Goal: Communication & Community: Answer question/provide support

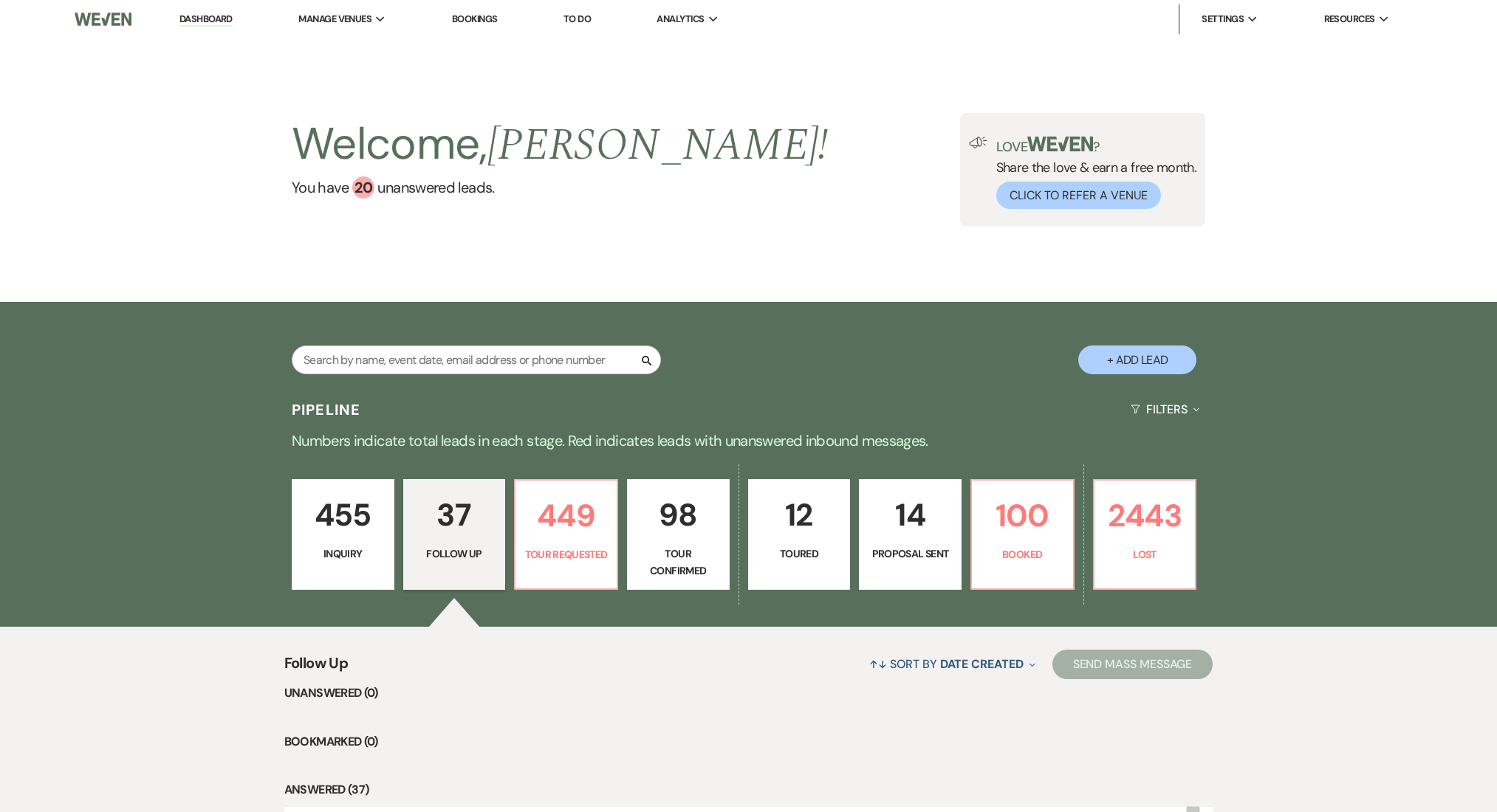
select select "9"
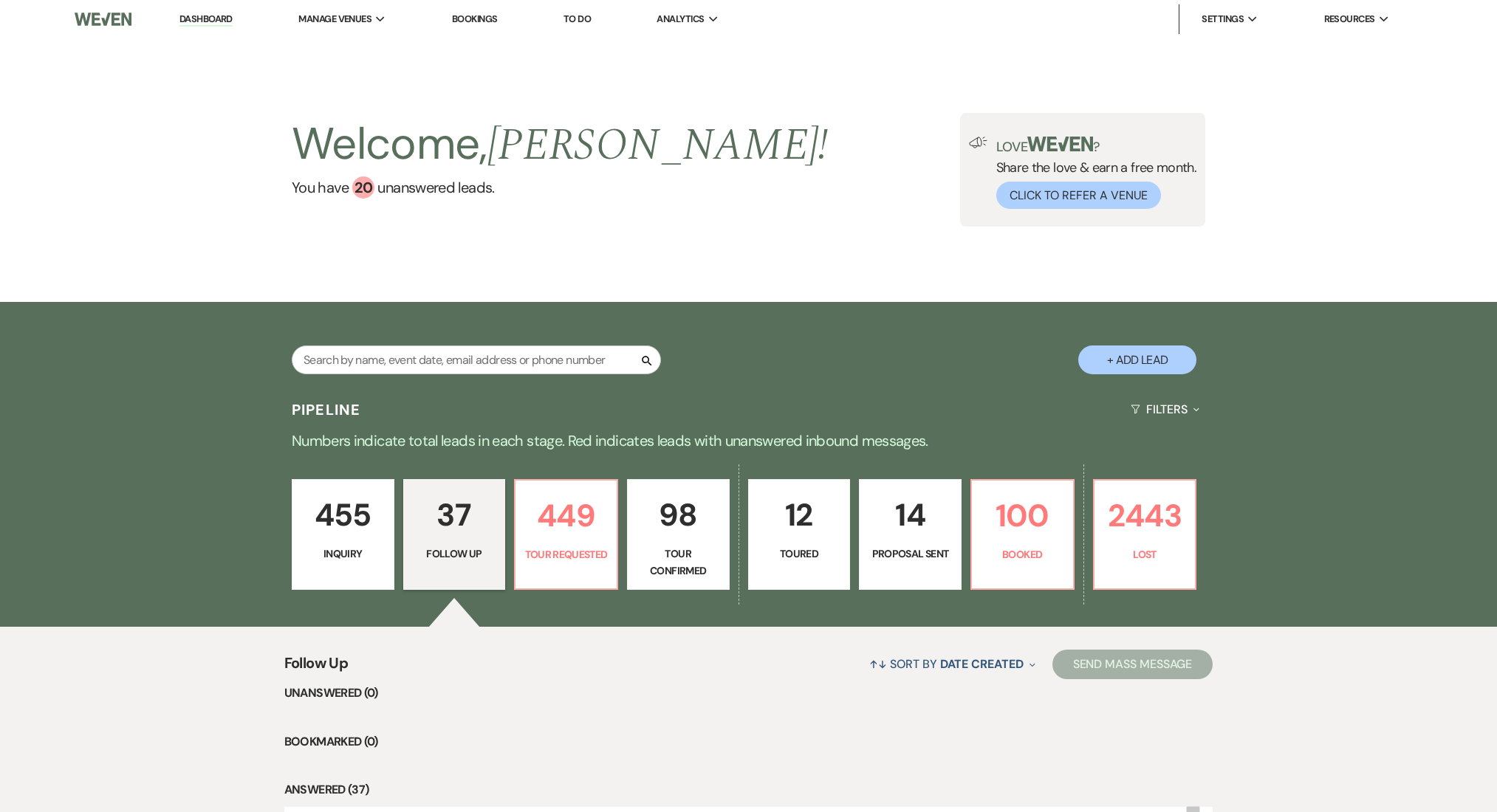
select select "9"
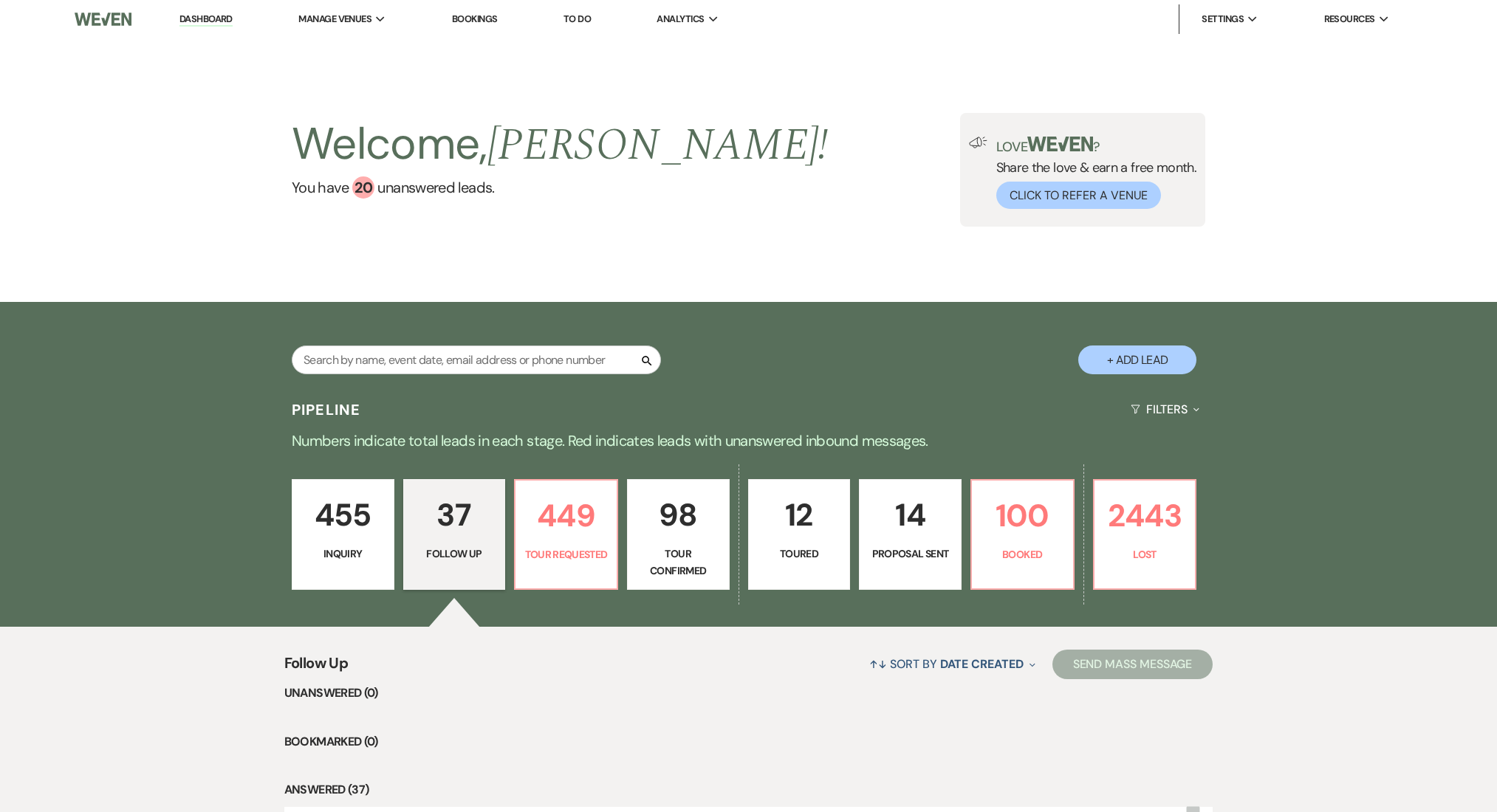
select select "9"
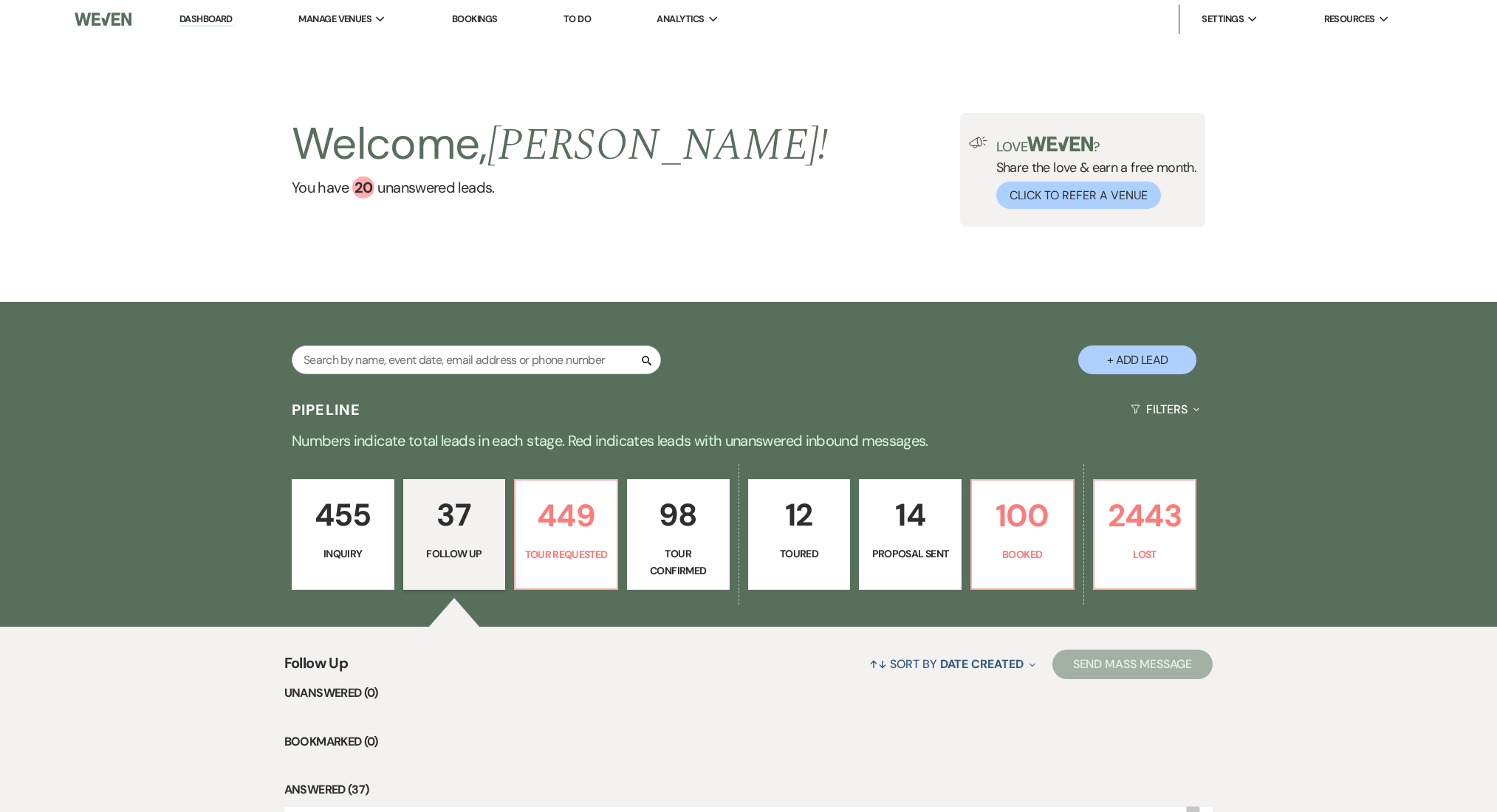
select select "9"
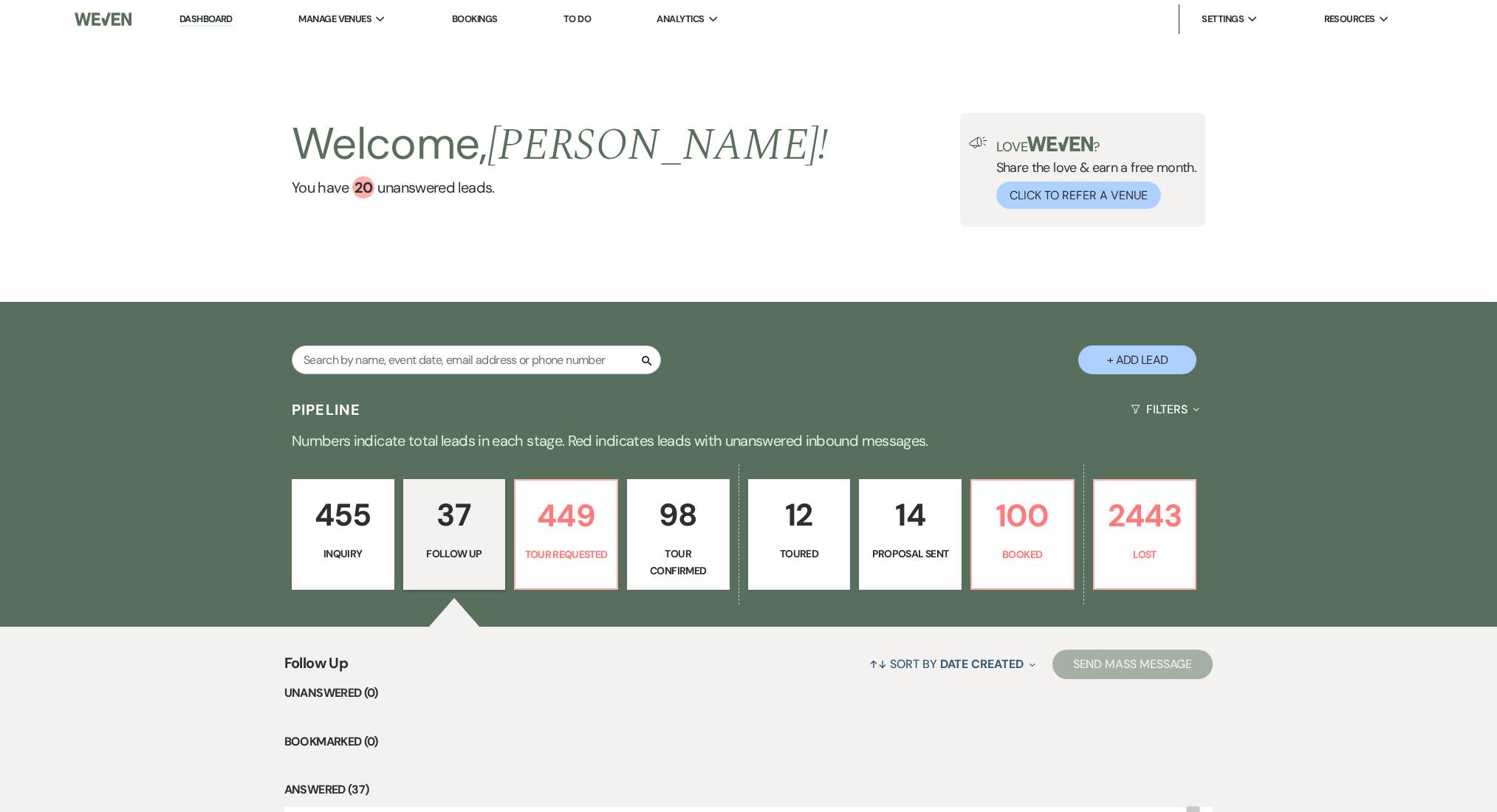
select select "9"
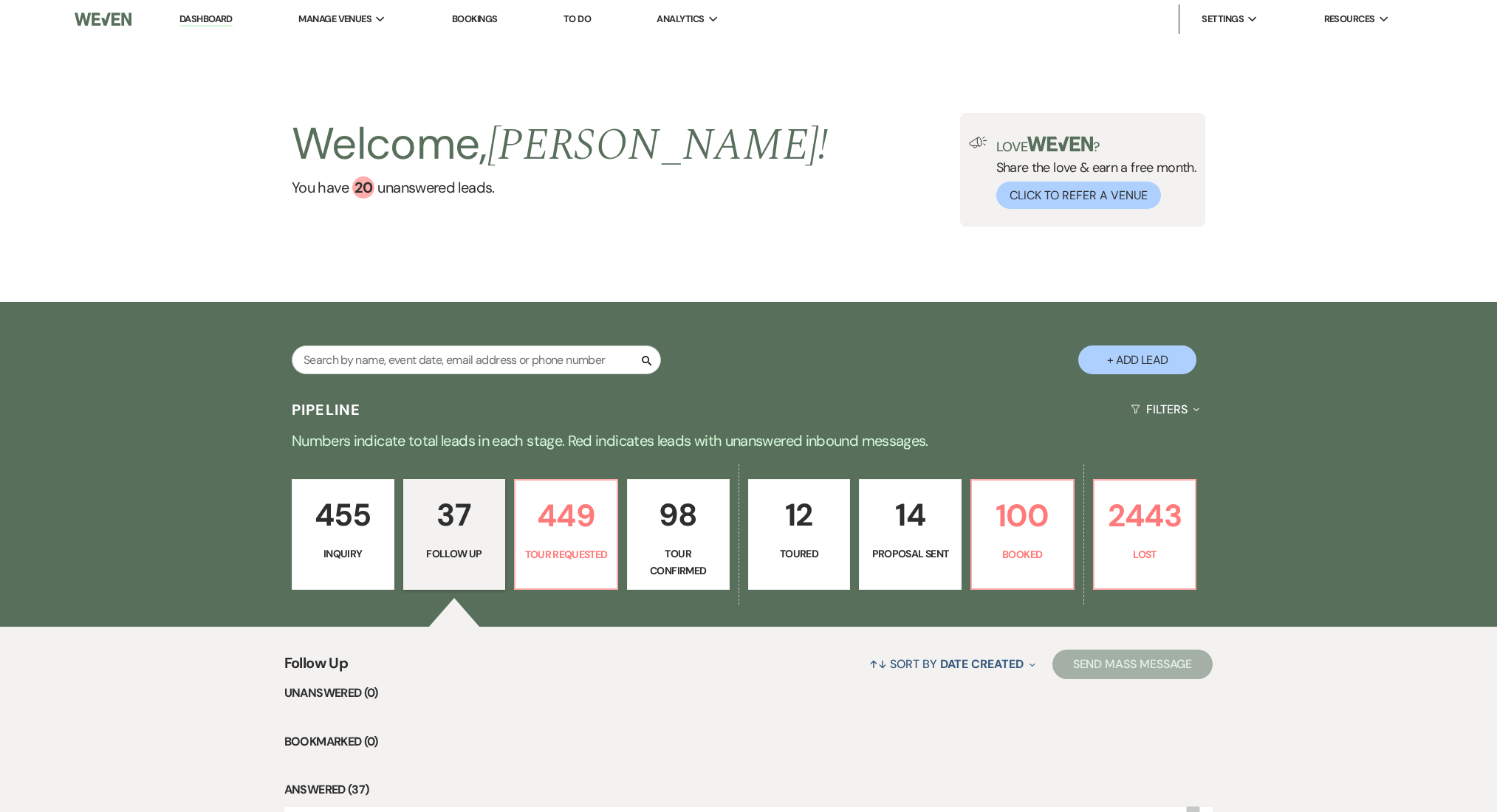
select select "9"
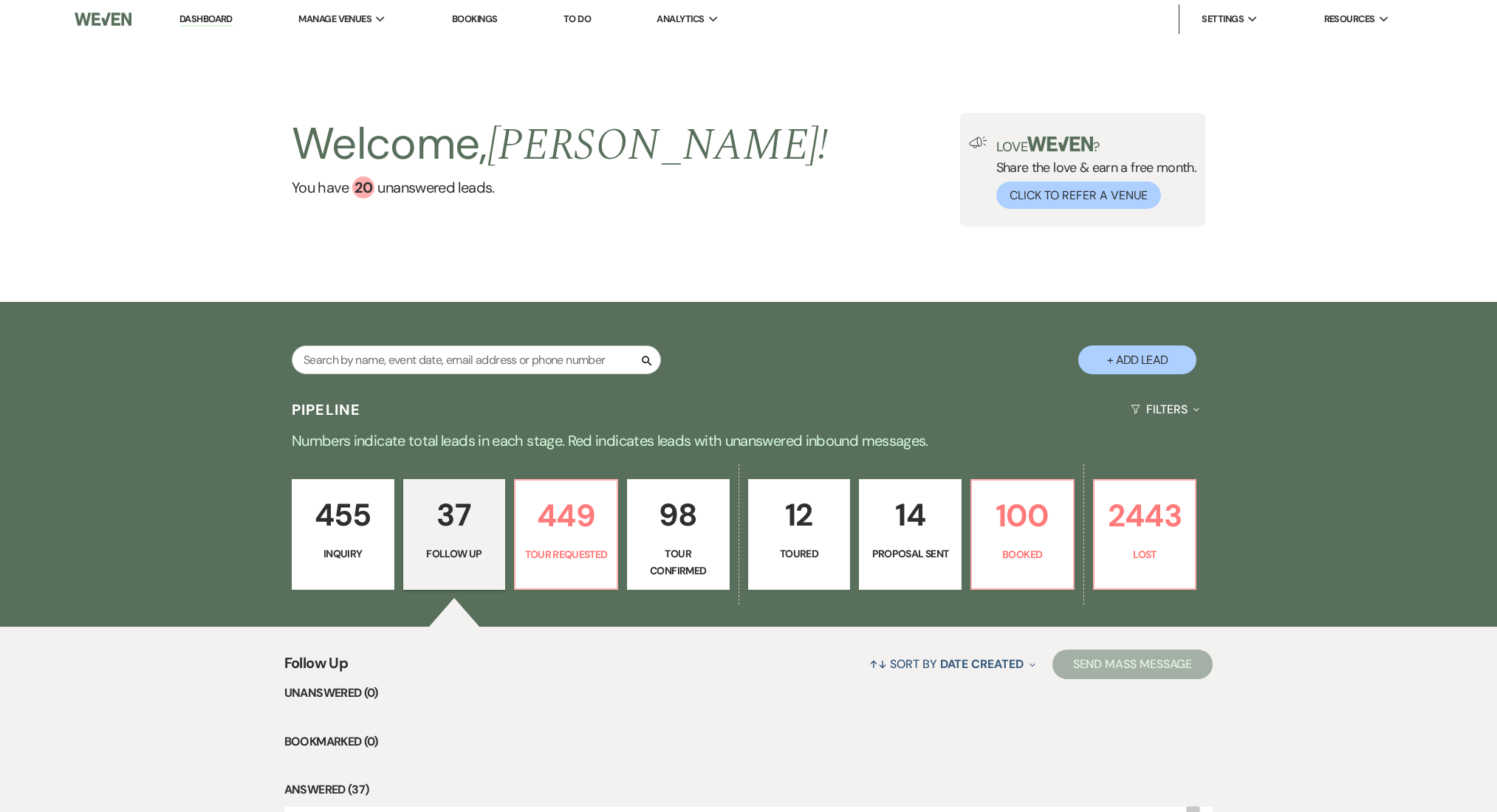
select select "9"
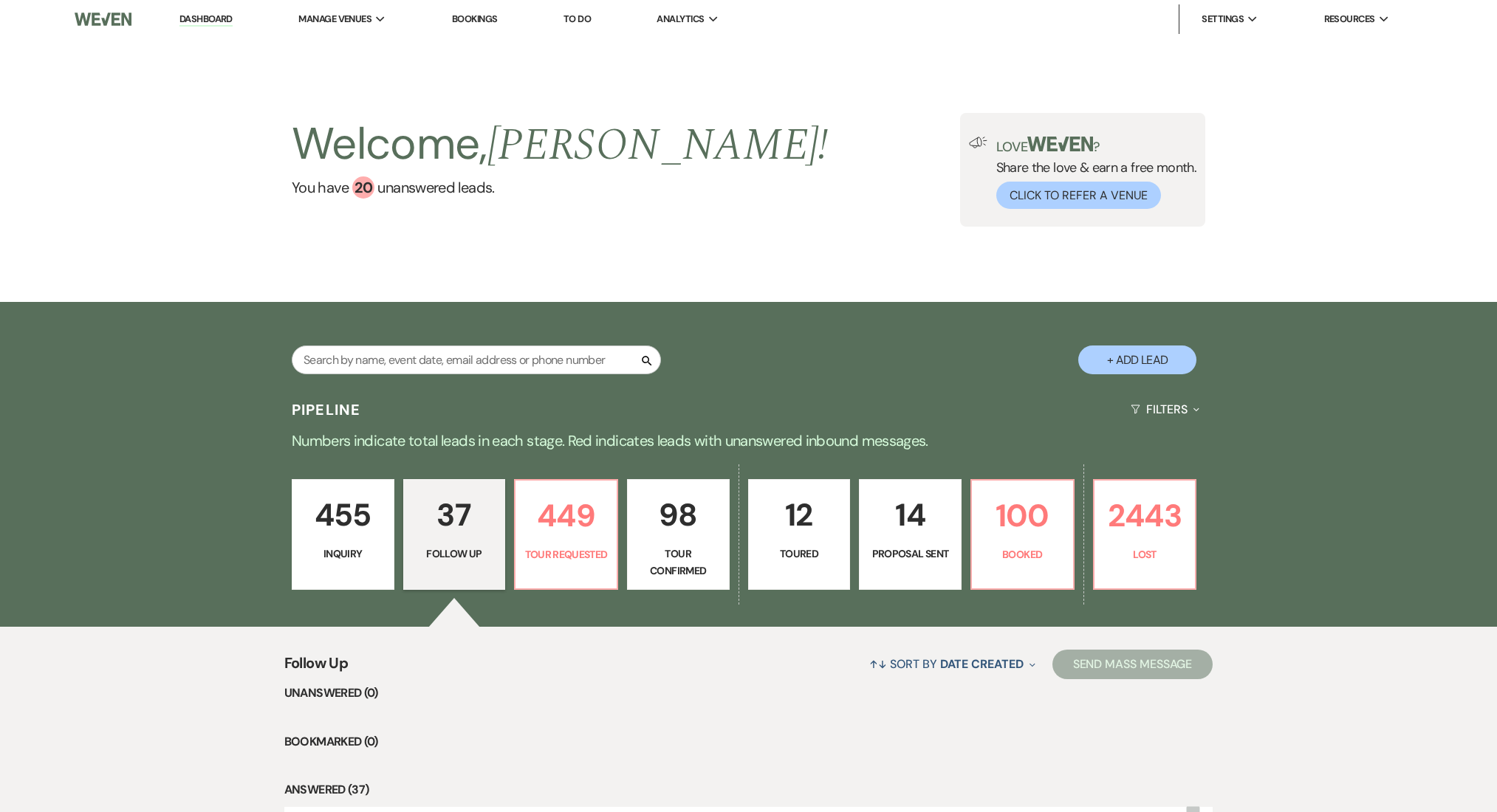
select select "9"
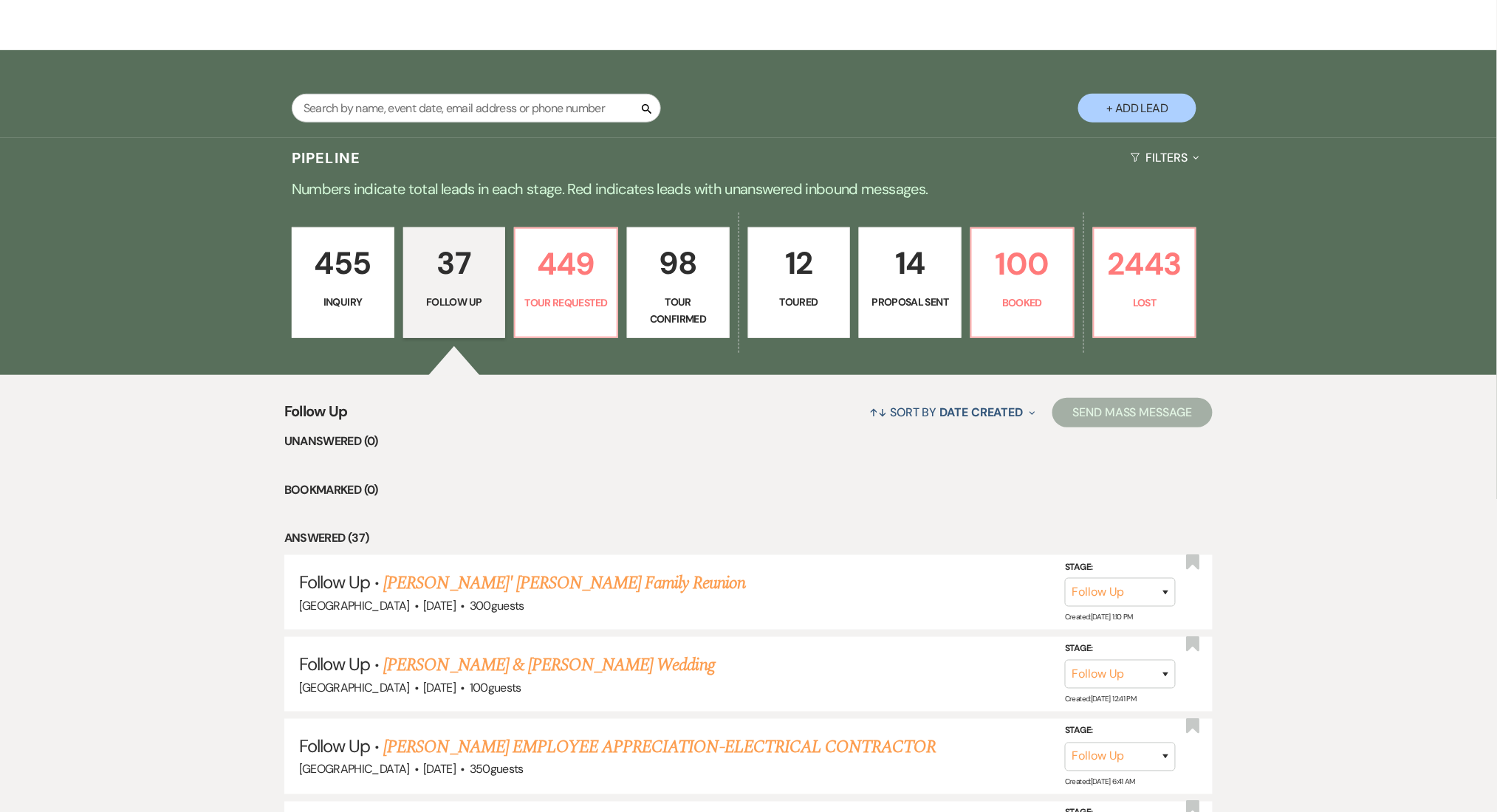
scroll to position [98, 0]
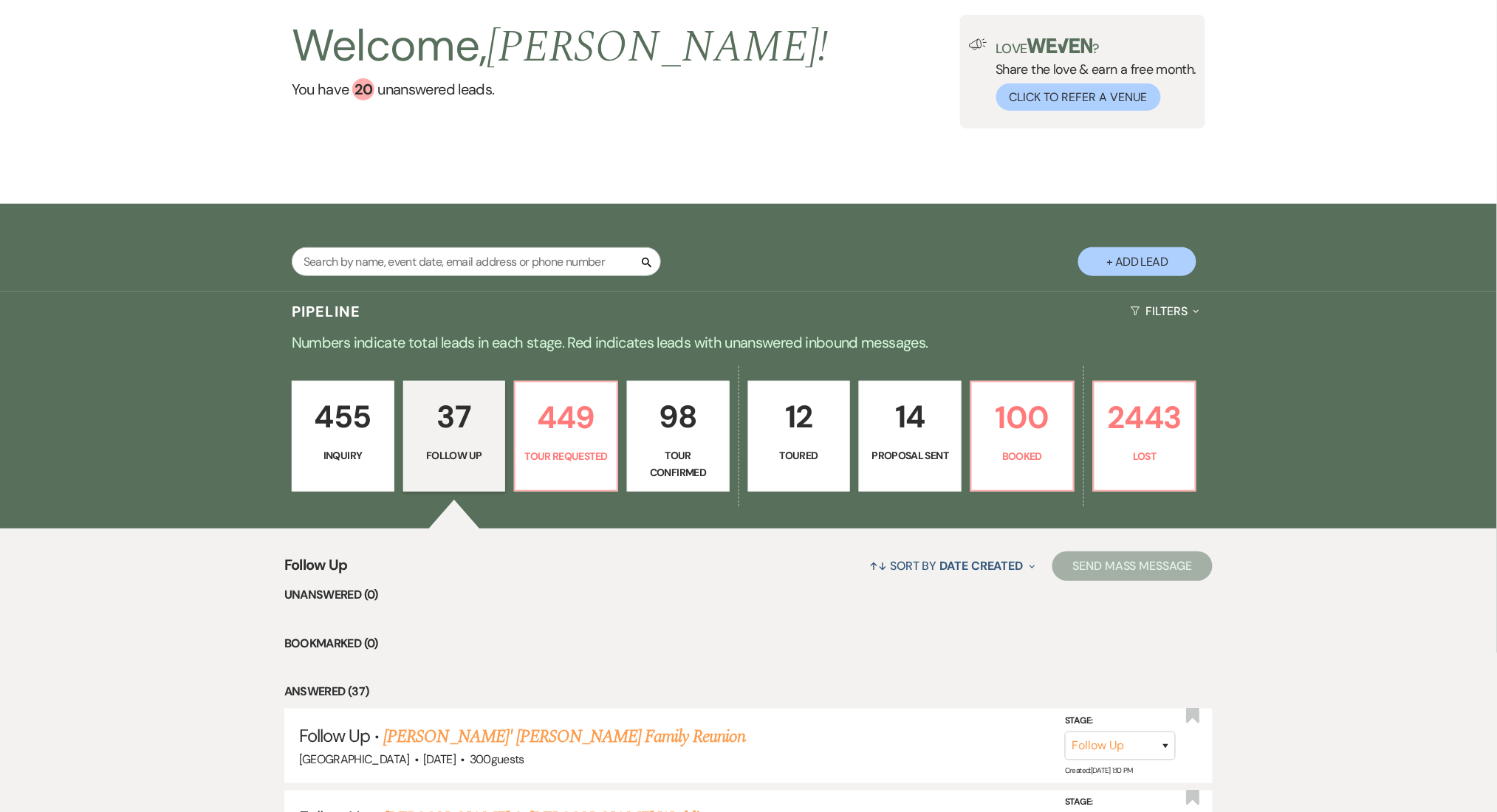
click at [356, 404] on p "455" at bounding box center [343, 417] width 84 height 50
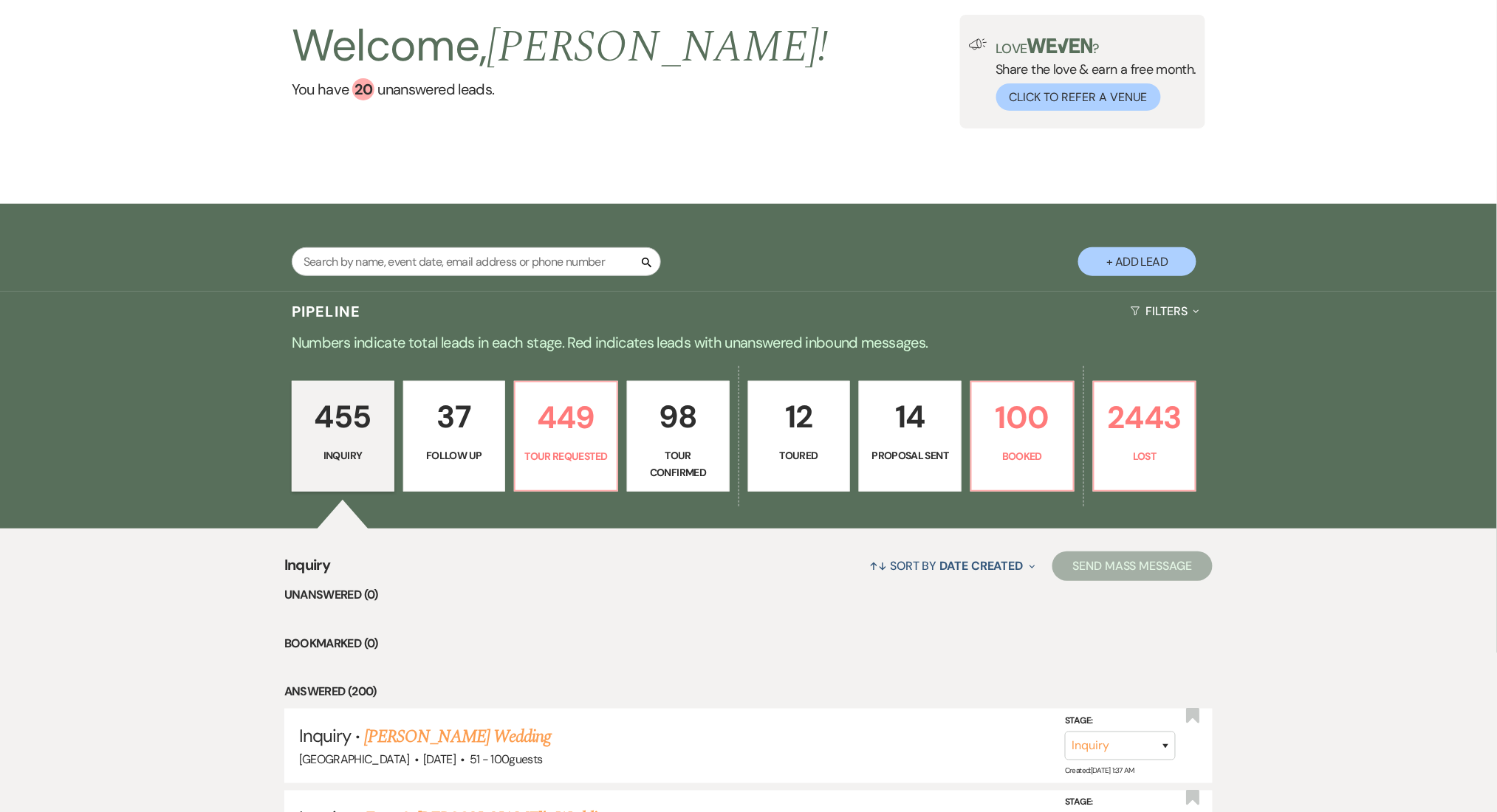
drag, startPoint x: 1364, startPoint y: 337, endPoint x: 1348, endPoint y: 338, distance: 16.0
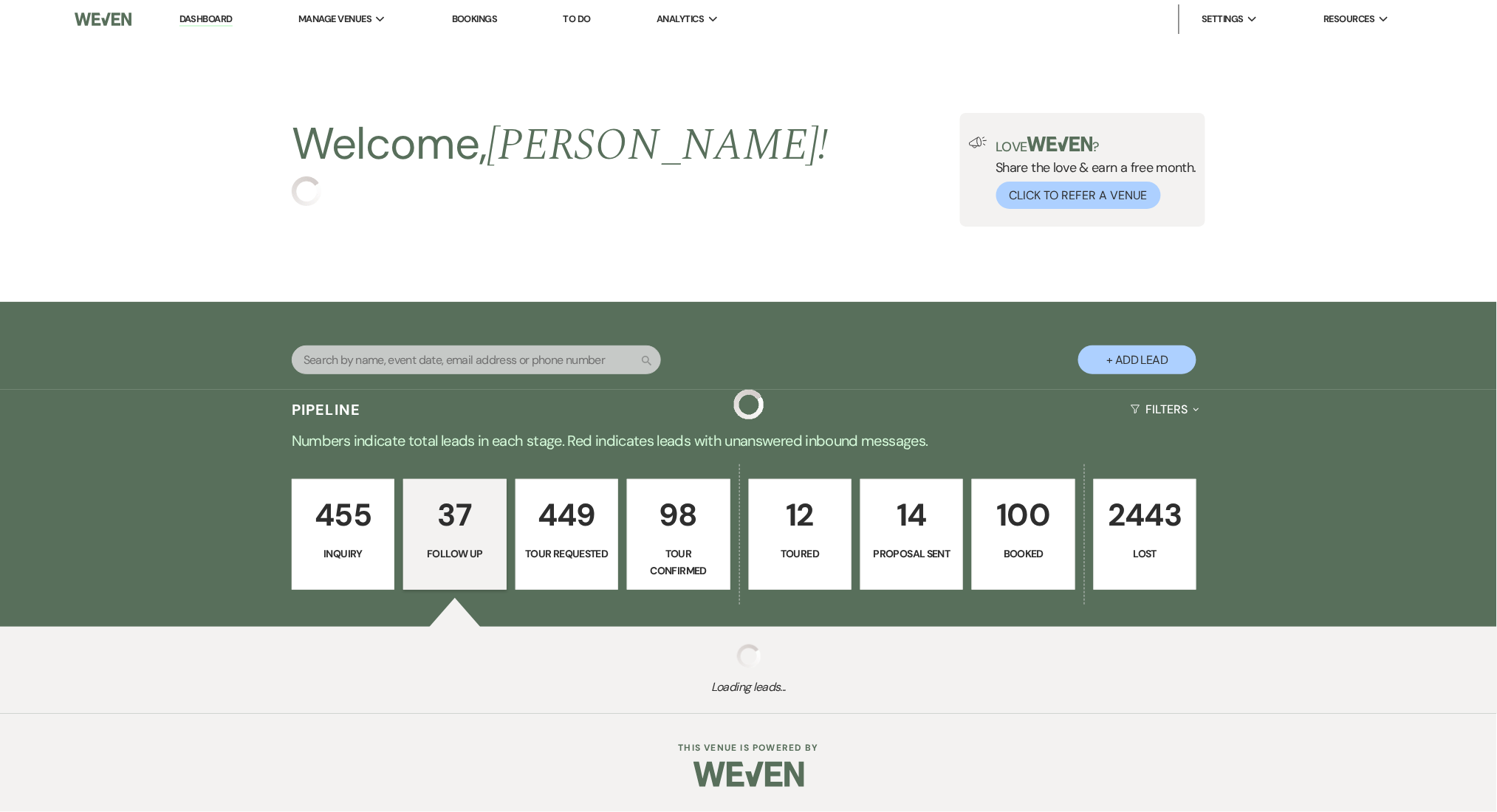
select select "9"
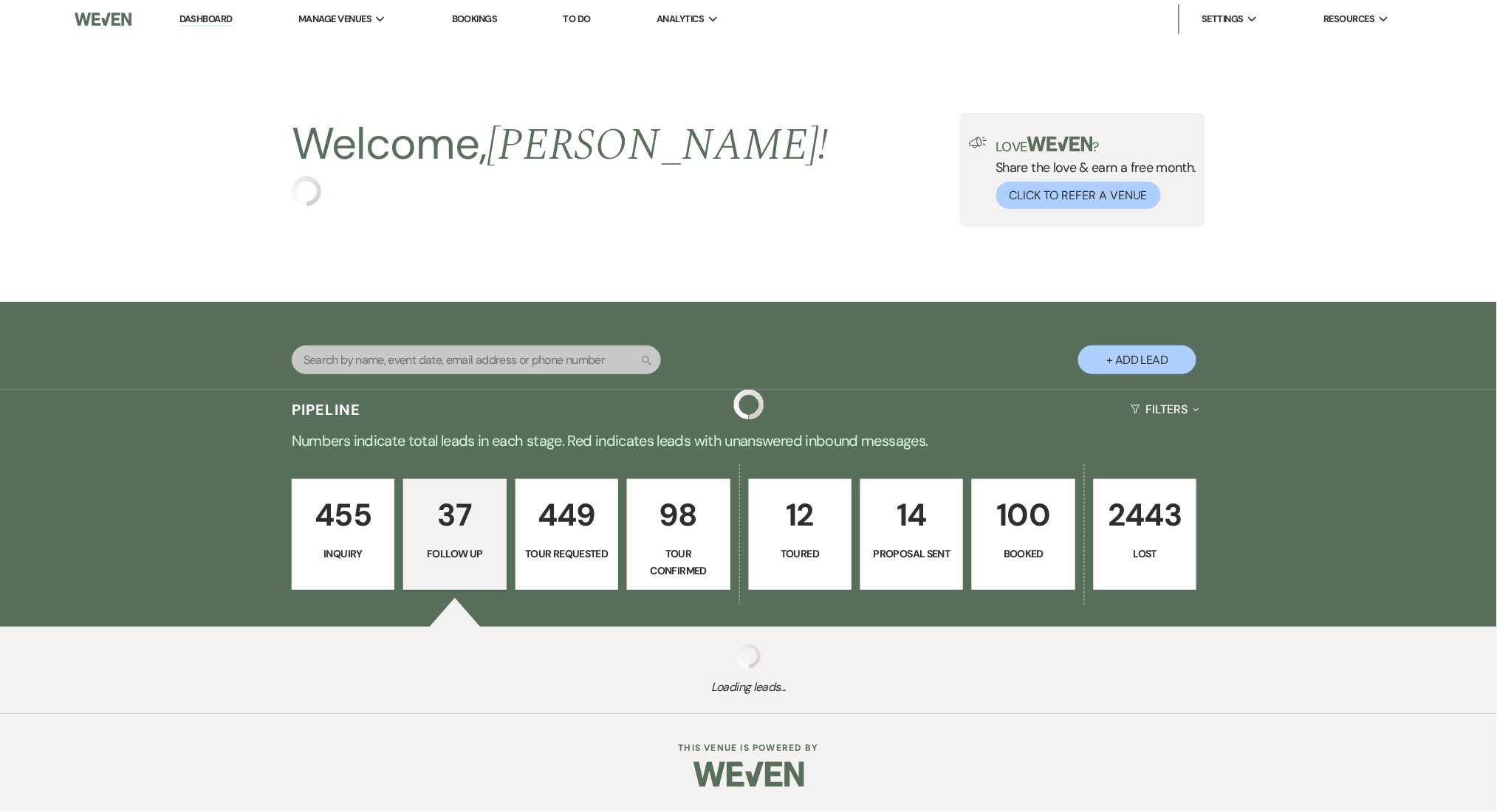
select select "9"
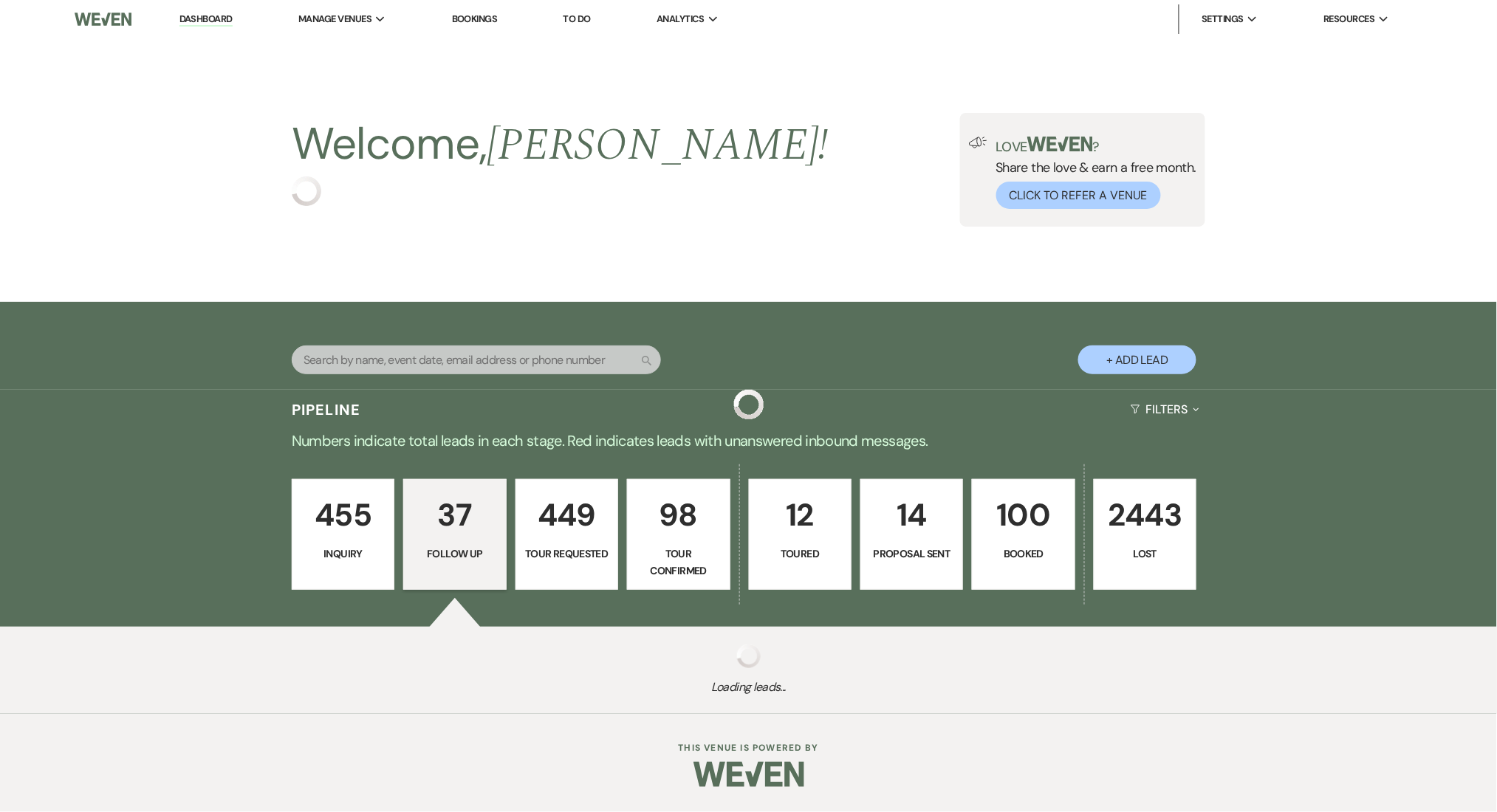
select select "9"
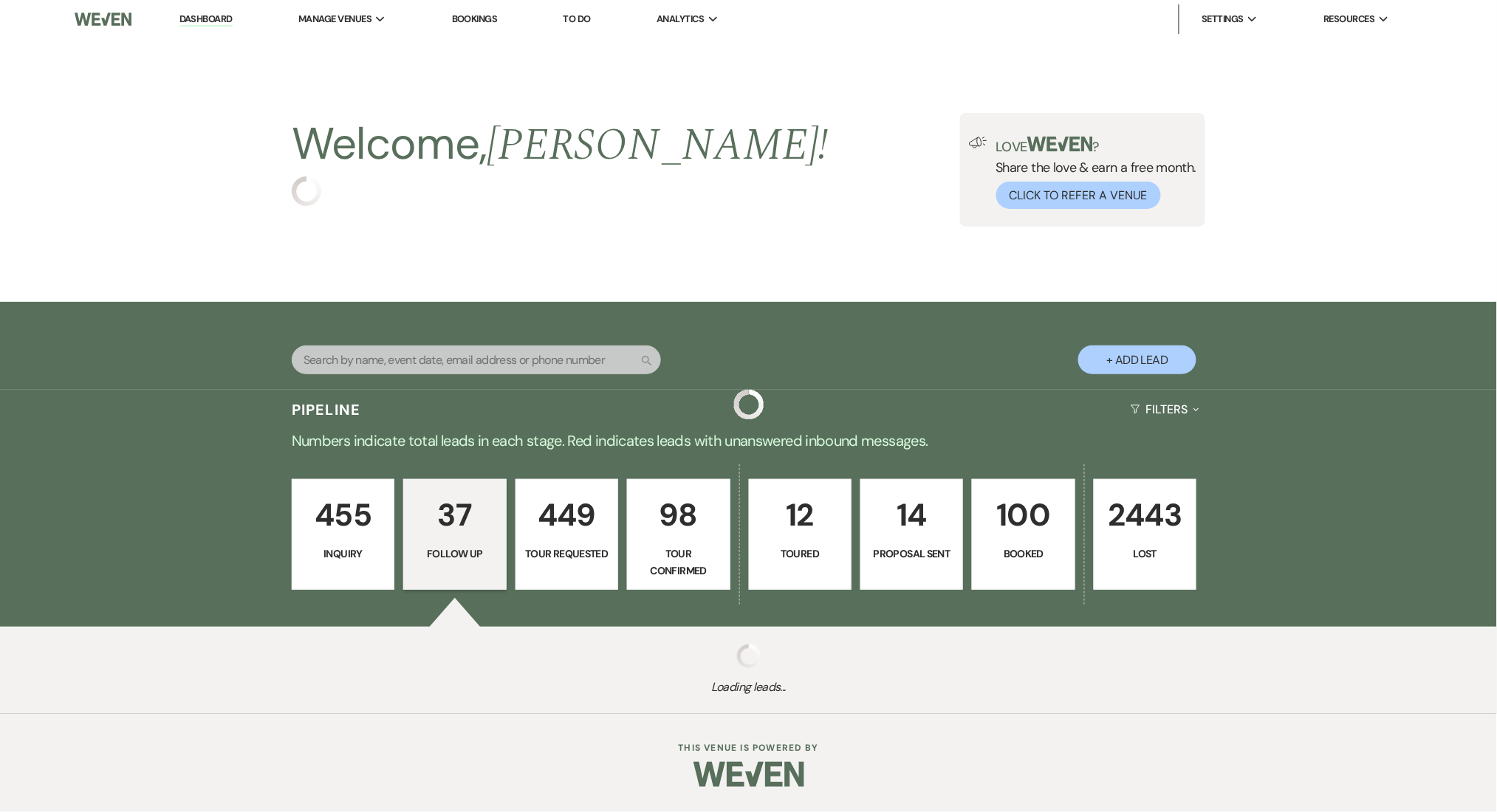
select select "9"
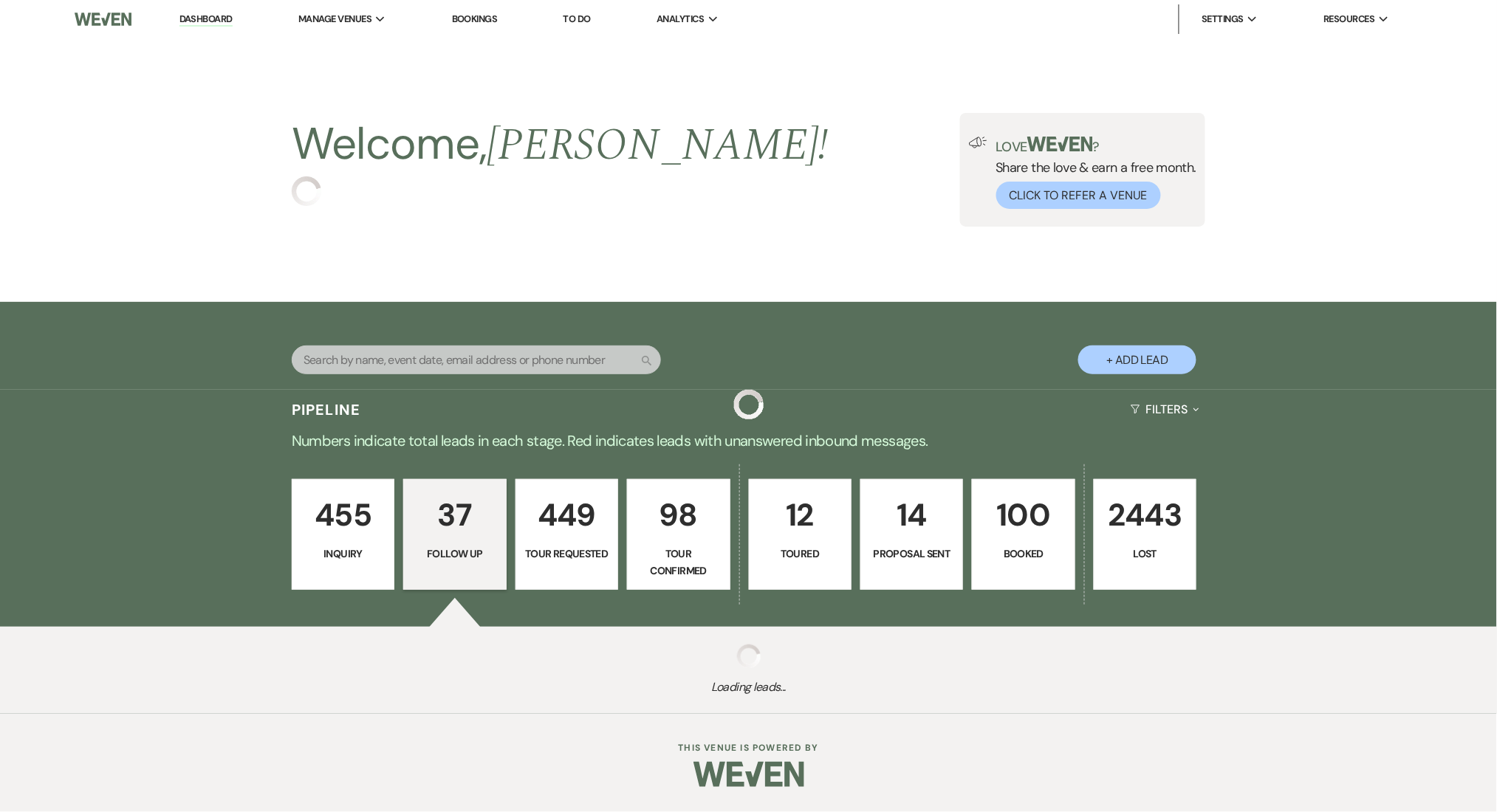
select select "9"
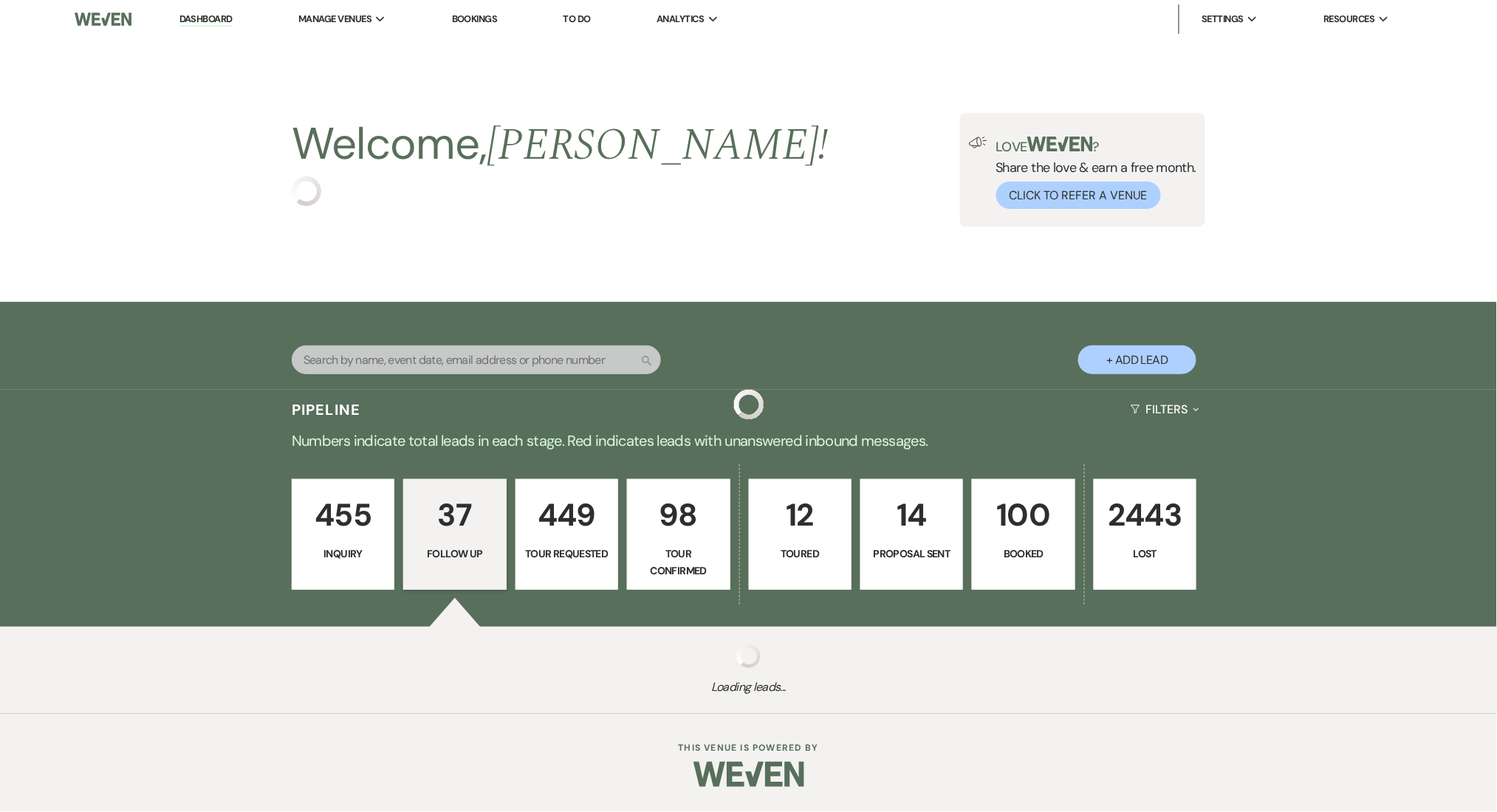
select select "9"
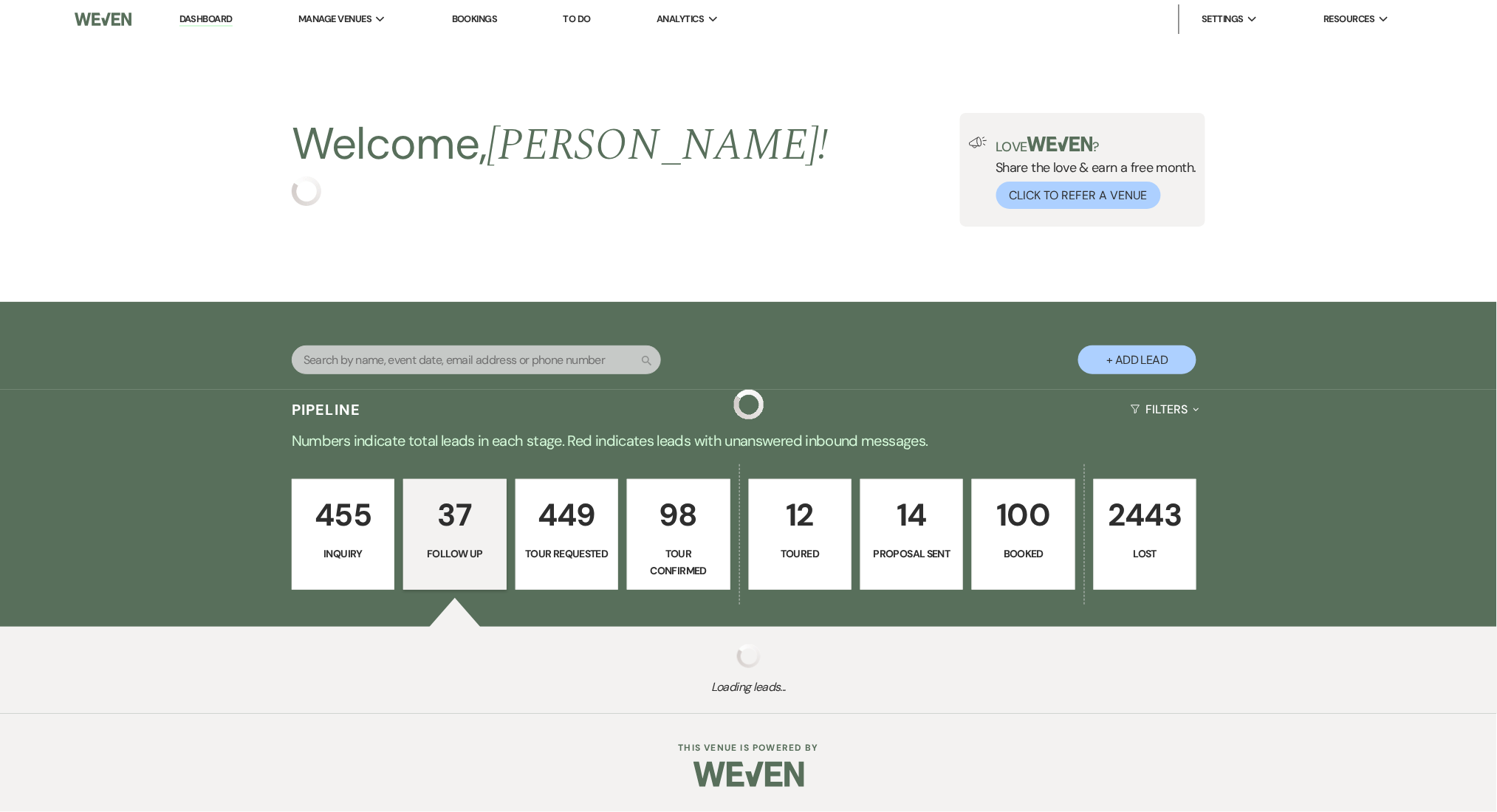
select select "9"
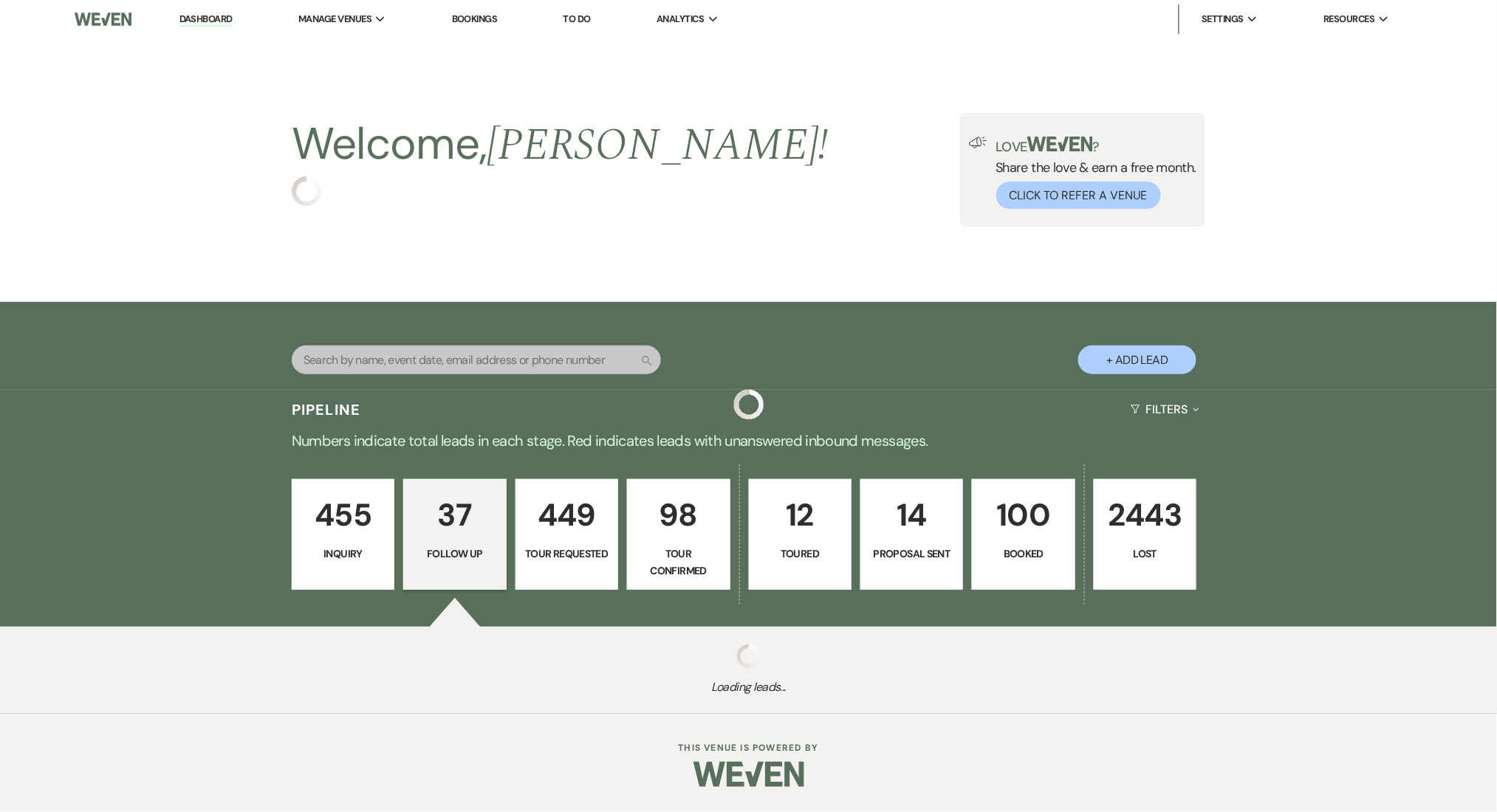
select select "9"
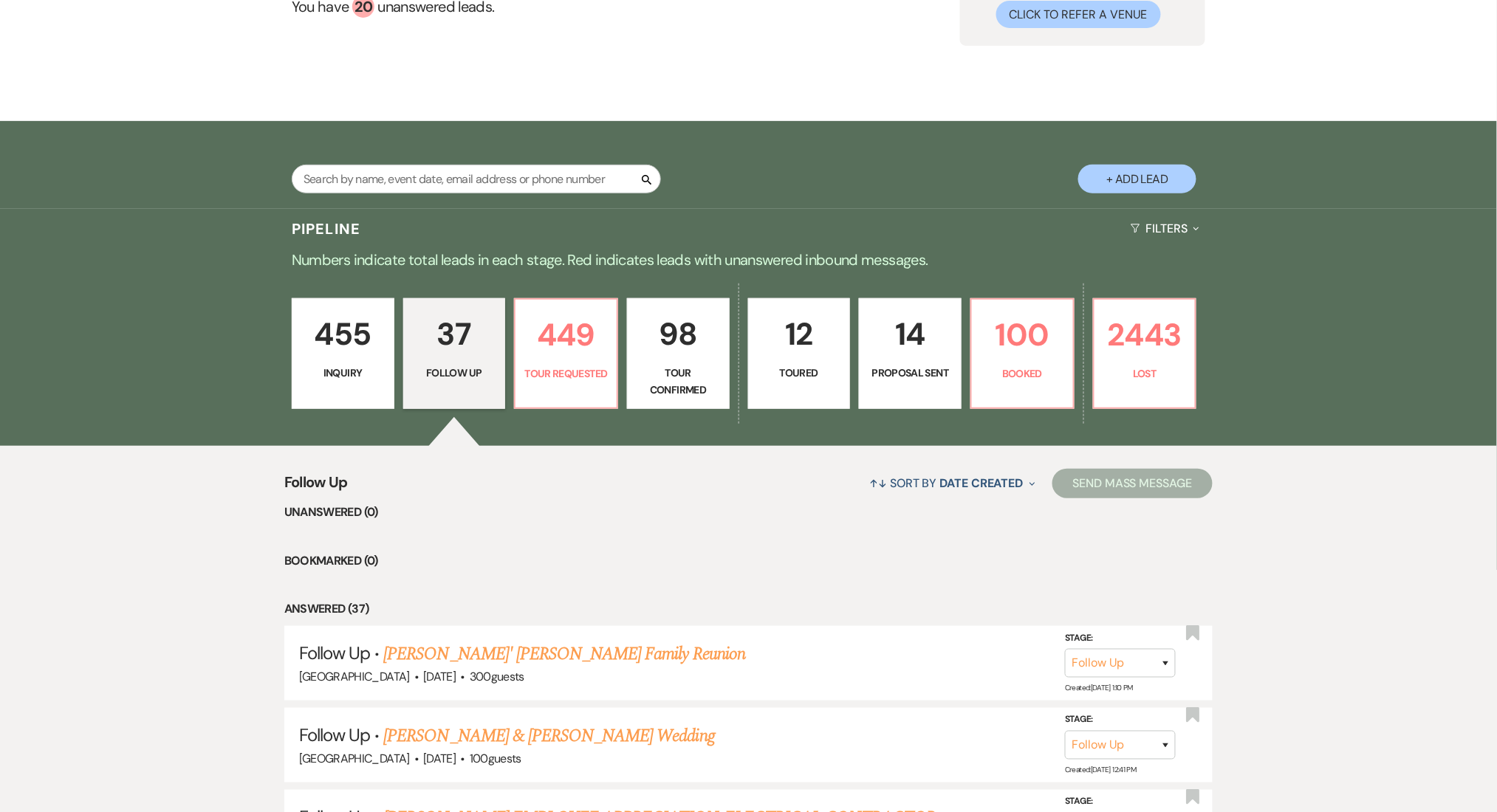
scroll to position [394, 0]
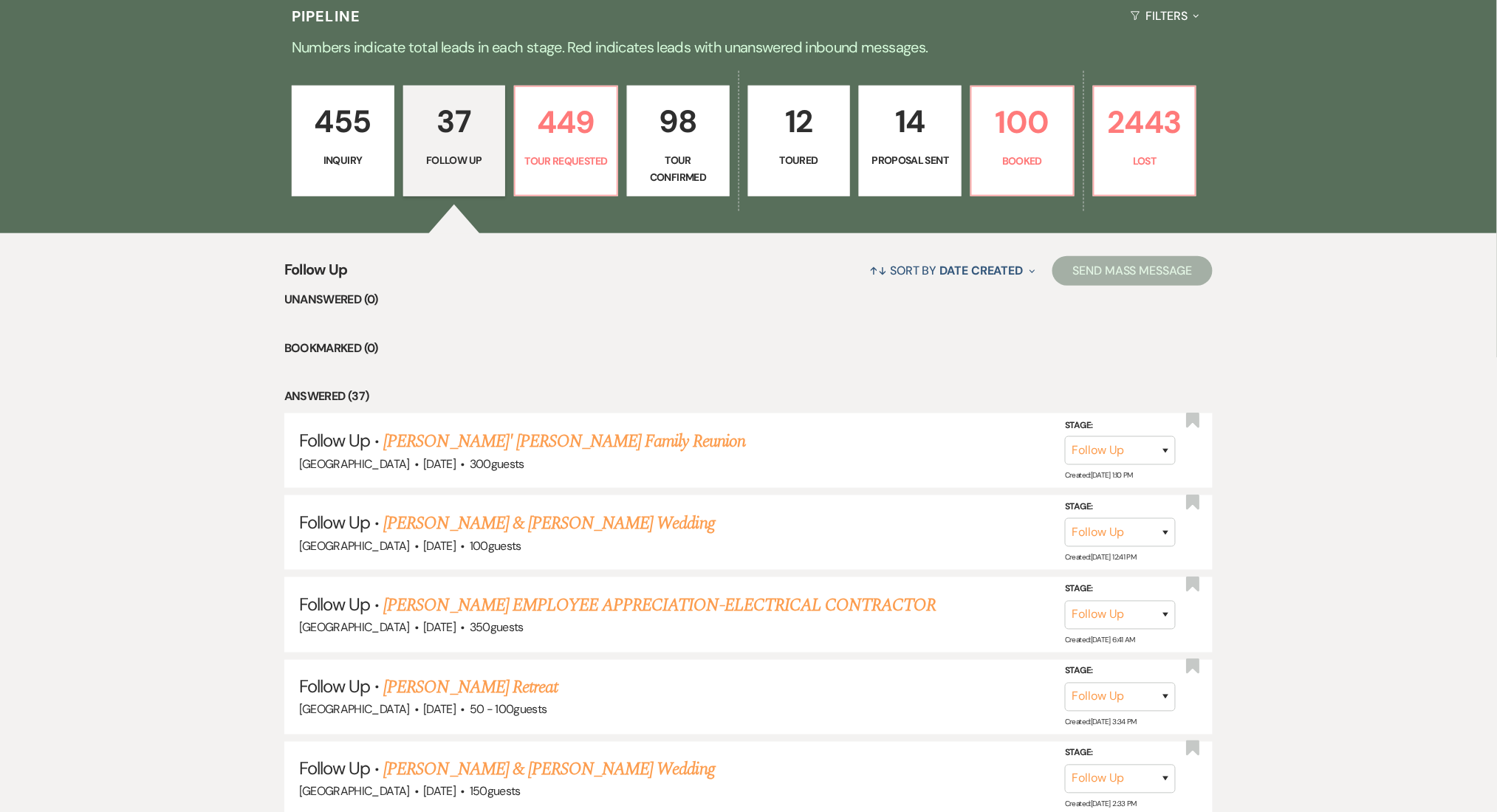
click at [353, 137] on p "455" at bounding box center [343, 121] width 84 height 50
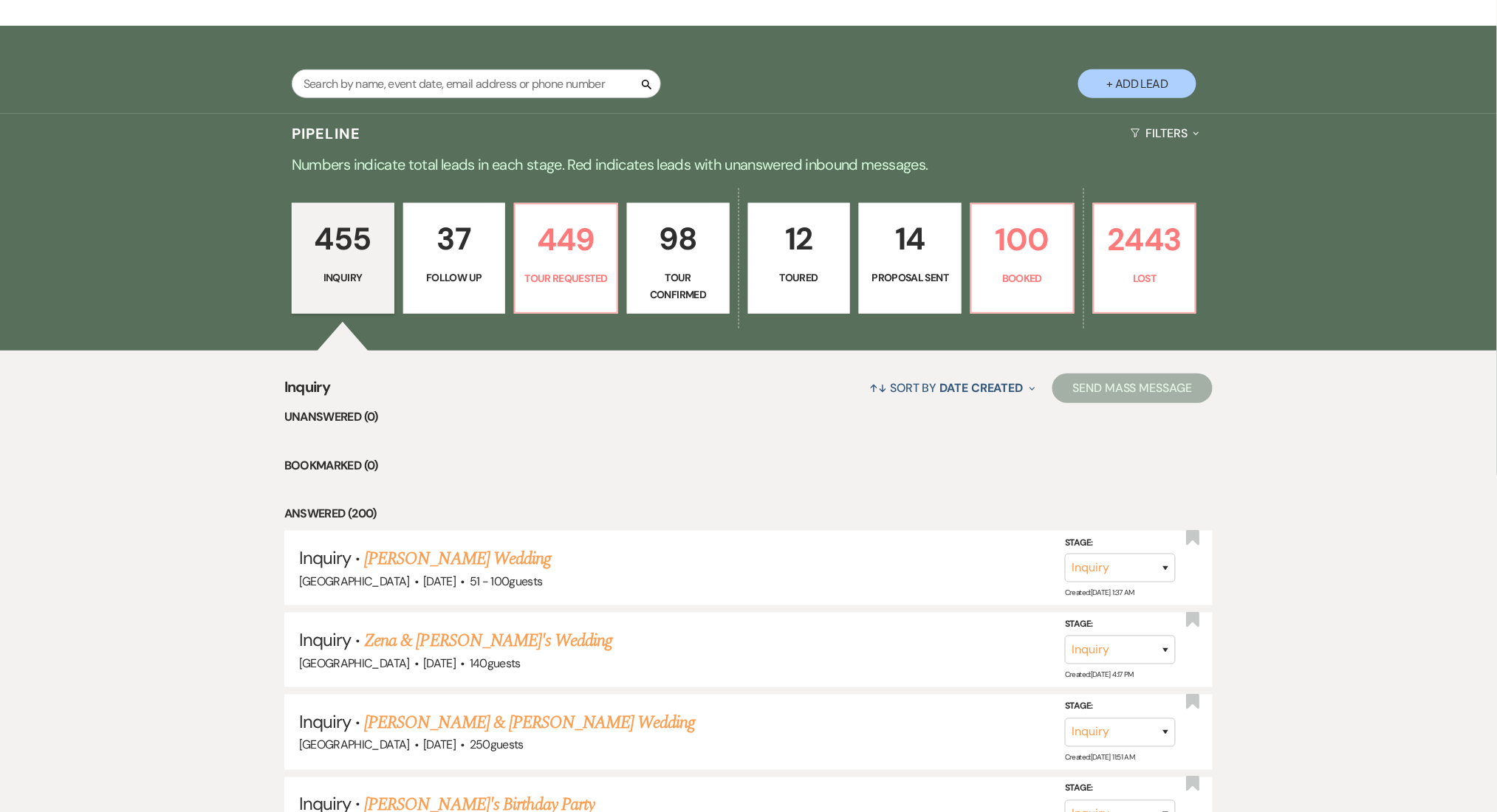
scroll to position [98, 0]
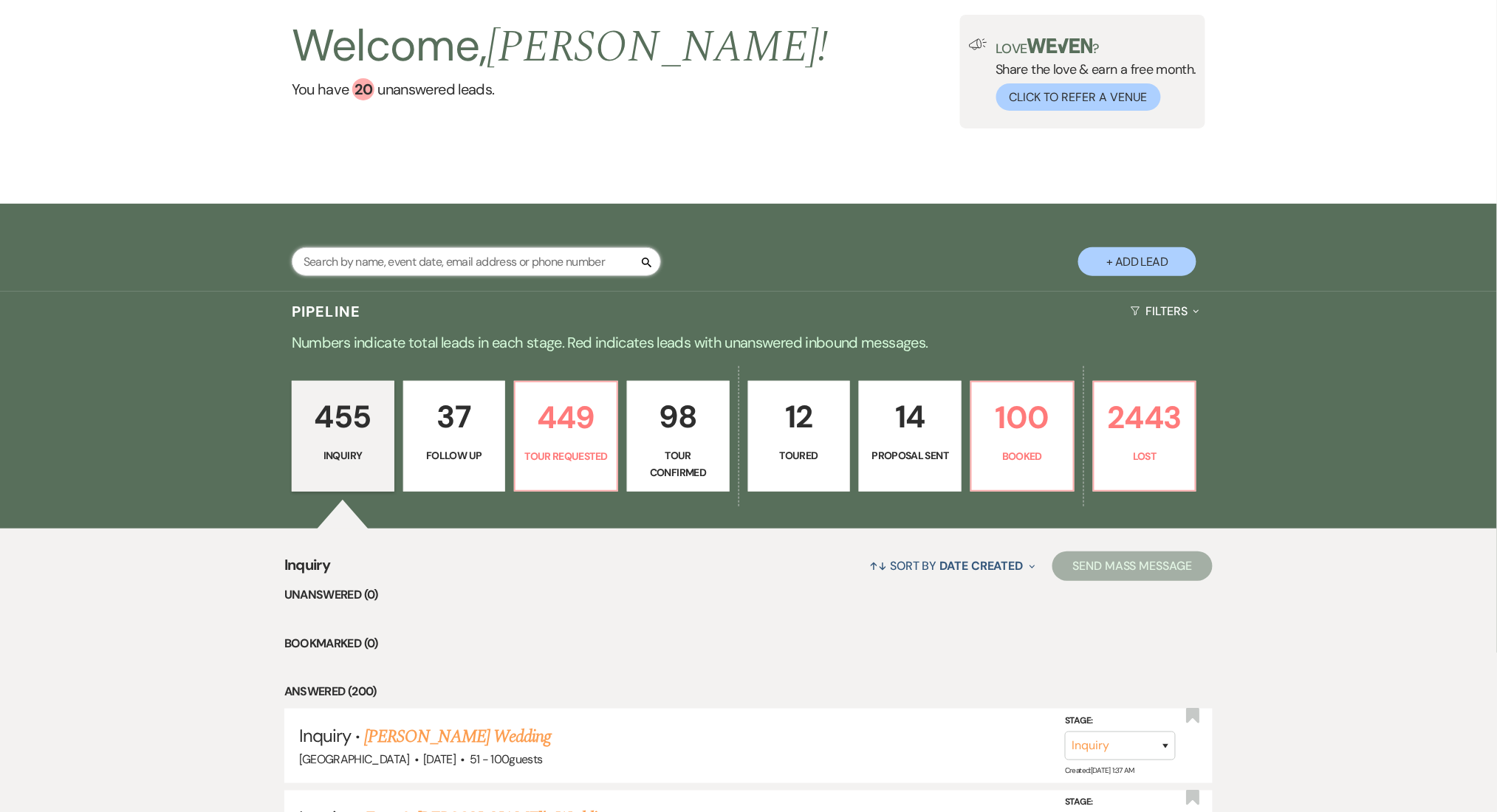
click at [476, 267] on input "text" at bounding box center [476, 262] width 369 height 29
paste input "jcadennis@bellsouth.net"
type input "jcadennis@bellsouth.net"
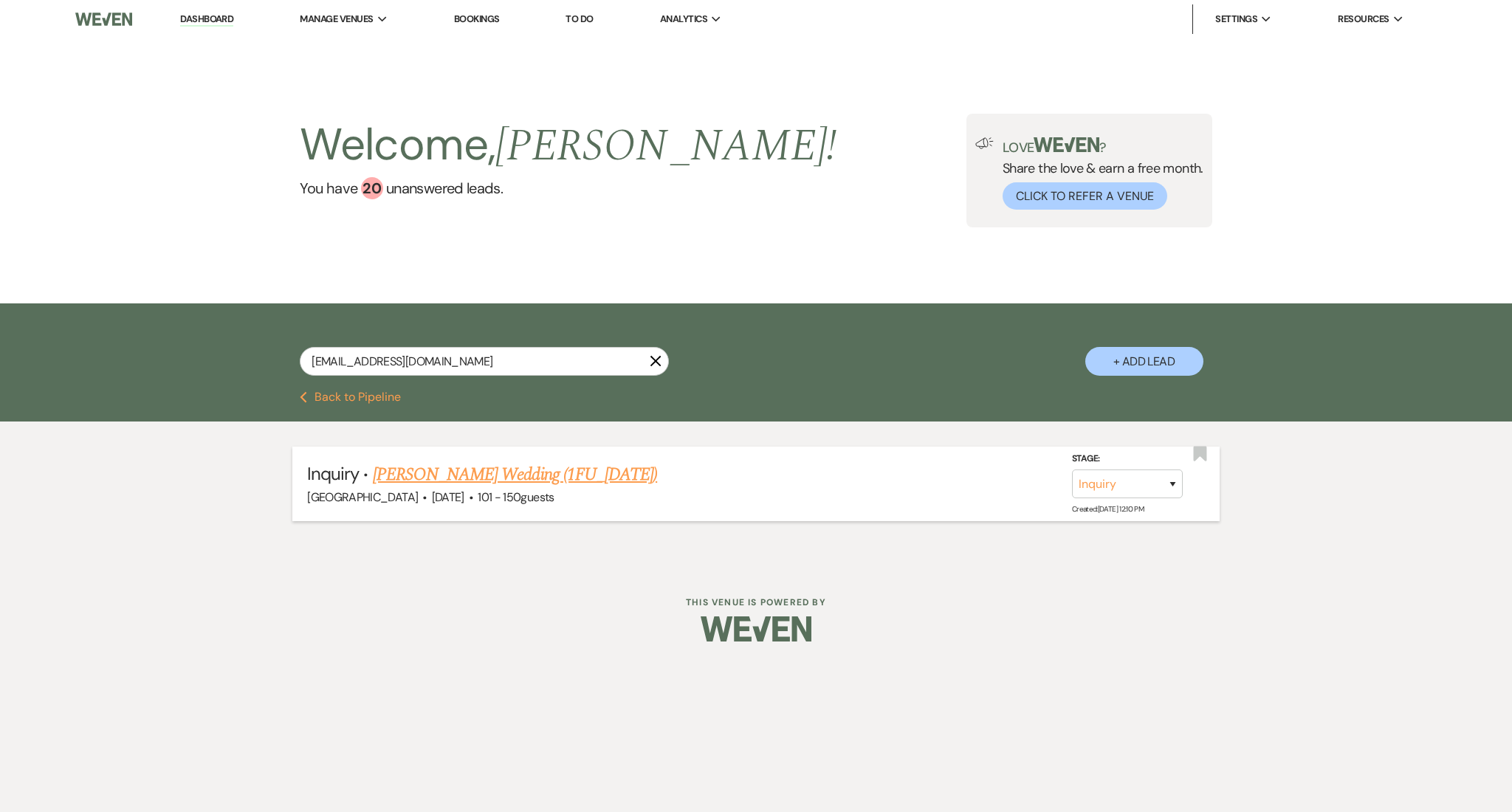
click at [478, 475] on link "Cynthia Dennis's Wedding (1FU_7.9.25)" at bounding box center [515, 475] width 284 height 27
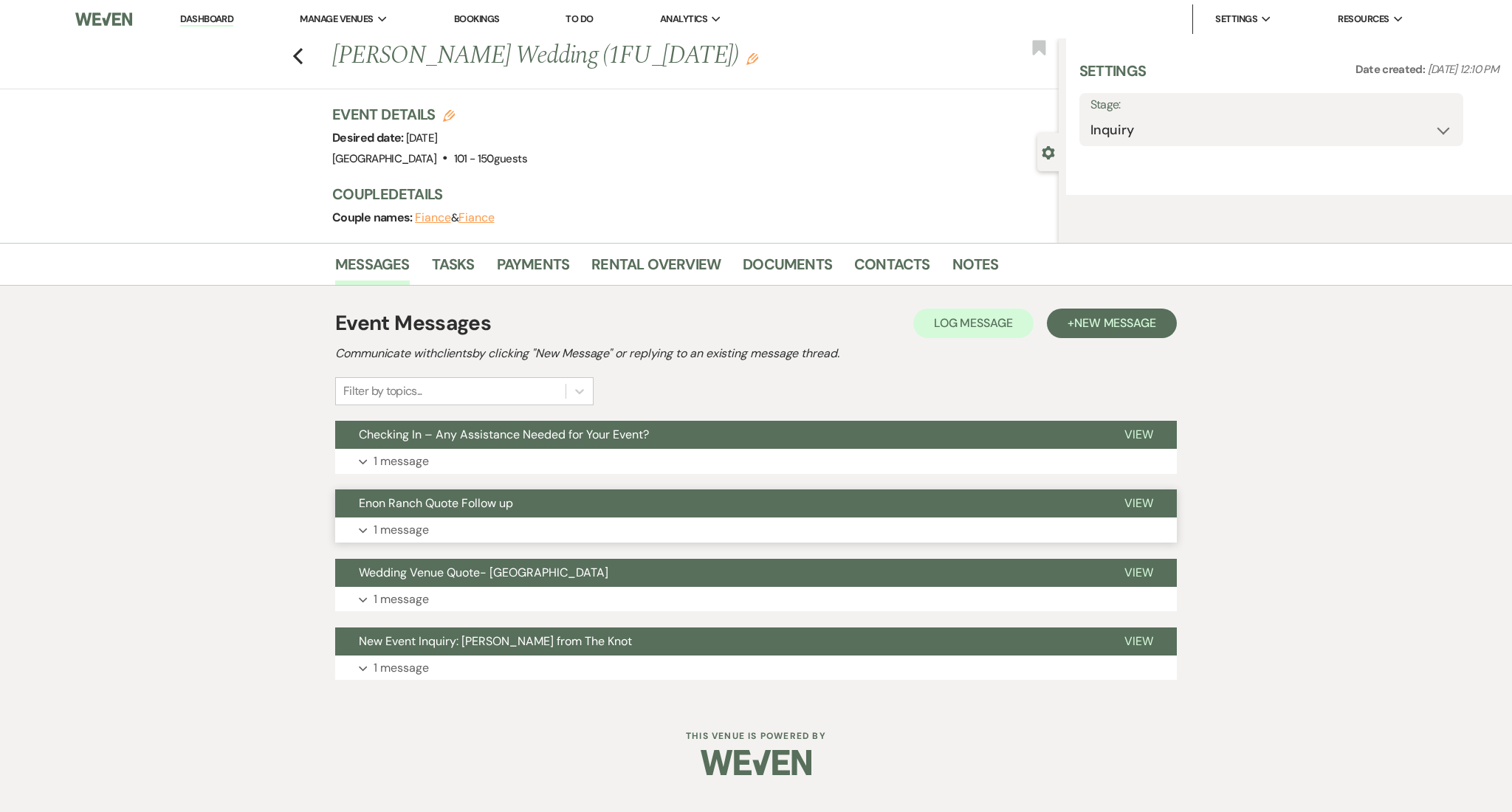
select select "2"
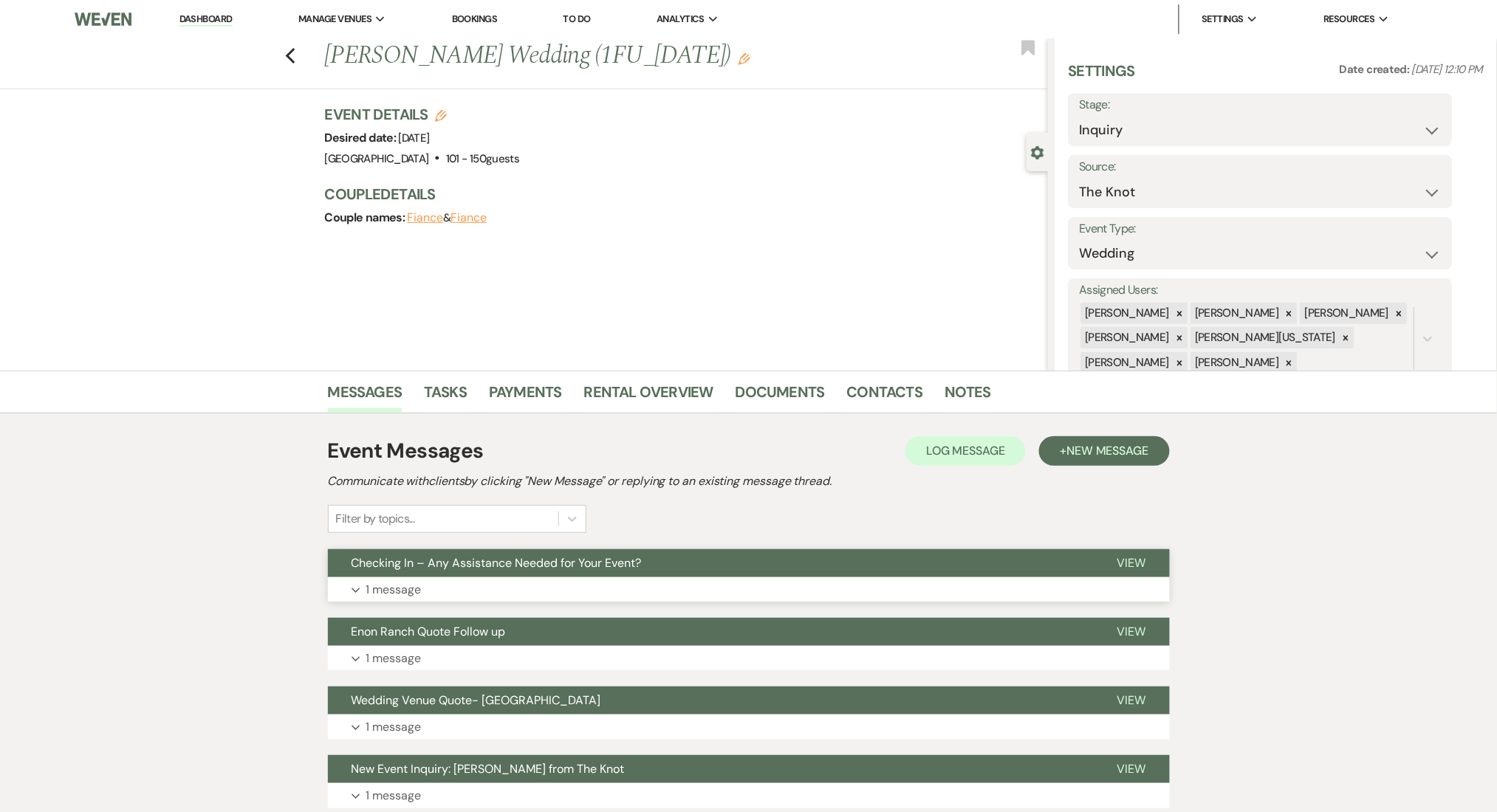
click at [639, 590] on button "Expand 1 message" at bounding box center [748, 590] width 842 height 25
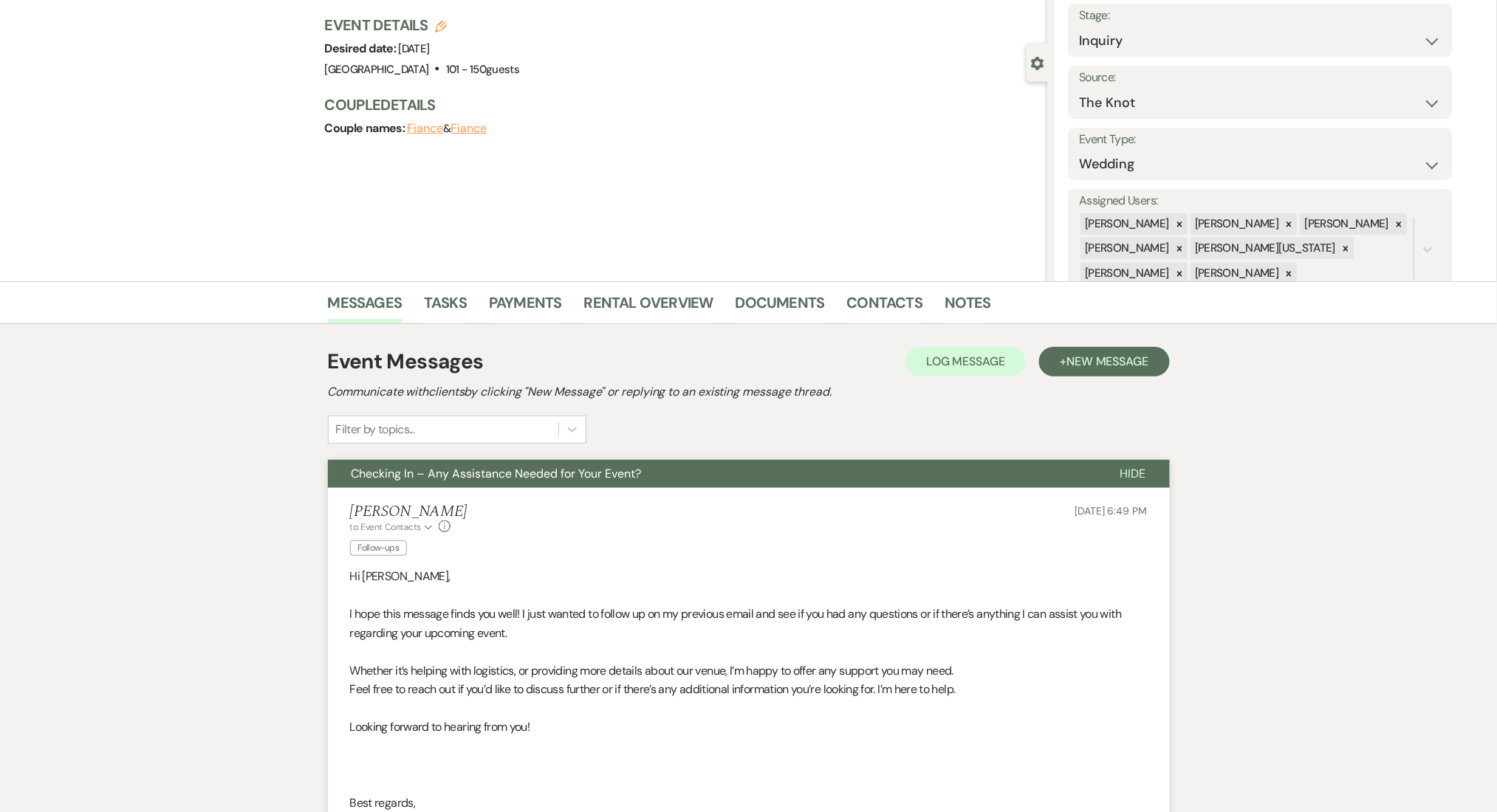
scroll to position [296, 0]
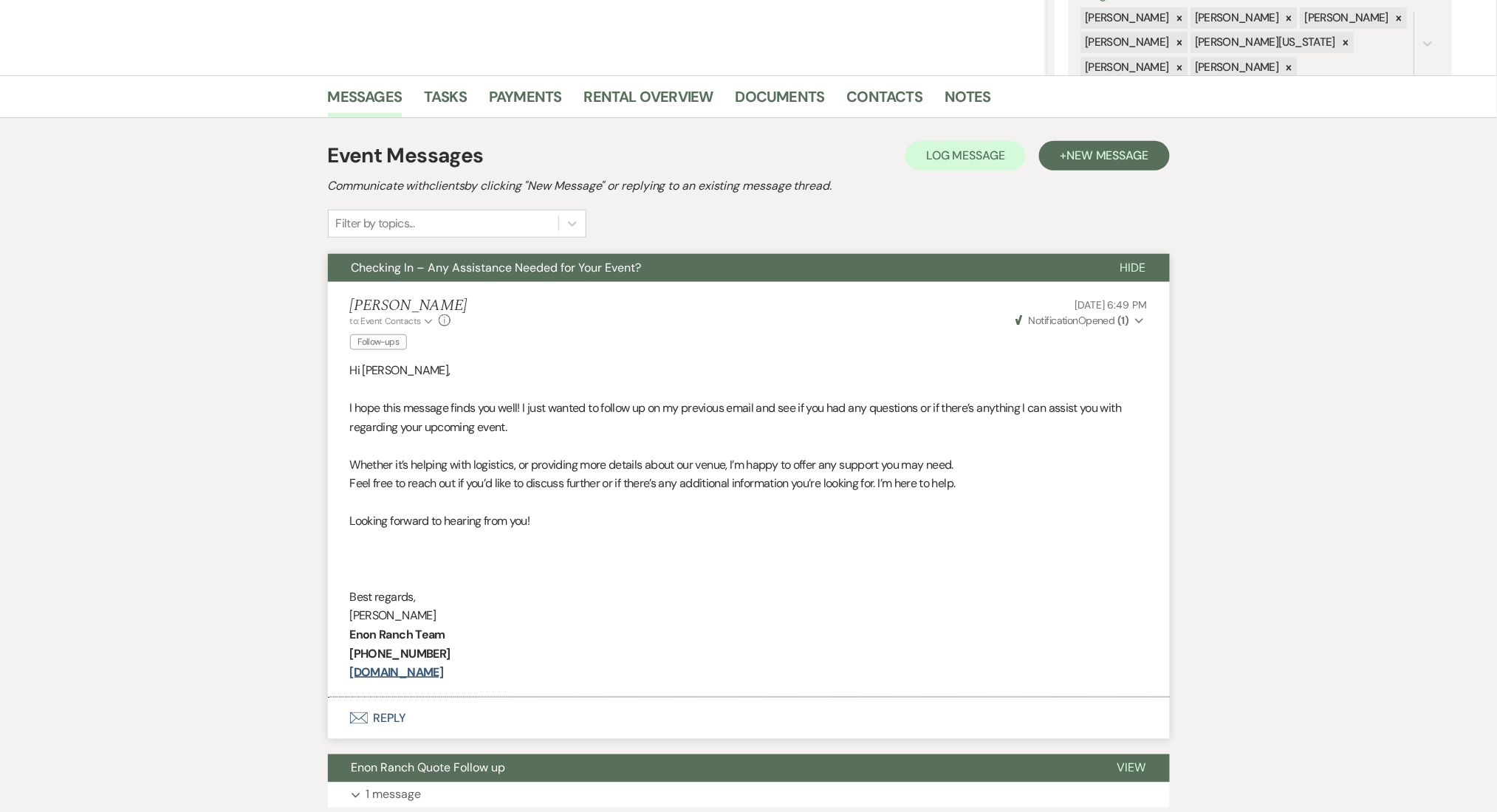
click at [1118, 172] on div "Event Messages Log Log Message + New Message Communicate with clients by clicki…" at bounding box center [748, 189] width 842 height 98
click at [1118, 161] on span "New Message" at bounding box center [1108, 155] width 82 height 15
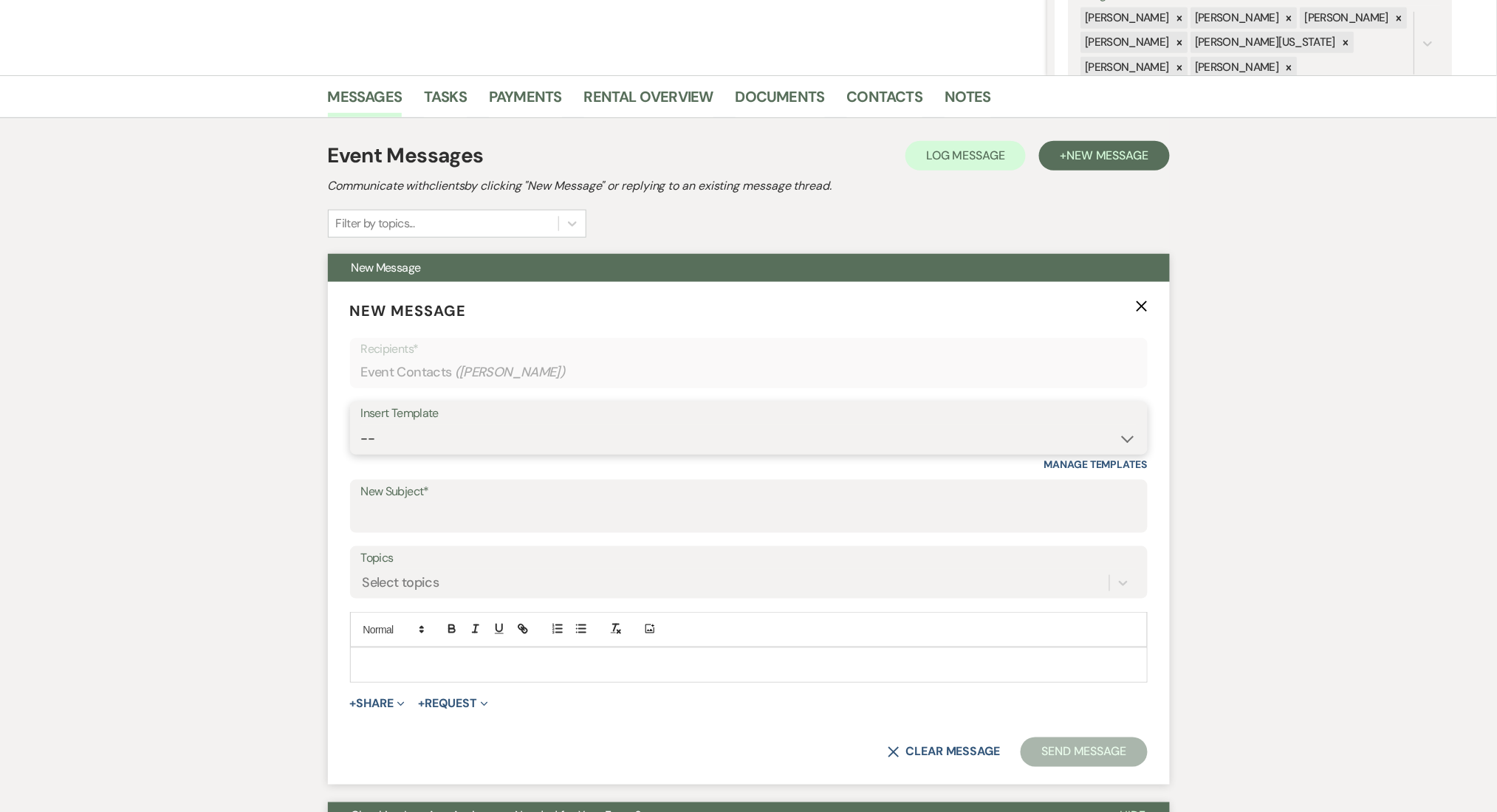
click at [468, 449] on select "-- Inquiry Follow Up Email #2 Contract Sending Template Payment Template Rental…" at bounding box center [749, 439] width 776 height 29
select select "1402"
click at [361, 424] on select "-- Inquiry Follow Up Email #2 Contract Sending Template Payment Template Rental…" at bounding box center [749, 439] width 776 height 29
type input "Ready to Schedule a Tour?"
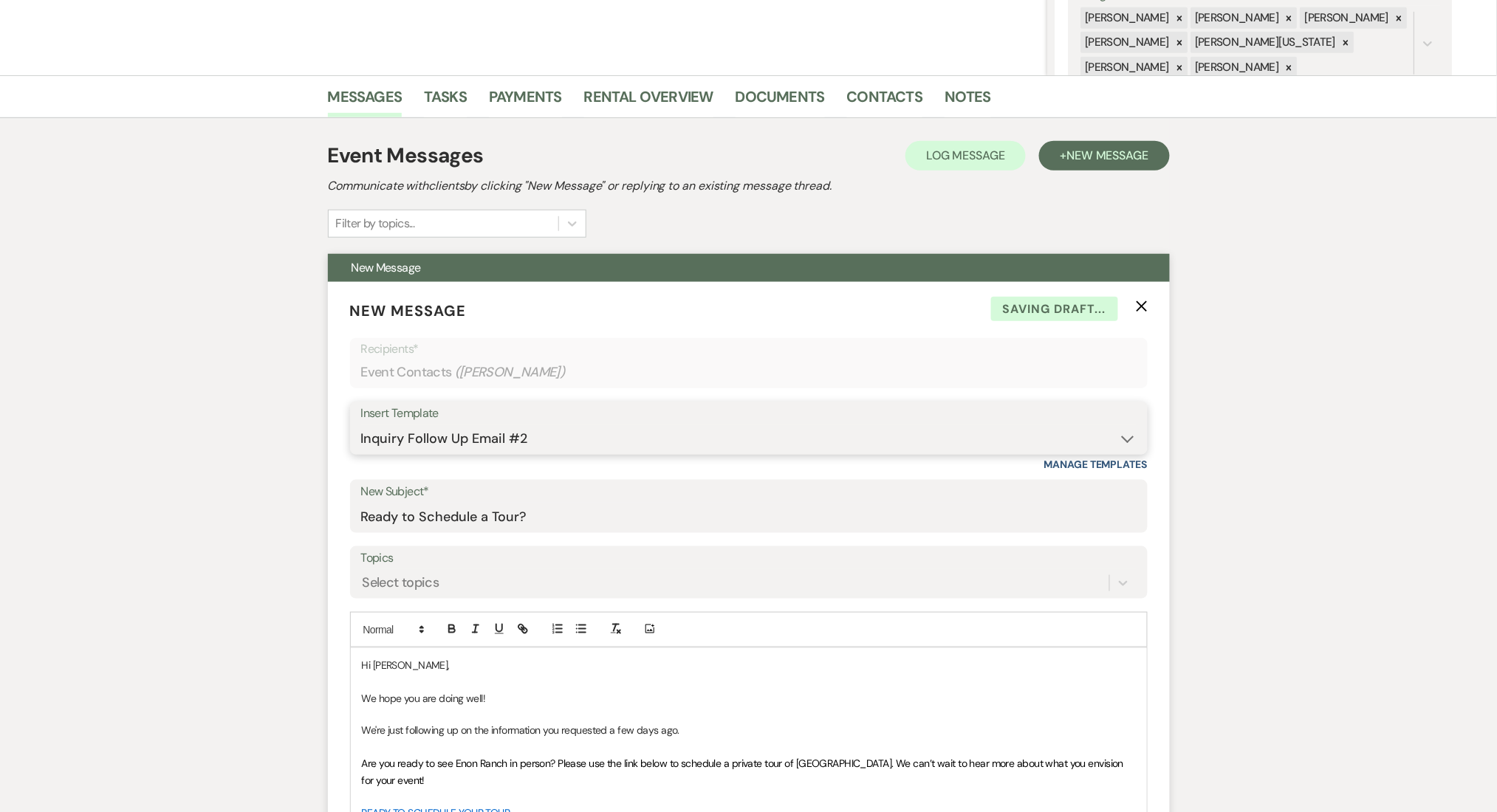
scroll to position [590, 0]
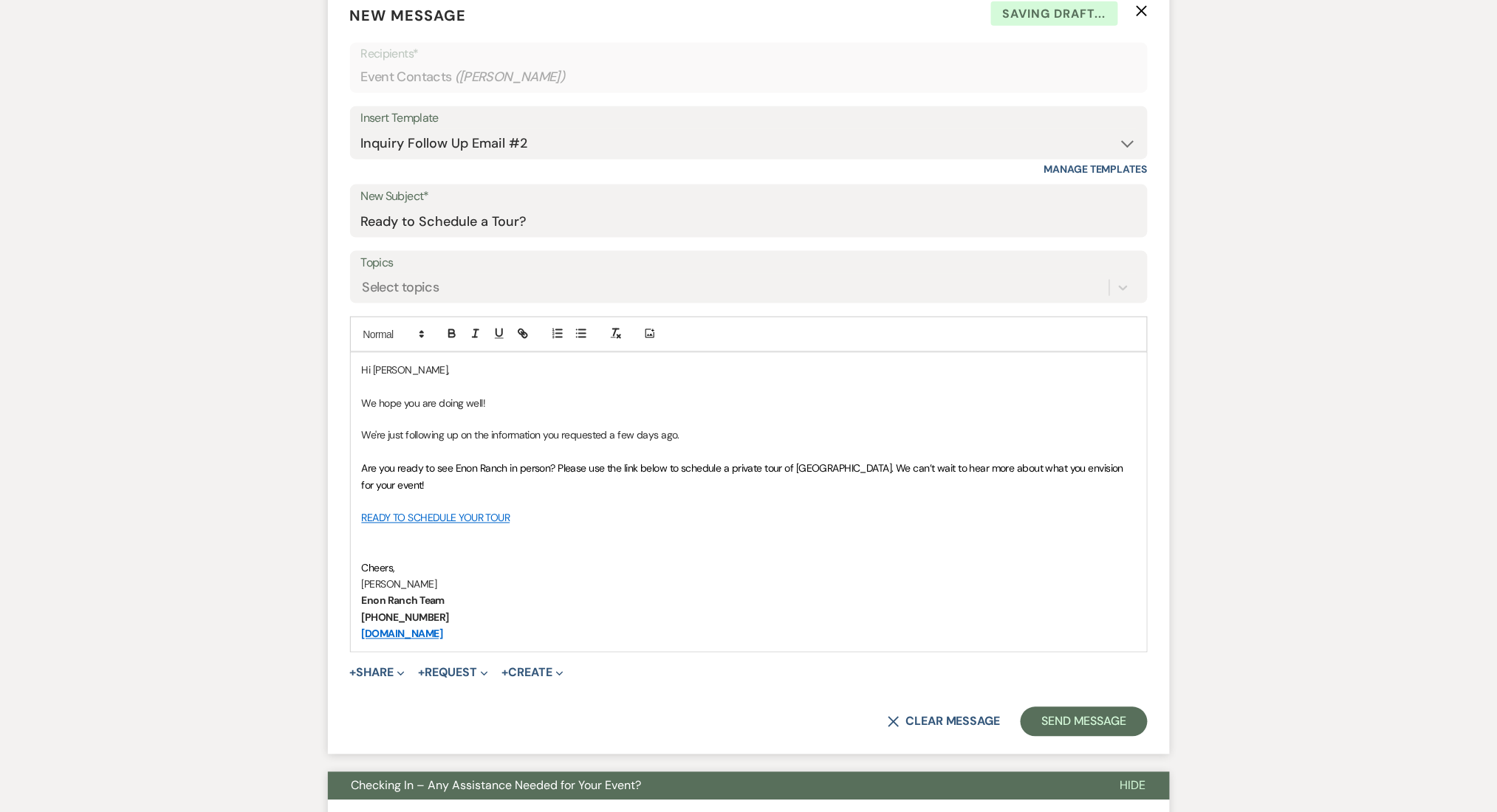
click at [418, 267] on label "Topics" at bounding box center [749, 264] width 776 height 21
click at [364, 277] on input "Topics" at bounding box center [363, 287] width 2 height 20
click at [1222, 508] on div "Messages Tasks Payments Rental Overview Documents Contacts Notes Event Messages…" at bounding box center [748, 632] width 1497 height 1706
click at [1079, 720] on button "Send Message" at bounding box center [1084, 722] width 126 height 30
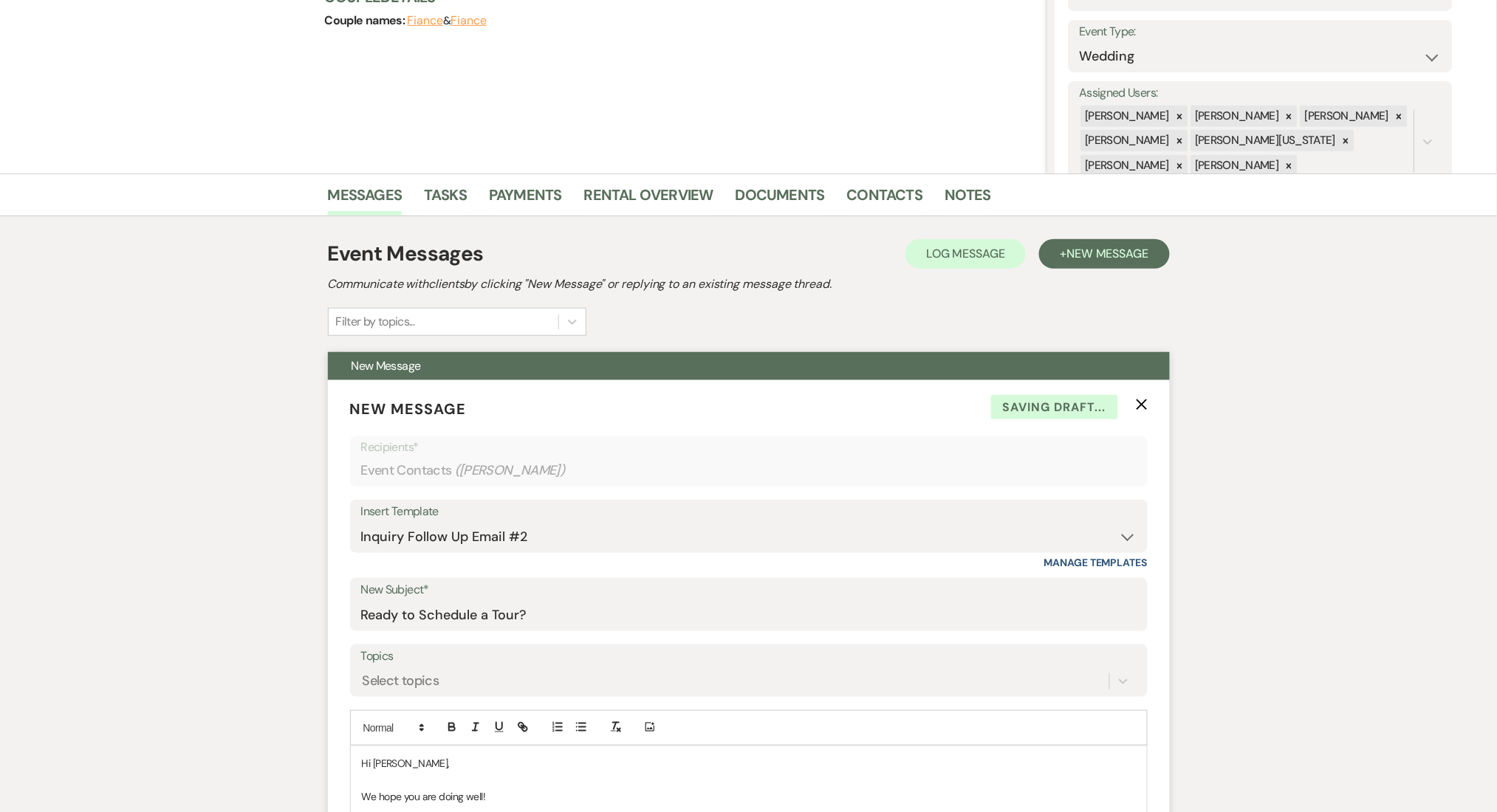
scroll to position [0, 0]
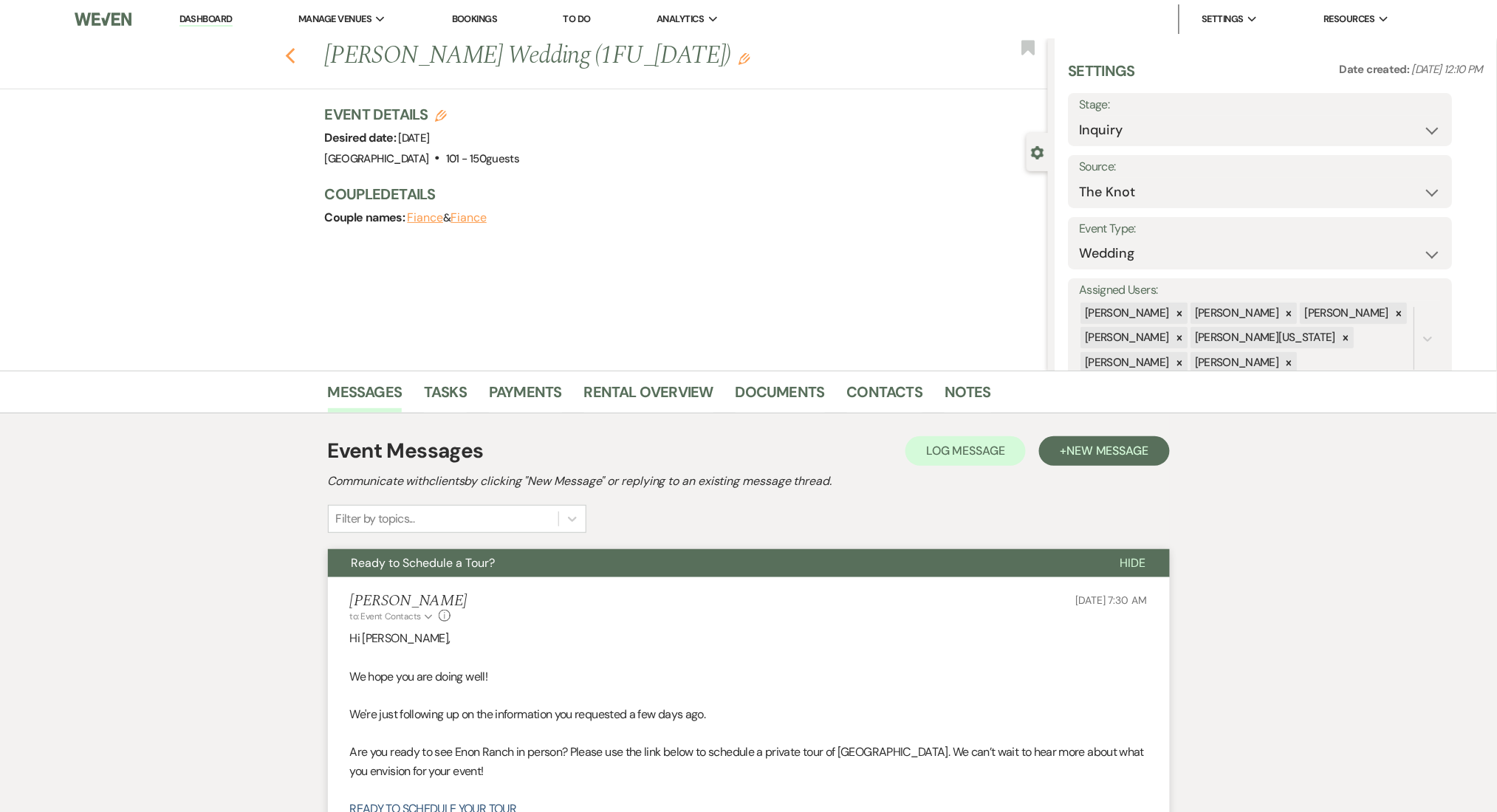
drag, startPoint x: 283, startPoint y: 55, endPoint x: 296, endPoint y: 58, distance: 13.3
click at [286, 56] on div "Previous Cynthia Dennis's Wedding (1FU_7.9.25) Edit Bookmark" at bounding box center [520, 63] width 1055 height 51
click at [295, 58] on use "button" at bounding box center [289, 56] width 10 height 16
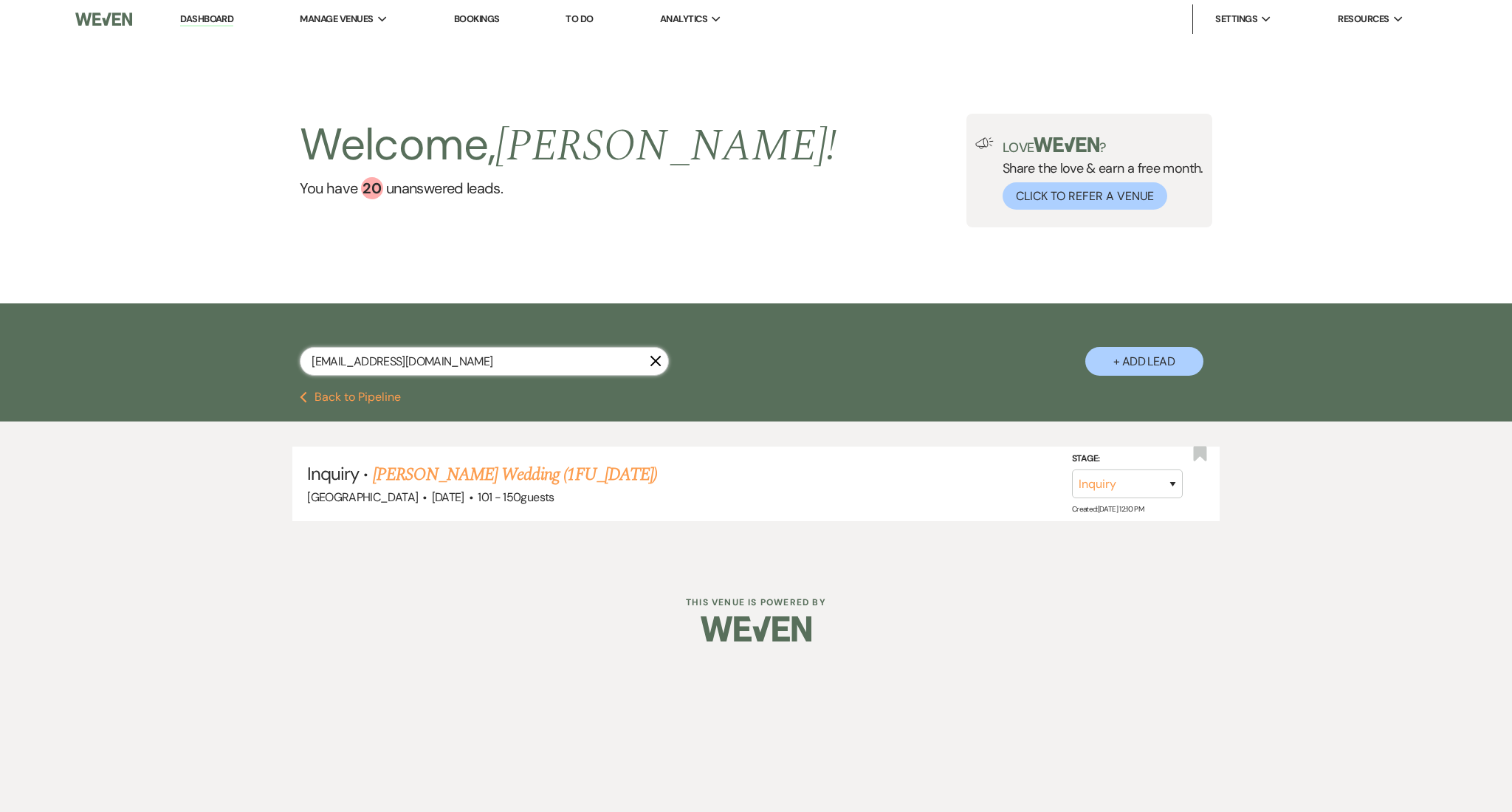
drag, startPoint x: 550, startPoint y: 360, endPoint x: 148, endPoint y: 318, distance: 404.2
click at [148, 318] on div "jcadennis@bellsouth.net X + Add Lead" at bounding box center [756, 347] width 1512 height 88
paste input "ashleeyjena@yahoo.com"
type input "ashleeyjena@yahoo.com"
click at [551, 451] on li "Inquiry · Ashley Gresham's Wedding (1FU_7.9.25) Enon Ranch · Aug 20, 2027 · 51 …" at bounding box center [756, 484] width 927 height 75
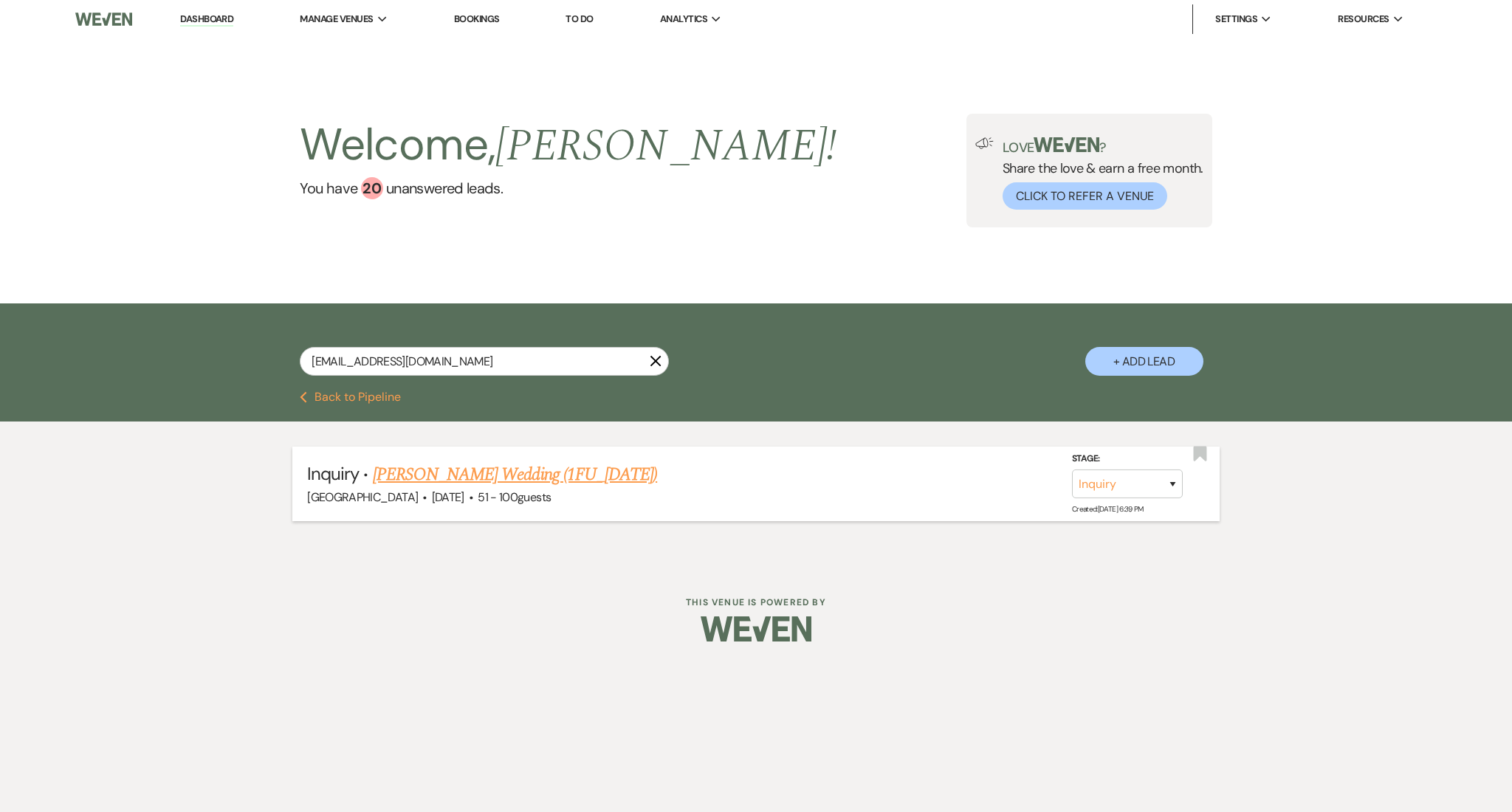
click at [553, 472] on link "Ashley Gresham's Wedding (1FU_7.9.25)" at bounding box center [515, 475] width 284 height 27
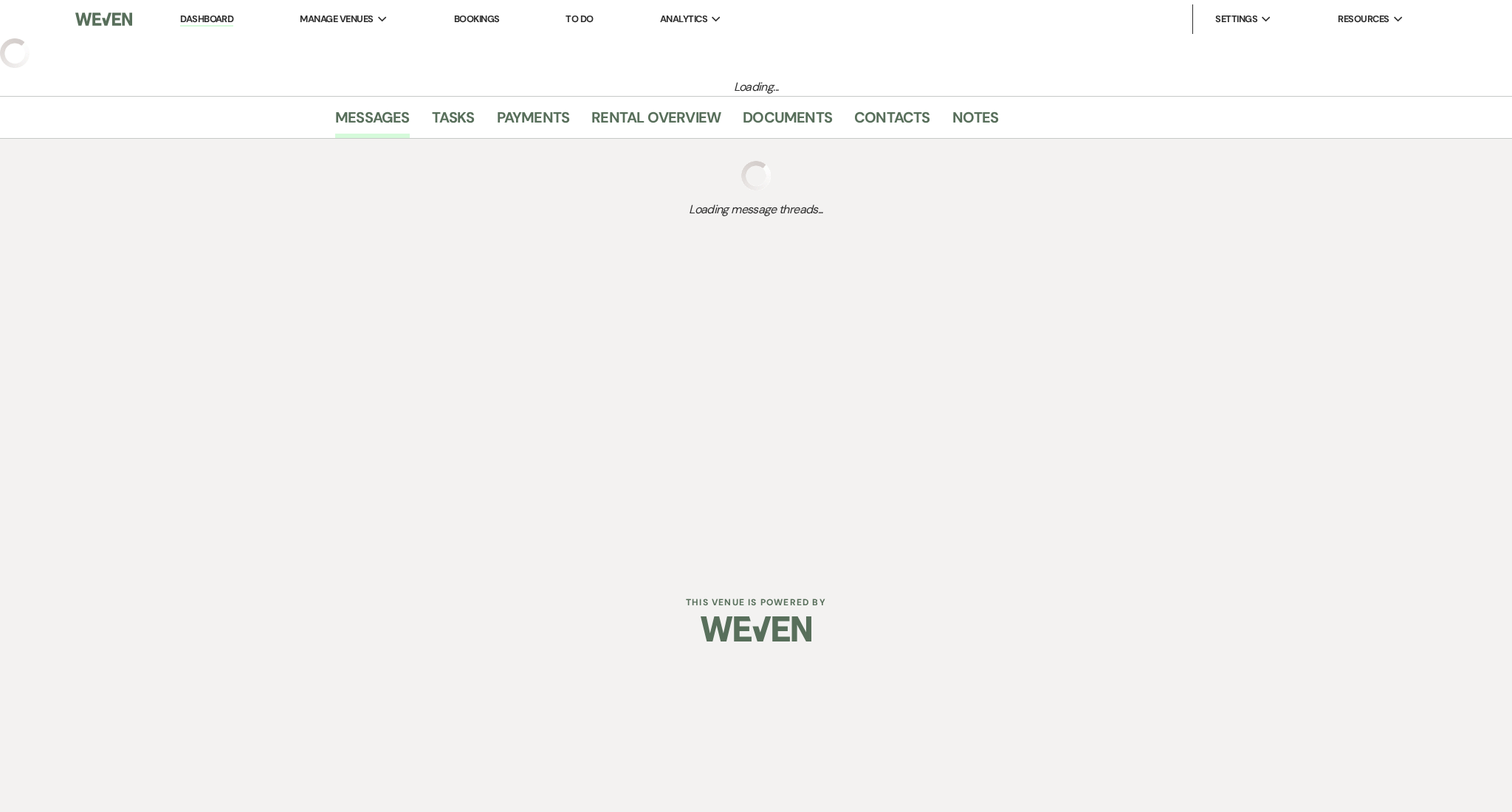
select select "2"
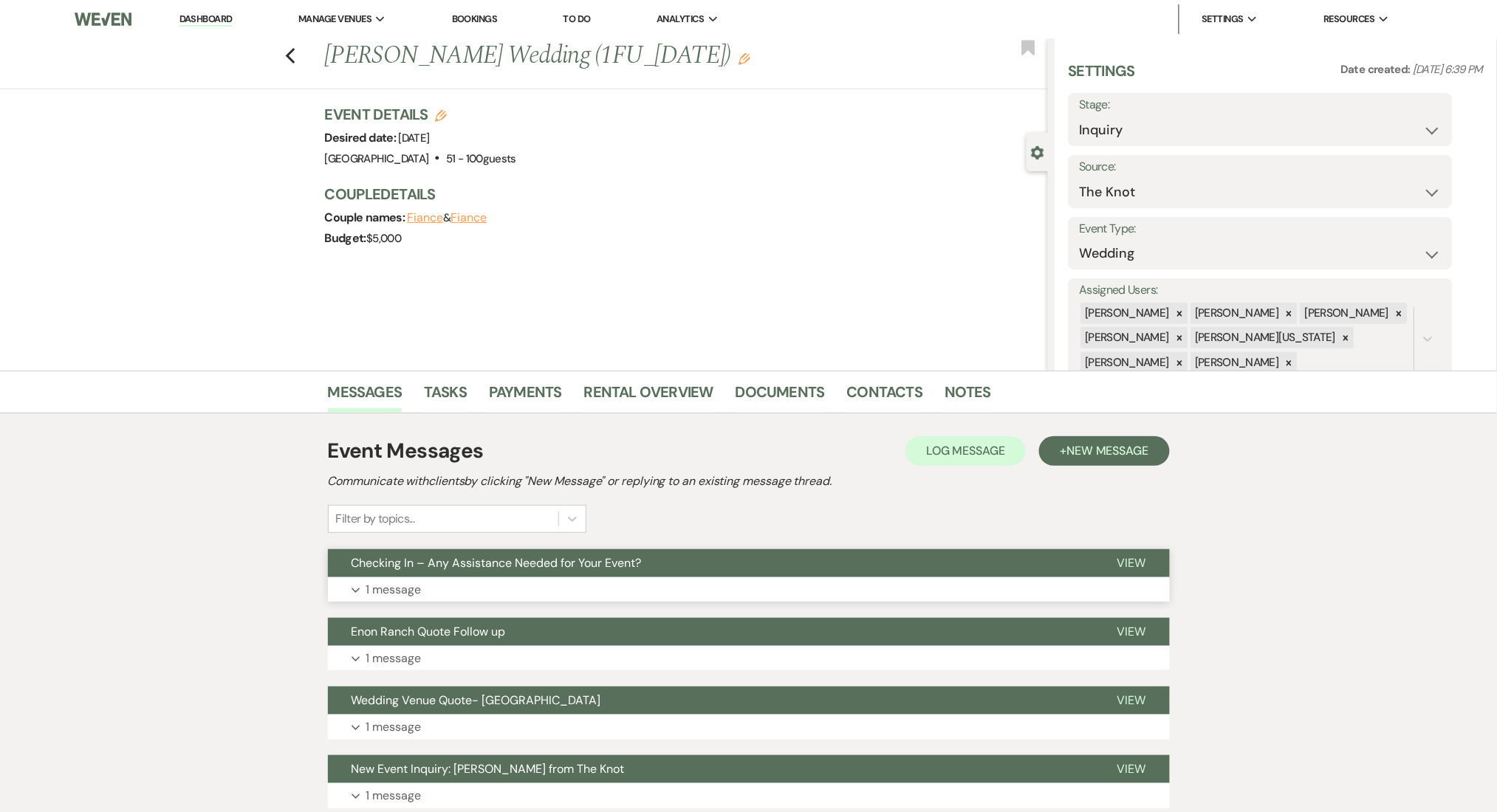
click at [582, 561] on span "Checking In – Any Assistance Needed for Your Event?" at bounding box center [496, 563] width 290 height 15
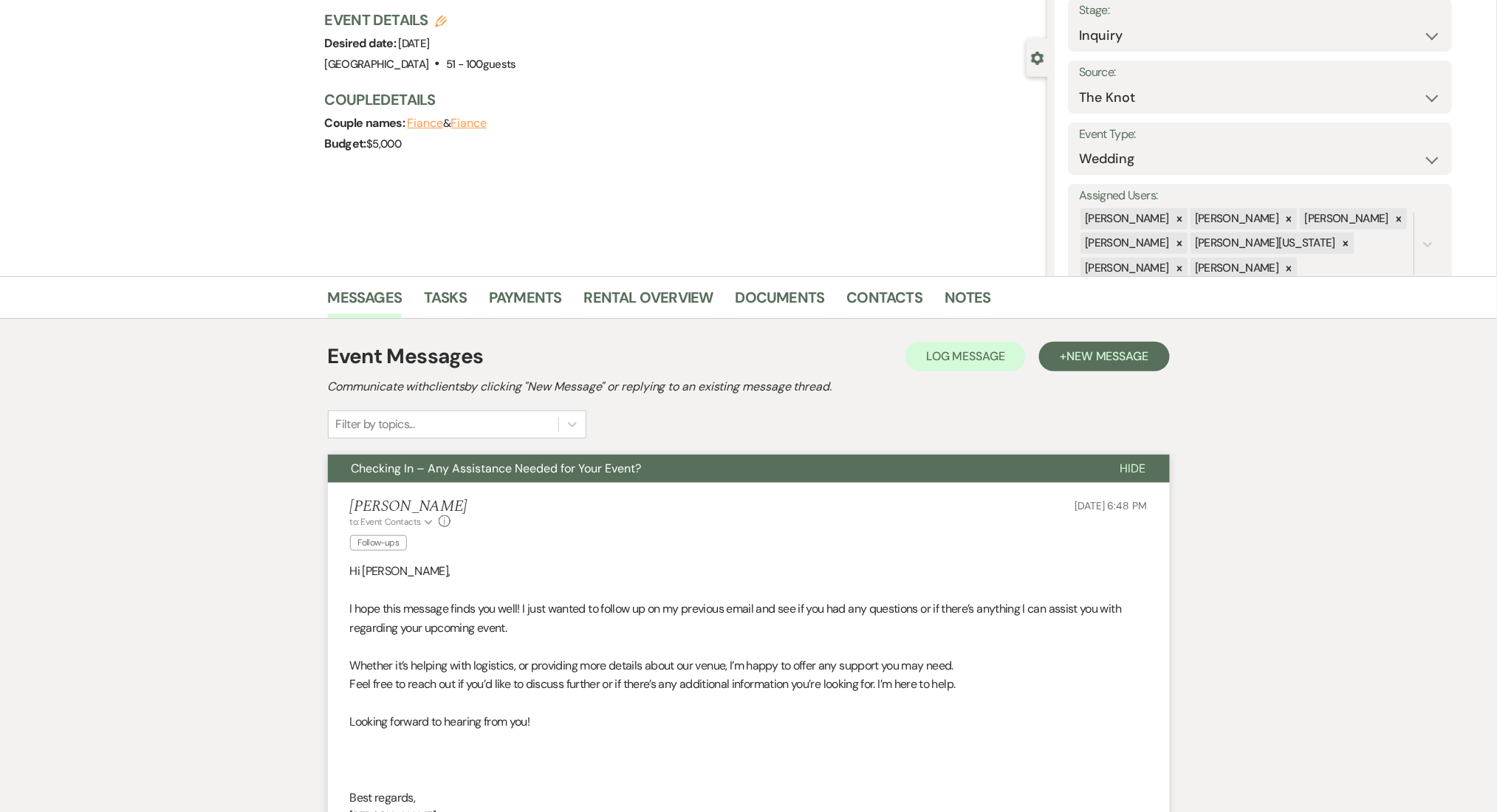
scroll to position [197, 0]
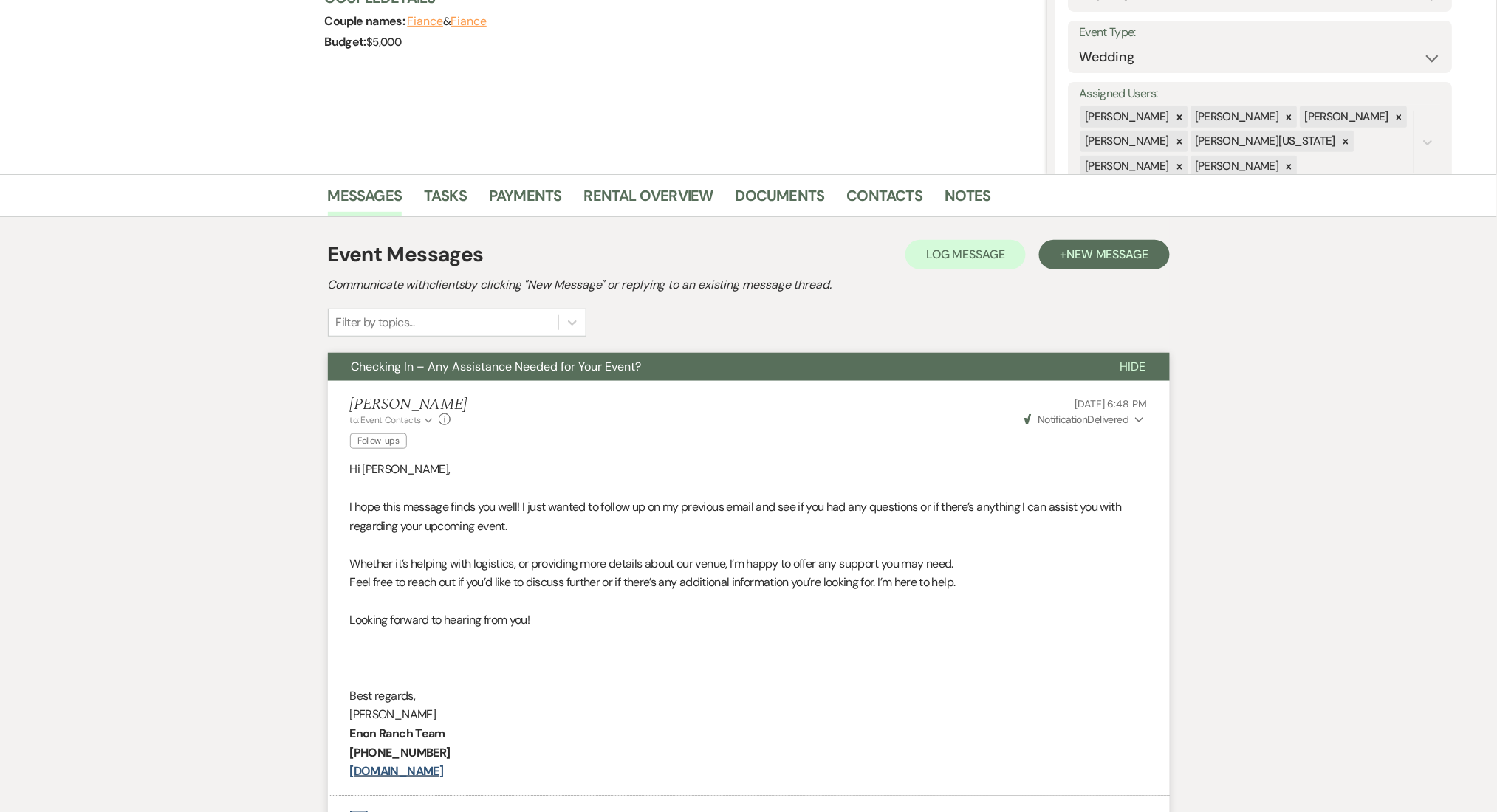
click at [1105, 237] on div "Event Messages Log Log Message + New Message Communicate with clients by clicki…" at bounding box center [748, 641] width 842 height 820
click at [1057, 257] on button "+ New Message" at bounding box center [1104, 254] width 130 height 30
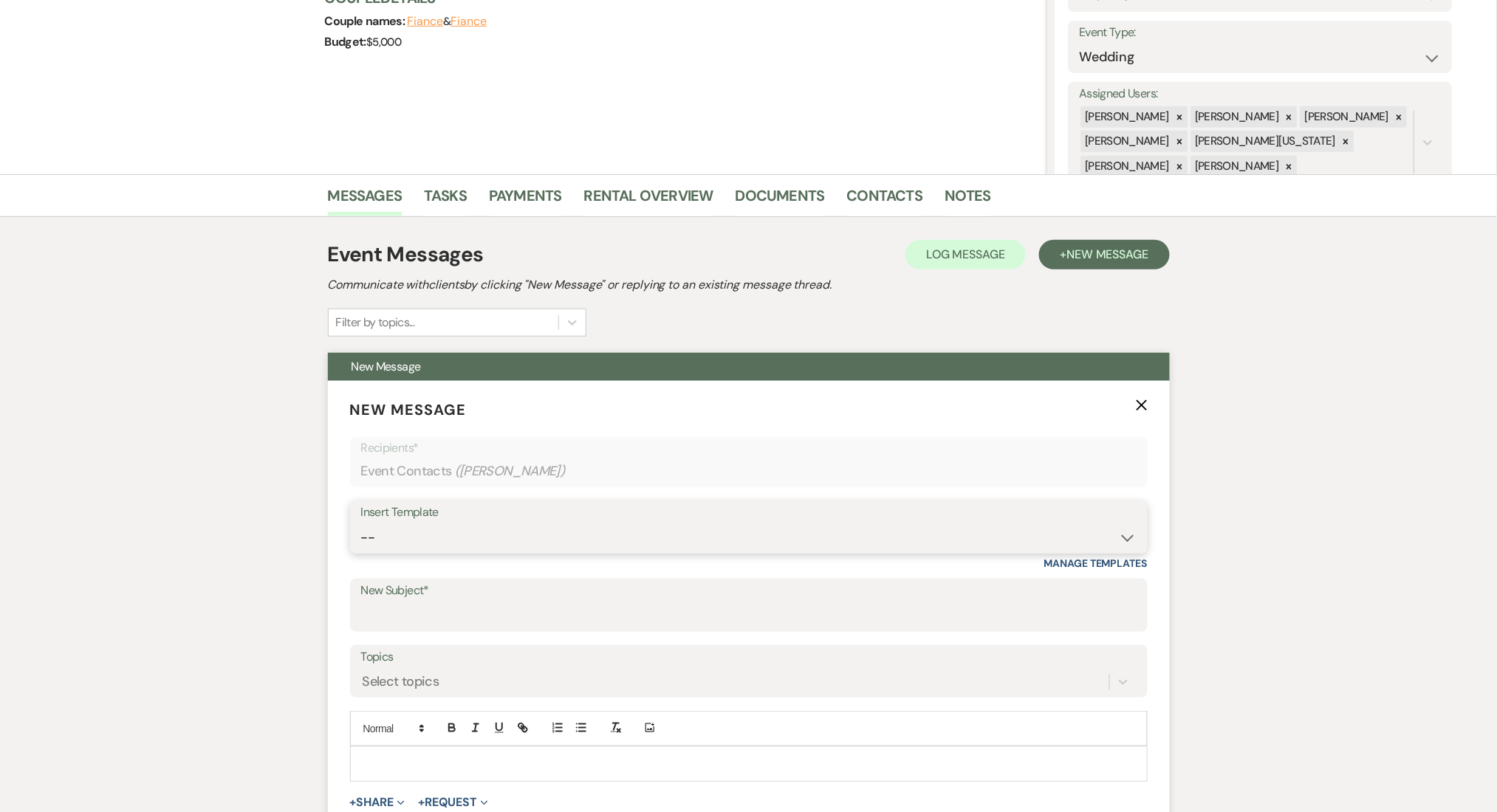
click at [480, 530] on select "-- Inquiry Follow Up Email #2 Contract Sending Template Payment Template Rental…" at bounding box center [749, 538] width 776 height 29
select select "1402"
click at [361, 523] on select "-- Inquiry Follow Up Email #2 Contract Sending Template Payment Template Rental…" at bounding box center [749, 538] width 776 height 29
type input "Ready to Schedule a Tour?"
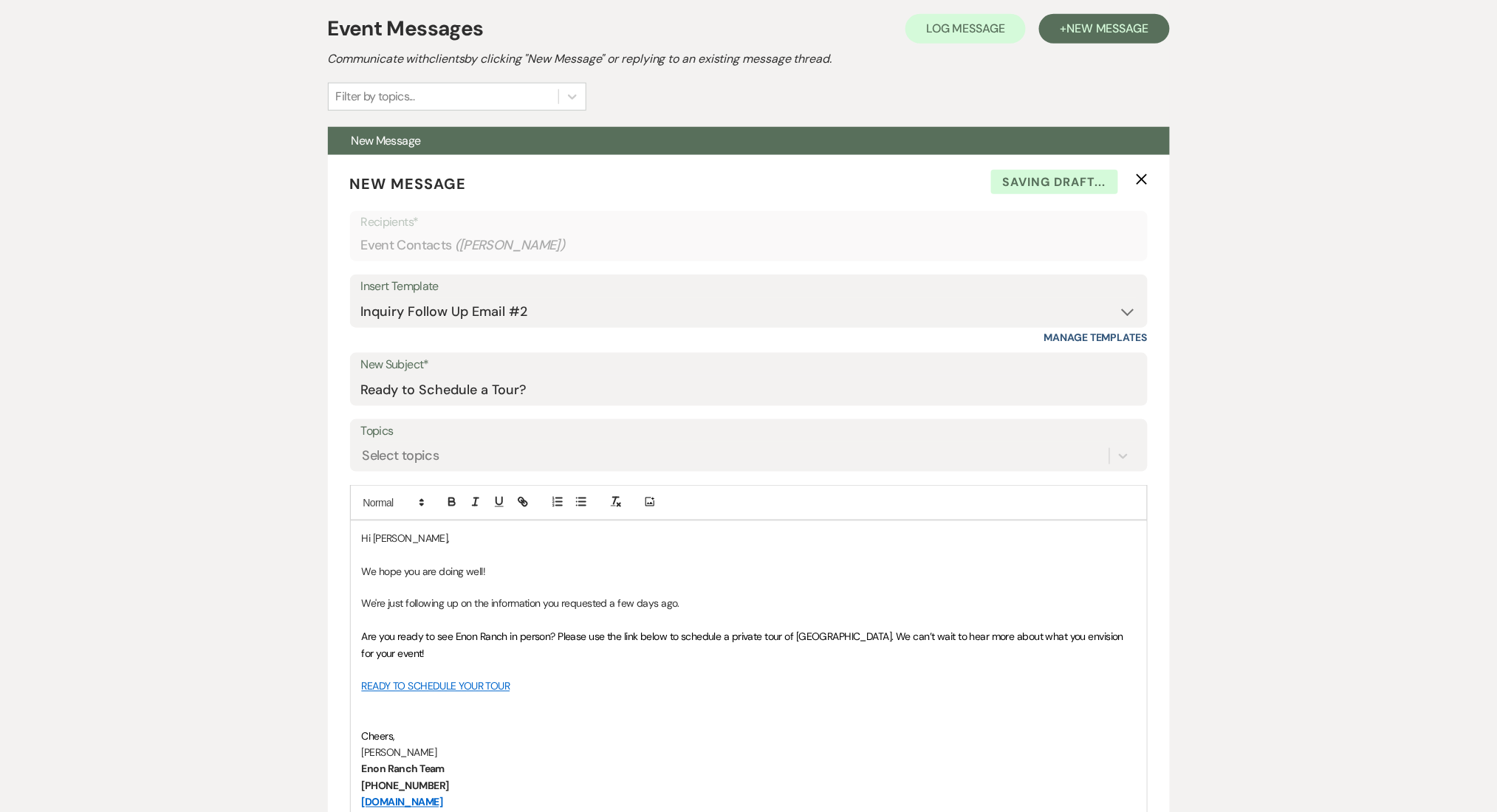
scroll to position [590, 0]
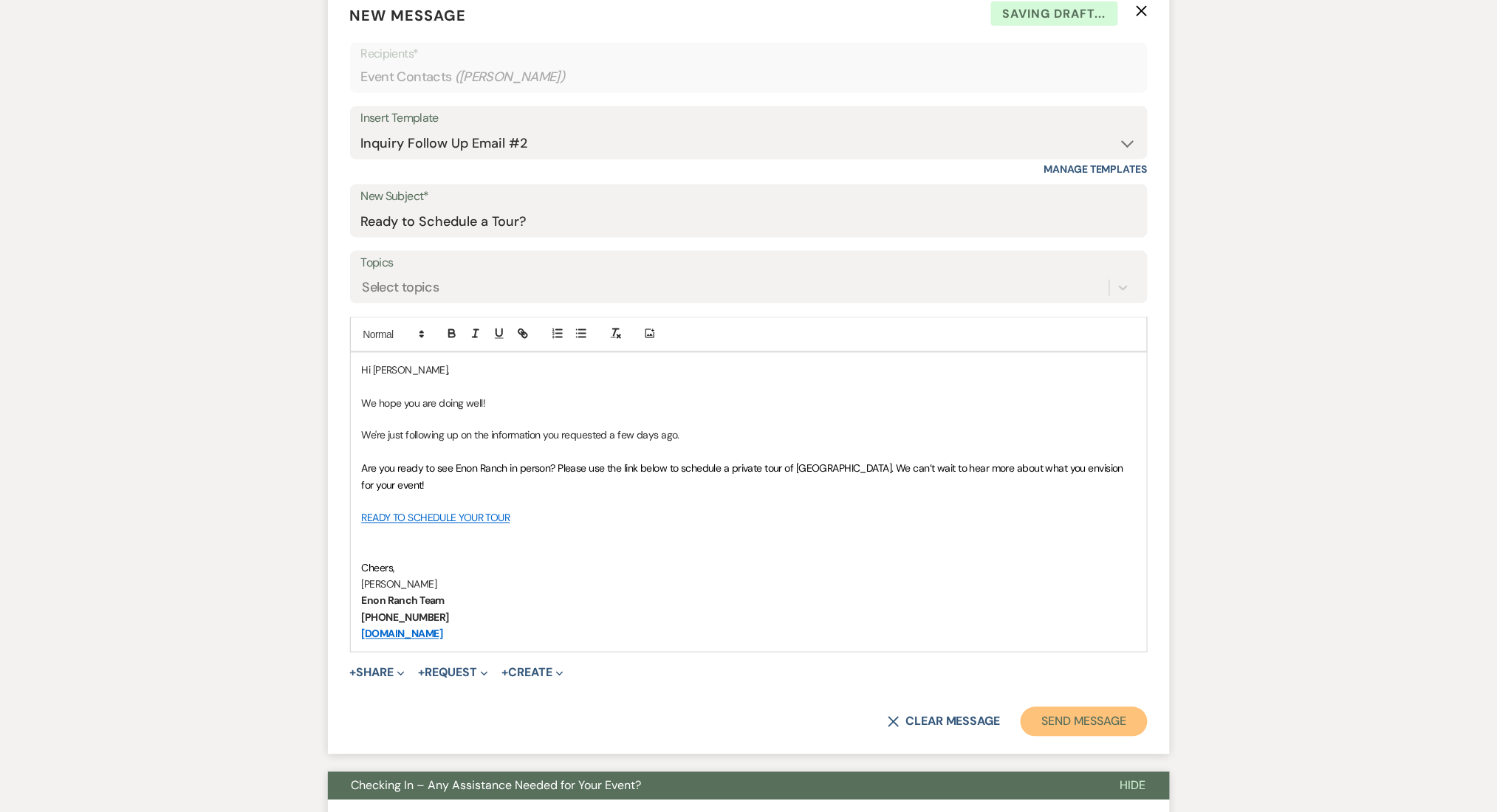
click at [1093, 730] on button "Send Message" at bounding box center [1084, 722] width 126 height 30
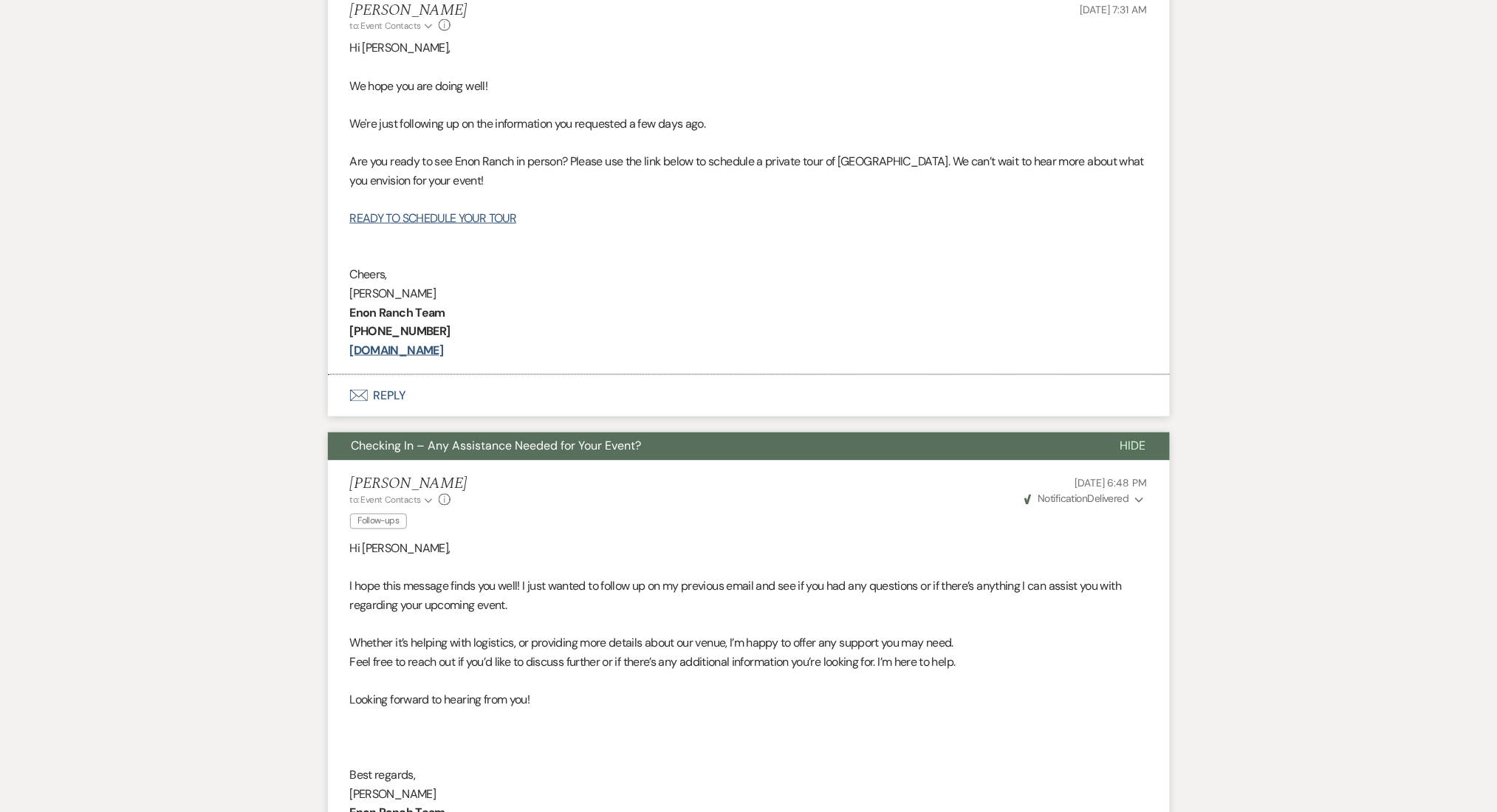
scroll to position [41, 0]
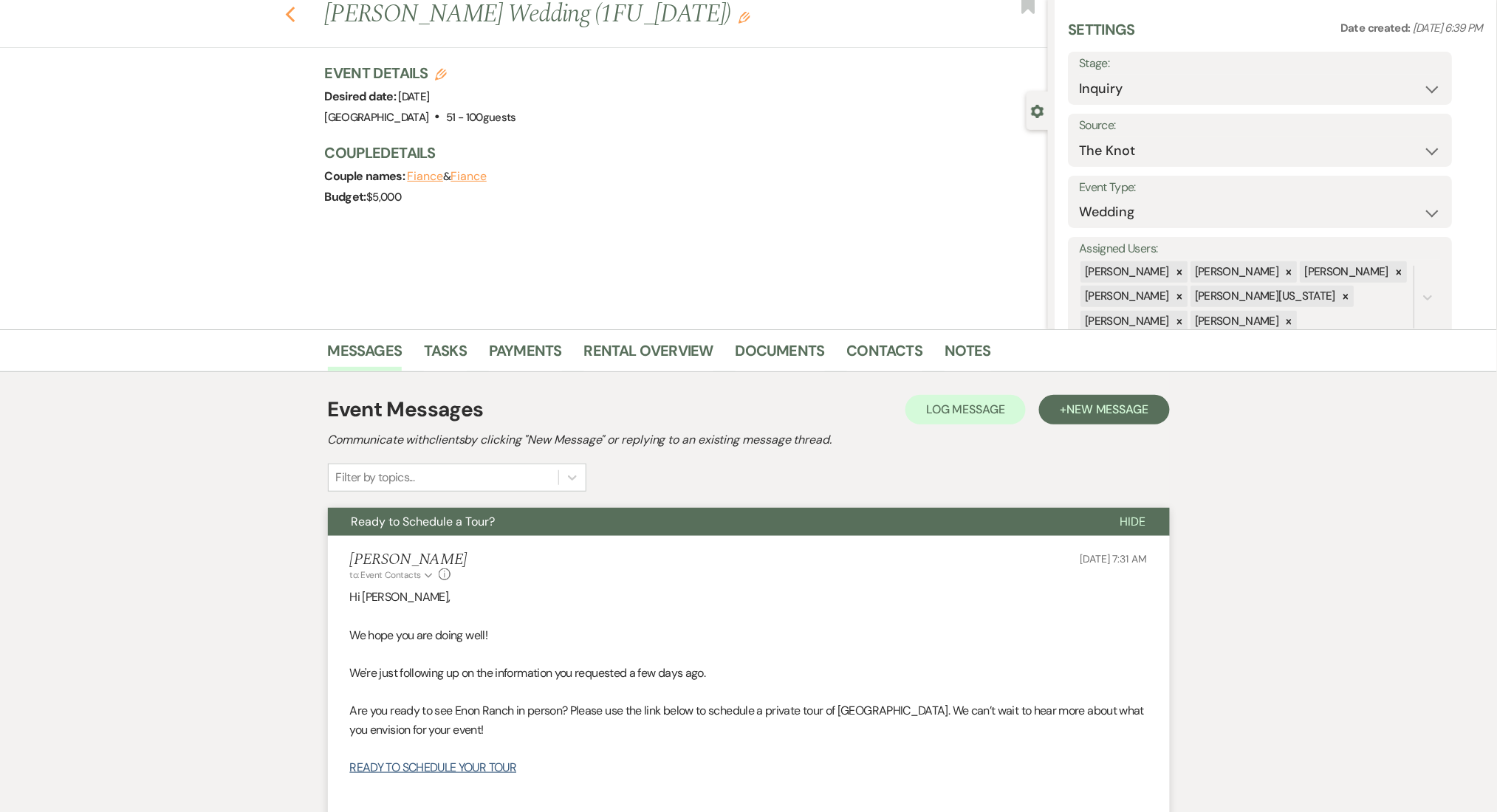
click at [295, 8] on use "button" at bounding box center [289, 14] width 10 height 16
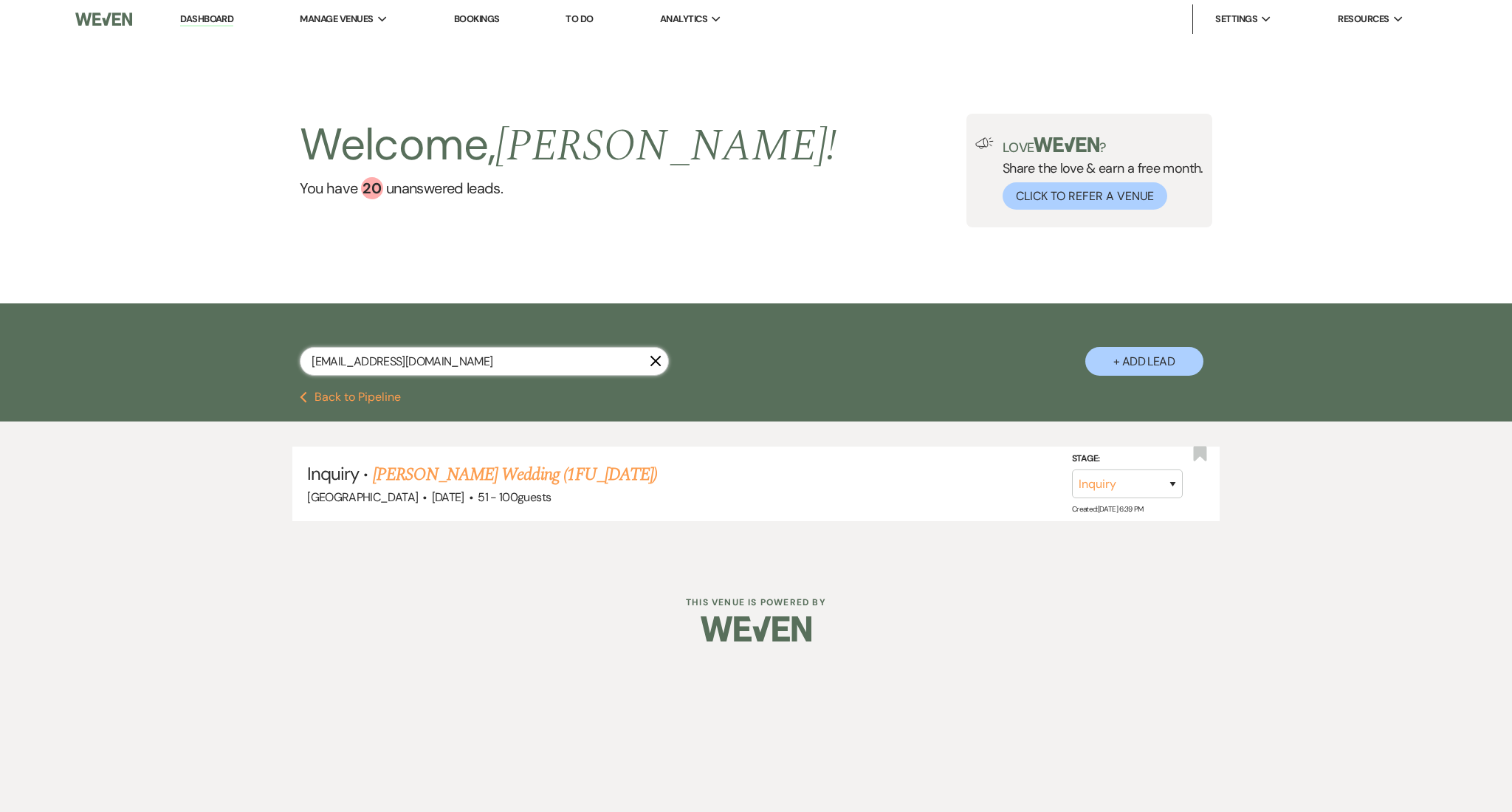
drag, startPoint x: 475, startPoint y: 366, endPoint x: 88, endPoint y: 296, distance: 393.3
click at [88, 296] on main "Welcome, Marissa ! You have 20 unanswered lead s . Love ? Share the love & earn…" at bounding box center [756, 292] width 1512 height 508
paste input "kydjones0909@gmail"
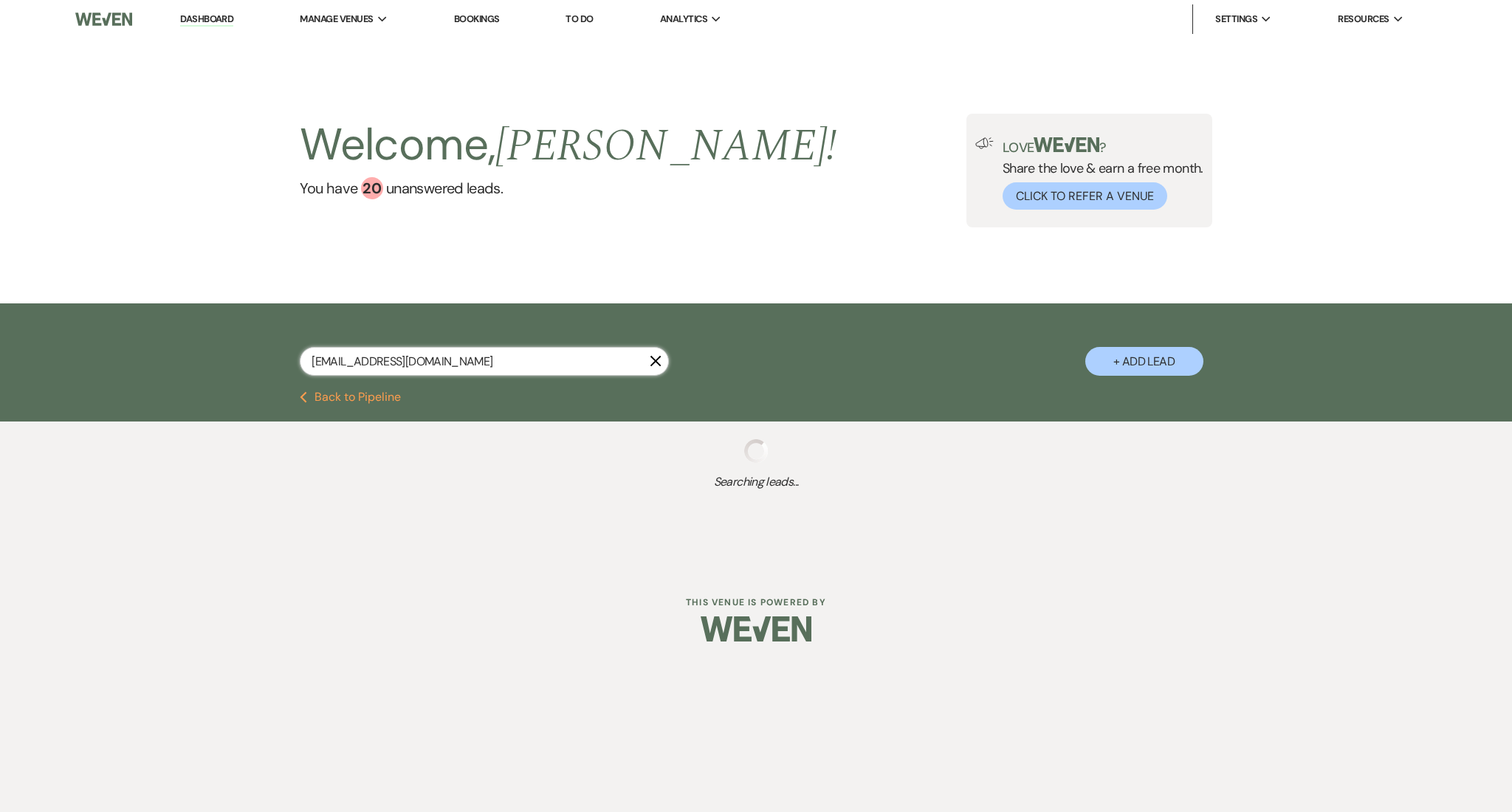
type input "kydjones0909@gmail.com"
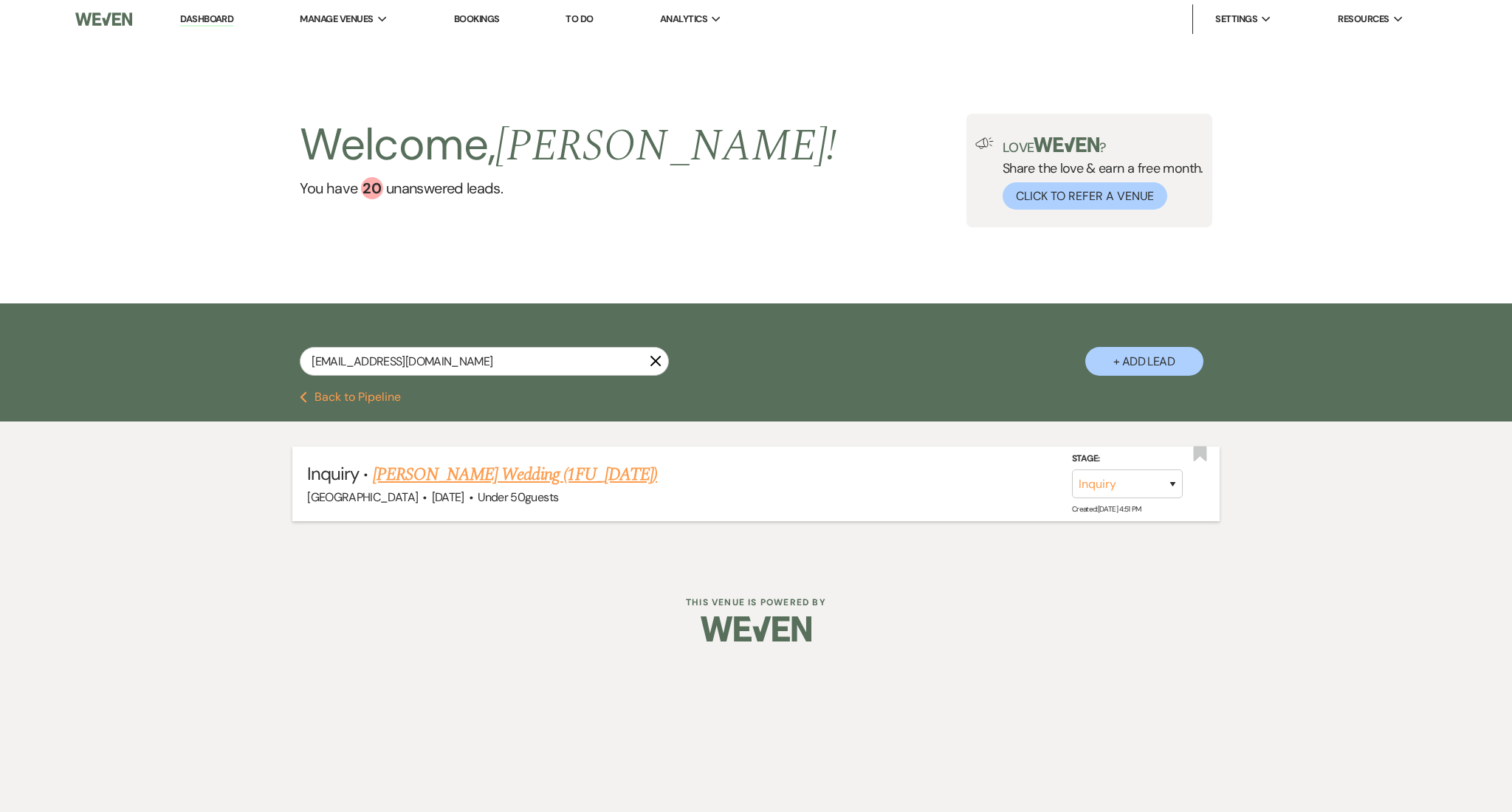
click at [467, 471] on link "Karen Jones's Wedding (1FU_7.9.25)" at bounding box center [515, 475] width 284 height 27
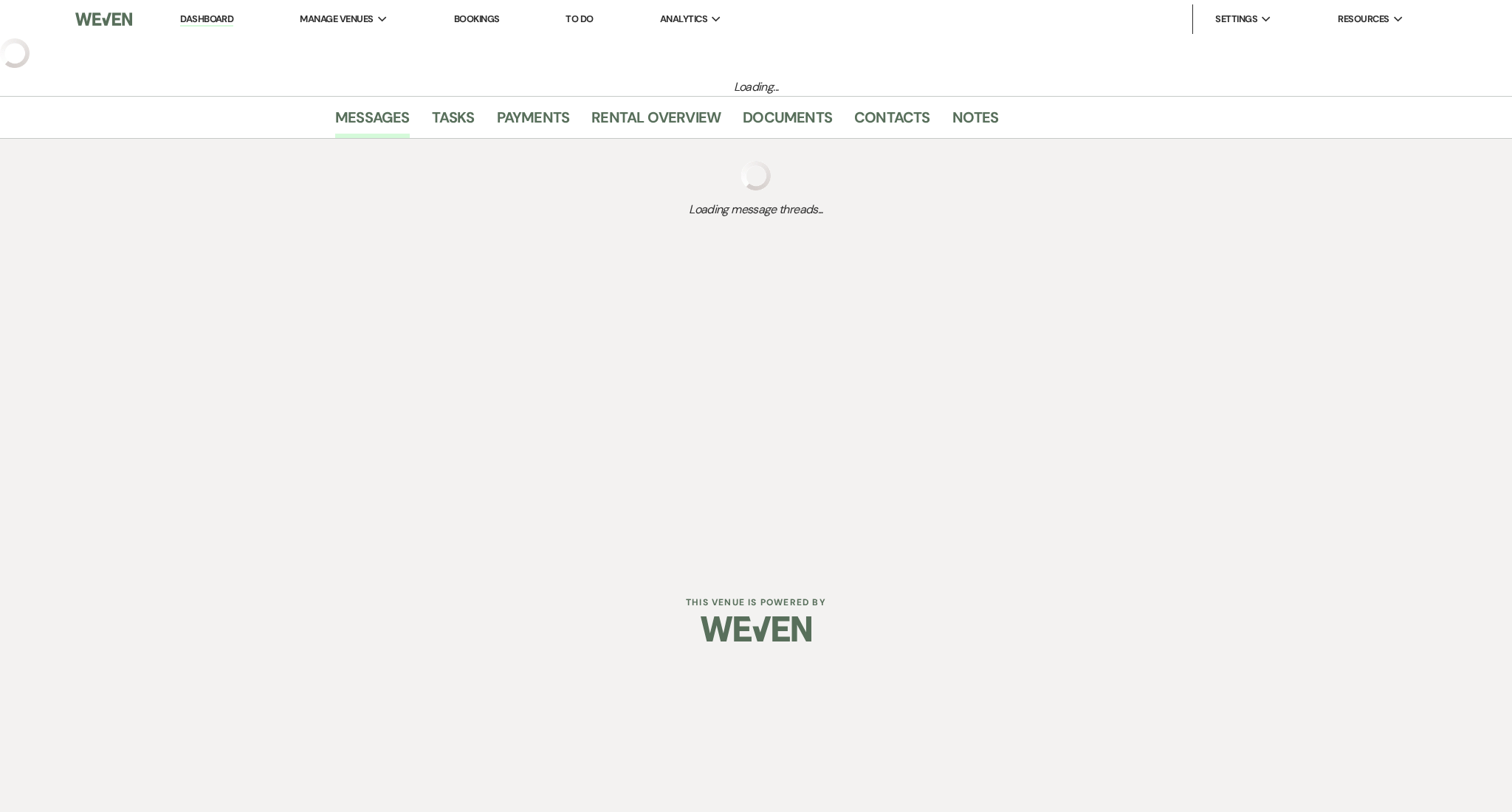
select select "2"
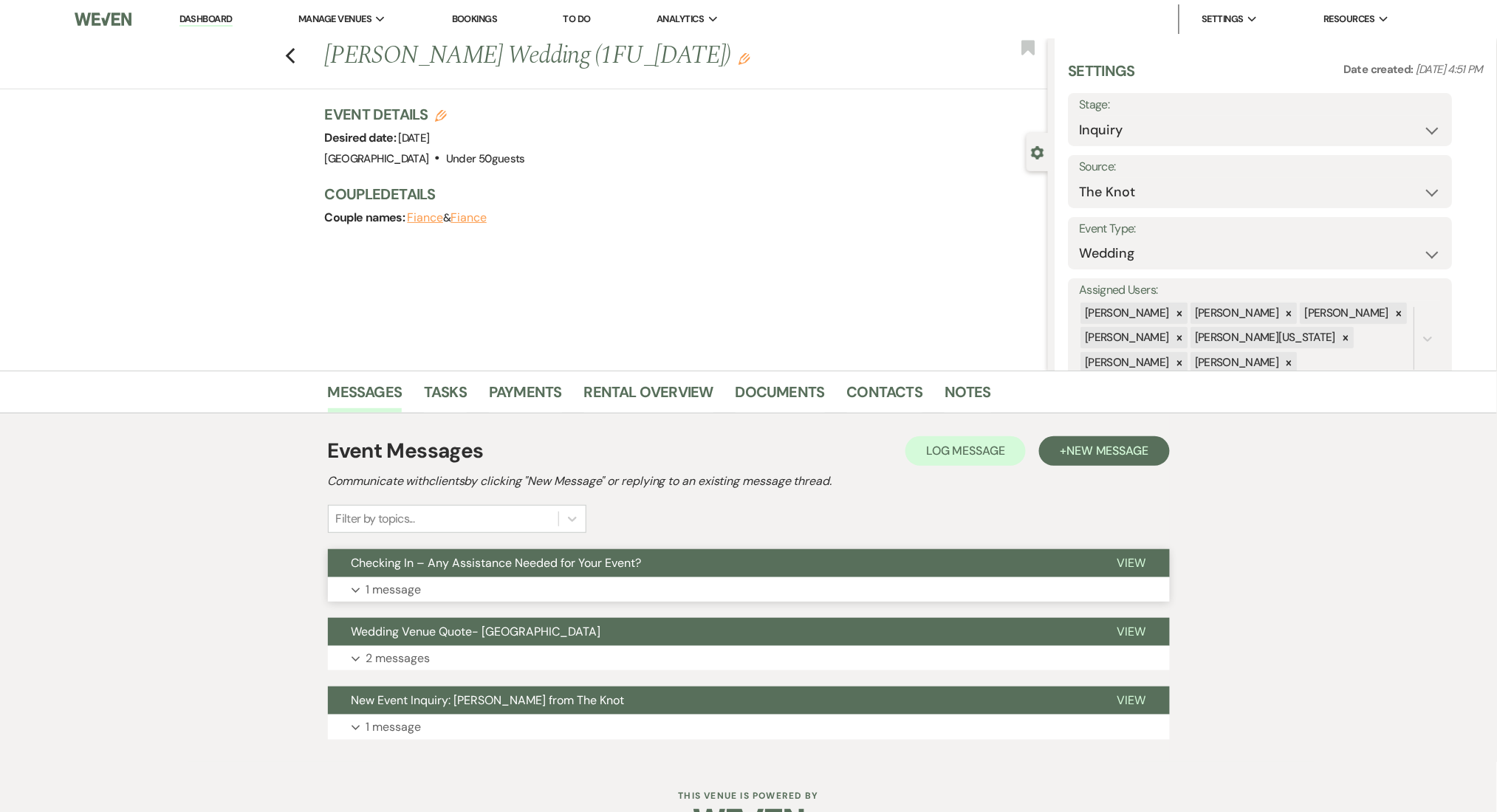
click at [522, 592] on button "Expand 1 message" at bounding box center [748, 590] width 842 height 25
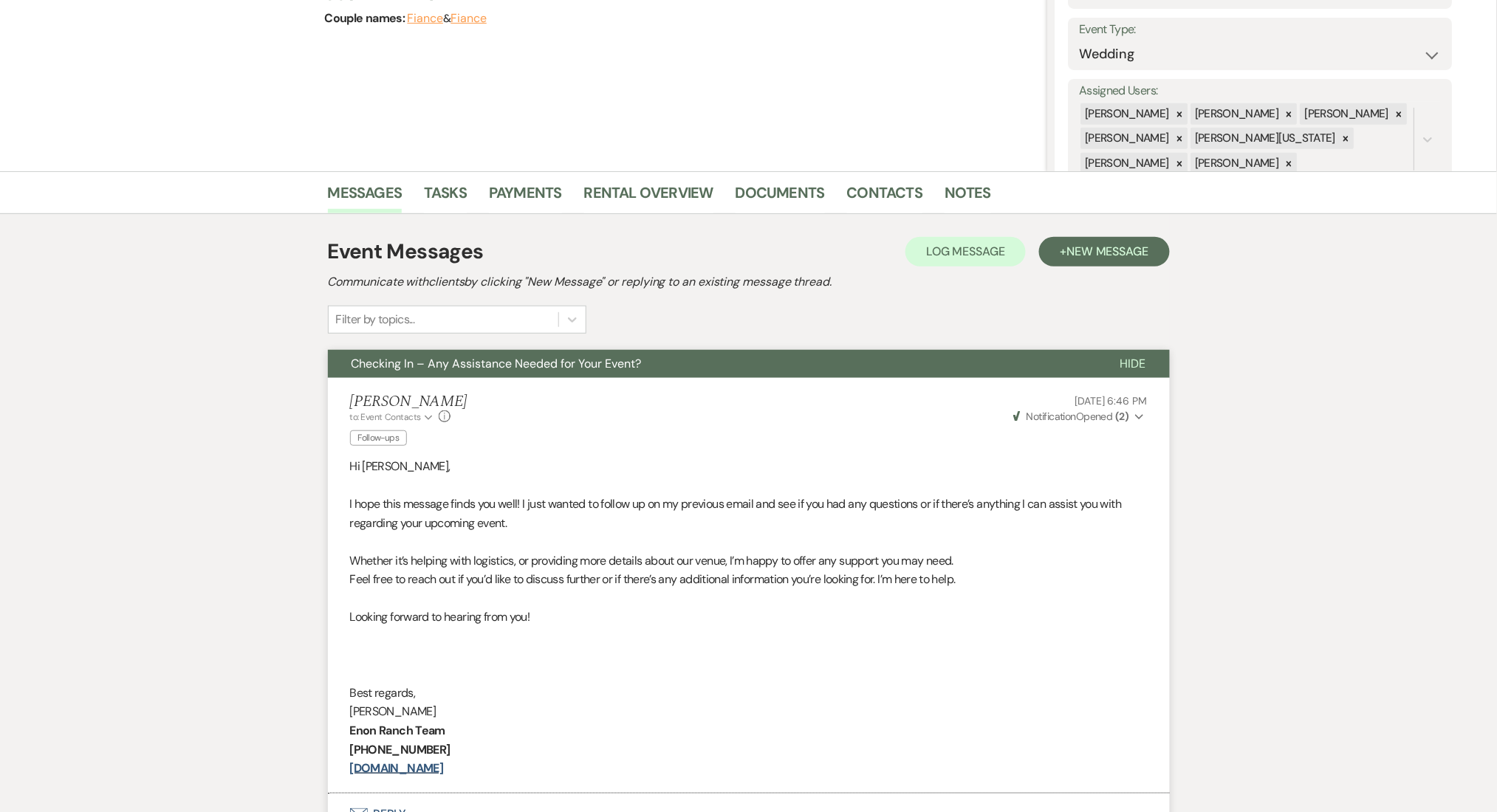
scroll to position [197, 0]
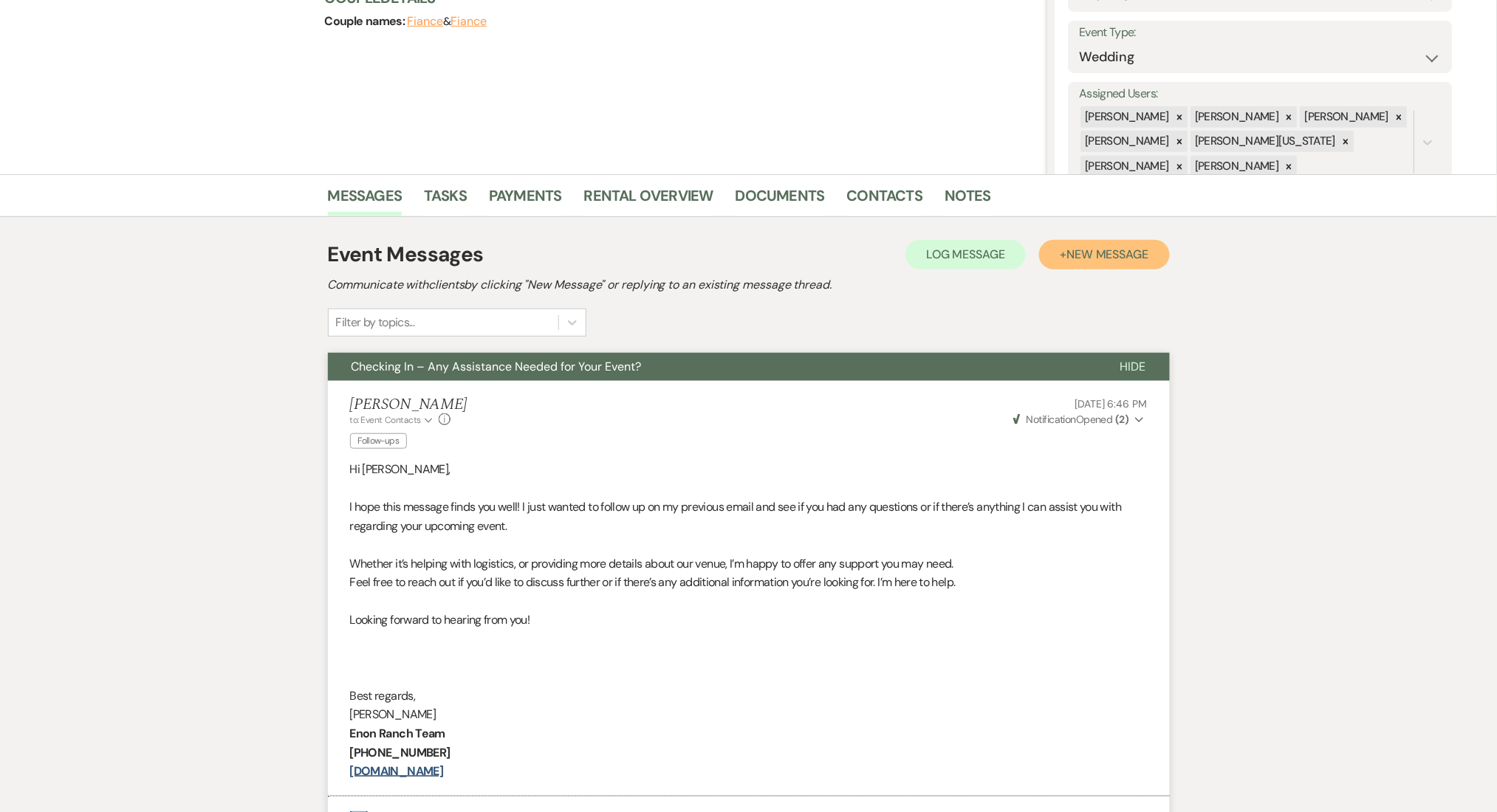
click at [1104, 259] on span "New Message" at bounding box center [1108, 254] width 82 height 15
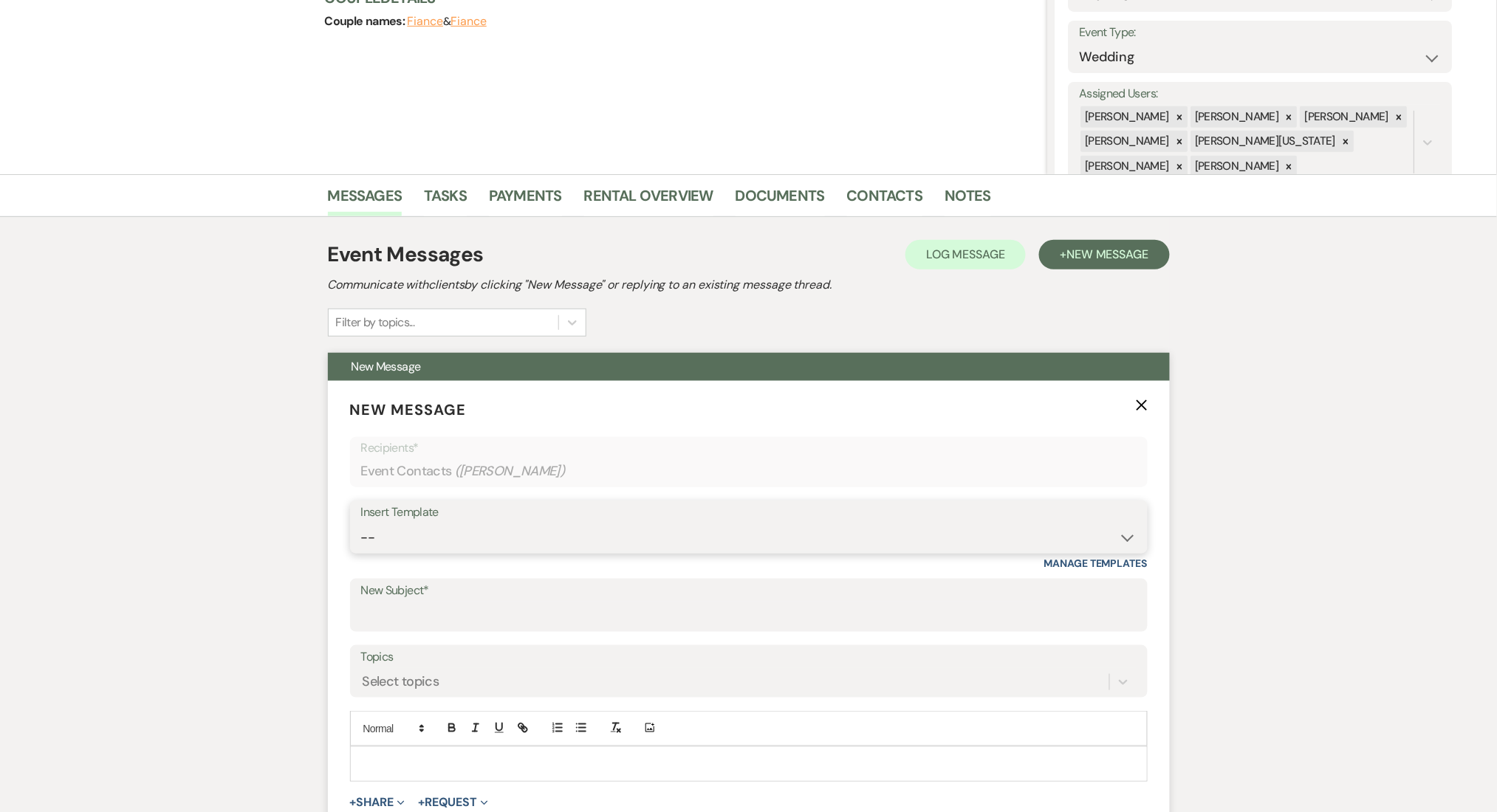
click at [497, 545] on select "-- Inquiry Follow Up Email #2 Contract Sending Template Payment Template Rental…" at bounding box center [749, 538] width 776 height 29
select select "1402"
click at [361, 523] on select "-- Inquiry Follow Up Email #2 Contract Sending Template Payment Template Rental…" at bounding box center [749, 538] width 776 height 29
type input "Ready to Schedule a Tour?"
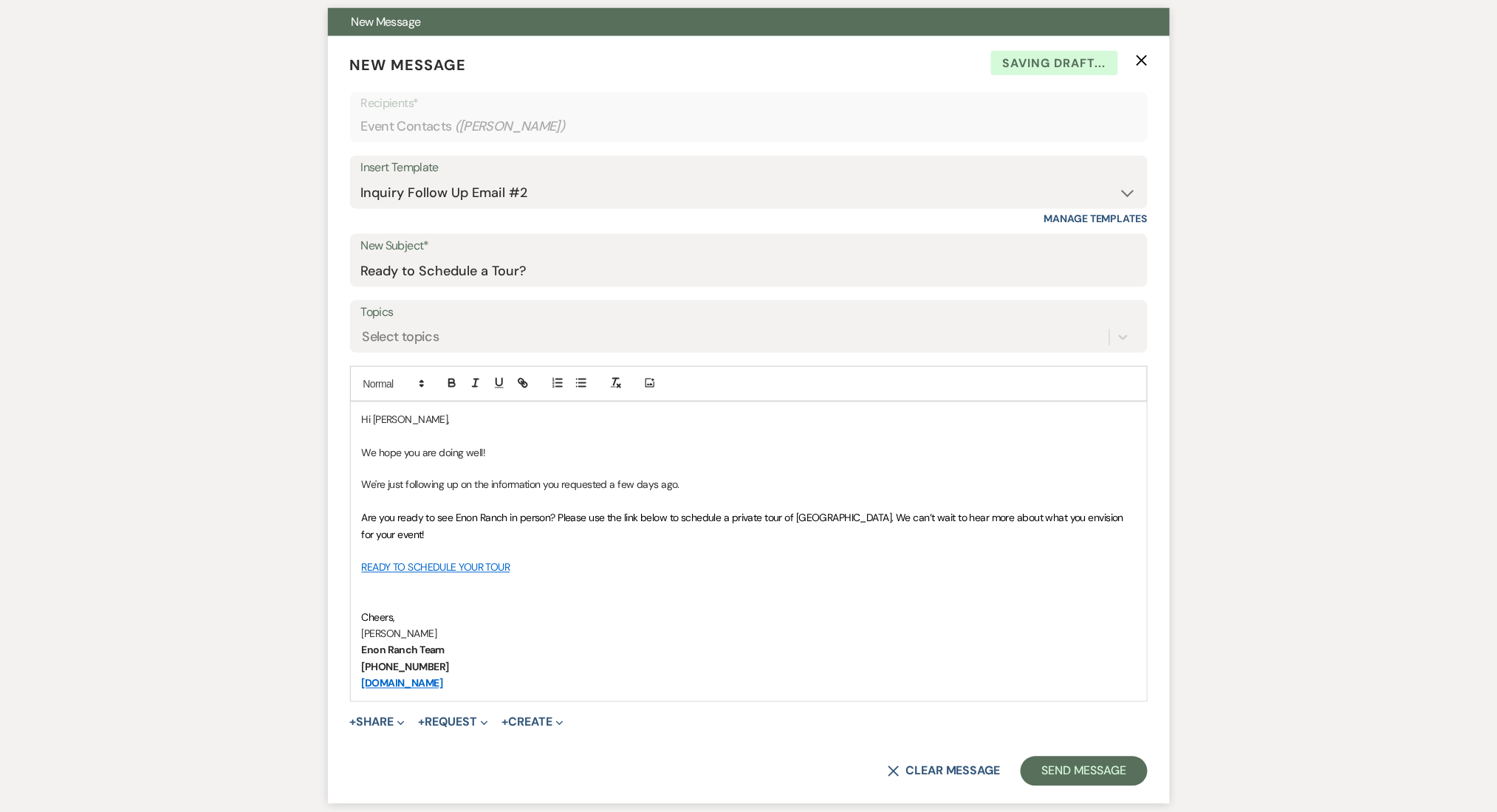
scroll to position [787, 0]
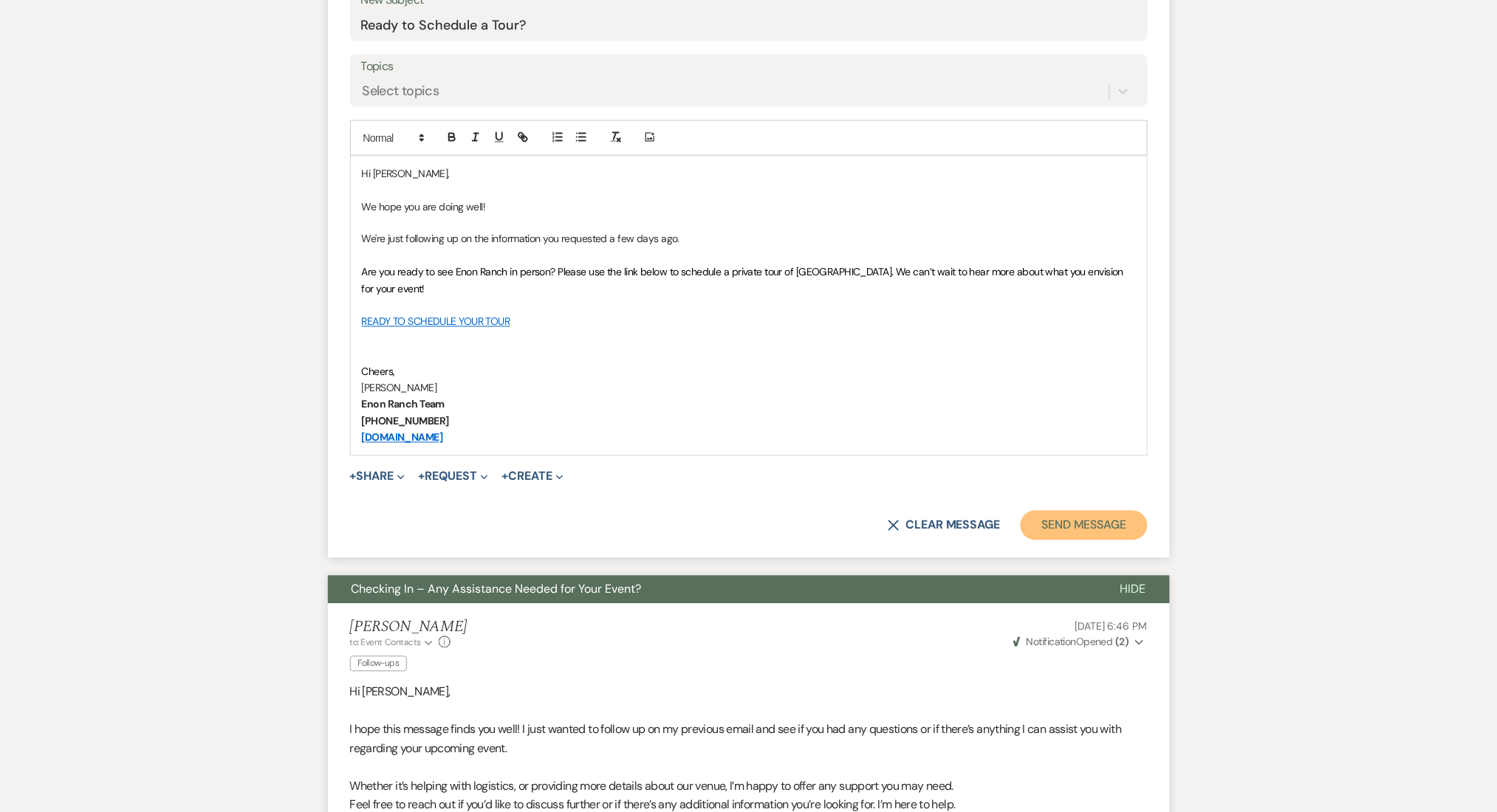
click at [1084, 515] on button "Send Message" at bounding box center [1084, 526] width 126 height 30
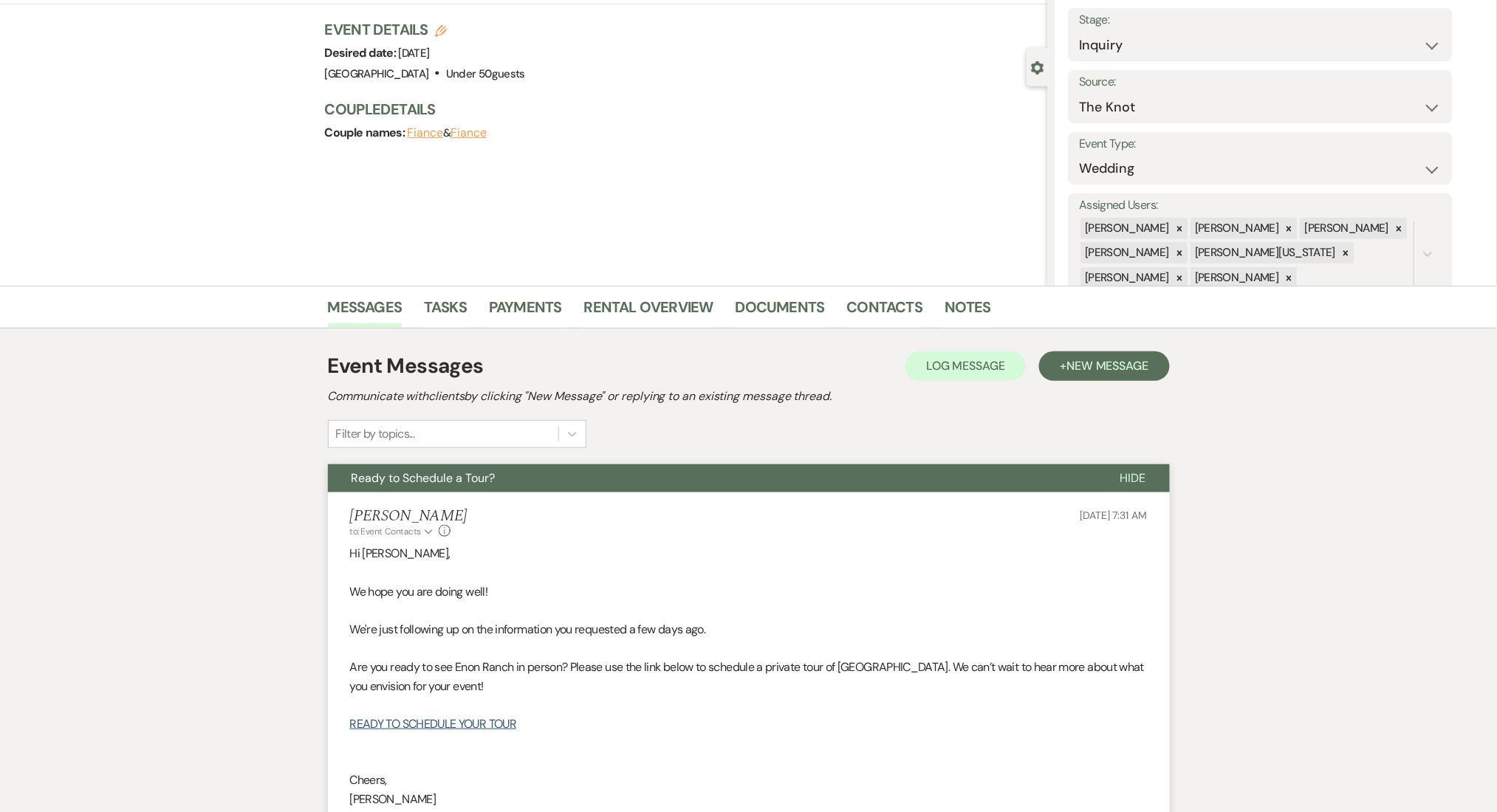
scroll to position [0, 0]
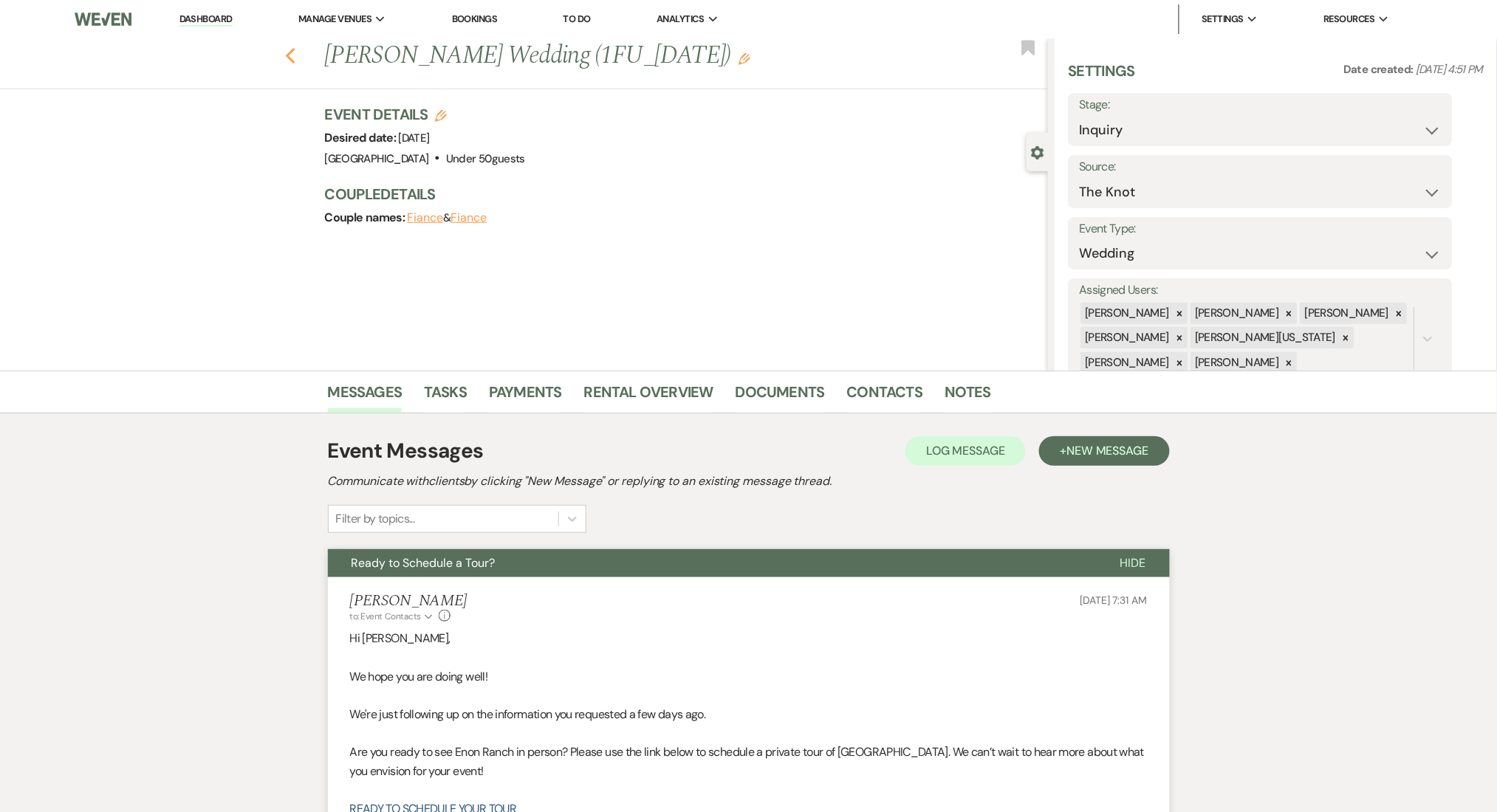
click at [295, 59] on use "button" at bounding box center [289, 56] width 10 height 16
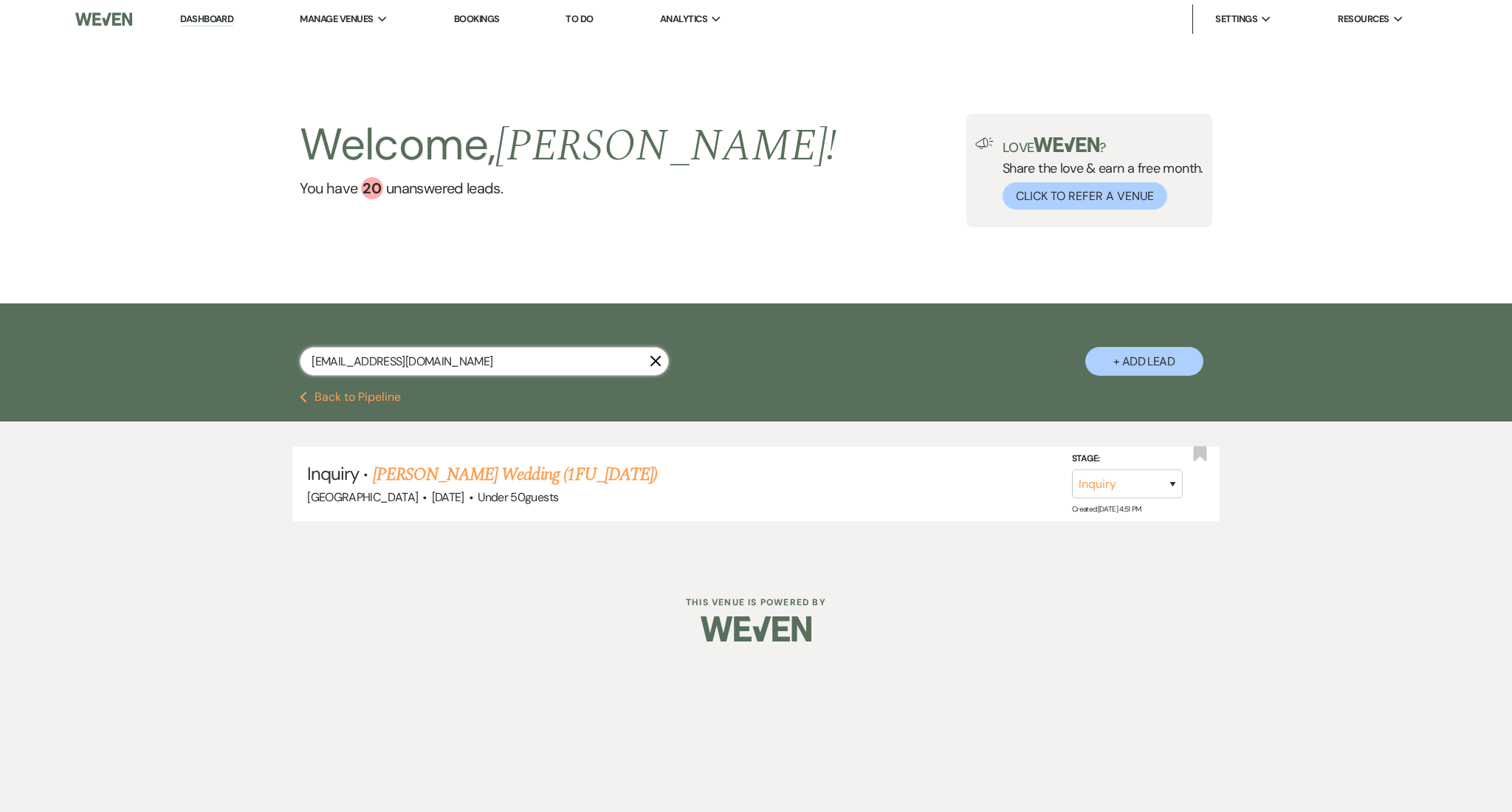
drag, startPoint x: 478, startPoint y: 367, endPoint x: 93, endPoint y: 295, distance: 391.7
click at [93, 295] on main "Welcome, Marissa ! You have 20 unanswered lead s . Love ? Share the love & earn…" at bounding box center [756, 292] width 1512 height 508
paste input "the.jordans.062026"
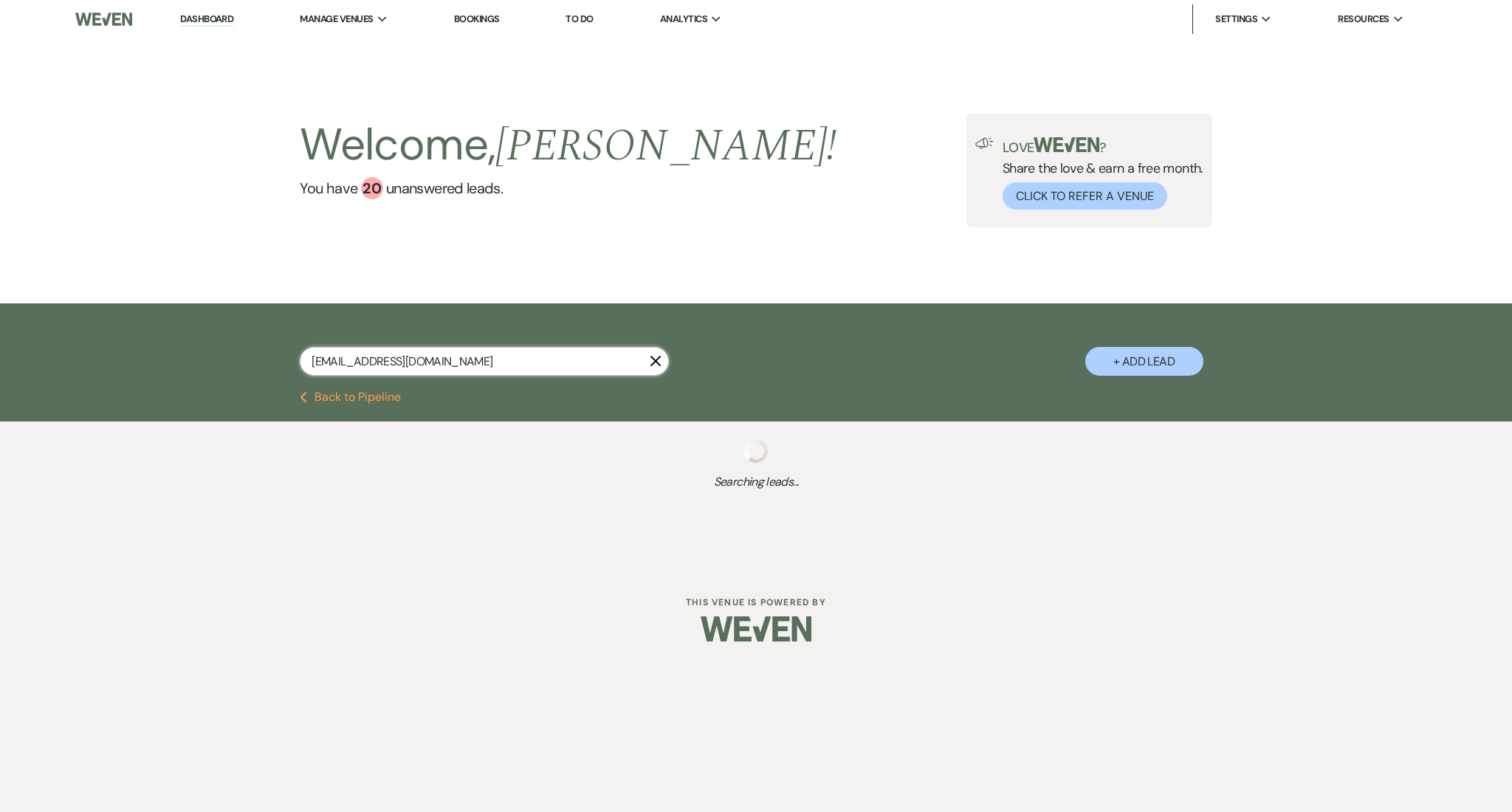
type input "the.jordans.062026@gmail.com"
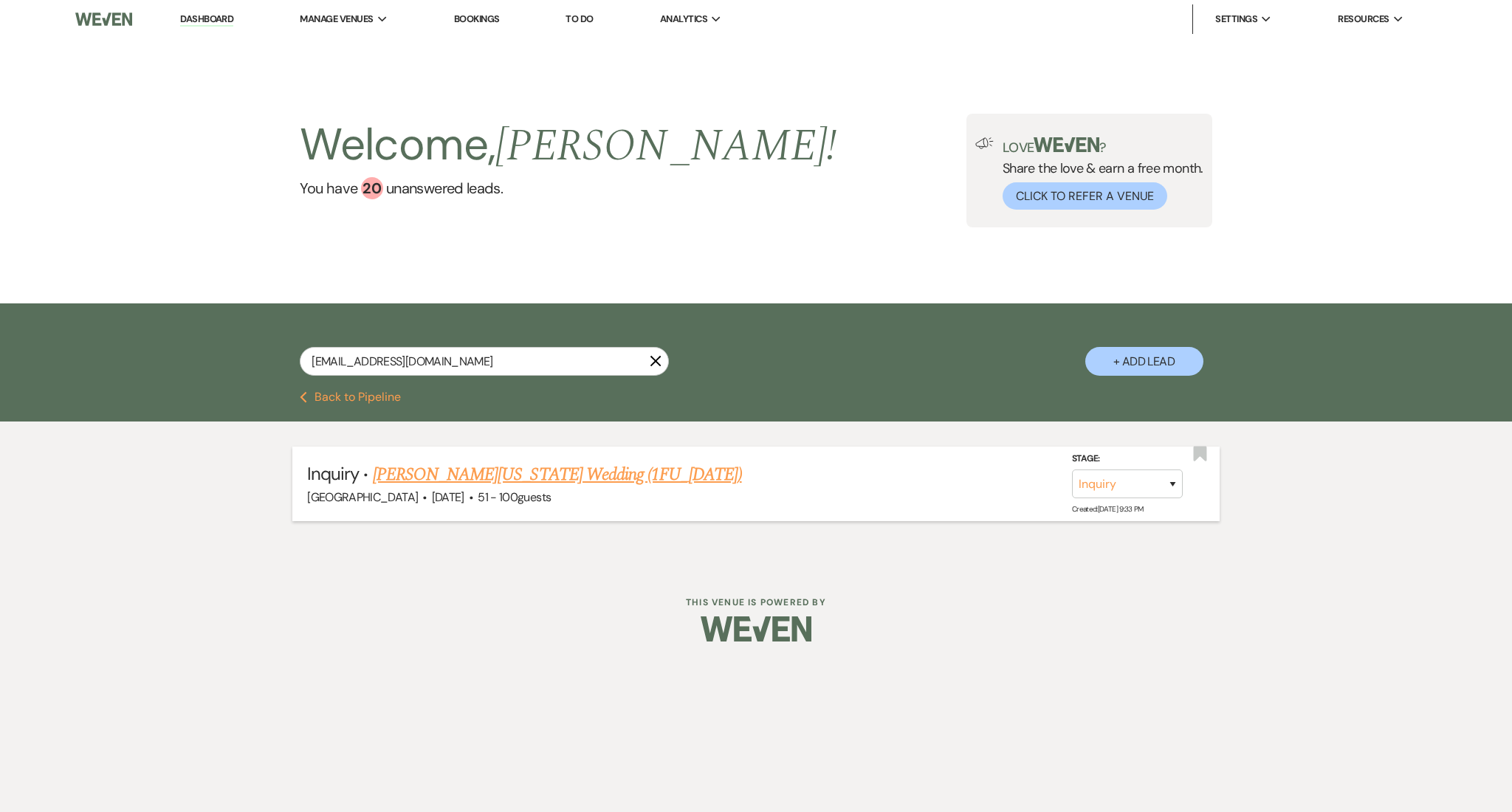
click at [529, 475] on link "Shemeka Washington's Wedding (1FU_7.9.25)" at bounding box center [558, 475] width 369 height 27
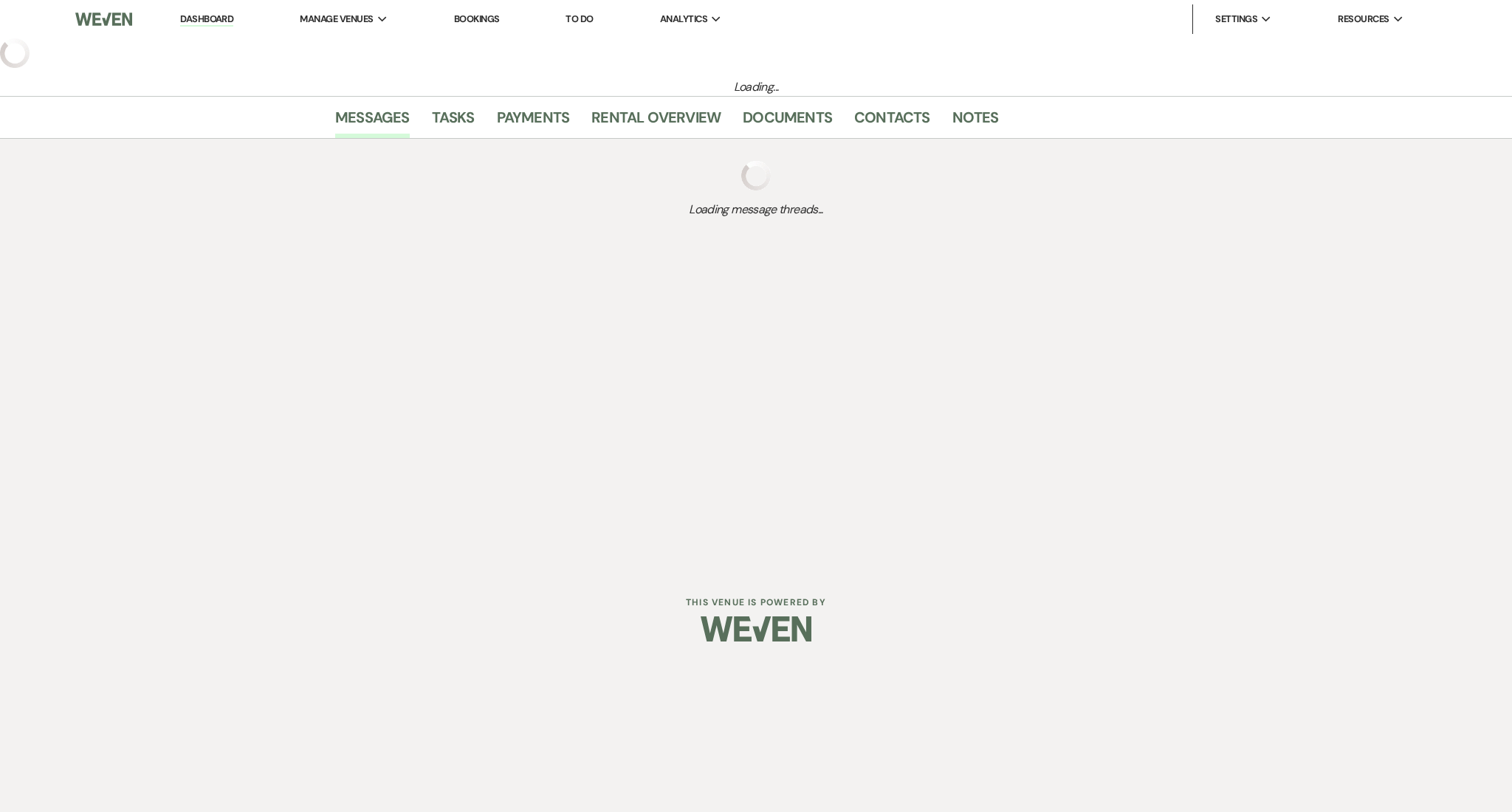
select select "2"
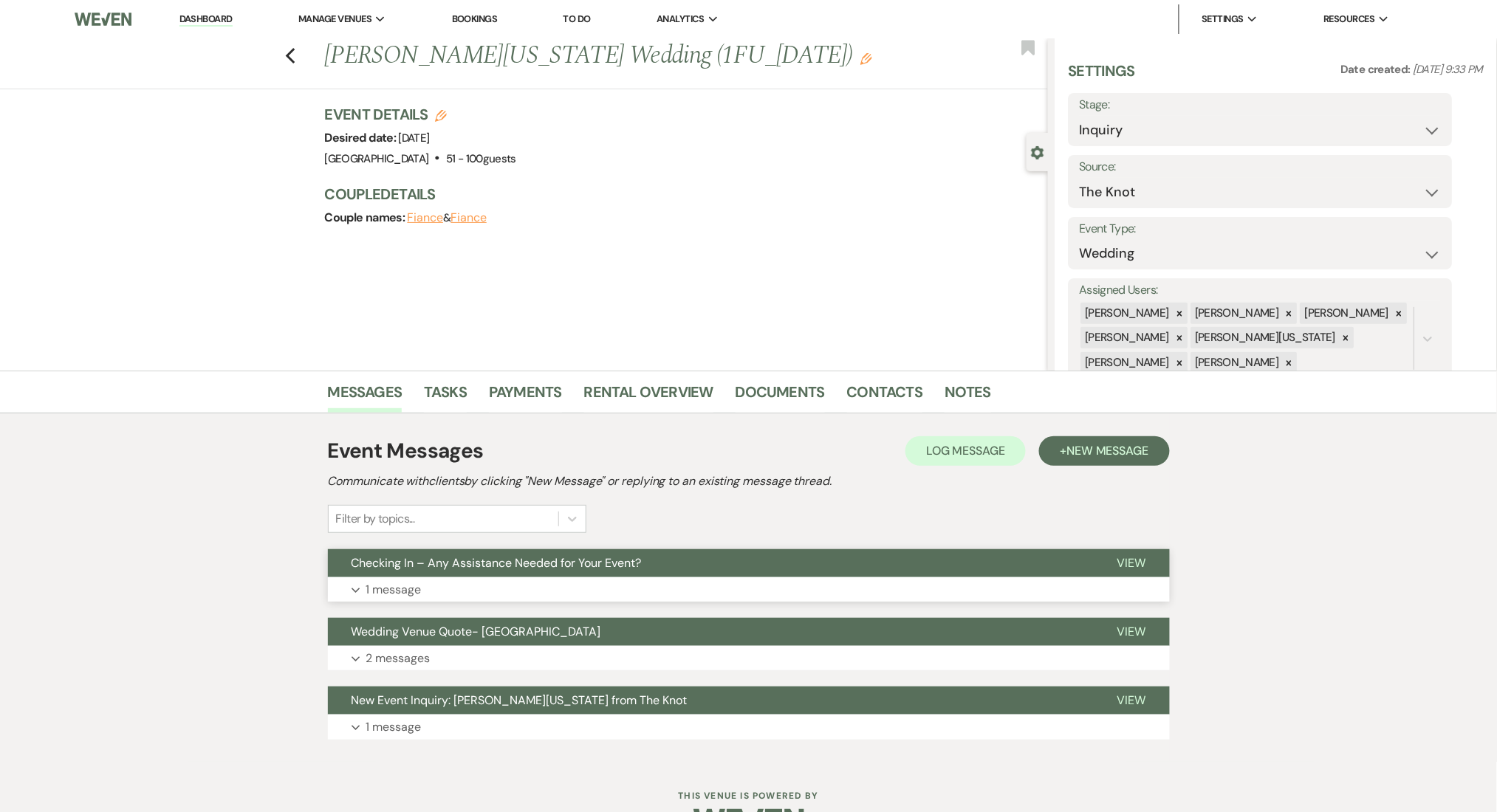
click at [719, 590] on button "Expand 1 message" at bounding box center [748, 590] width 842 height 25
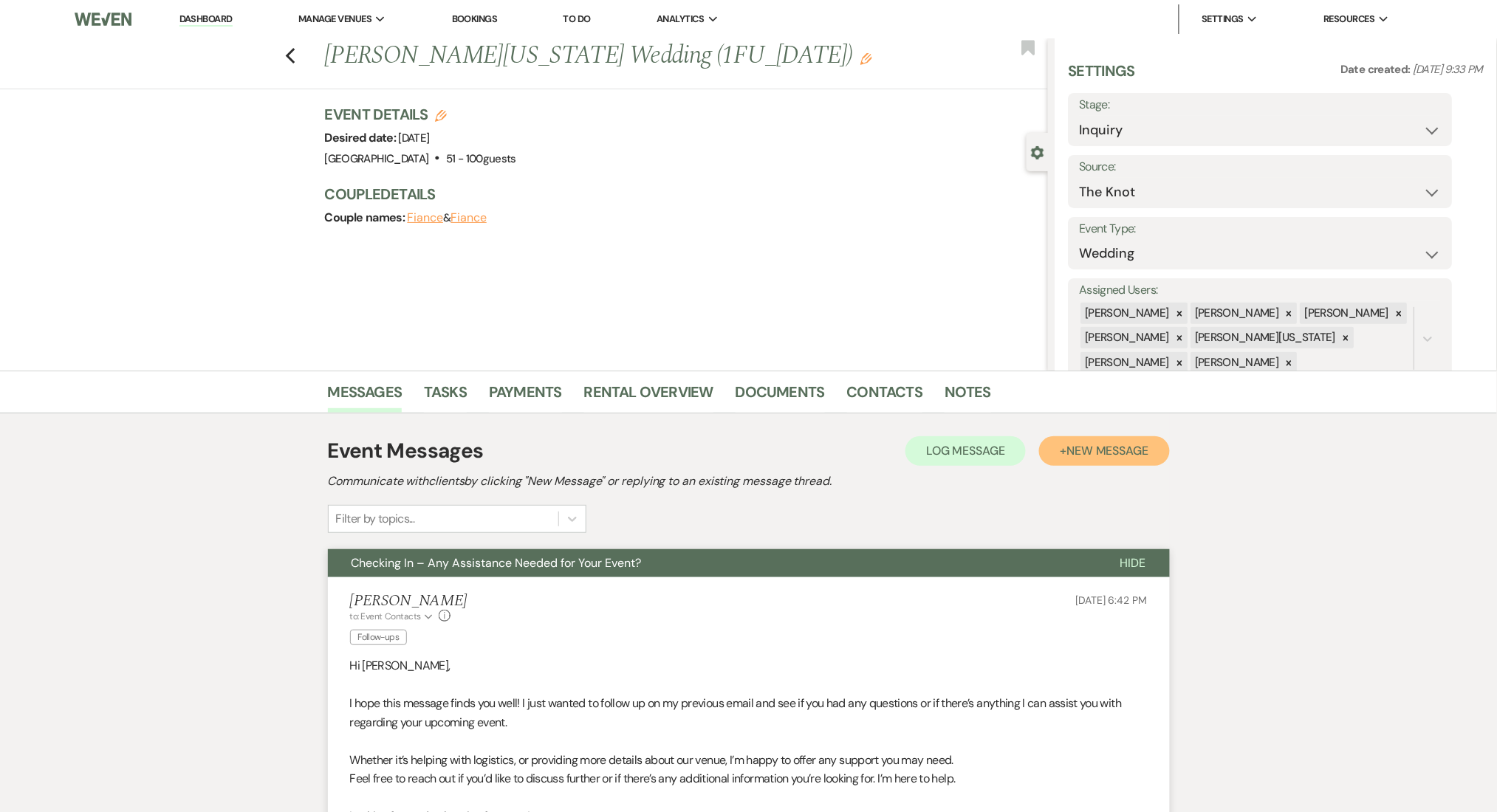
click at [1084, 439] on button "+ New Message" at bounding box center [1104, 451] width 130 height 30
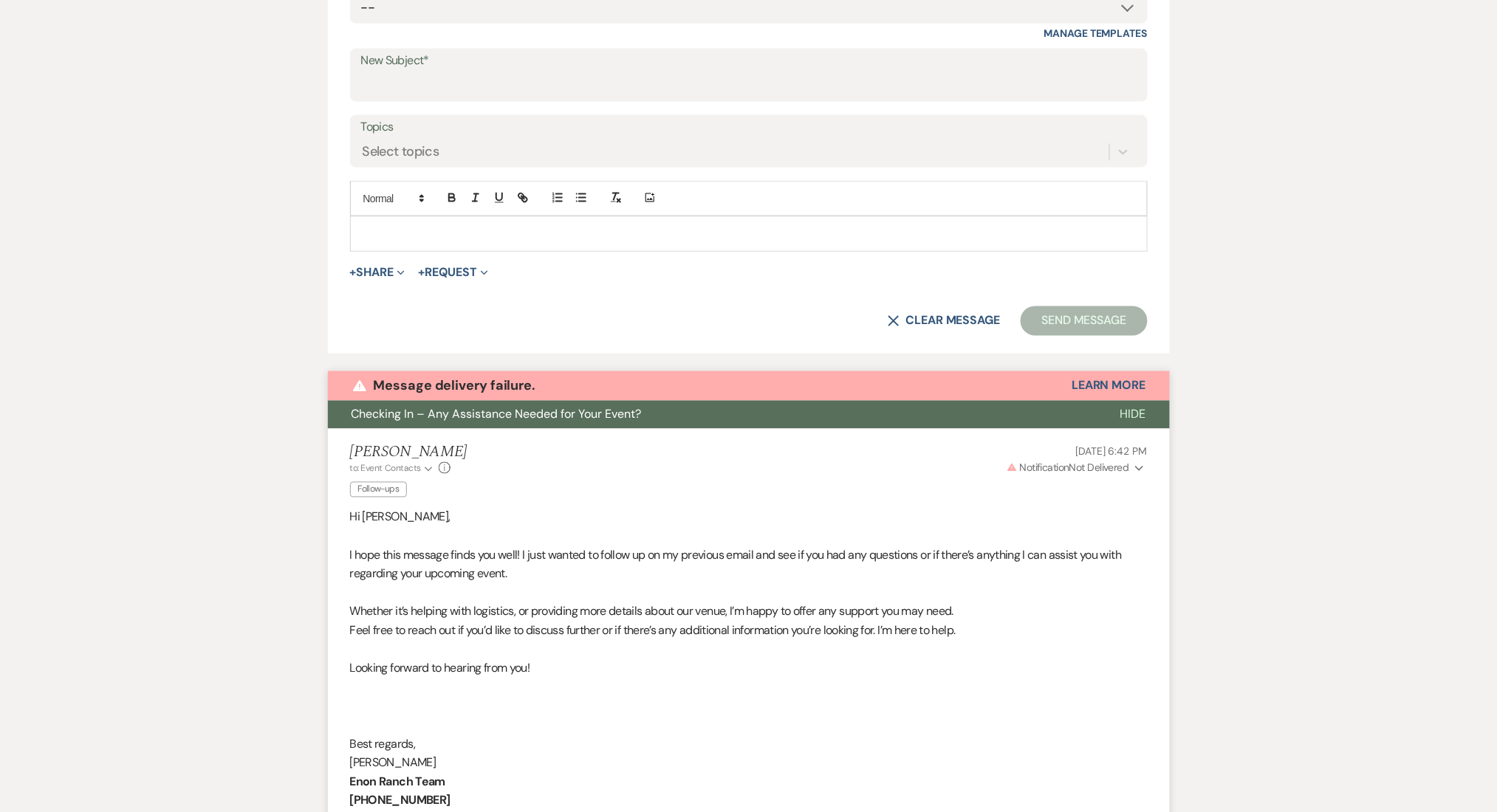
scroll to position [136, 0]
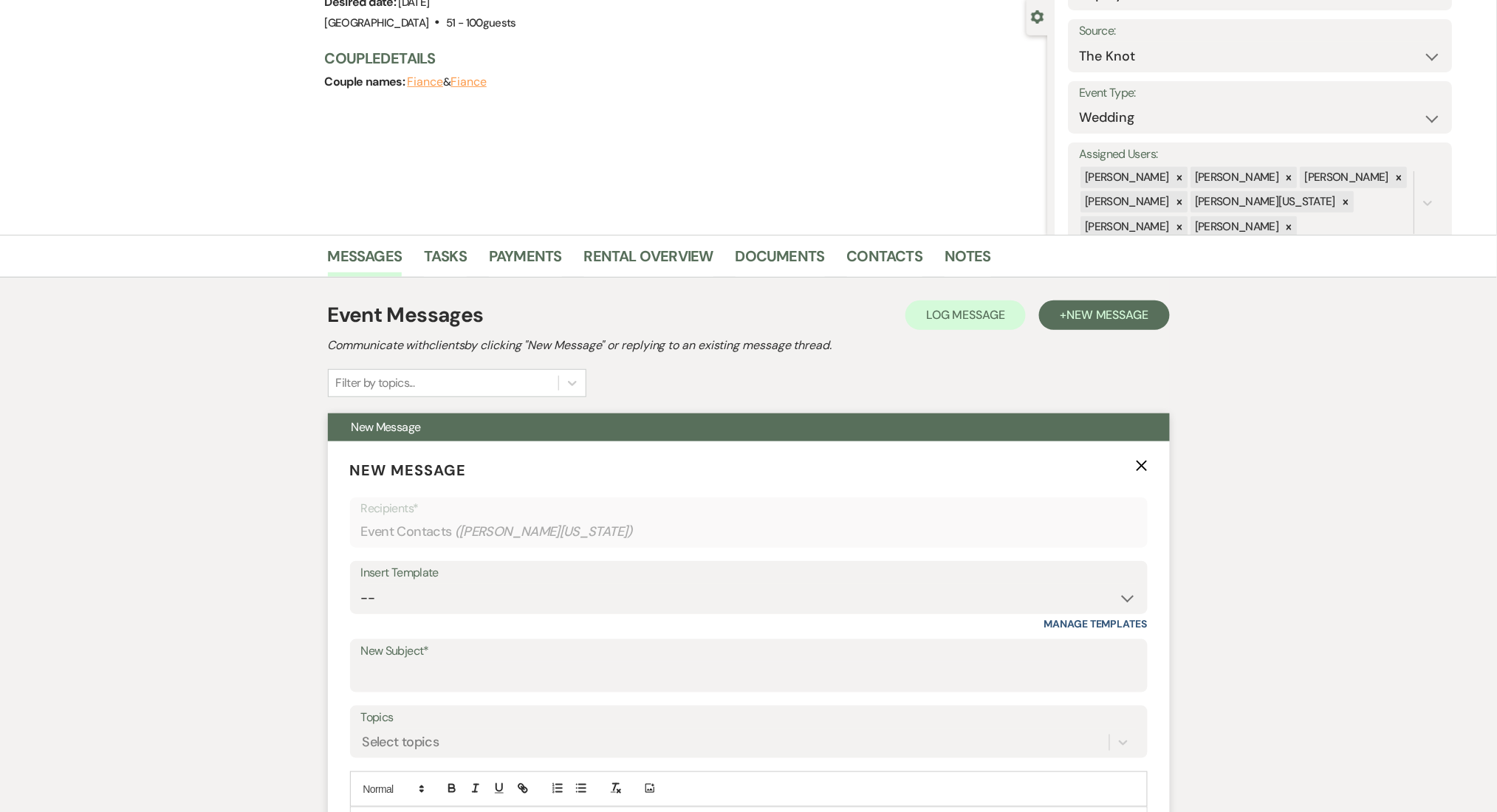
click at [1147, 468] on form "New Message X Recipients* Event Contacts ( Shemeka Washington ) Insert Template…" at bounding box center [748, 693] width 842 height 504
click at [1137, 463] on icon "X" at bounding box center [1142, 466] width 12 height 12
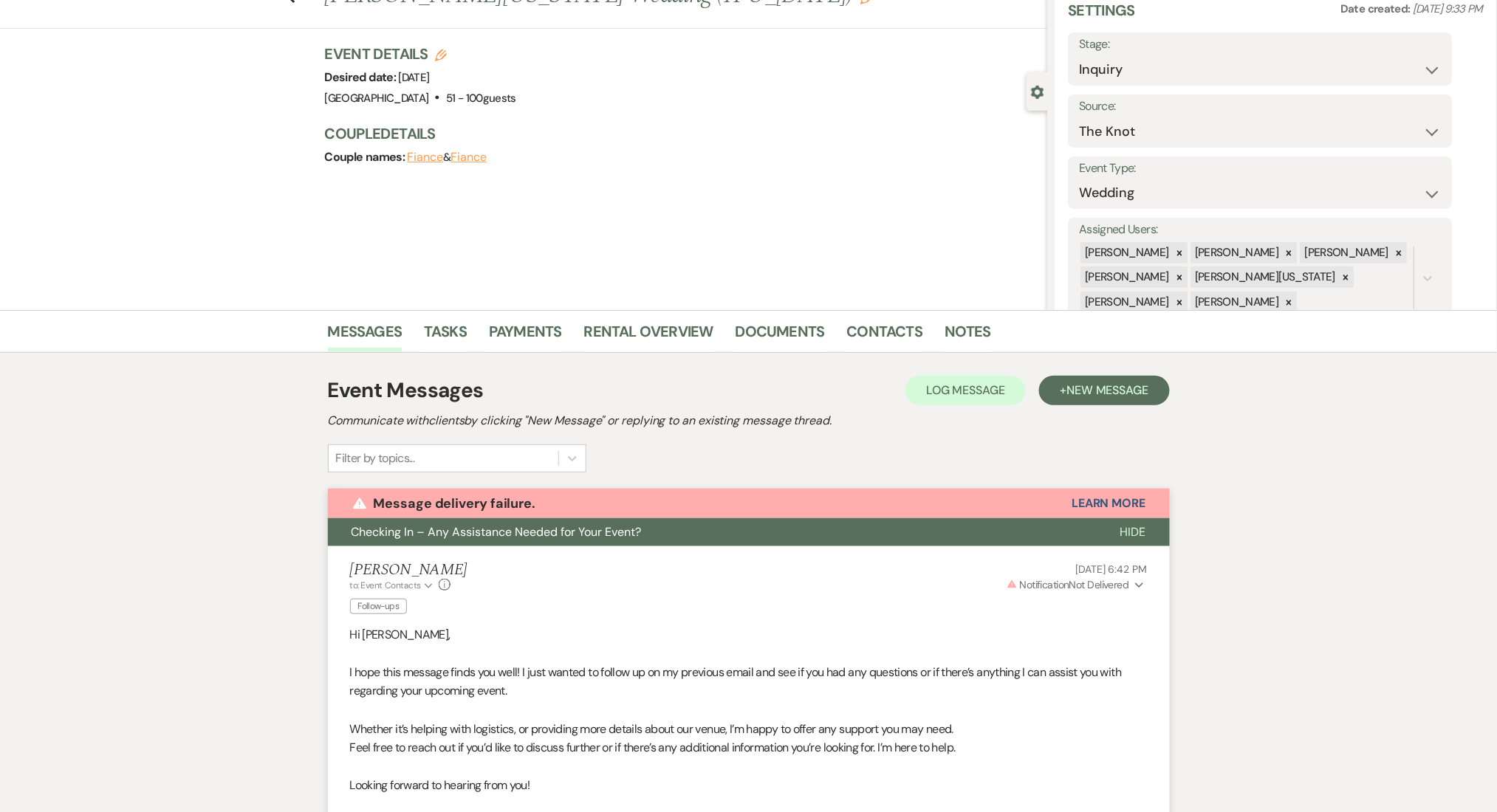
scroll to position [0, 0]
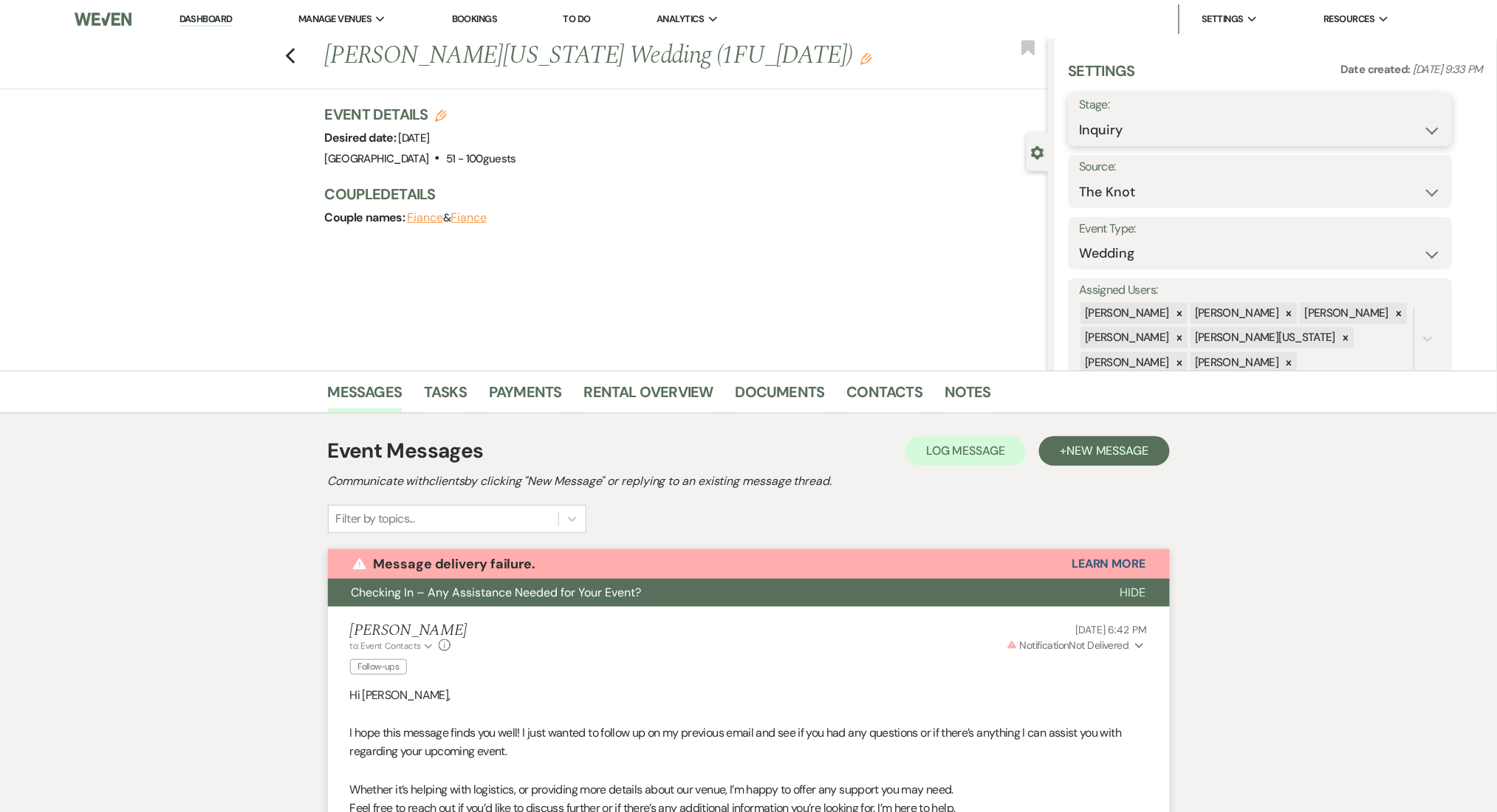
click at [1136, 133] on select "Inquiry Follow Up Tour Requested Tour Confirmed Toured Proposal Sent Booked Lost" at bounding box center [1260, 130] width 362 height 29
select select "8"
click at [1080, 116] on select "Inquiry Follow Up Tour Requested Tour Confirmed Toured Proposal Sent Booked Lost" at bounding box center [1260, 130] width 362 height 29
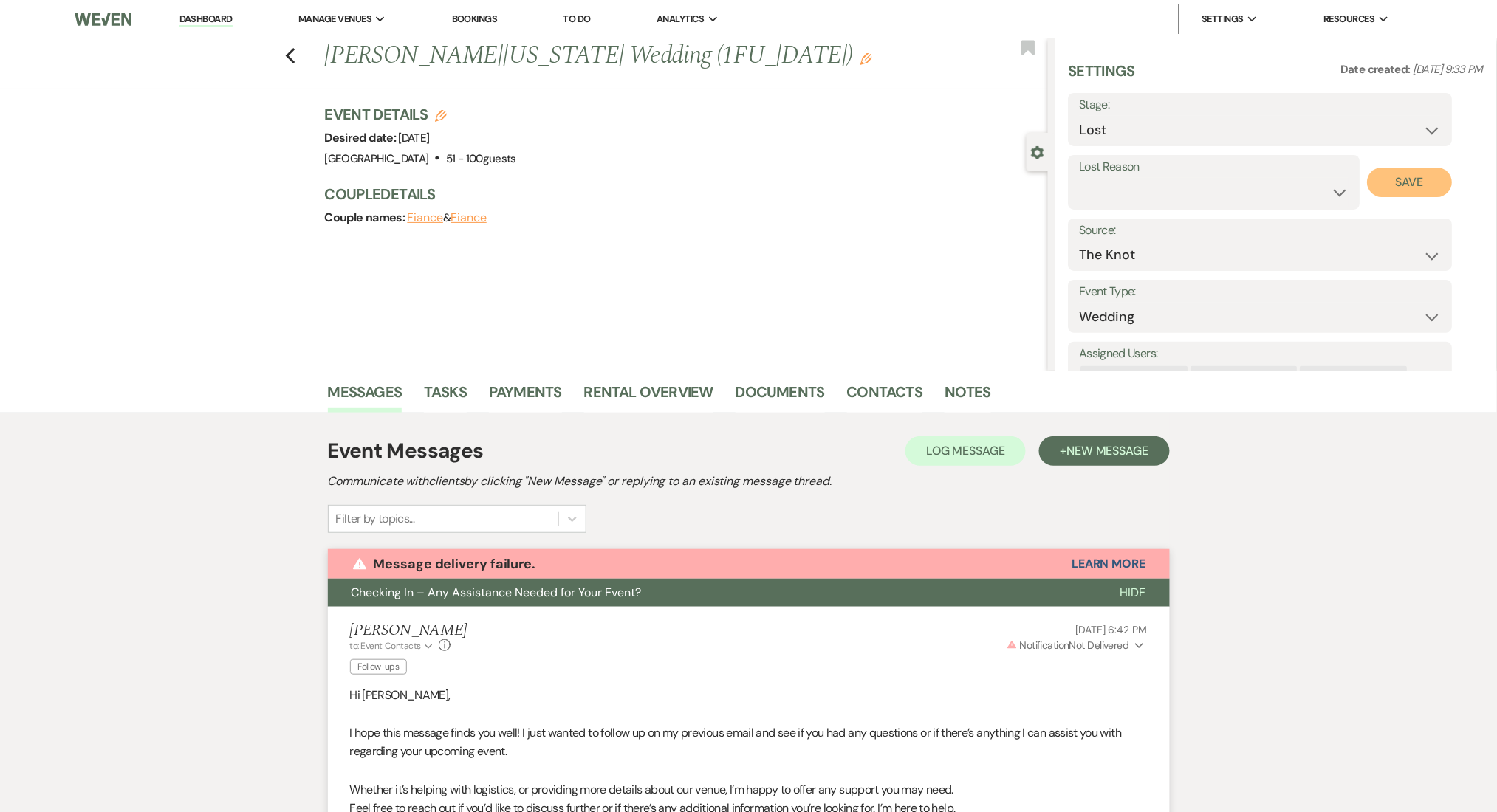
click at [1389, 171] on button "Save" at bounding box center [1409, 182] width 85 height 30
click at [296, 54] on icon "Previous" at bounding box center [290, 56] width 11 height 18
select select "8"
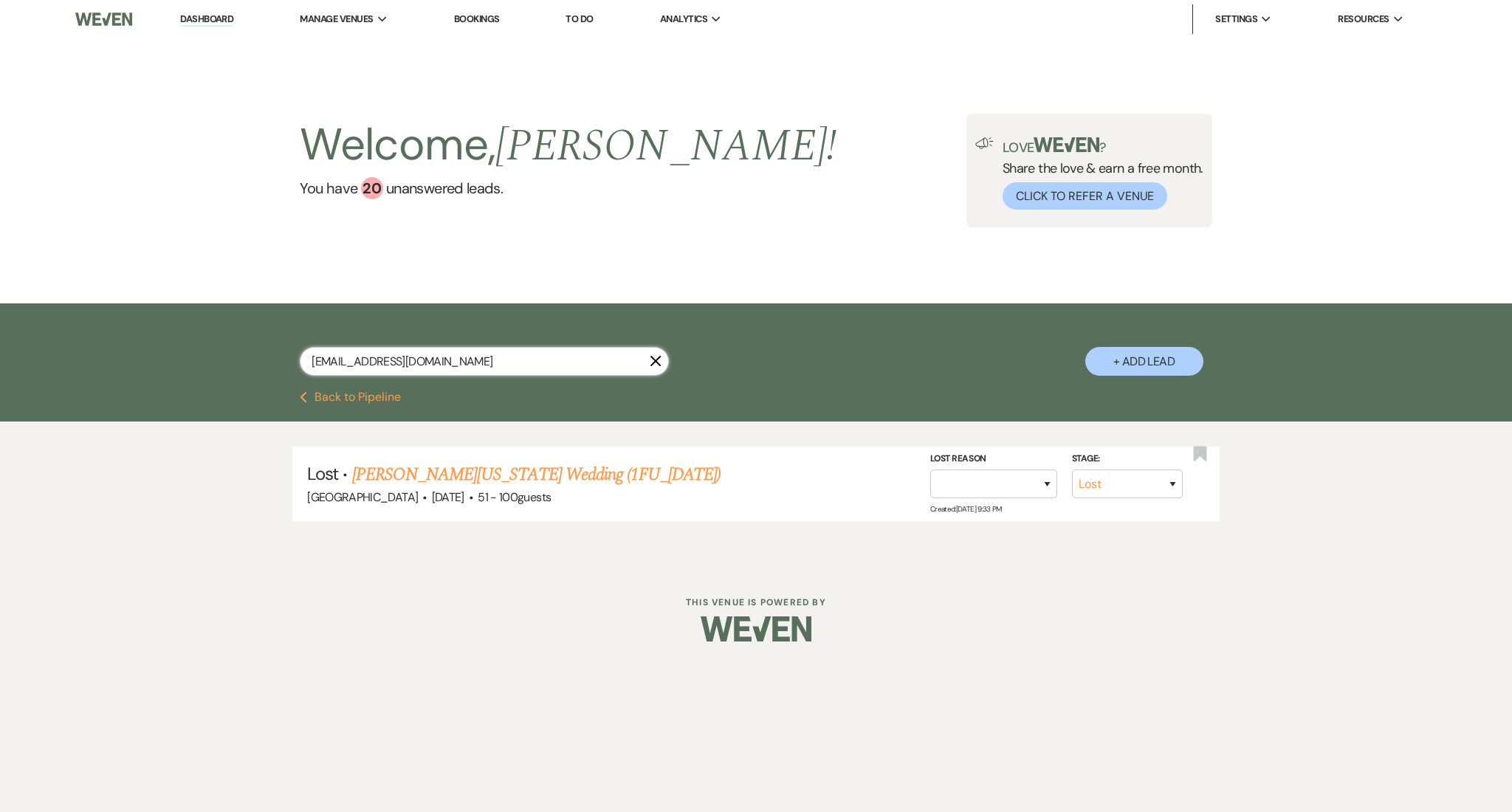
drag, startPoint x: 358, startPoint y: 347, endPoint x: 158, endPoint y: 318, distance: 202.1
click at [158, 318] on div "the.jordans.062026@gmail.com X + Add Lead" at bounding box center [756, 347] width 1512 height 88
paste input "abimarina88"
type input "abimarina88@gmail.com"
click at [491, 484] on link "Abi Negrete's Wedding (1FU_7.9.25)" at bounding box center [515, 475] width 284 height 27
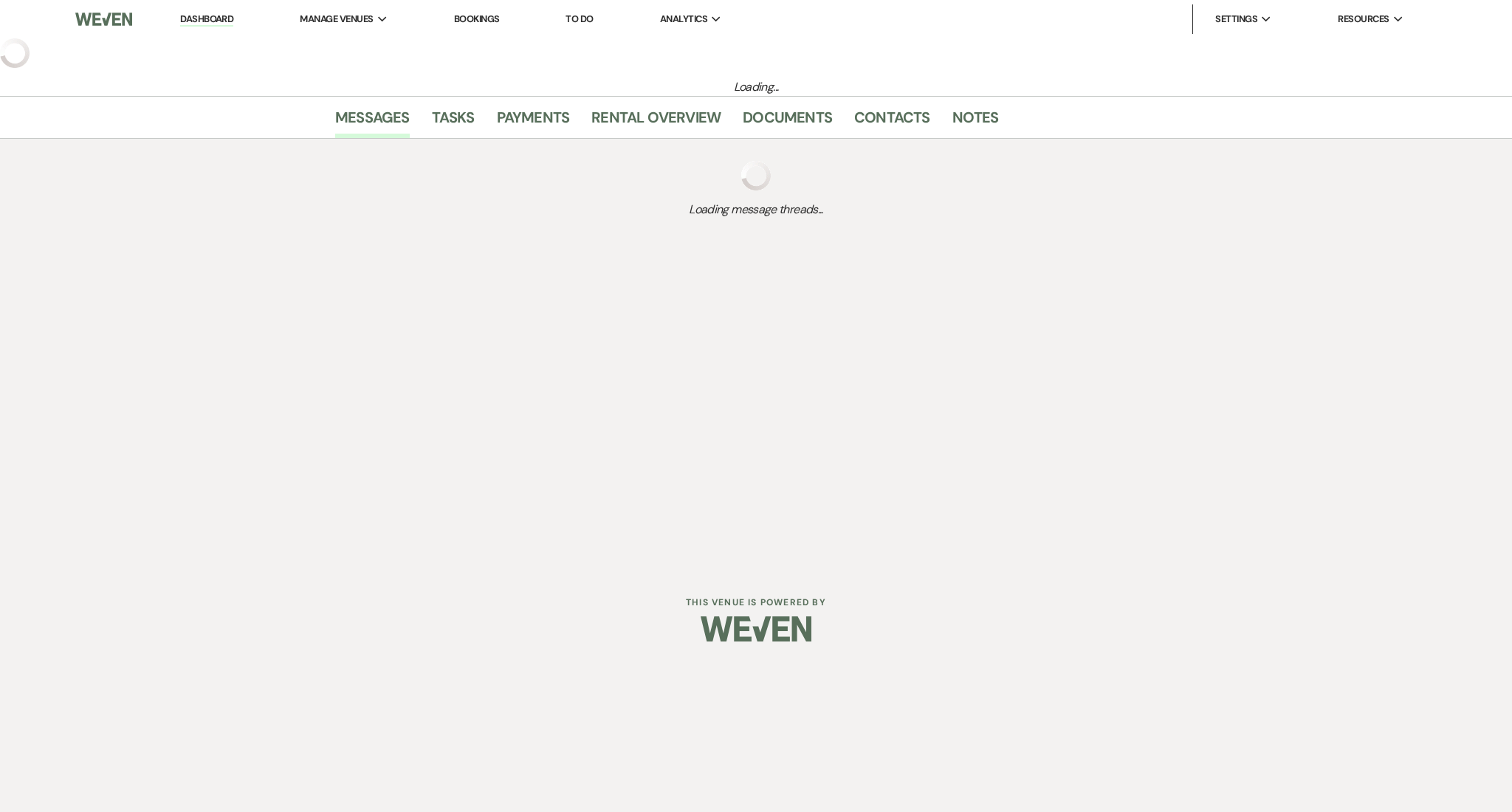
select select "3"
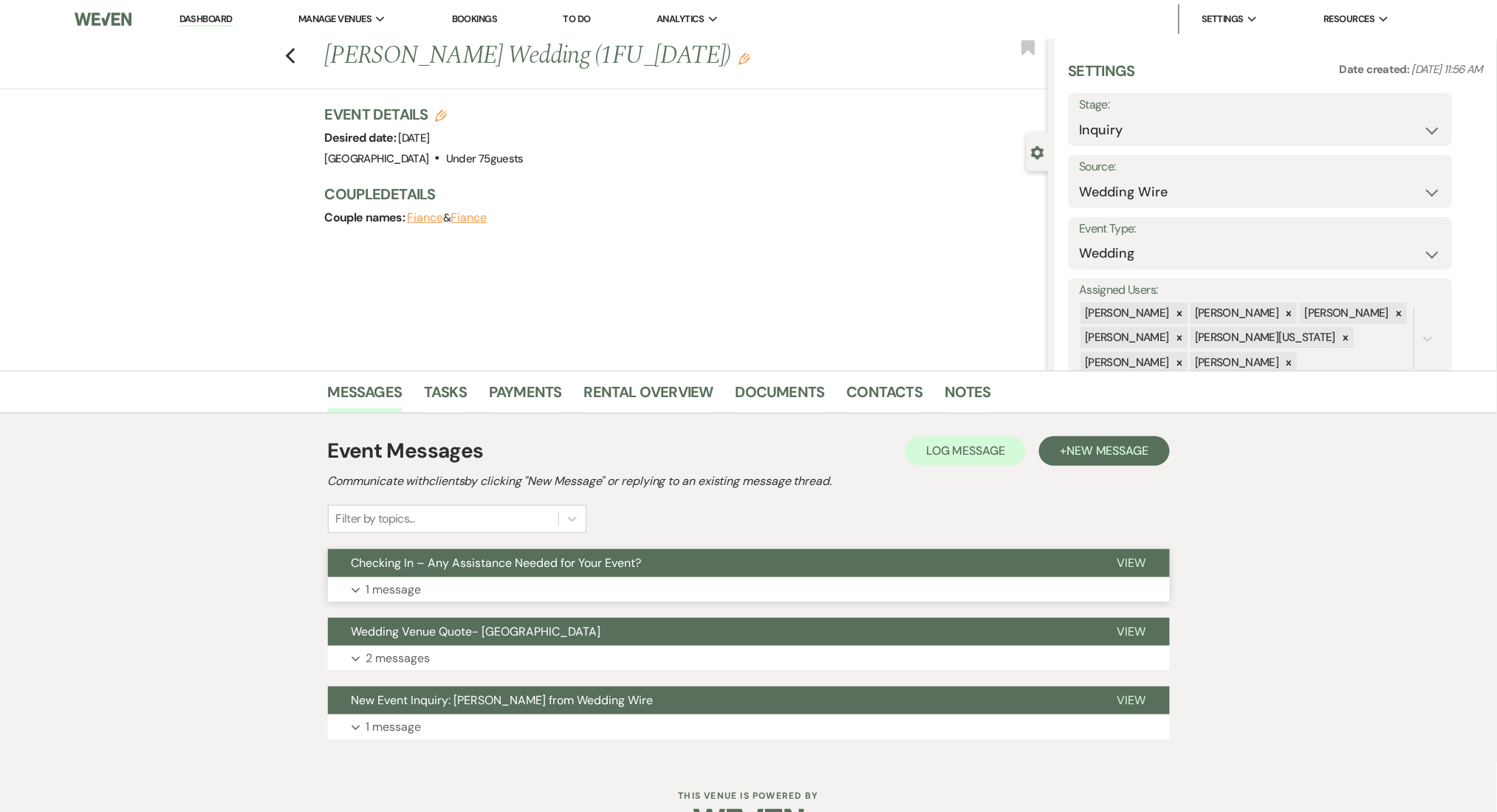
click at [656, 590] on button "Expand 1 message" at bounding box center [748, 590] width 842 height 25
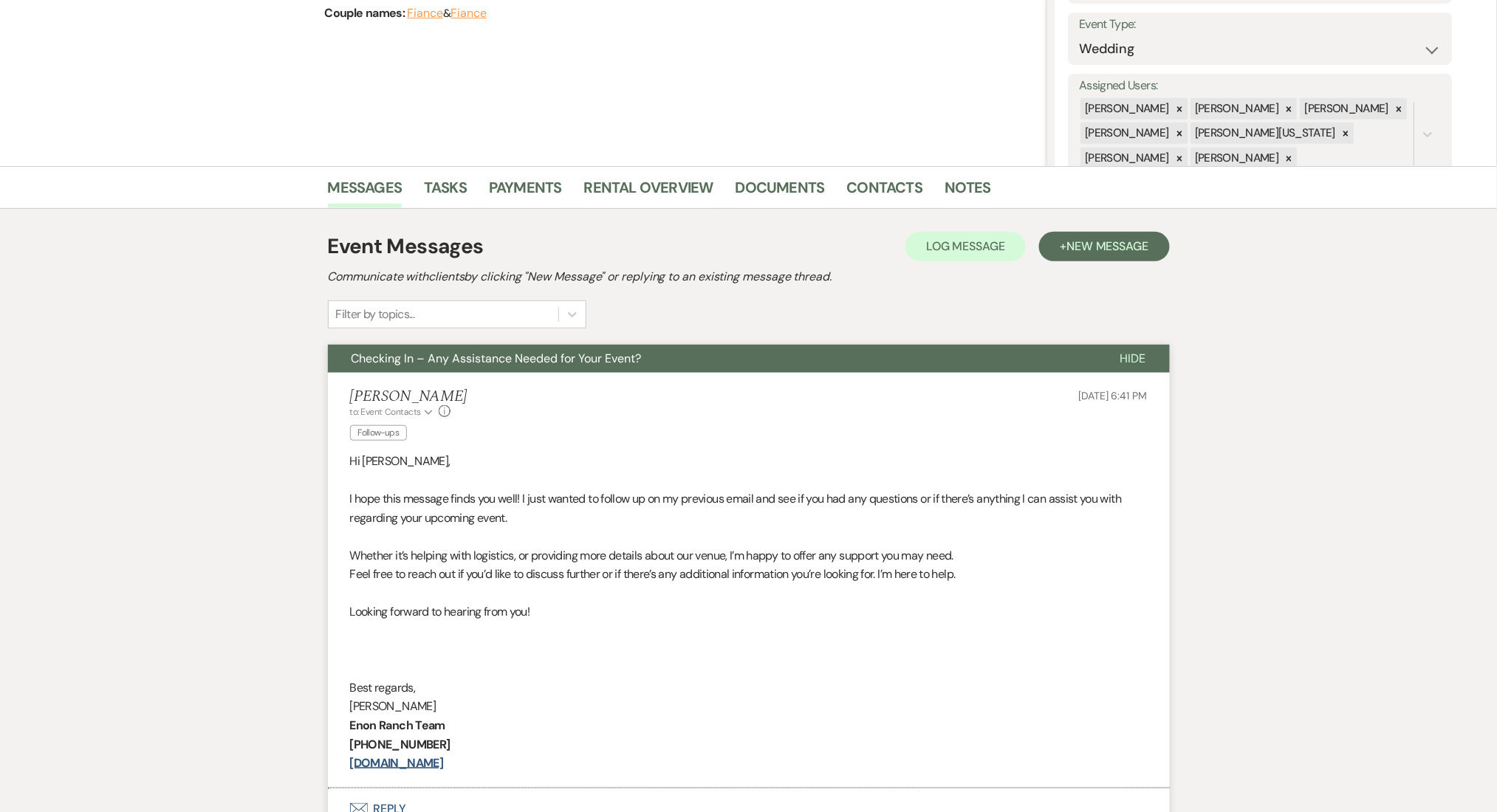
scroll to position [296, 0]
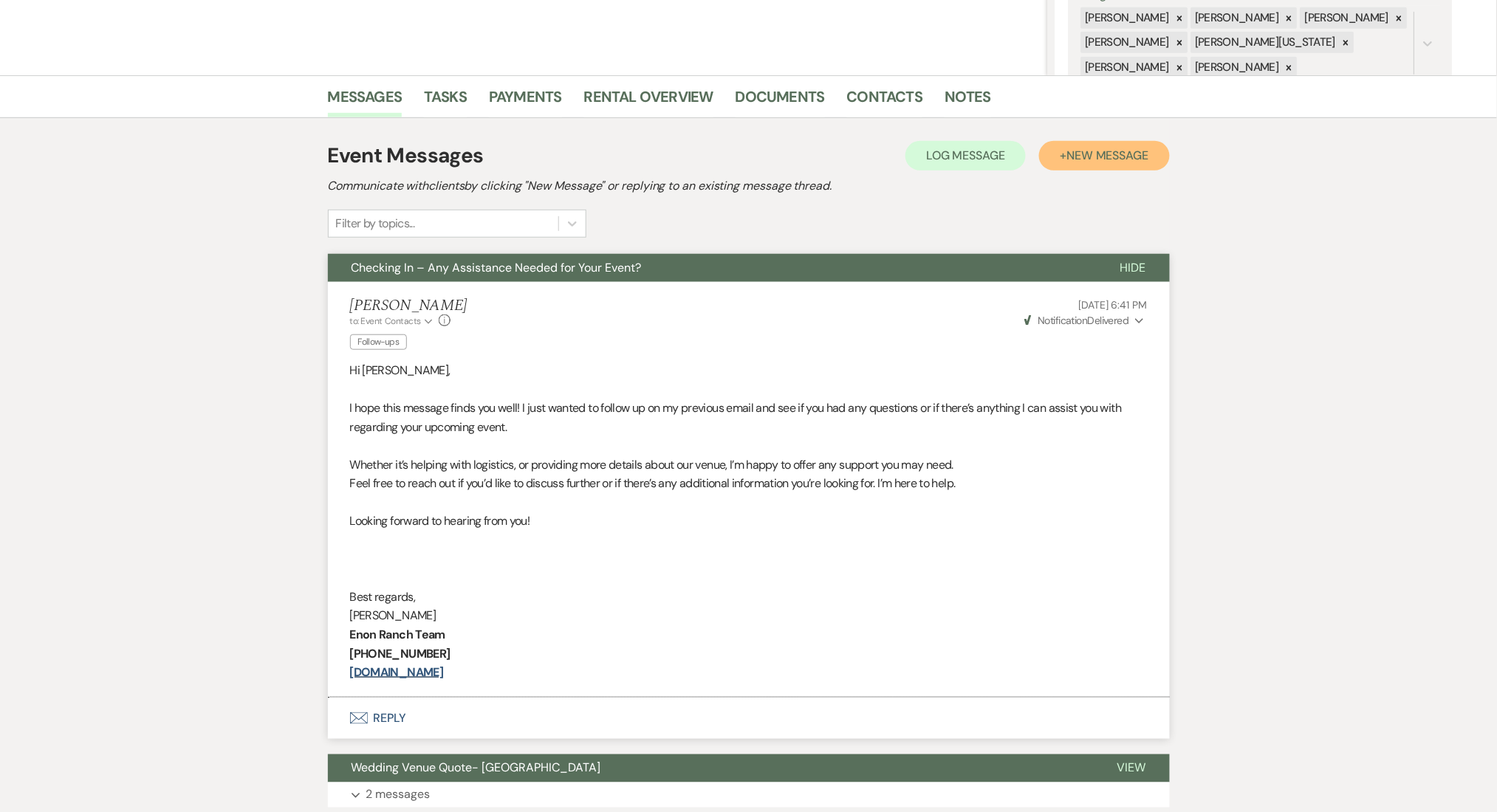
click at [1089, 145] on button "+ New Message" at bounding box center [1104, 155] width 130 height 30
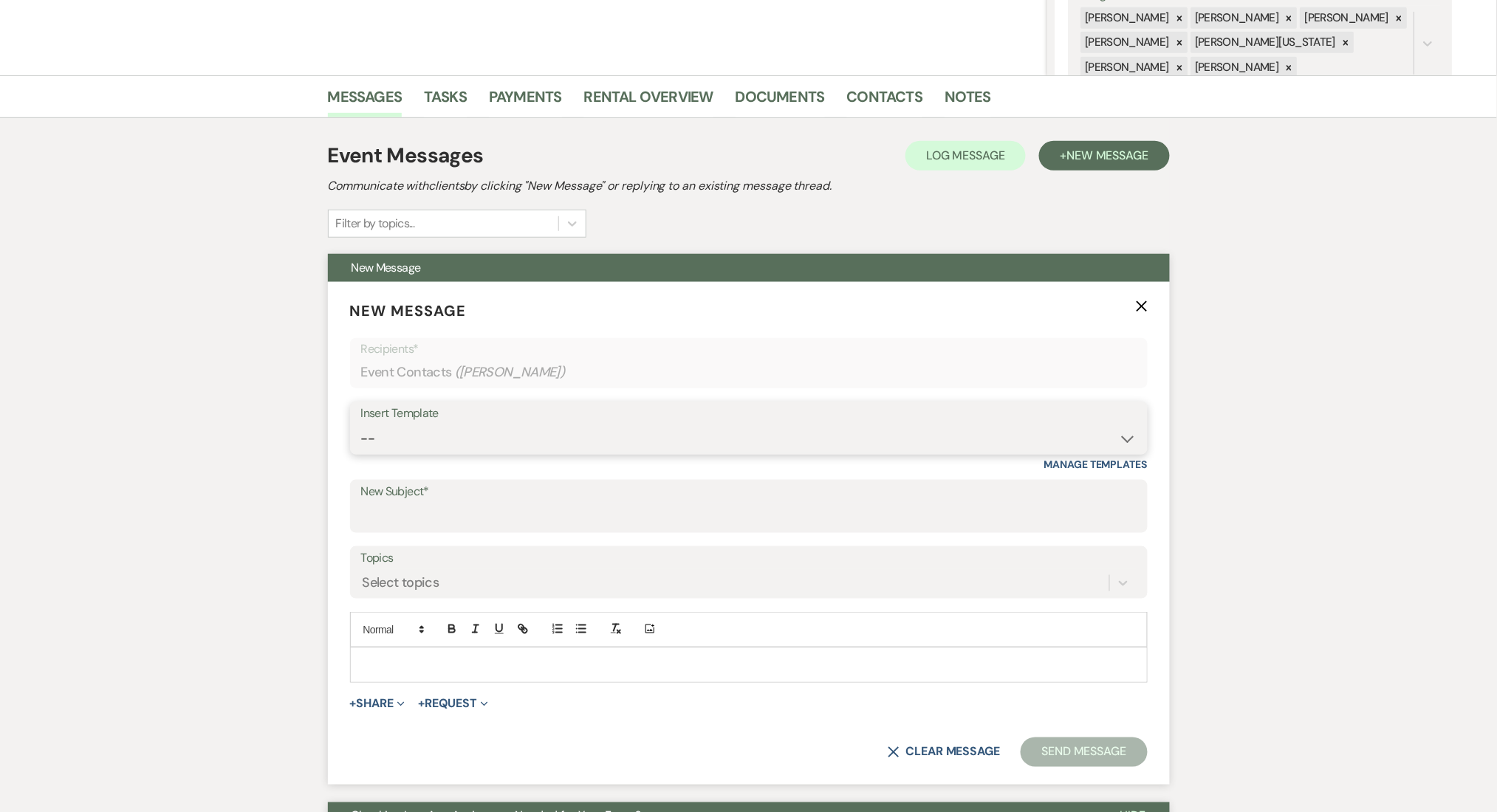
drag, startPoint x: 449, startPoint y: 448, endPoint x: 449, endPoint y: 434, distance: 14.0
click at [449, 448] on select "-- Inquiry Follow Up Email #2 Contract Sending Template Payment Template Rental…" at bounding box center [749, 439] width 776 height 29
select select "1402"
click at [361, 424] on select "-- Inquiry Follow Up Email #2 Contract Sending Template Payment Template Rental…" at bounding box center [749, 439] width 776 height 29
type input "Ready to Schedule a Tour?"
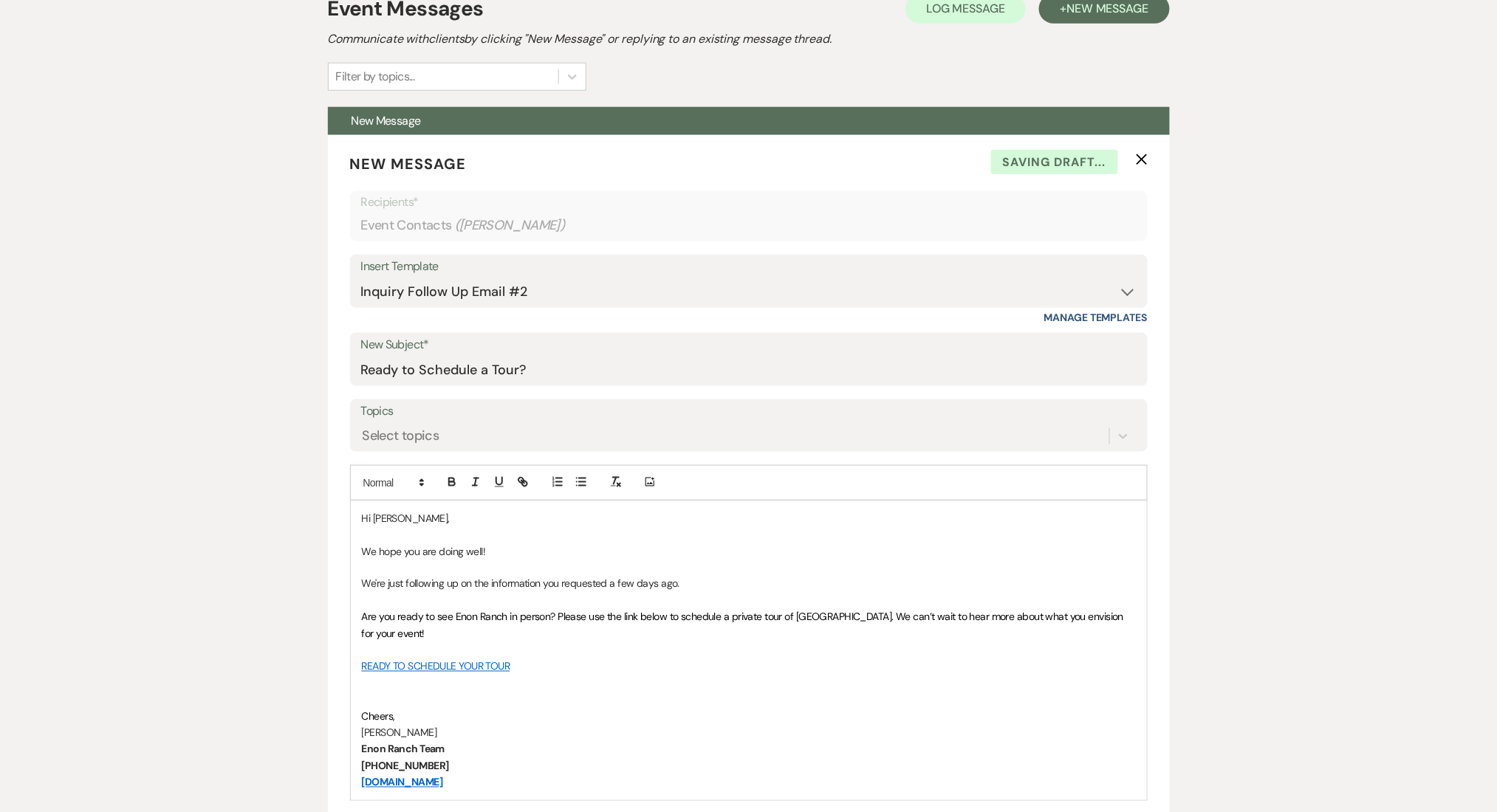
scroll to position [590, 0]
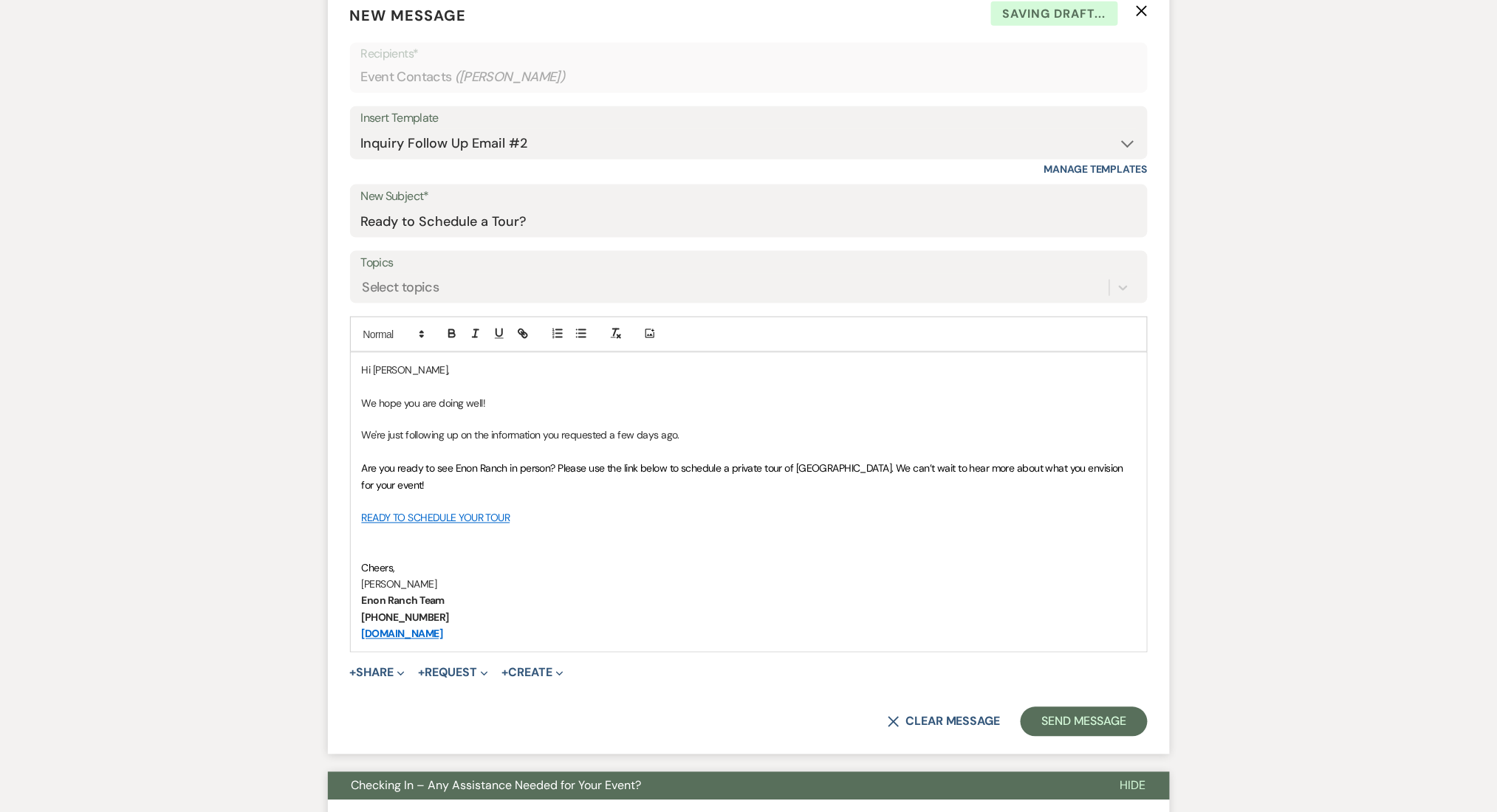
click at [1076, 737] on form "New Message X Saving draft... Recipients* Event Contacts ( Abi Negrete ) Insert…" at bounding box center [748, 371] width 842 height 768
click at [1082, 711] on button "Send Message" at bounding box center [1084, 722] width 126 height 30
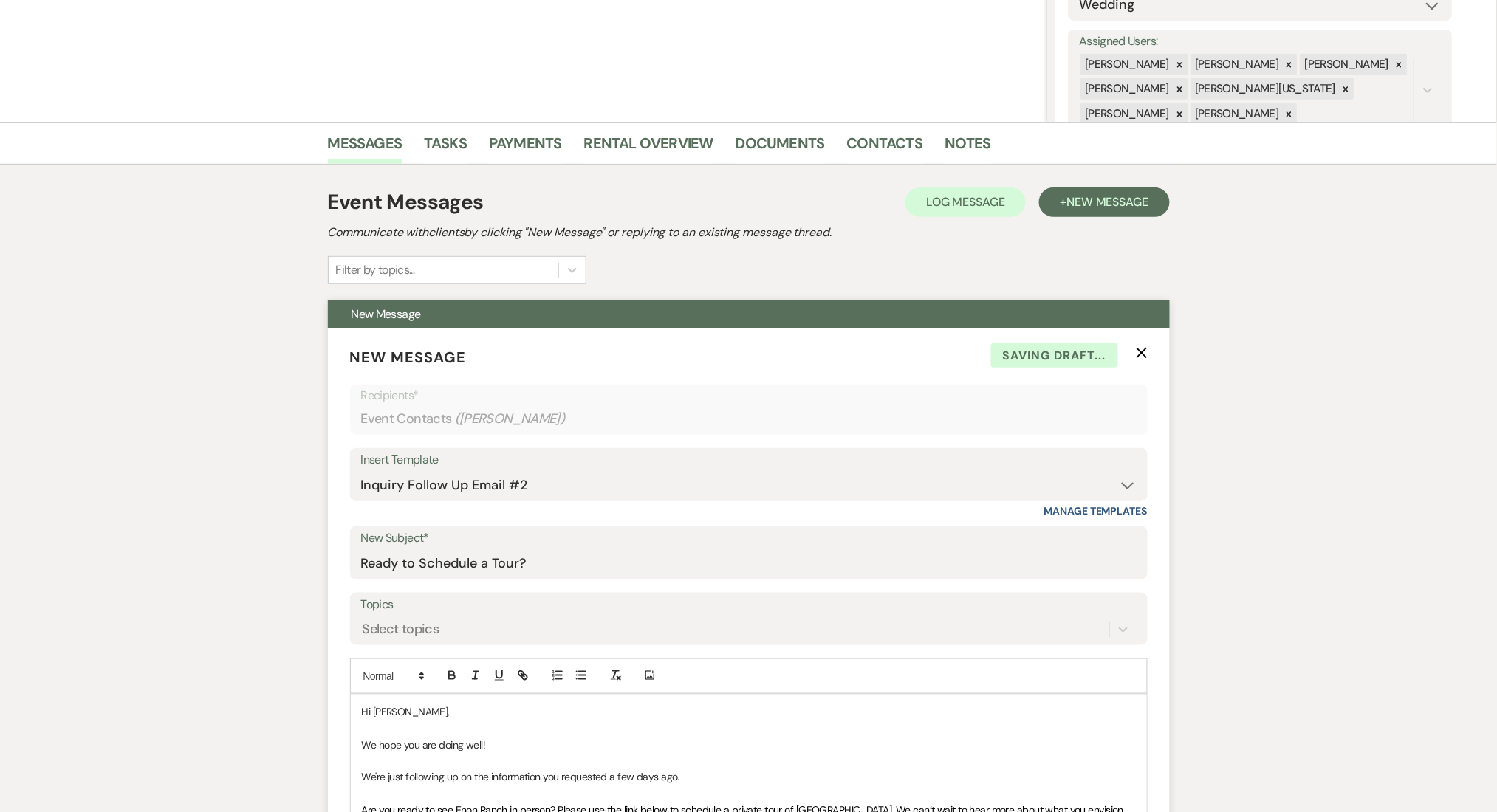
scroll to position [0, 0]
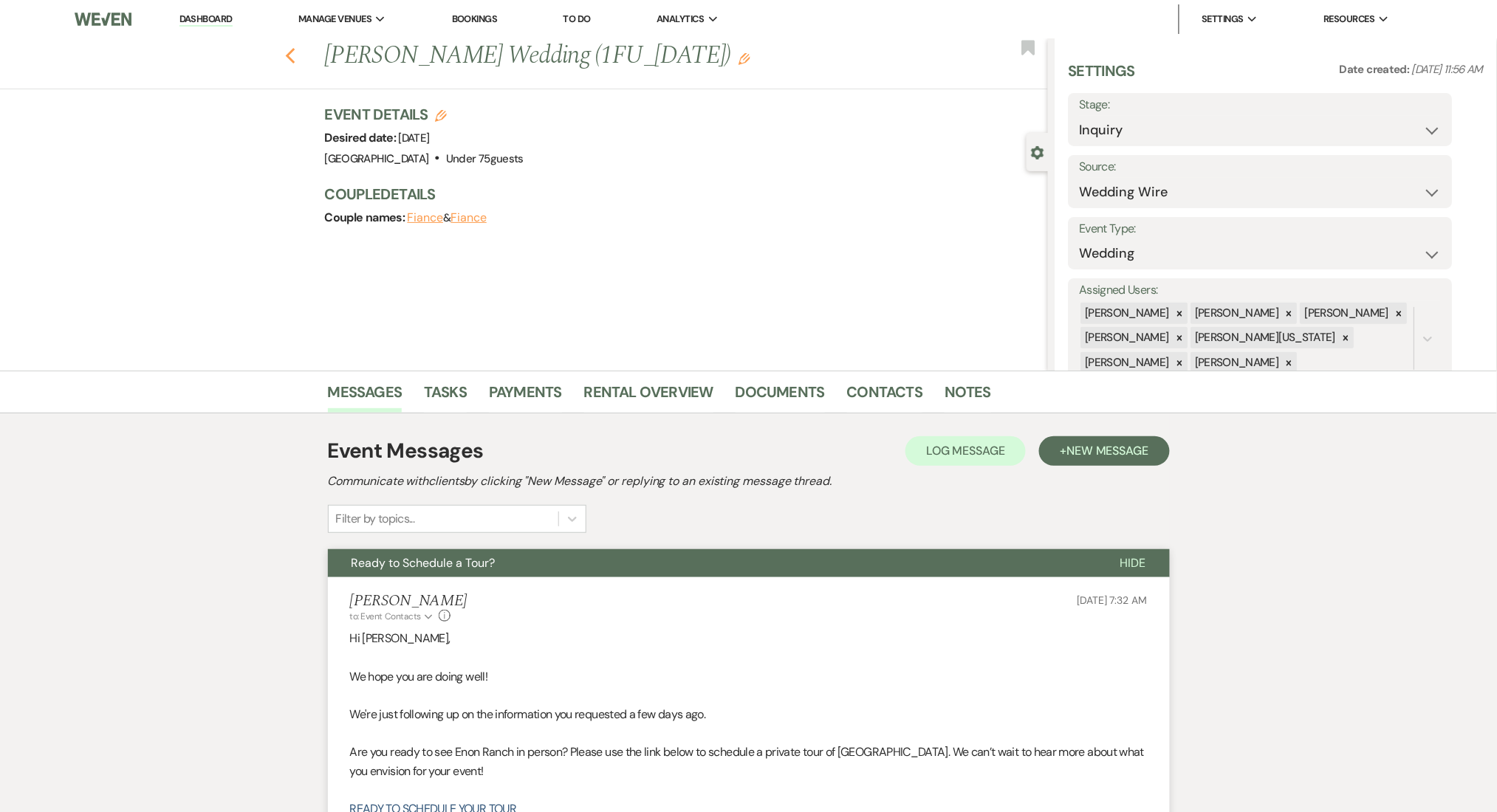
click at [296, 50] on icon "Previous" at bounding box center [290, 56] width 11 height 18
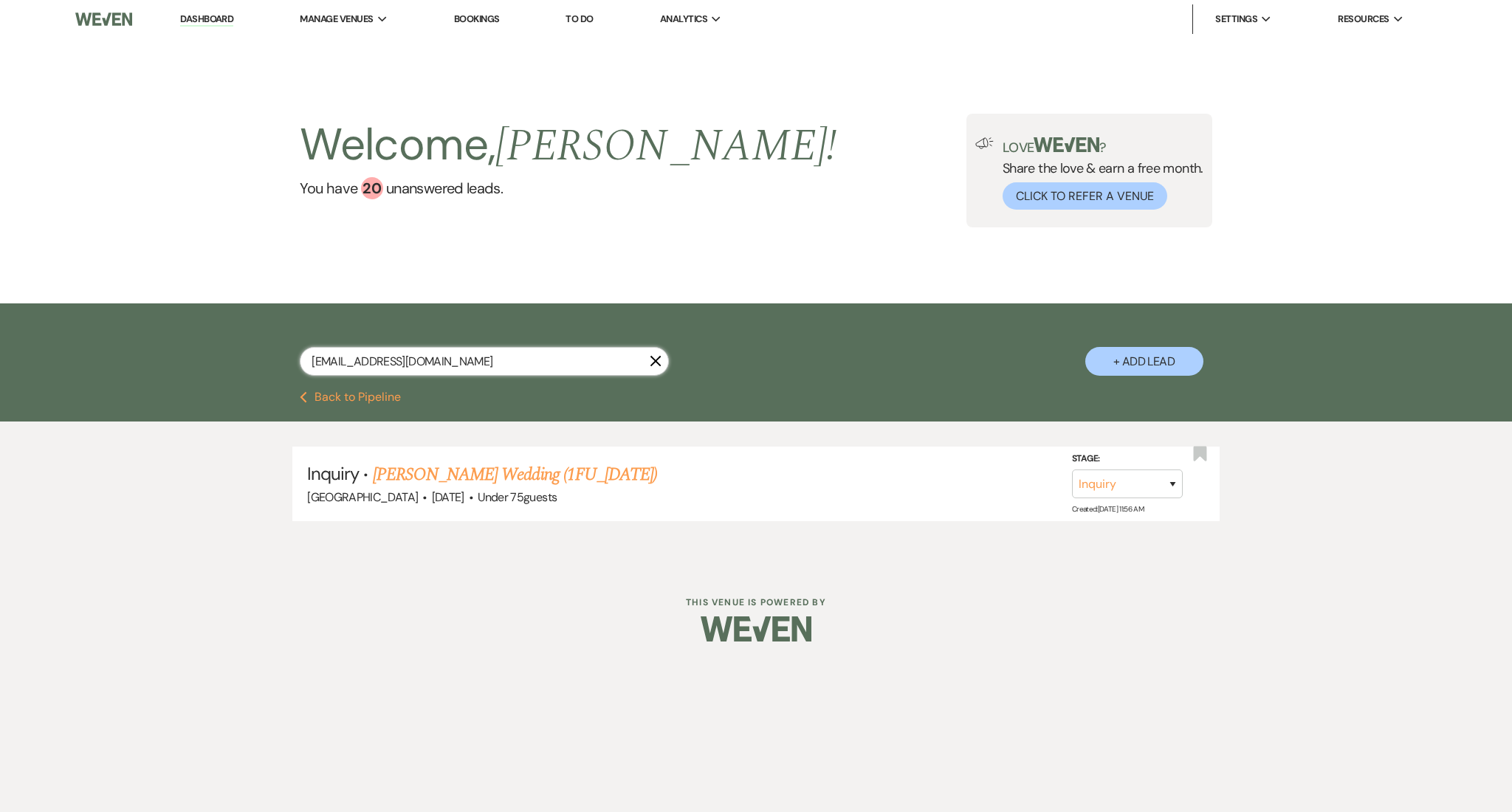
click at [390, 353] on input "abimarina88@gmail.com" at bounding box center [484, 362] width 369 height 29
paste input "lupita51"
type input "lupita518@gmail.com"
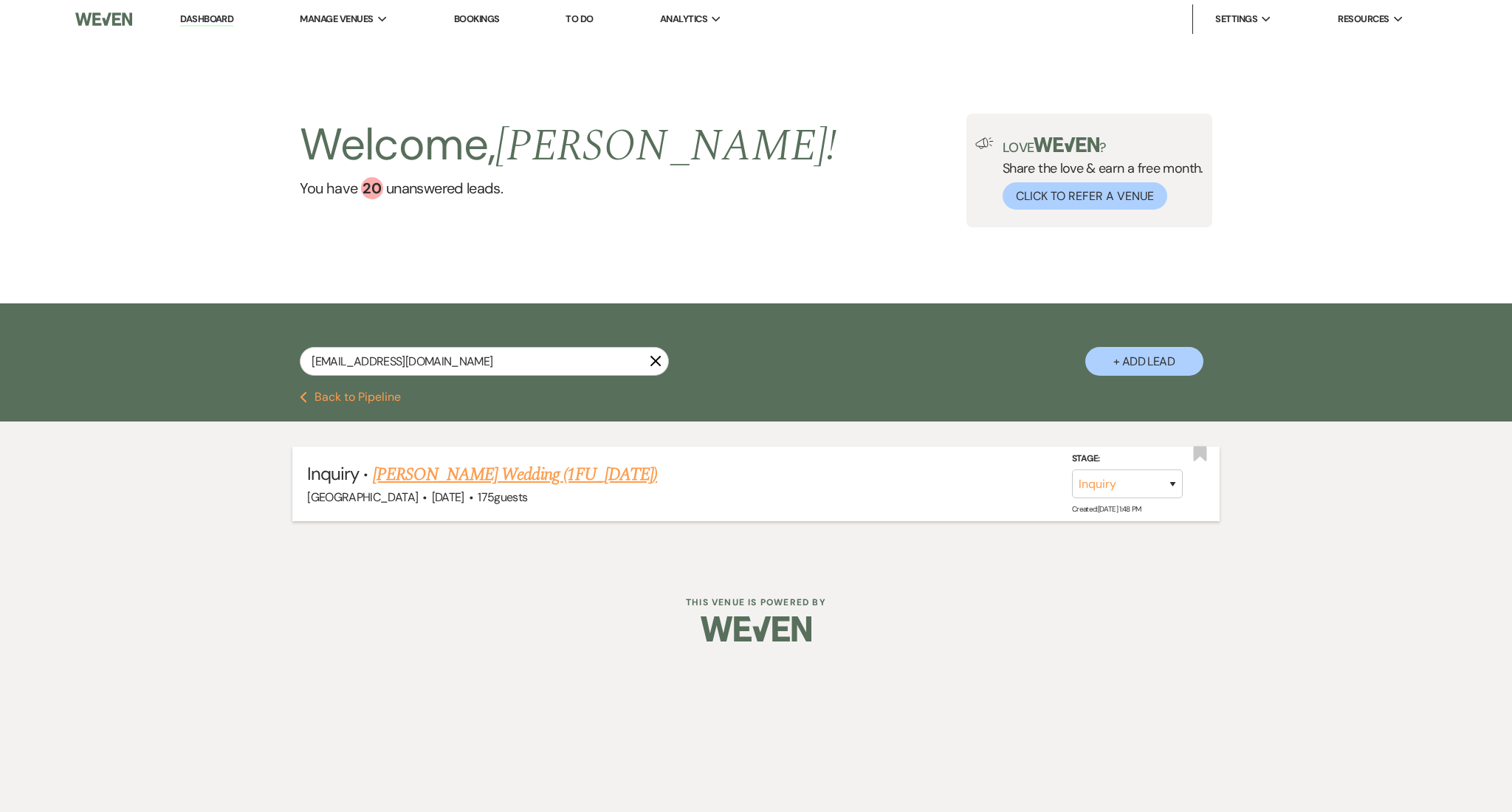
click at [422, 462] on link "LUPE MARTINES's Wedding (1FU_7.9.25)" at bounding box center [515, 475] width 284 height 27
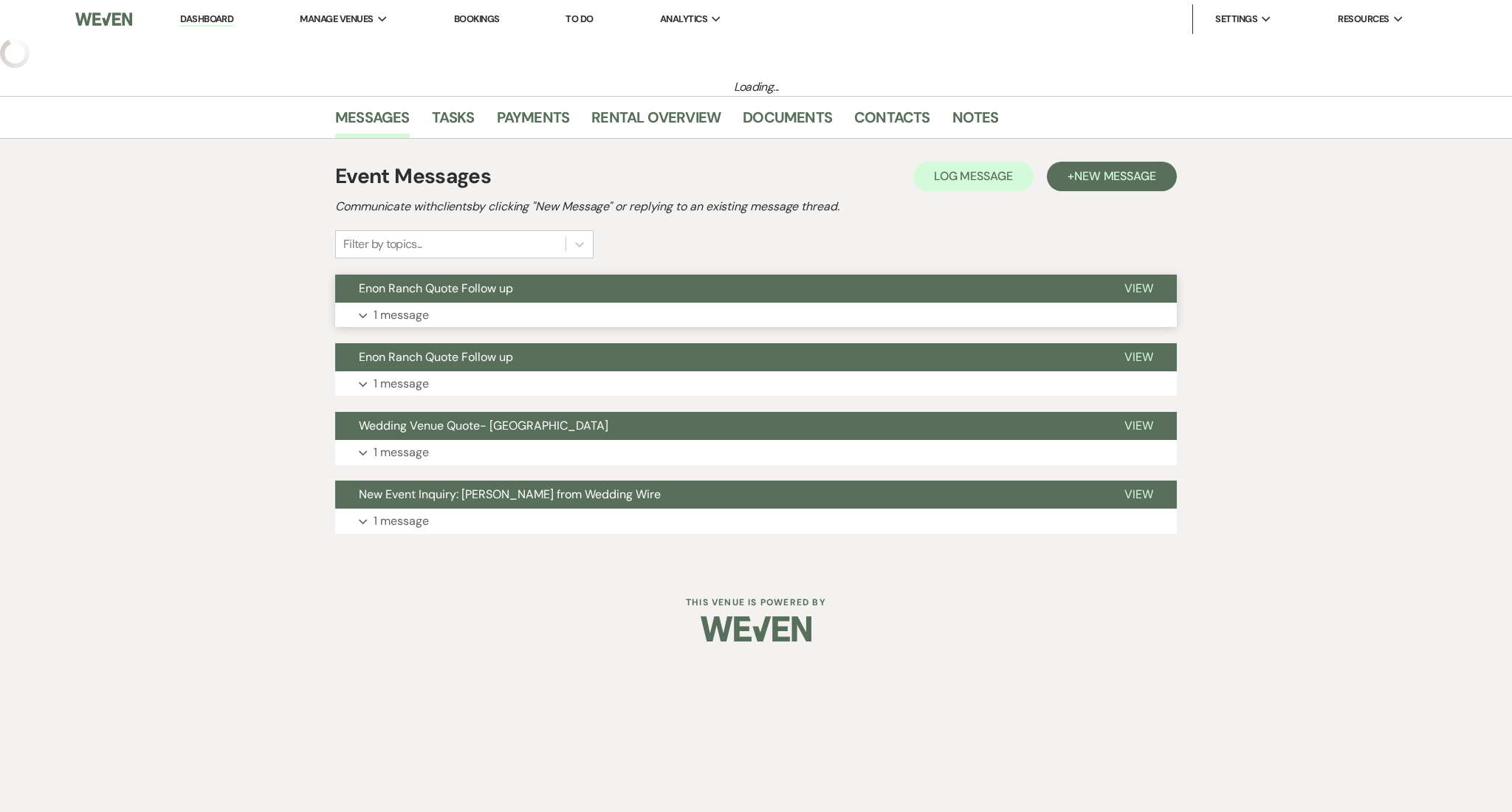
click at [466, 290] on main "Loading... Messages Tasks Payments Rental Overview Documents Contacts Notes Eve…" at bounding box center [756, 296] width 1512 height 517
select select "3"
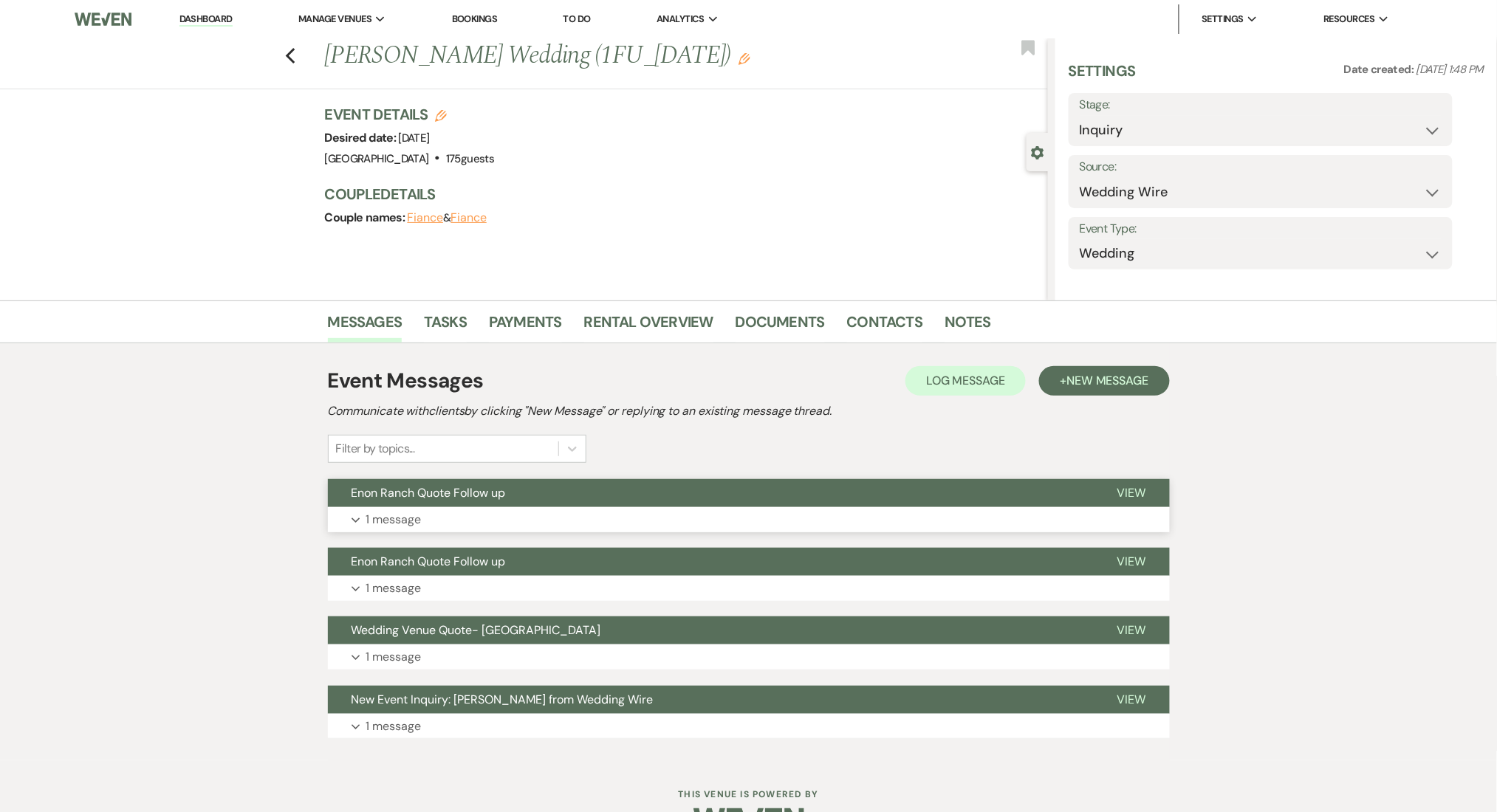
click at [491, 523] on button "Expand 1 message" at bounding box center [748, 519] width 842 height 25
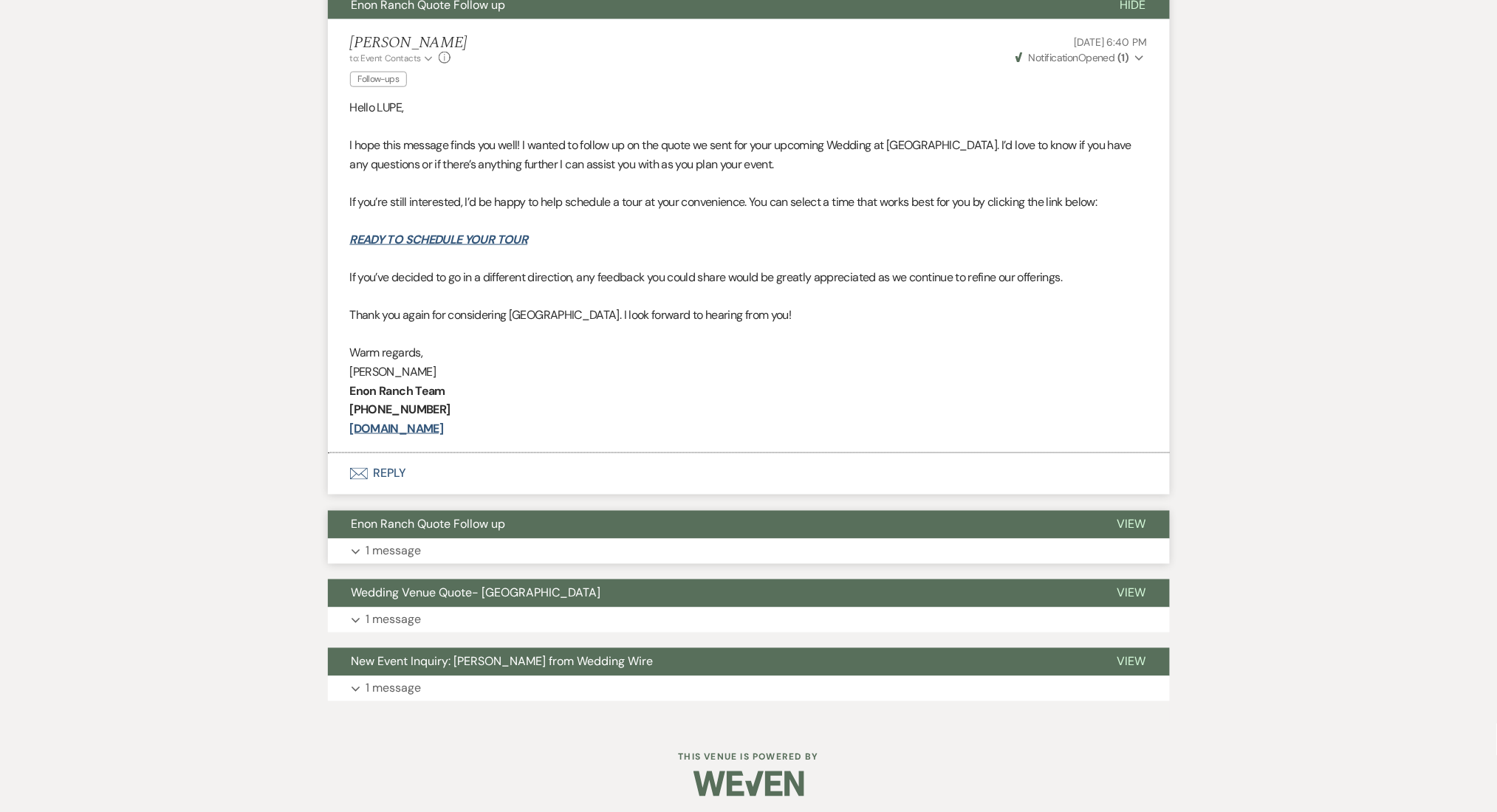
scroll to position [564, 0]
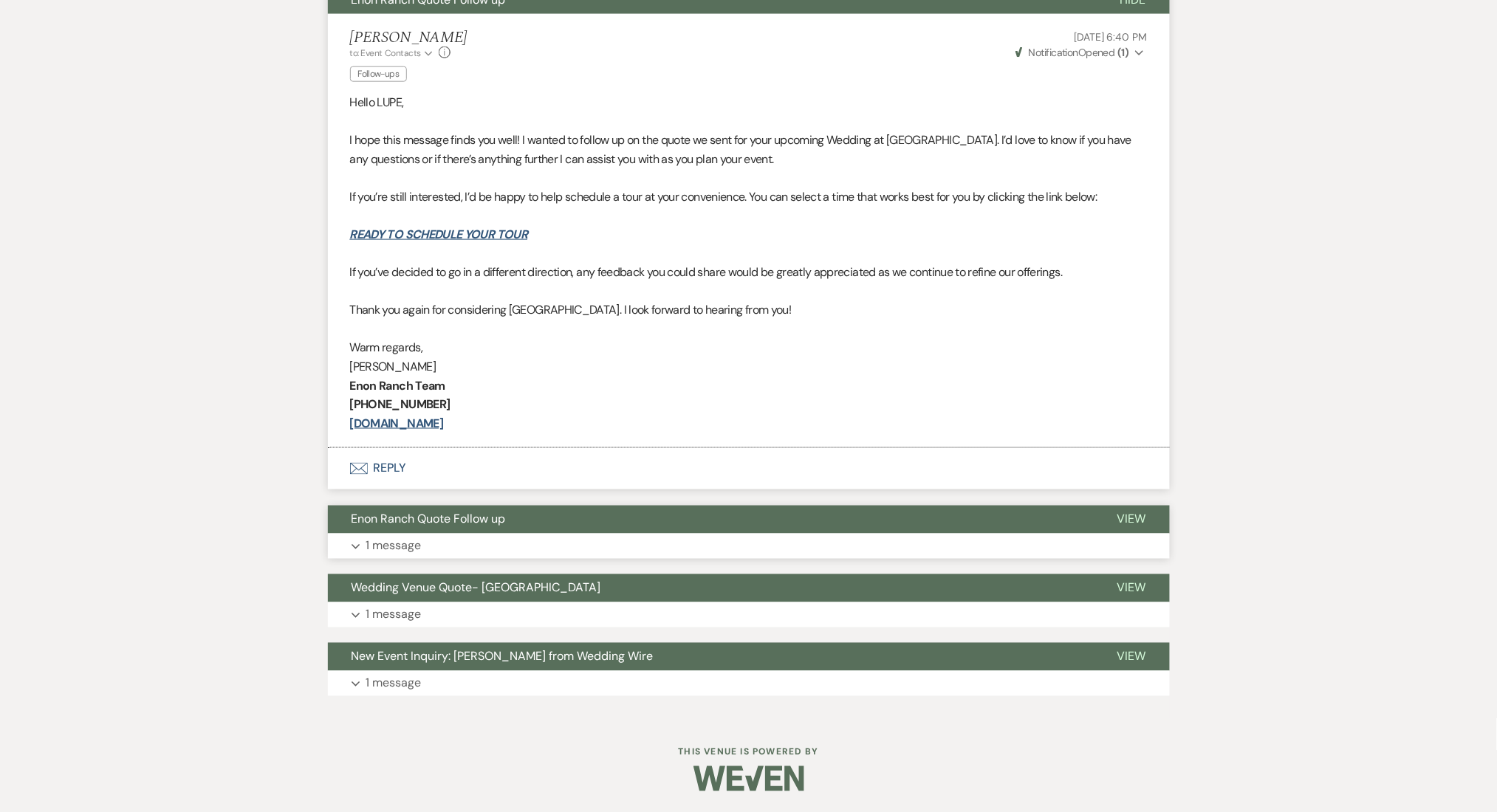
click at [417, 542] on p "1 message" at bounding box center [394, 546] width 56 height 19
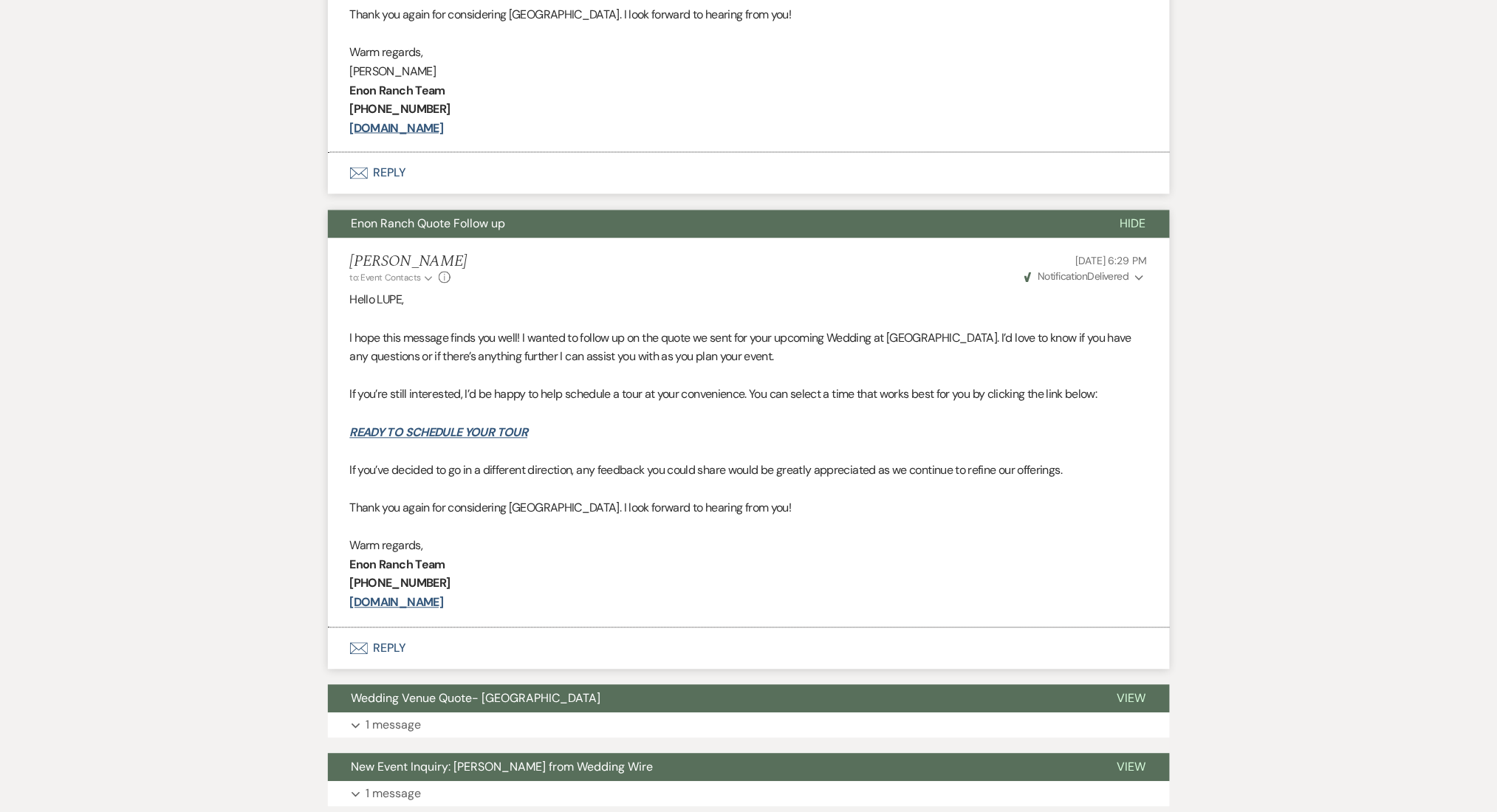
scroll to position [367, 0]
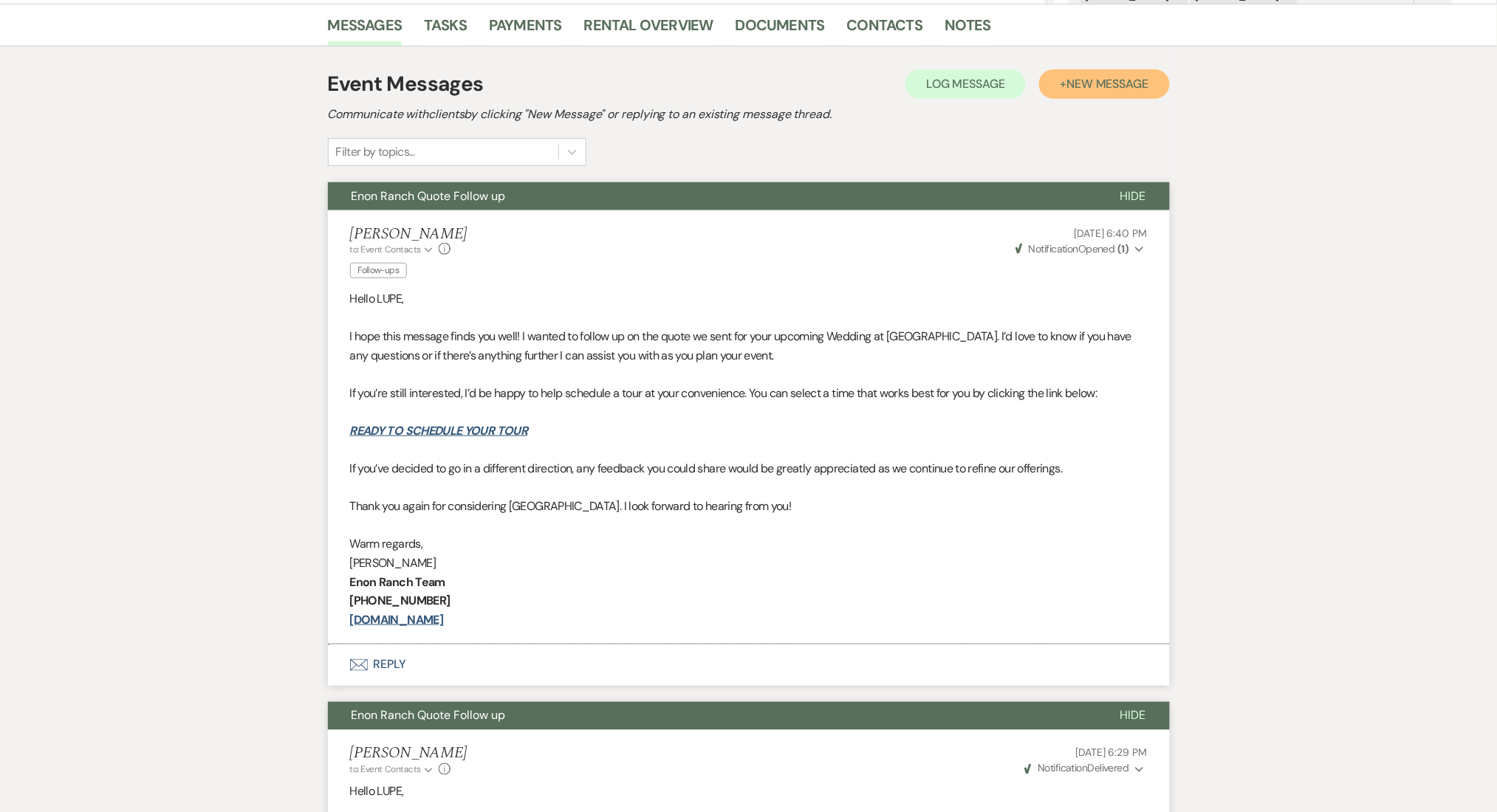
click at [1089, 82] on span "New Message" at bounding box center [1108, 84] width 82 height 15
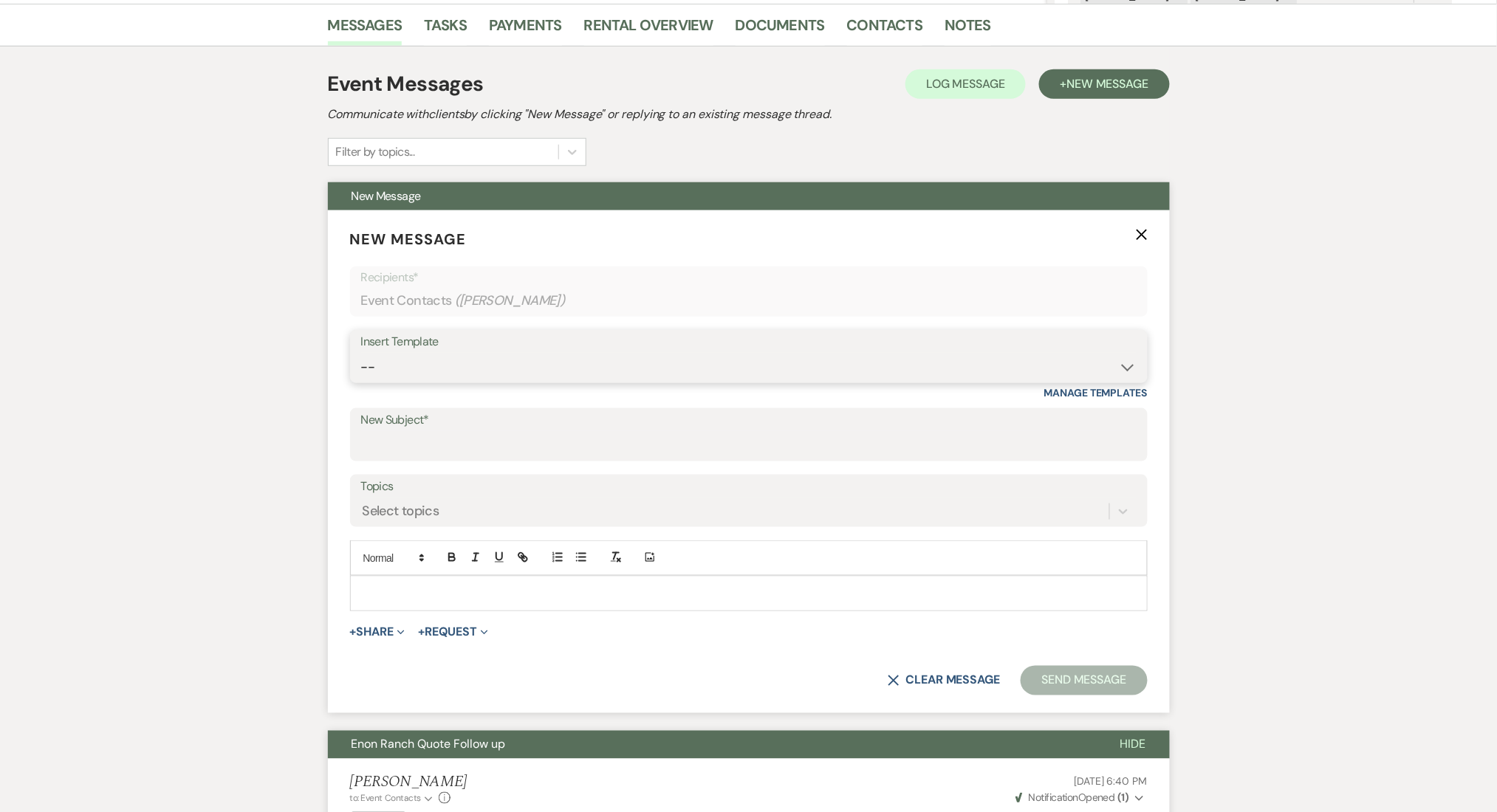
click at [442, 368] on select "-- Inquiry Follow Up Email #2 Contract Sending Template Payment Template Rental…" at bounding box center [749, 367] width 776 height 29
select select "4603"
click at [361, 353] on select "-- Inquiry Follow Up Email #2 Contract Sending Template Payment Template Rental…" at bounding box center [749, 367] width 776 height 29
type input "Checking In – Any Assistance Needed for Your Event?"
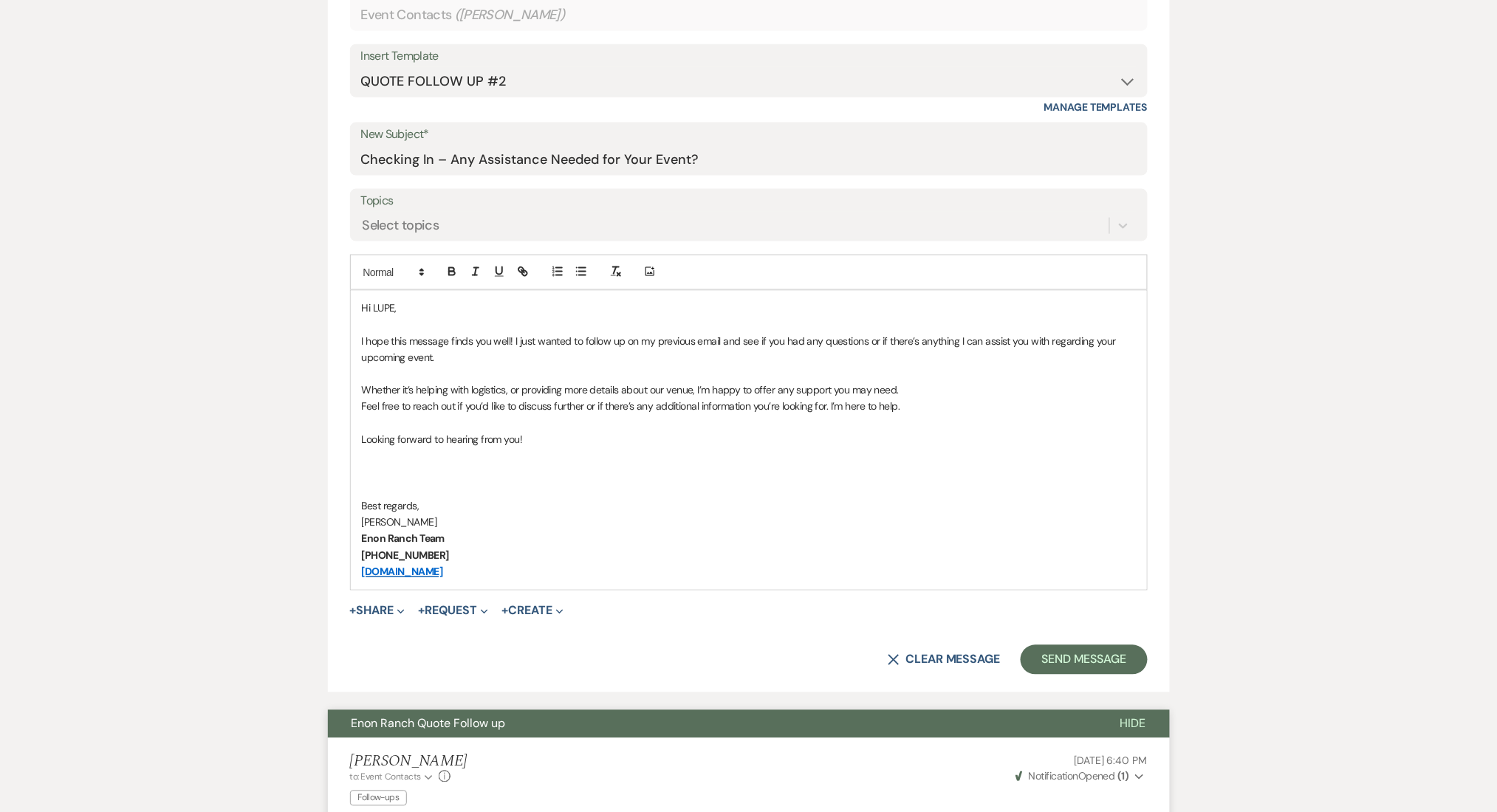
scroll to position [662, 0]
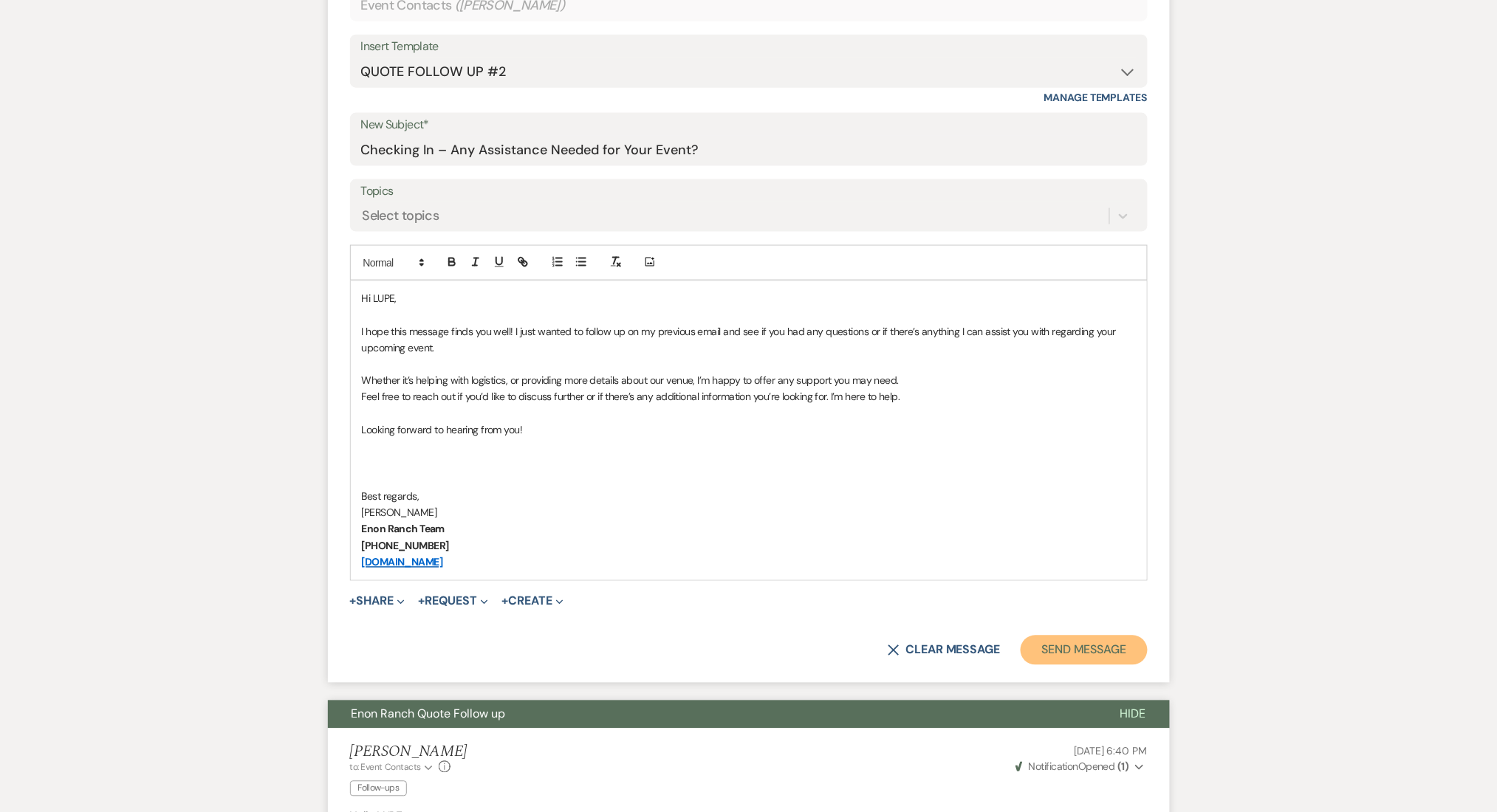
click at [1077, 650] on button "Send Message" at bounding box center [1084, 651] width 126 height 30
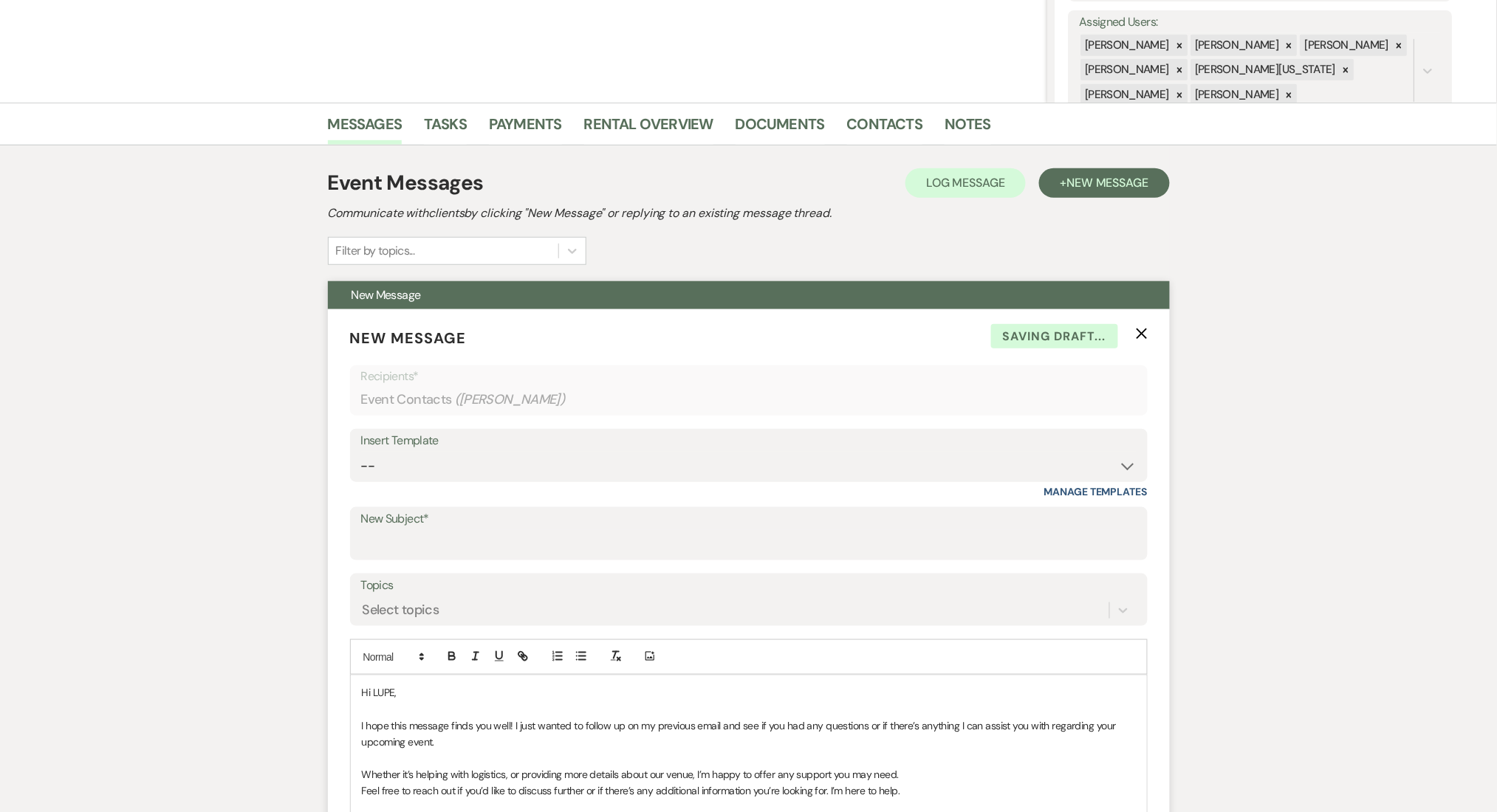
scroll to position [0, 0]
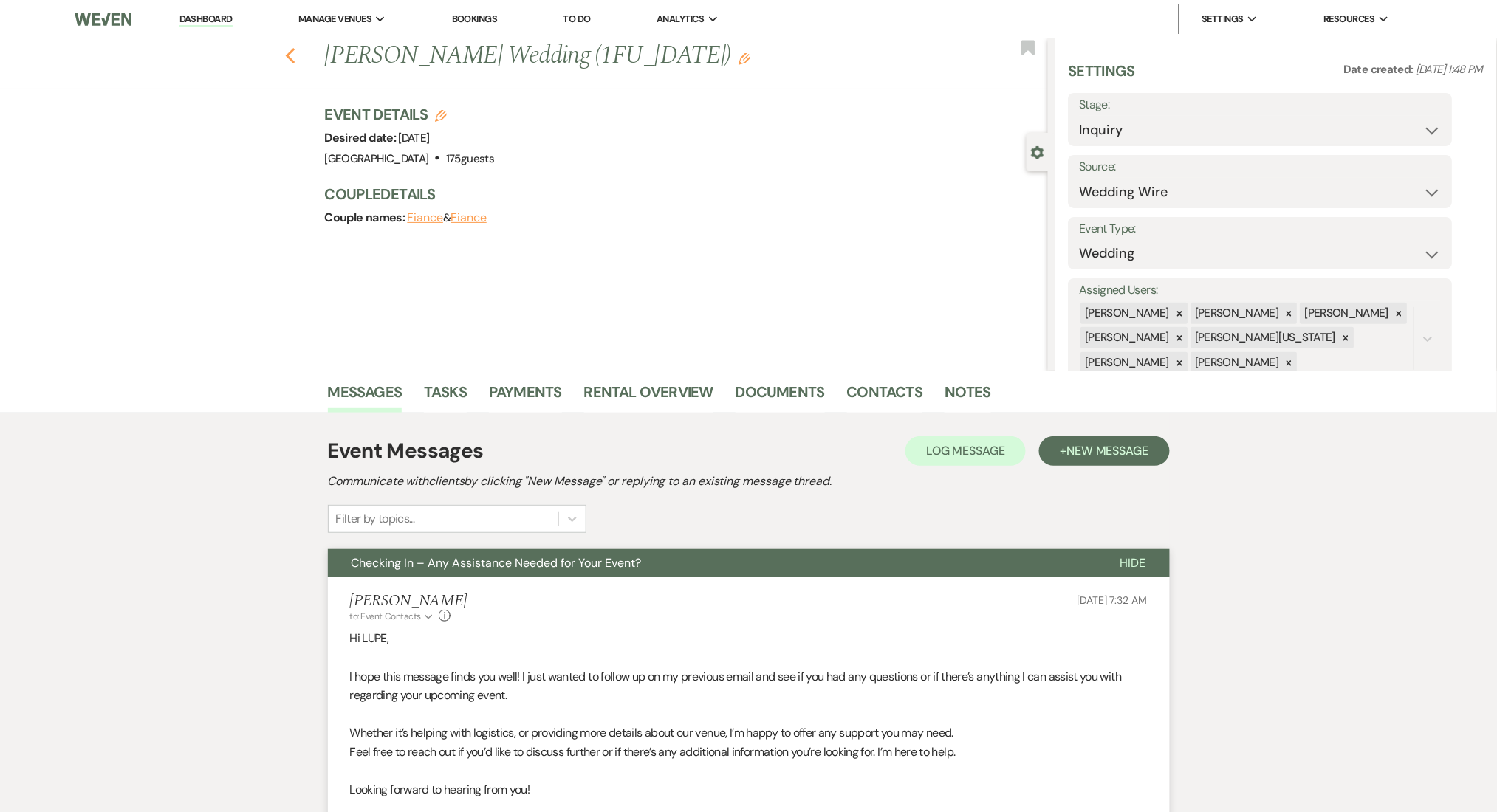
click at [295, 53] on use "button" at bounding box center [289, 56] width 10 height 16
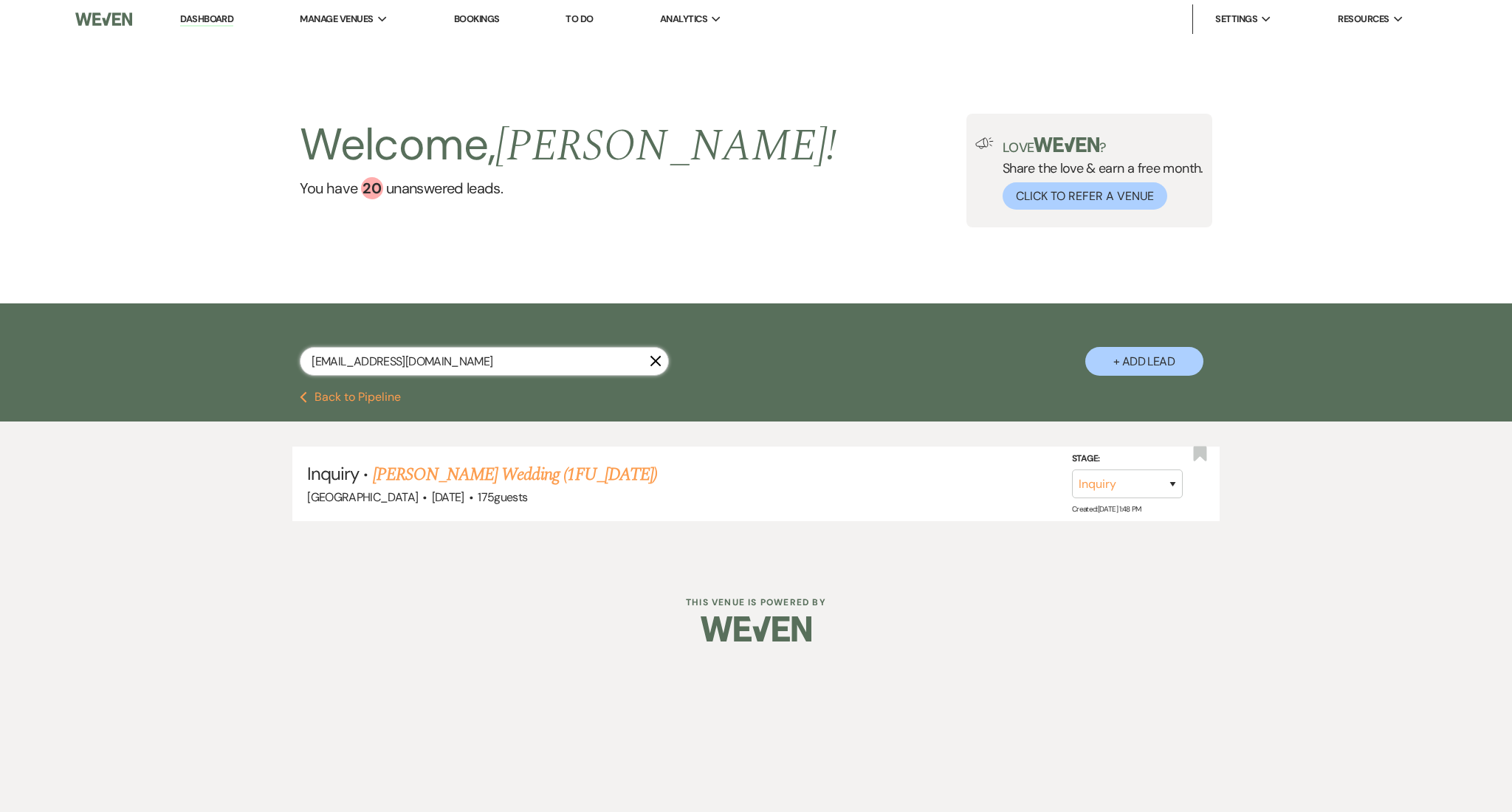
drag, startPoint x: 497, startPoint y: 349, endPoint x: 151, endPoint y: 330, distance: 346.5
click at [151, 330] on div "lupita518@gmail.com X + Add Lead" at bounding box center [756, 347] width 1512 height 88
paste input "cathyellington@hot"
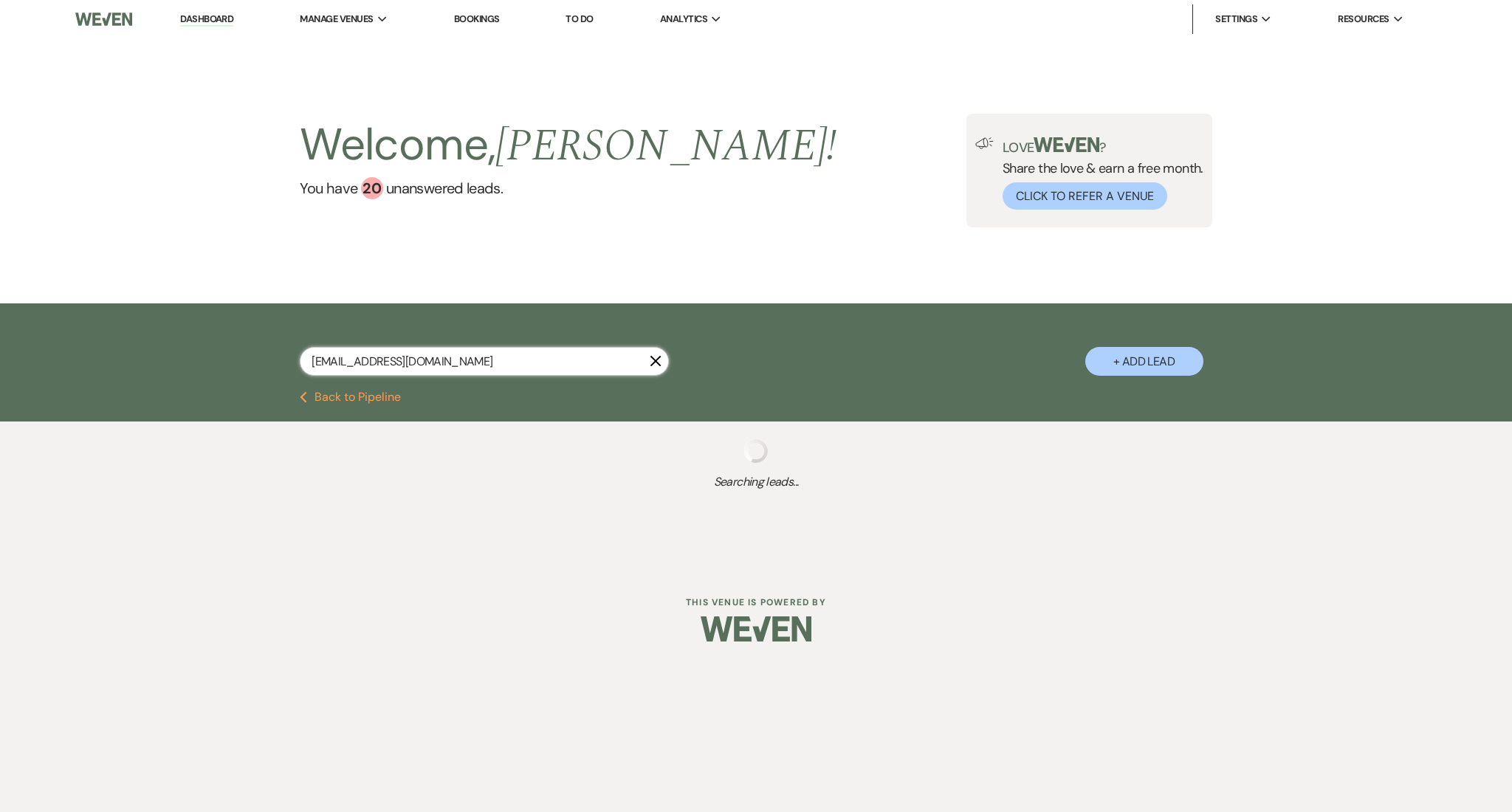
type input "cathyellington@hotmail.com"
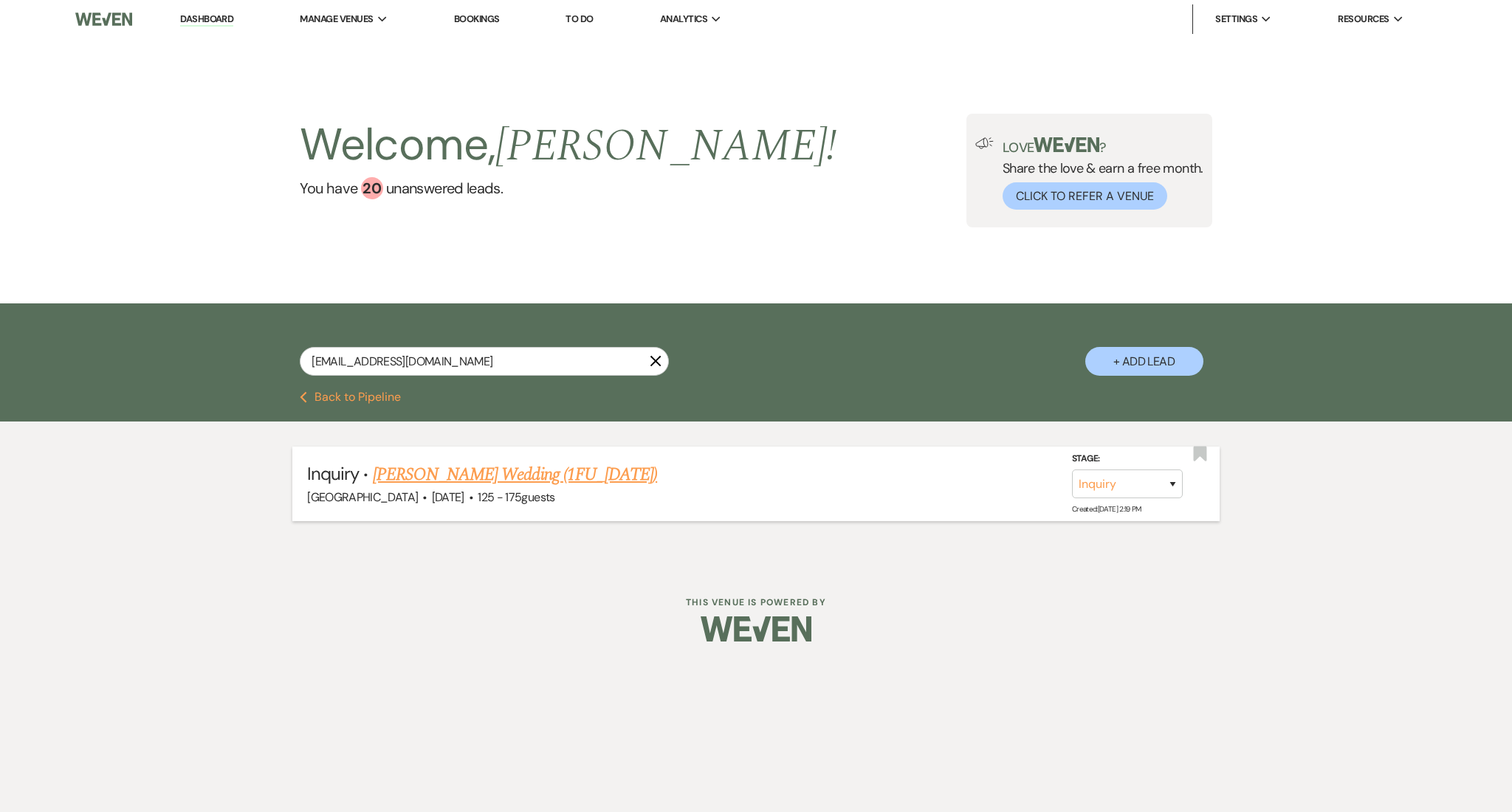
click at [587, 477] on link "Maggie Ellington's Wedding (1FU_7.9.25)" at bounding box center [515, 475] width 284 height 27
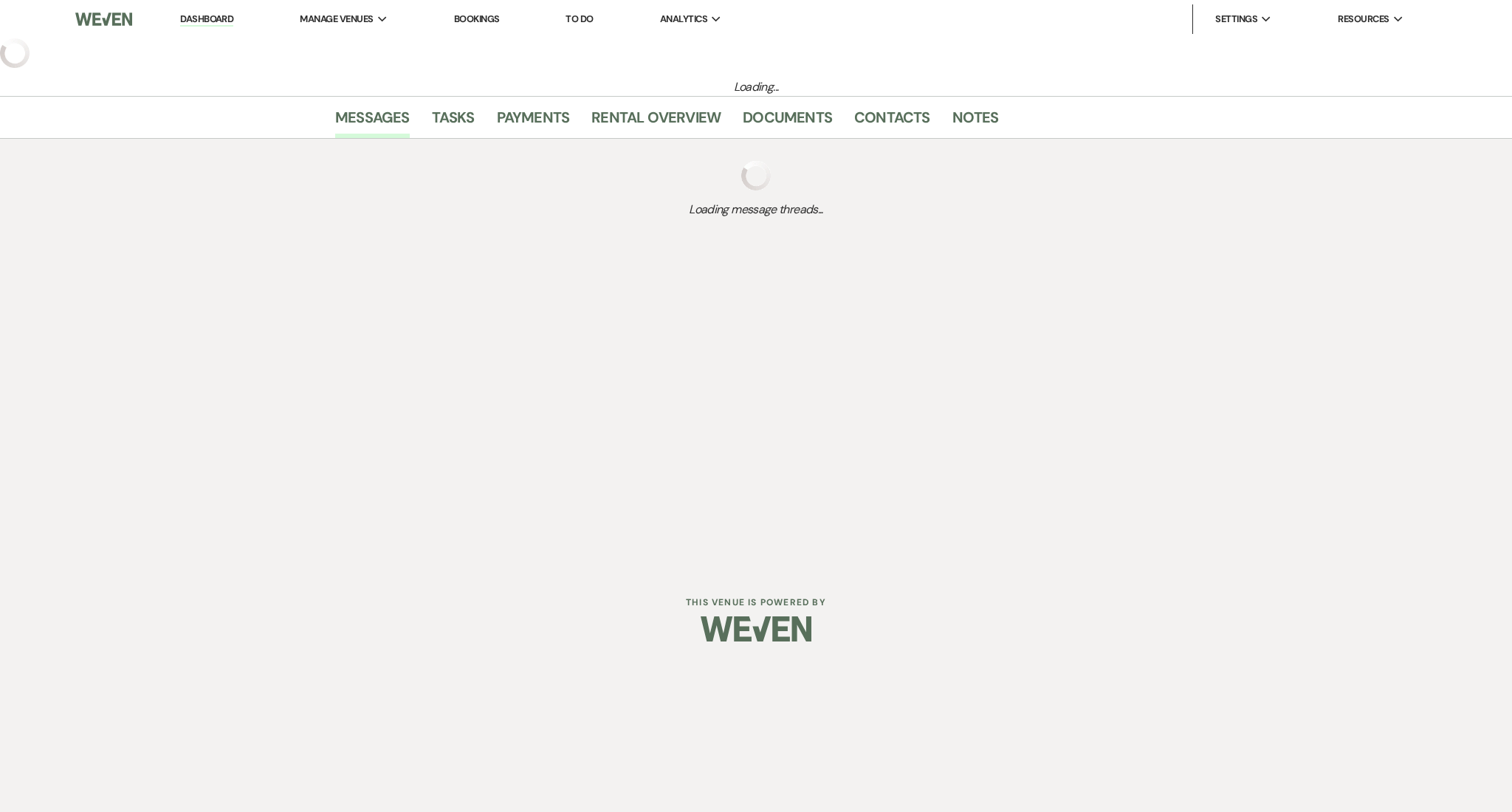
select select "3"
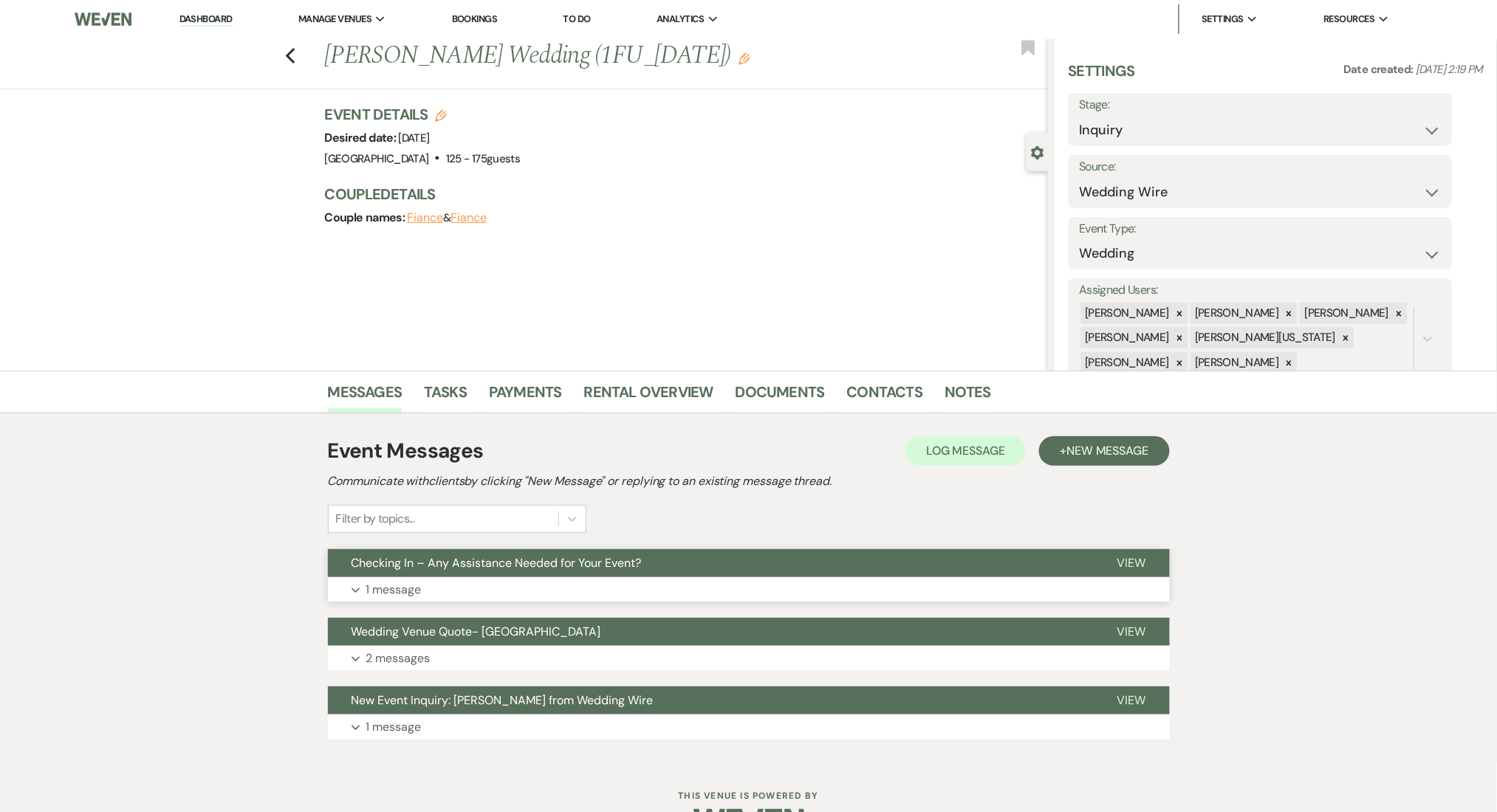
click at [517, 590] on button "Expand 1 message" at bounding box center [748, 590] width 842 height 25
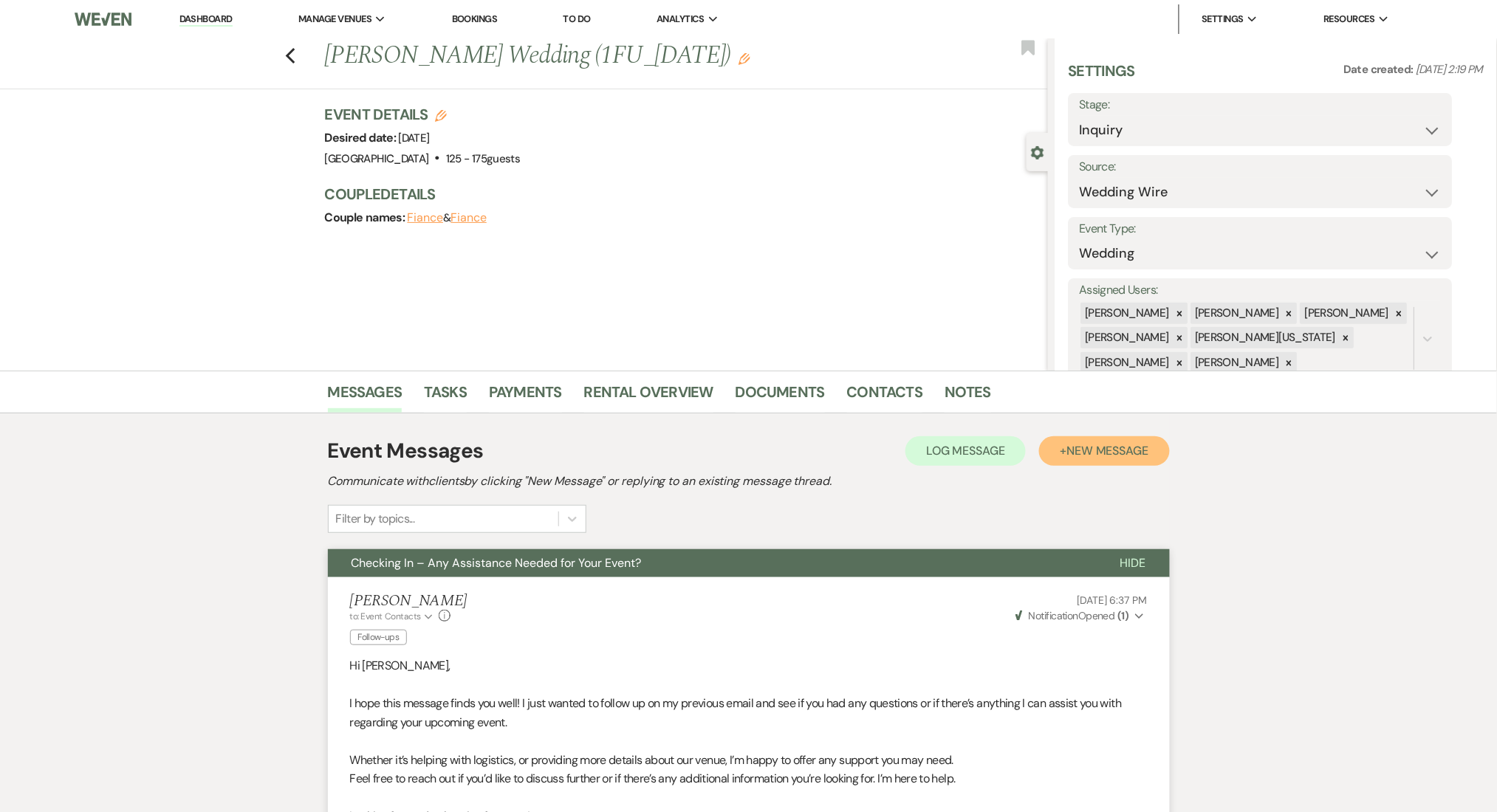
click at [1106, 453] on span "New Message" at bounding box center [1108, 451] width 82 height 15
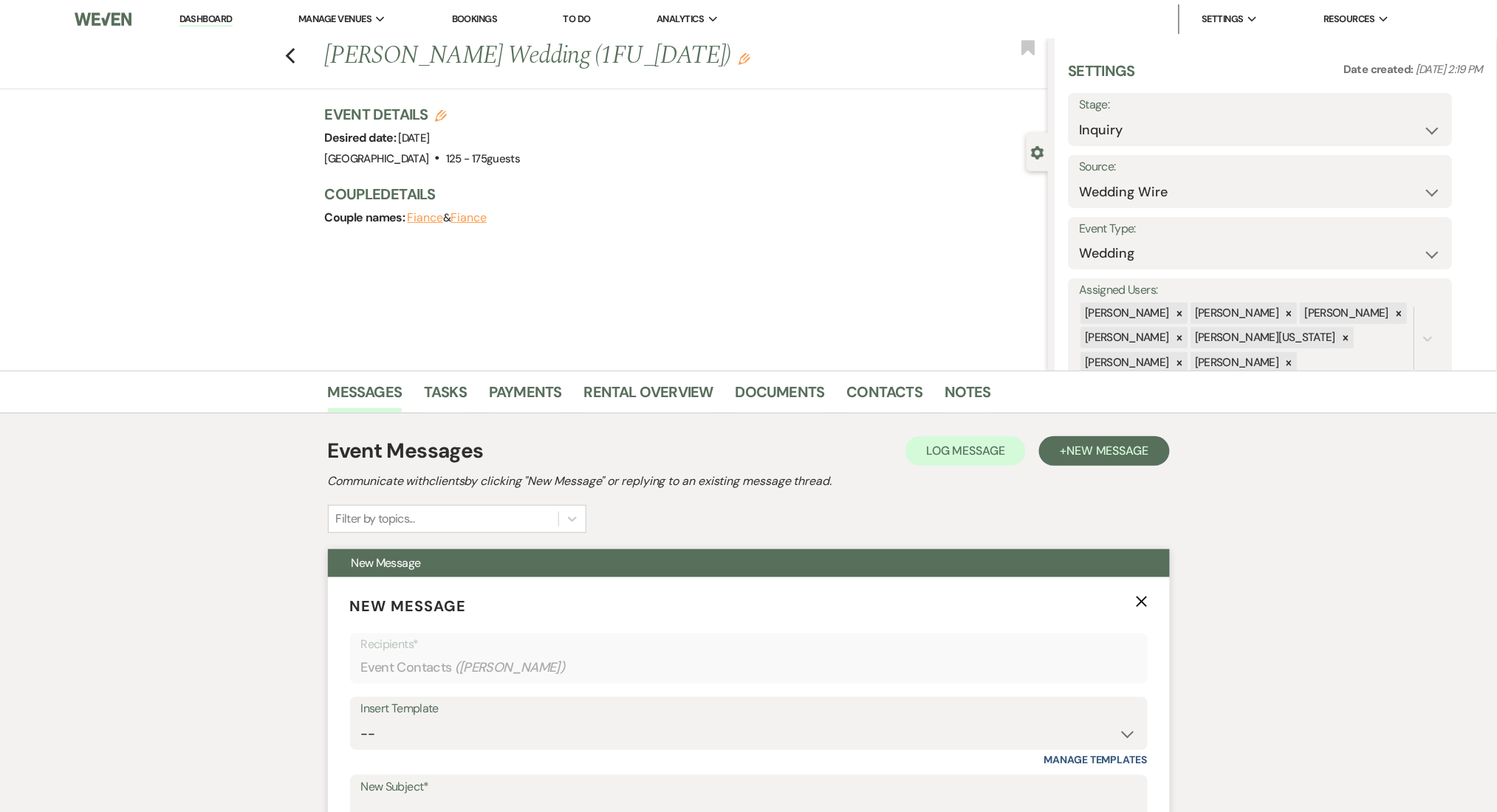
click at [521, 712] on div "Insert Template" at bounding box center [749, 709] width 776 height 21
click at [517, 740] on select "-- Inquiry Follow Up Email #2 Contract Sending Template Payment Template Rental…" at bounding box center [749, 734] width 776 height 29
select select "1402"
click at [361, 720] on select "-- Inquiry Follow Up Email #2 Contract Sending Template Payment Template Rental…" at bounding box center [749, 734] width 776 height 29
type input "Ready to Schedule a Tour?"
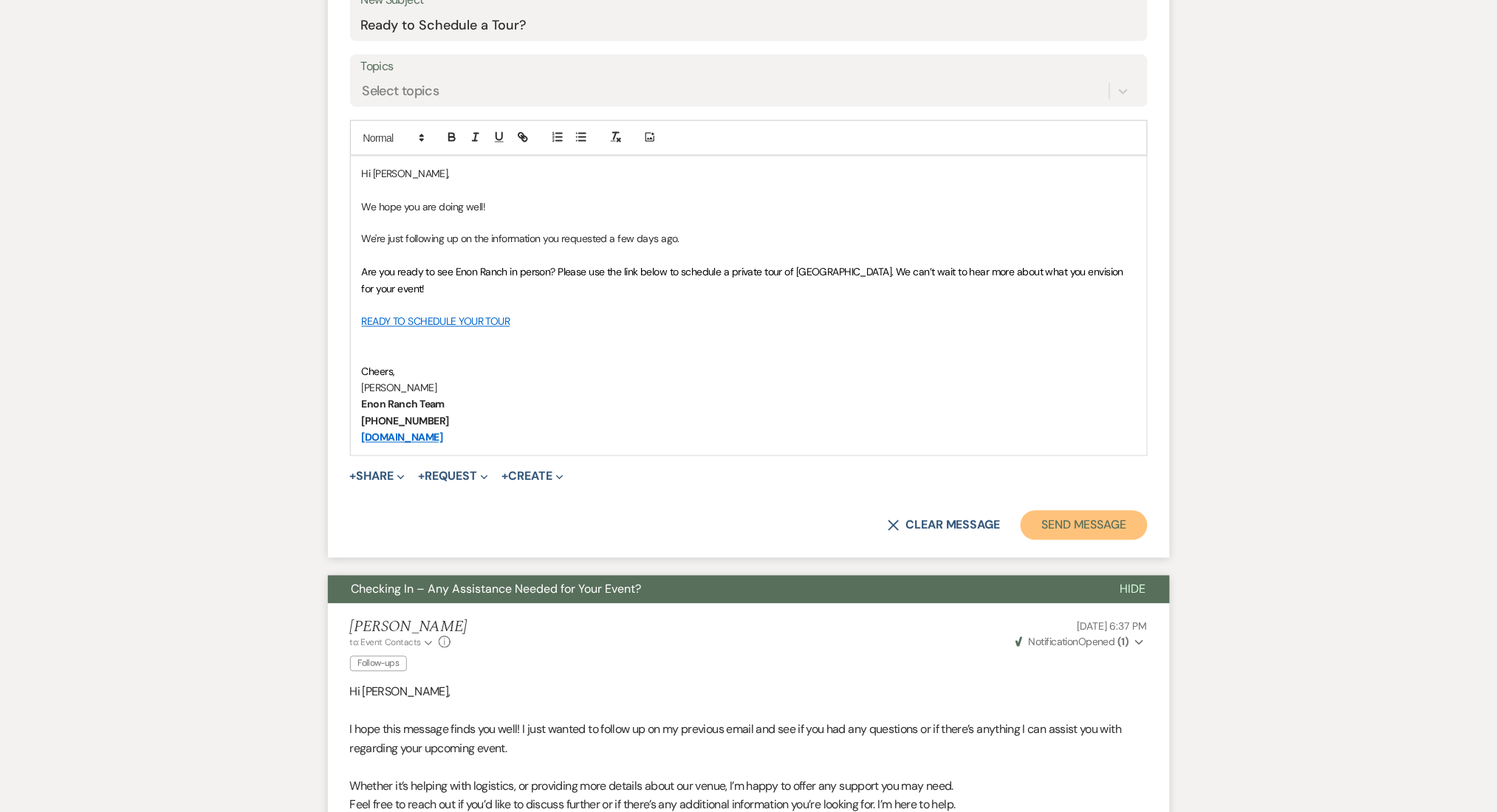
click at [1051, 531] on button "Send Message" at bounding box center [1084, 526] width 126 height 30
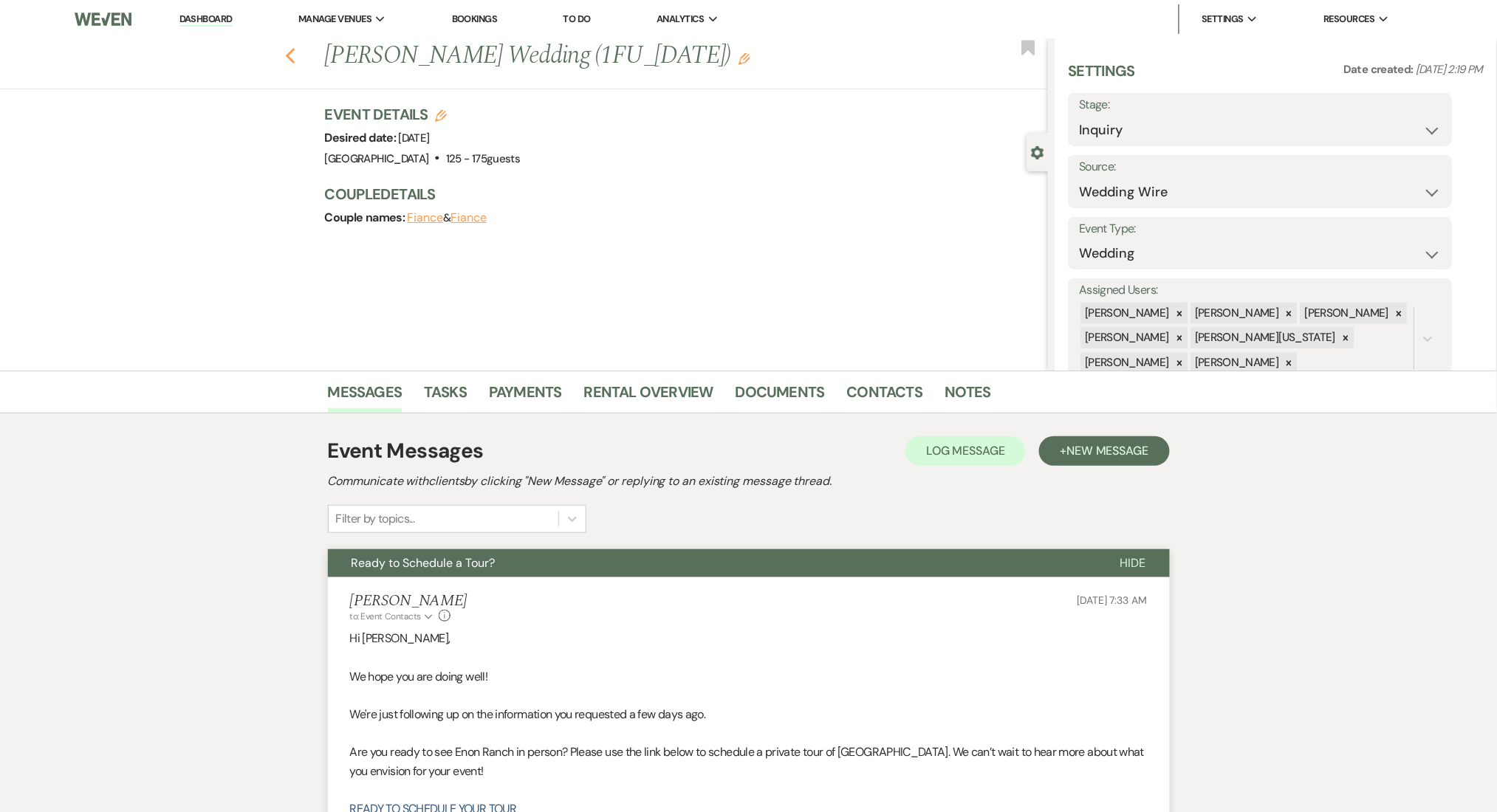
click at [296, 48] on icon "Previous" at bounding box center [290, 56] width 11 height 18
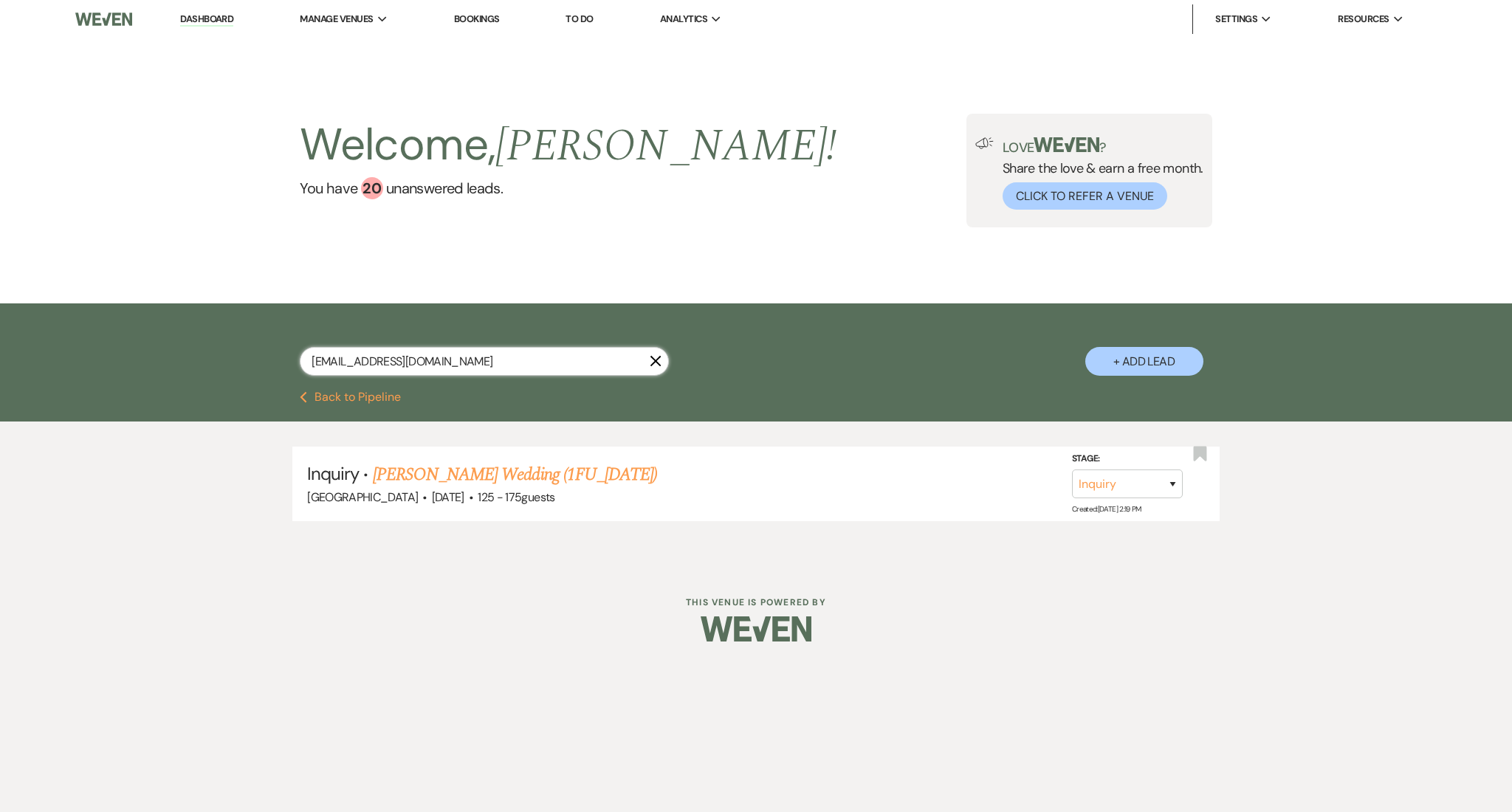
drag, startPoint x: 465, startPoint y: 360, endPoint x: 136, endPoint y: 312, distance: 332.5
click at [138, 312] on div "cathyellington@hotmail.com X + Add Lead" at bounding box center [756, 347] width 1512 height 88
paste input "allie17mould@g"
type input "allie17mould@gmail.com"
click at [490, 467] on link "Alexandra Mould's Wedding (1FU-7.9.25)" at bounding box center [510, 475] width 273 height 27
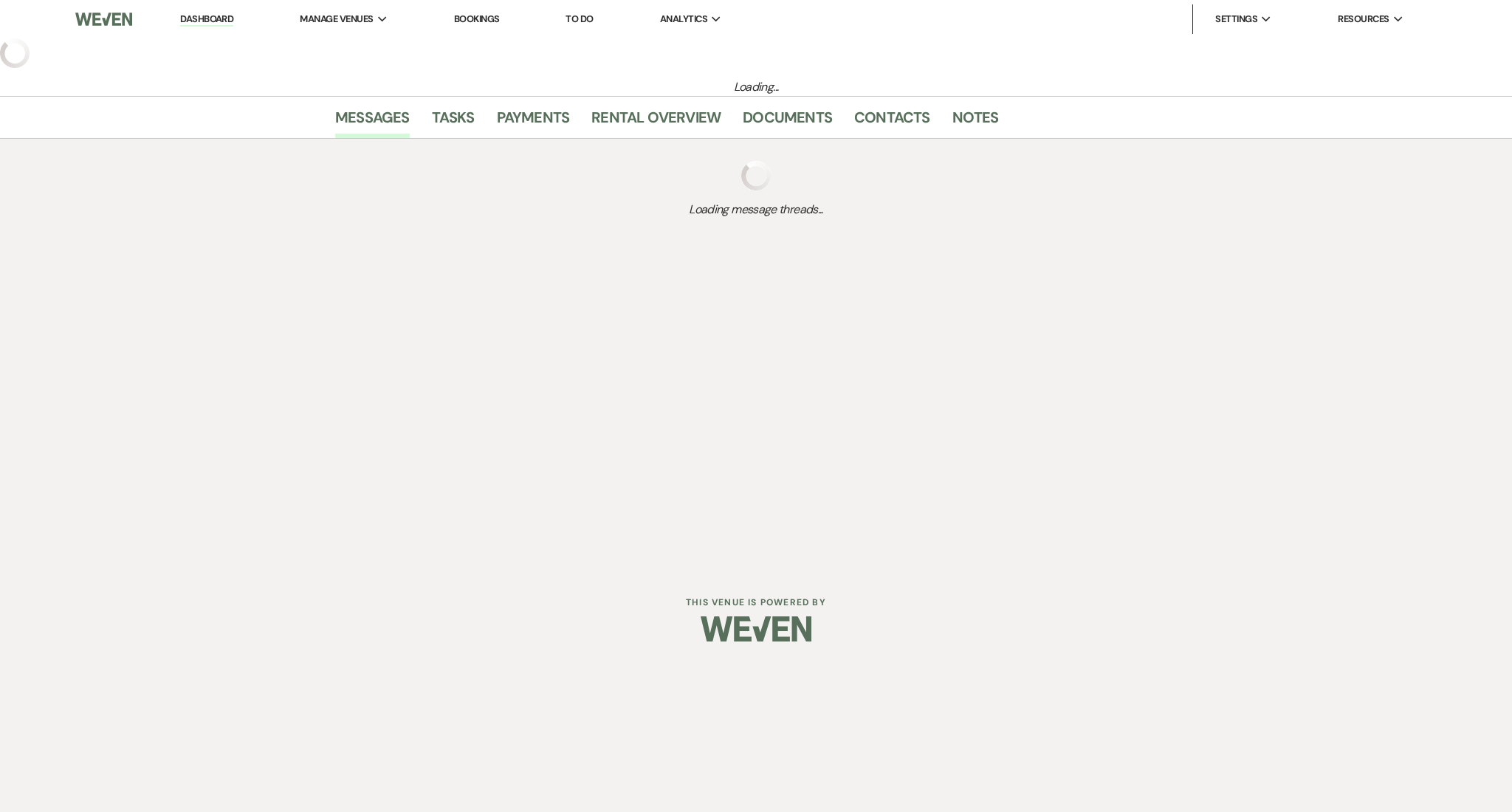
select select "2"
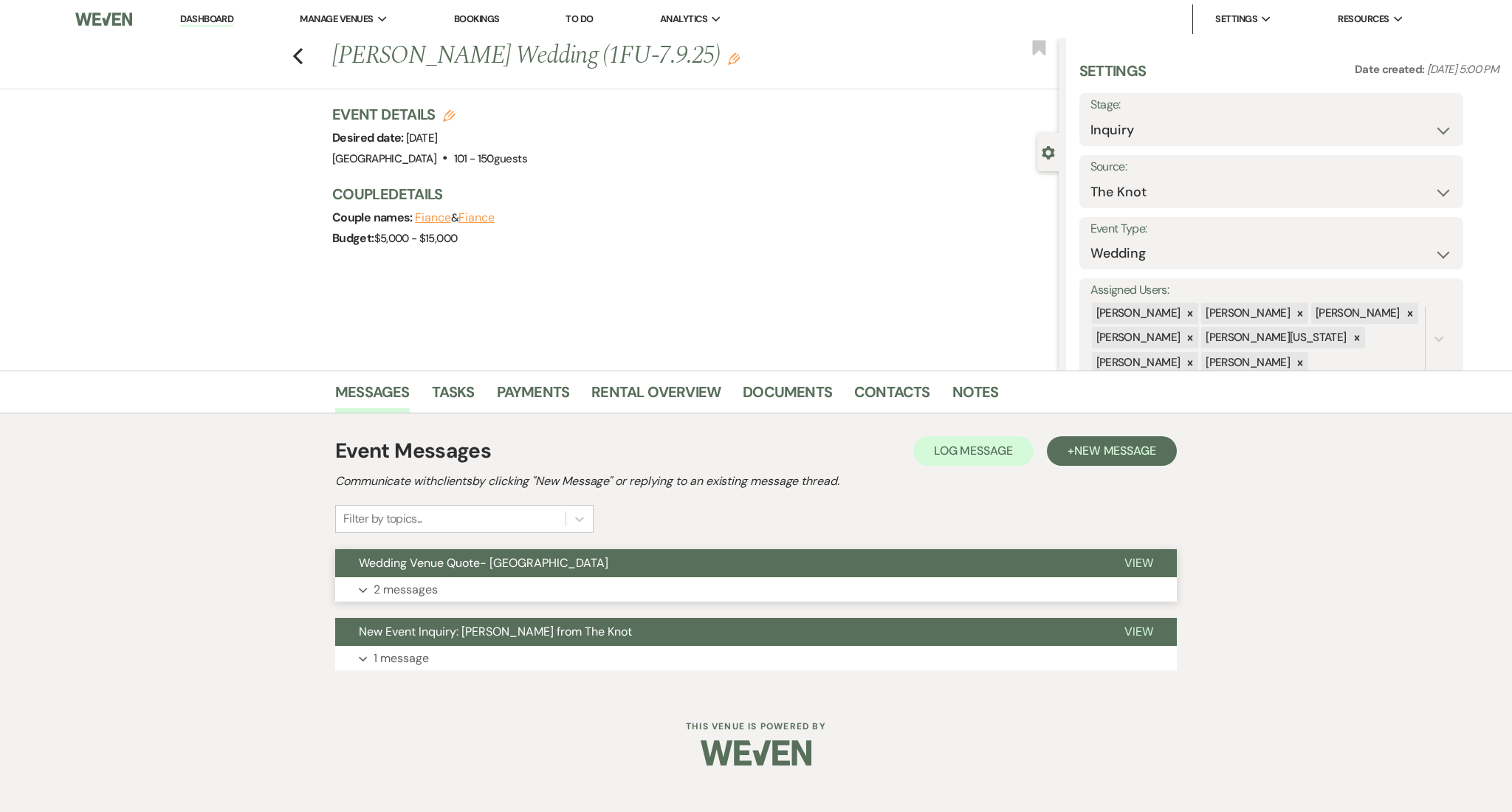
click at [660, 586] on button "Expand 2 messages" at bounding box center [756, 590] width 842 height 25
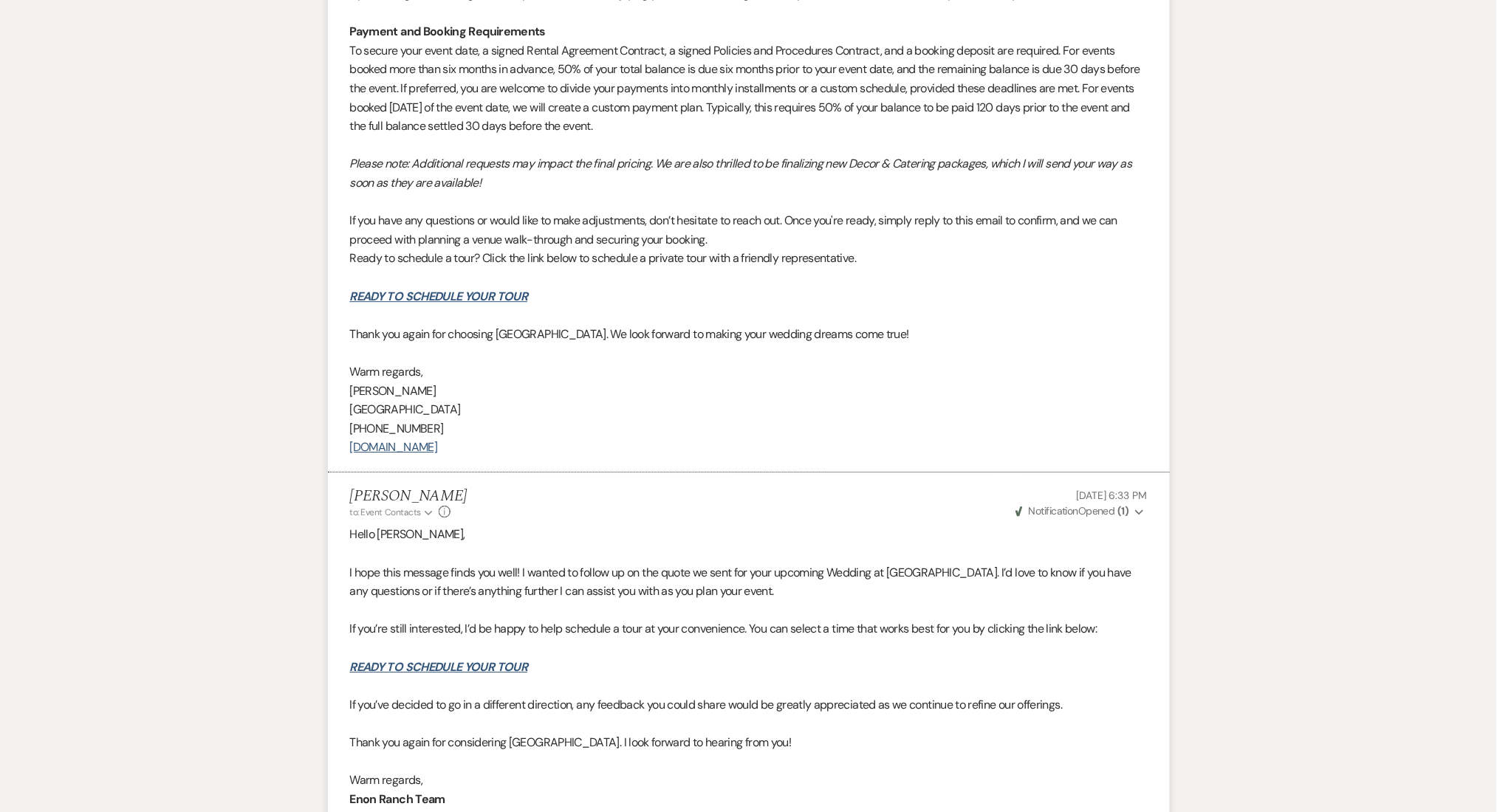
scroll to position [1753, 0]
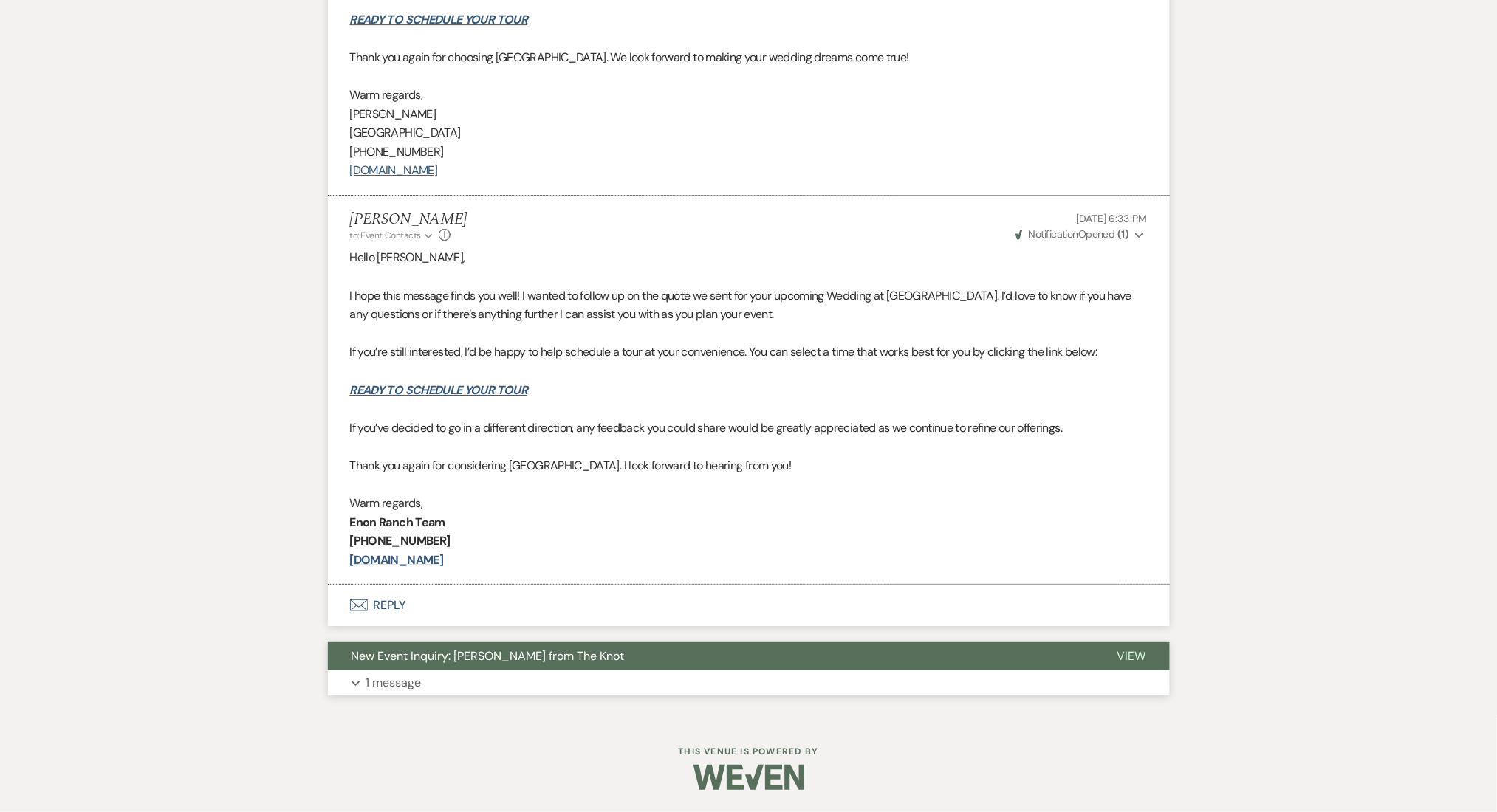
click at [648, 676] on button "Expand 1 message" at bounding box center [748, 683] width 842 height 25
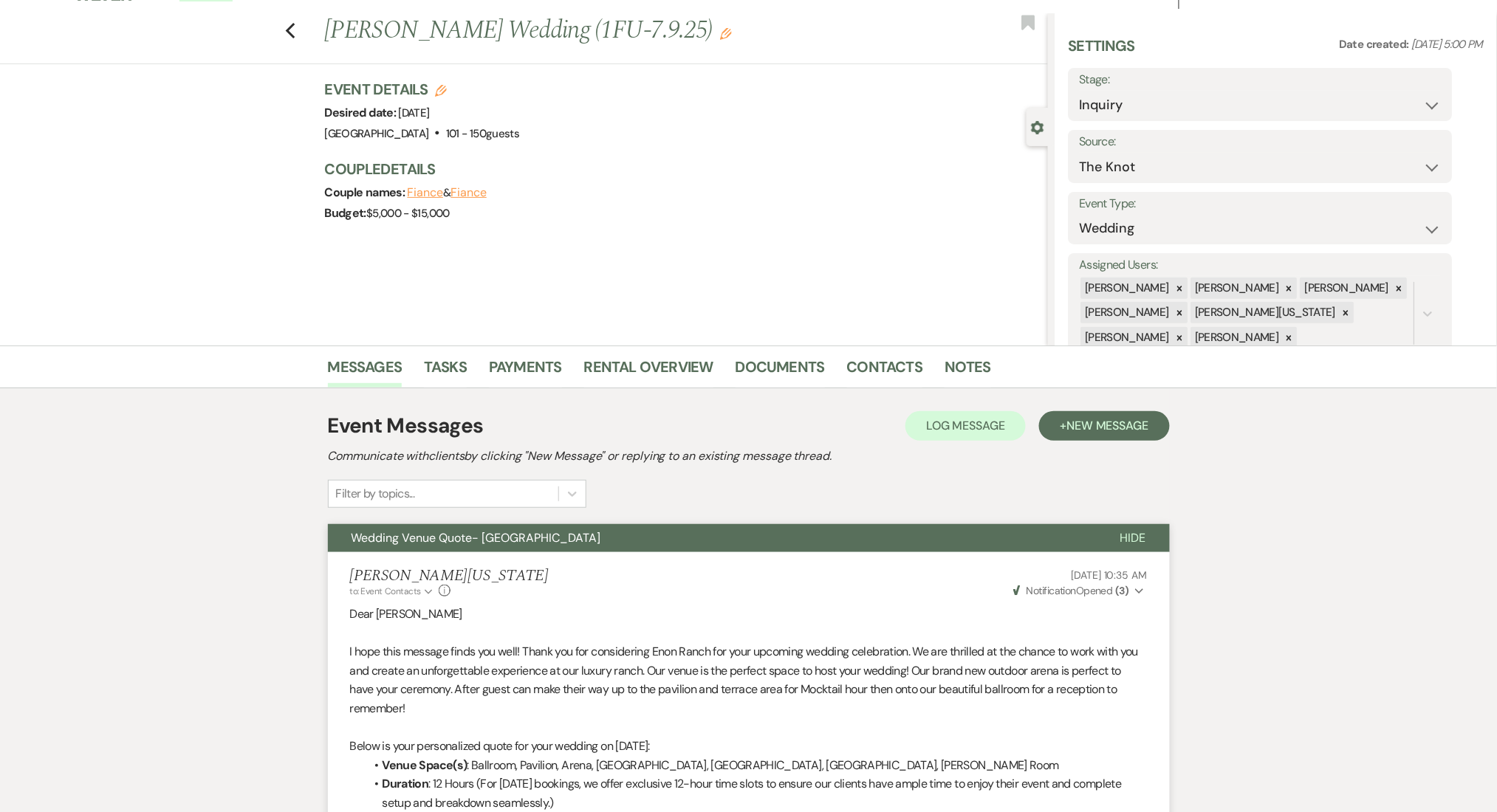
scroll to position [123, 0]
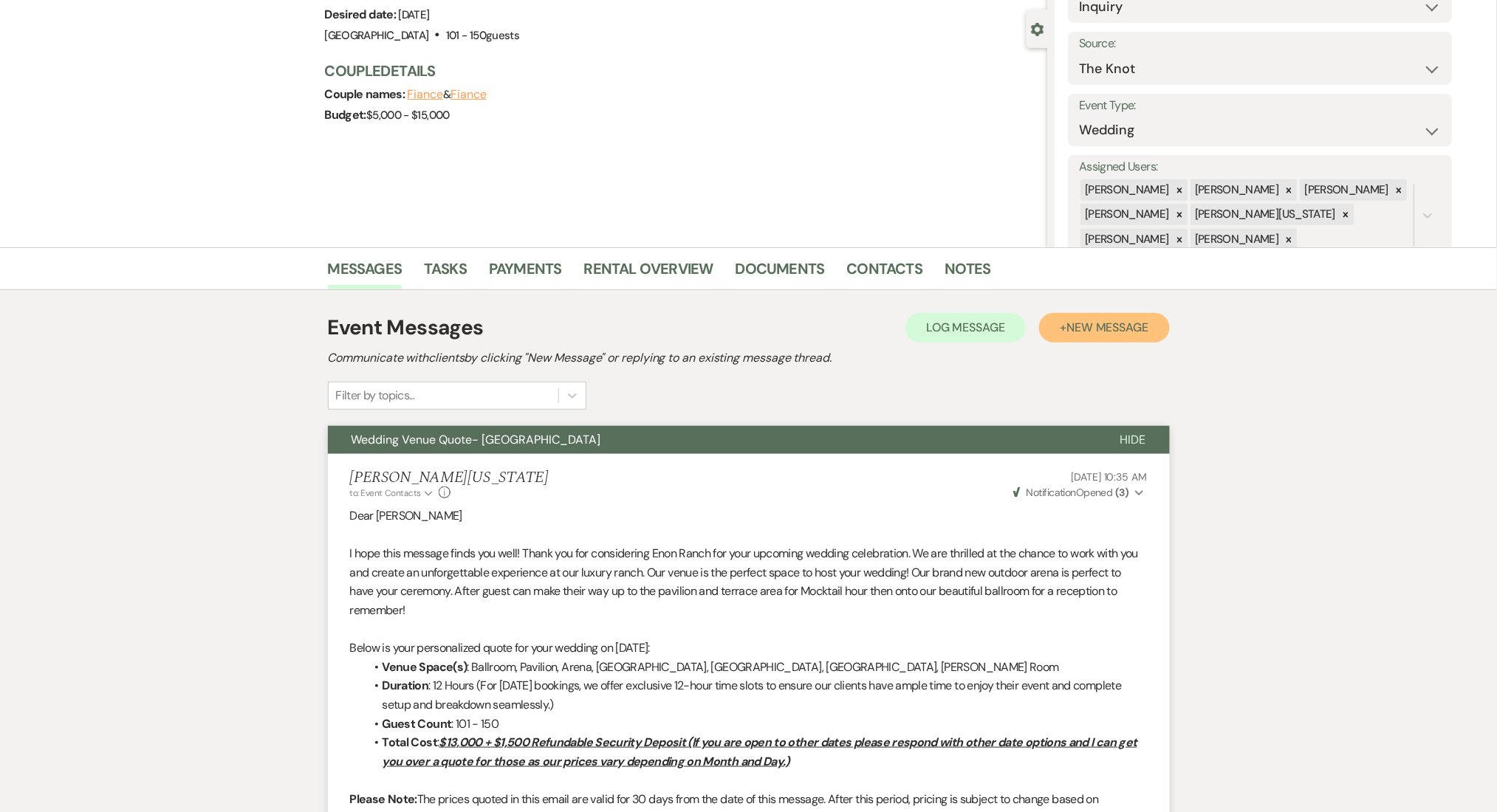
click at [1104, 328] on span "New Message" at bounding box center [1108, 328] width 82 height 15
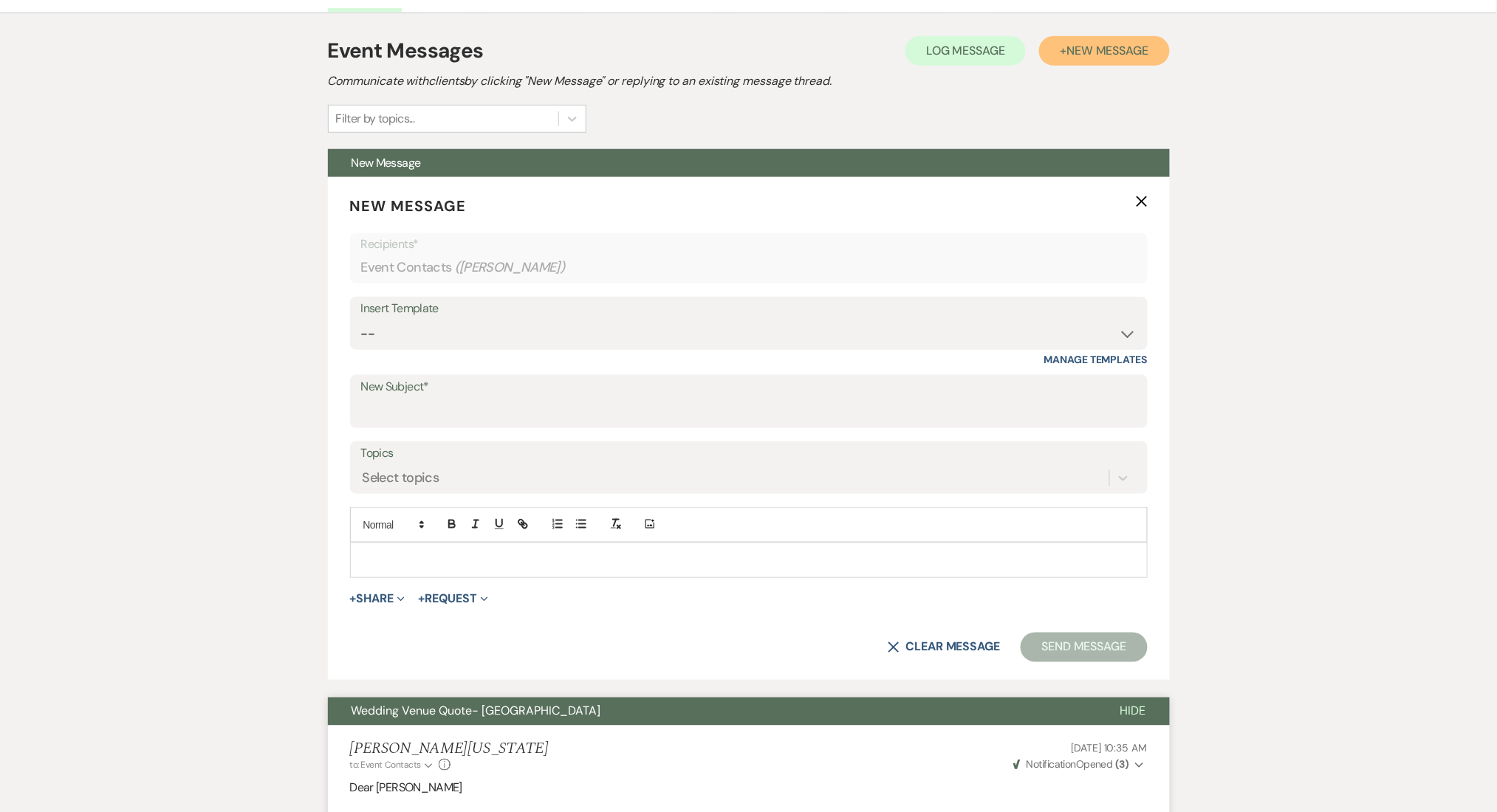
scroll to position [321, 0]
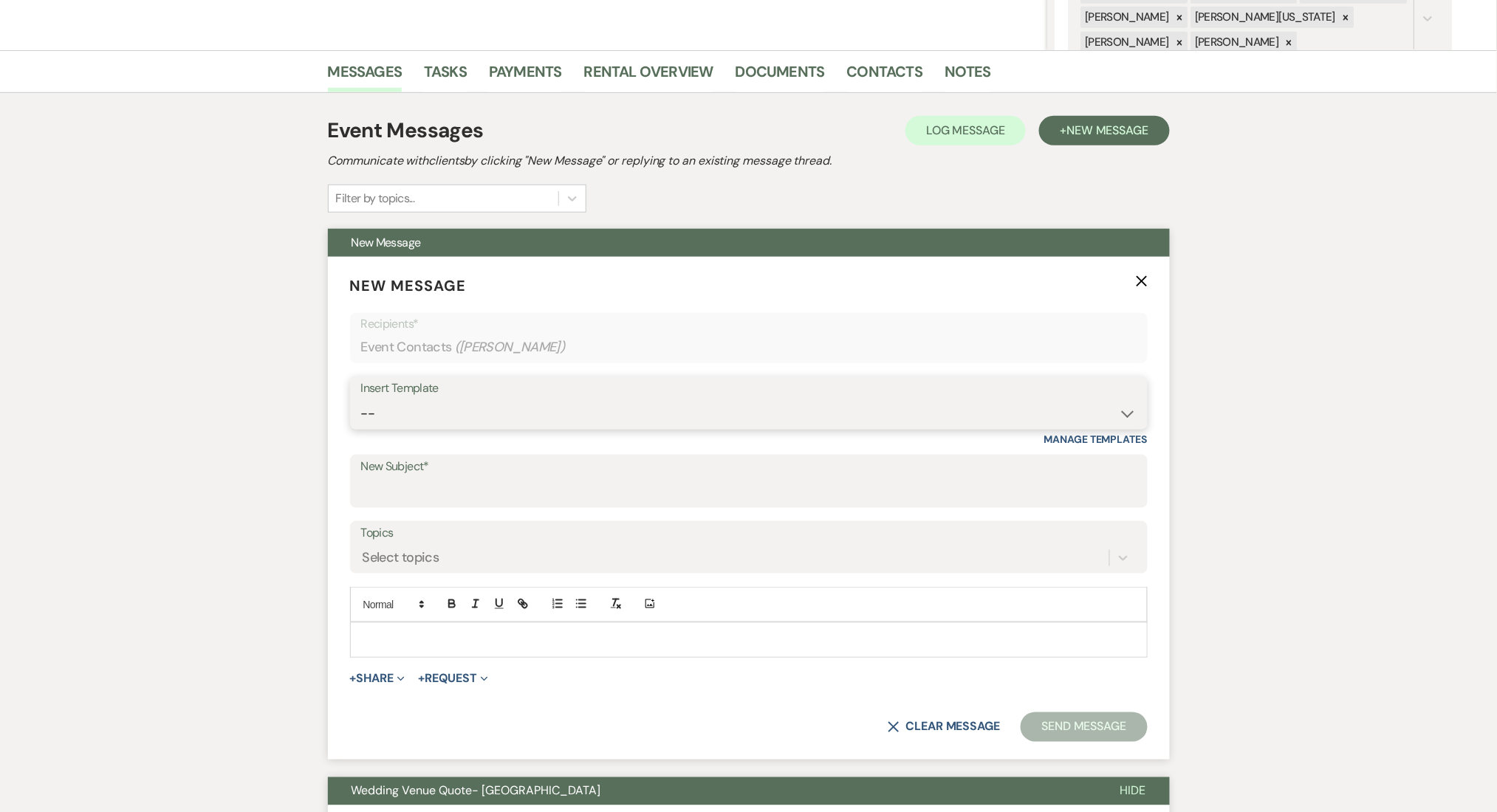
click at [411, 417] on select "-- Inquiry Follow Up Email #2 Contract Sending Template Payment Template Rental…" at bounding box center [749, 414] width 776 height 29
select select "4603"
click at [361, 399] on select "-- Inquiry Follow Up Email #2 Contract Sending Template Payment Template Rental…" at bounding box center [749, 414] width 776 height 29
type input "Checking In – Any Assistance Needed for Your Event?"
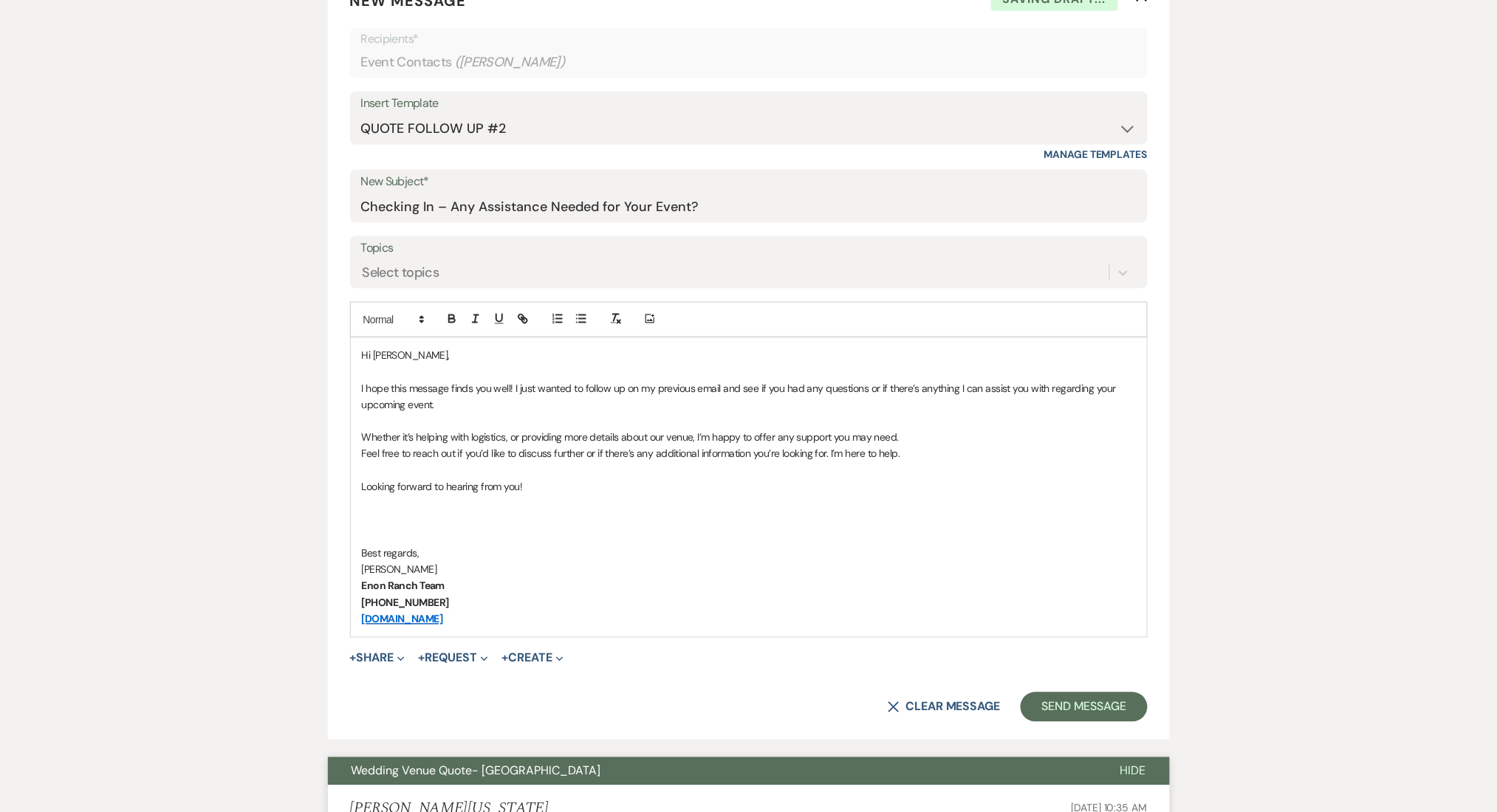
scroll to position [812, 0]
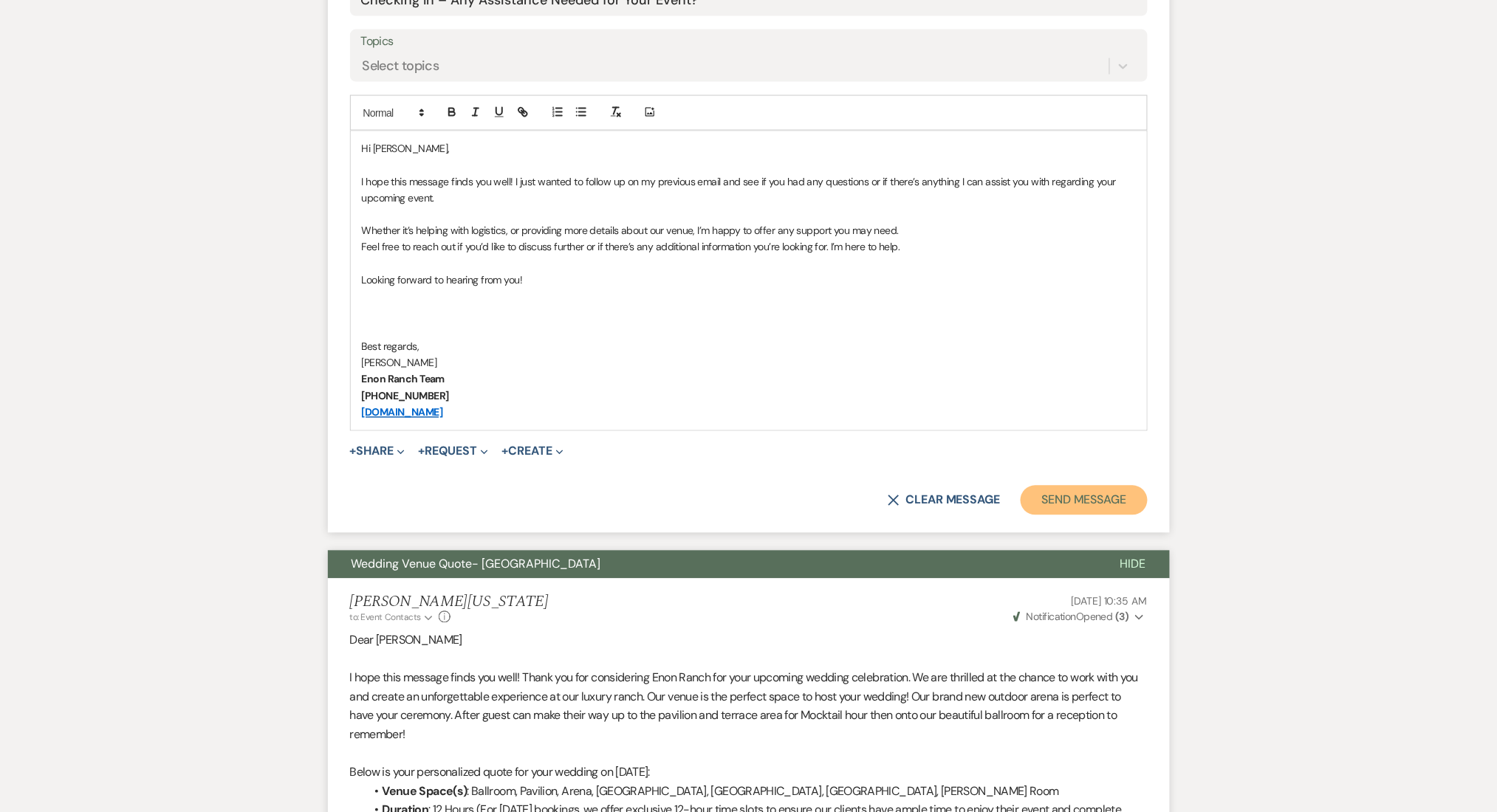
click at [1095, 509] on button "Send Message" at bounding box center [1084, 500] width 126 height 30
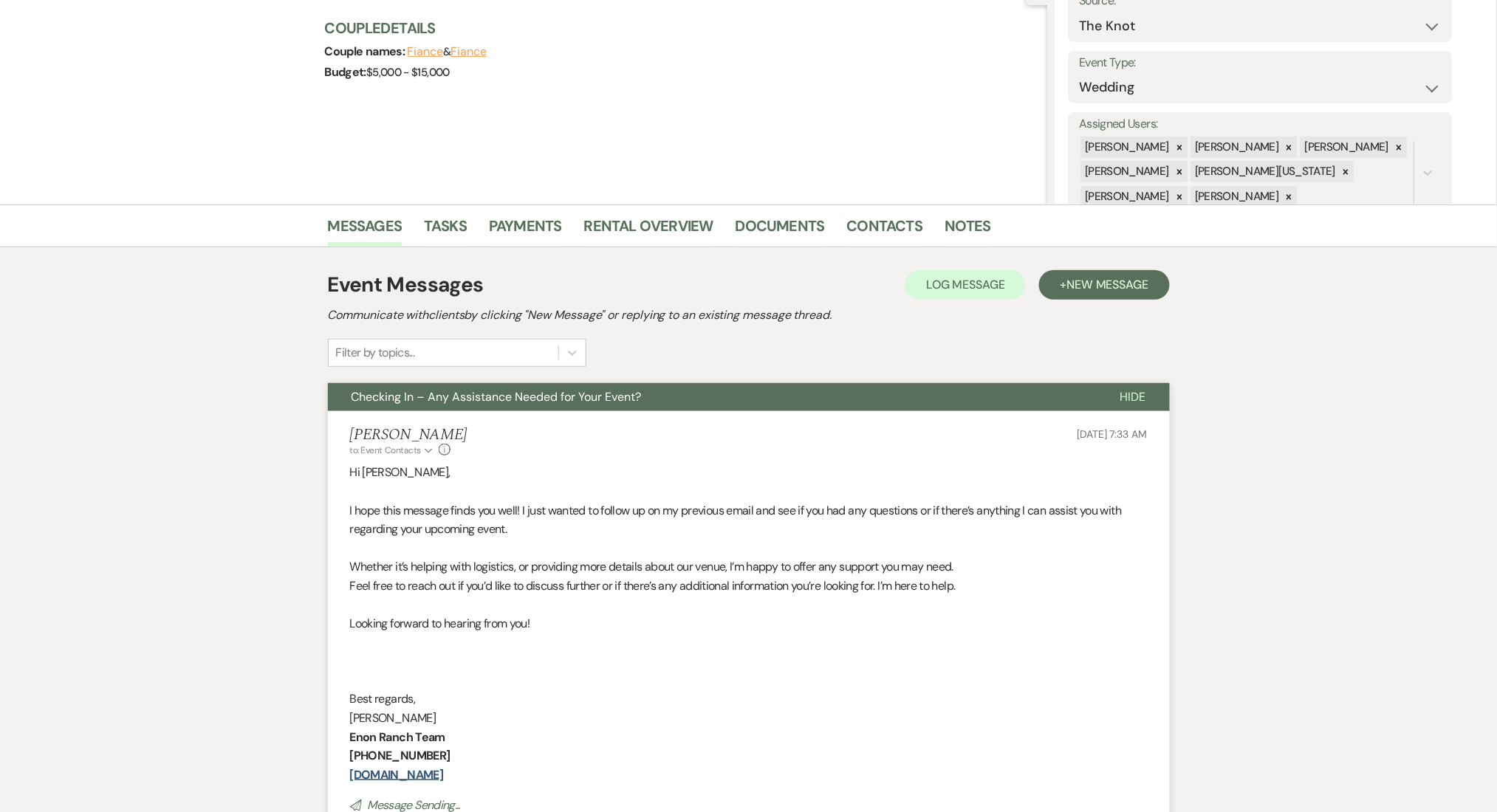
scroll to position [0, 0]
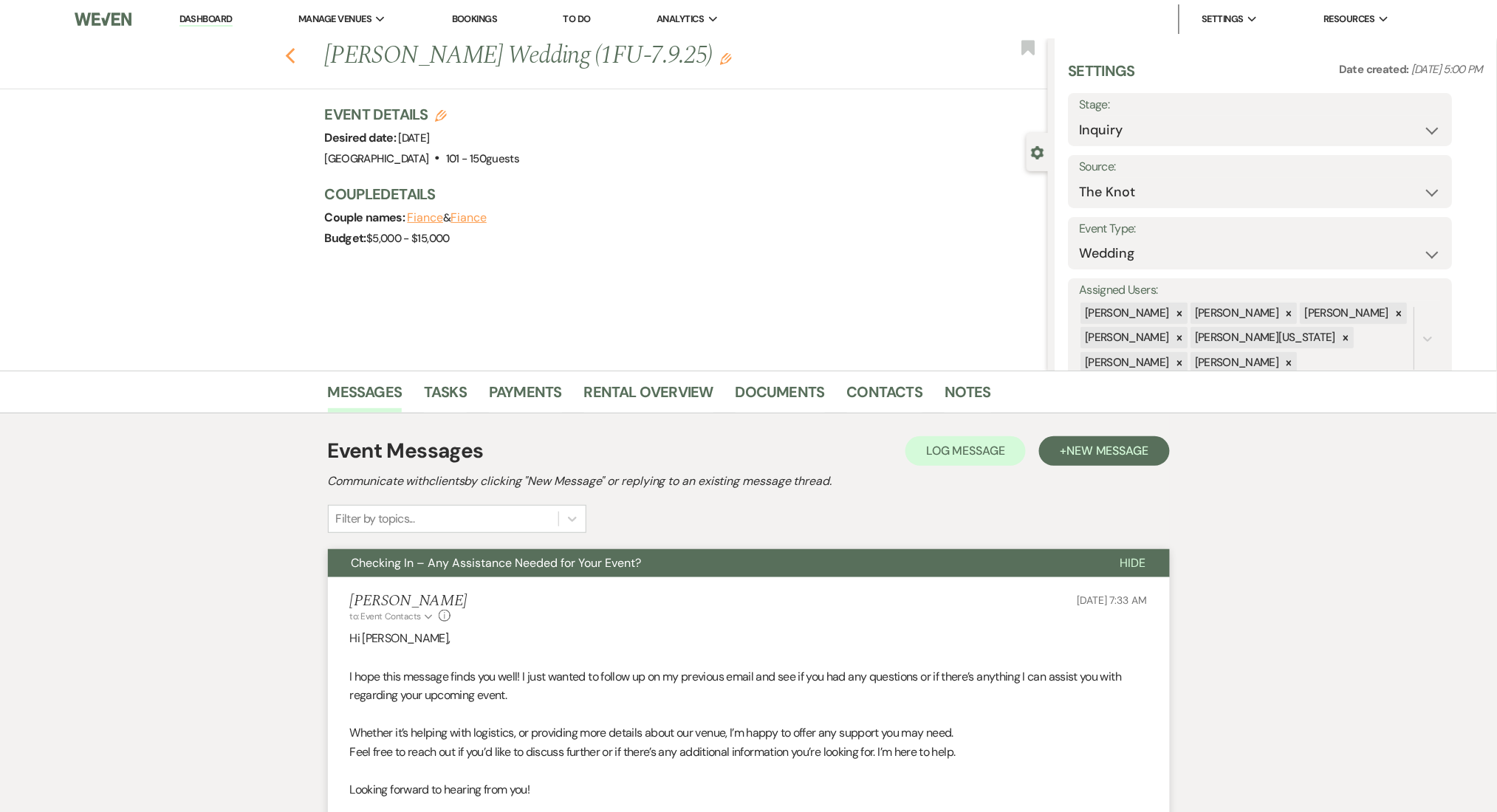
click at [295, 59] on use "button" at bounding box center [289, 56] width 10 height 16
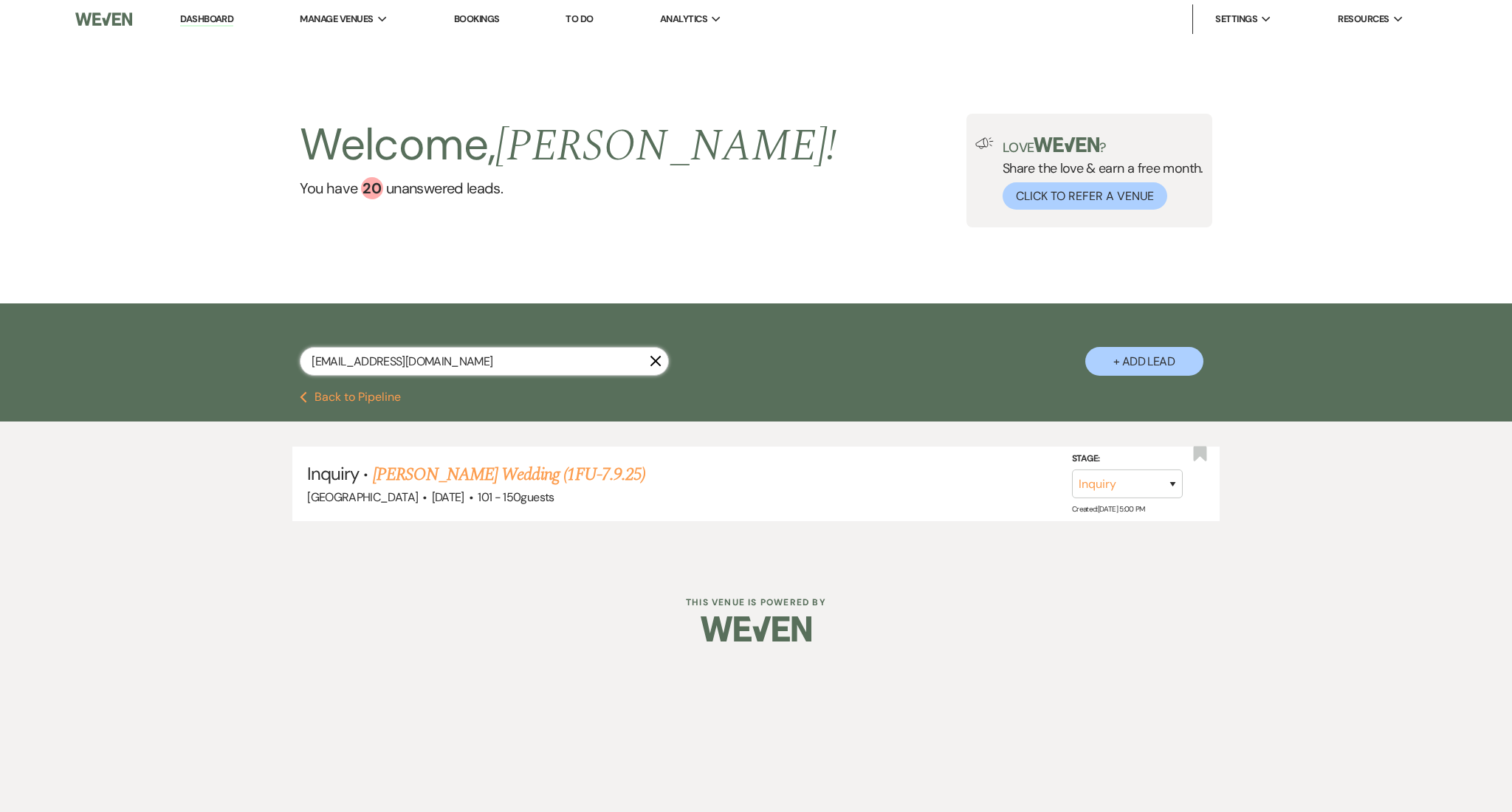
drag, startPoint x: 435, startPoint y: 376, endPoint x: 181, endPoint y: 348, distance: 255.5
click at [192, 353] on div "allie17mould@gmail.com X + Add Lead" at bounding box center [756, 347] width 1512 height 88
paste input "melih.akarsu@icloud"
type input "melih.akarsu@icloud.com"
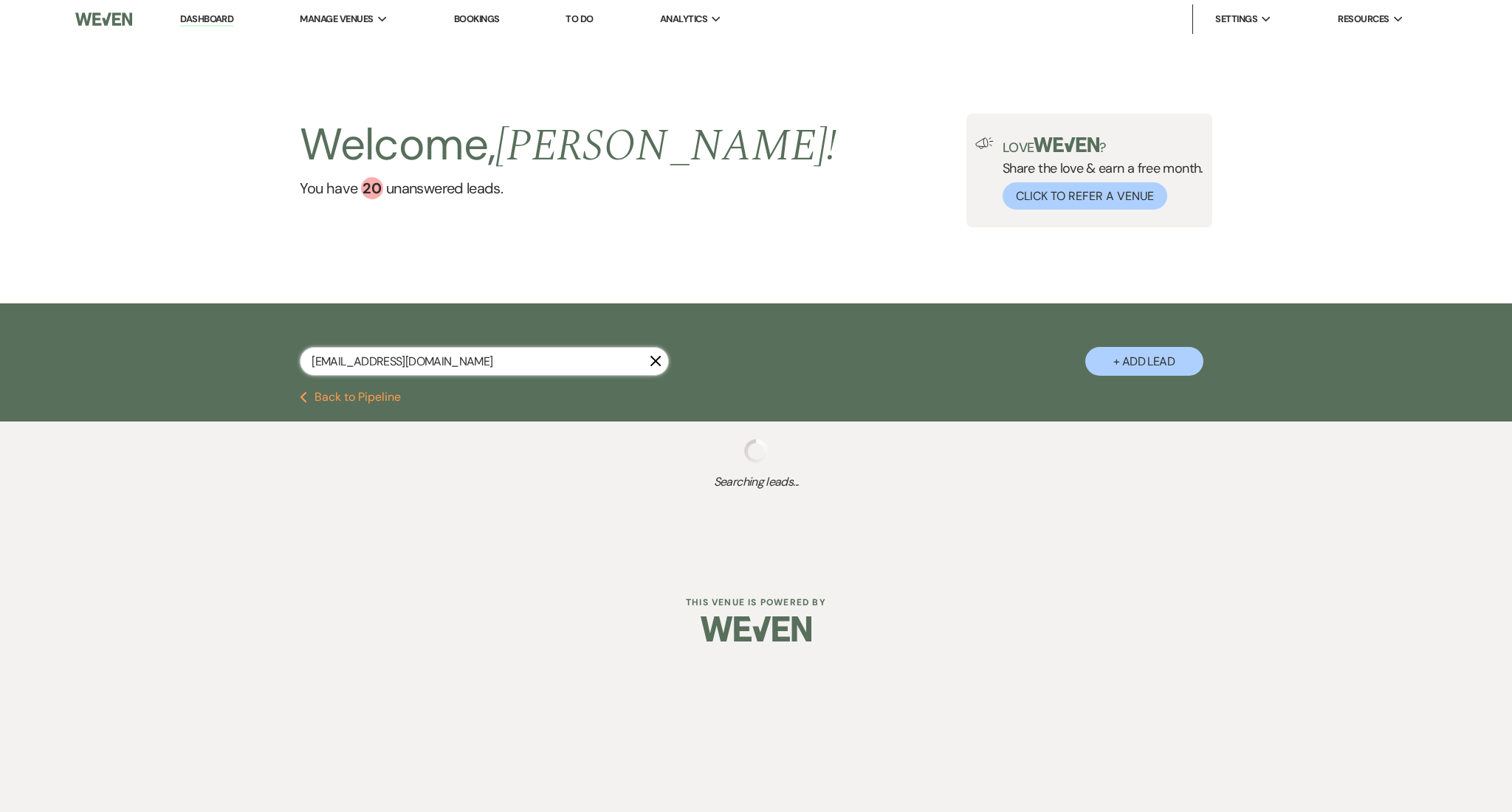
select select "8"
select select "5"
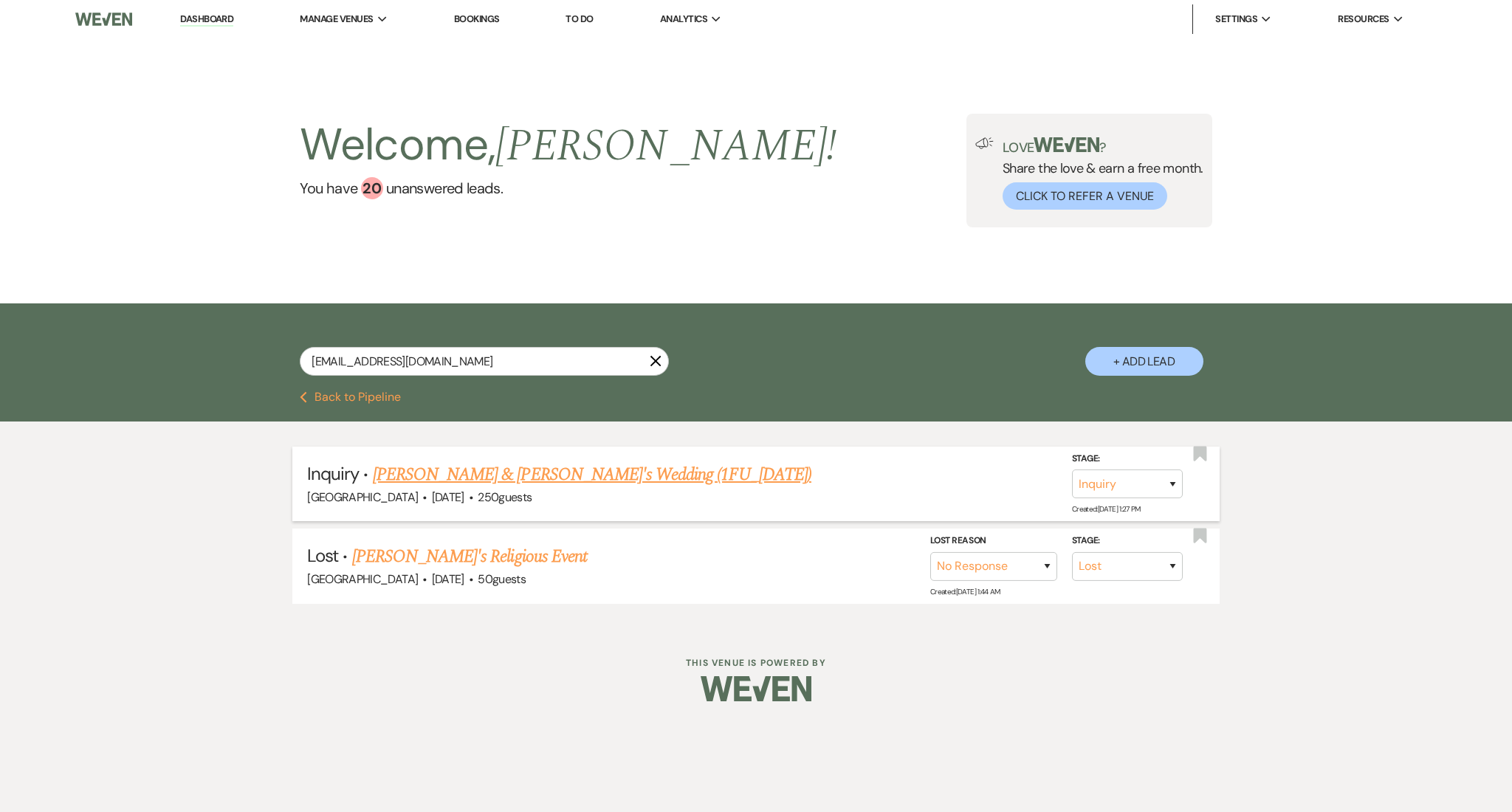
click at [483, 474] on link "İrem Nur Balta & Melih Akarsu's Wedding (1FU_7.9.25)" at bounding box center [593, 475] width 439 height 27
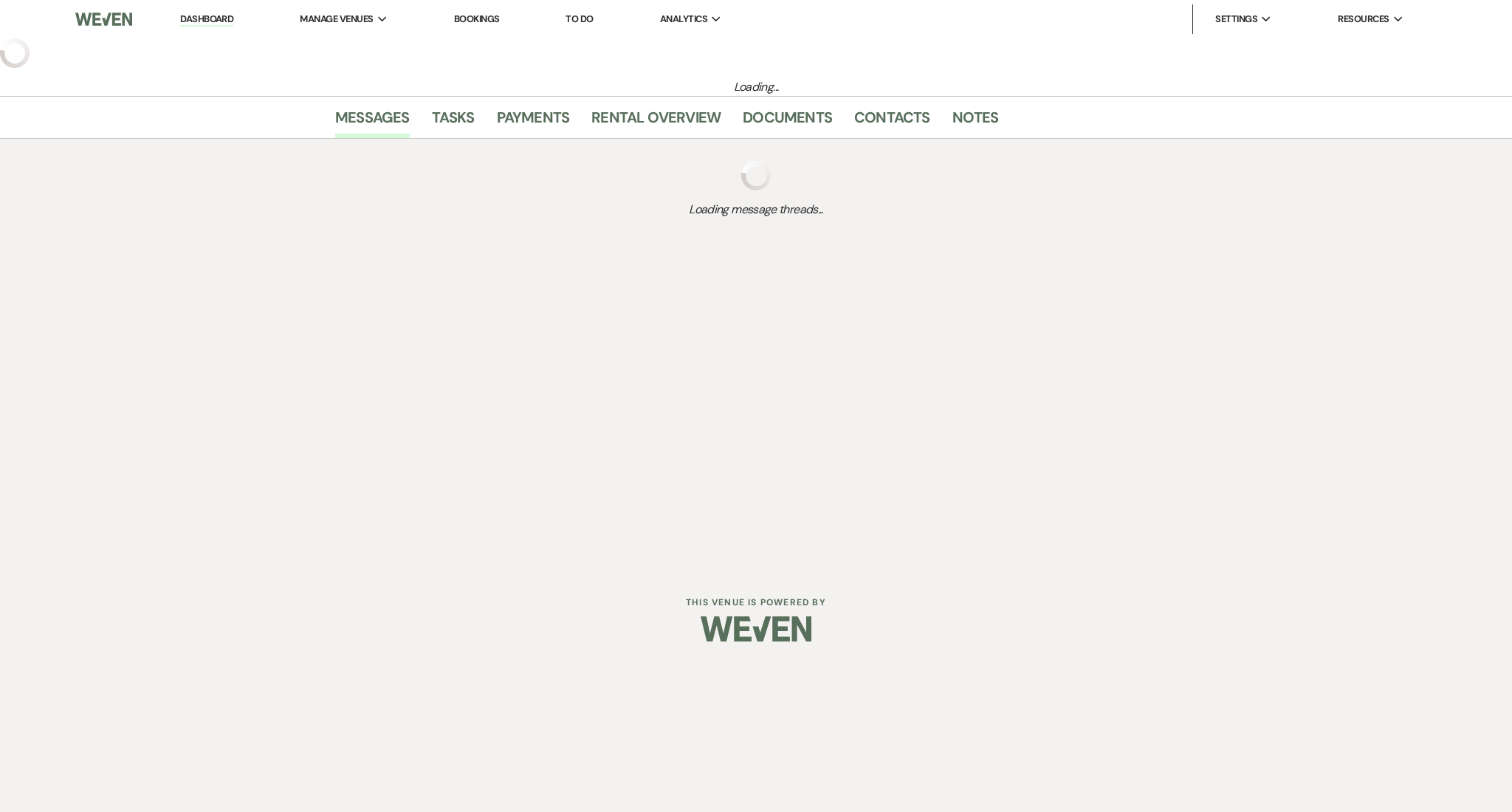
select select "1"
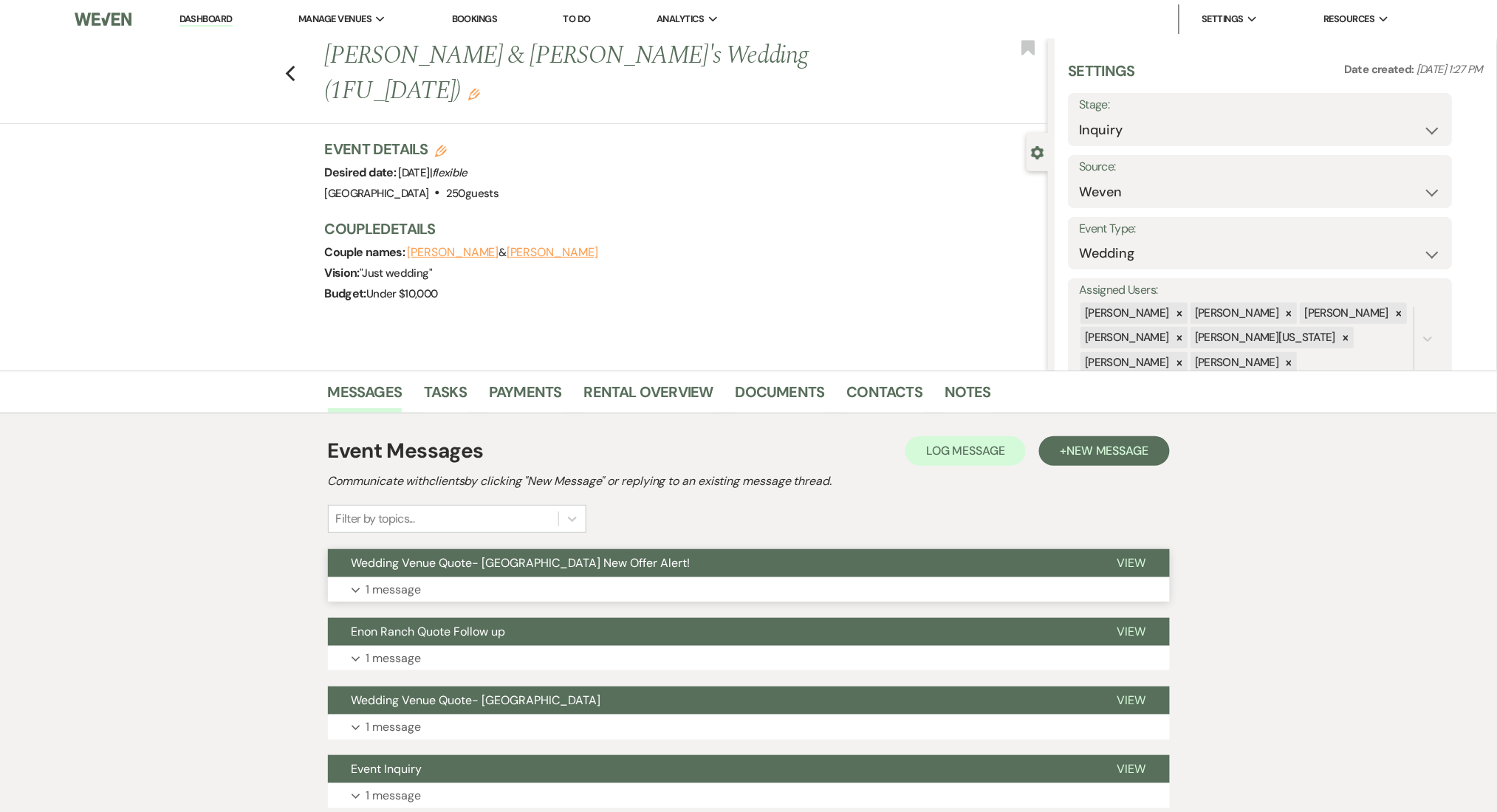
click at [429, 593] on button "Expand 1 message" at bounding box center [748, 590] width 842 height 25
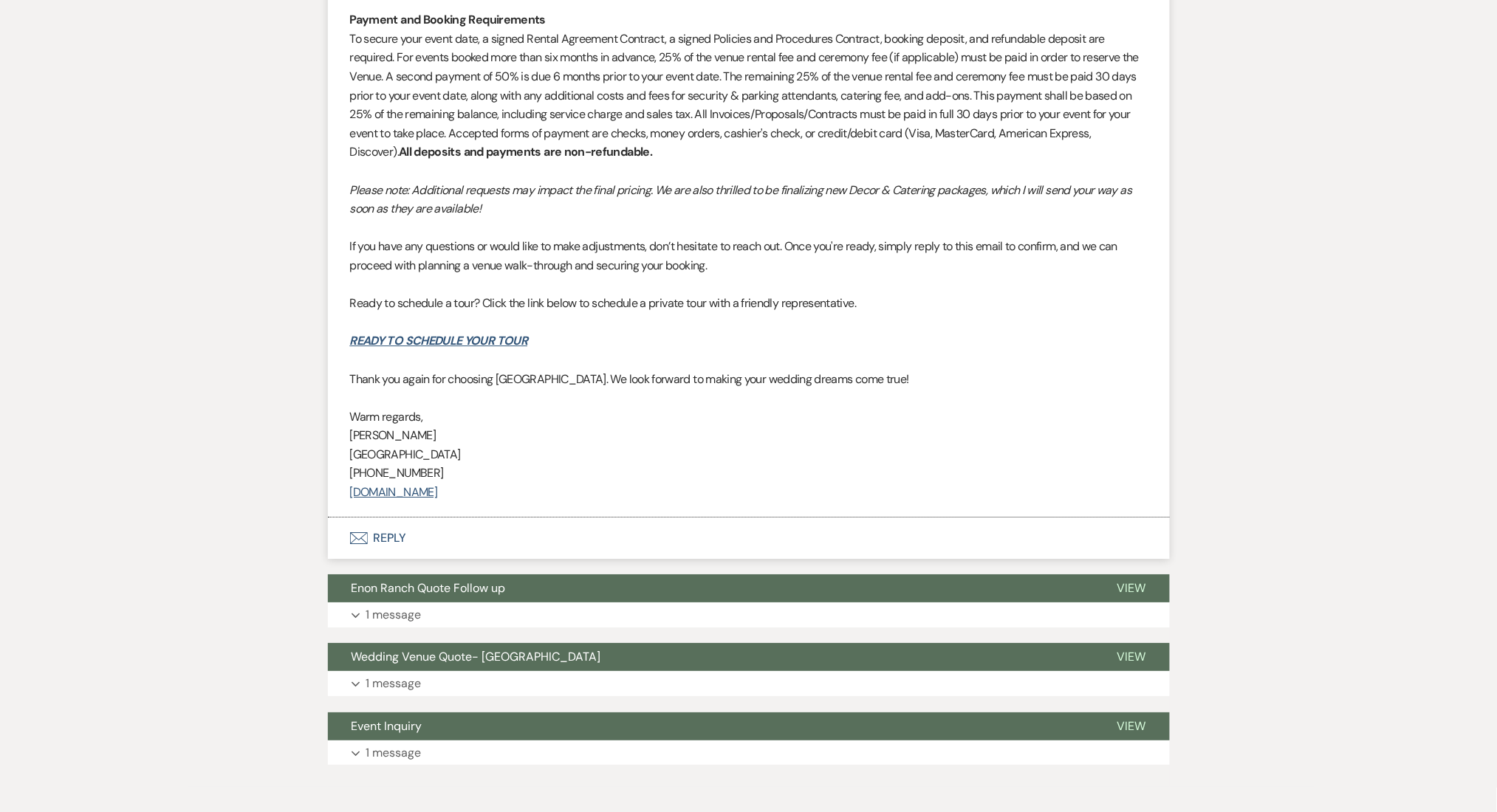
scroll to position [1622, 0]
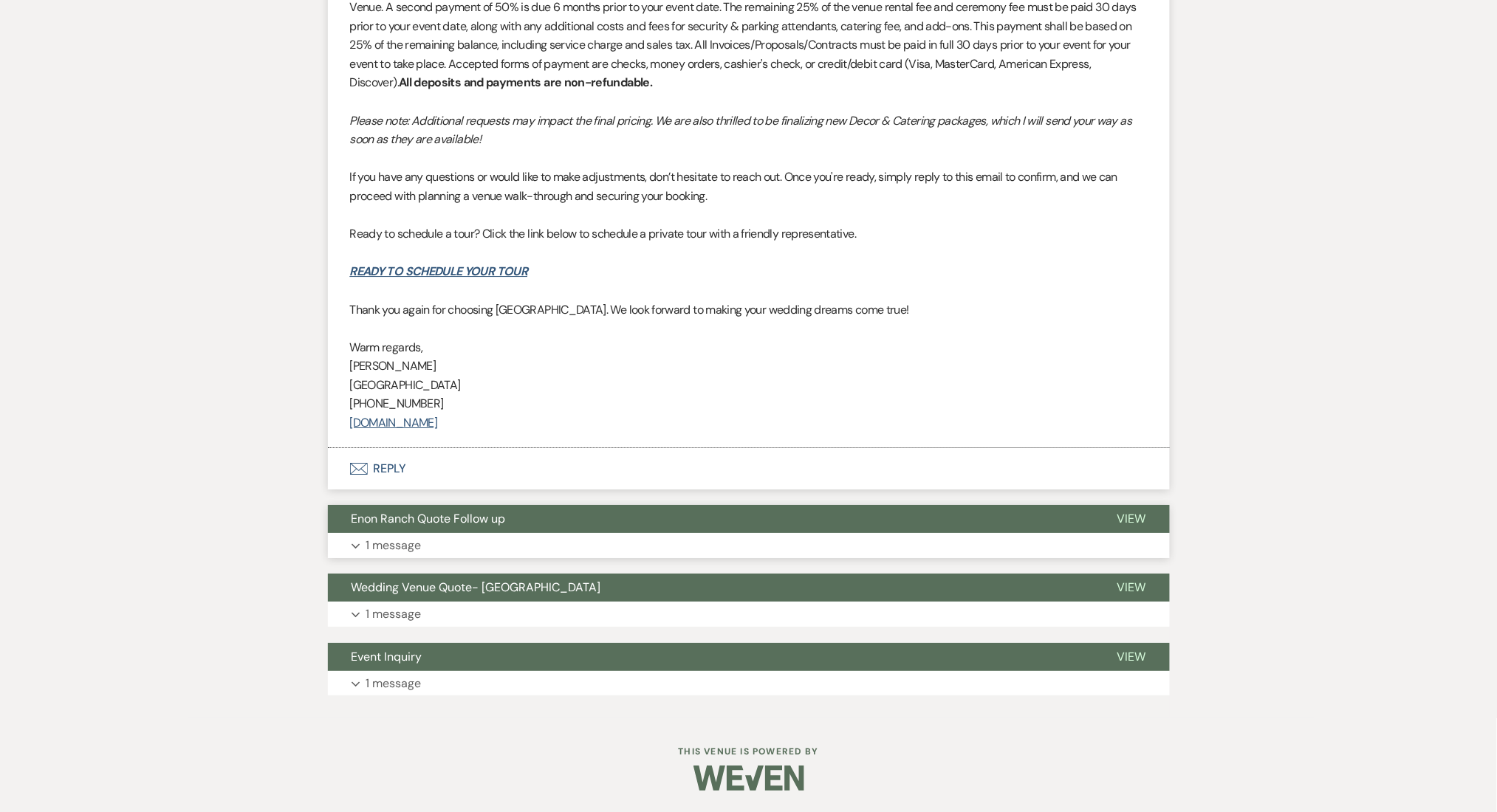
click at [408, 527] on button "Enon Ranch Quote Follow up" at bounding box center [710, 519] width 766 height 28
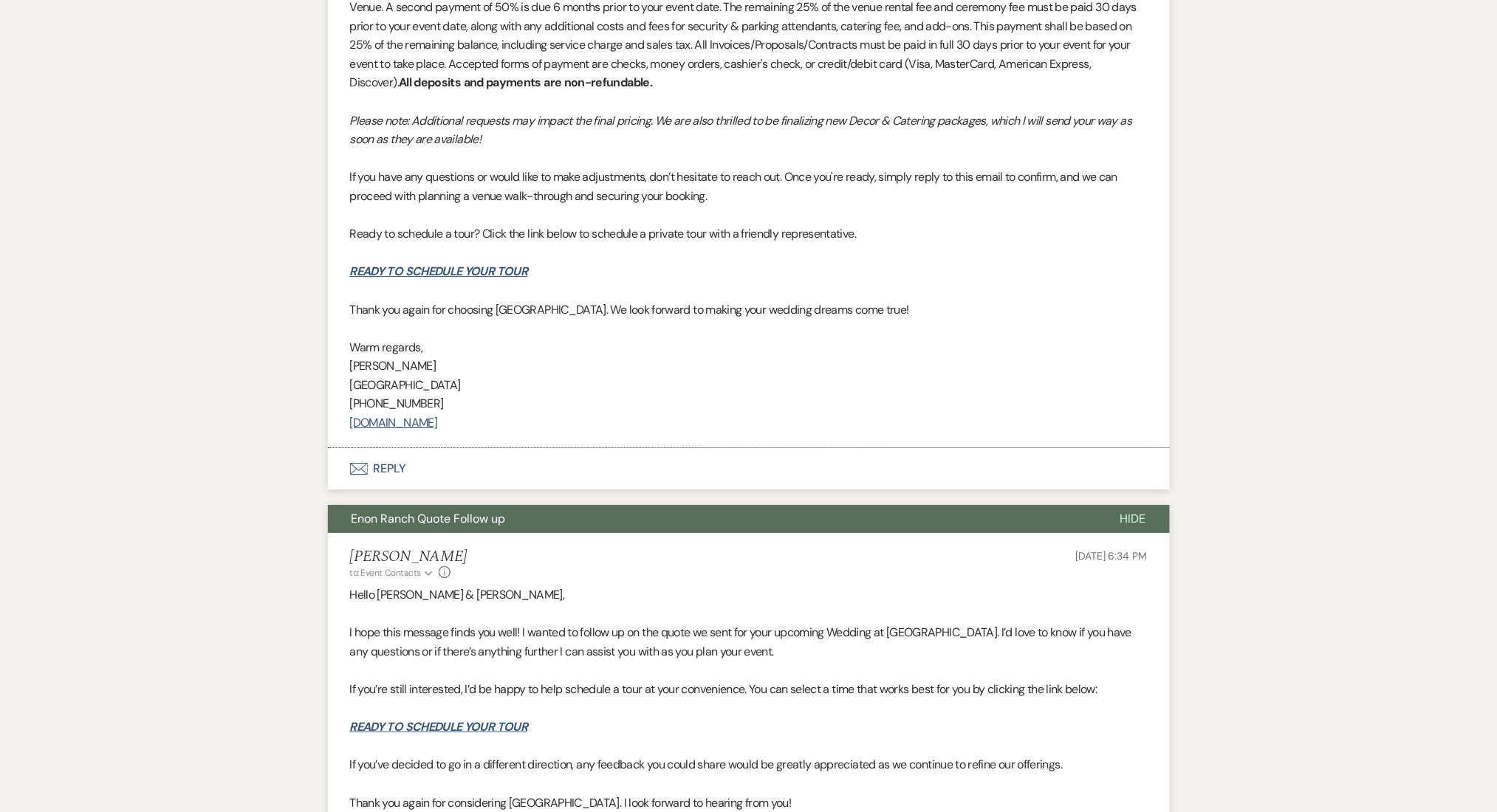
scroll to position [2028, 0]
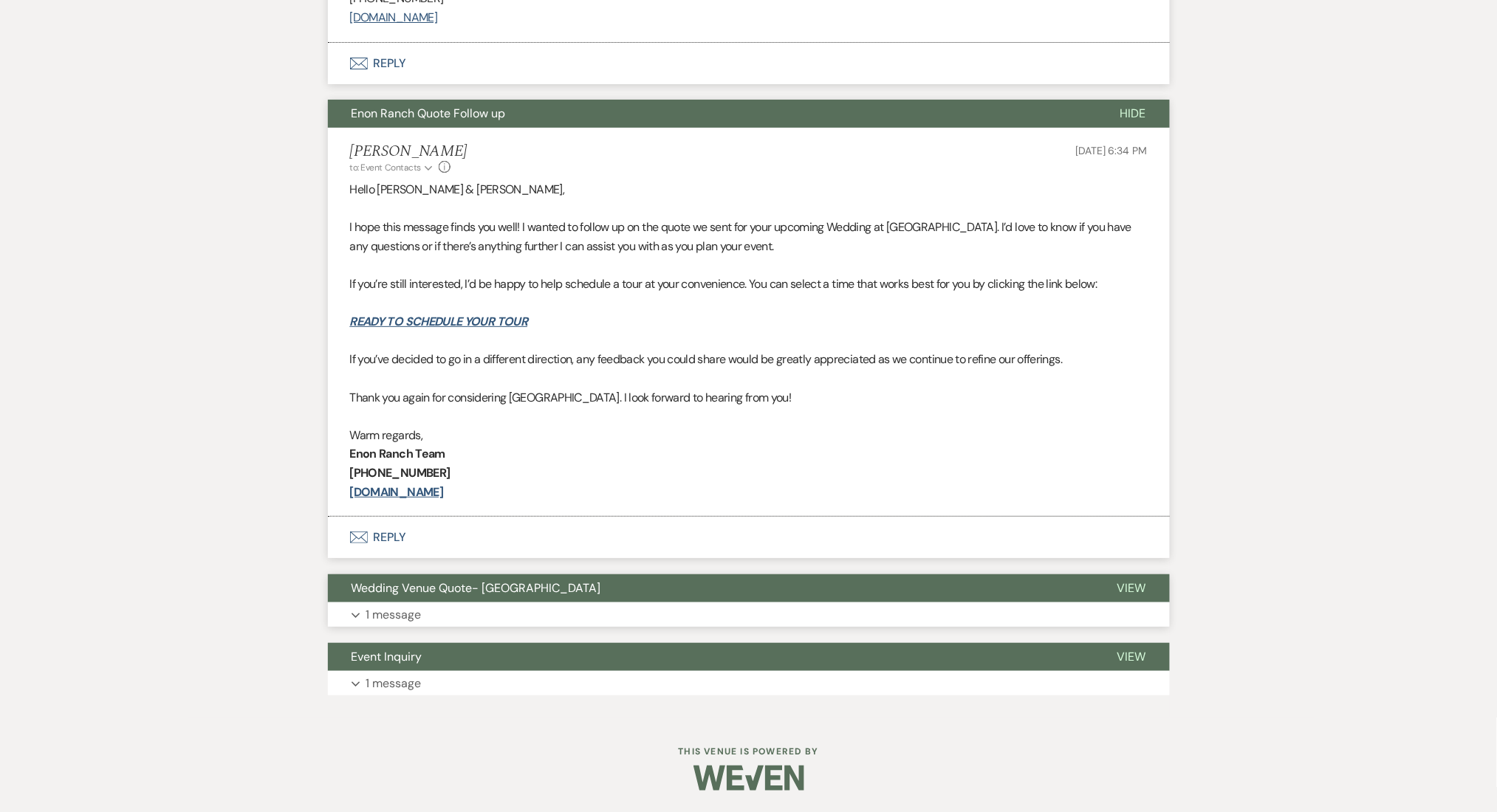
click at [476, 600] on button "Wedding Venue Quote- Enon Ranch" at bounding box center [710, 588] width 766 height 28
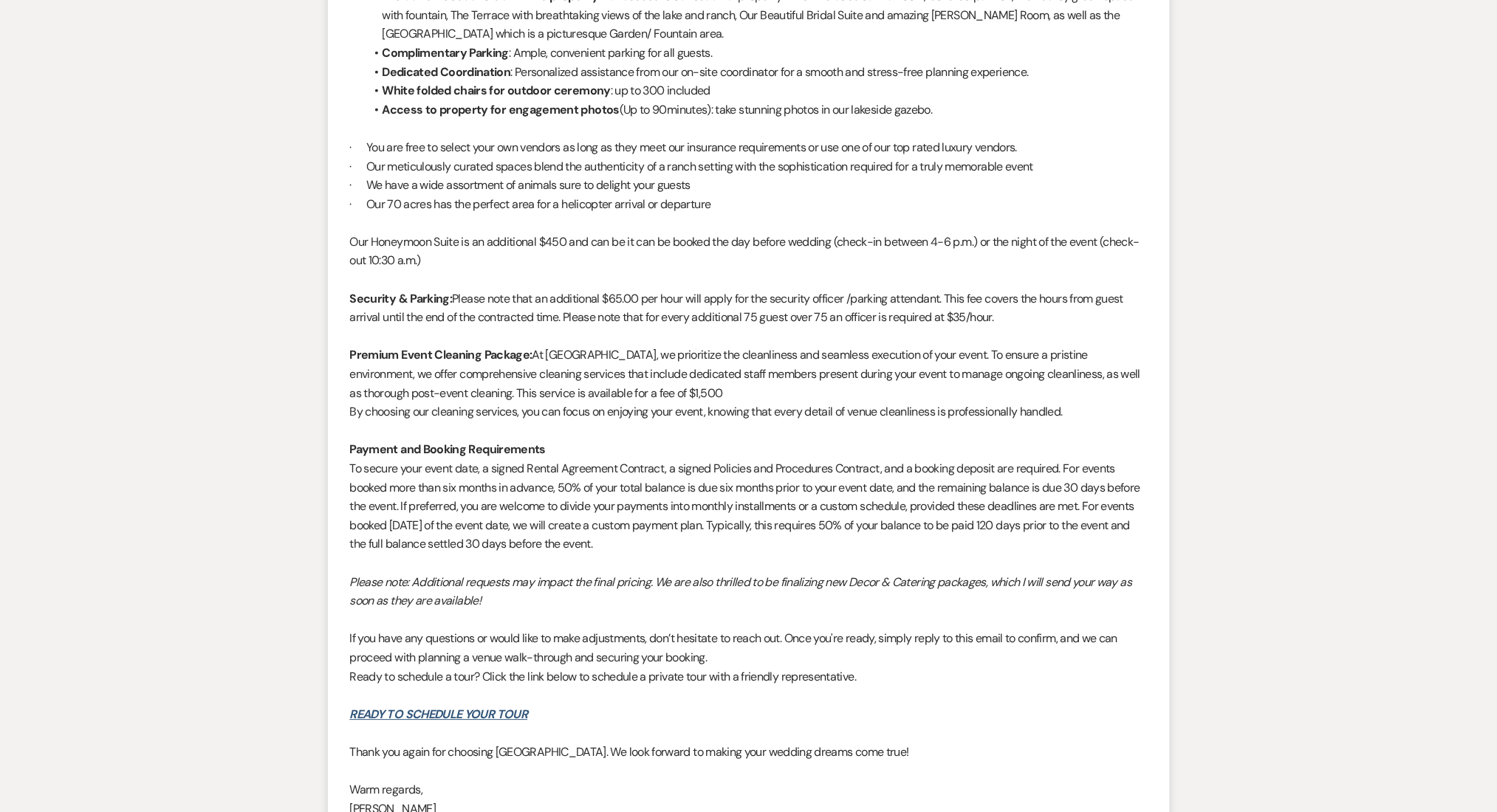
scroll to position [3417, 0]
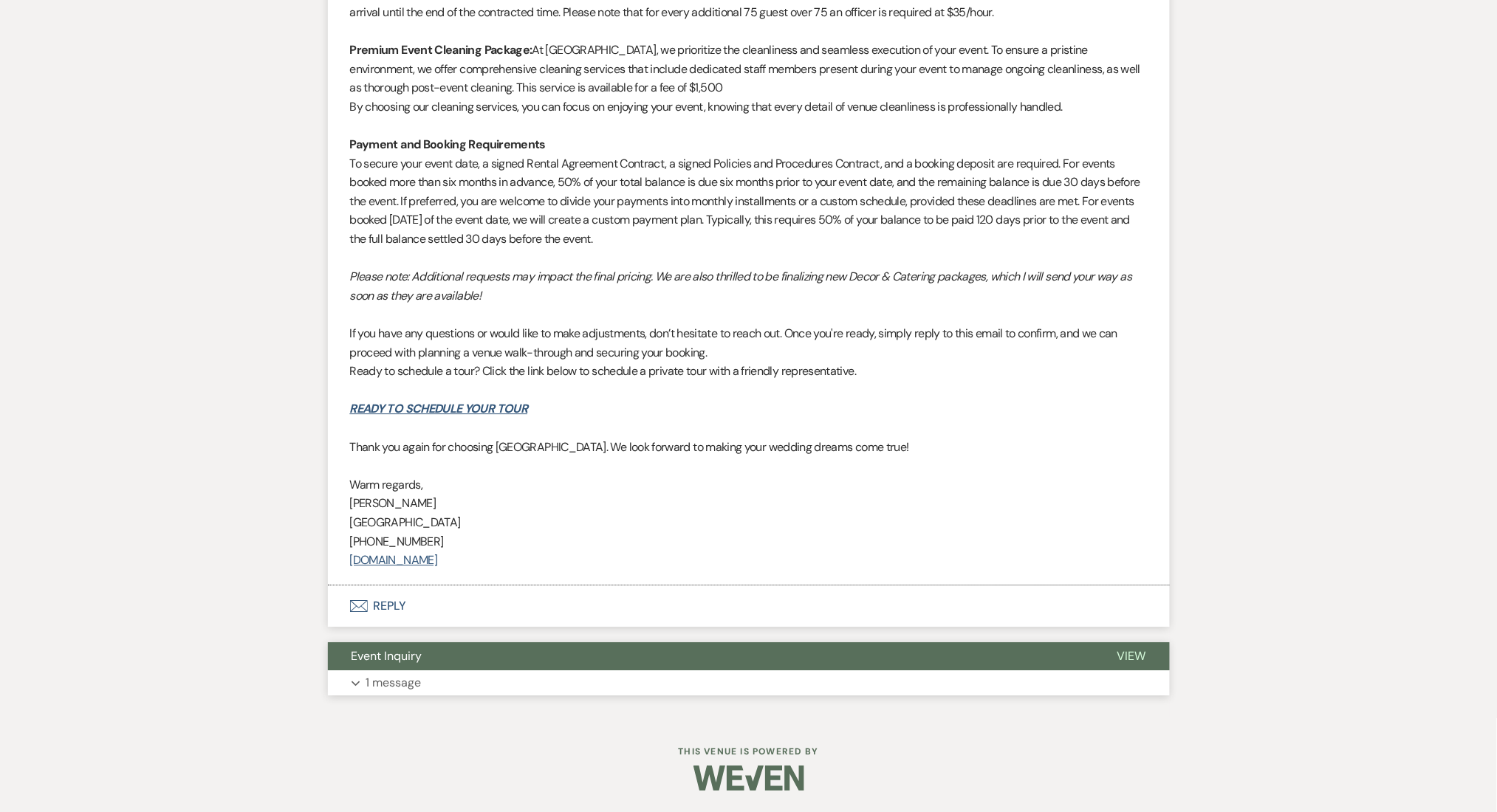
click at [555, 686] on button "Expand 1 message" at bounding box center [748, 683] width 842 height 25
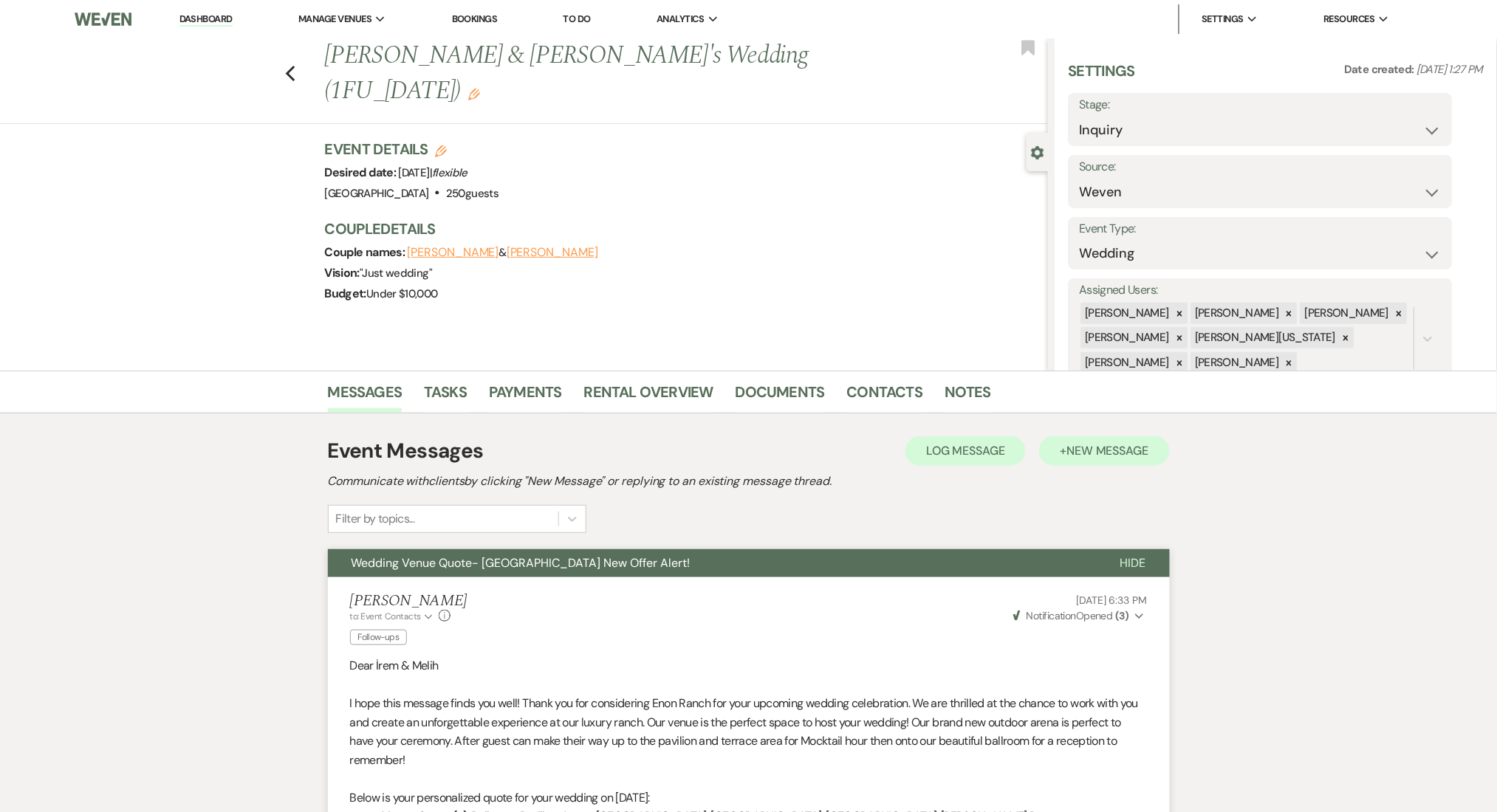
scroll to position [98, 0]
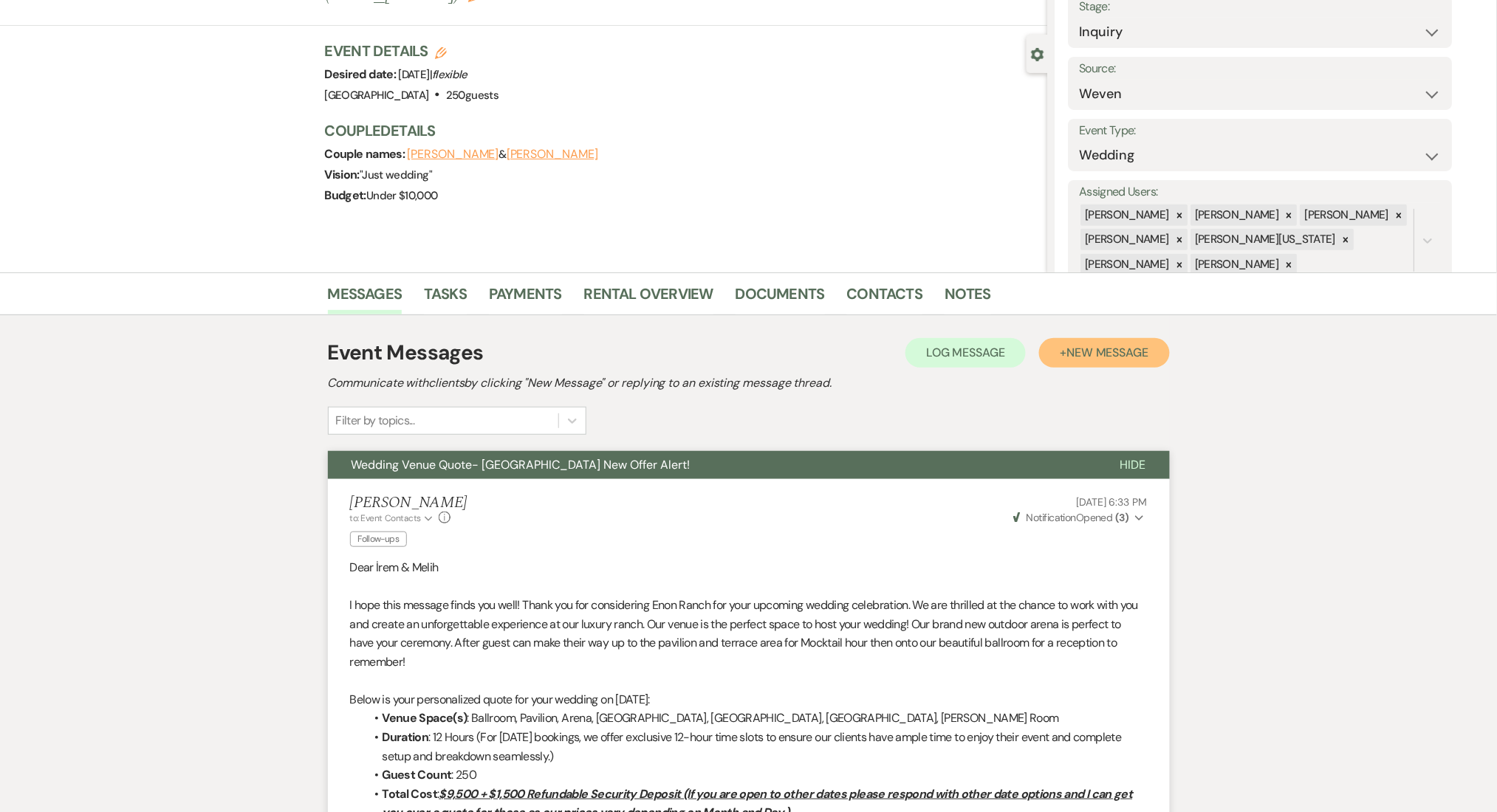
click at [1062, 365] on button "+ New Message" at bounding box center [1104, 353] width 130 height 30
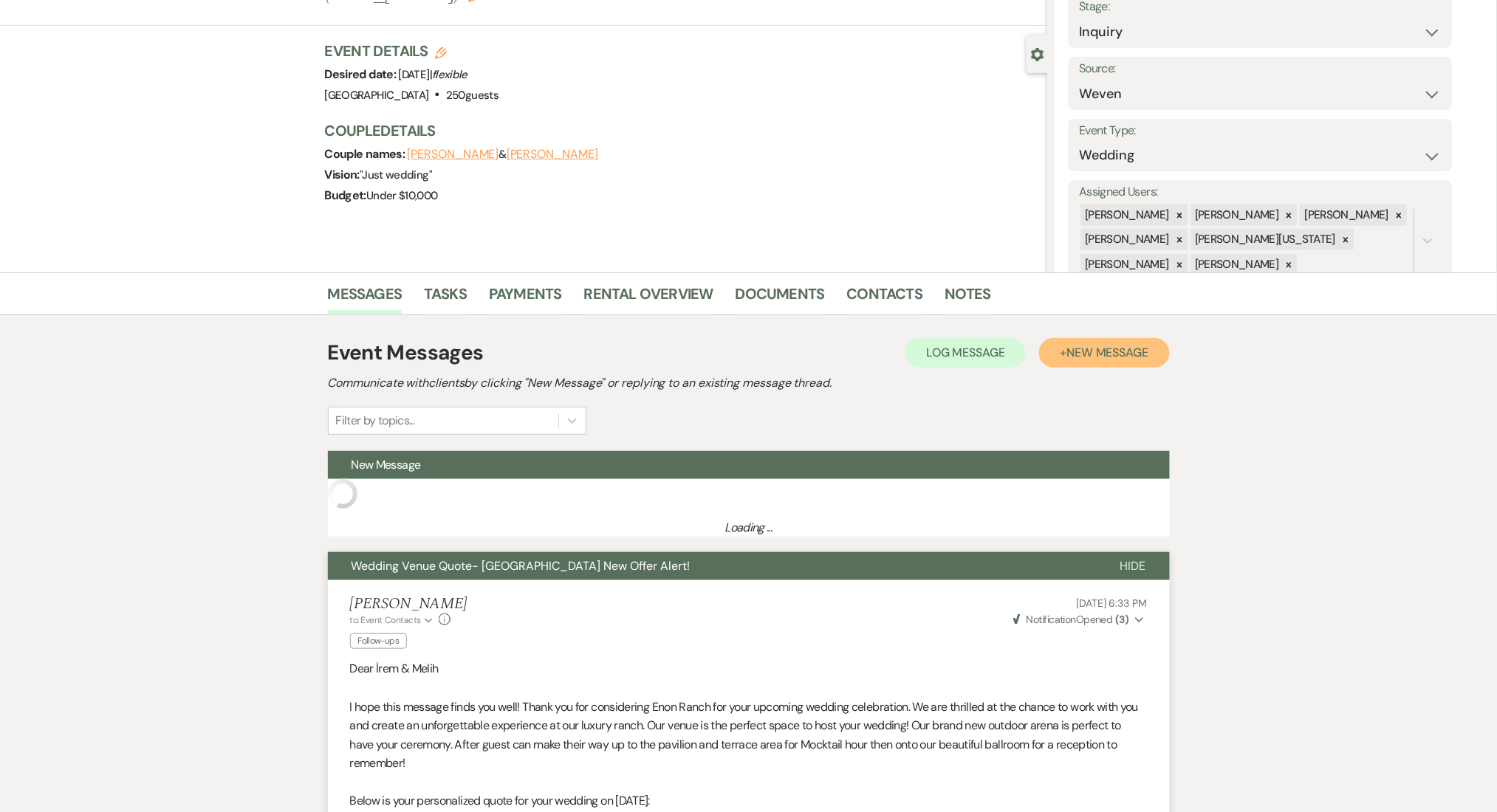
scroll to position [590, 0]
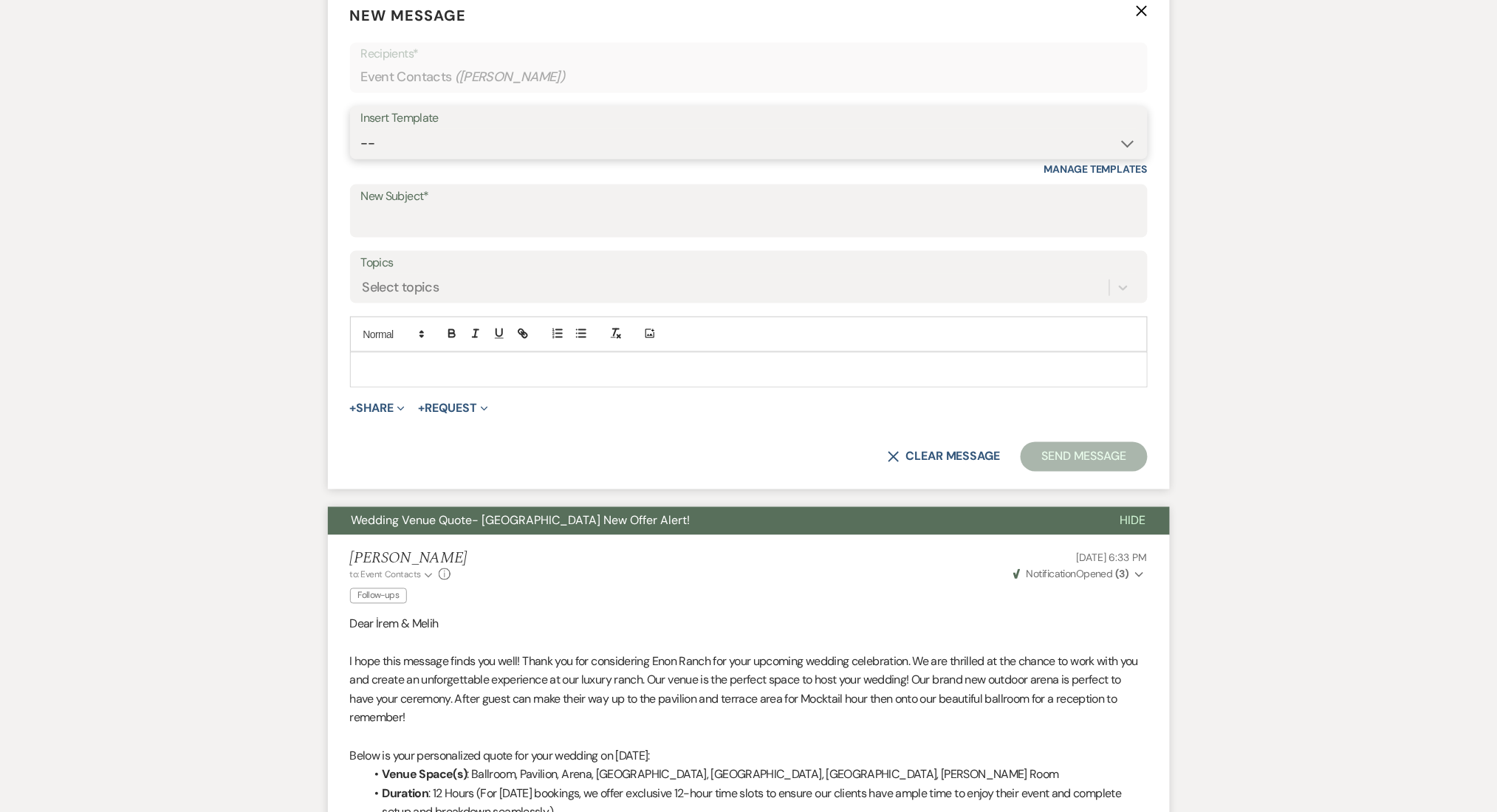
click at [445, 152] on select "-- Inquiry Follow Up Email #2 Contract Sending Template Payment Template Rental…" at bounding box center [749, 144] width 776 height 29
select select "4603"
click at [361, 129] on select "-- Inquiry Follow Up Email #2 Contract Sending Template Payment Template Rental…" at bounding box center [749, 144] width 776 height 29
type input "Checking In – Any Assistance Needed for Your Event?"
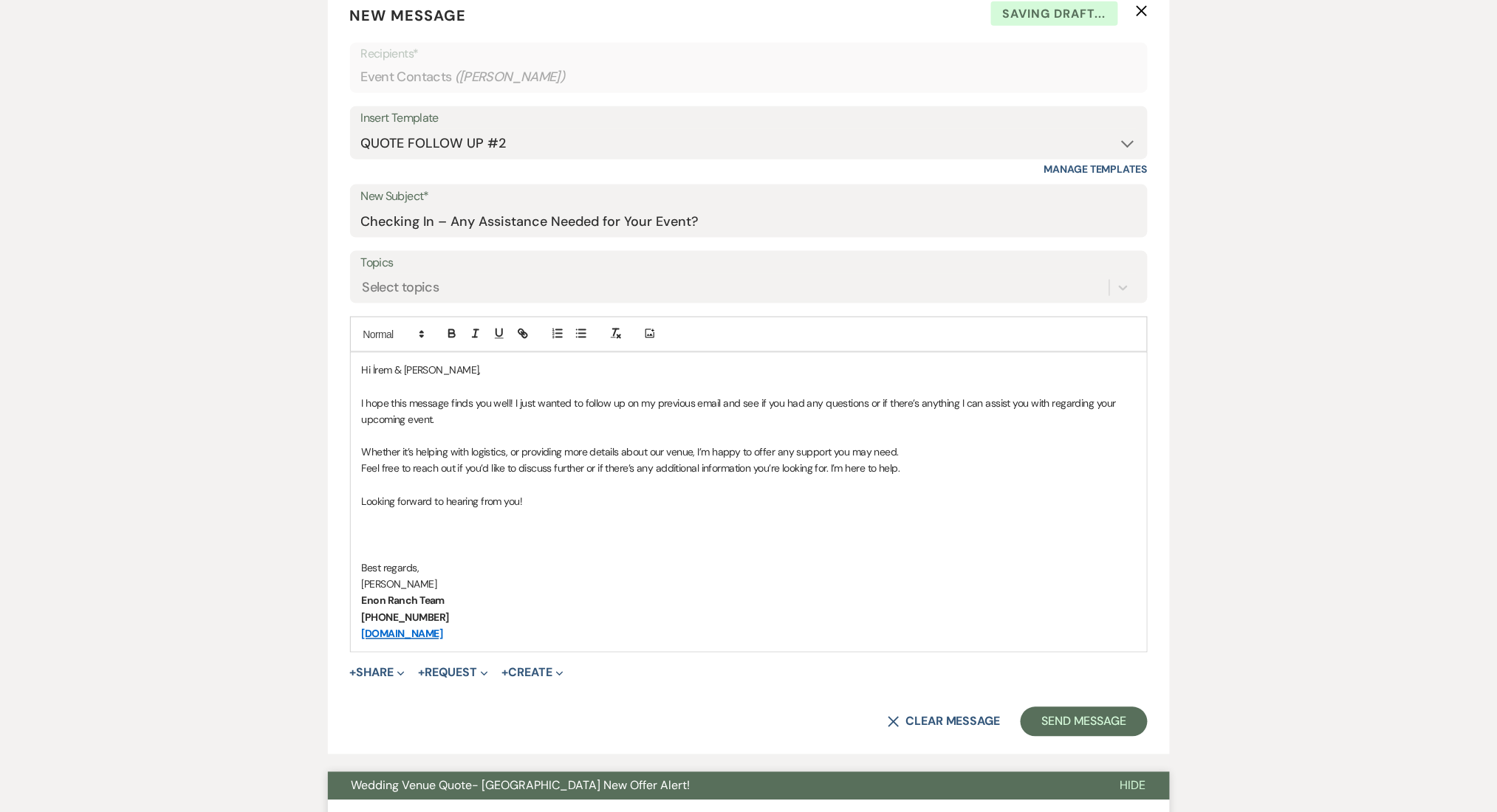
click at [1047, 714] on button "Send Message" at bounding box center [1084, 722] width 126 height 30
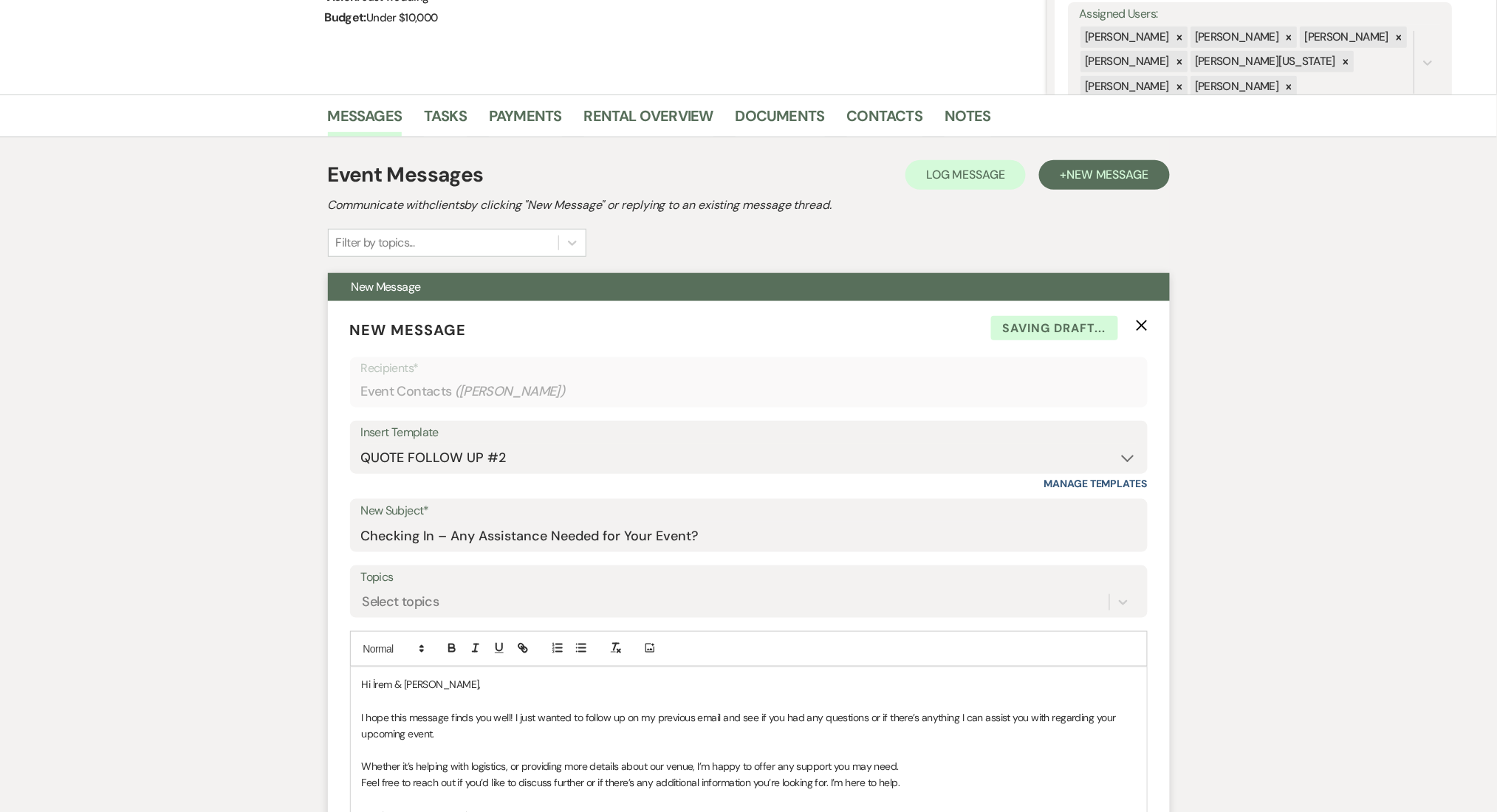
scroll to position [0, 0]
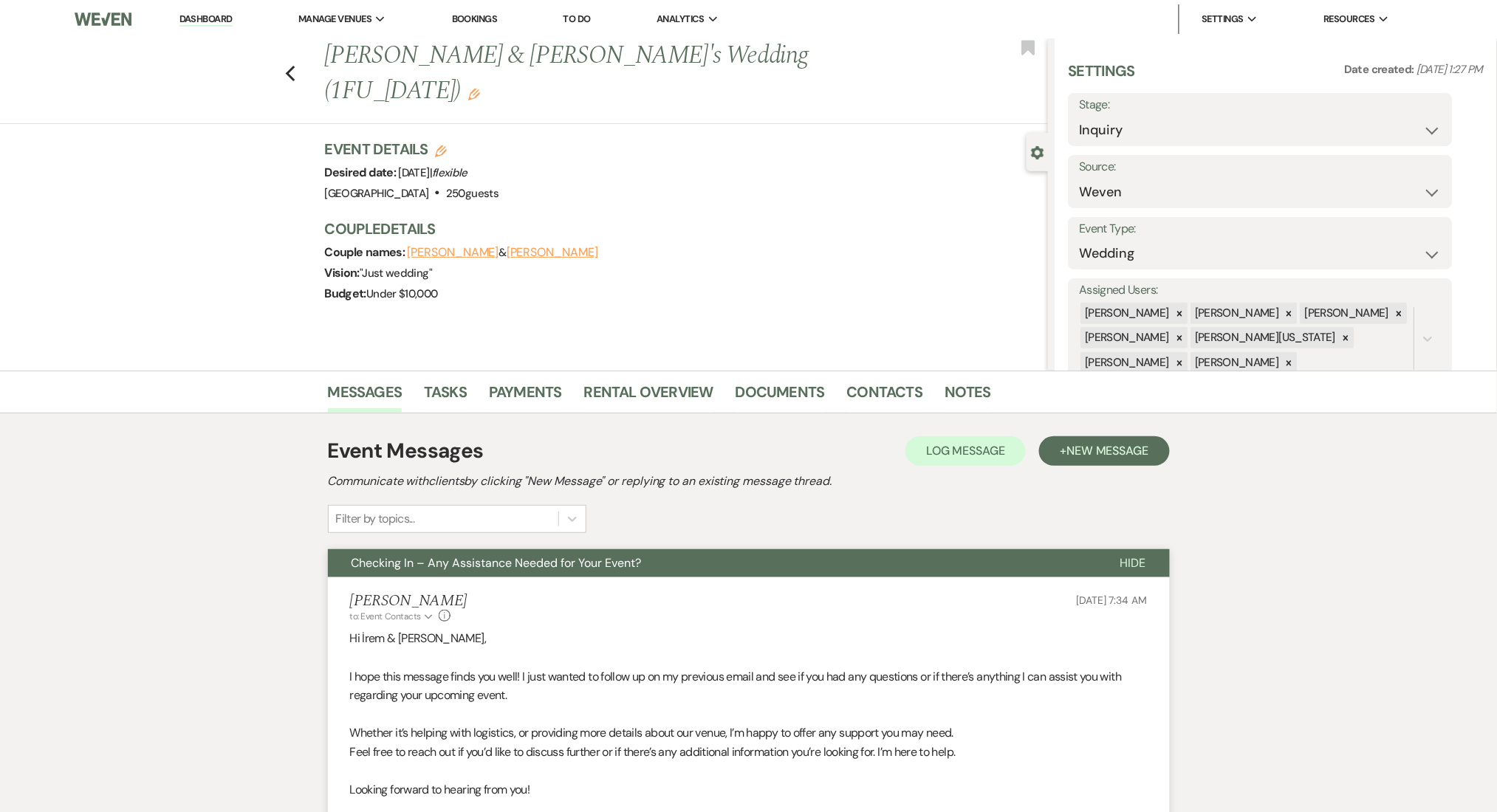
click at [305, 62] on div "Previous İrem Nur Balta & Melih Akarsu's Wedding (1FU_7.9.25) Edit Bookmark" at bounding box center [520, 81] width 1055 height 85
click at [296, 65] on icon "Previous" at bounding box center [290, 73] width 11 height 18
select select "8"
select select "5"
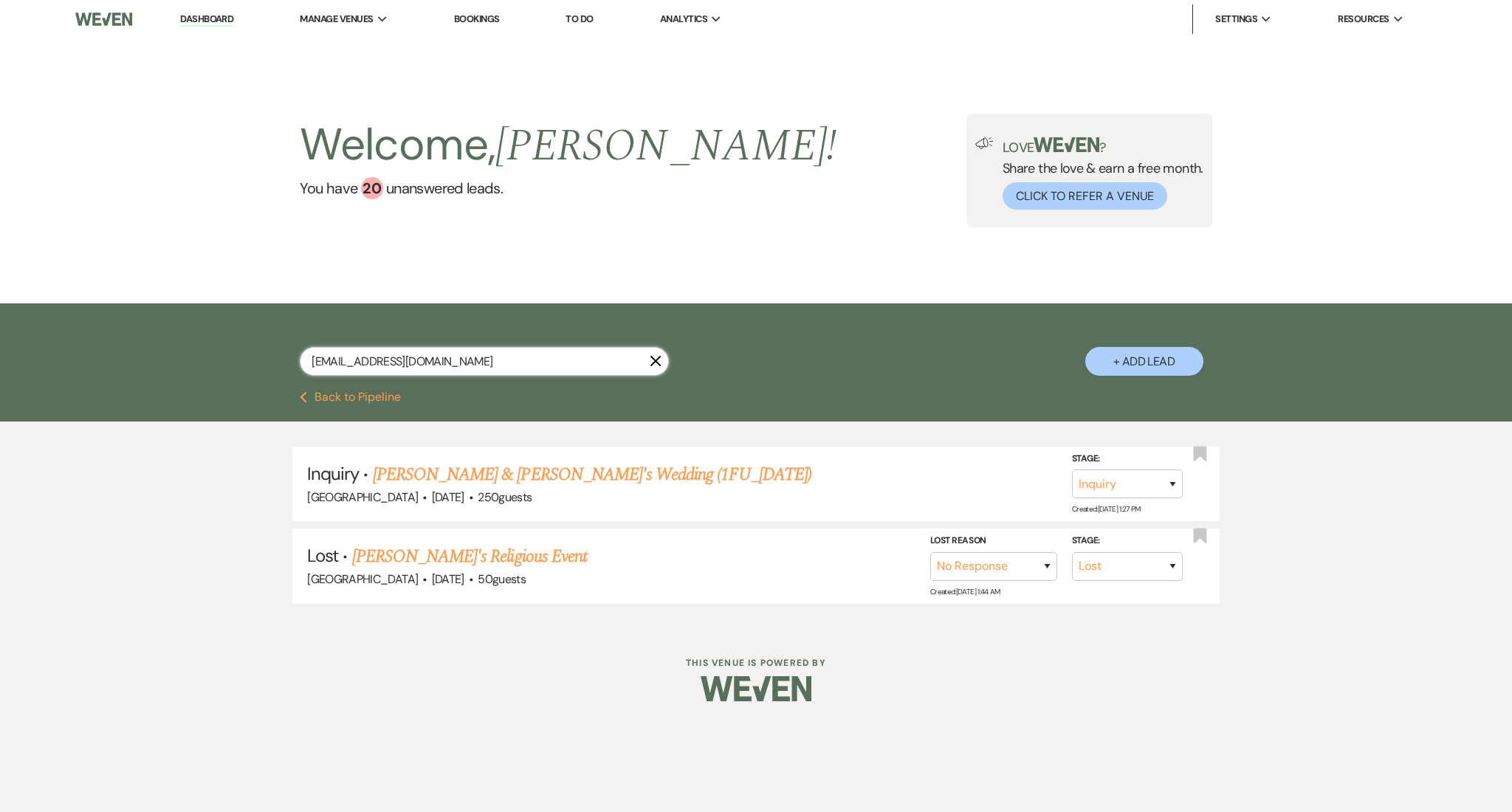
drag, startPoint x: 547, startPoint y: 376, endPoint x: 136, endPoint y: 330, distance: 413.6
click at [116, 330] on div "melih.akarsu@icloud.com X + Add Lead" at bounding box center [756, 347] width 1512 height 88
paste input "lilwildthing2001@gmail"
type input "lilwildthing2001@gmail.com"
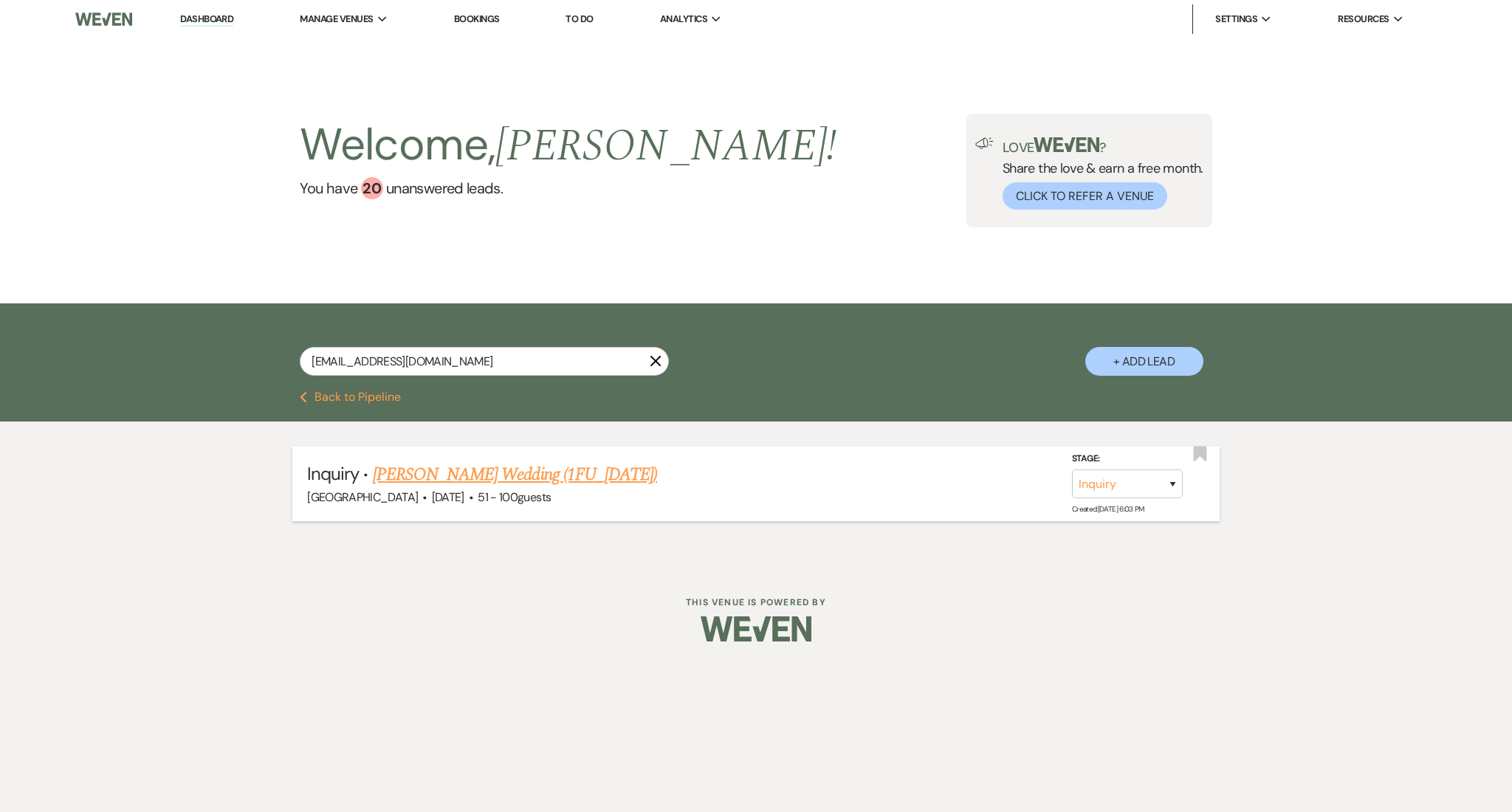
click at [539, 469] on link "Sherita Amerson's Wedding (1FU_7.9.25)" at bounding box center [515, 475] width 284 height 27
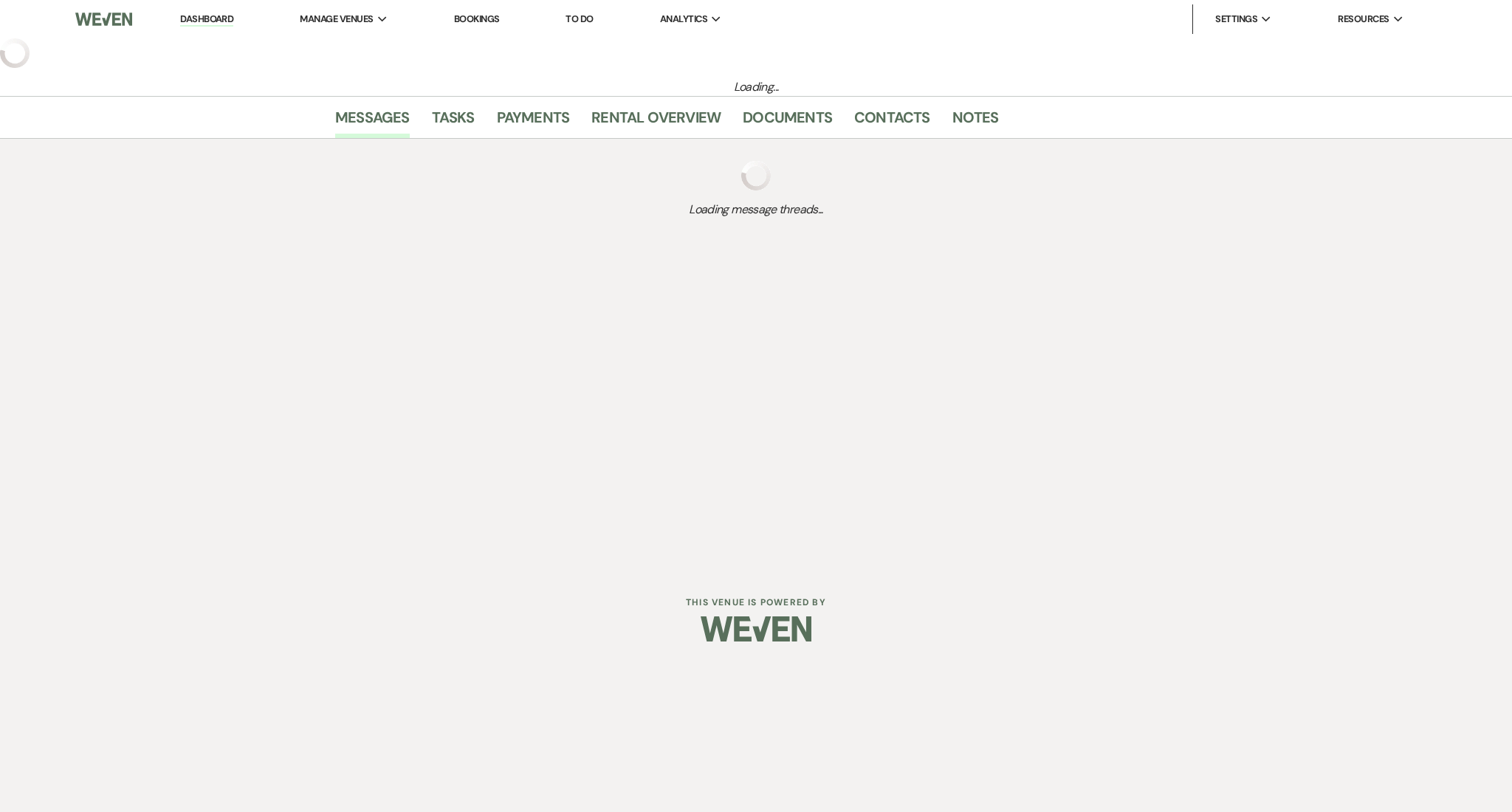
select select "2"
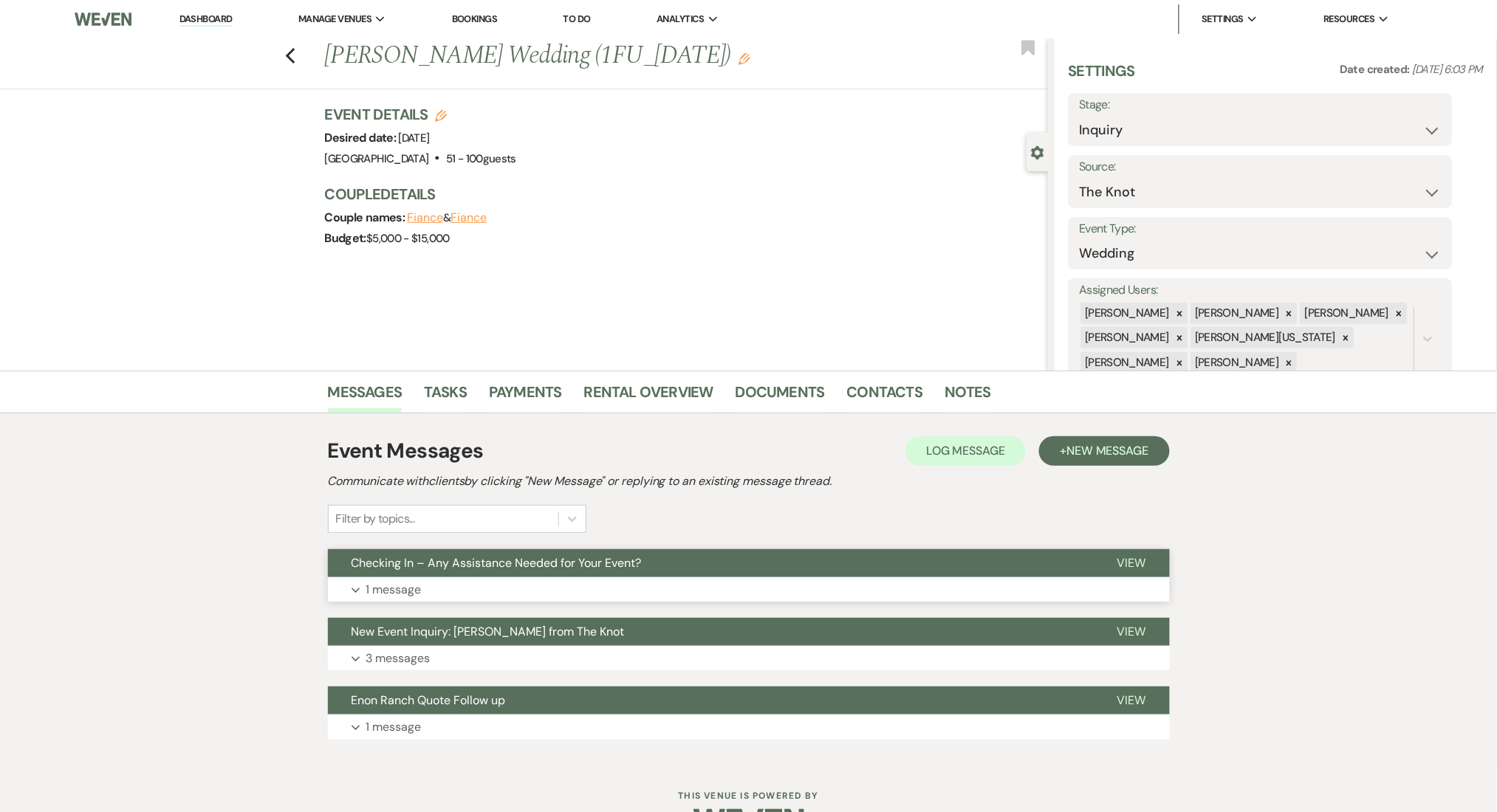
click at [568, 589] on button "Expand 1 message" at bounding box center [748, 590] width 842 height 25
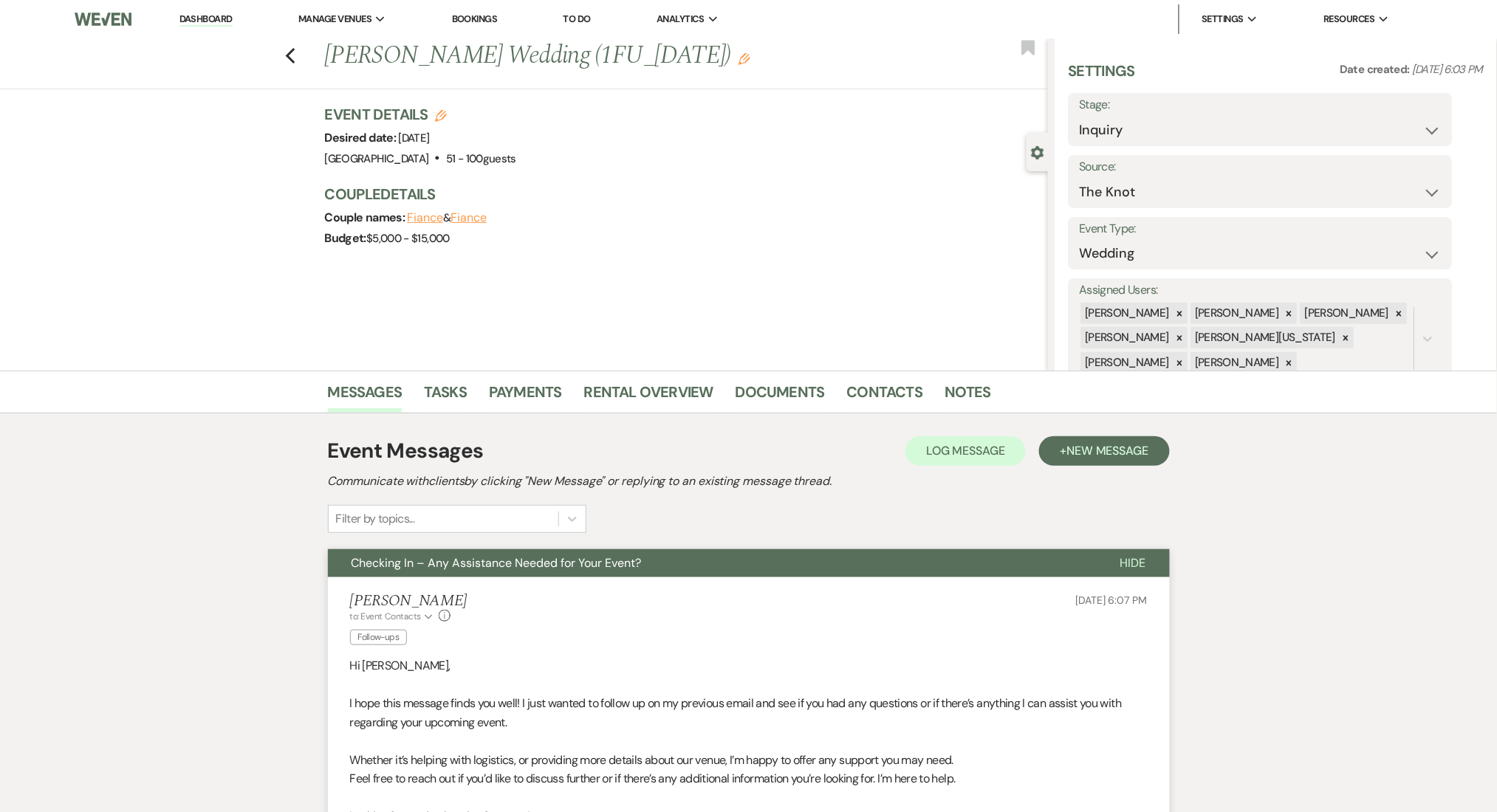
scroll to position [394, 0]
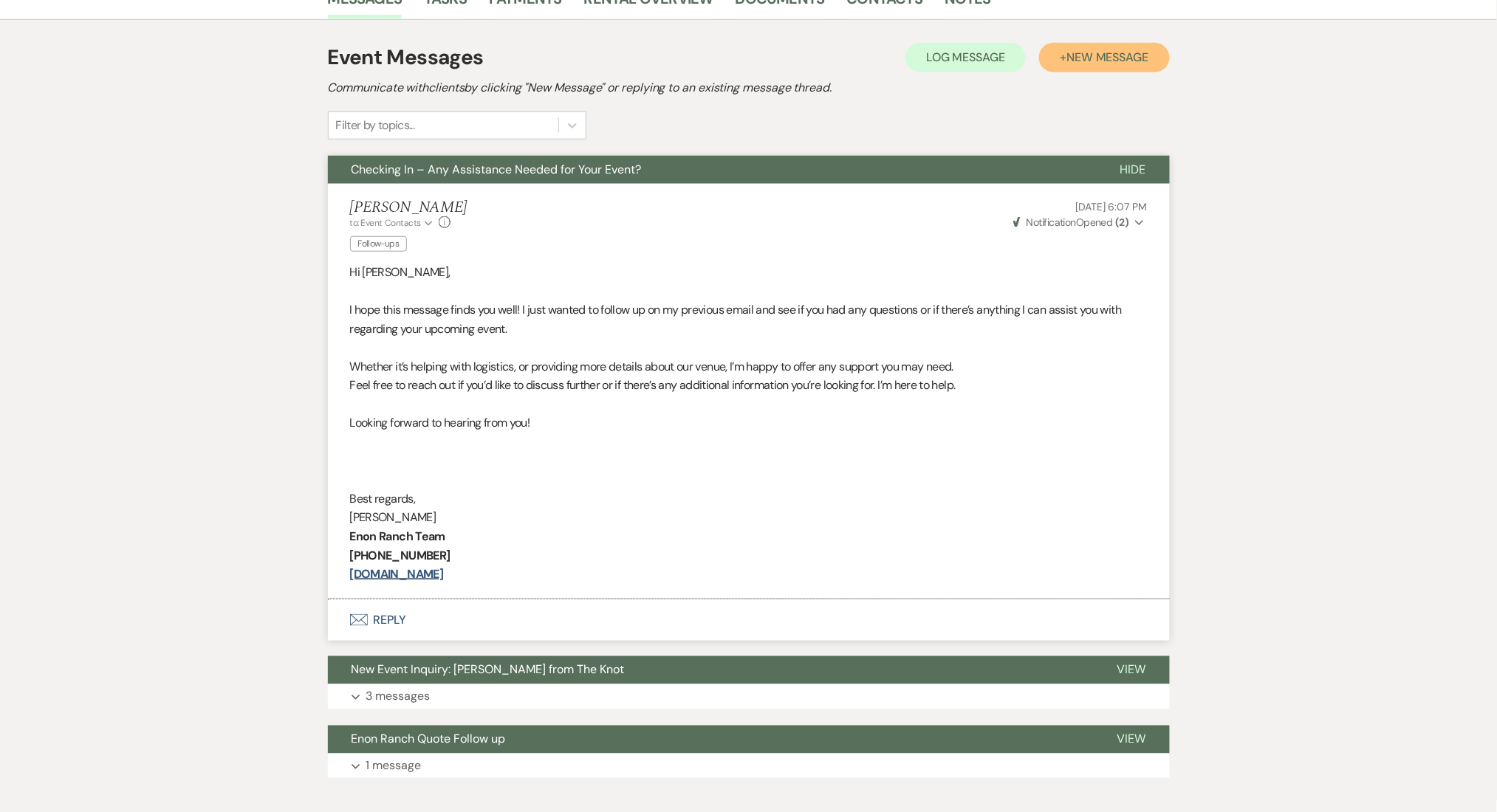
click at [1116, 58] on span "New Message" at bounding box center [1108, 57] width 82 height 15
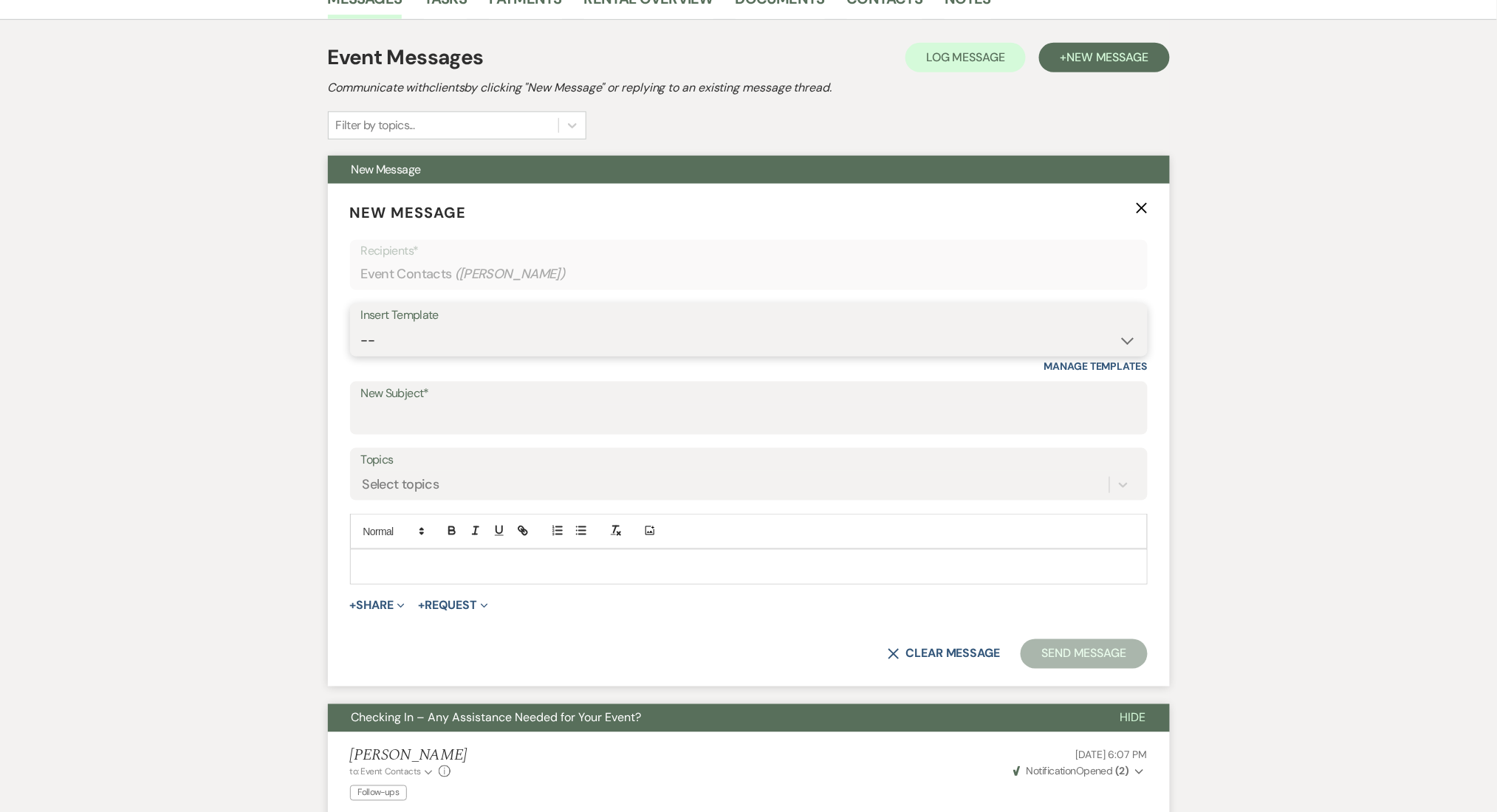
click at [493, 353] on select "-- Inquiry Follow Up Email #2 Contract Sending Template Payment Template Rental…" at bounding box center [749, 340] width 776 height 29
select select "1402"
click at [361, 326] on select "-- Inquiry Follow Up Email #2 Contract Sending Template Payment Template Rental…" at bounding box center [749, 340] width 776 height 29
type input "Ready to Schedule a Tour?"
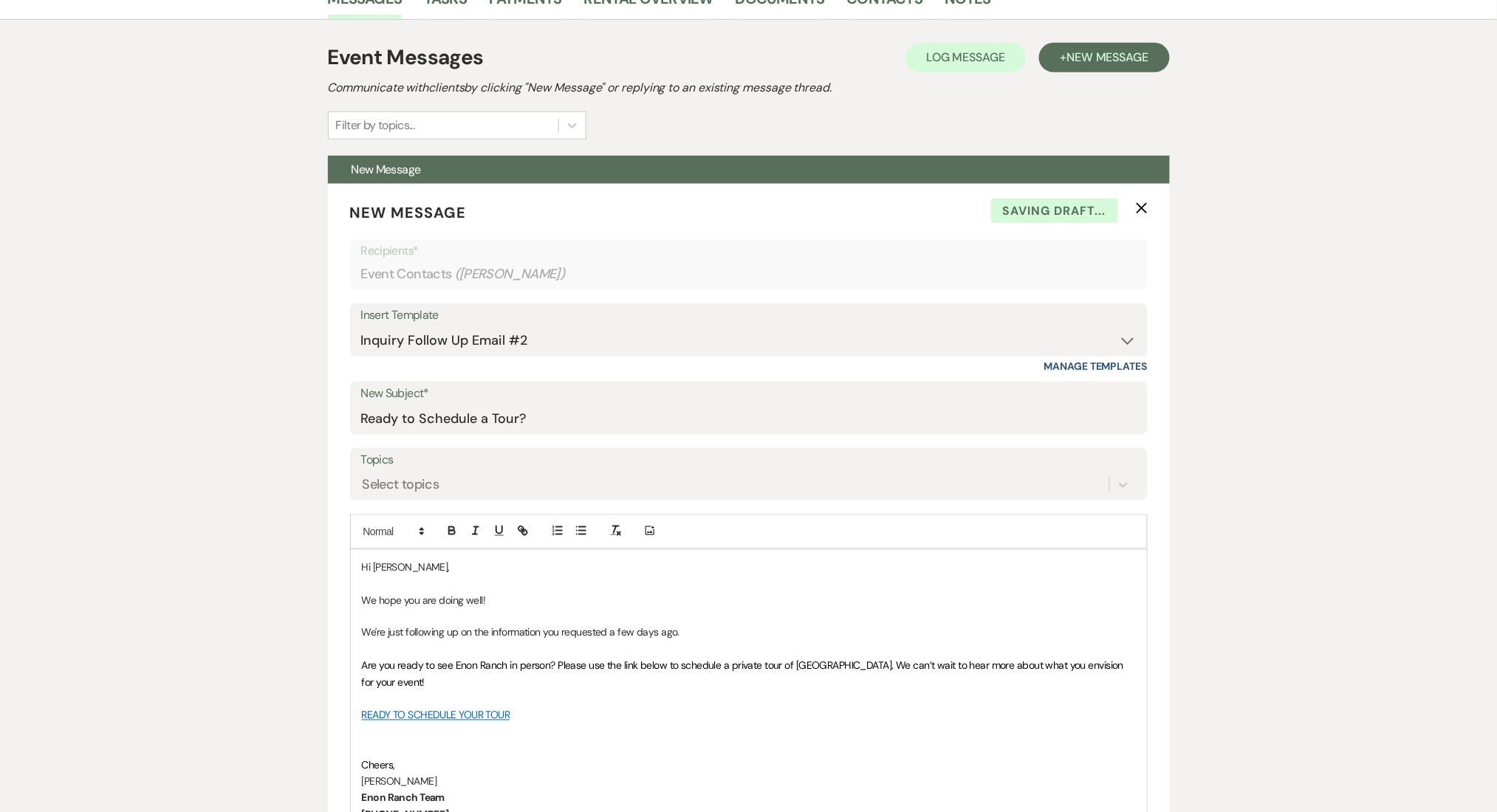
click at [204, 385] on div "Messages Tasks Payments Rental Overview Documents Contacts Notes Event Messages…" at bounding box center [748, 795] width 1497 height 1637
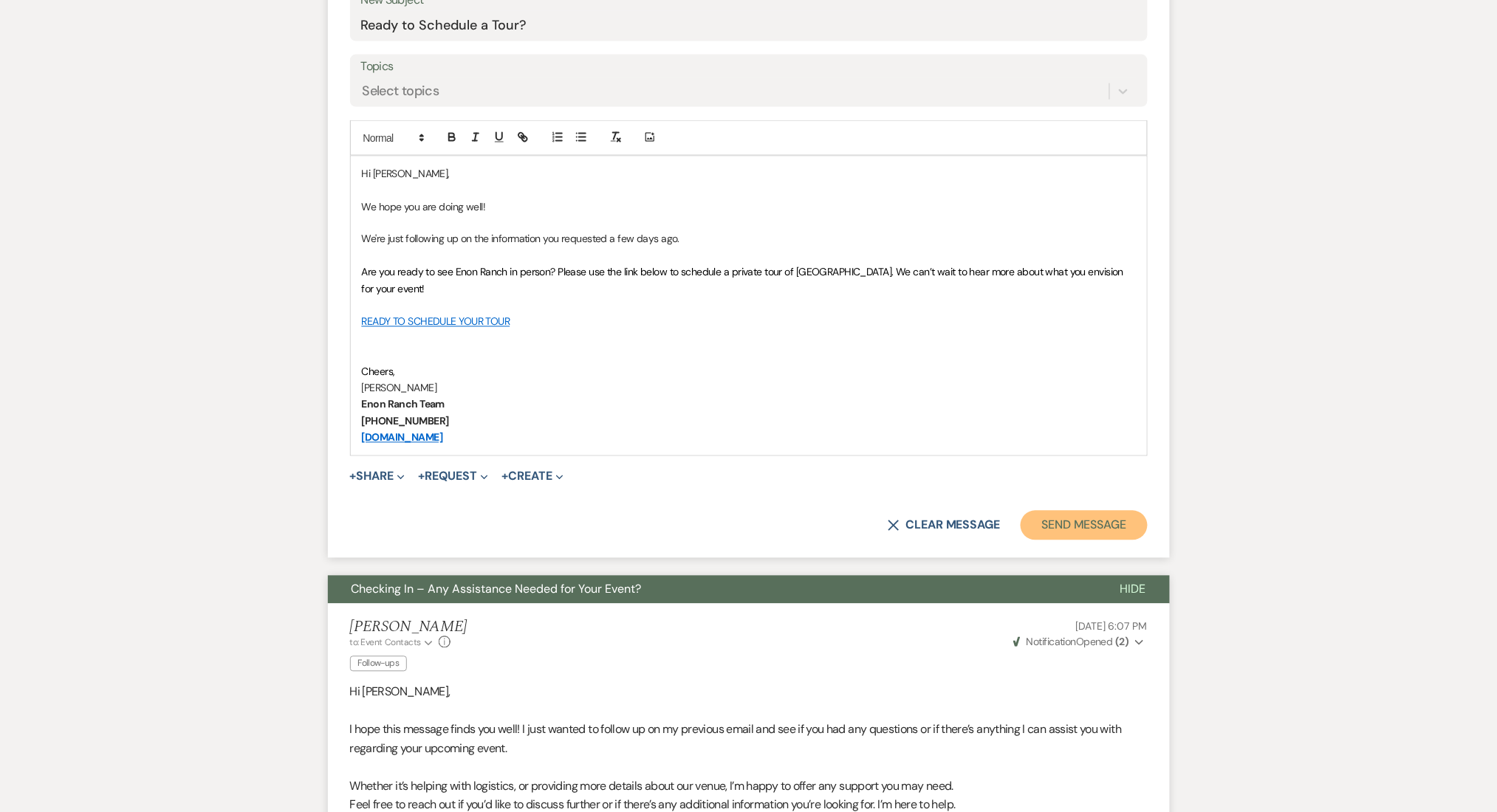
click at [1057, 520] on button "Send Message" at bounding box center [1084, 526] width 126 height 30
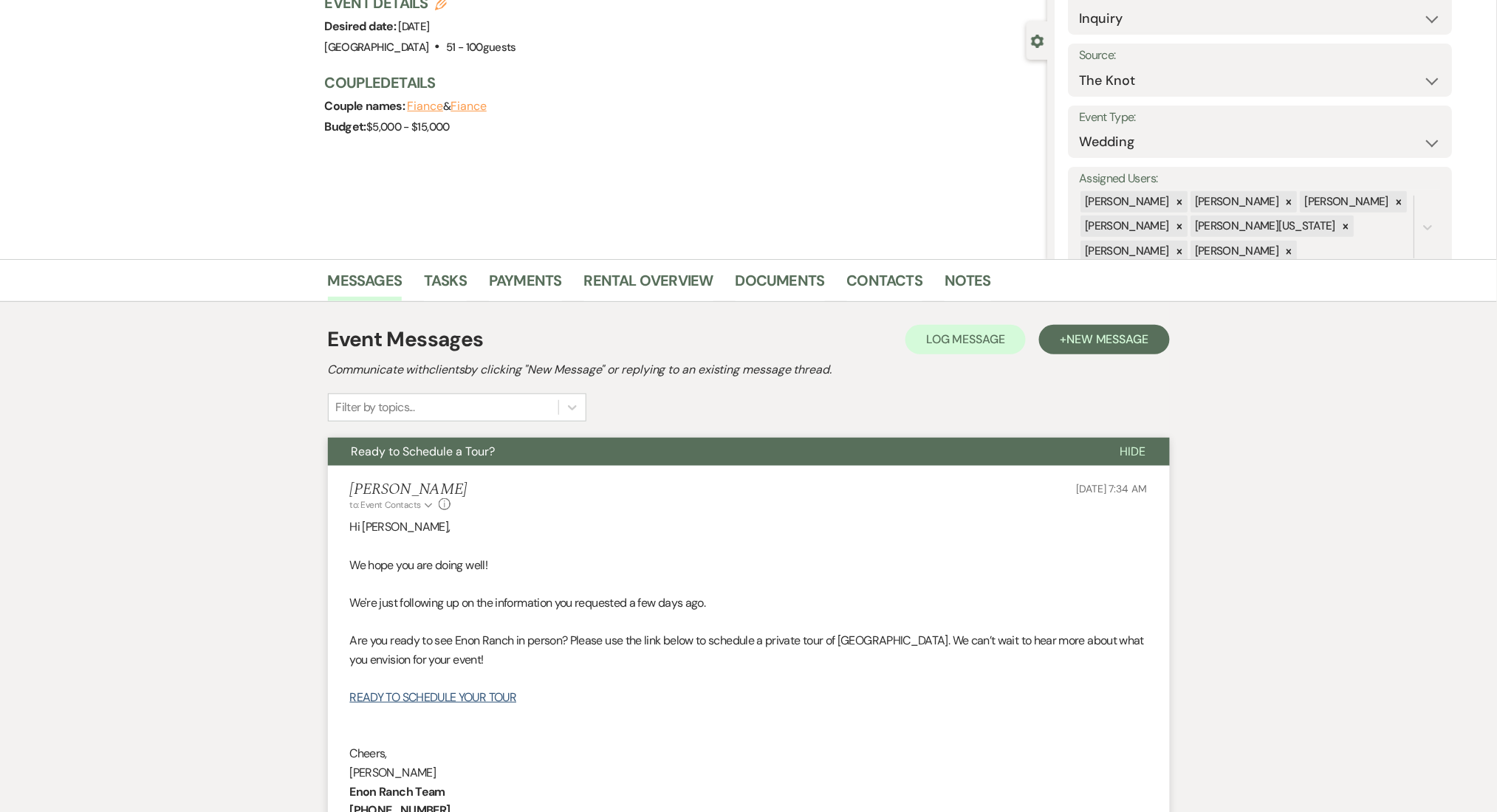
scroll to position [0, 0]
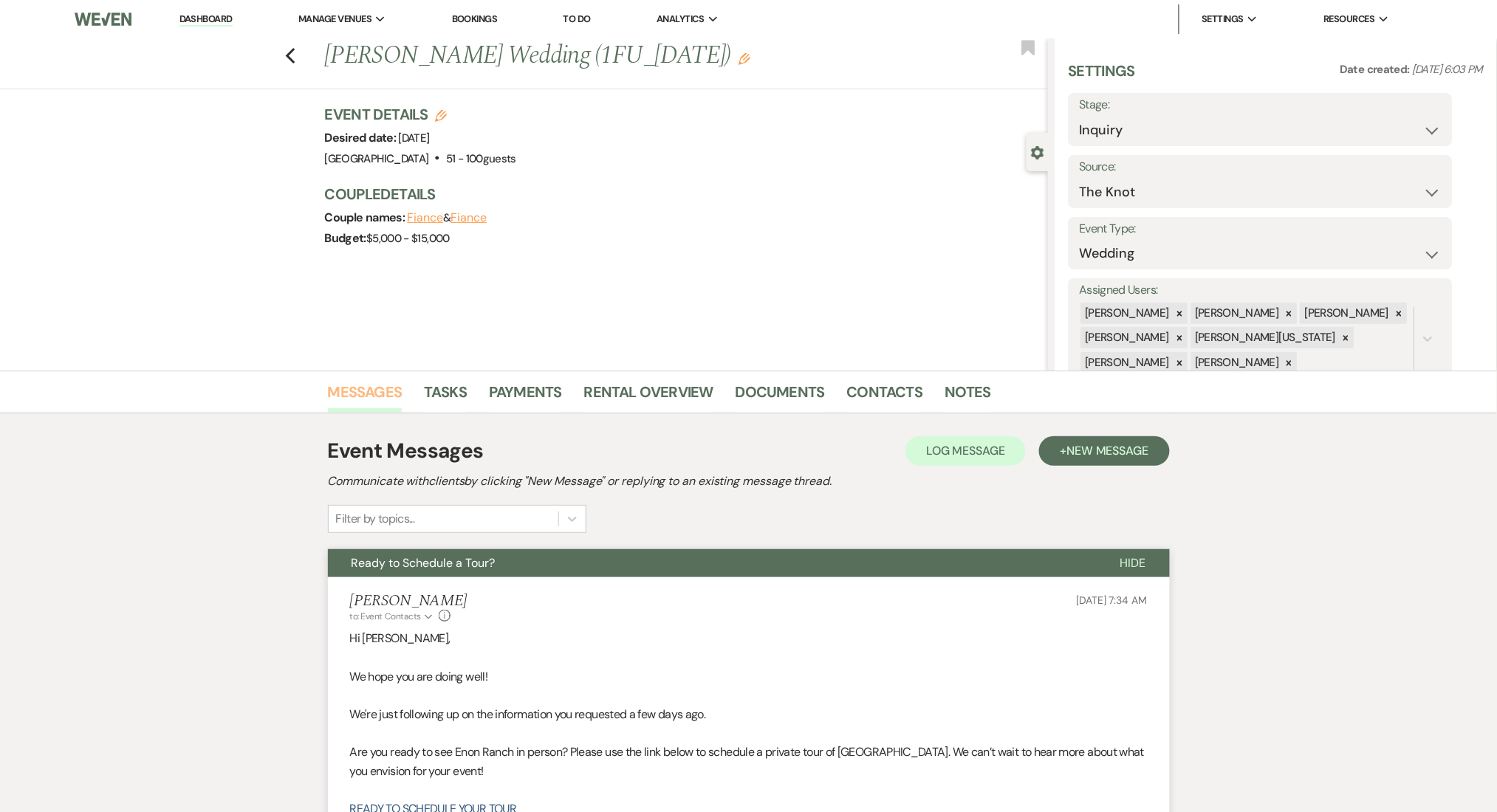
click at [386, 387] on link "Messages" at bounding box center [365, 396] width 75 height 33
click at [296, 62] on icon "Previous" at bounding box center [290, 56] width 11 height 18
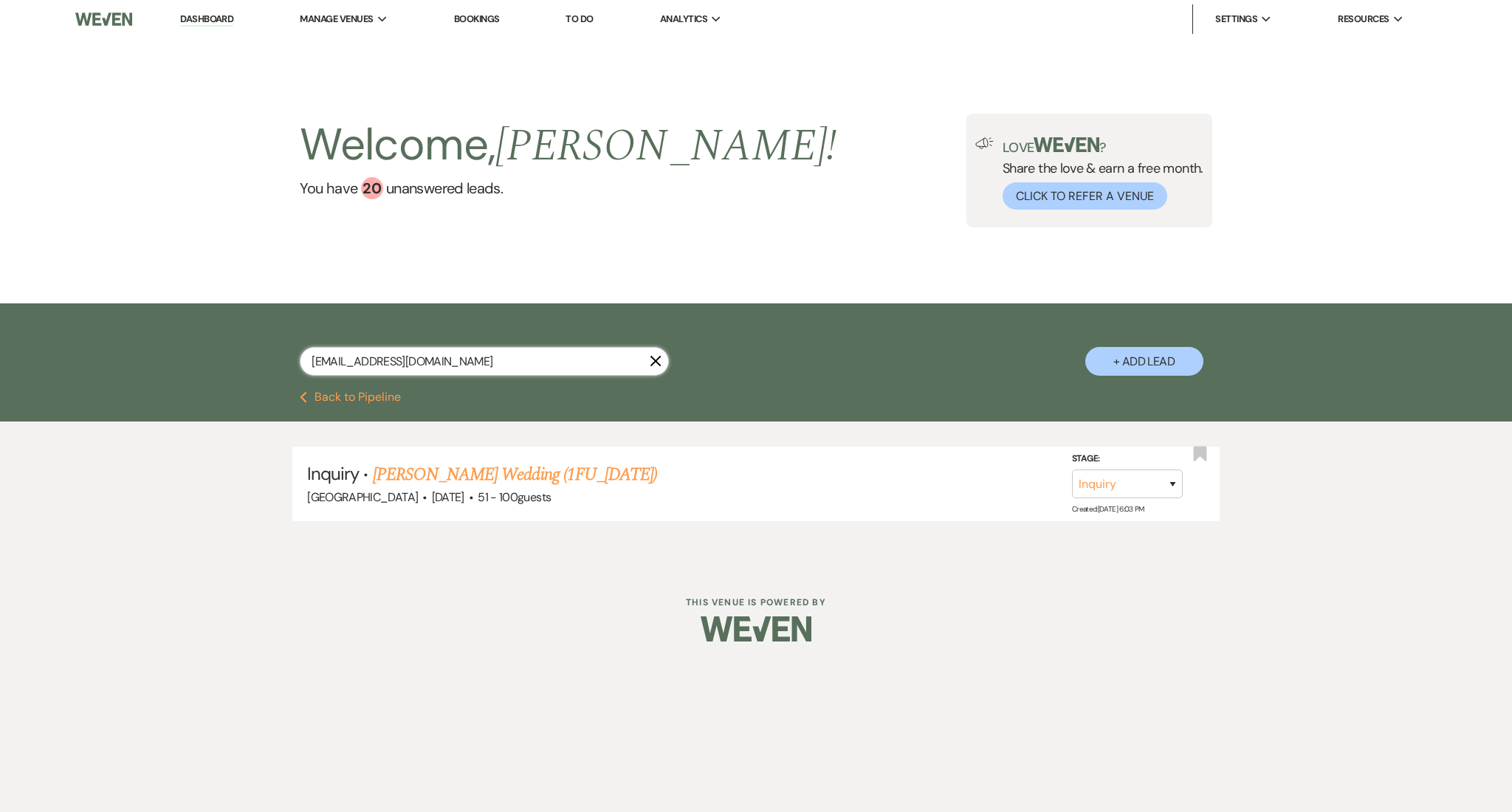
drag, startPoint x: 530, startPoint y: 357, endPoint x: 522, endPoint y: 357, distance: 8.0
click at [522, 357] on input "lilwildthing2001@gmail.com" at bounding box center [484, 362] width 369 height 29
drag, startPoint x: 276, startPoint y: 357, endPoint x: 208, endPoint y: 357, distance: 68.0
click at [208, 357] on div "lilwildthing2001@gmail.com X + Add Lead" at bounding box center [756, 347] width 1512 height 88
paste input "taxkansas"
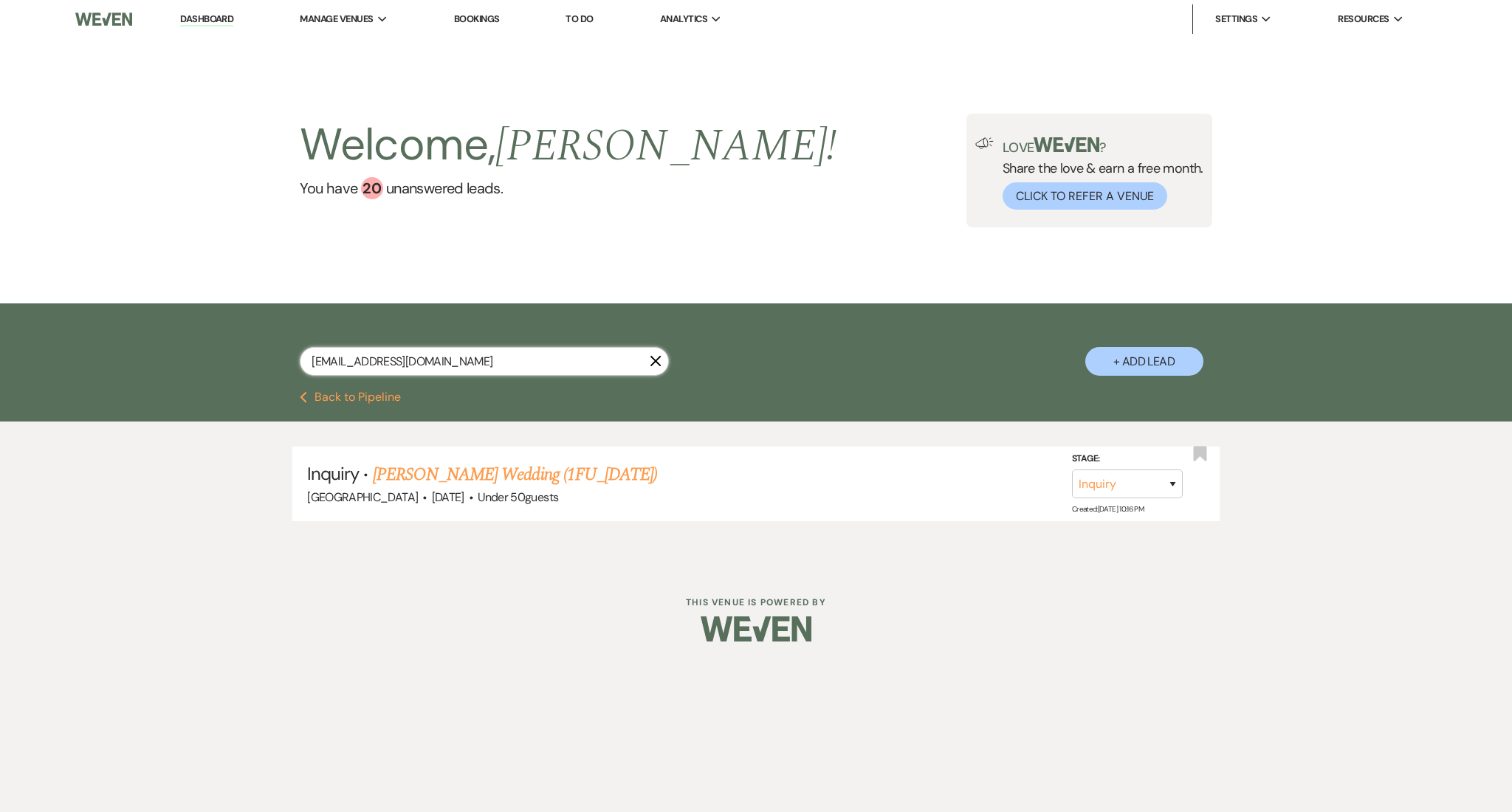
drag, startPoint x: 412, startPoint y: 367, endPoint x: 241, endPoint y: 357, distance: 171.3
click at [241, 357] on div "taxkansas@gmail.com X + Add Lead" at bounding box center [756, 349] width 1063 height 77
paste input "lilwildthing2001"
type input "lilwildthing2001@gmail.com"
click at [456, 464] on link "Sherita Amerson's Wedding (1FU_7.9.25)" at bounding box center [515, 475] width 284 height 27
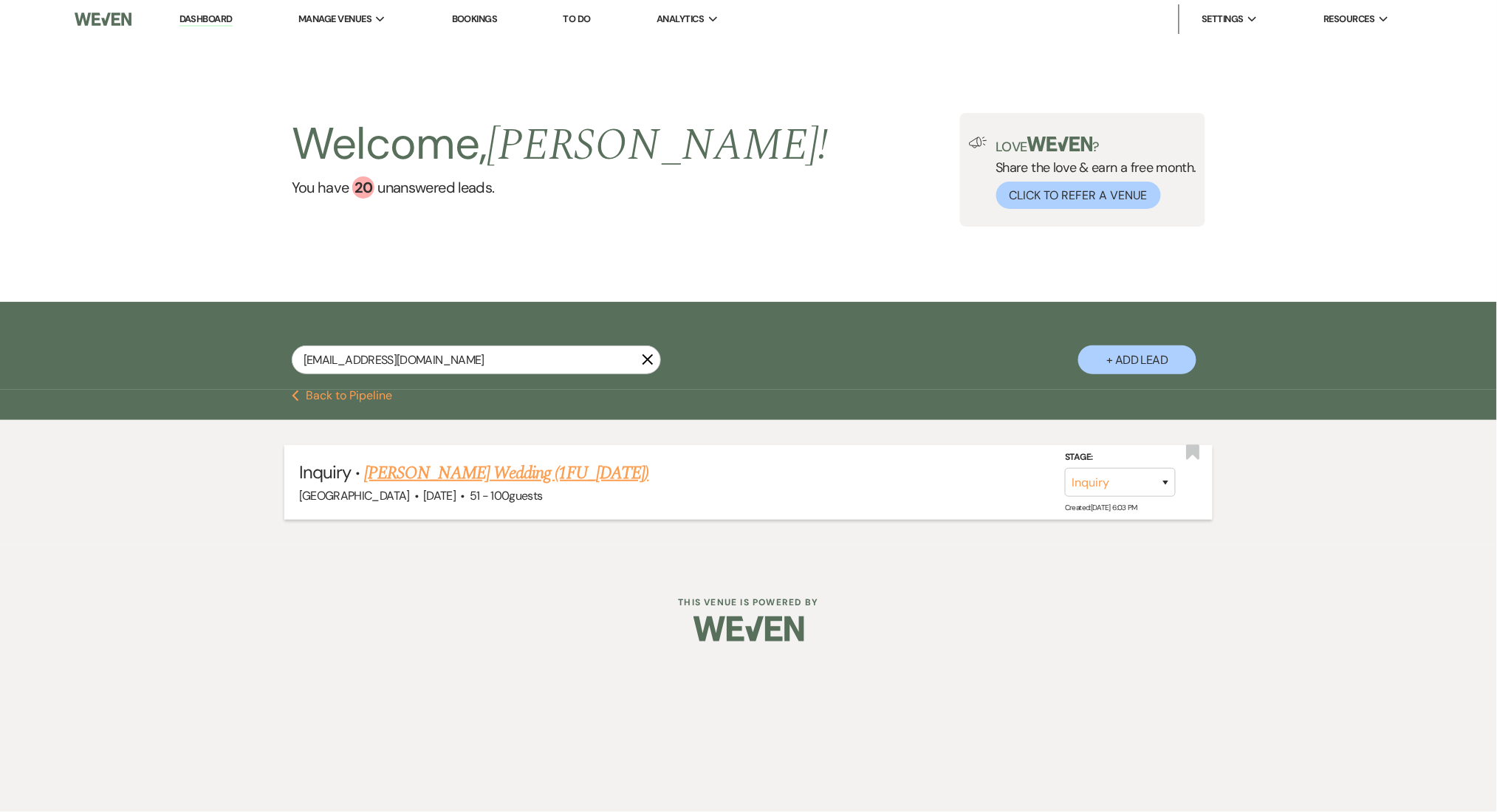
select select "2"
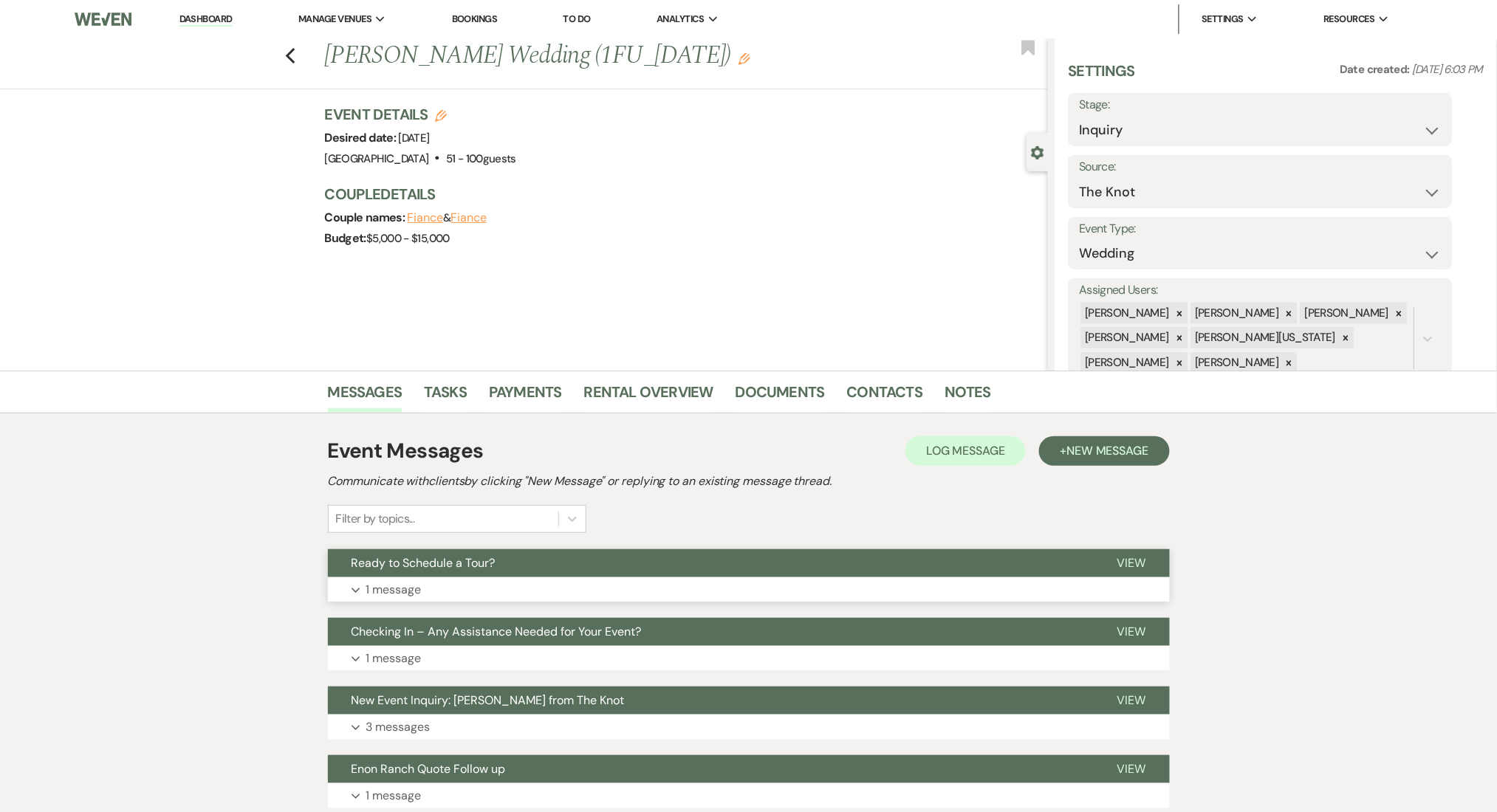
click at [518, 583] on button "Expand 1 message" at bounding box center [748, 590] width 842 height 25
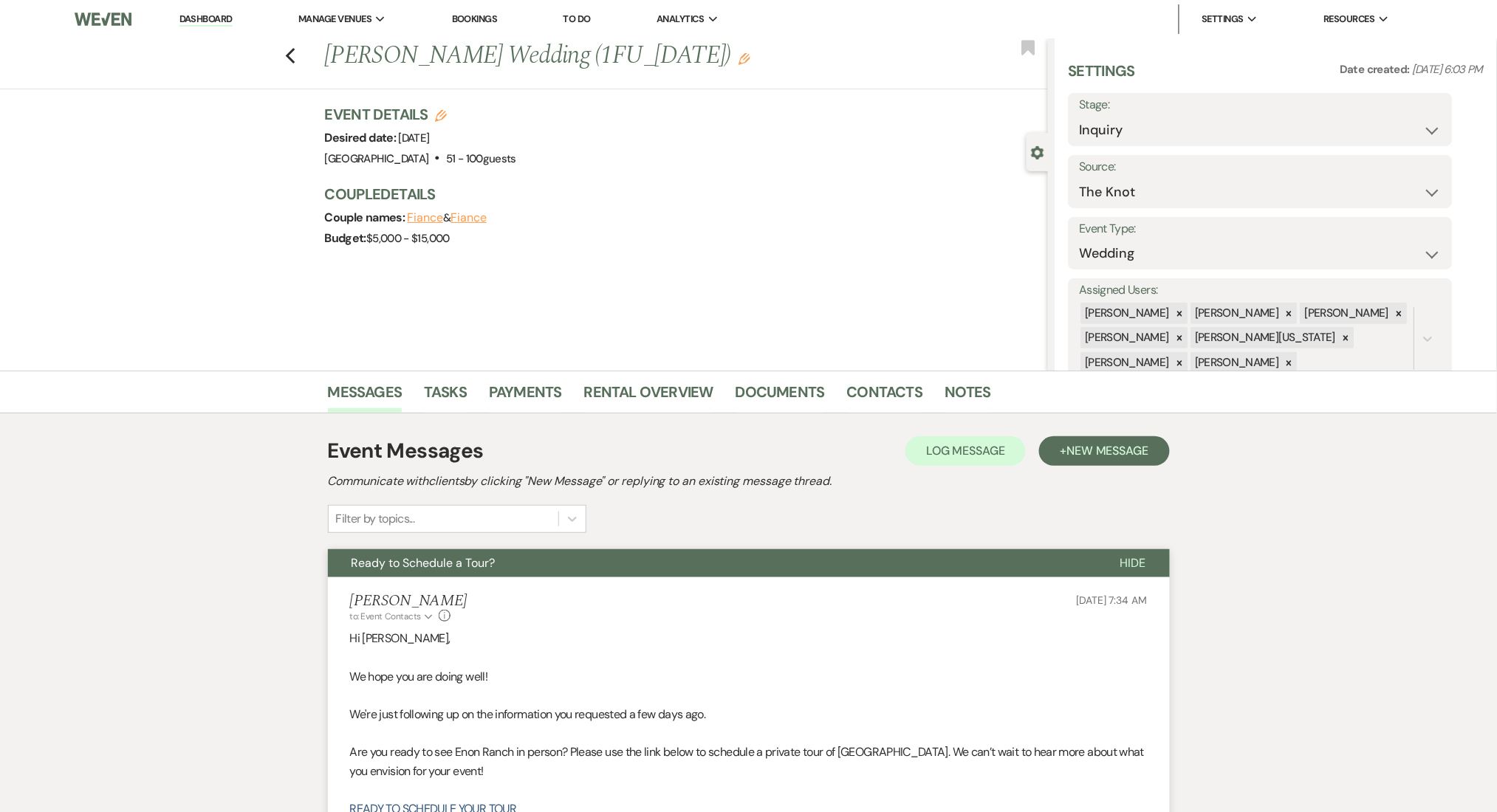
click at [292, 62] on icon "Previous" at bounding box center [290, 56] width 11 height 18
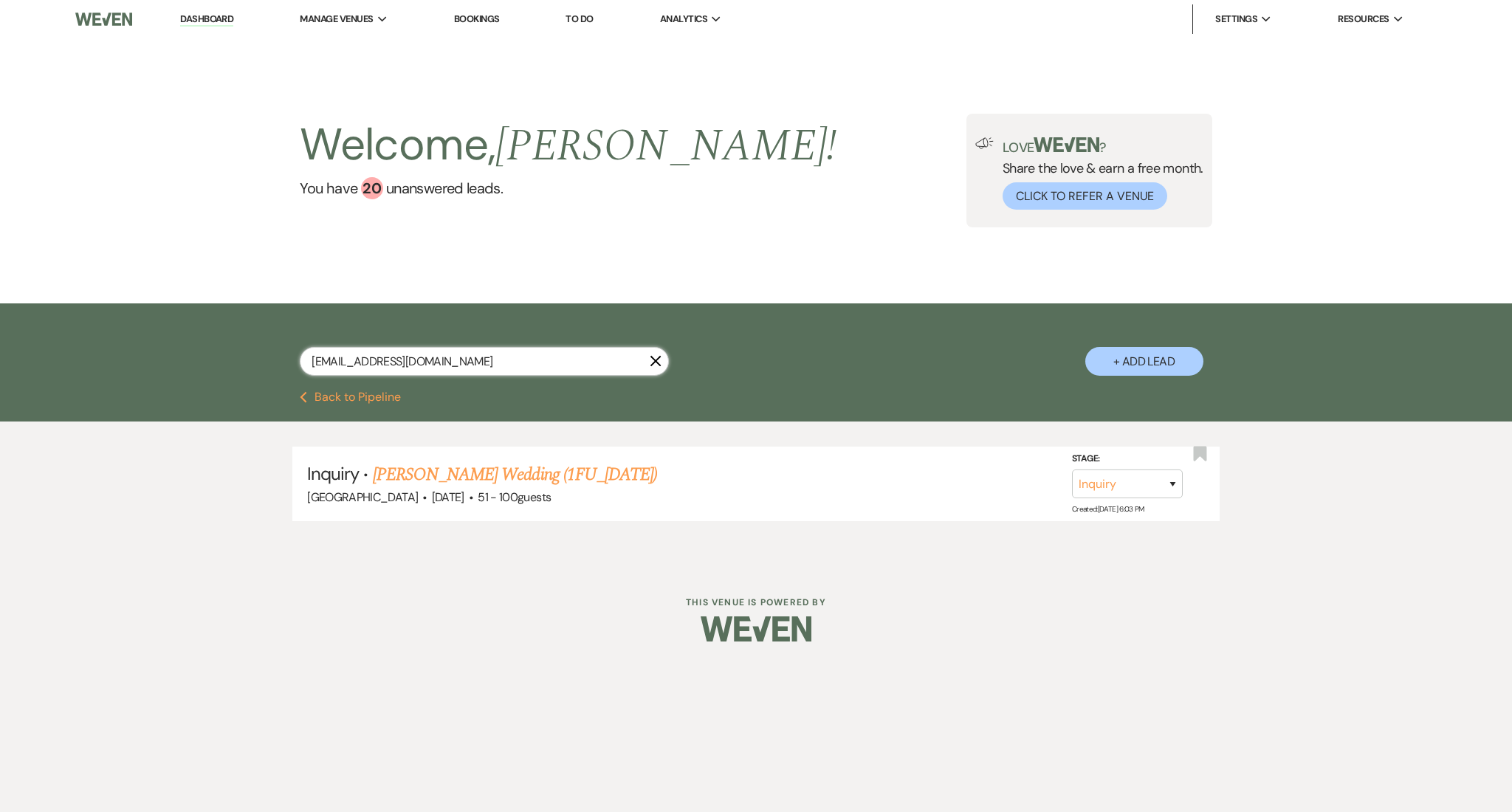
drag, startPoint x: 516, startPoint y: 353, endPoint x: 235, endPoint y: 341, distance: 281.3
click at [235, 341] on div "lilwildthing2001@gmail.com X + Add Lead" at bounding box center [756, 349] width 1063 height 77
paste input "taxkansas"
type input "taxkansas@gmail.com"
click at [493, 480] on link "Isaac Adebiyi's Wedding (1FU_7.9.25)" at bounding box center [515, 475] width 284 height 27
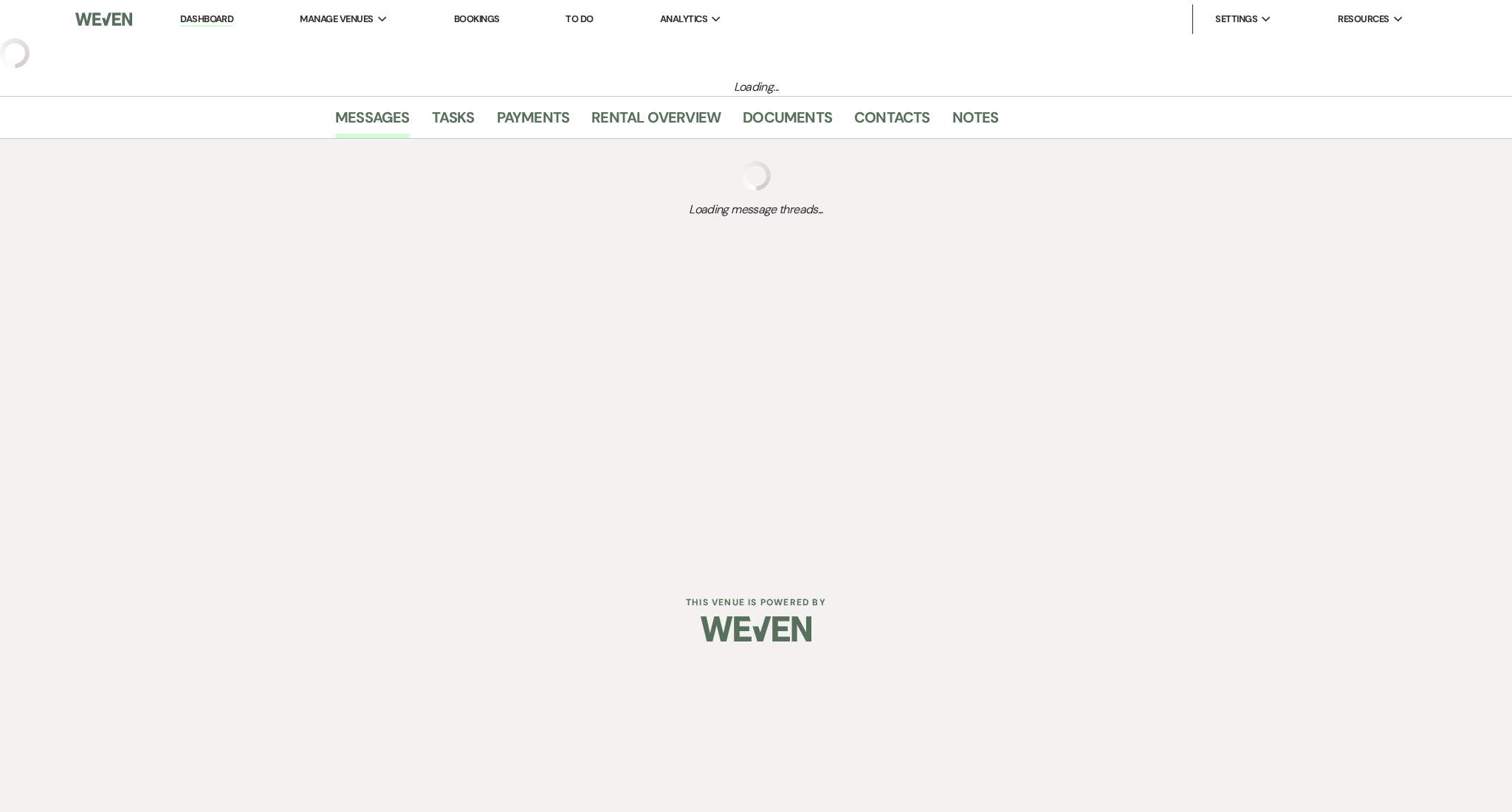
select select "2"
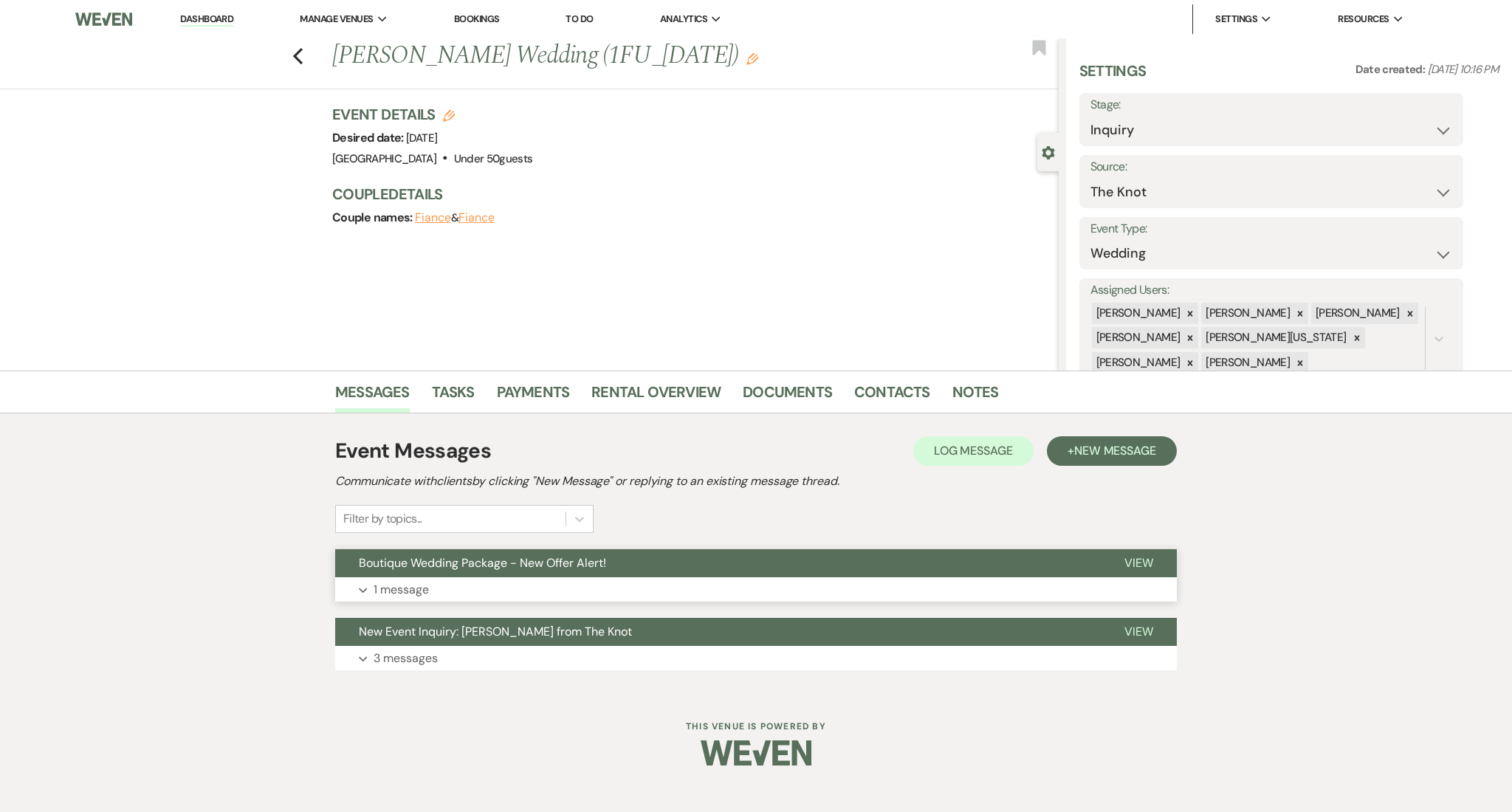
click at [570, 593] on button "Expand 1 message" at bounding box center [756, 590] width 842 height 25
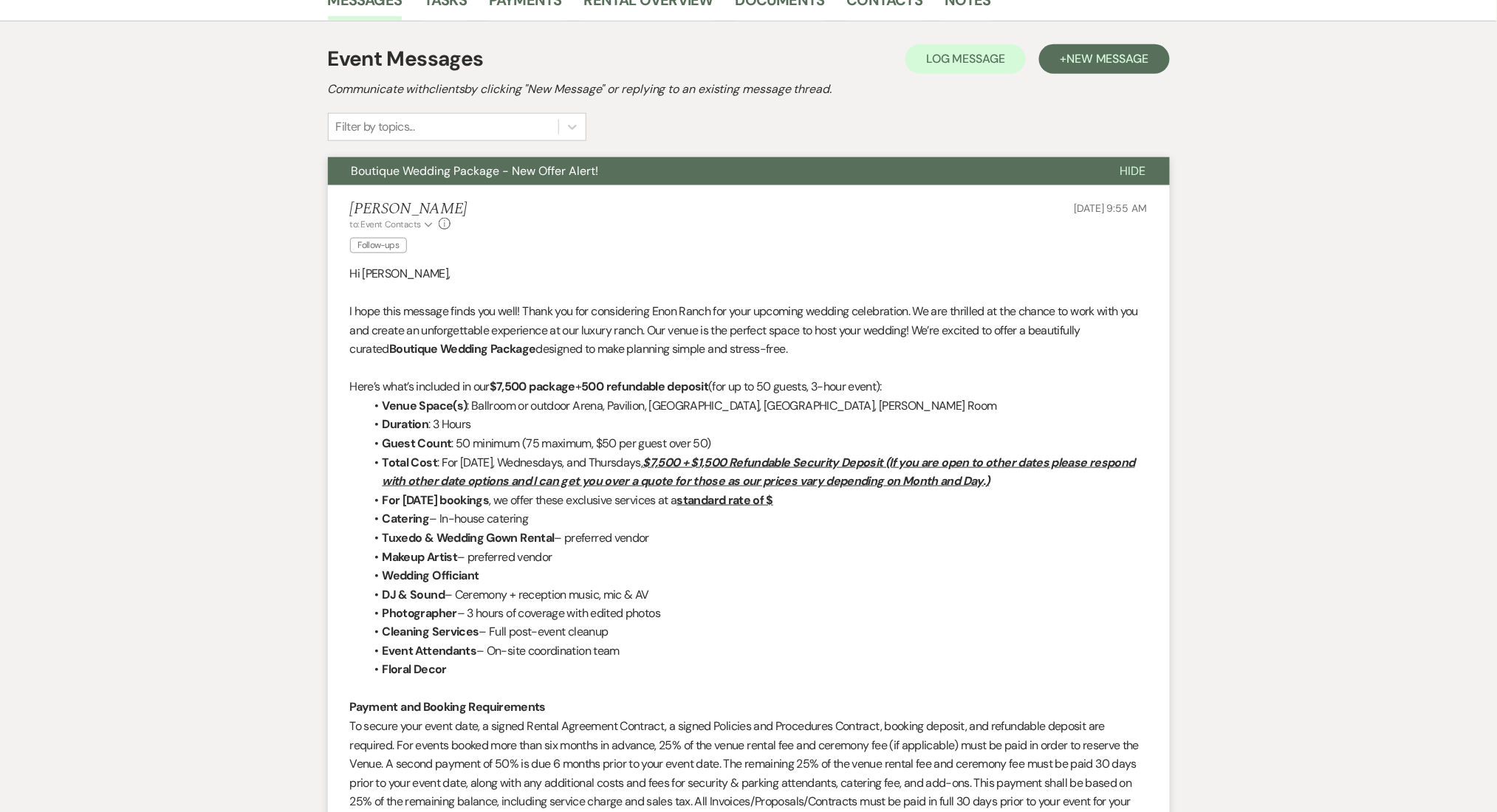
scroll to position [394, 0]
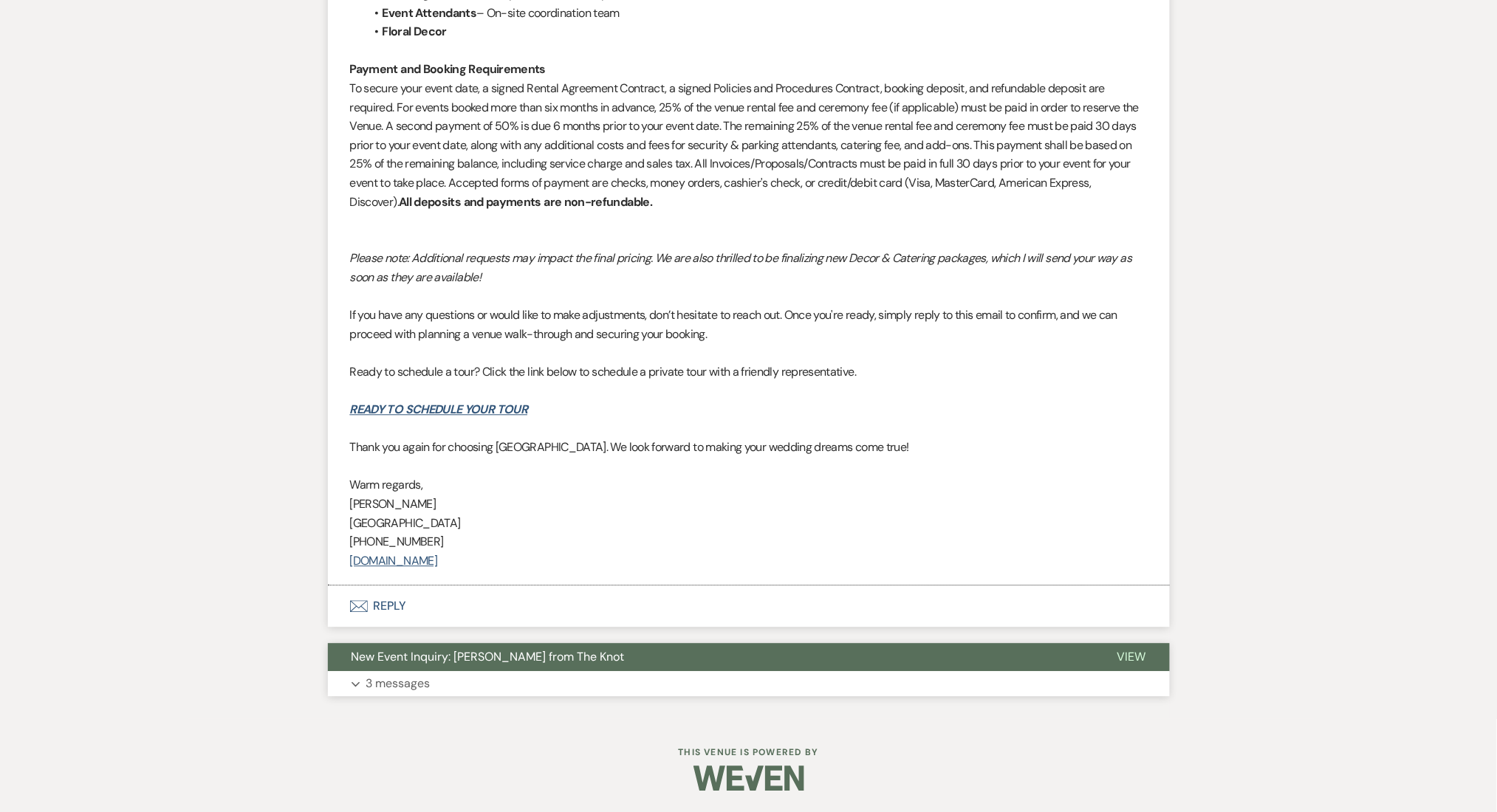
click at [724, 676] on button "Expand 3 messages" at bounding box center [748, 683] width 842 height 25
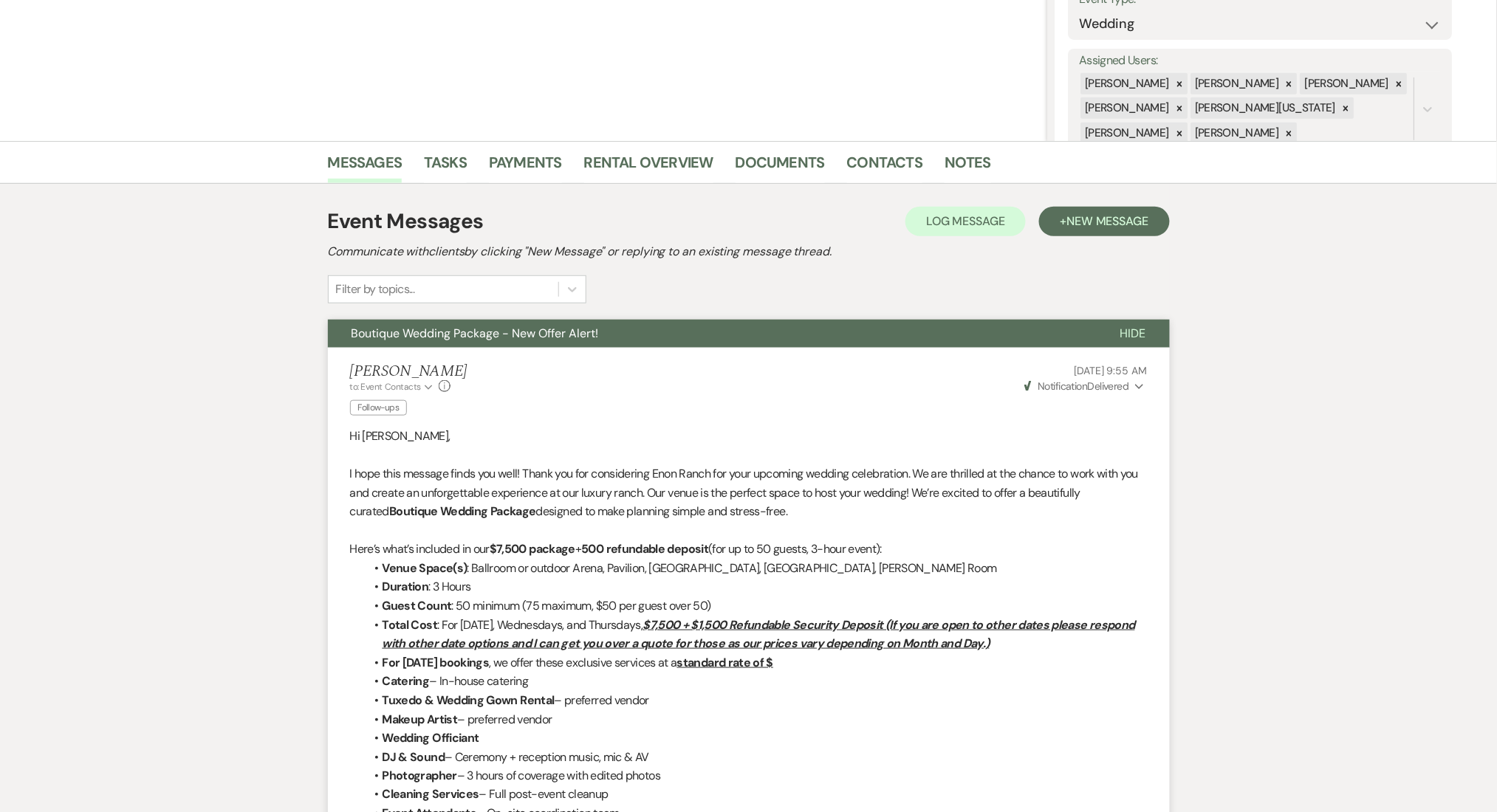
scroll to position [159, 0]
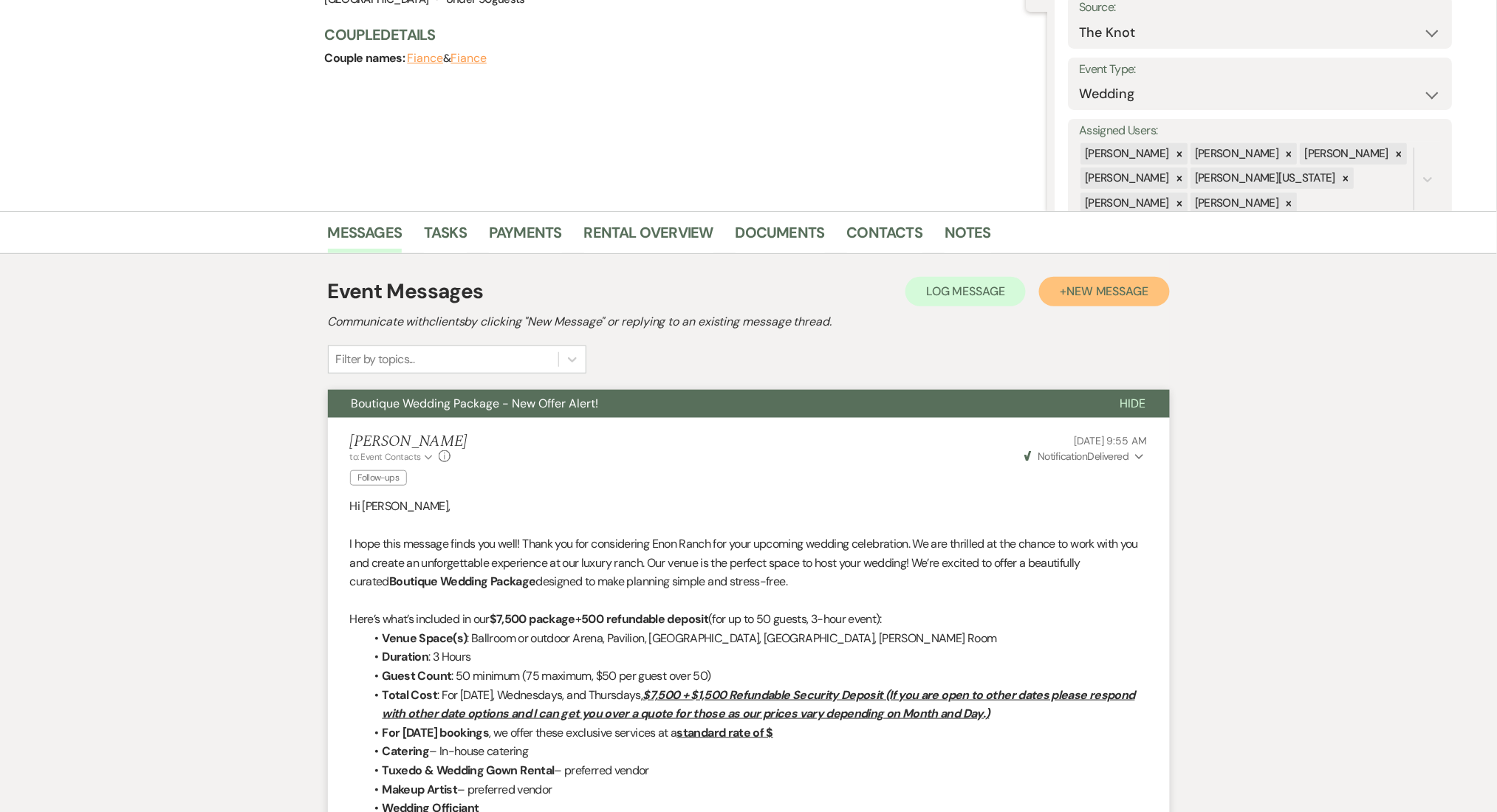
click at [1102, 288] on span "New Message" at bounding box center [1108, 291] width 82 height 15
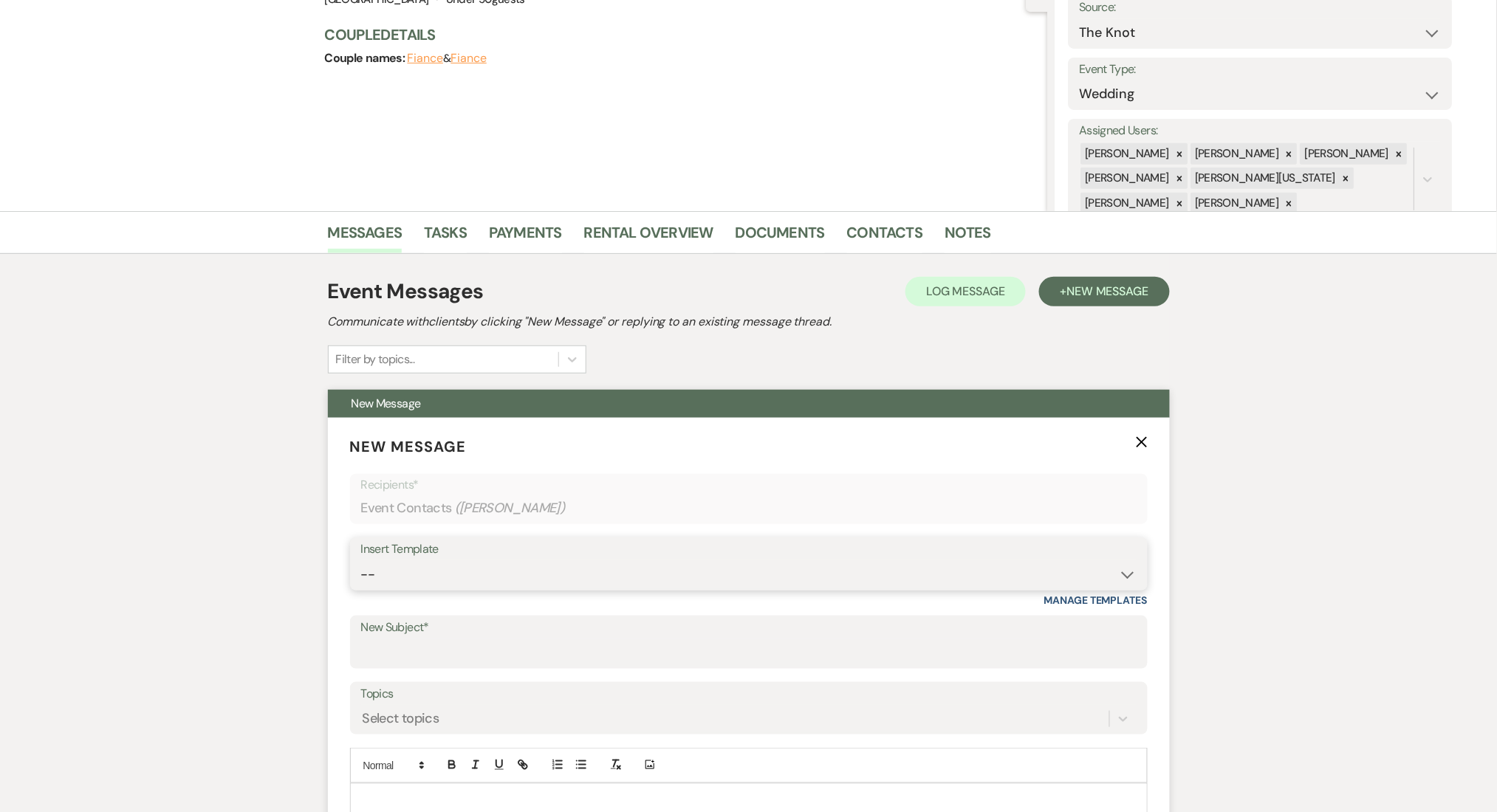
click at [516, 580] on select "-- Inquiry Follow Up Email #2 Contract Sending Template Payment Template Rental…" at bounding box center [749, 575] width 776 height 29
select select "4603"
click at [361, 561] on select "-- Inquiry Follow Up Email #2 Contract Sending Template Payment Template Rental…" at bounding box center [749, 575] width 776 height 29
type input "Checking In – Any Assistance Needed for Your Event?"
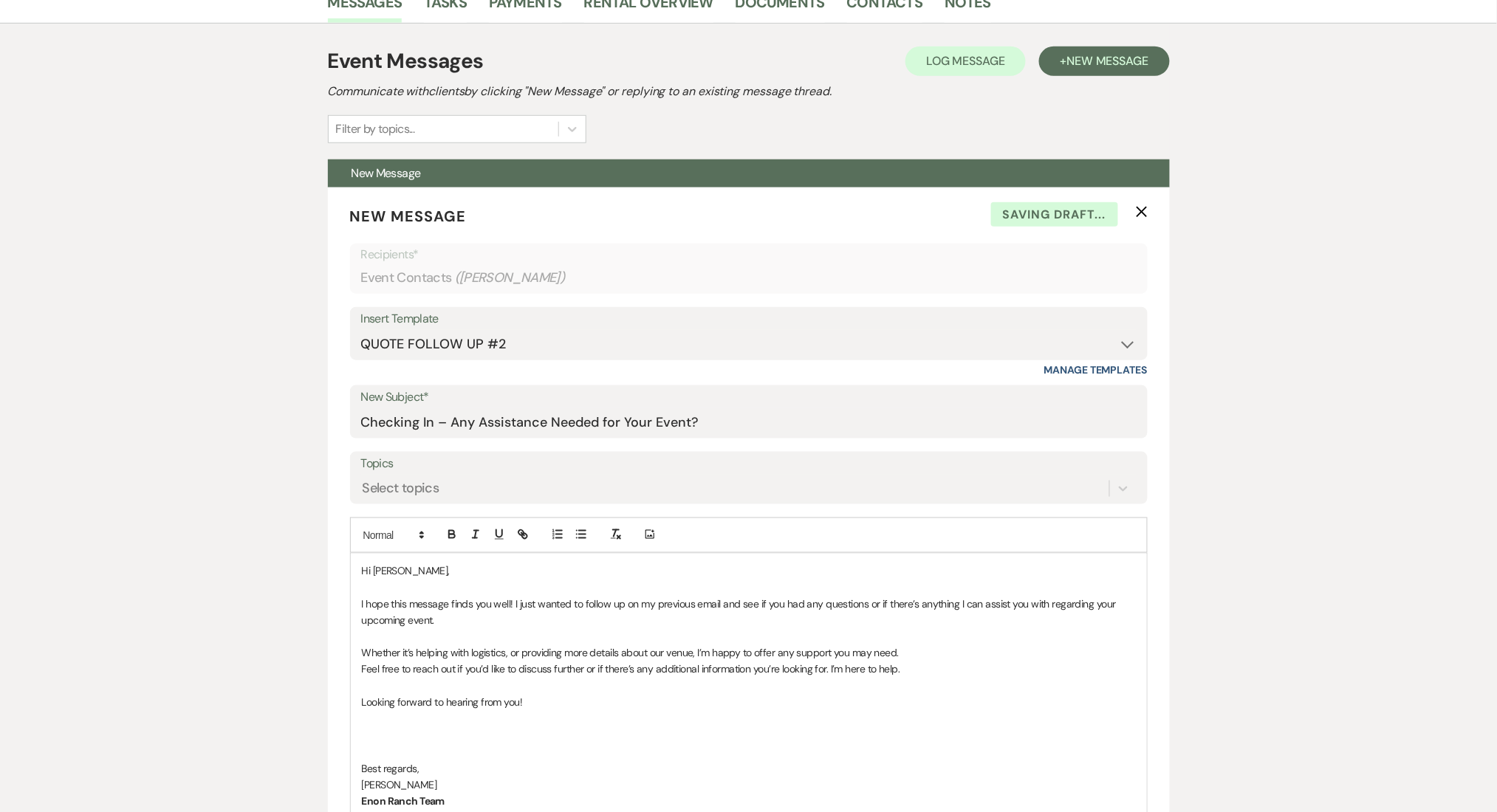
scroll to position [652, 0]
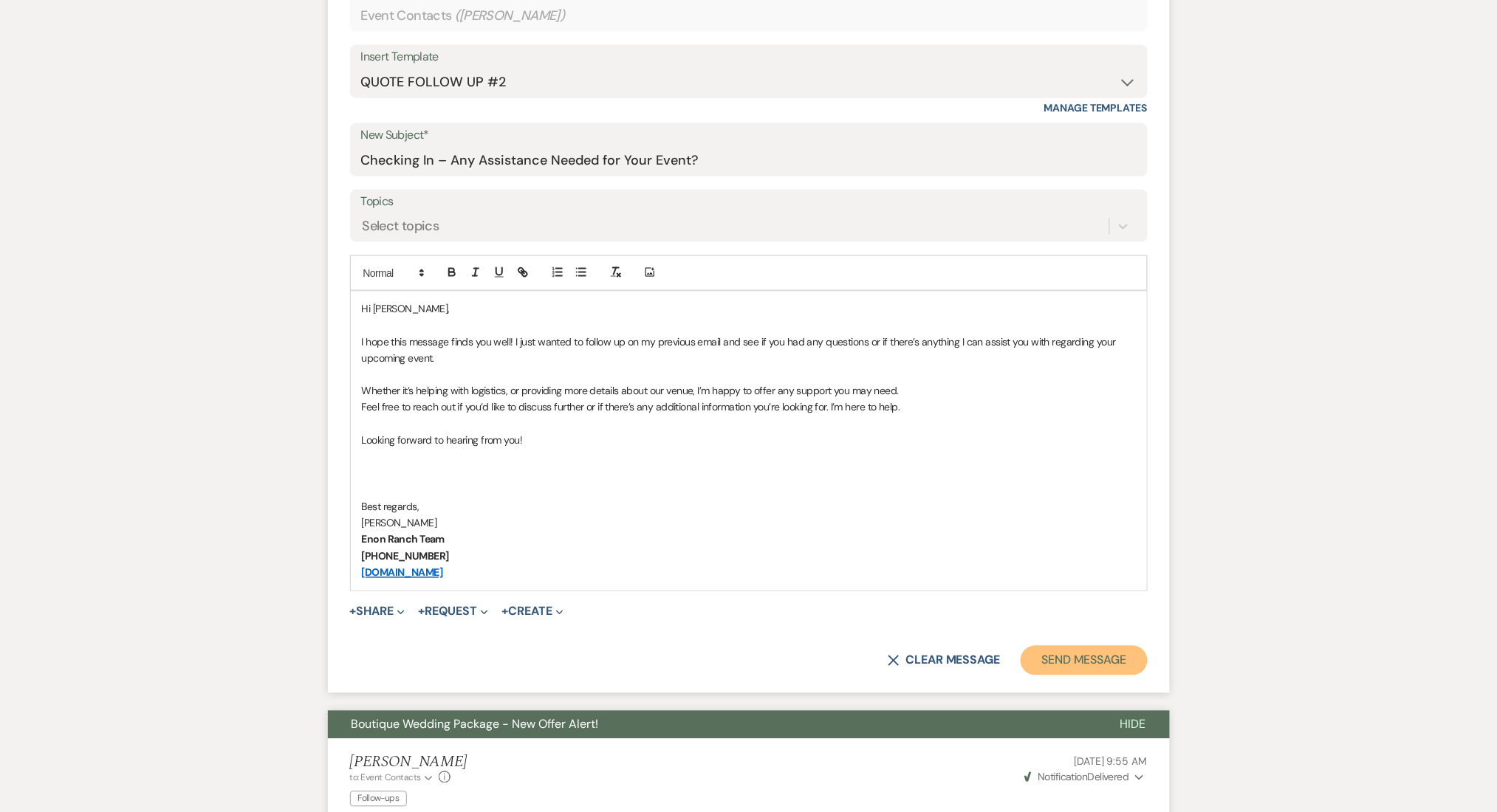
click at [1101, 656] on button "Send Message" at bounding box center [1084, 660] width 126 height 30
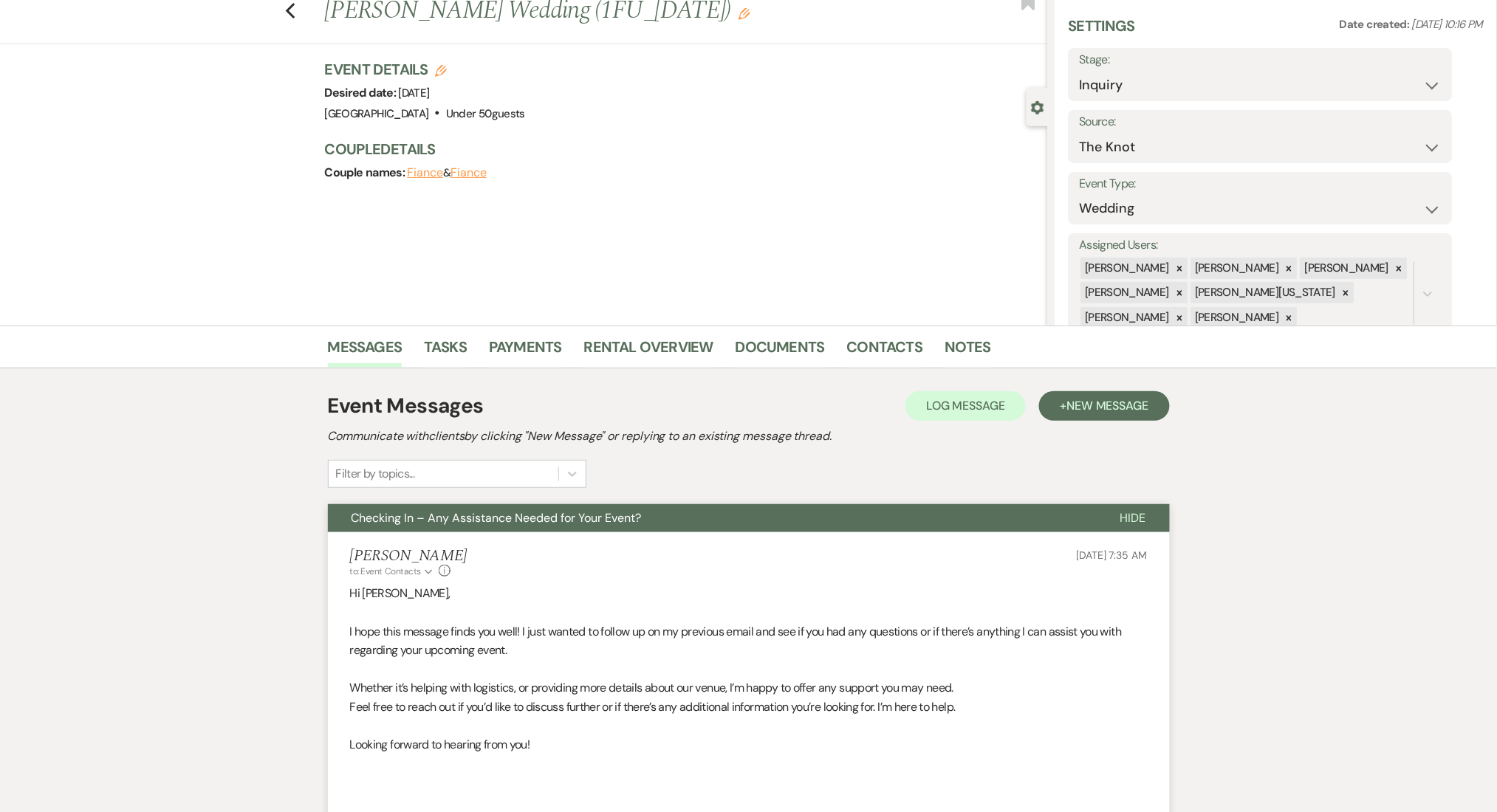
scroll to position [0, 0]
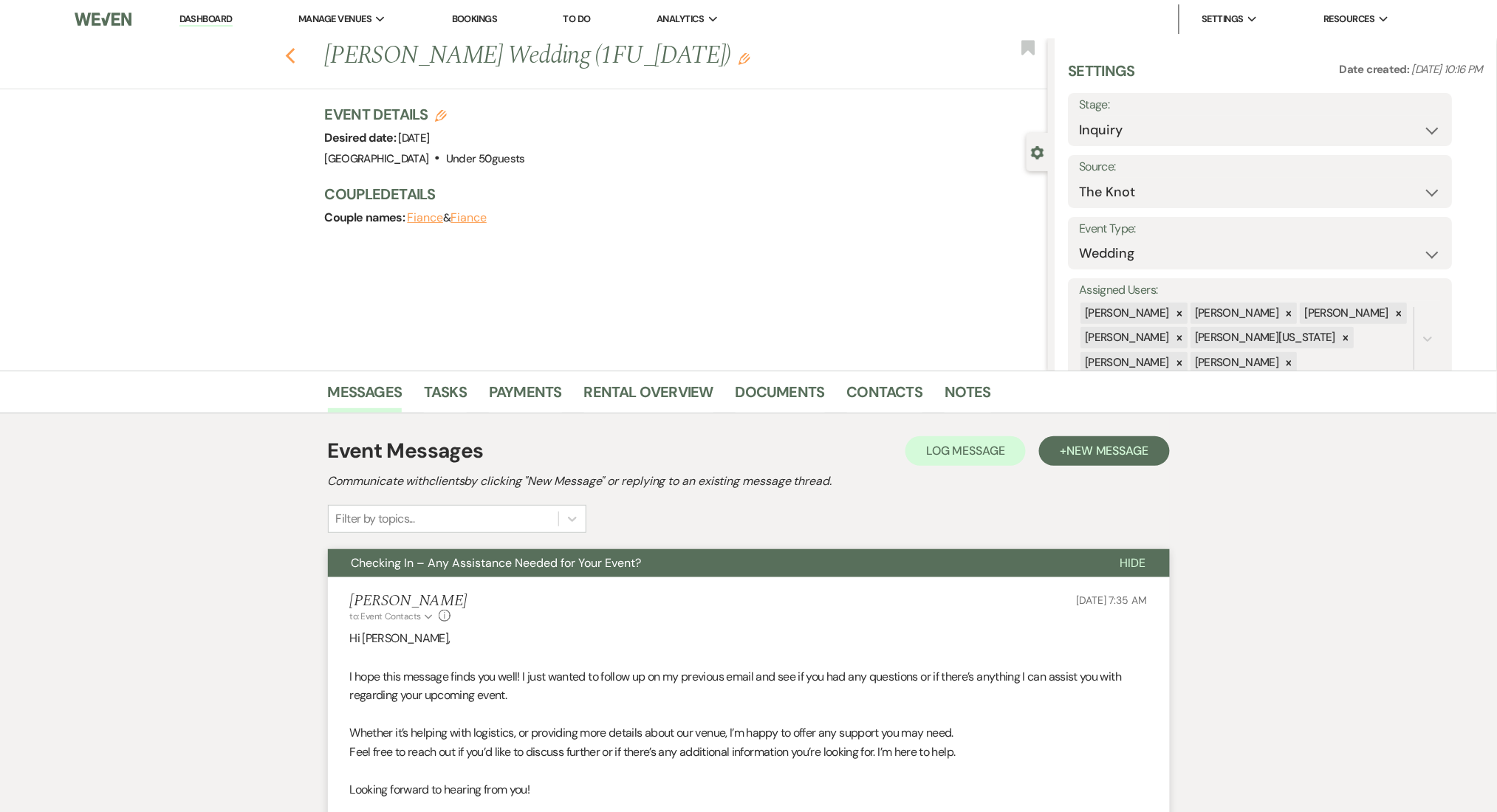
click at [295, 62] on use "button" at bounding box center [289, 56] width 10 height 16
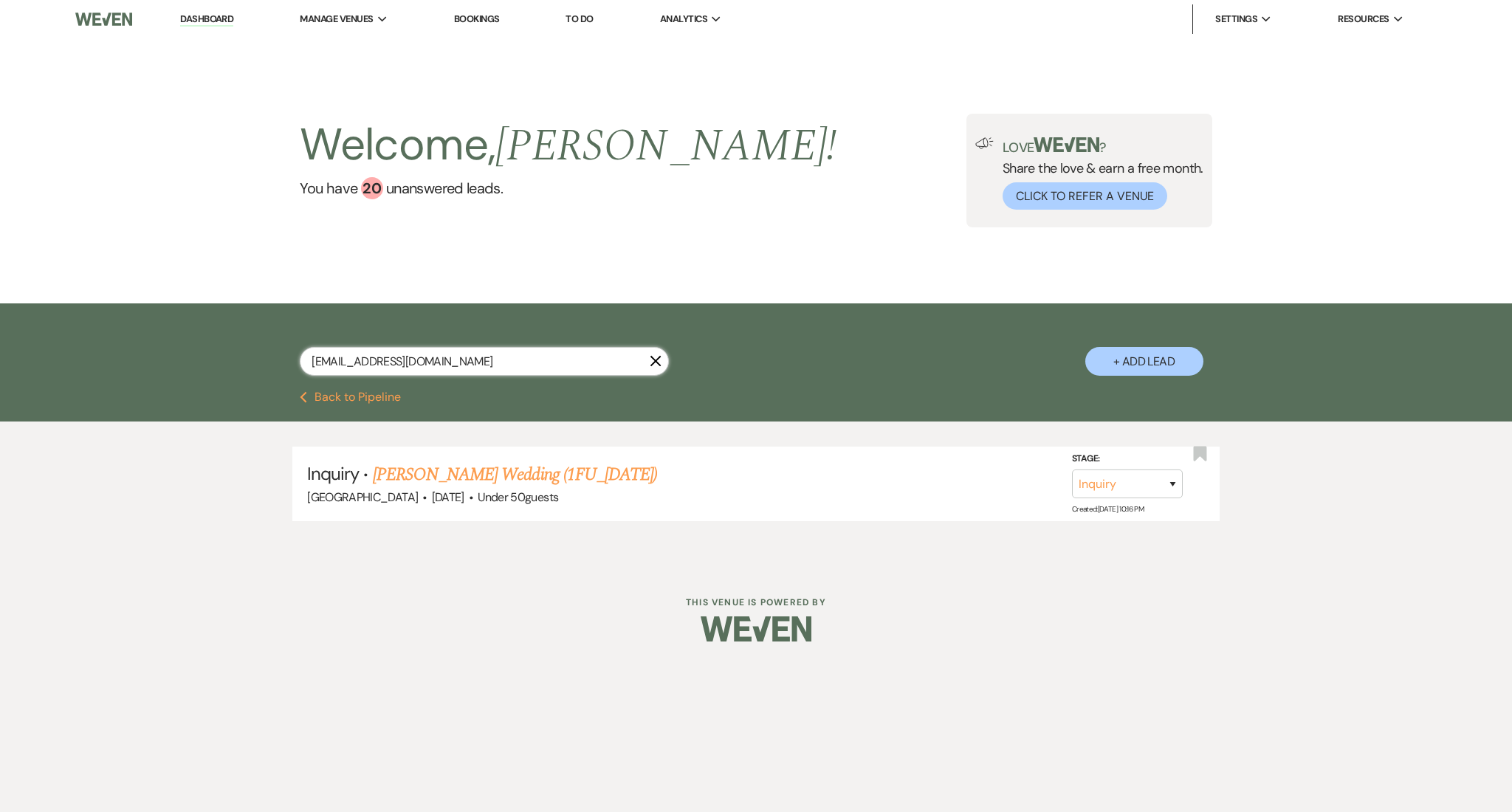
drag, startPoint x: 489, startPoint y: 359, endPoint x: 181, endPoint y: 349, distance: 308.2
click at [181, 350] on div "taxkansas@gmail.com X + Add Lead" at bounding box center [756, 347] width 1512 height 88
paste input "pharaohscrownagency"
type input "pharaohscrownagency@gmail.com"
click at [513, 483] on link "Qualena Rangolan's Fundraiser (1FU_7.9.25)" at bounding box center [526, 475] width 305 height 27
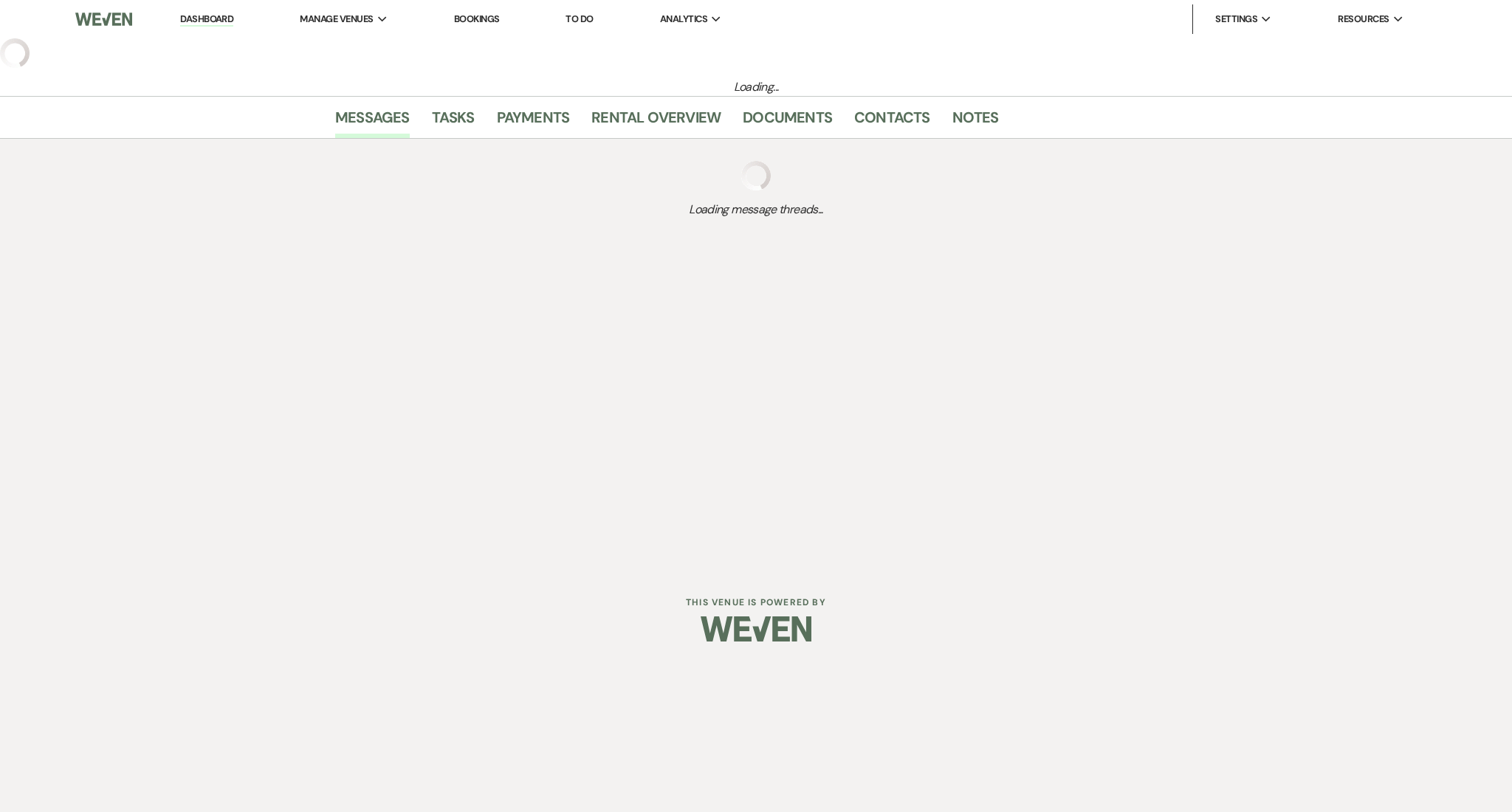
select select "26"
select select "20"
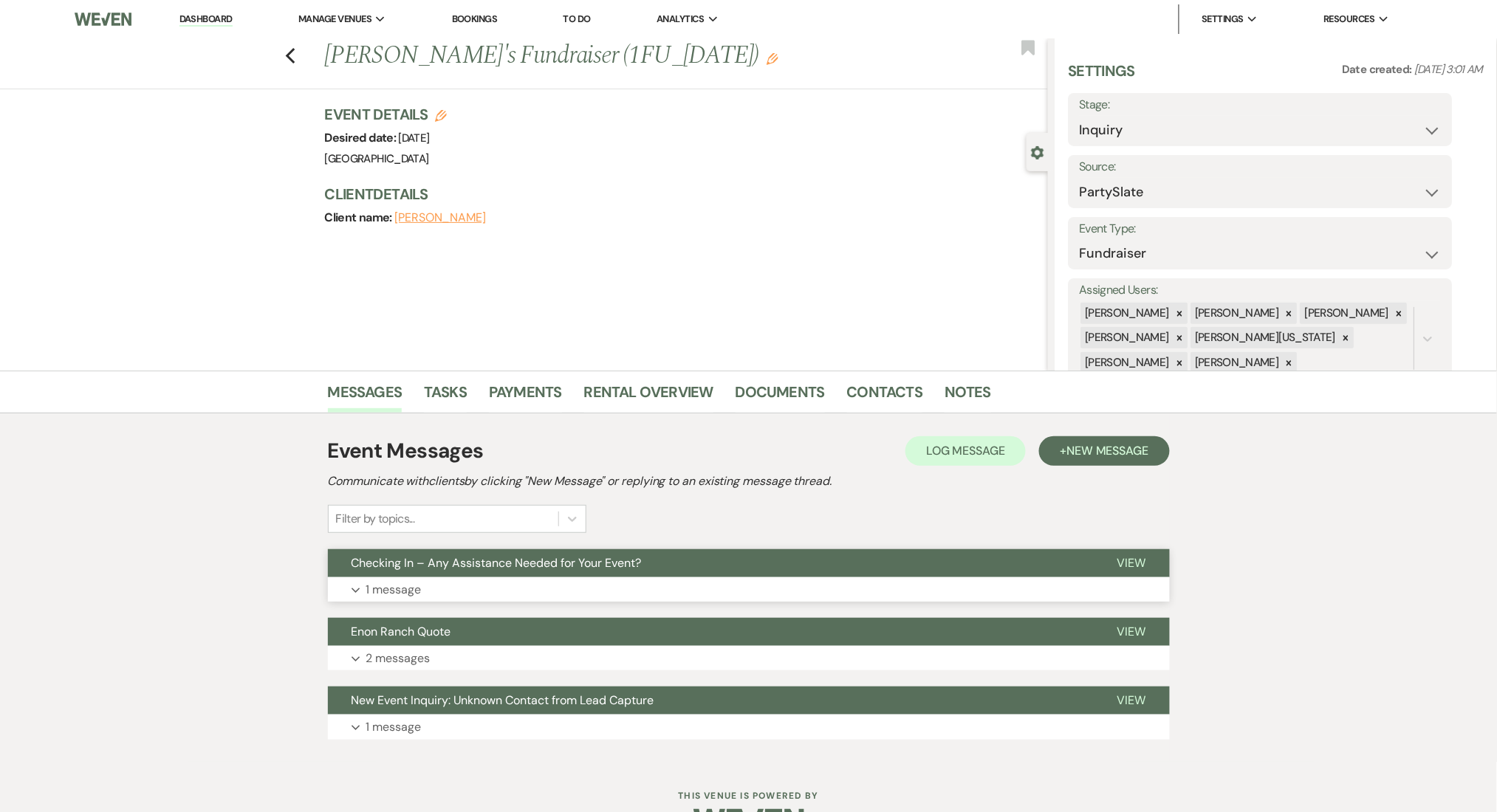
click at [501, 582] on button "Expand 1 message" at bounding box center [748, 590] width 842 height 25
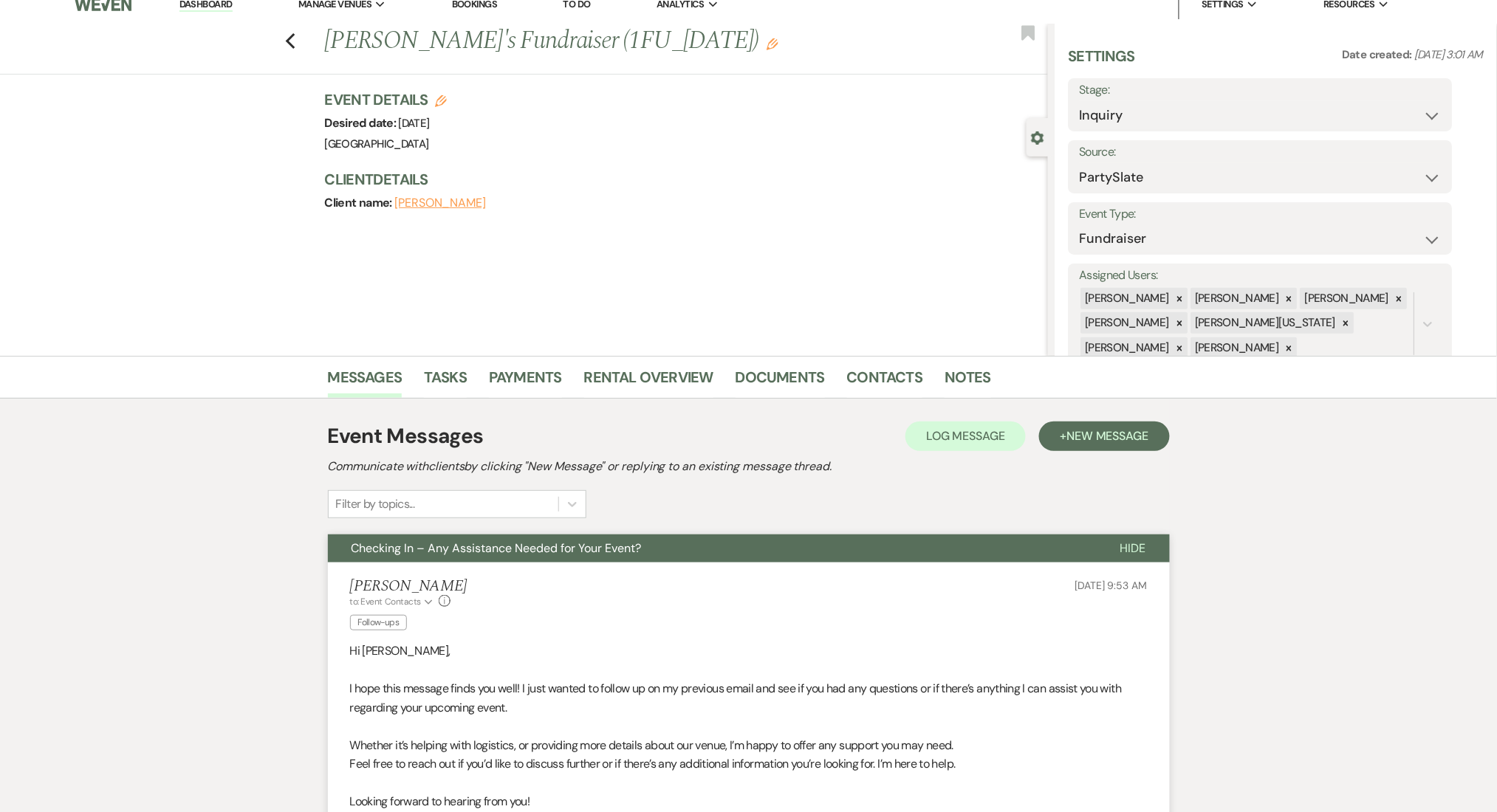
scroll to position [296, 0]
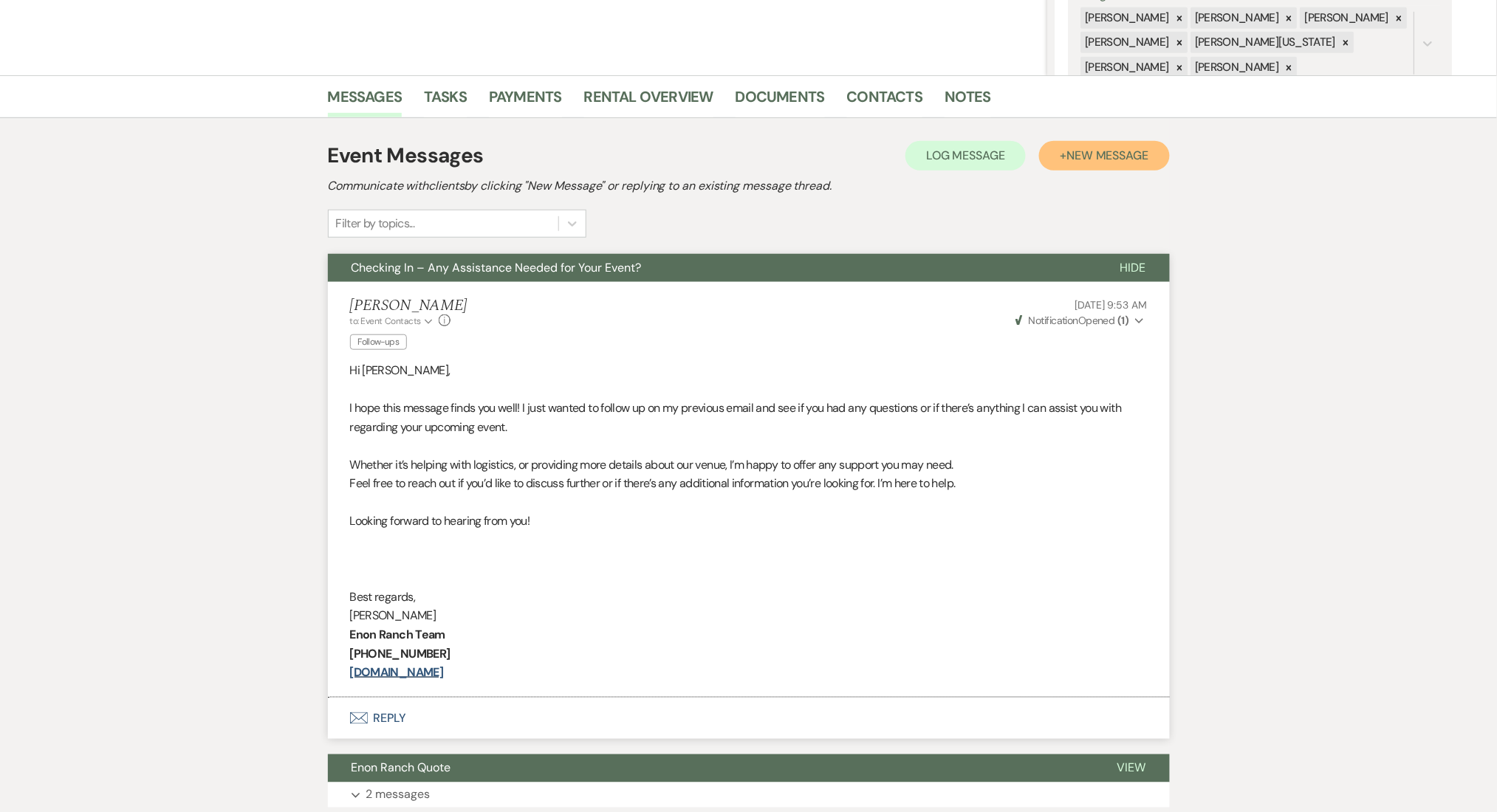
click at [1095, 152] on span "New Message" at bounding box center [1108, 155] width 82 height 15
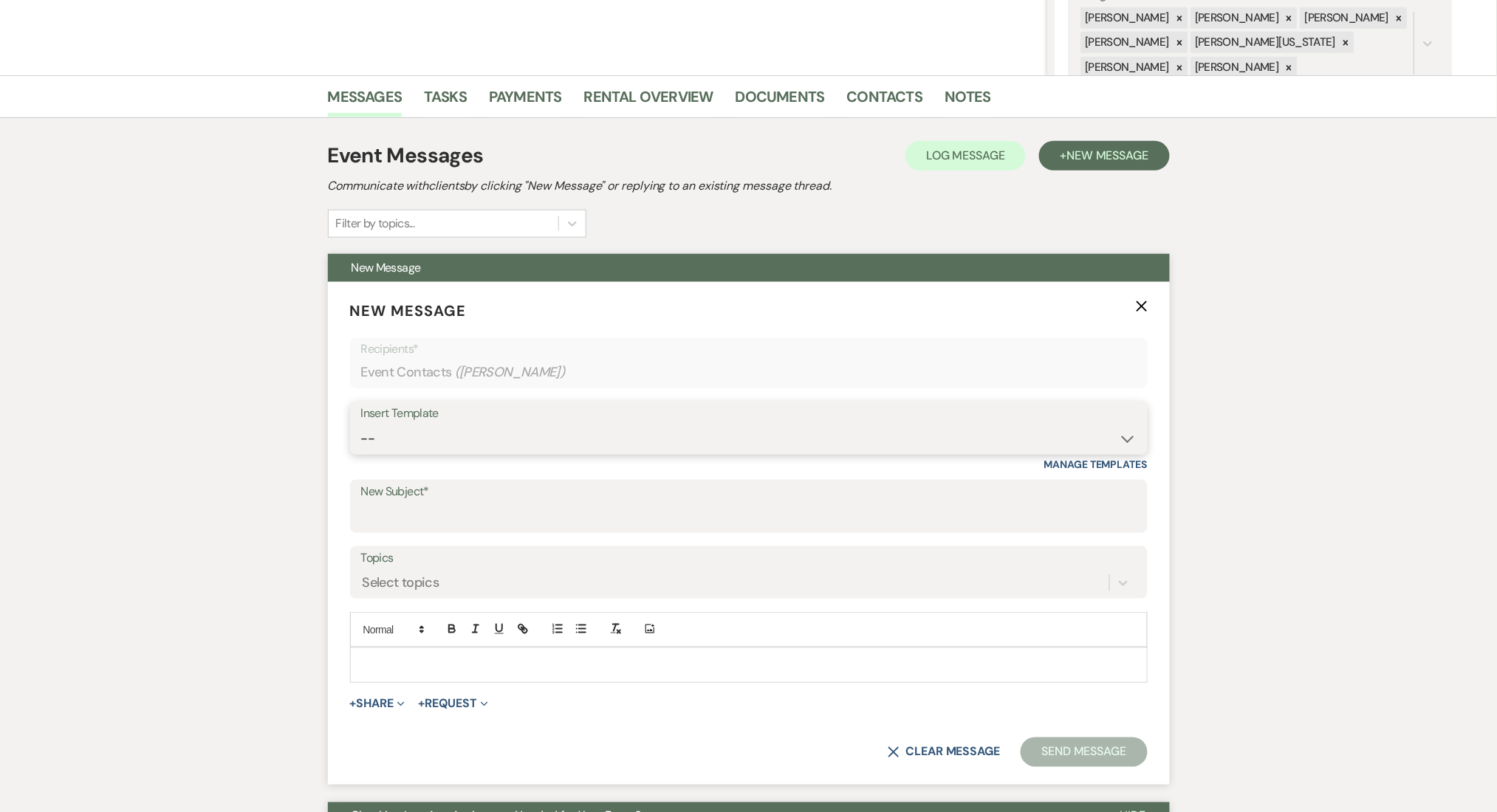
click at [486, 432] on select "-- Inquiry Follow Up Email #2 Contract Sending Template Payment Template Rental…" at bounding box center [749, 439] width 776 height 29
select select "1402"
click at [361, 424] on select "-- Inquiry Follow Up Email #2 Contract Sending Template Payment Template Rental…" at bounding box center [749, 439] width 776 height 29
type input "Ready to Schedule a Tour?"
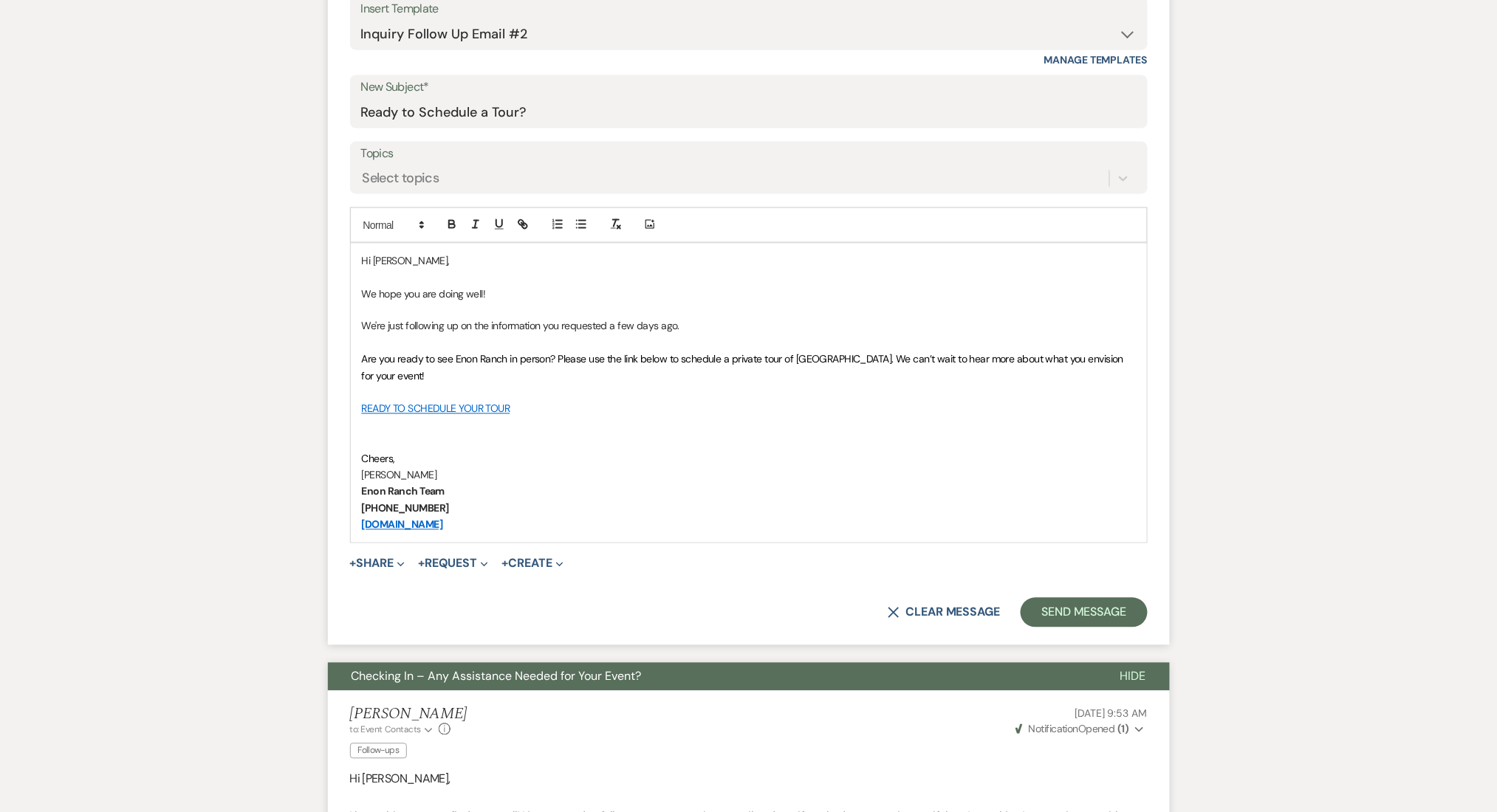
scroll to position [689, 0]
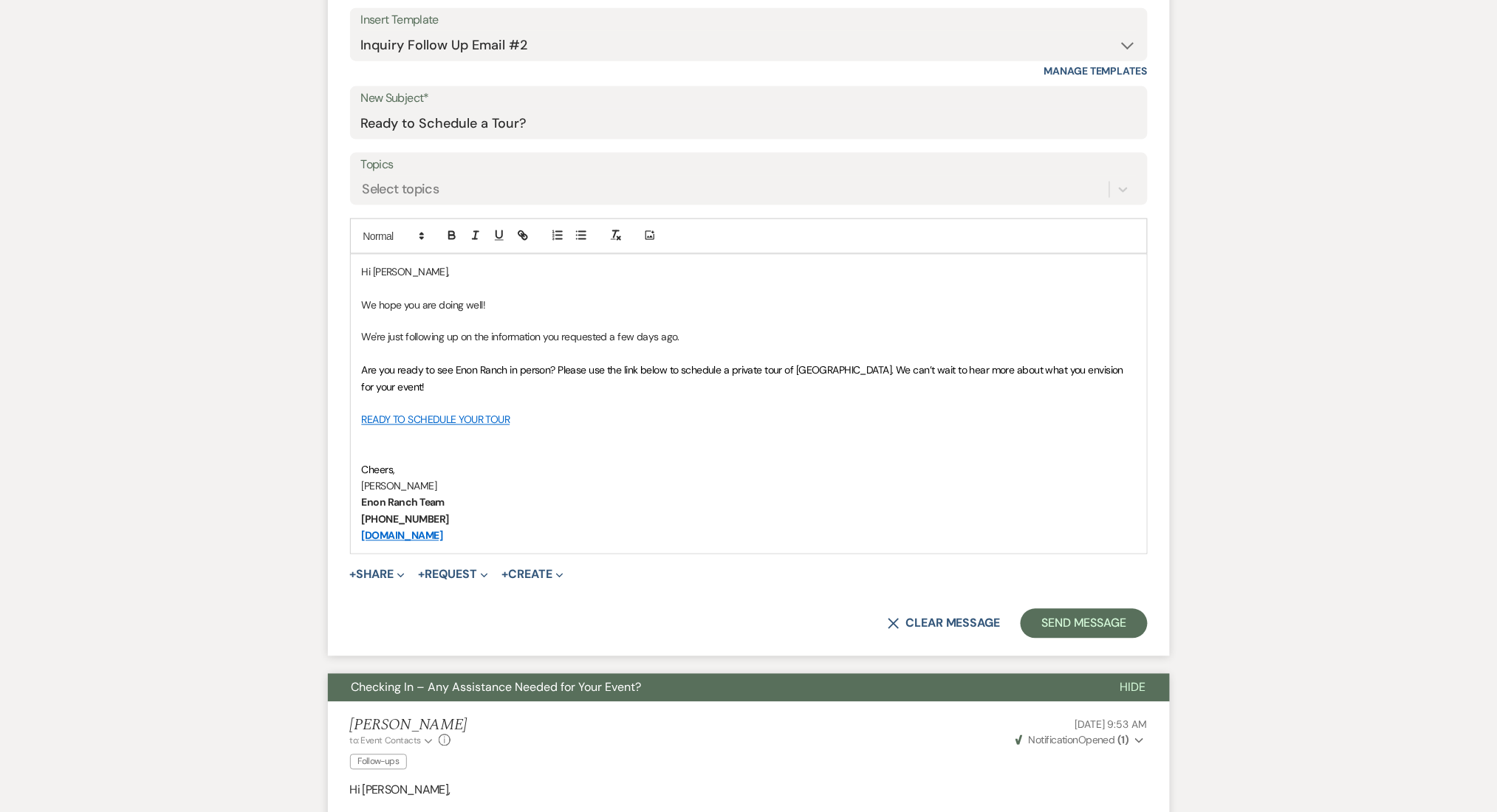
click at [1085, 642] on form "New Message X Saving draft... Recipients* Event Contacts ( Qualena Rangolan ) I…" at bounding box center [748, 273] width 842 height 768
click at [1089, 617] on button "Send Message" at bounding box center [1084, 624] width 126 height 30
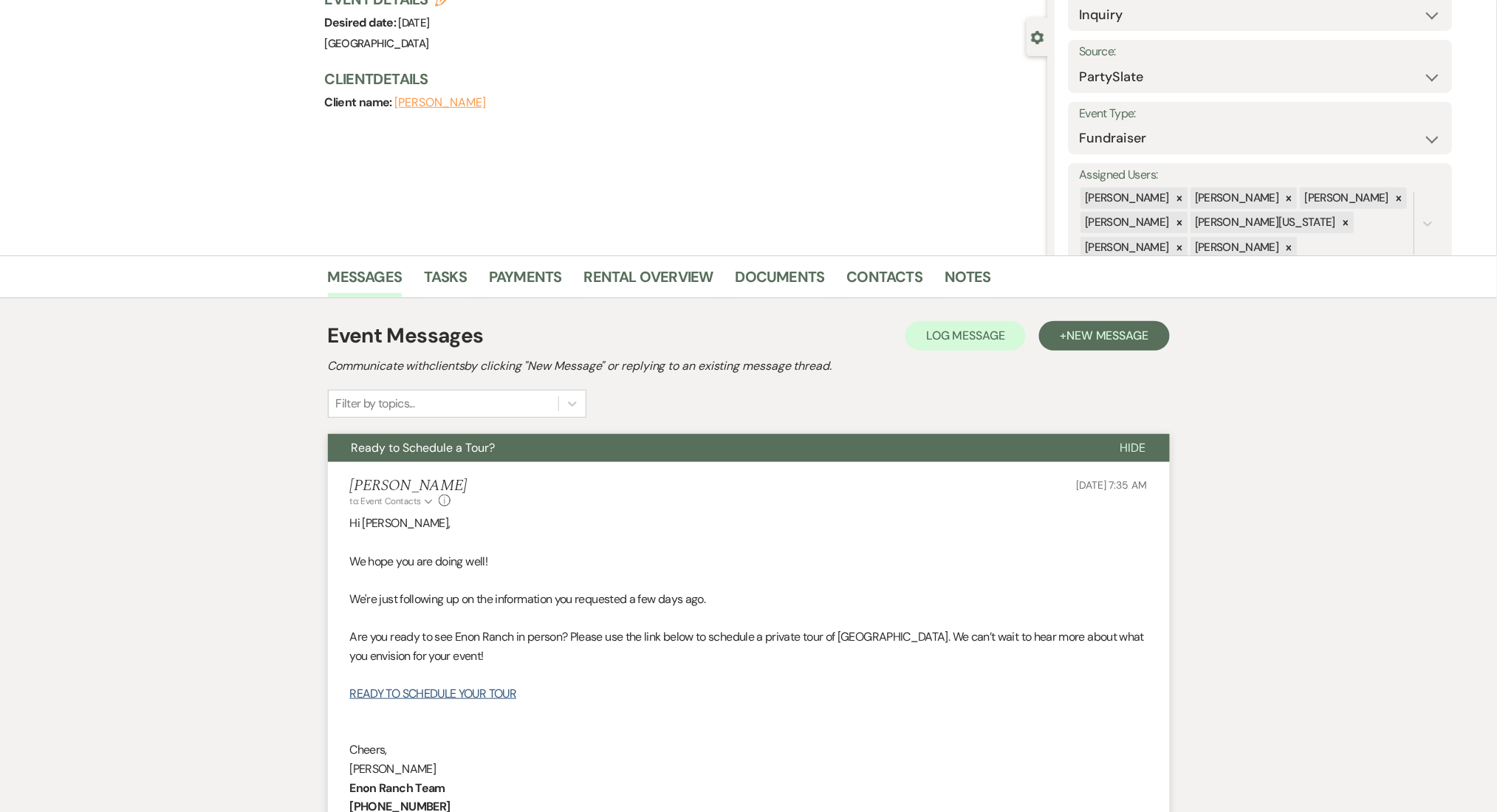
scroll to position [0, 0]
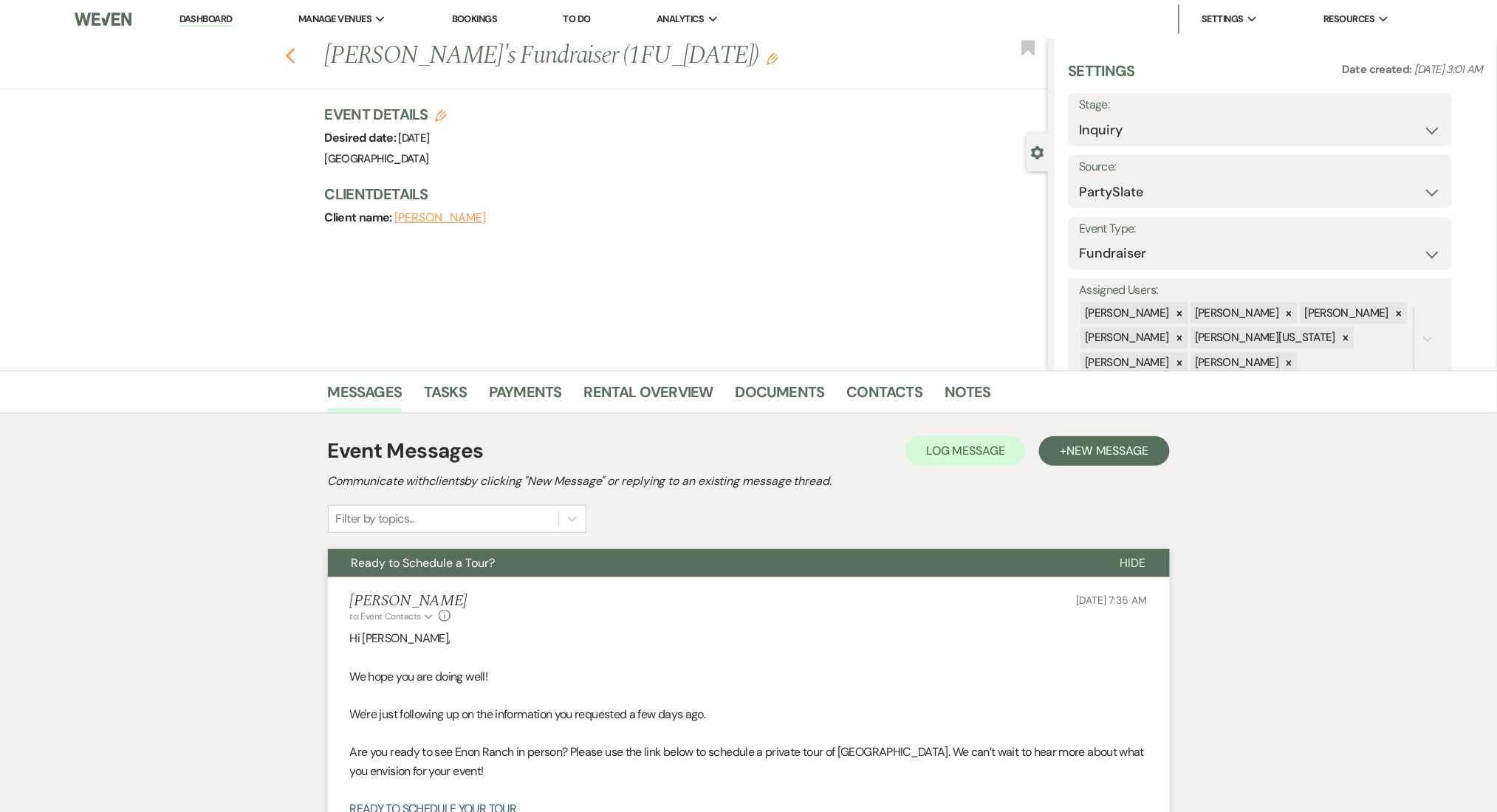
click at [296, 64] on icon "Previous" at bounding box center [290, 56] width 11 height 18
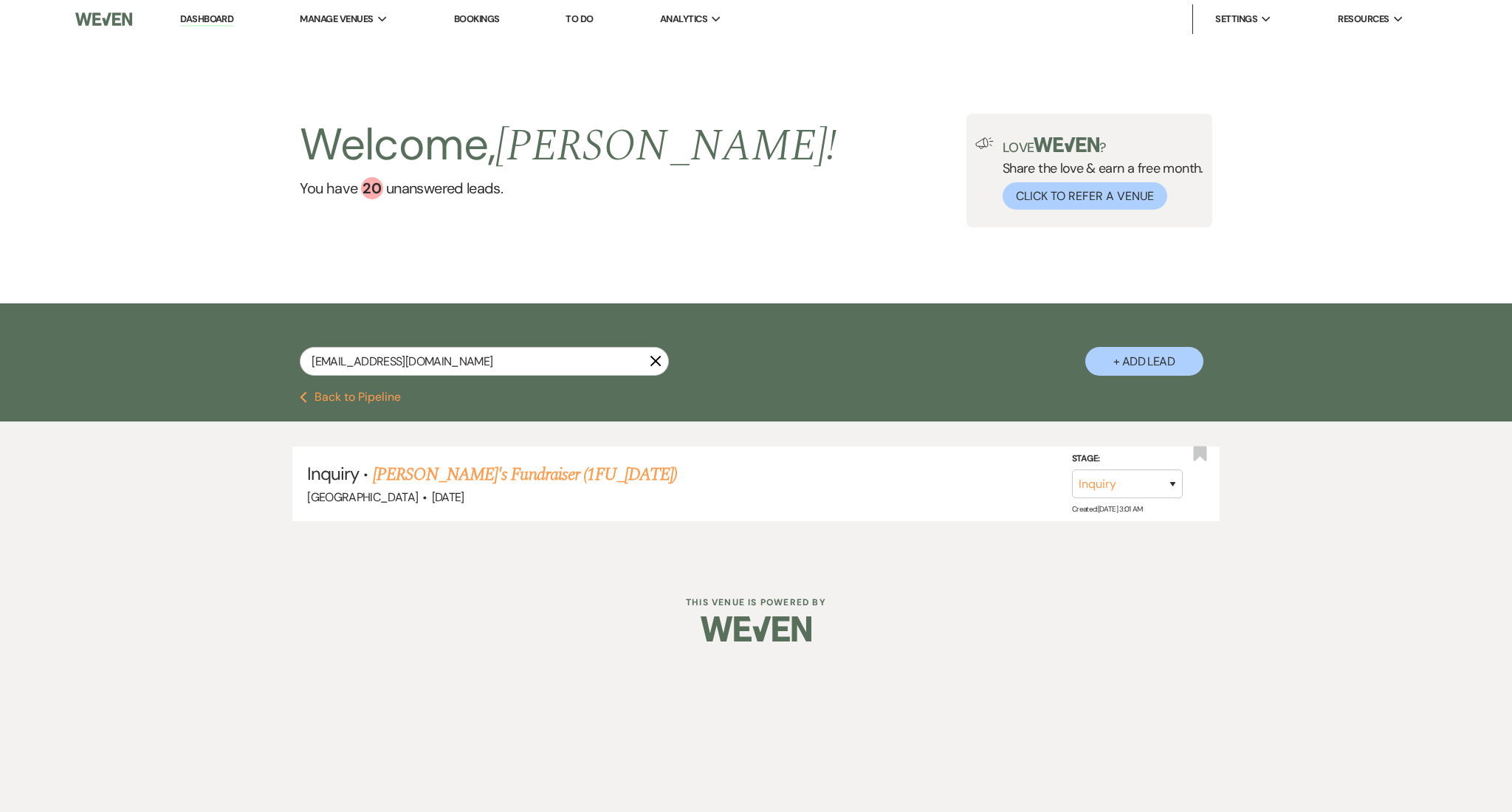
click at [429, 376] on div "pharaohscrownagency@gmail.com" at bounding box center [484, 362] width 369 height 29
click at [435, 356] on input "pharaohscrownagency@gmail.com" at bounding box center [484, 362] width 369 height 29
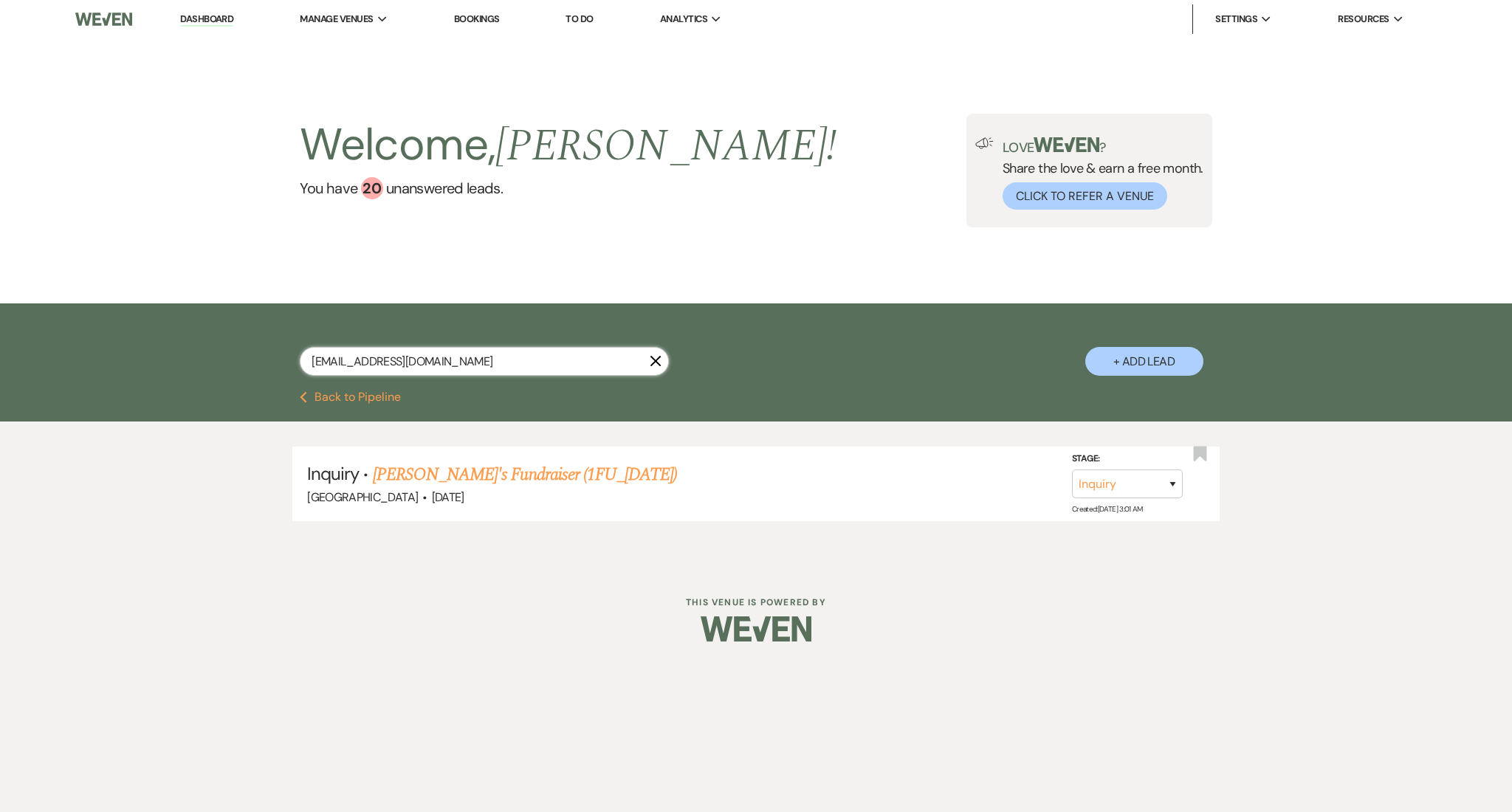
paste input "alovelylady22"
type input "alovelylady22@gmail.com"
click at [486, 474] on link "Alisha Kelley's Wedding (1FU_7.9,25)" at bounding box center [511, 475] width 276 height 27
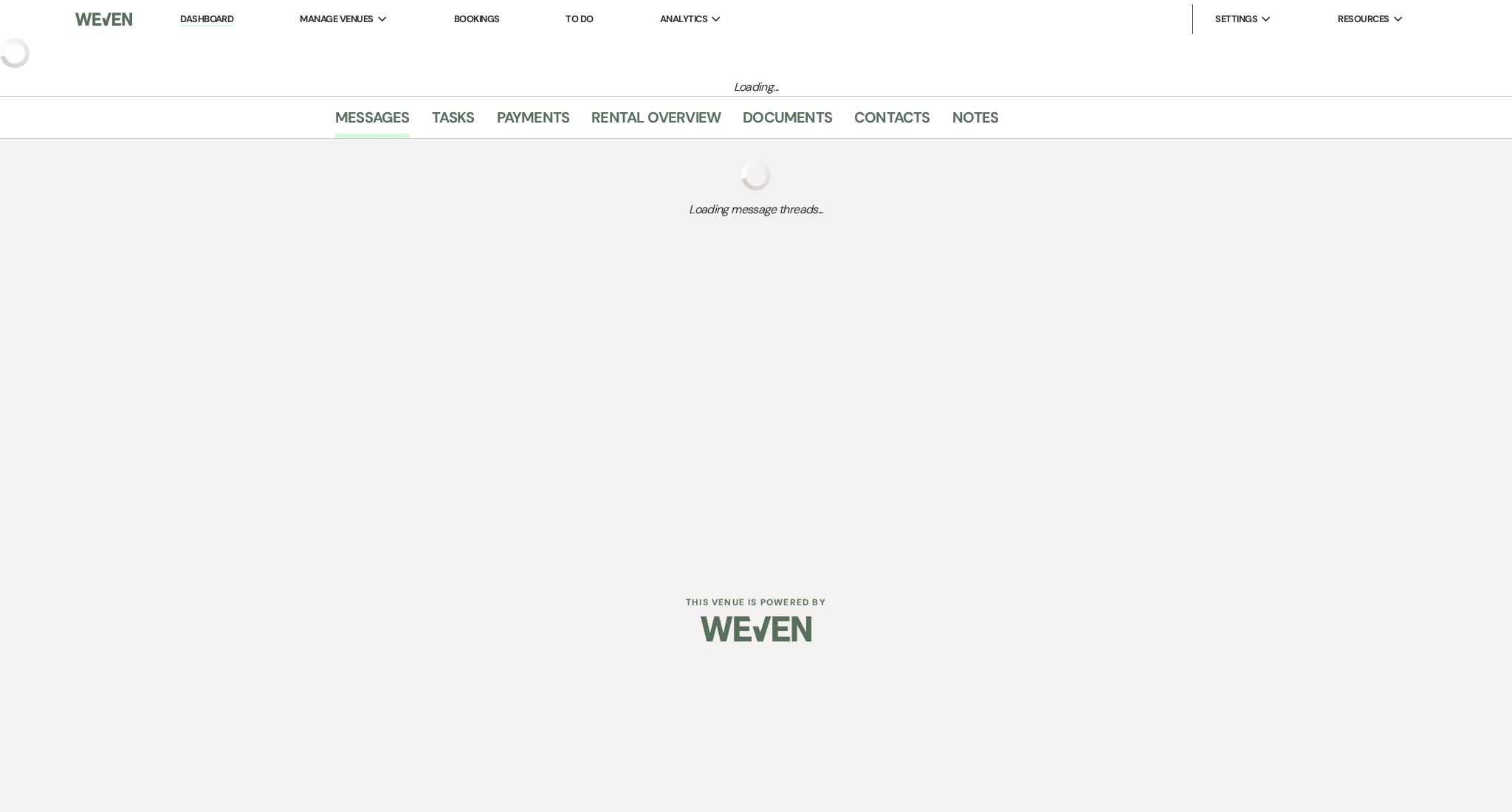
select select "2"
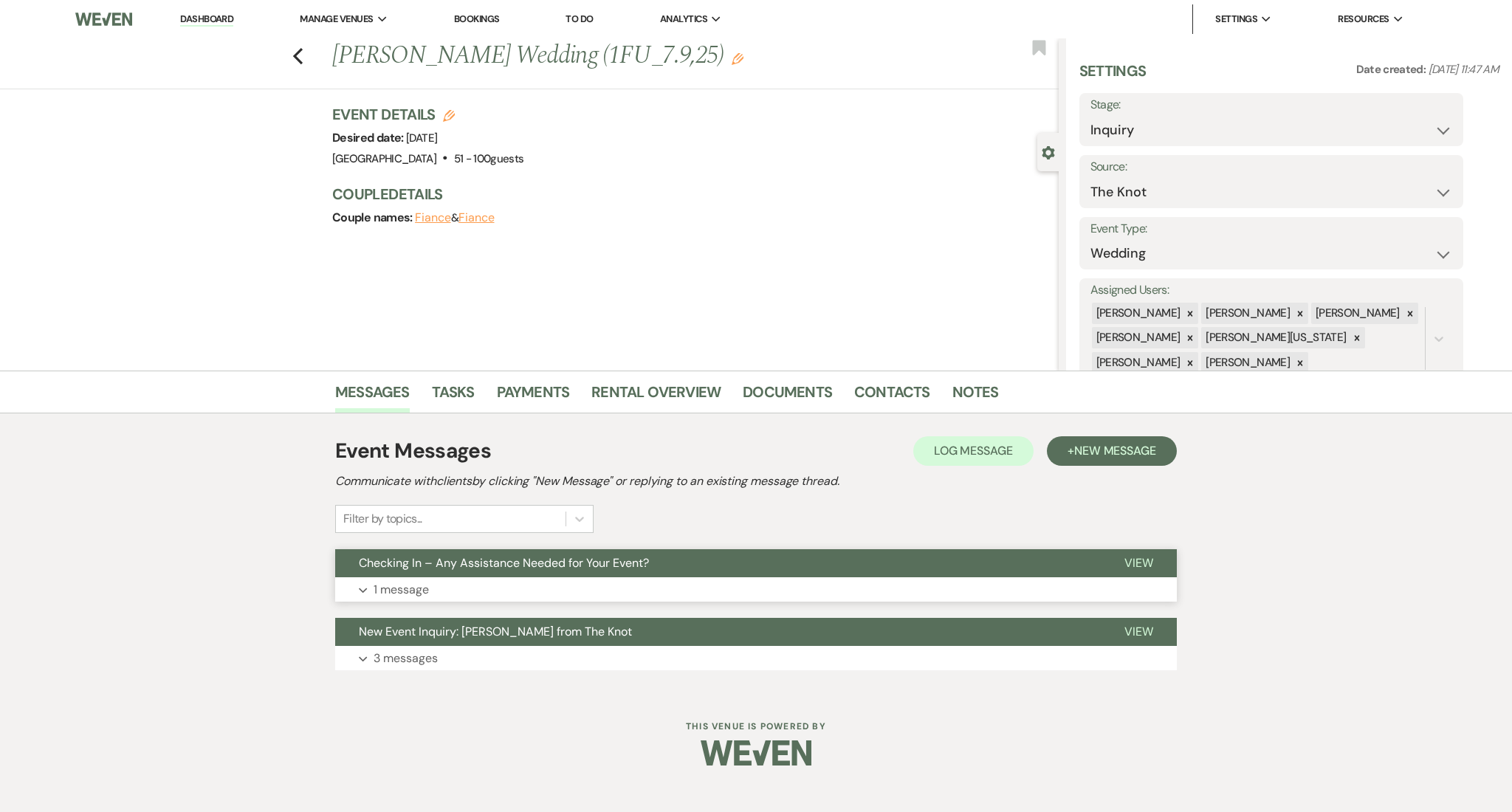
click at [469, 580] on button "Expand 1 message" at bounding box center [756, 590] width 842 height 25
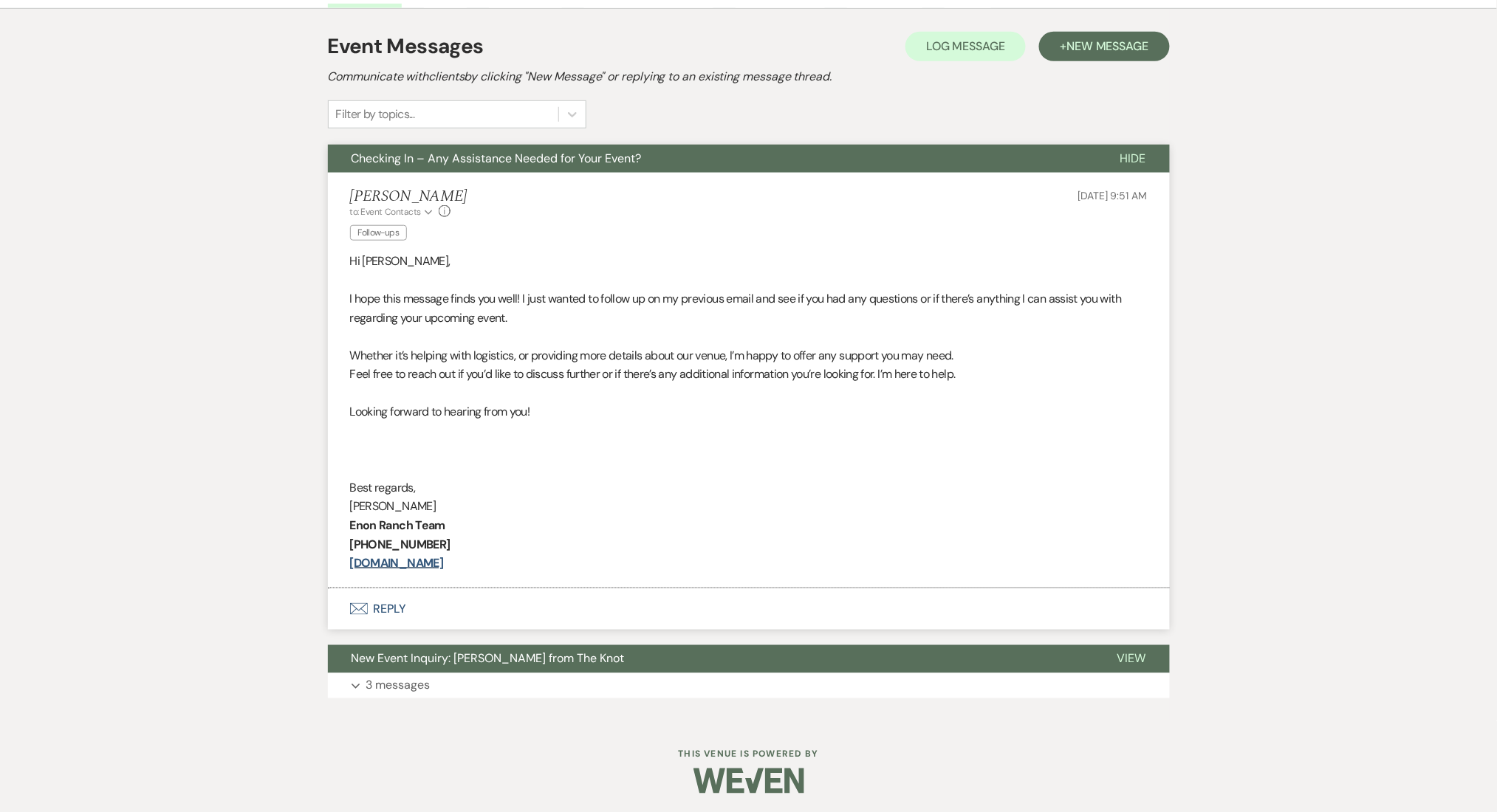
scroll to position [407, 0]
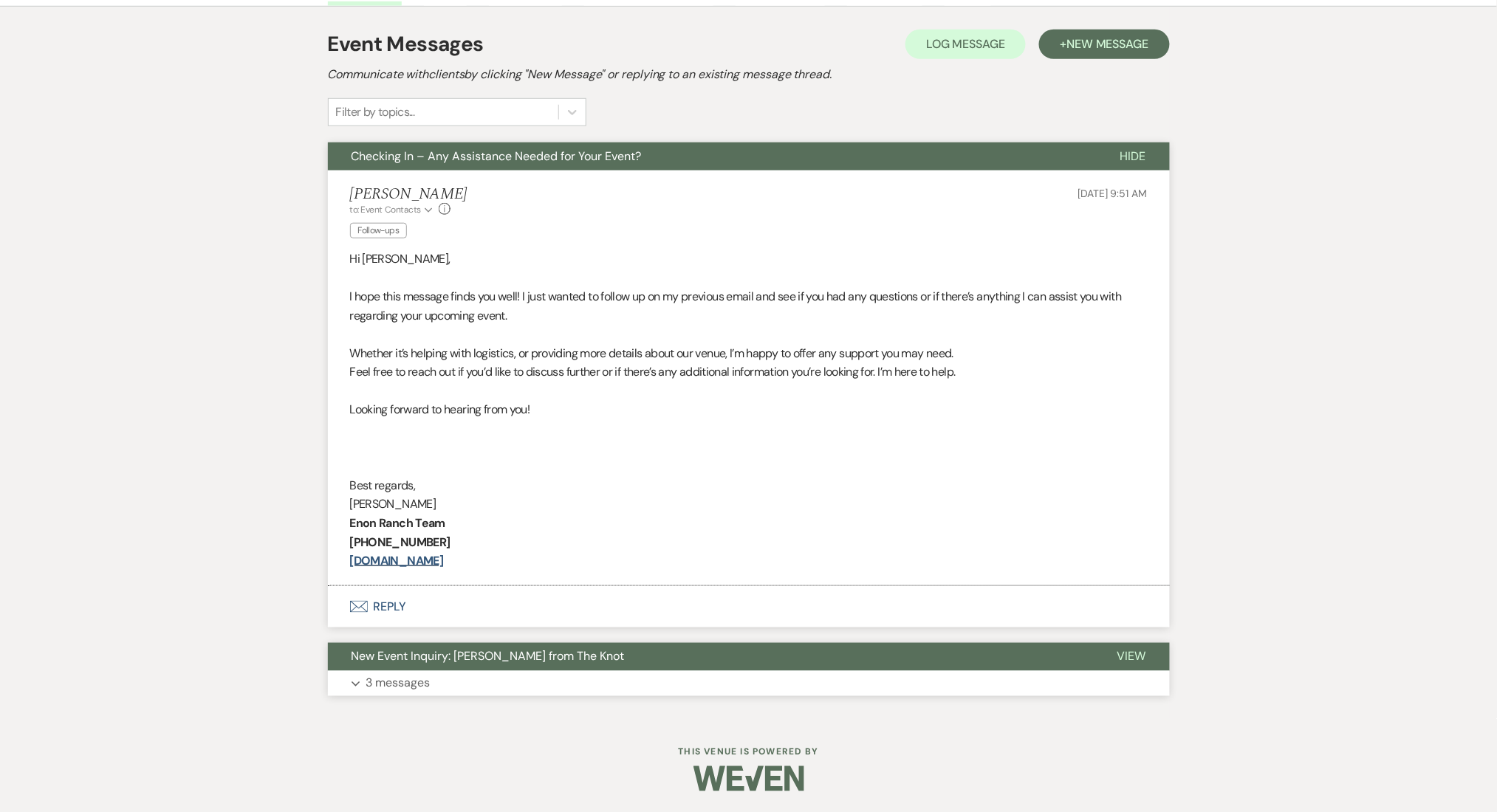
drag, startPoint x: 463, startPoint y: 699, endPoint x: 463, endPoint y: 690, distance: 9.0
click at [463, 699] on div "Event Messages Log Log Message + New Message Communicate with clients by clicki…" at bounding box center [748, 363] width 842 height 683
click at [473, 676] on button "Expand 3 messages" at bounding box center [748, 683] width 842 height 25
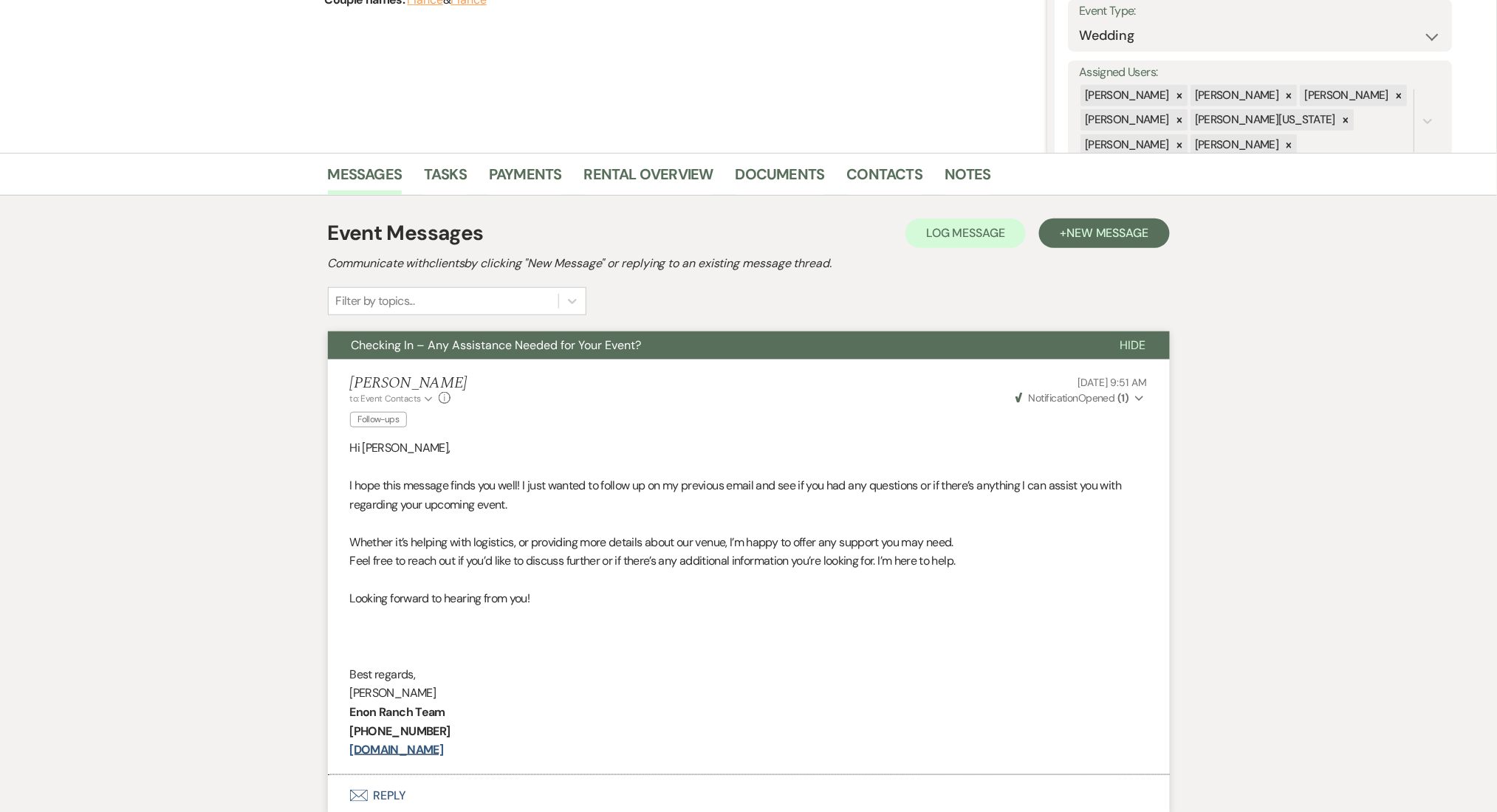
scroll to position [111, 0]
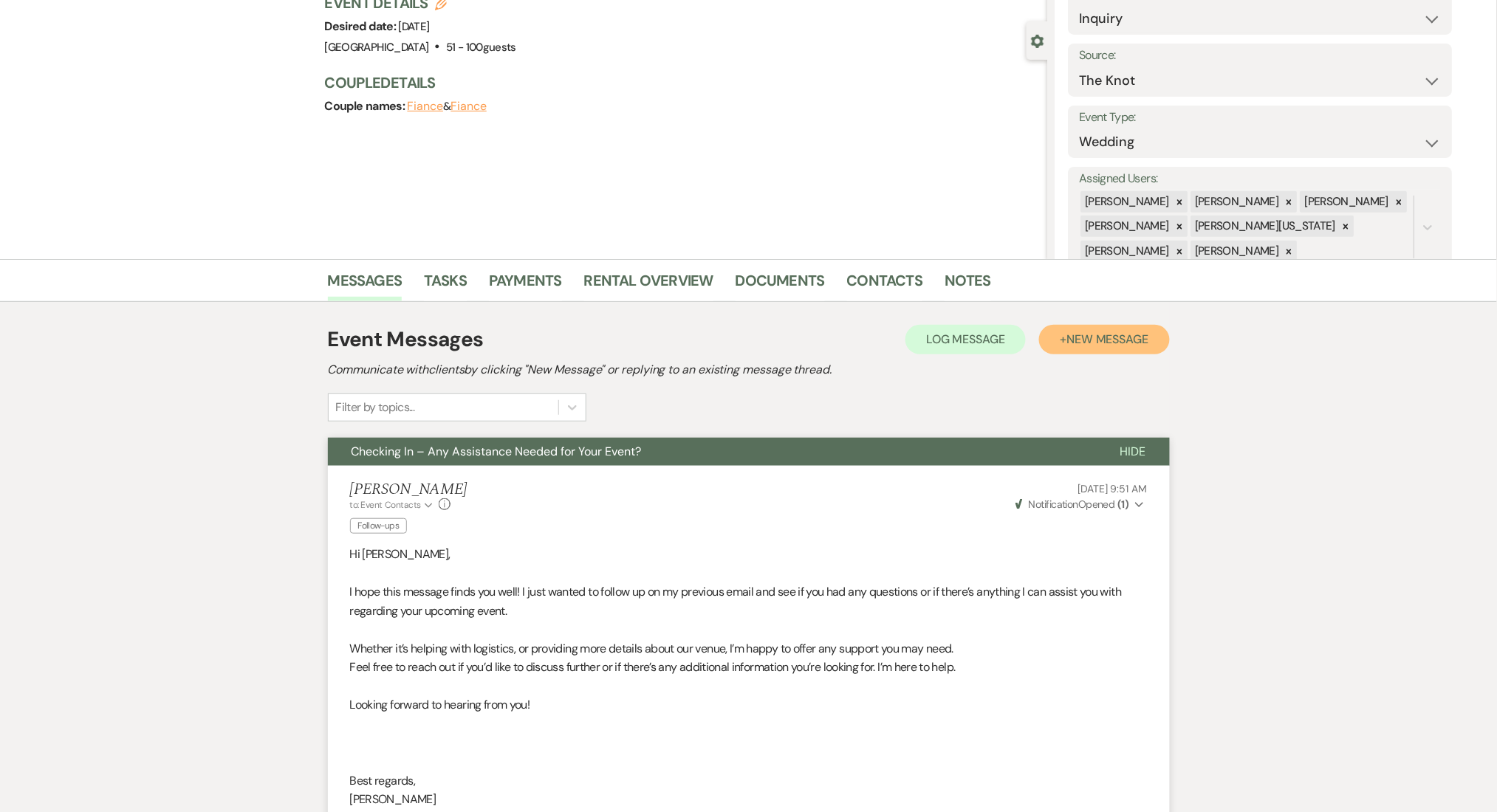
click at [1083, 338] on span "New Message" at bounding box center [1108, 339] width 82 height 15
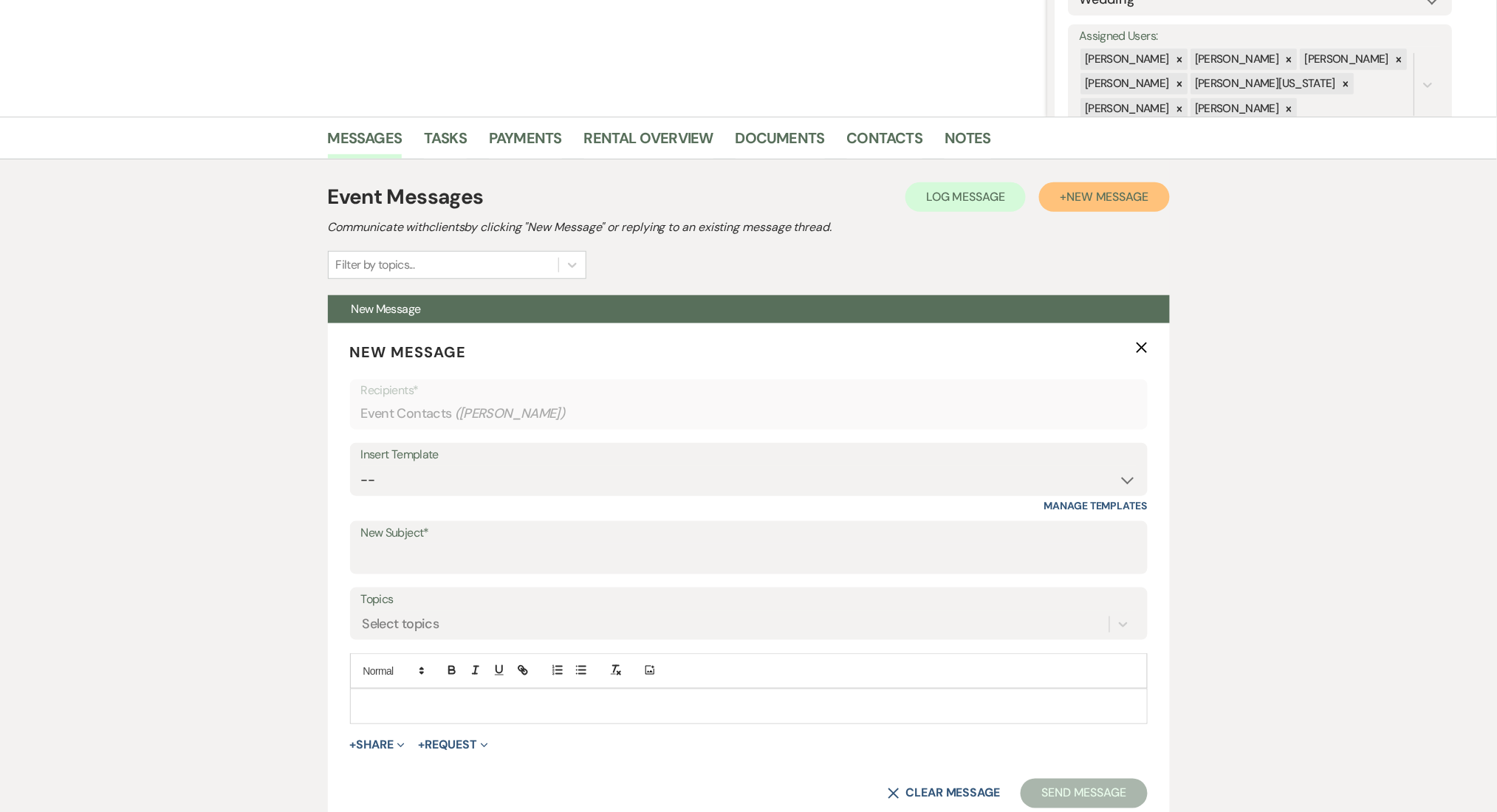
scroll to position [407, 0]
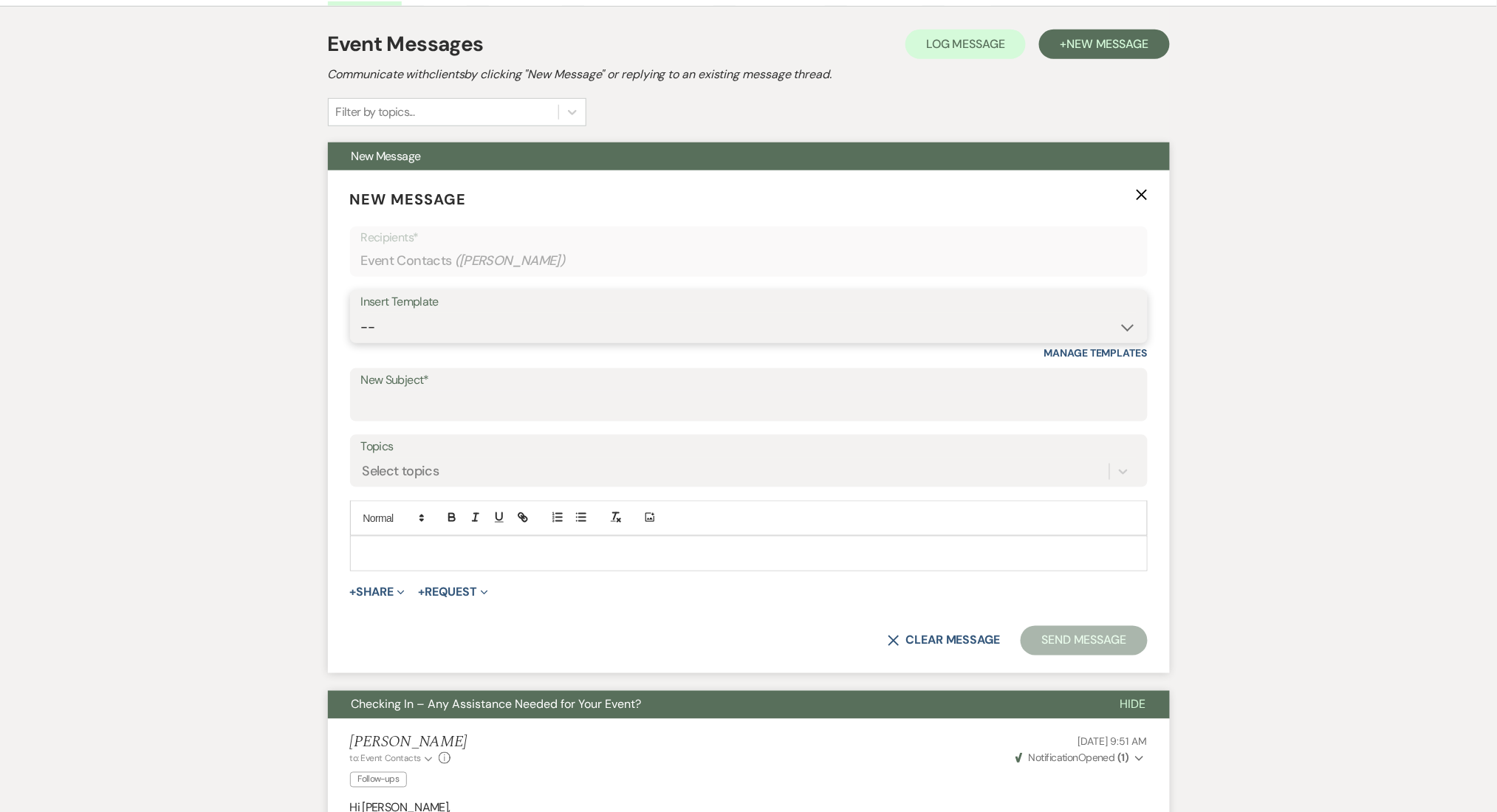
click at [432, 322] on select "-- Inquiry Follow Up Email #2 Contract Sending Template Payment Template Rental…" at bounding box center [749, 328] width 776 height 29
select select "1402"
click at [361, 313] on select "-- Inquiry Follow Up Email #2 Contract Sending Template Payment Template Rental…" at bounding box center [749, 328] width 776 height 29
type input "Ready to Schedule a Tour?"
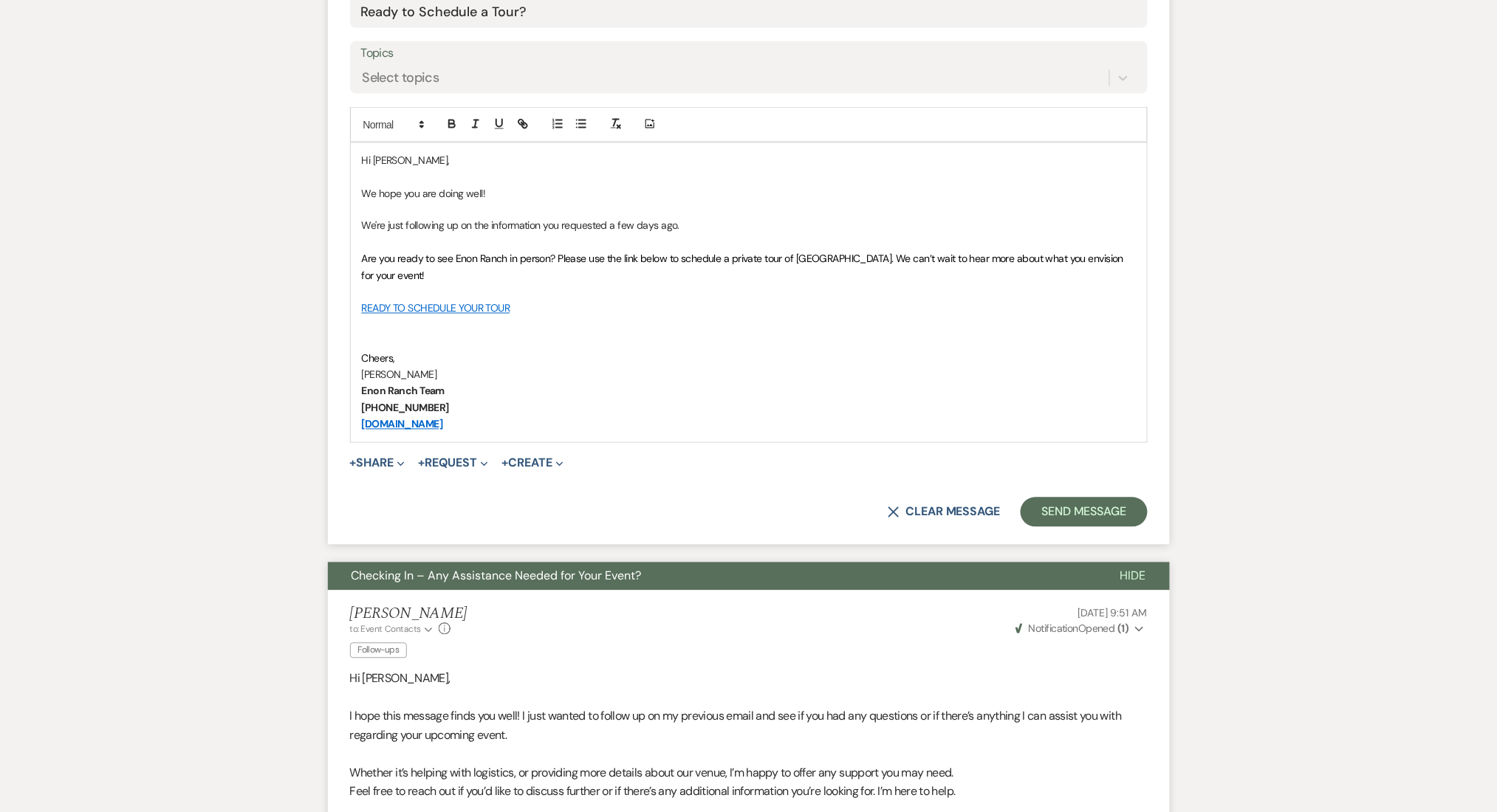
click at [1048, 488] on form "New Message X Saving draft... Recipients* Event Contacts ( Alisha Kelley ) Inse…" at bounding box center [748, 161] width 842 height 768
click at [1041, 511] on button "Send Message" at bounding box center [1084, 512] width 126 height 30
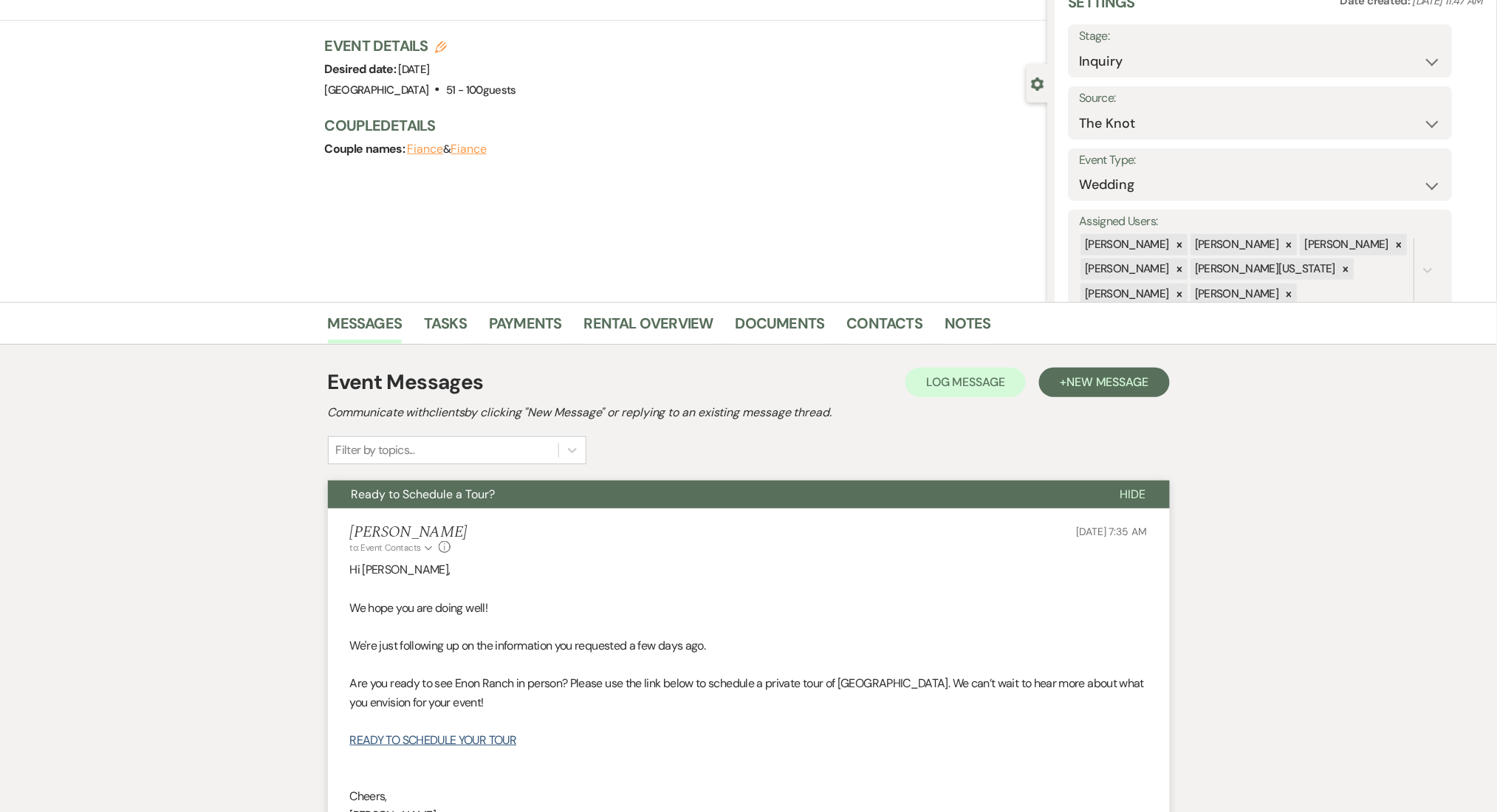
scroll to position [0, 0]
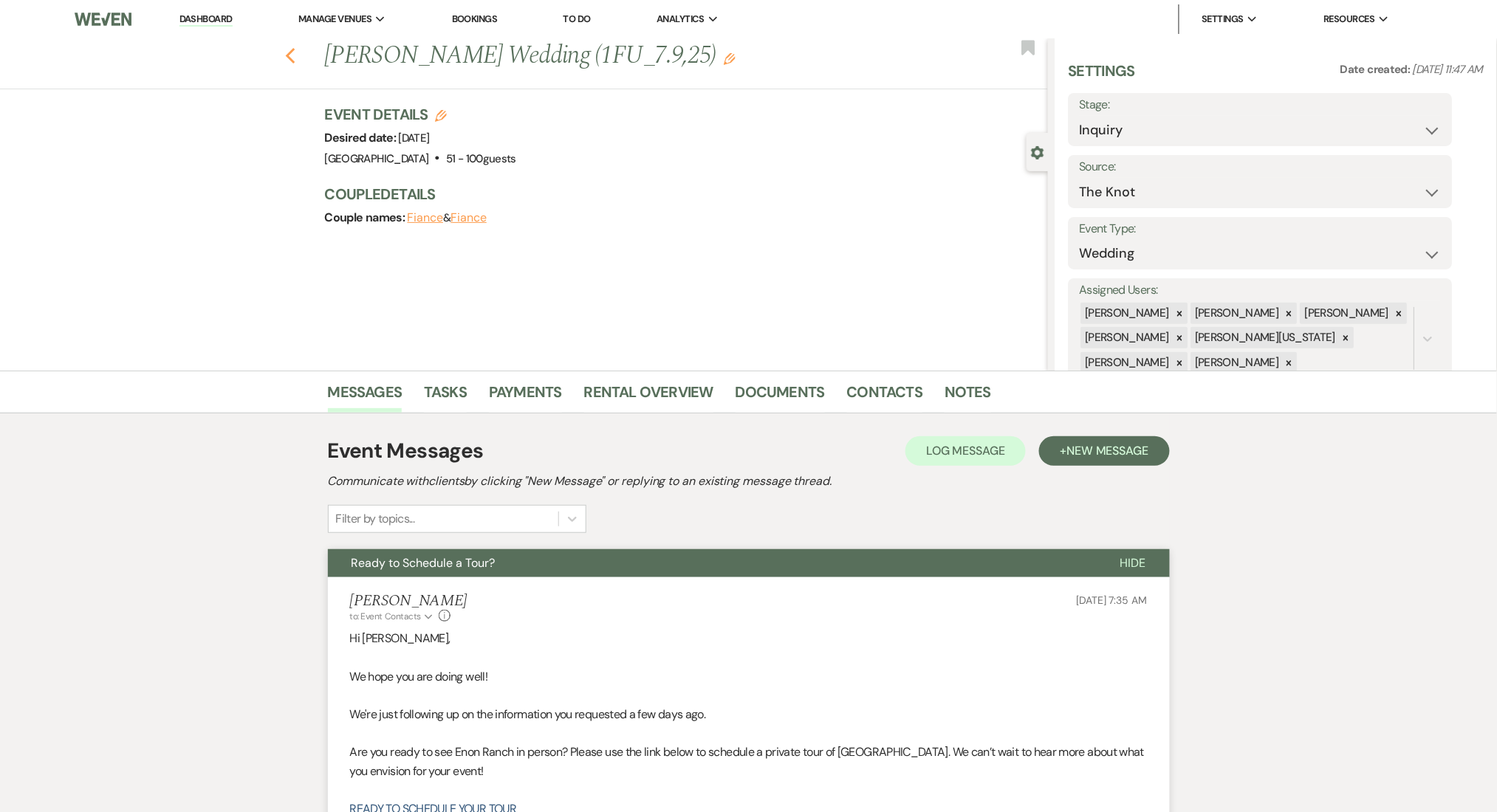
click at [294, 55] on use "button" at bounding box center [289, 56] width 10 height 16
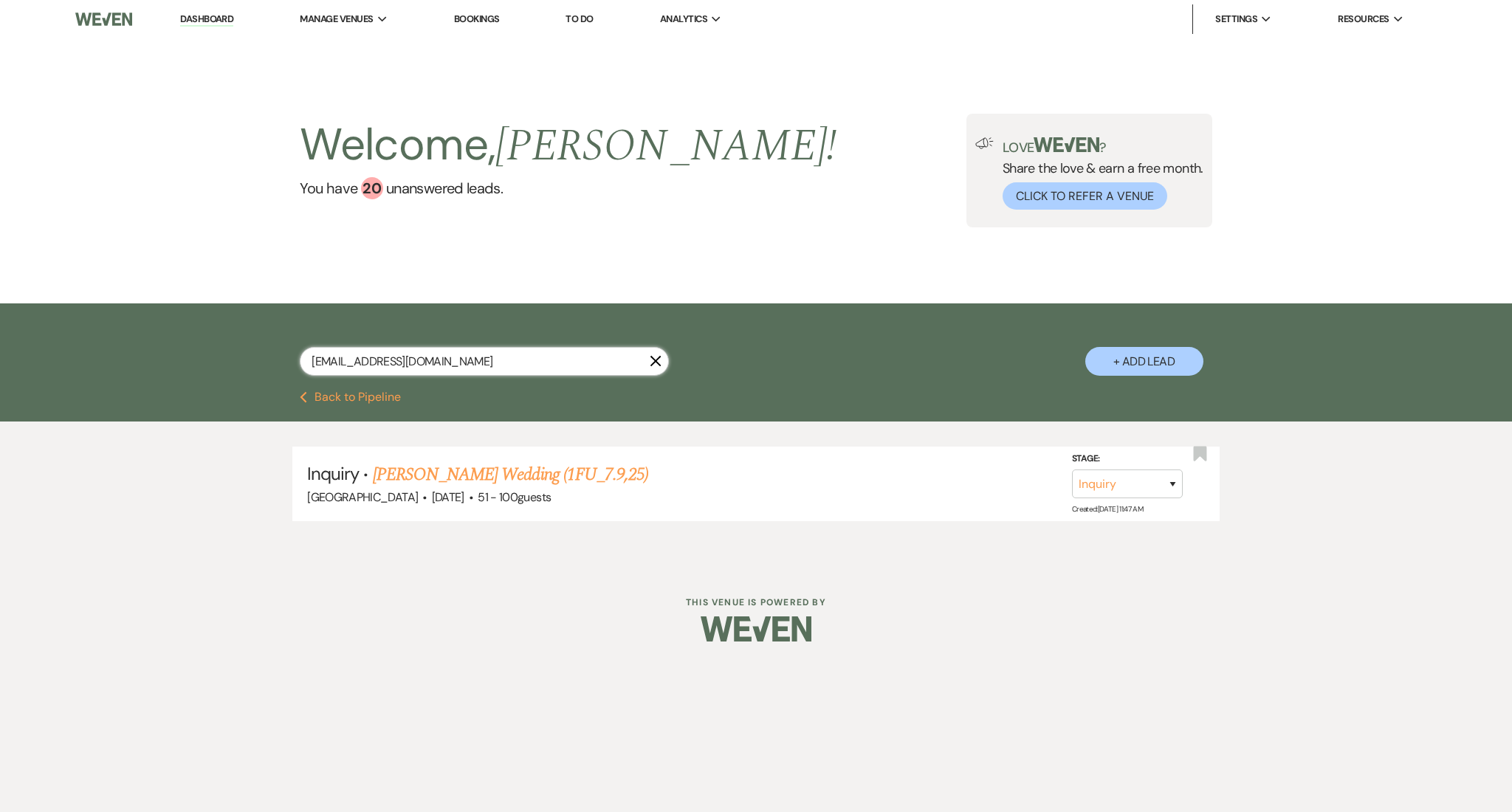
drag, startPoint x: 481, startPoint y: 359, endPoint x: 151, endPoint y: 334, distance: 330.9
click at [151, 334] on div "alovelylady22@gmail.com X + Add Lead" at bounding box center [756, 347] width 1512 height 88
paste input "kelseyj1216"
type input "kelseyj1216@gmail.com"
click at [392, 474] on link "Kelsey Hatlestad's Wedding (1FU_7.9.25)" at bounding box center [515, 475] width 284 height 27
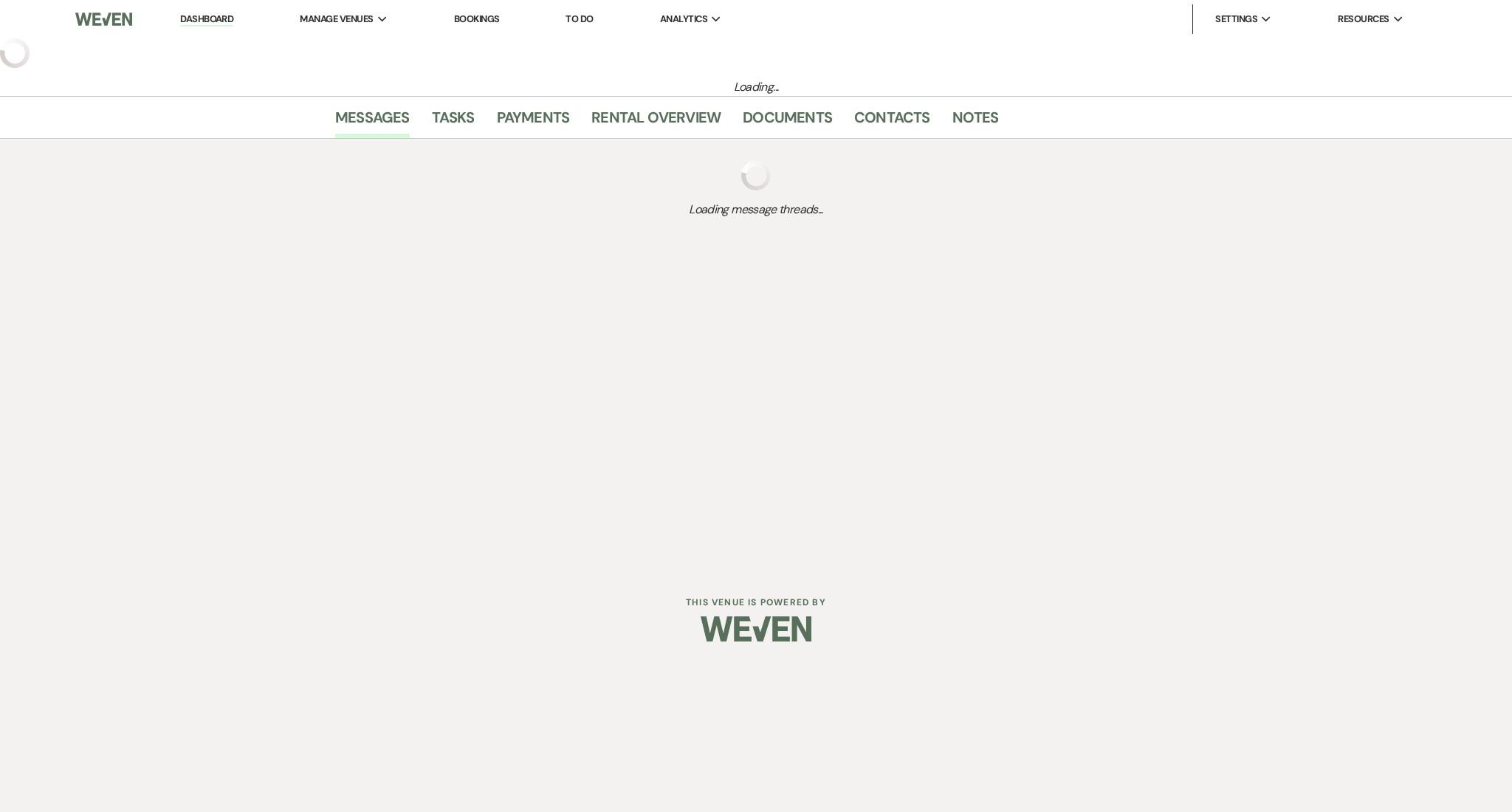
select select "2"
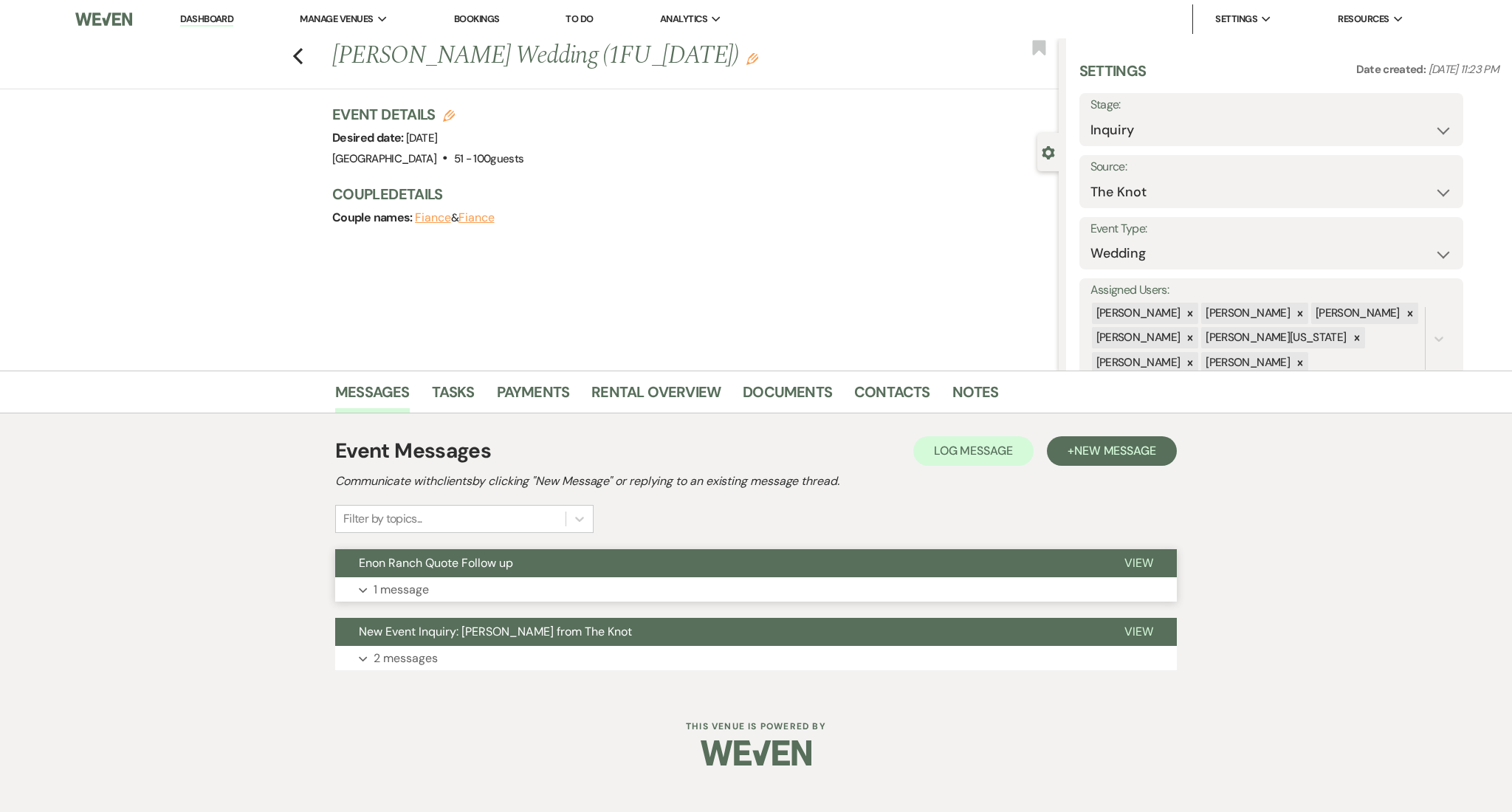
click at [597, 600] on button "Expand 1 message" at bounding box center [756, 590] width 842 height 25
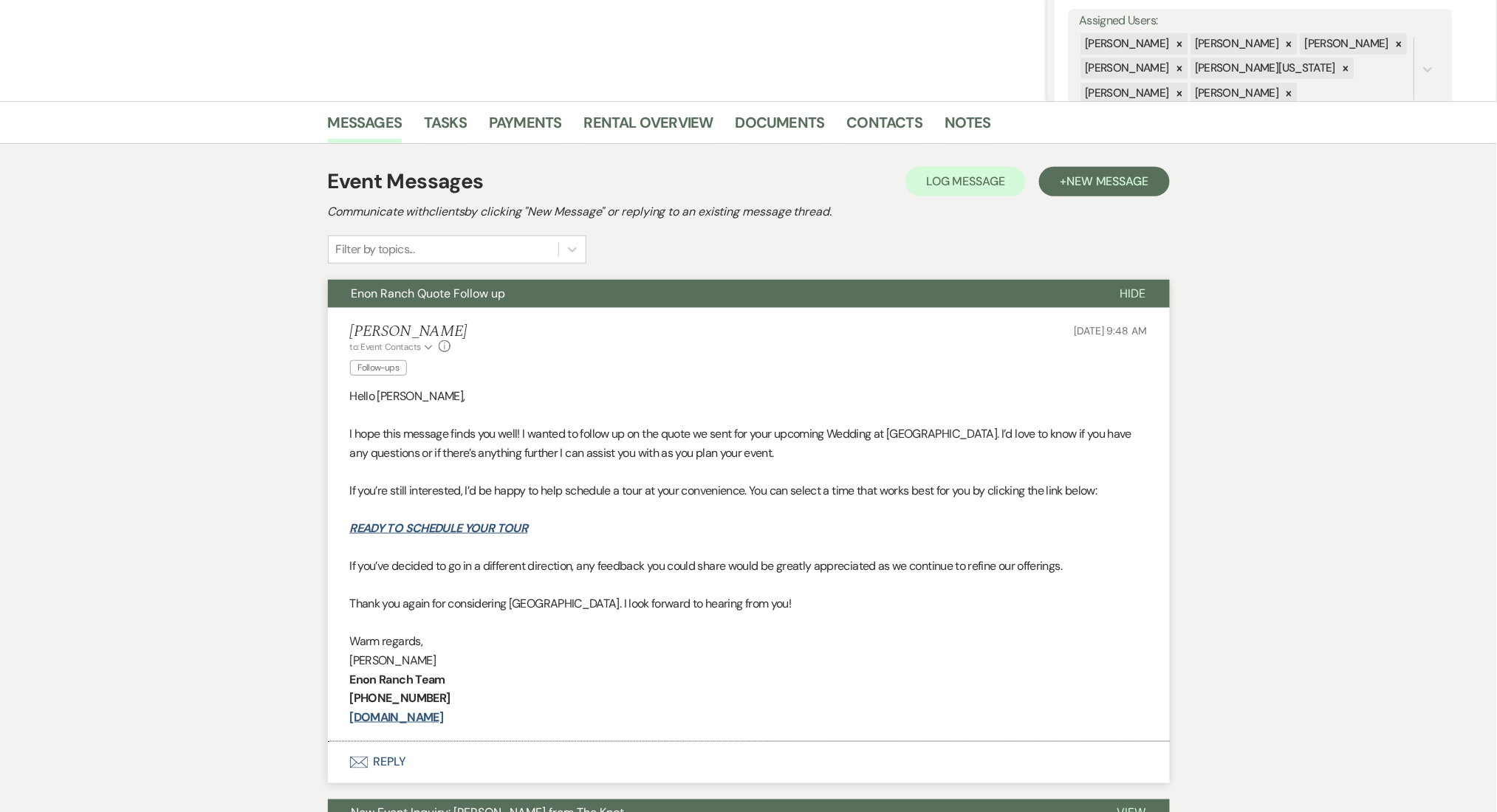
scroll to position [426, 0]
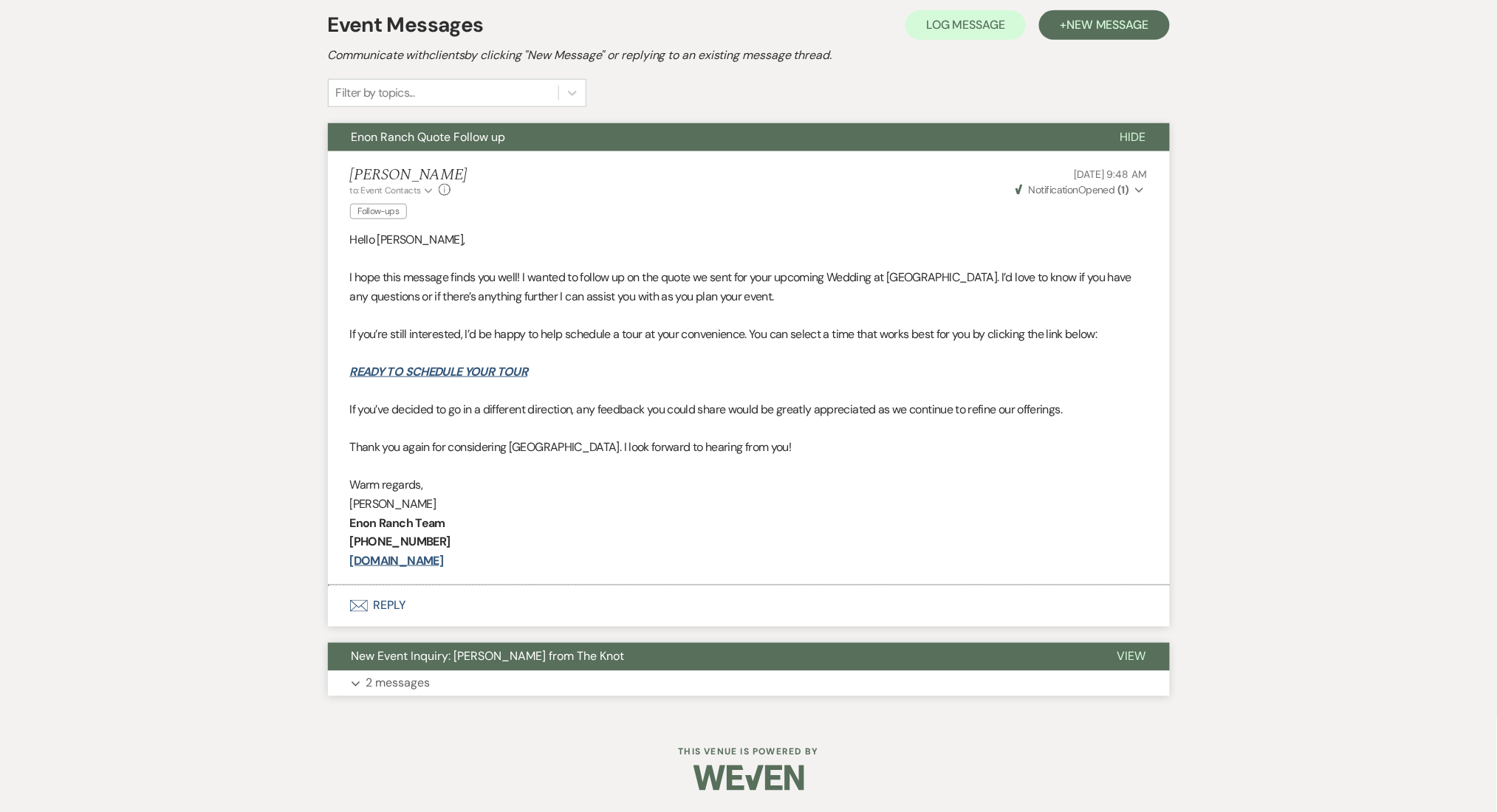
click at [436, 676] on button "Expand 2 messages" at bounding box center [748, 683] width 842 height 25
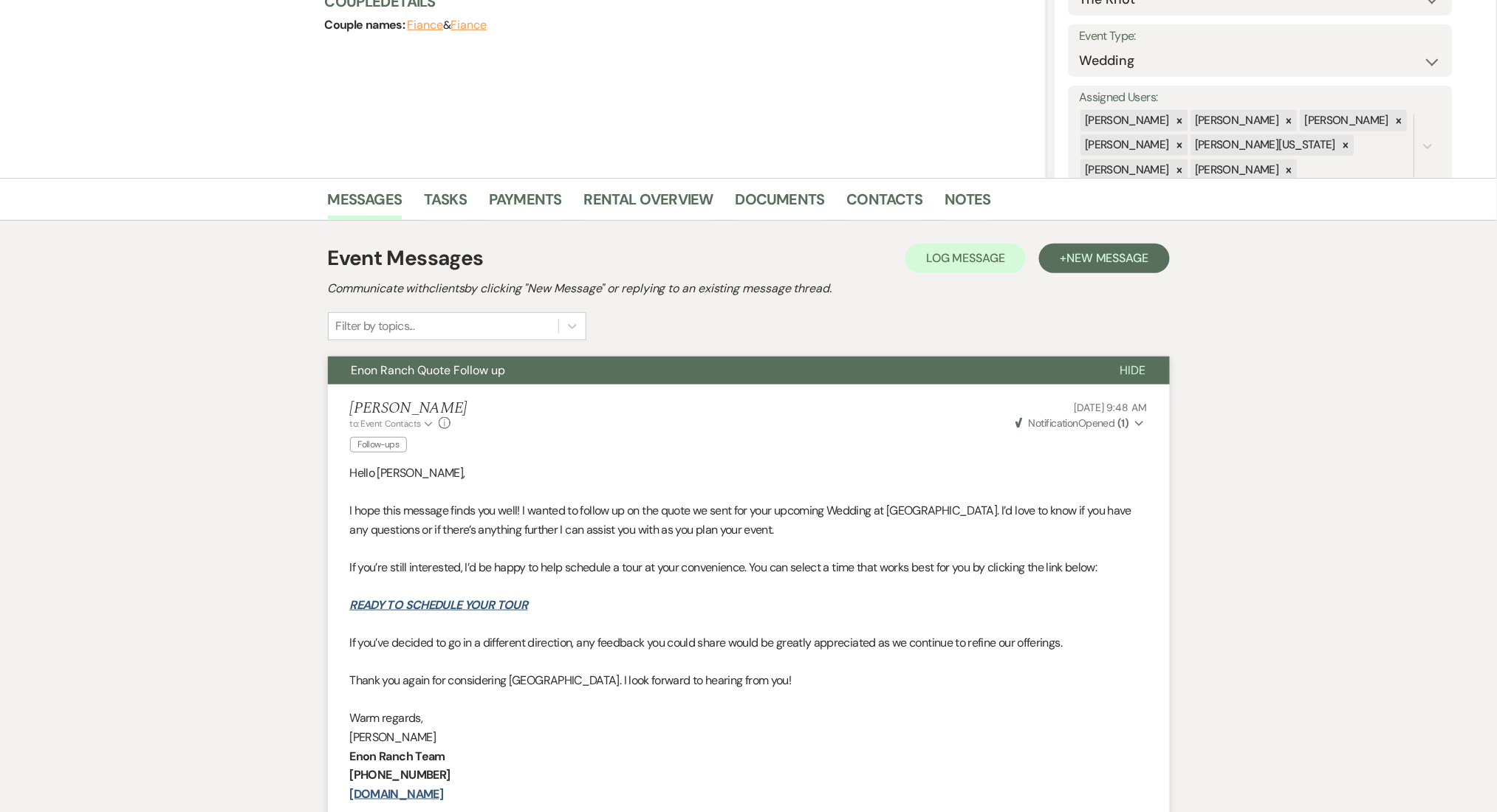
scroll to position [0, 0]
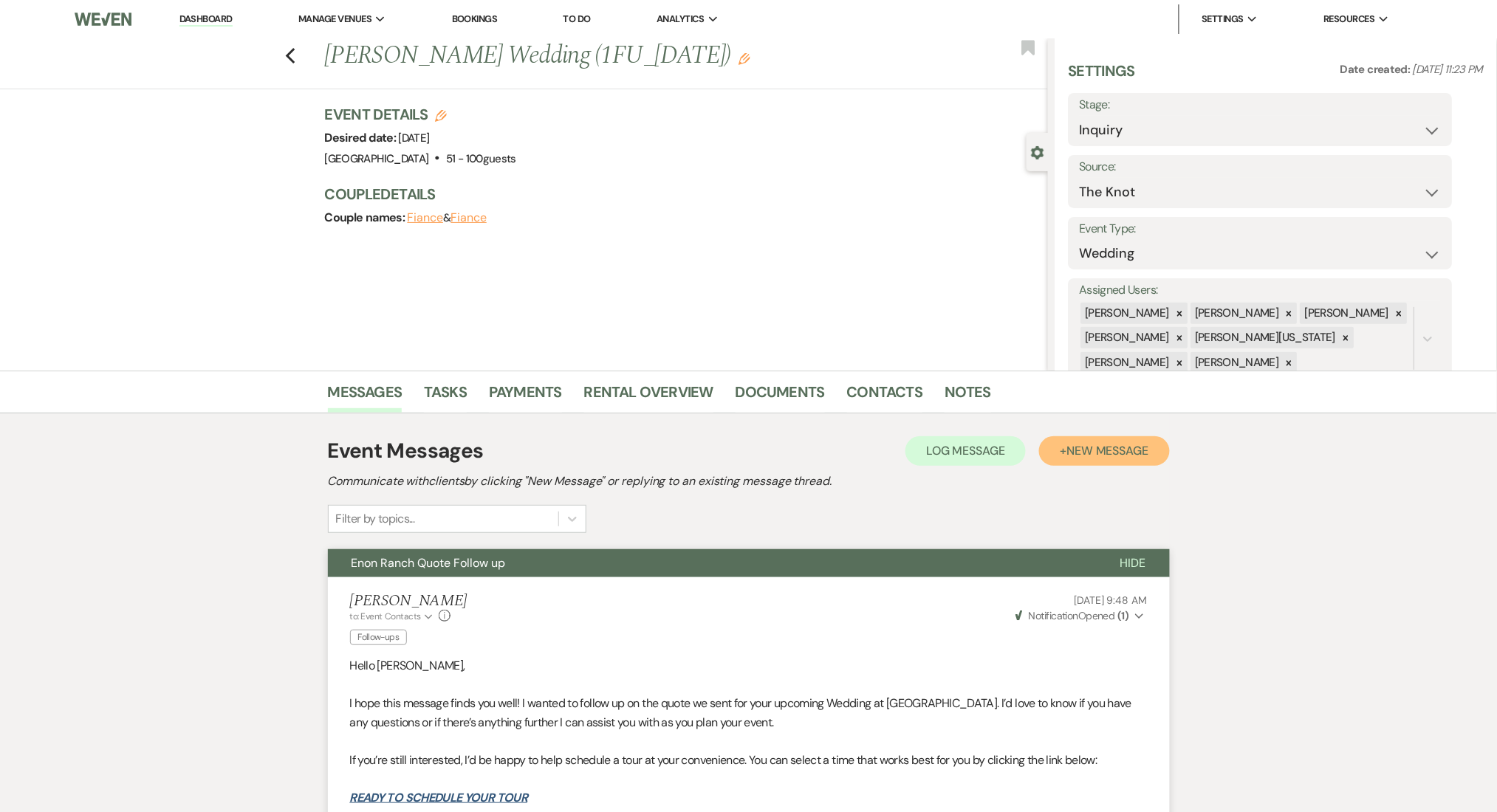
click at [1100, 440] on button "+ New Message" at bounding box center [1104, 451] width 130 height 30
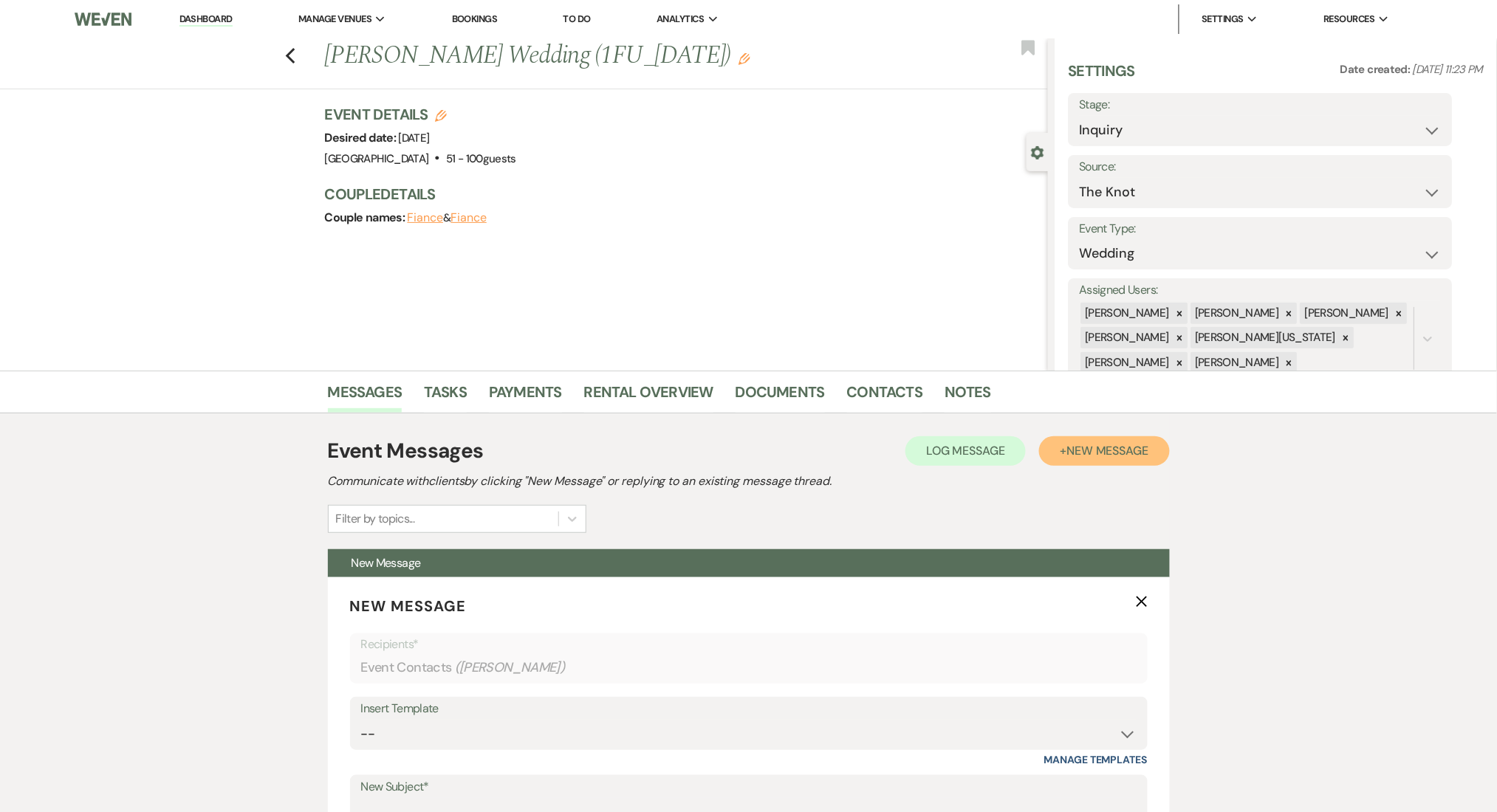
scroll to position [296, 0]
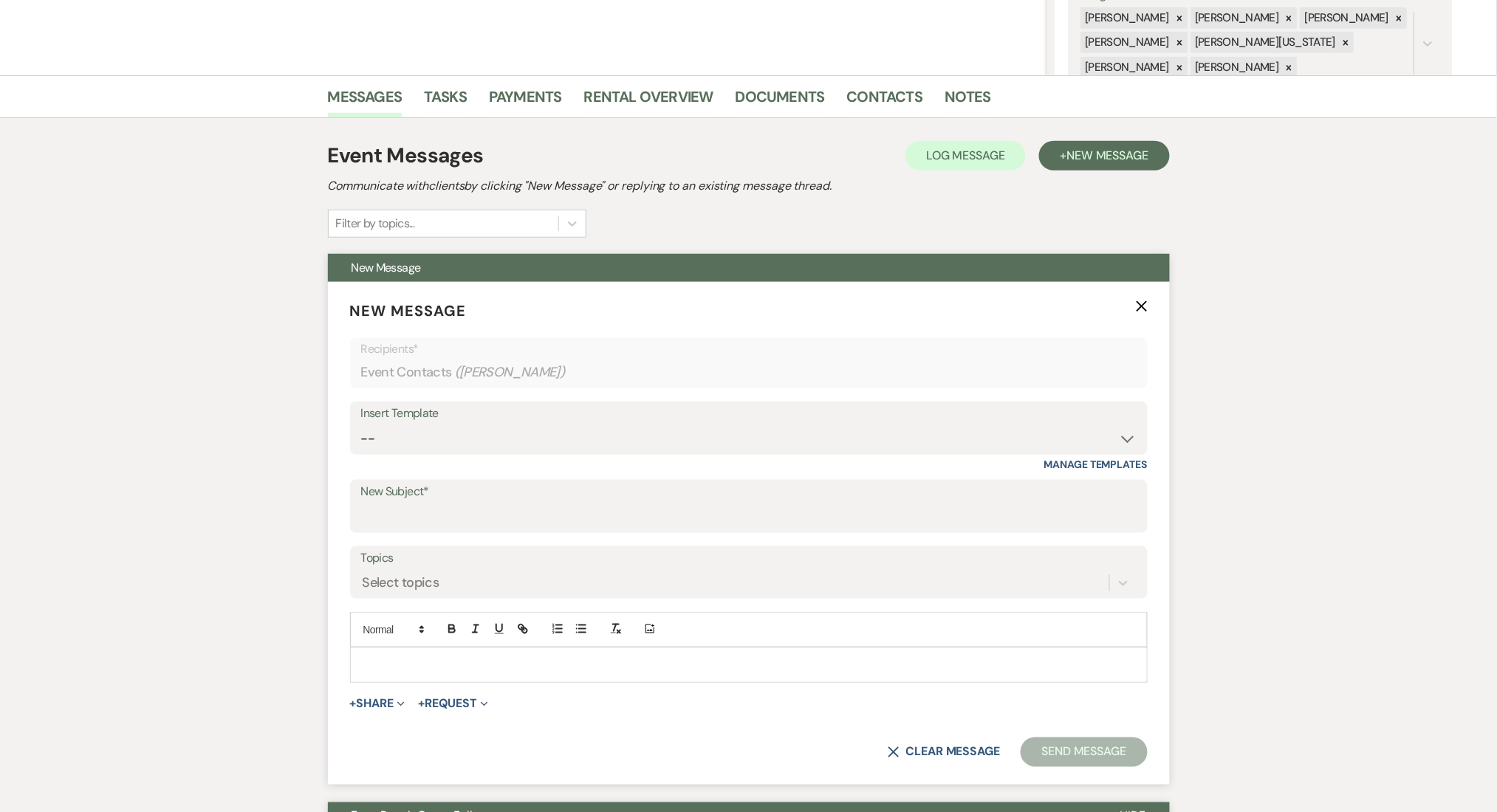
click at [430, 420] on div "Insert Template" at bounding box center [749, 414] width 776 height 21
click at [433, 431] on select "-- Inquiry Follow Up Email #2 Contract Sending Template Payment Template Rental…" at bounding box center [749, 439] width 776 height 29
select select "4603"
click at [361, 424] on select "-- Inquiry Follow Up Email #2 Contract Sending Template Payment Template Rental…" at bounding box center [749, 439] width 776 height 29
type input "Checking In – Any Assistance Needed for Your Event?"
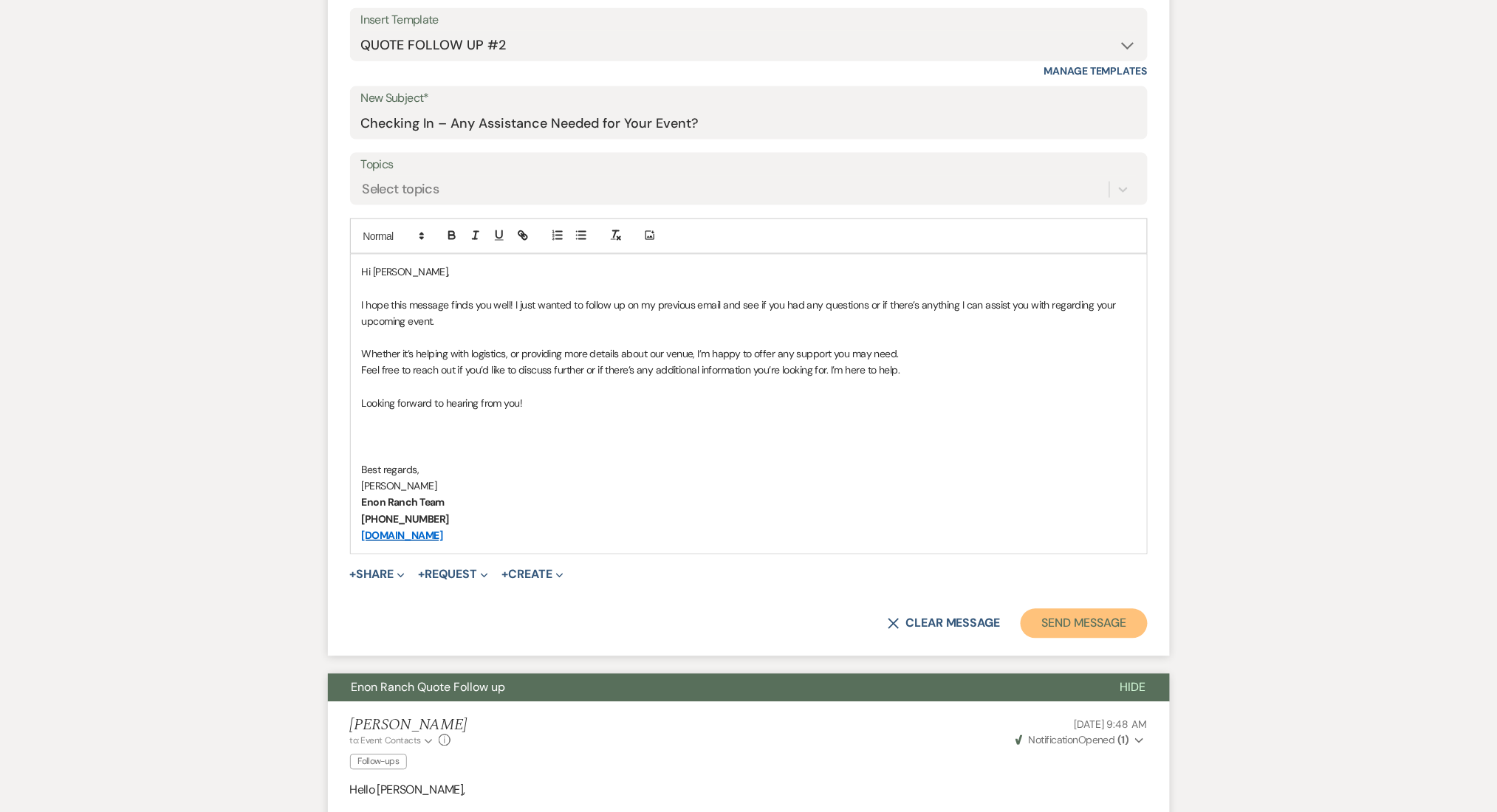
click at [1044, 628] on button "Send Message" at bounding box center [1084, 624] width 126 height 30
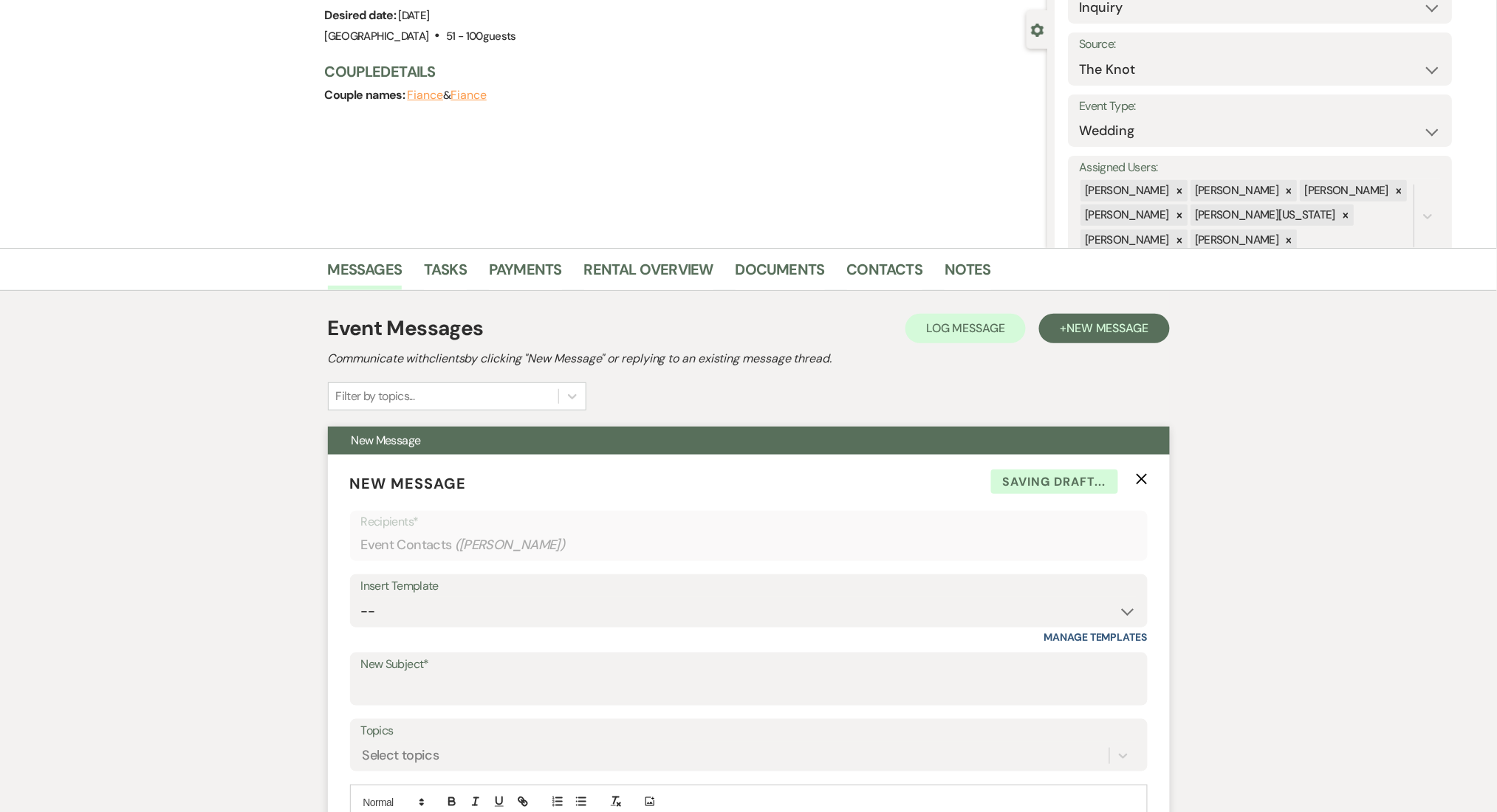
scroll to position [0, 0]
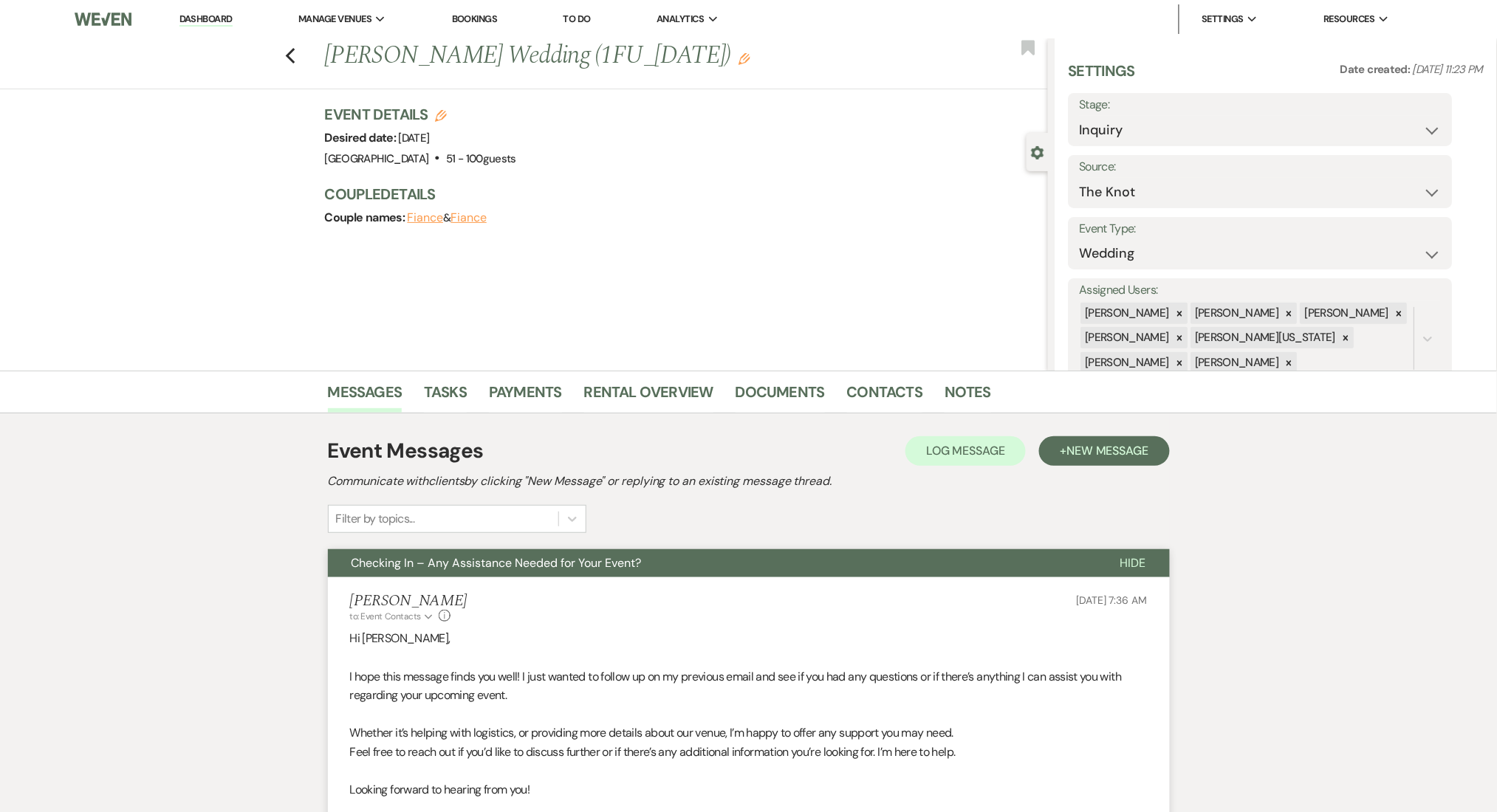
click at [291, 57] on div "Previous Kelsey Hatlestad's Wedding (1FU_7.9.25) Edit Bookmark" at bounding box center [520, 63] width 1055 height 51
click at [296, 58] on icon "Previous" at bounding box center [290, 56] width 11 height 18
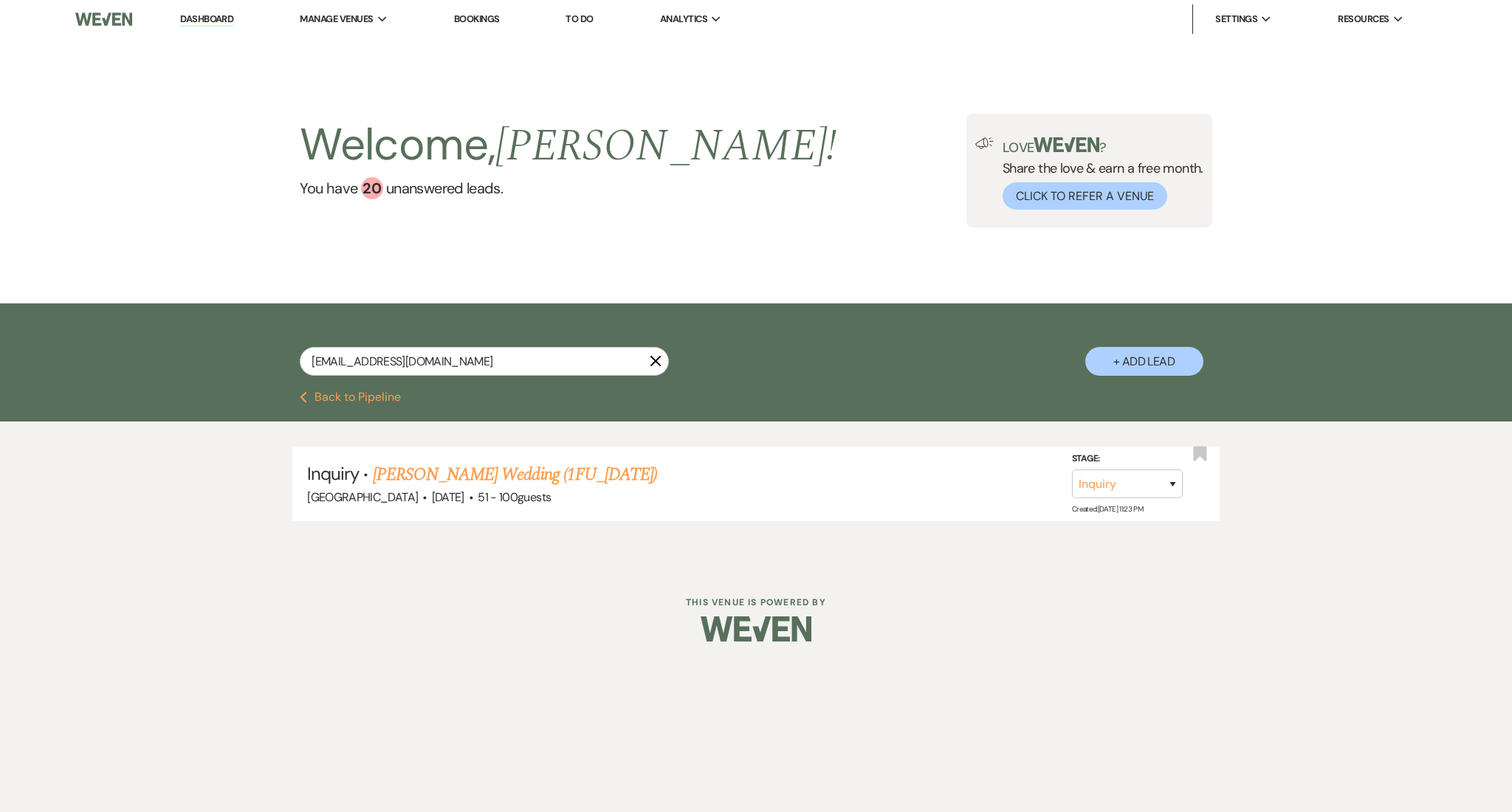
drag, startPoint x: 535, startPoint y: 383, endPoint x: 516, endPoint y: 370, distance: 23.0
click at [520, 377] on div "kelseyj1216@gmail.com X" at bounding box center [484, 367] width 369 height 40
drag, startPoint x: 516, startPoint y: 370, endPoint x: 158, endPoint y: 335, distance: 359.7
click at [158, 335] on div "kelseyj1216@gmail.com X + Add Lead" at bounding box center [756, 347] width 1512 height 88
paste input "abigailbuben"
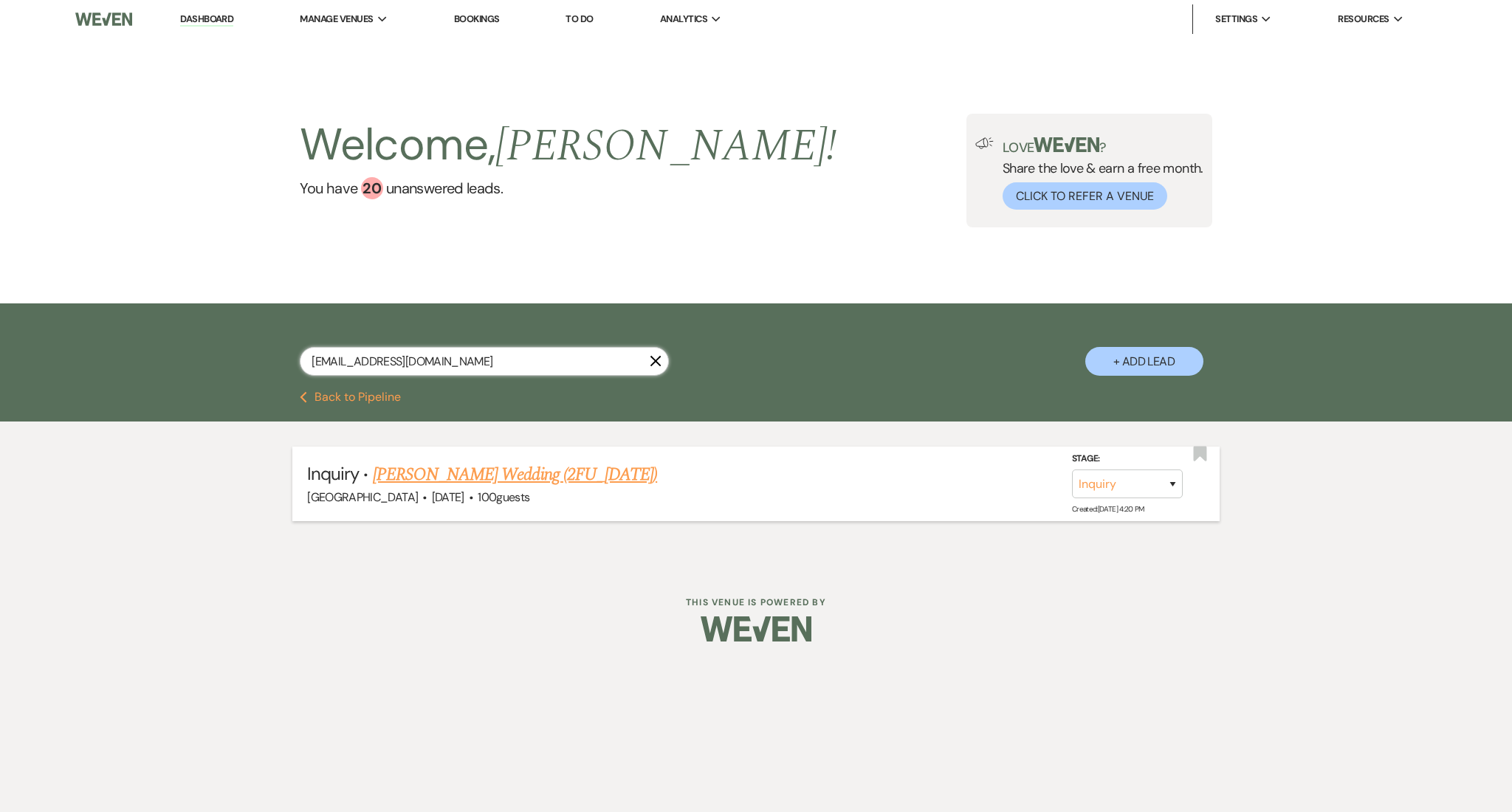
type input "abigailbuben@gmail.com"
click at [496, 475] on link "Abigail Buben's Wedding (2FU_7.9.25)" at bounding box center [515, 475] width 284 height 27
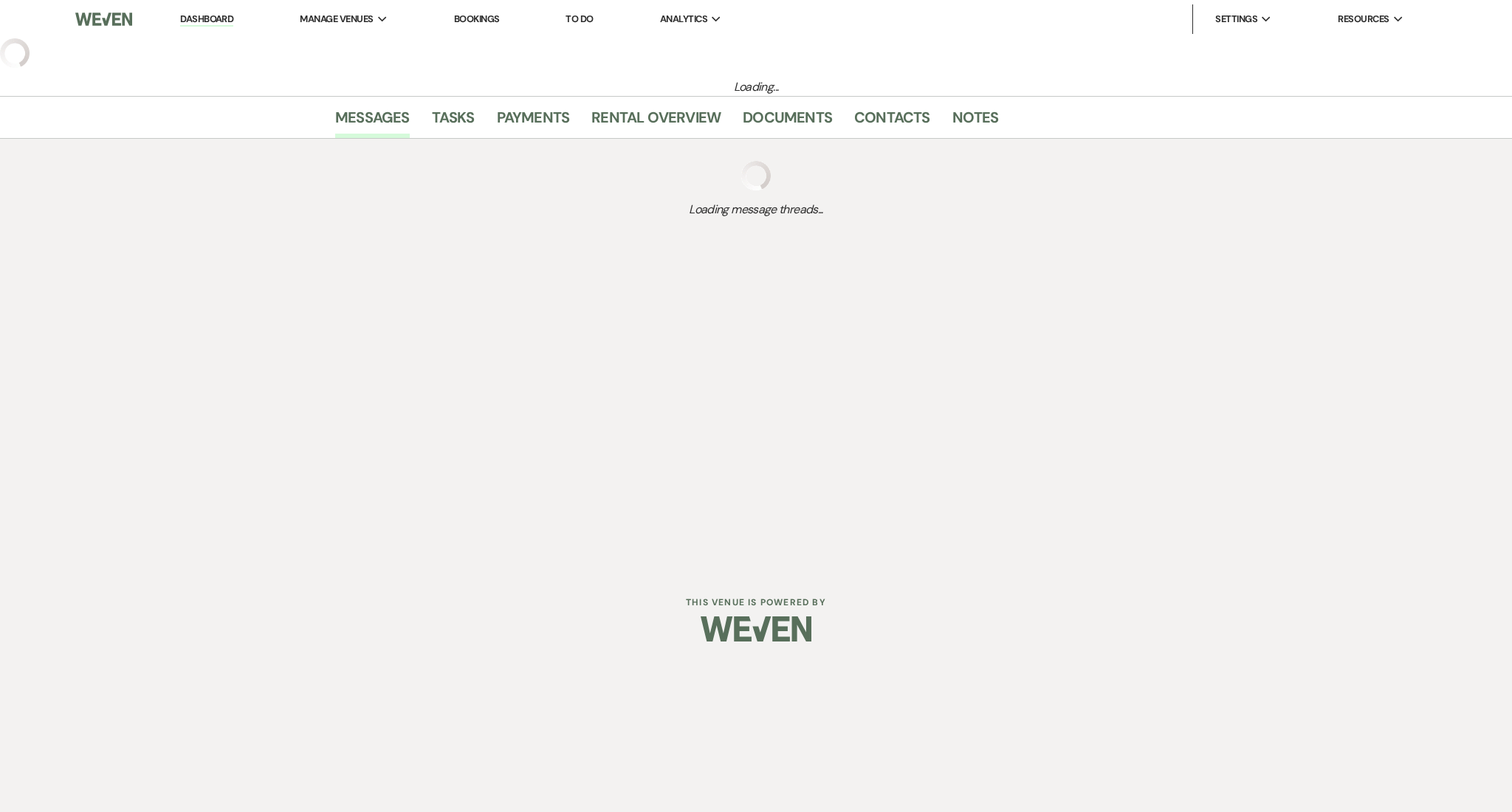
select select "3"
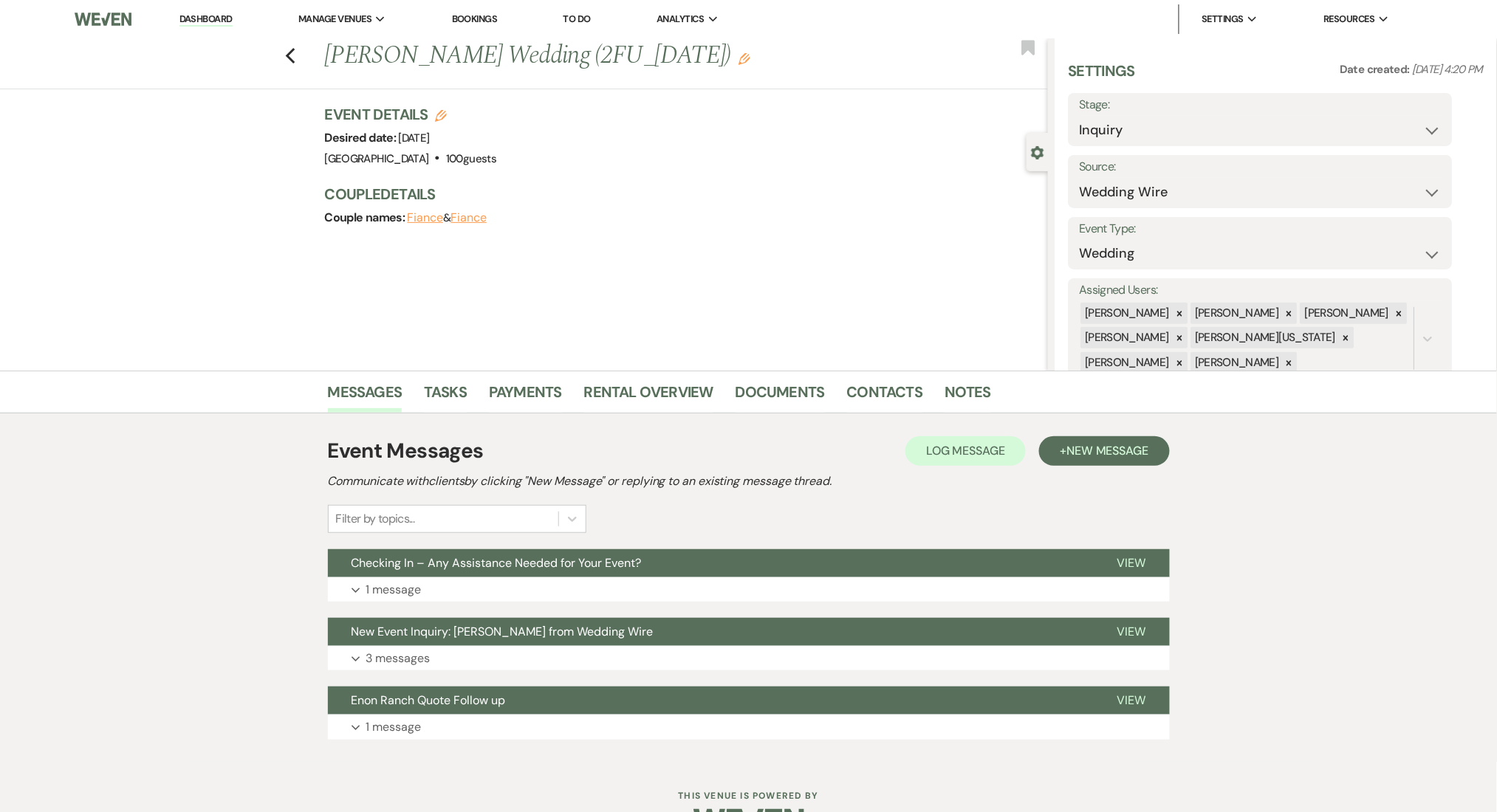
click at [604, 606] on div "Event Messages Log Log Message + New Message Communicate with clients by clicki…" at bounding box center [748, 587] width 842 height 319
click at [614, 590] on button "Expand 1 message" at bounding box center [748, 590] width 842 height 25
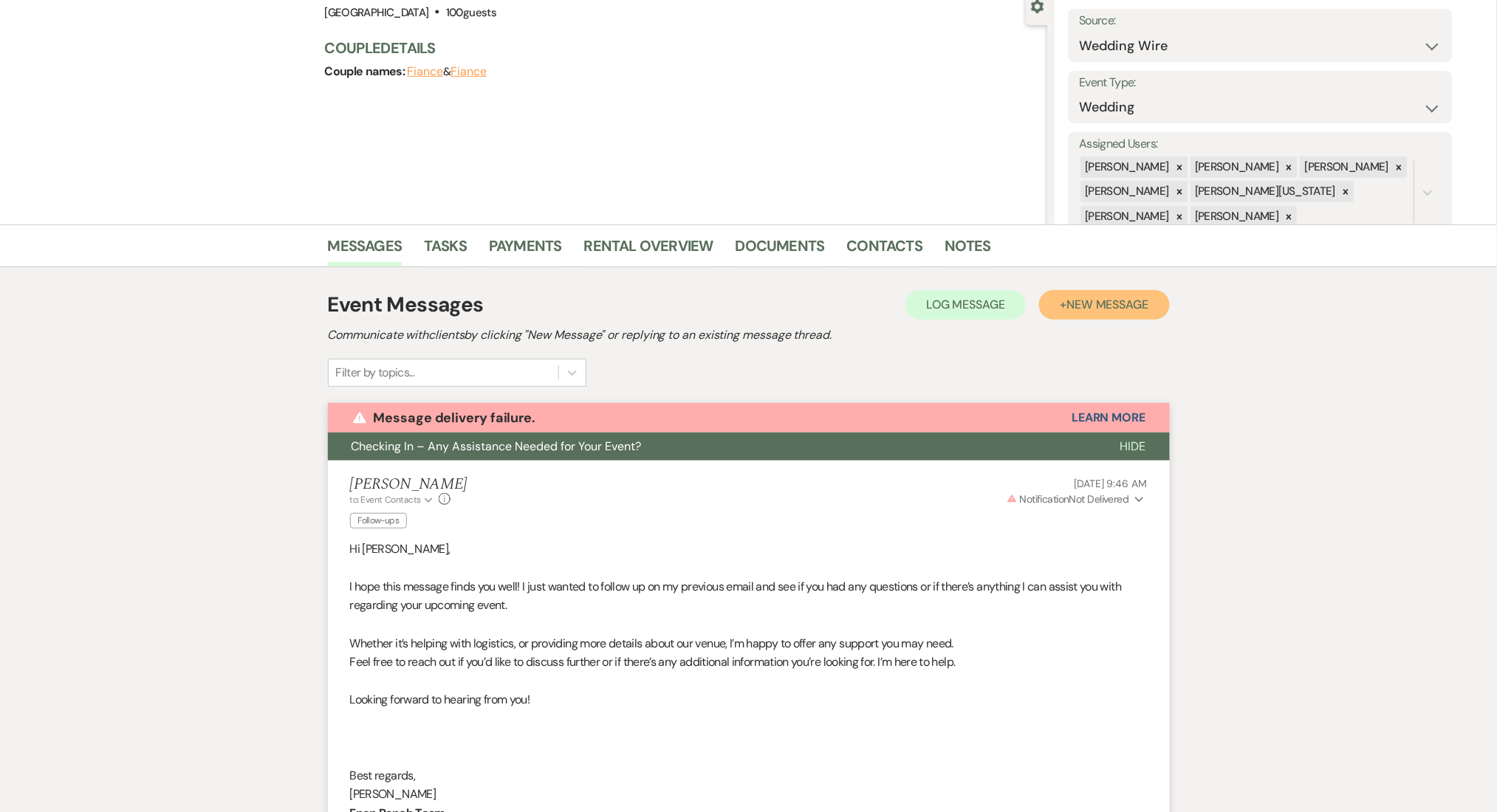
click at [1094, 366] on div "Event Messages Log Log Message + New Message Communicate with clients by clicki…" at bounding box center [748, 711] width 842 height 858
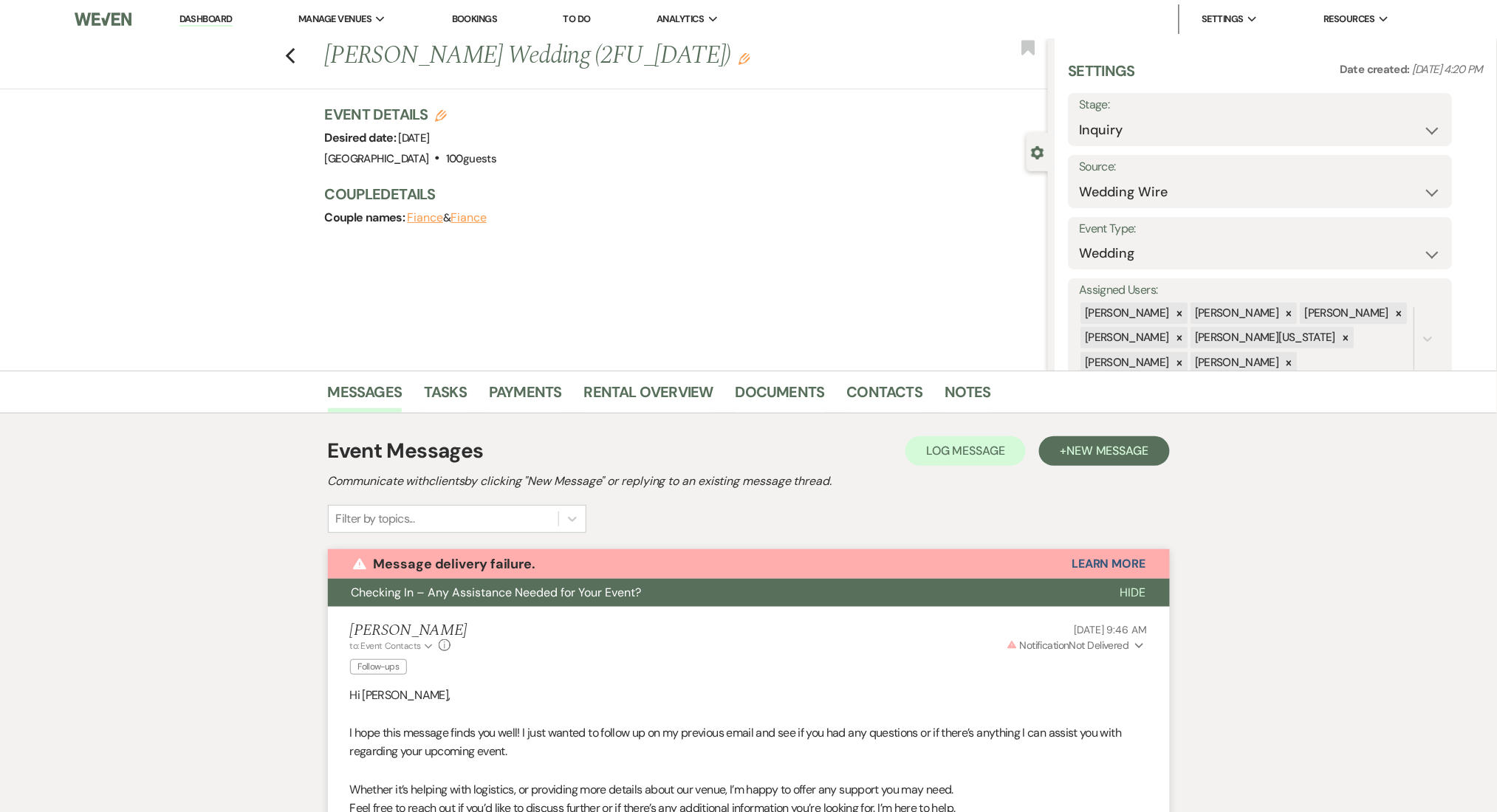
click at [1089, 107] on label "Stage:" at bounding box center [1260, 105] width 362 height 21
click at [1093, 120] on select "Inquiry Follow Up Tour Requested Tour Confirmed Toured Proposal Sent Booked Lost" at bounding box center [1260, 130] width 362 height 29
select select "8"
click at [1080, 116] on select "Inquiry Follow Up Tour Requested Tour Confirmed Toured Proposal Sent Booked Lost" at bounding box center [1260, 130] width 362 height 29
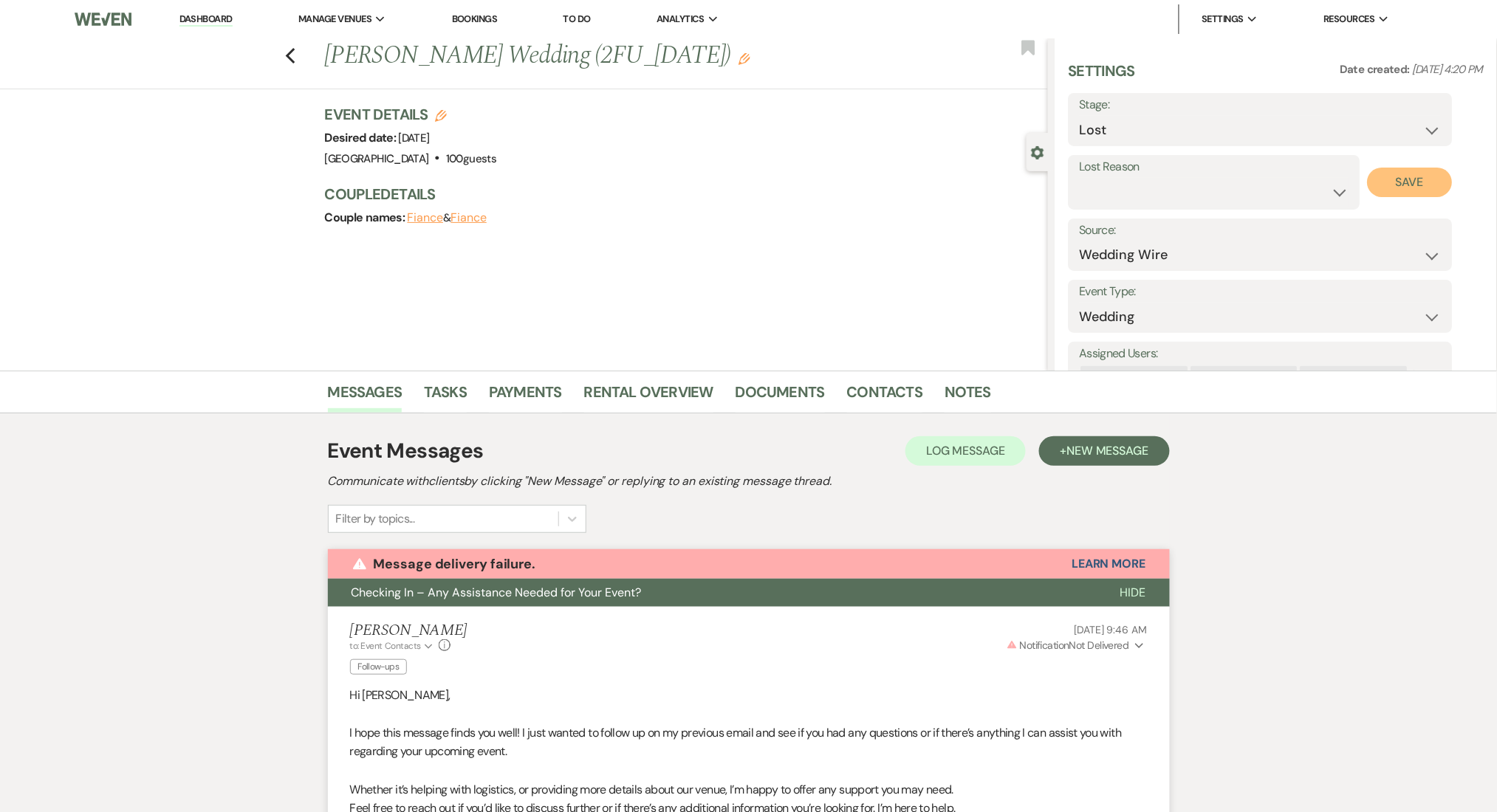
click at [1388, 168] on button "Save" at bounding box center [1409, 182] width 85 height 30
click at [292, 58] on icon "Previous" at bounding box center [290, 56] width 11 height 18
select select "8"
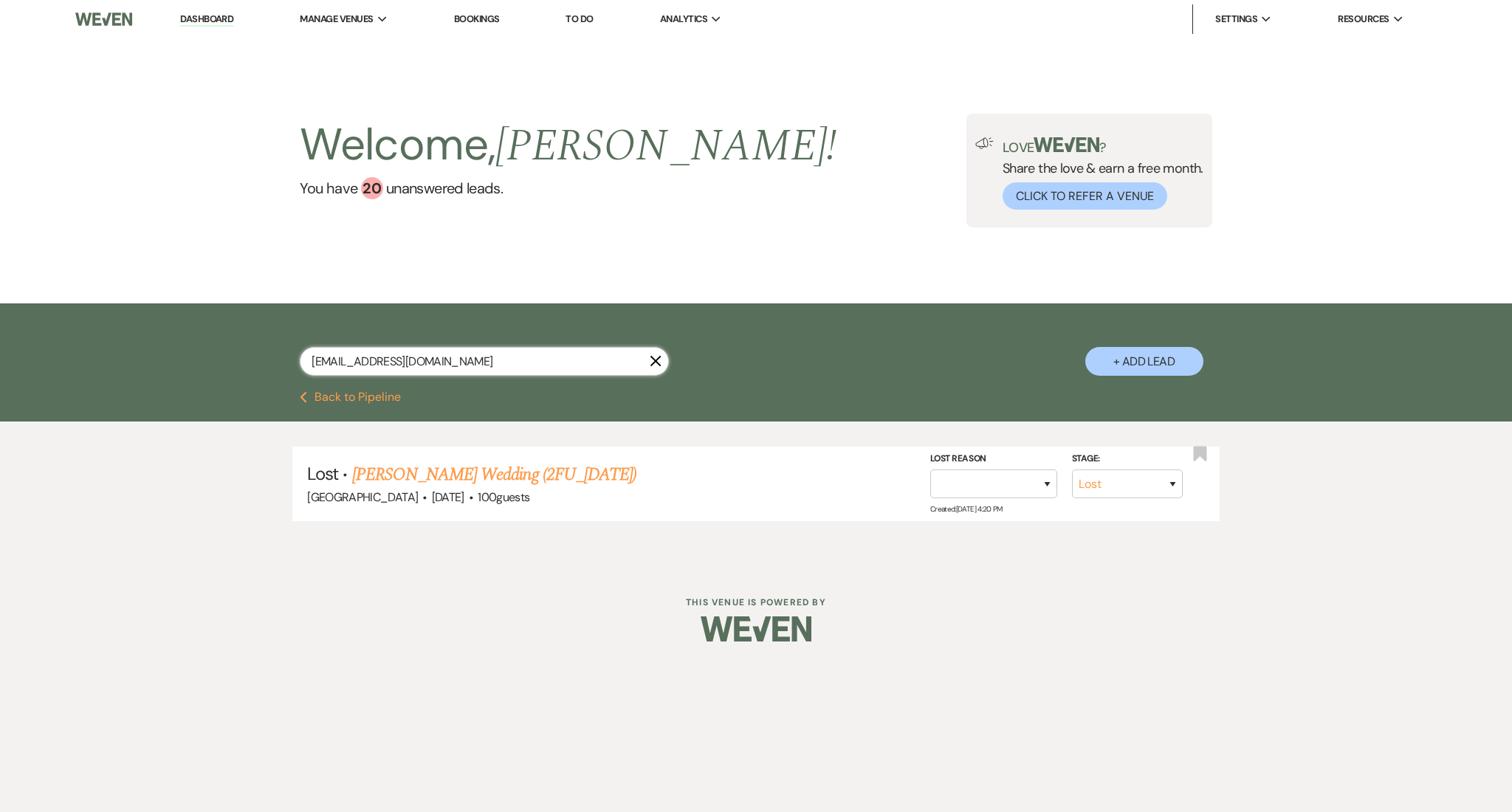
drag, startPoint x: 489, startPoint y: 367, endPoint x: 85, endPoint y: 316, distance: 407.2
click at [85, 316] on div "abigailbuben@gmail.com X + Add Lead" at bounding box center [756, 347] width 1512 height 88
paste input "makeilariggins54"
type input "makeilariggins54@gmail.com"
click at [484, 479] on link "Sherrie Williams's Wedding (2 FU_7.9.25)" at bounding box center [517, 475] width 288 height 27
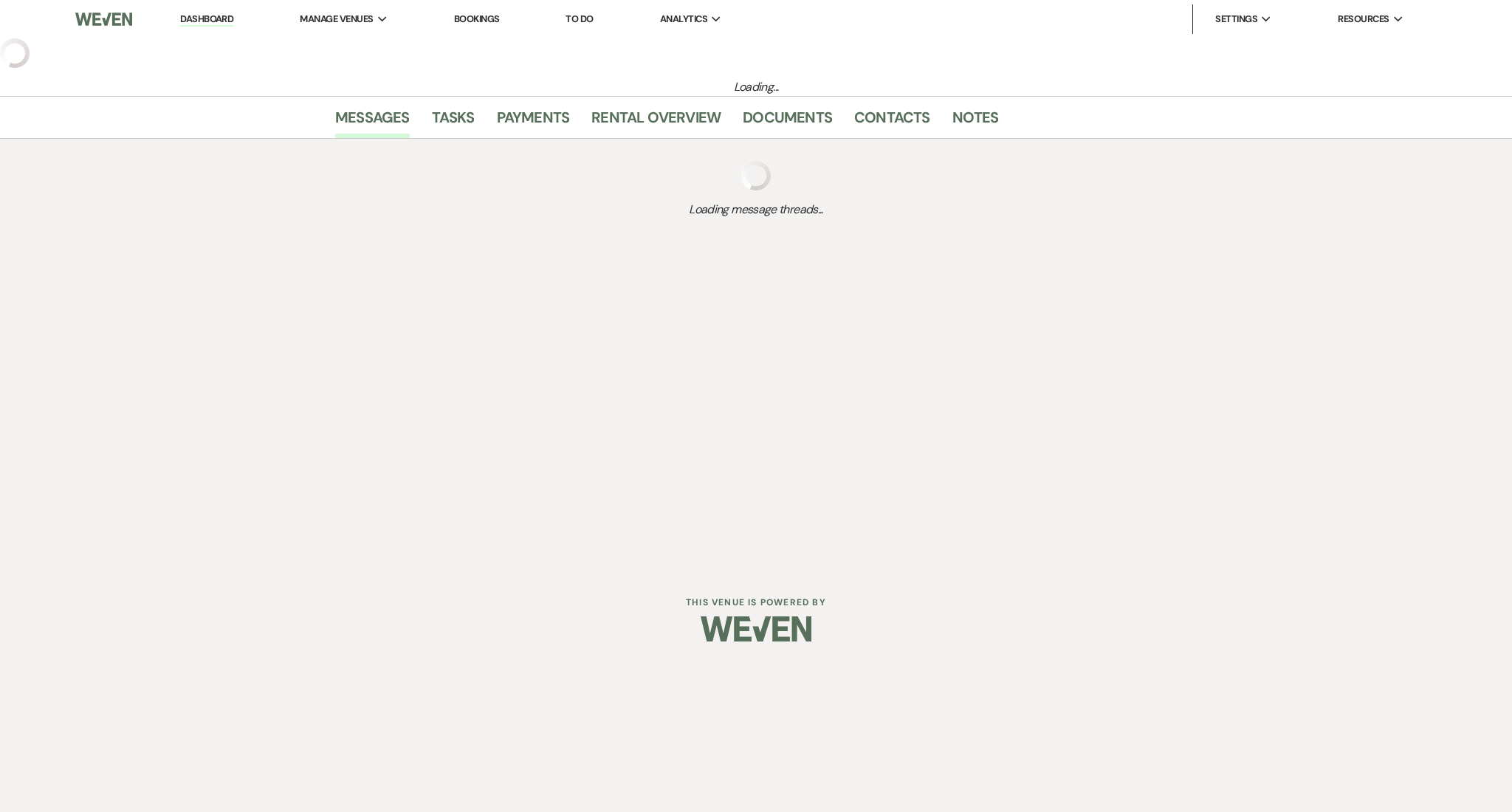
select select "3"
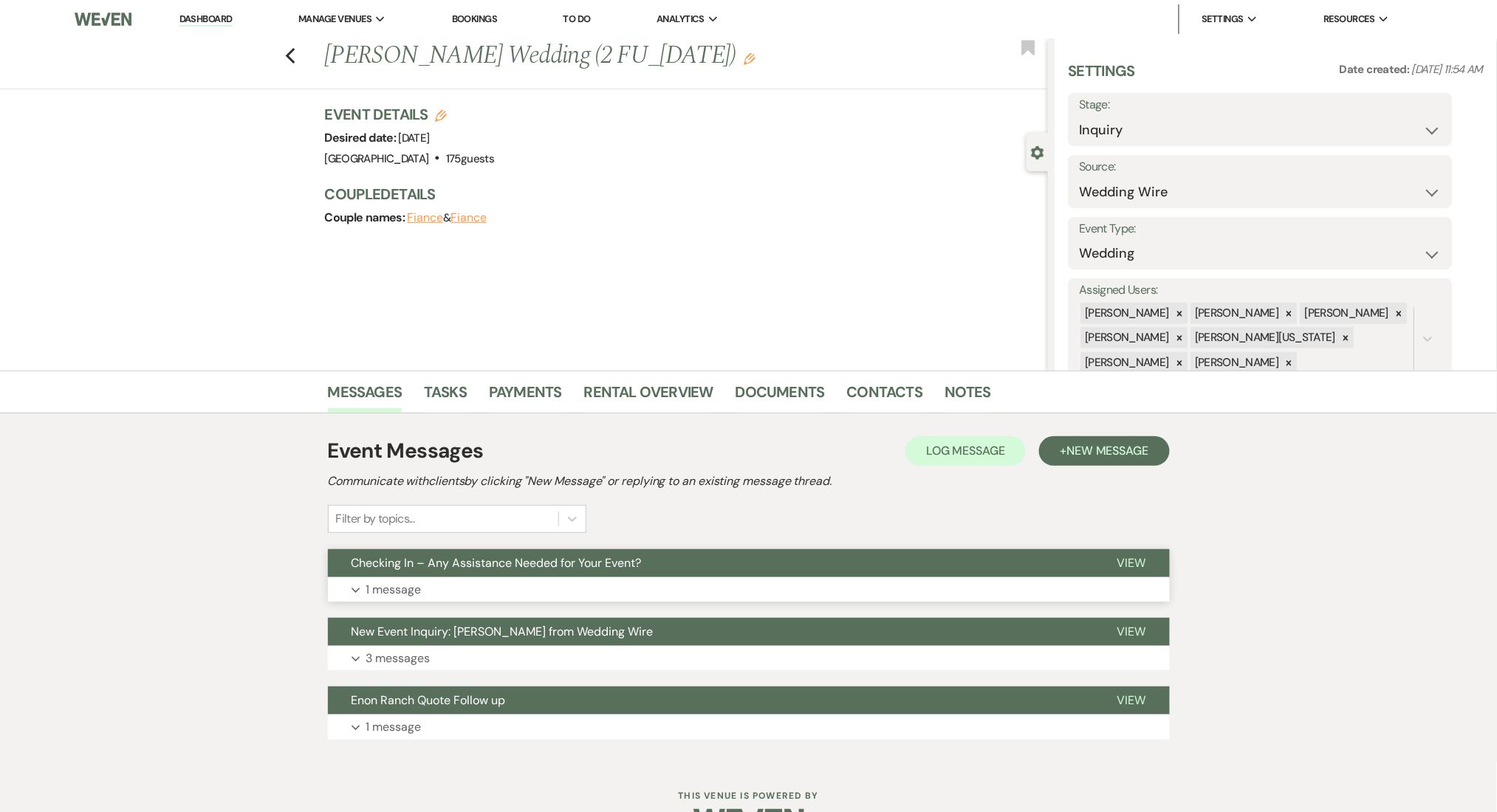
click at [506, 593] on button "Expand 1 message" at bounding box center [748, 590] width 842 height 25
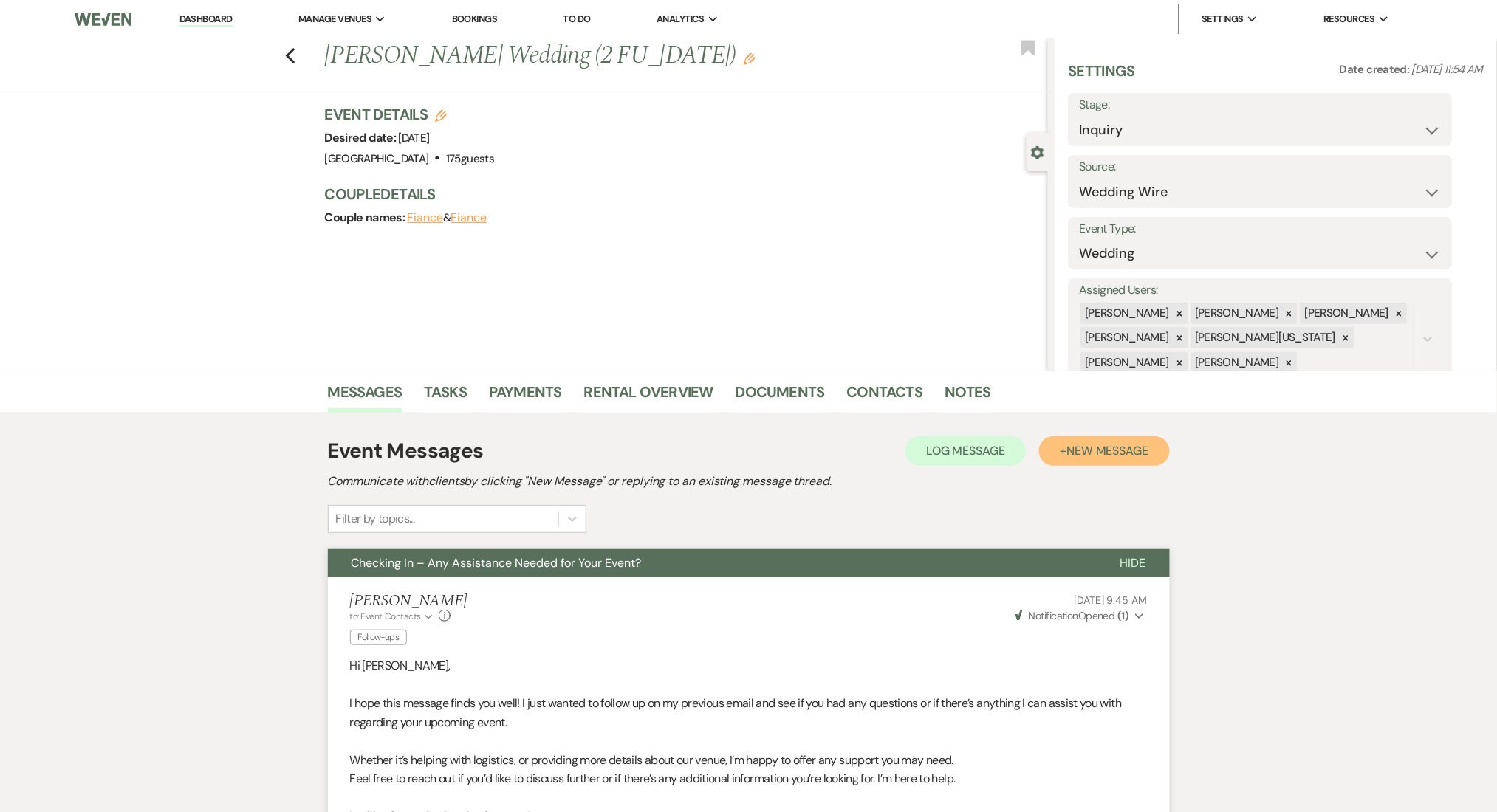
click at [1108, 450] on span "New Message" at bounding box center [1108, 451] width 82 height 15
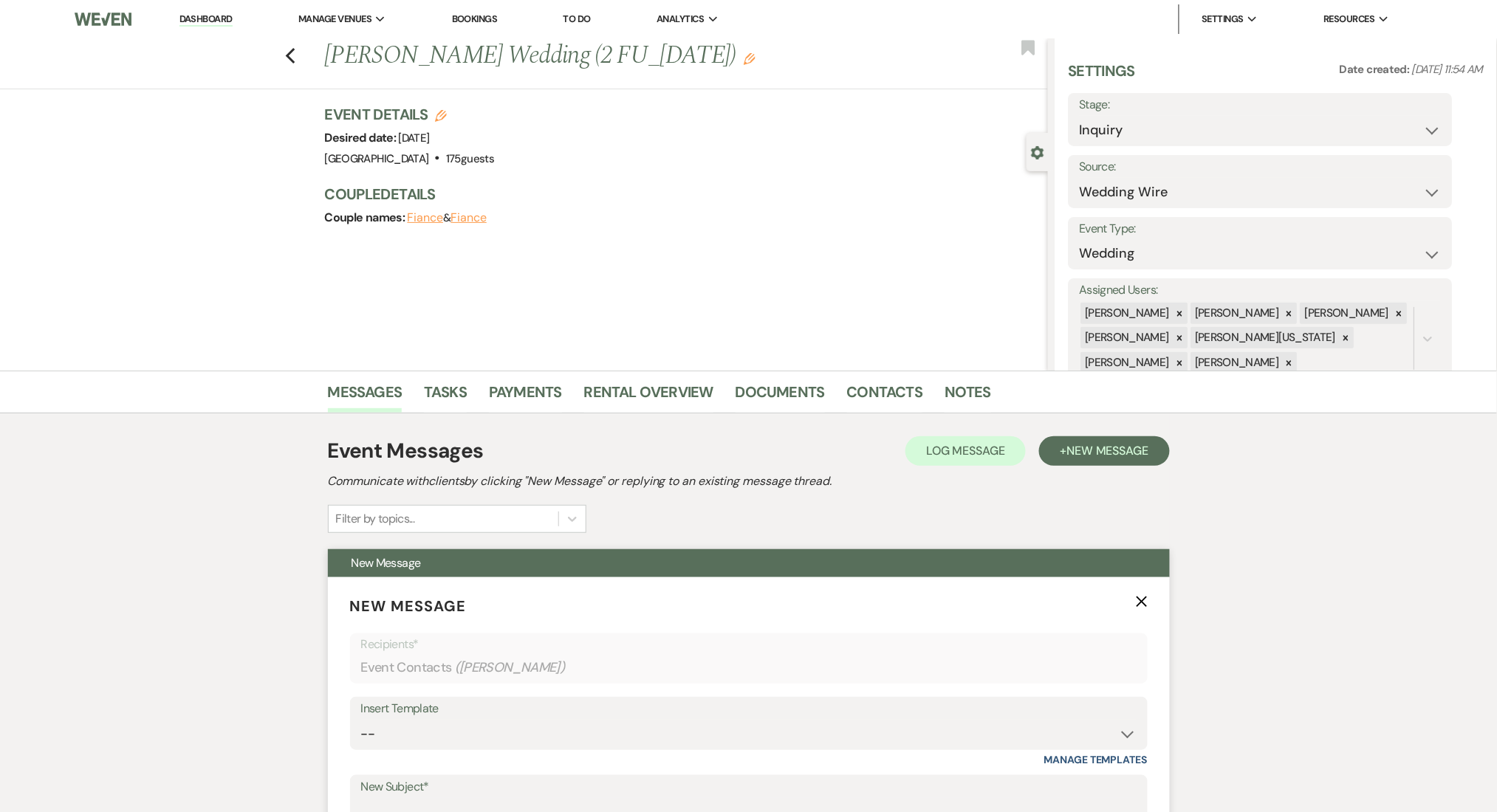
click at [471, 706] on div "Insert Template" at bounding box center [749, 709] width 776 height 21
click at [475, 724] on select "-- Inquiry Follow Up Email #2 Contract Sending Template Payment Template Rental…" at bounding box center [749, 734] width 776 height 29
select select "1511"
click at [361, 720] on select "-- Inquiry Follow Up Email #2 Contract Sending Template Payment Template Rental…" at bounding box center [749, 734] width 776 height 29
type input "Booking your event!"
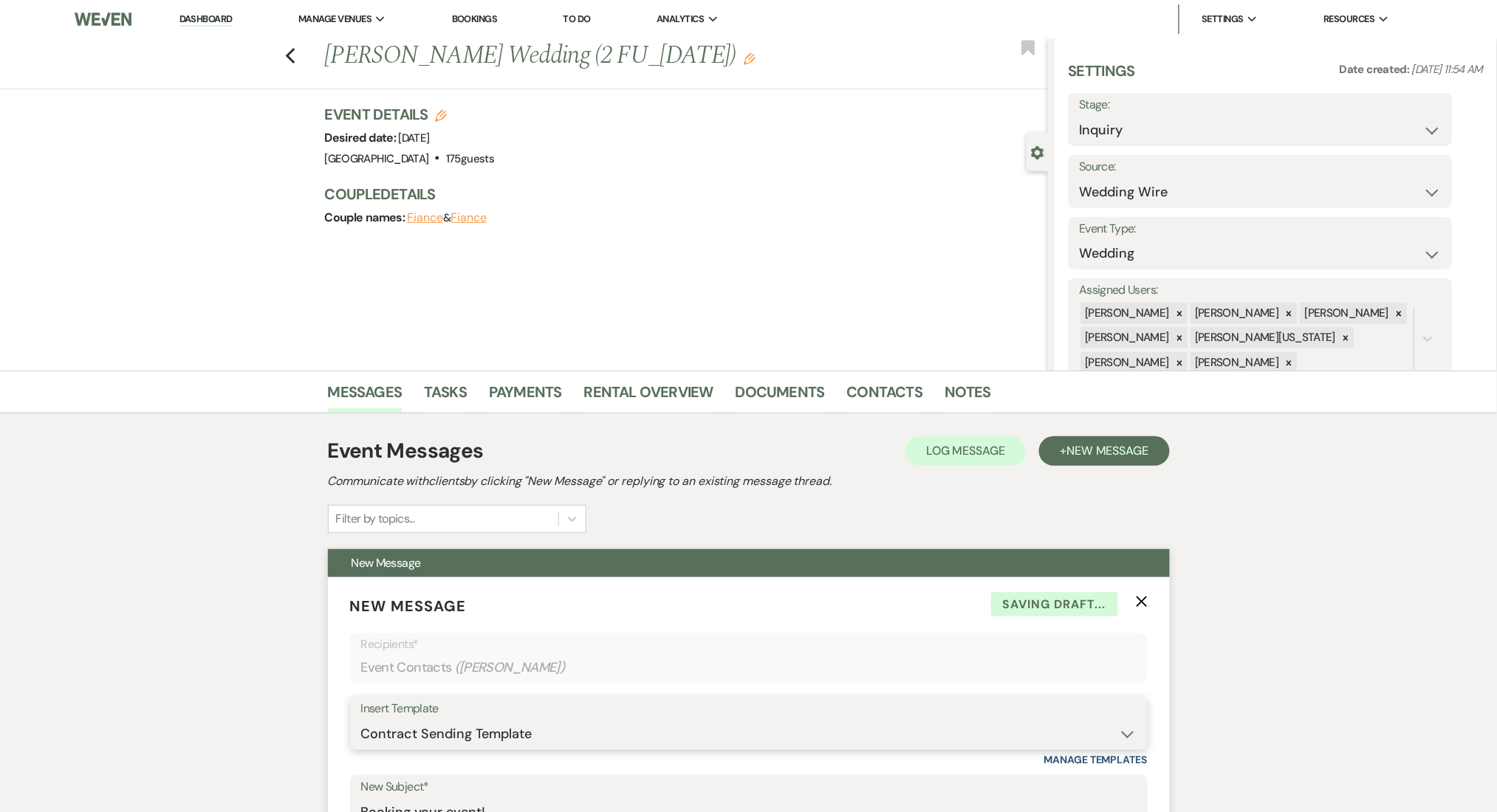
drag, startPoint x: 444, startPoint y: 746, endPoint x: 445, endPoint y: 724, distance: 22.0
click at [444, 746] on select "-- Inquiry Follow Up Email #2 Contract Sending Template Payment Template Rental…" at bounding box center [749, 734] width 776 height 29
select select "1402"
click at [361, 720] on select "-- Inquiry Follow Up Email #2 Contract Sending Template Payment Template Rental…" at bounding box center [749, 734] width 776 height 29
type input "Ready to Schedule a Tour?"
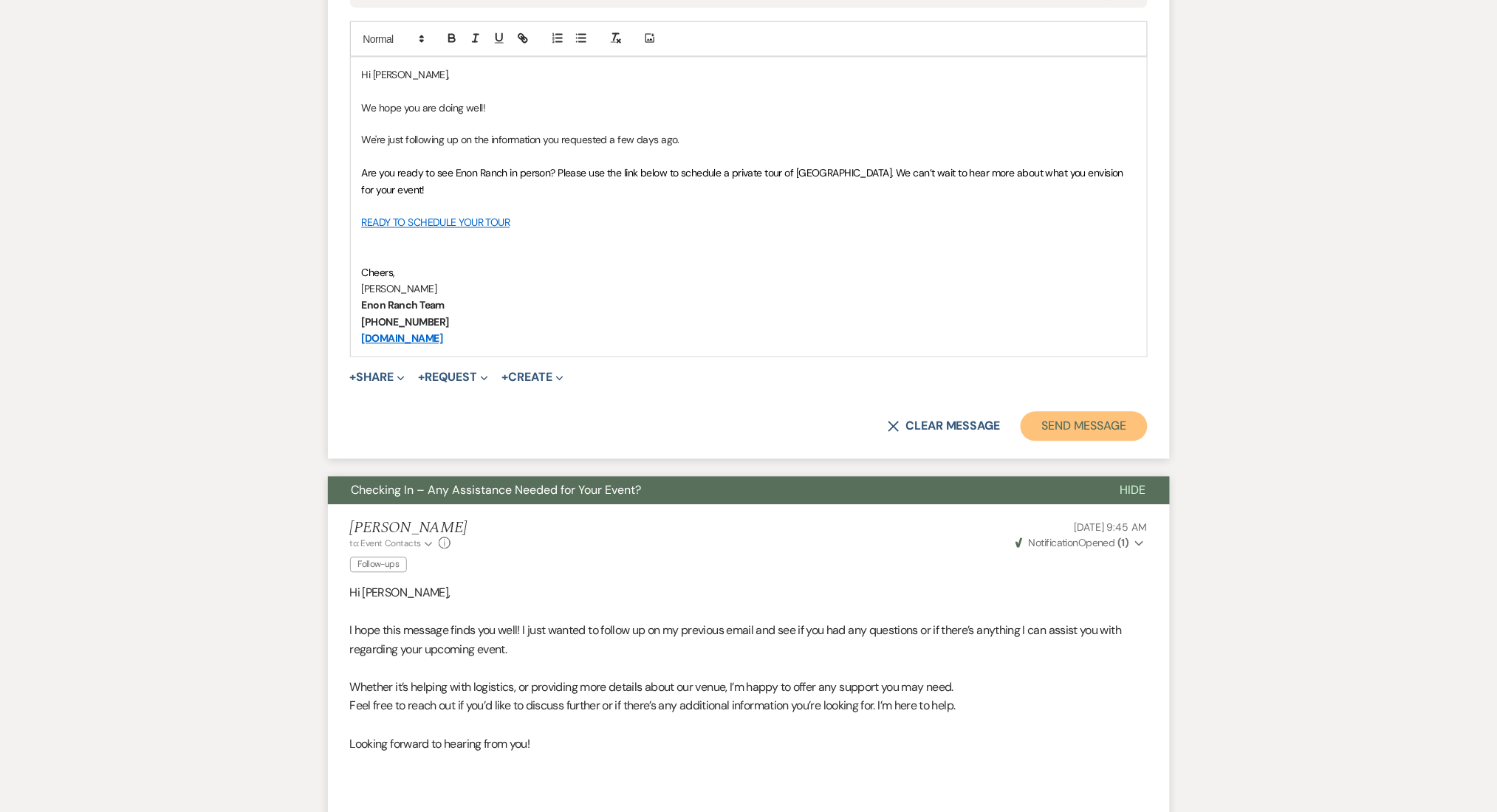
click at [1065, 433] on button "Send Message" at bounding box center [1084, 427] width 126 height 30
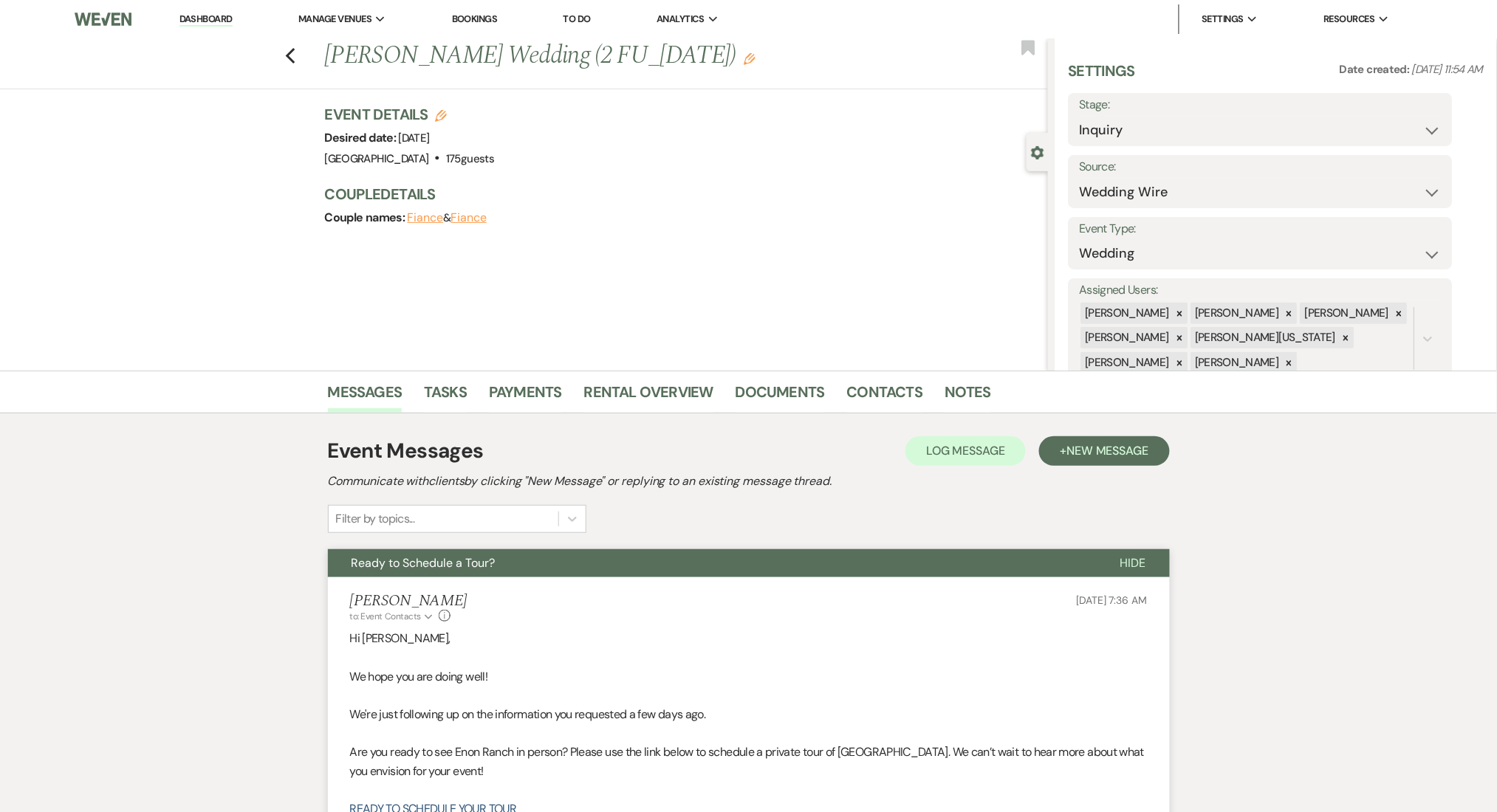
click at [289, 47] on div "Previous Sherrie Williams's Wedding (2 FU_7.9.25) Edit Bookmark" at bounding box center [520, 63] width 1055 height 51
click at [296, 54] on icon "Previous" at bounding box center [290, 56] width 11 height 18
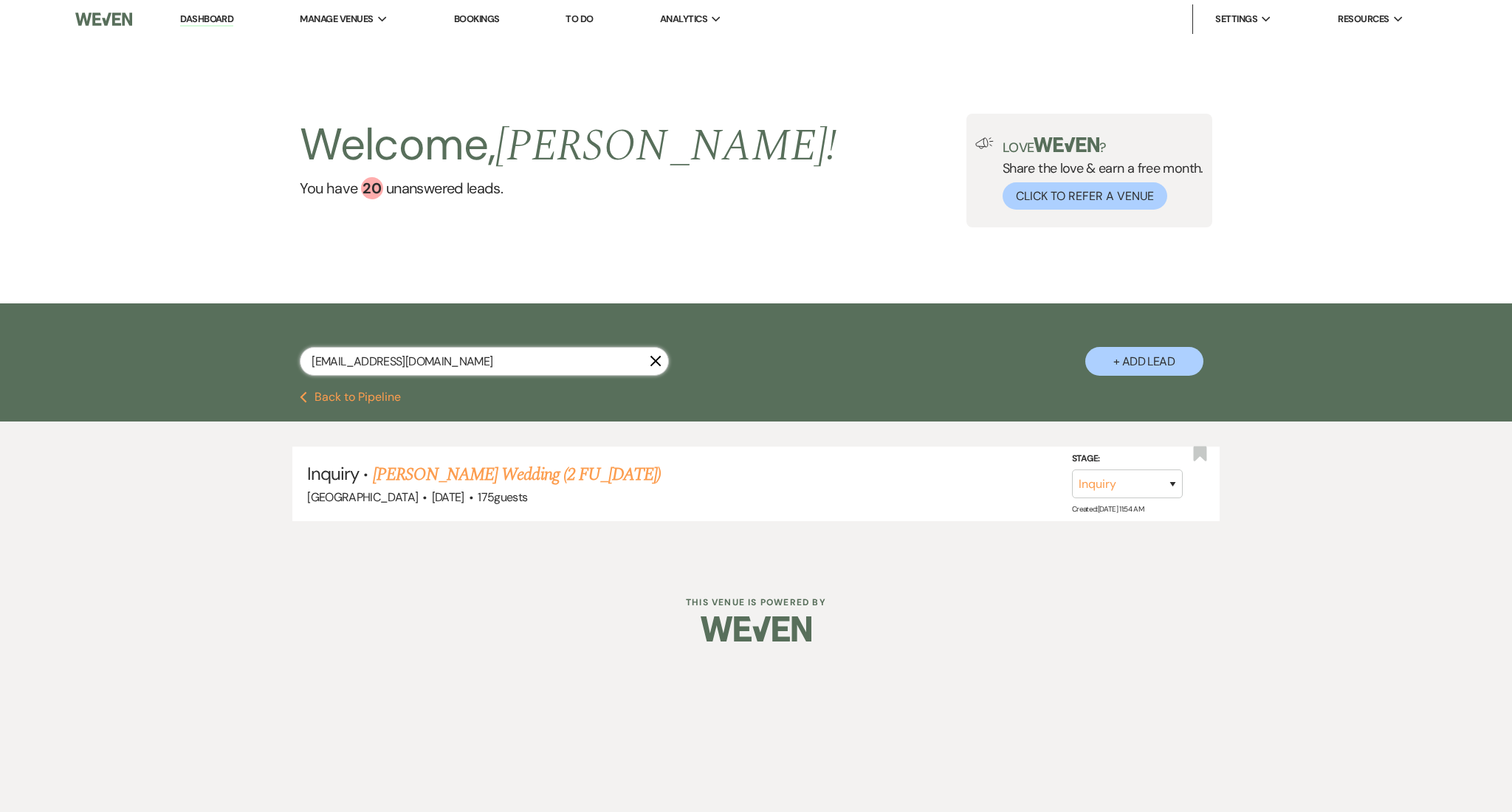
click at [414, 360] on input "makeilariggins54@gmail.com" at bounding box center [484, 362] width 369 height 29
paste input "chandralance2026"
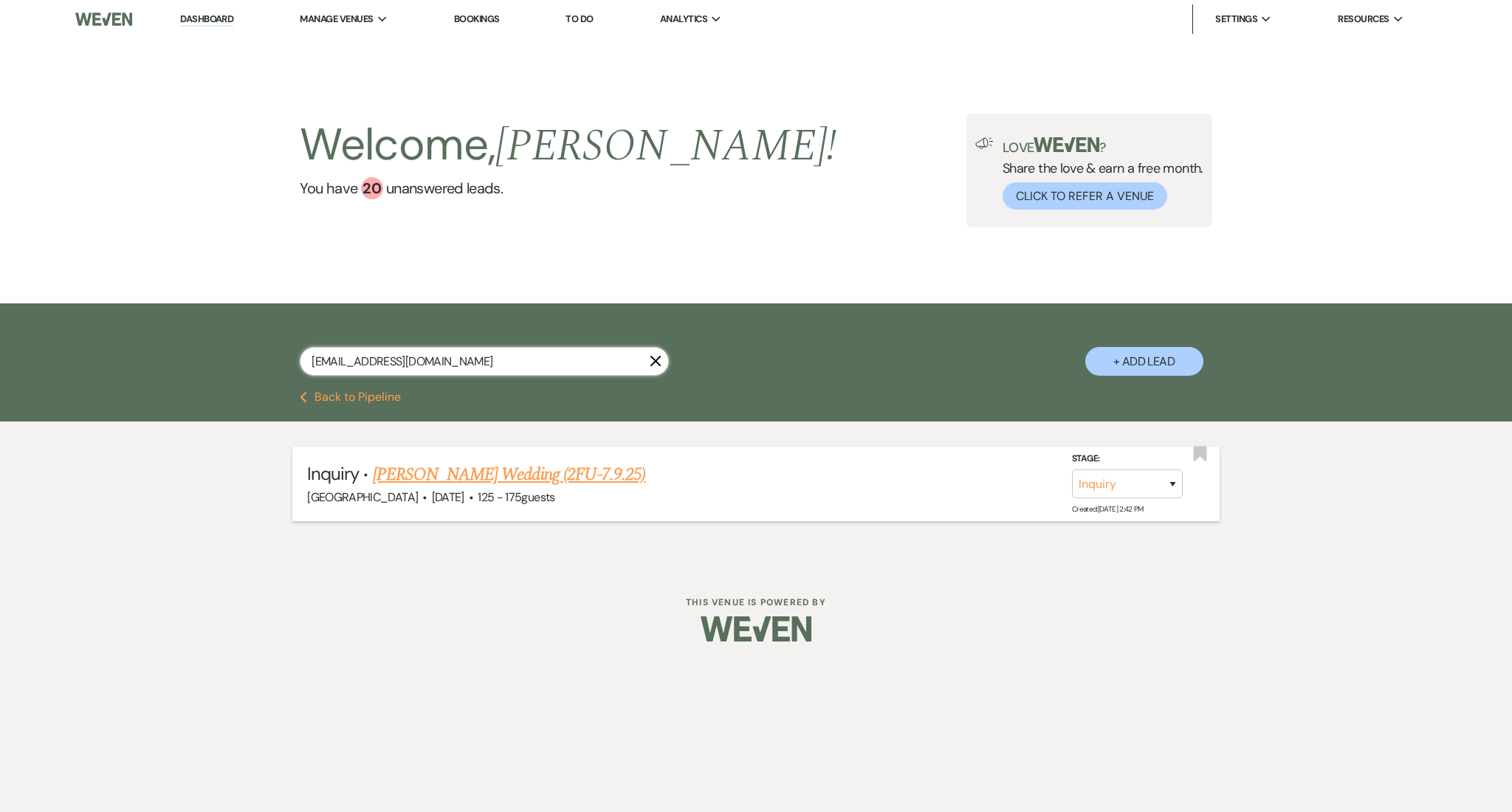
type input "chandralance2026@gmail.com"
click at [429, 479] on link "Chandra Antoine's Wedding (2FU-7.9.25)" at bounding box center [510, 475] width 273 height 27
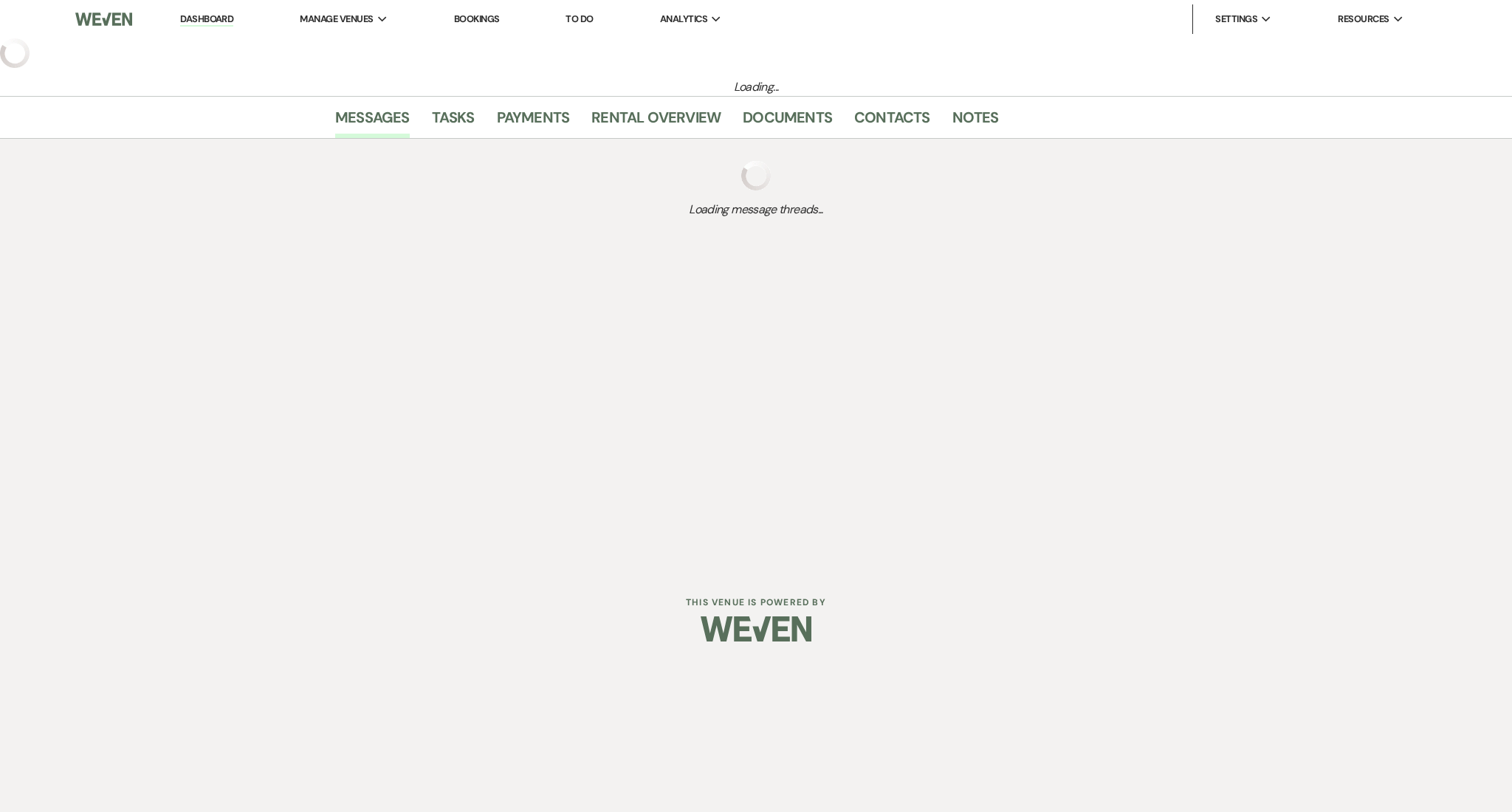
select select "3"
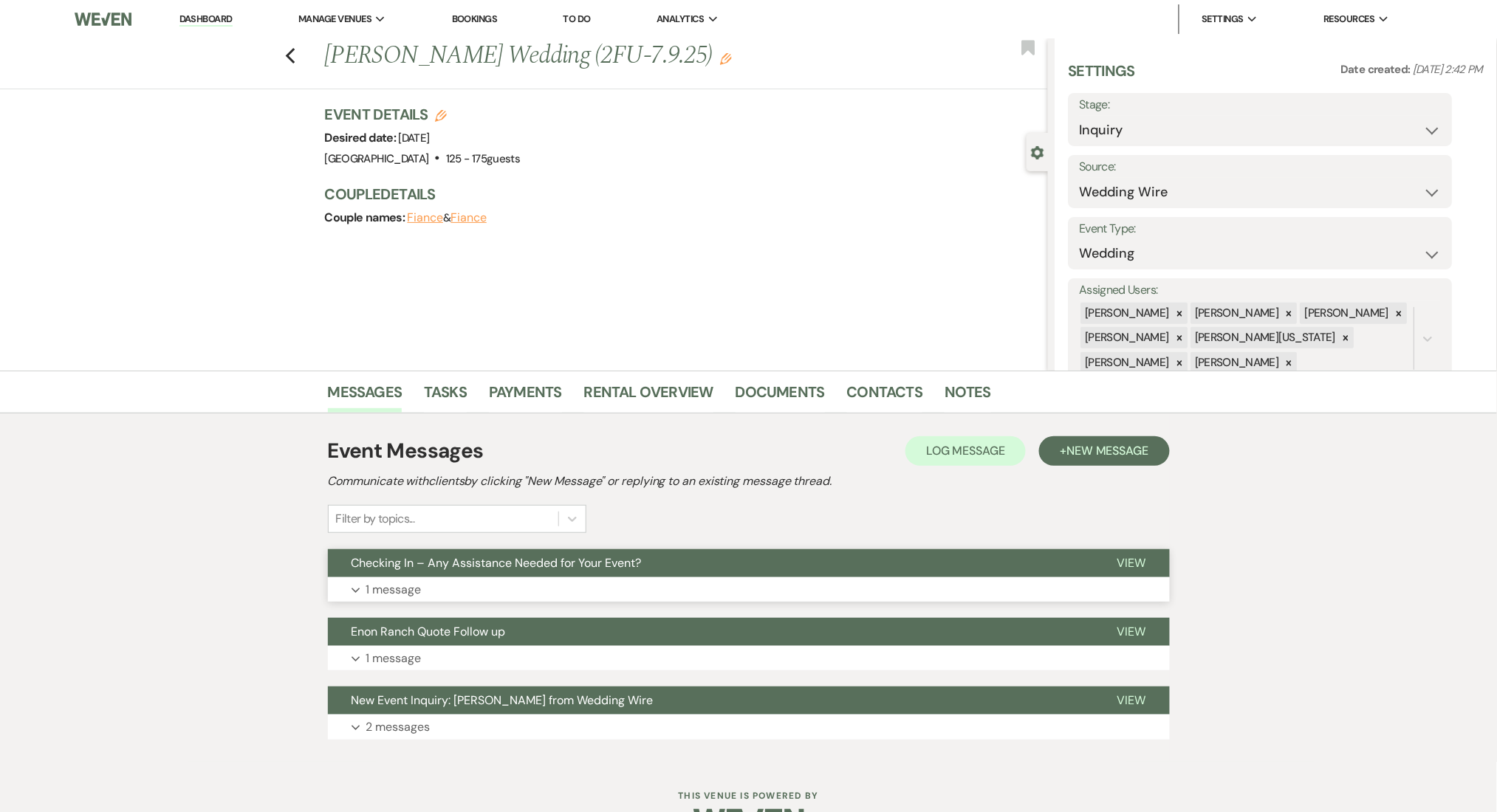
click at [607, 586] on button "Expand 1 message" at bounding box center [748, 590] width 842 height 25
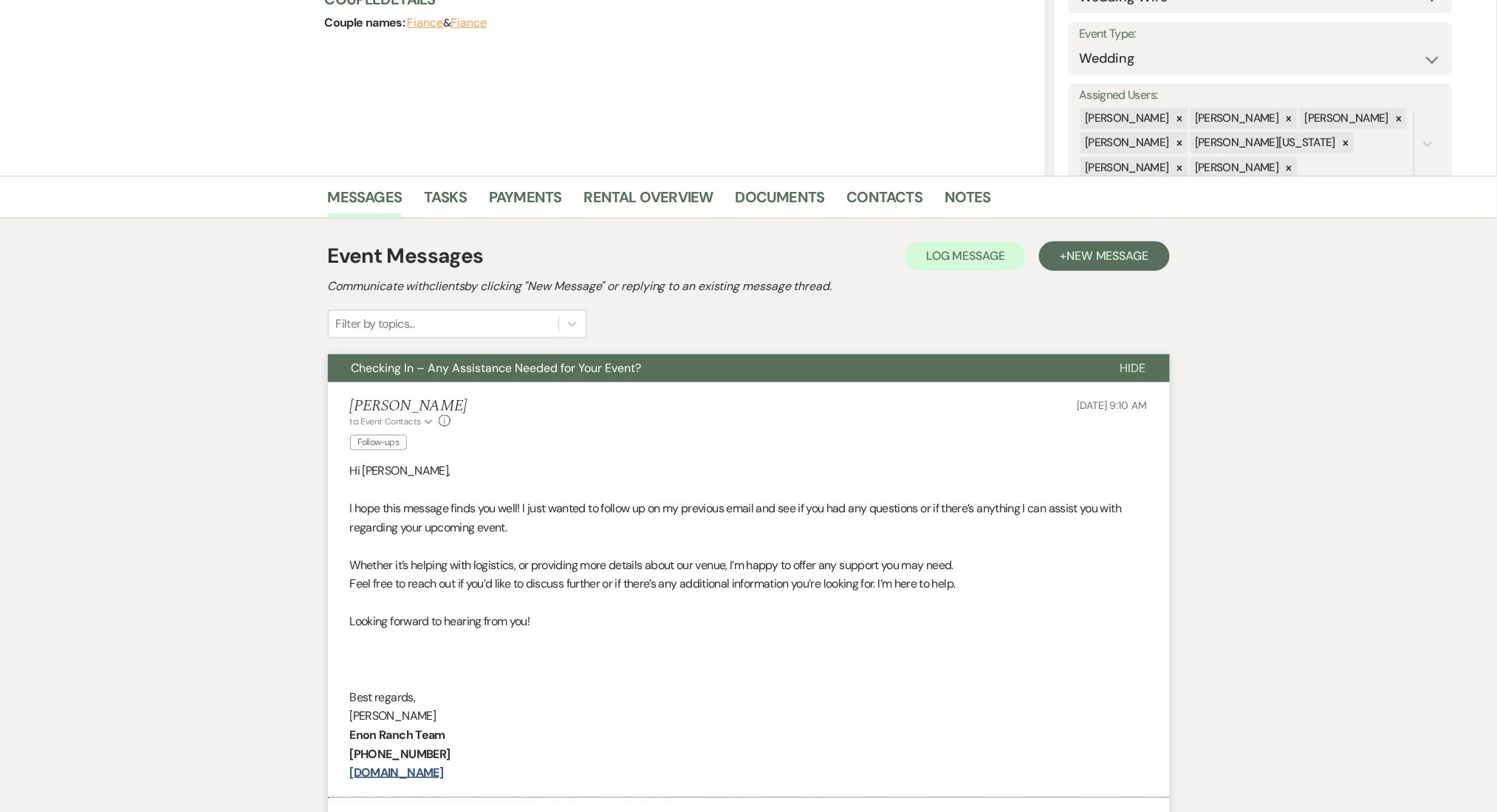
scroll to position [98, 0]
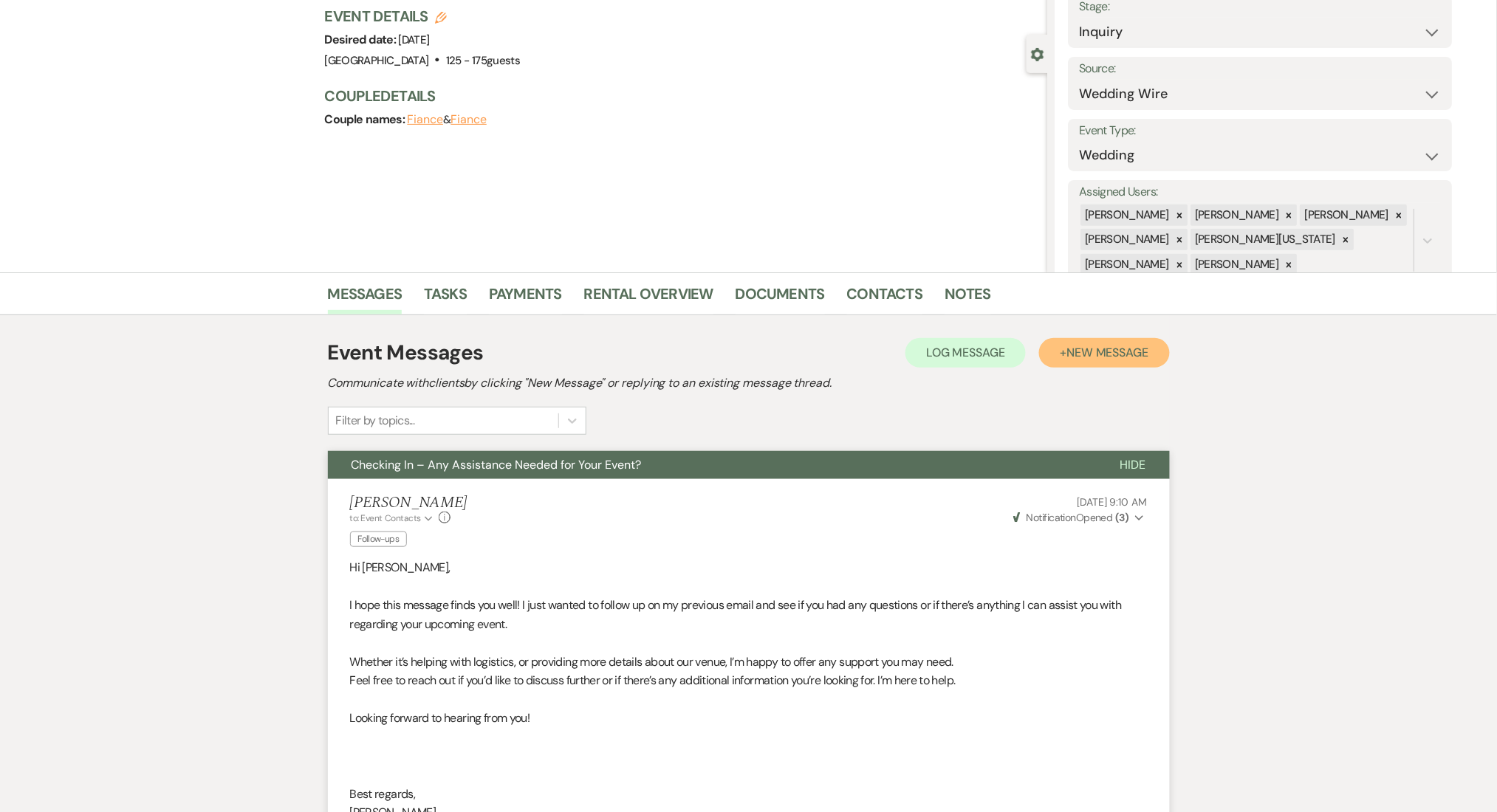
click at [1073, 345] on span "New Message" at bounding box center [1108, 353] width 82 height 15
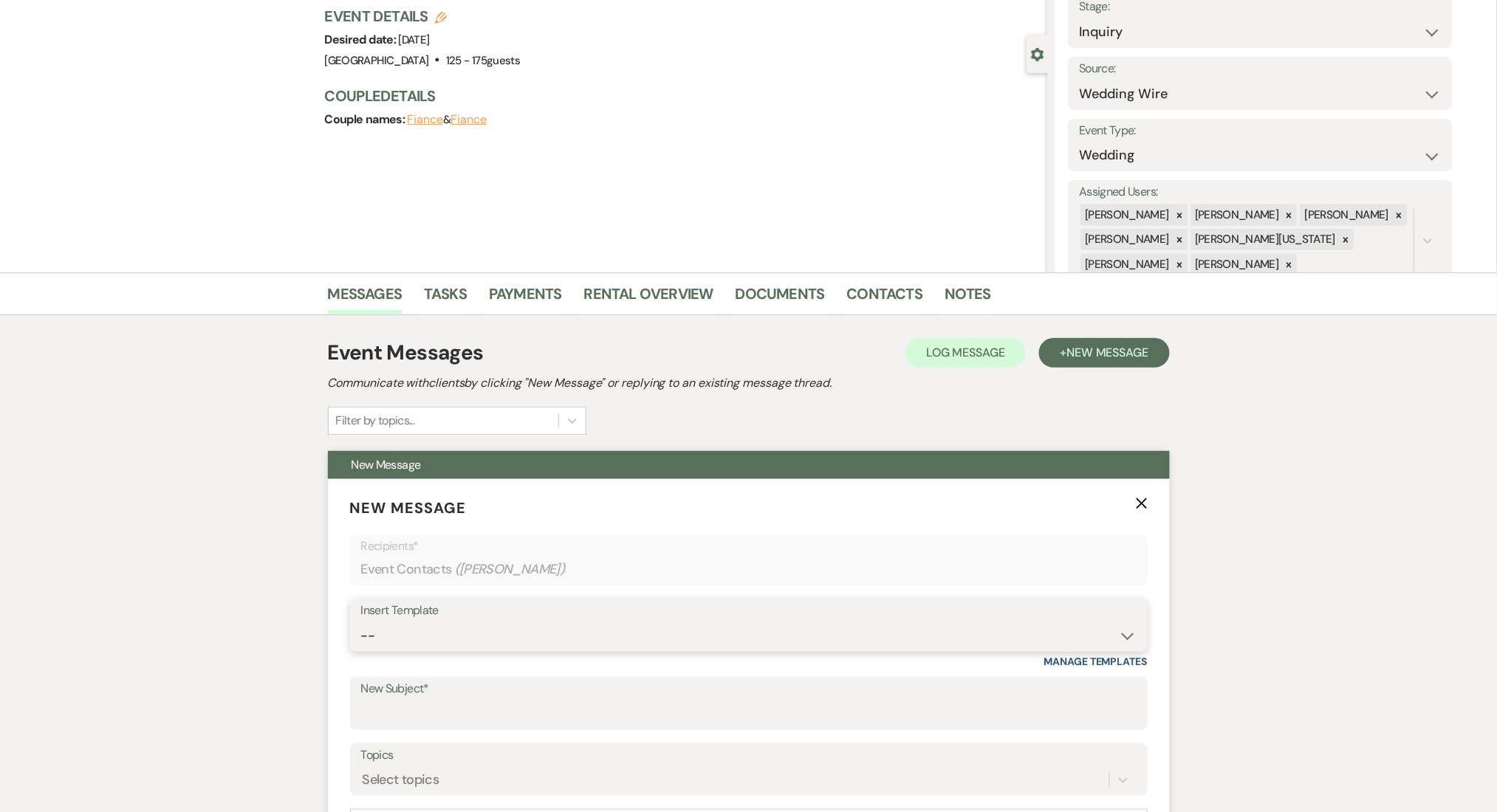
click at [520, 636] on select "-- Inquiry Follow Up Email #2 Contract Sending Template Payment Template Rental…" at bounding box center [749, 636] width 776 height 29
select select "1402"
click at [361, 622] on select "-- Inquiry Follow Up Email #2 Contract Sending Template Payment Template Rental…" at bounding box center [749, 636] width 776 height 29
type input "Ready to Schedule a Tour?"
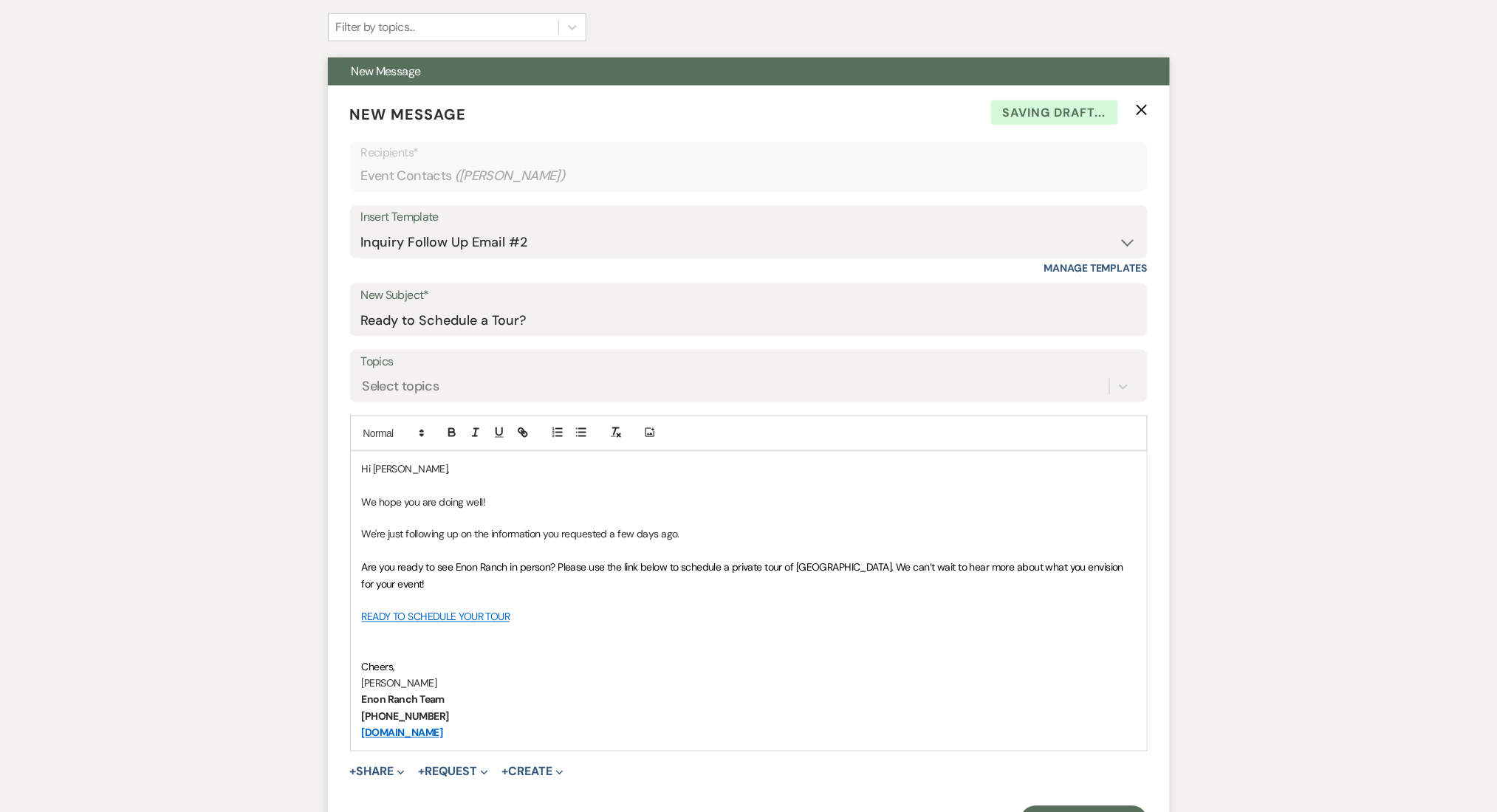
scroll to position [787, 0]
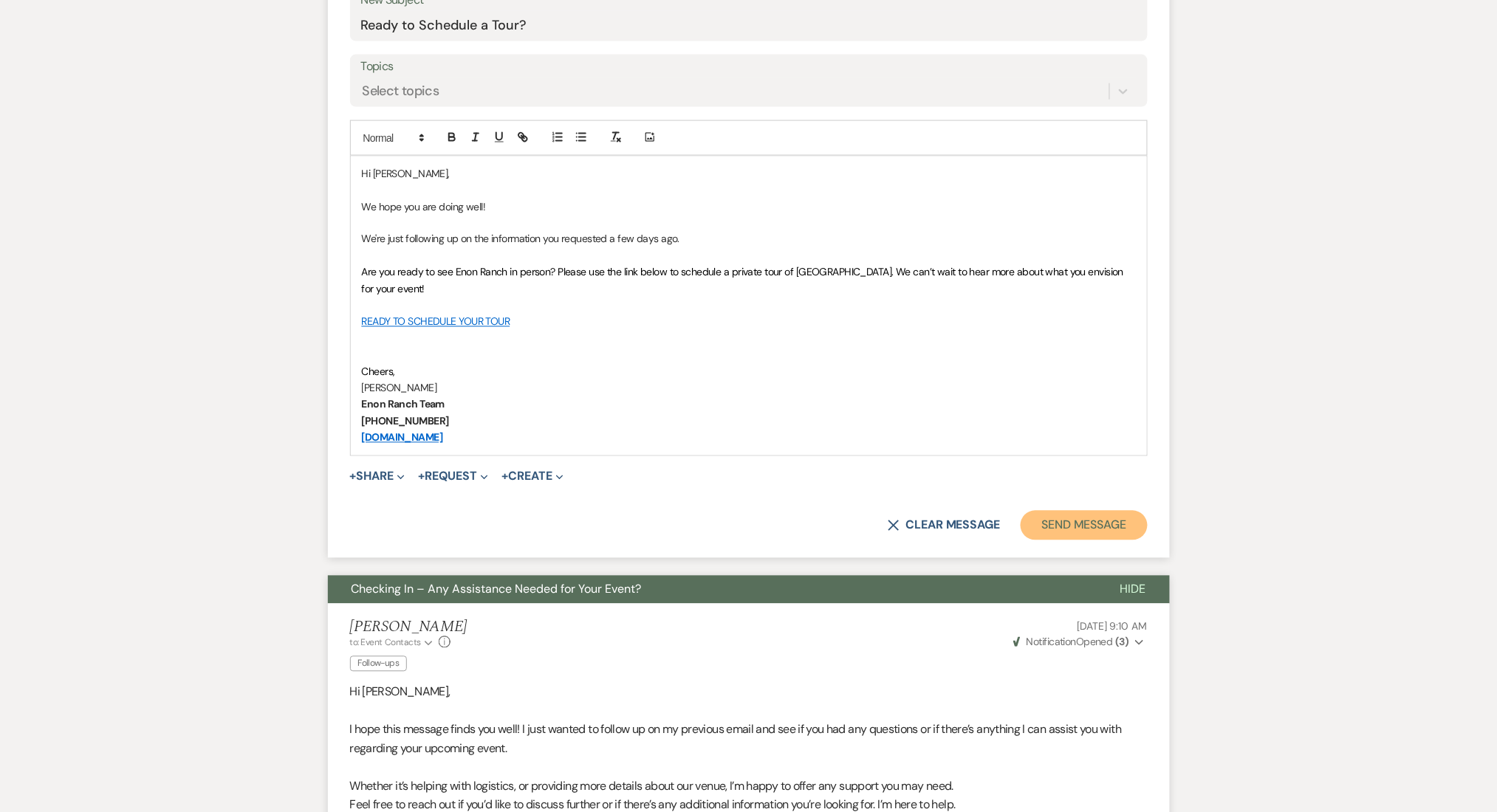
click at [1105, 519] on button "Send Message" at bounding box center [1084, 526] width 126 height 30
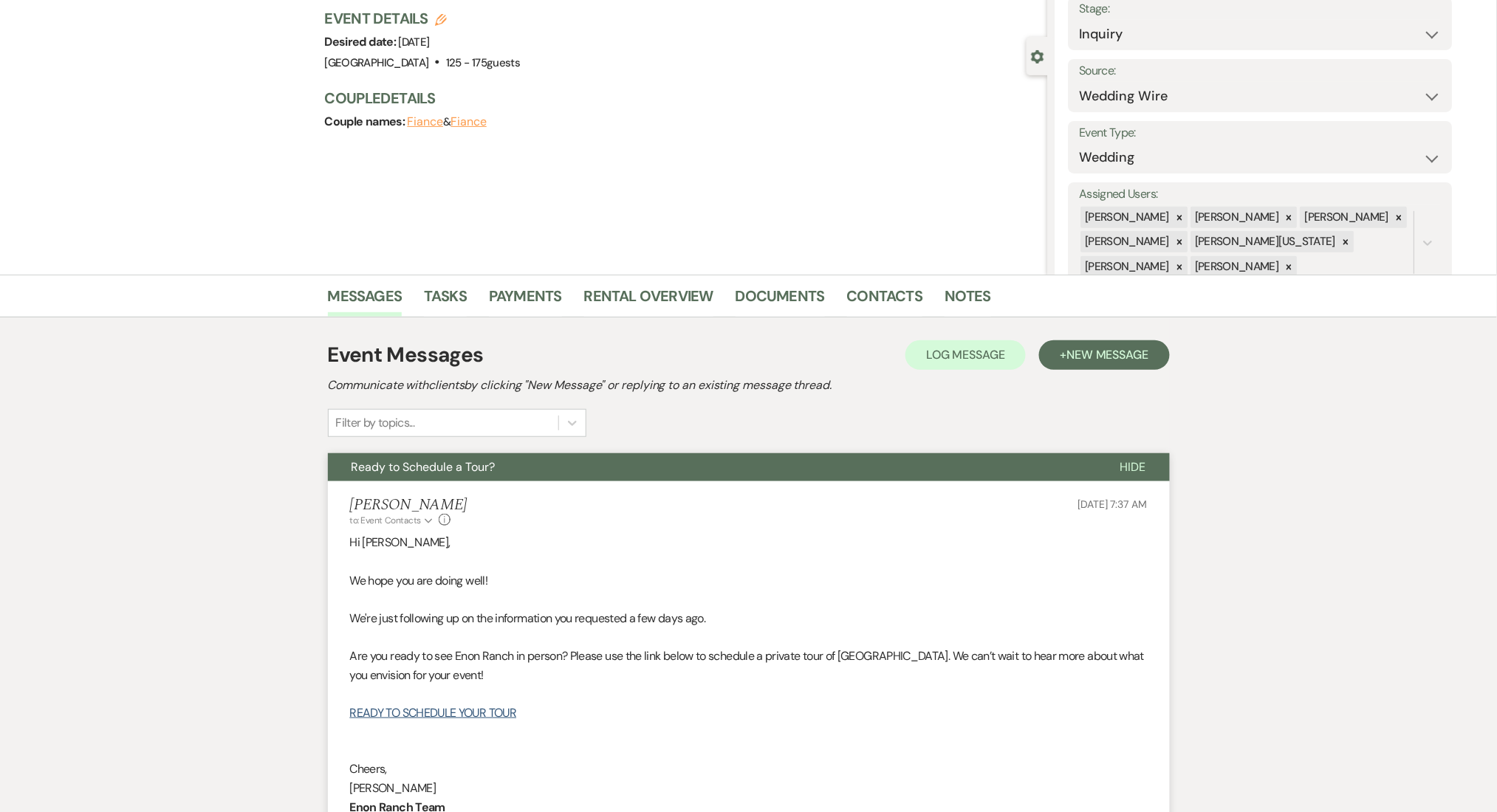
scroll to position [0, 0]
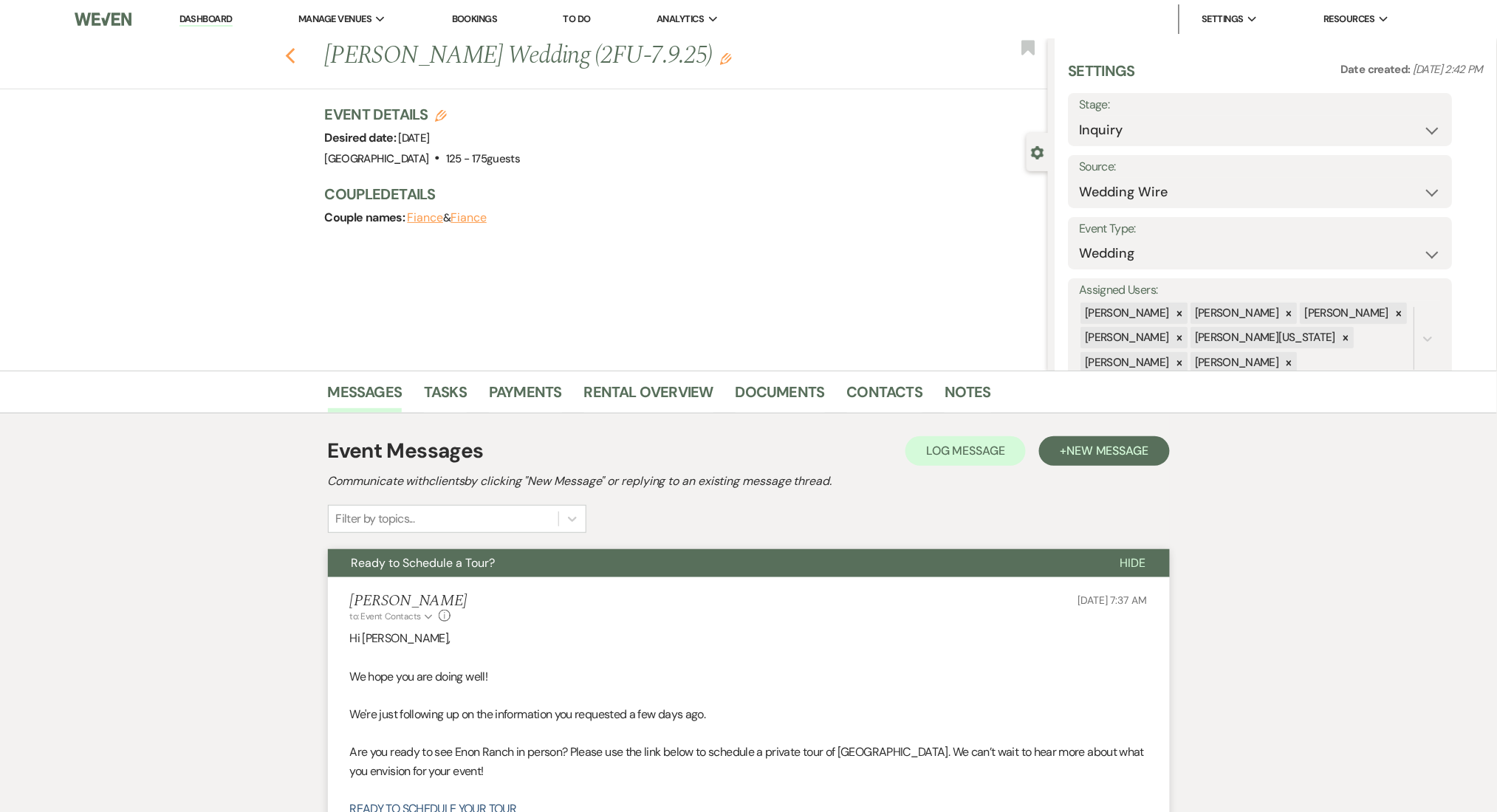
click at [295, 59] on use "button" at bounding box center [289, 56] width 10 height 16
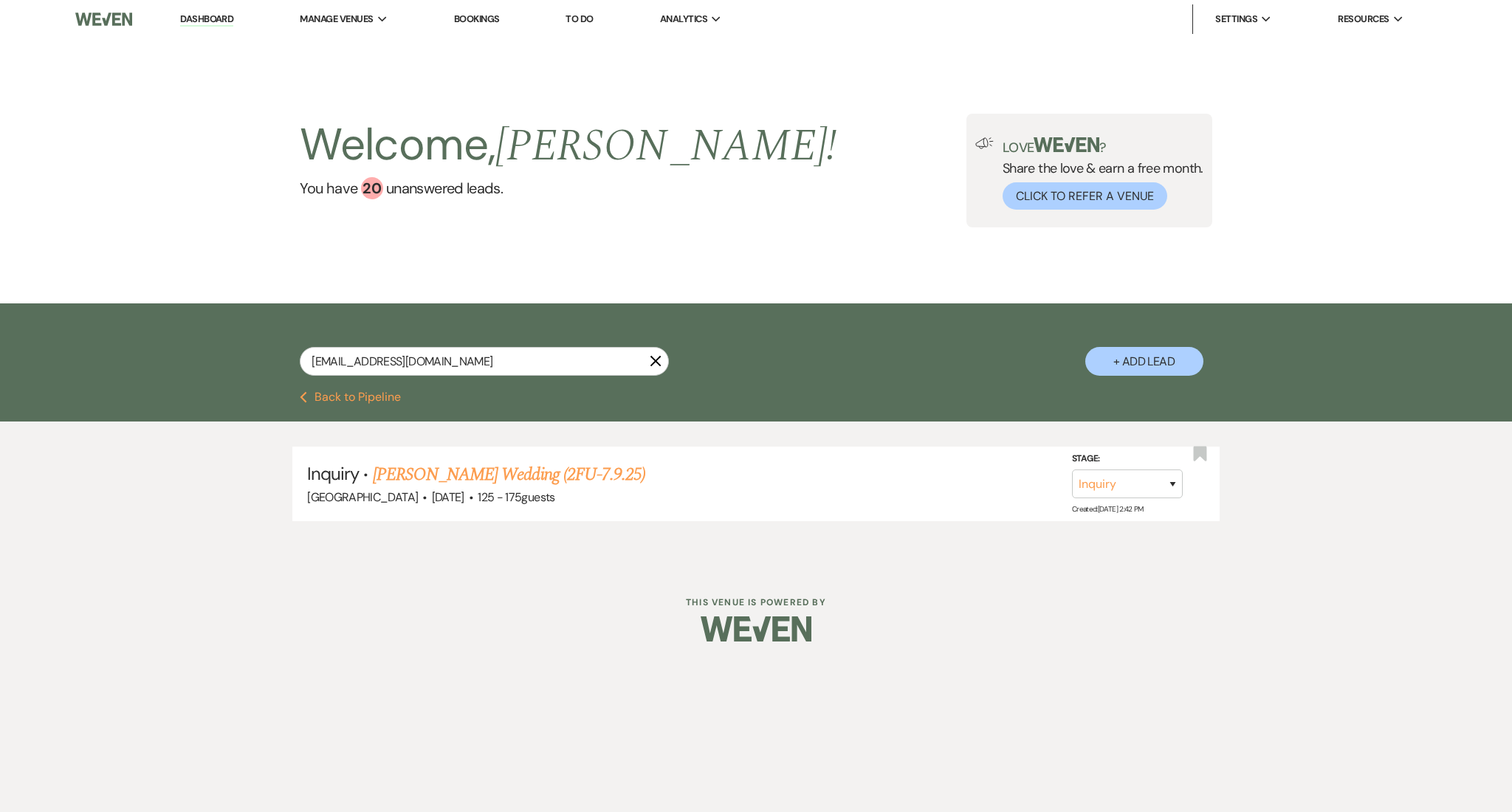
click at [433, 381] on div "chandralance2026@gmail.com X" at bounding box center [484, 367] width 369 height 40
click at [434, 366] on input "chandralance2026@gmail.com" at bounding box center [484, 362] width 369 height 29
paste input "julianna.spry"
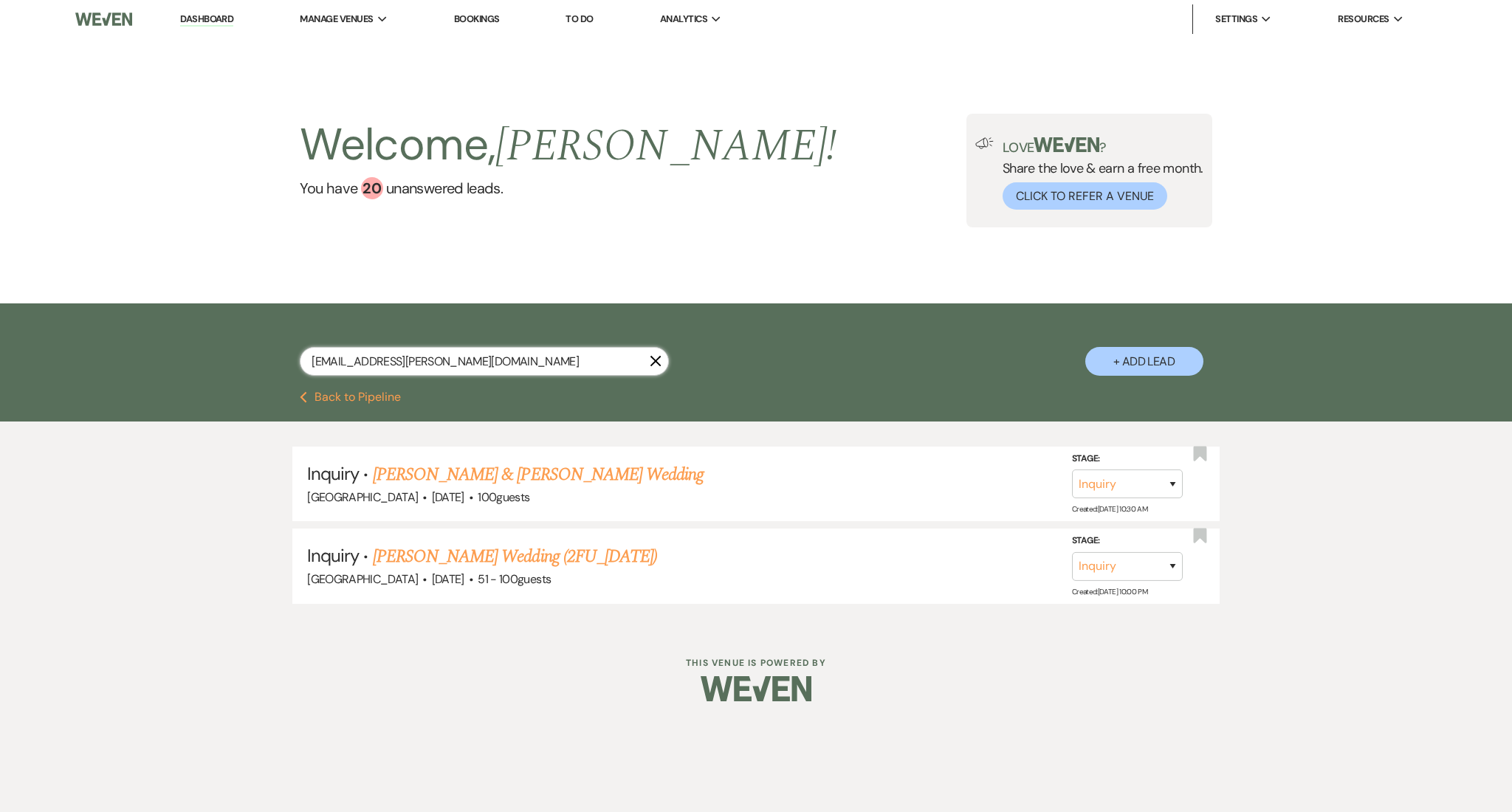
type input "julianna.spry@gmail.com"
click at [500, 558] on link "Julianna Spry's Wedding (2FU_7.9.25)" at bounding box center [515, 556] width 284 height 27
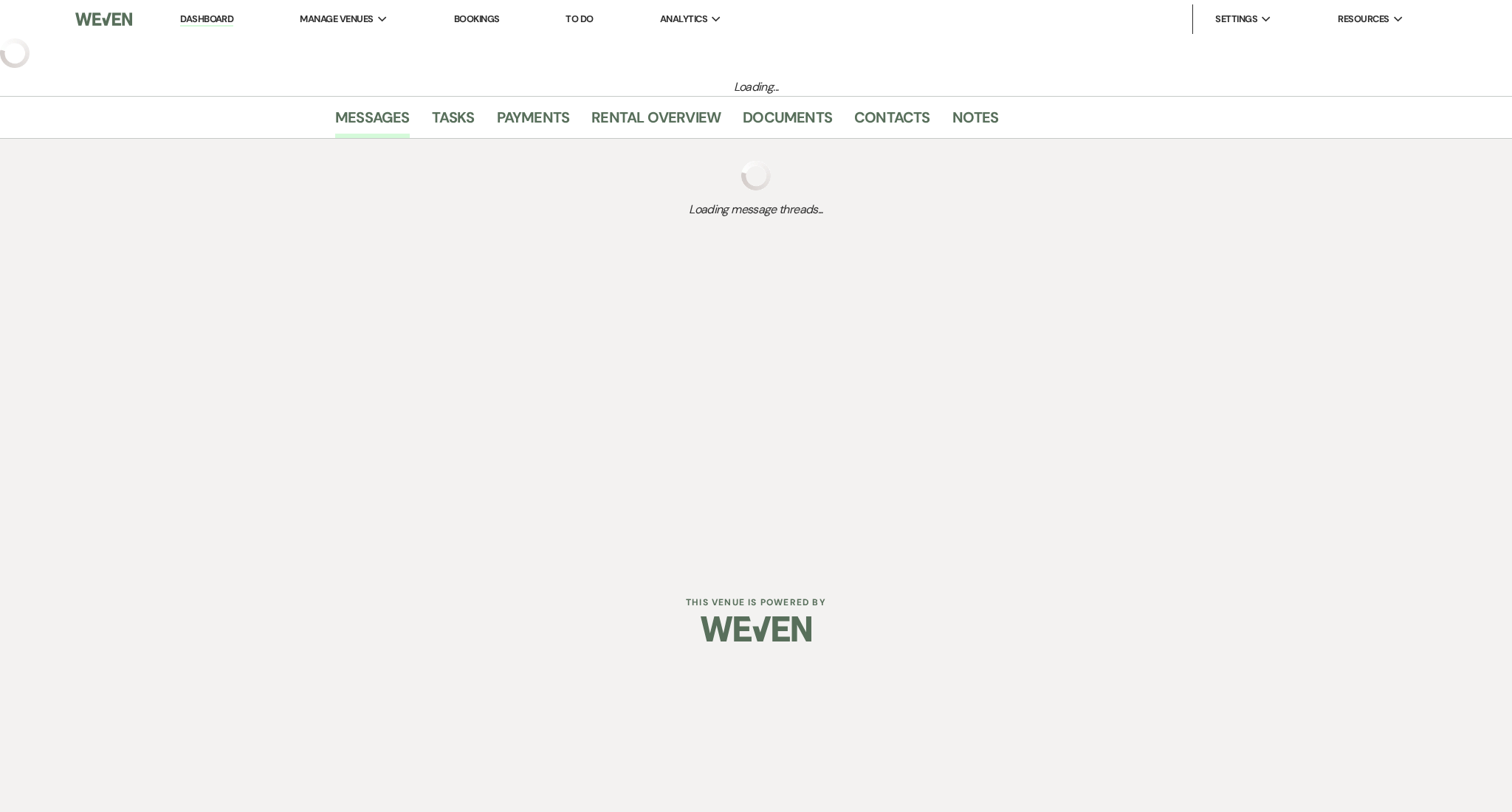
select select "2"
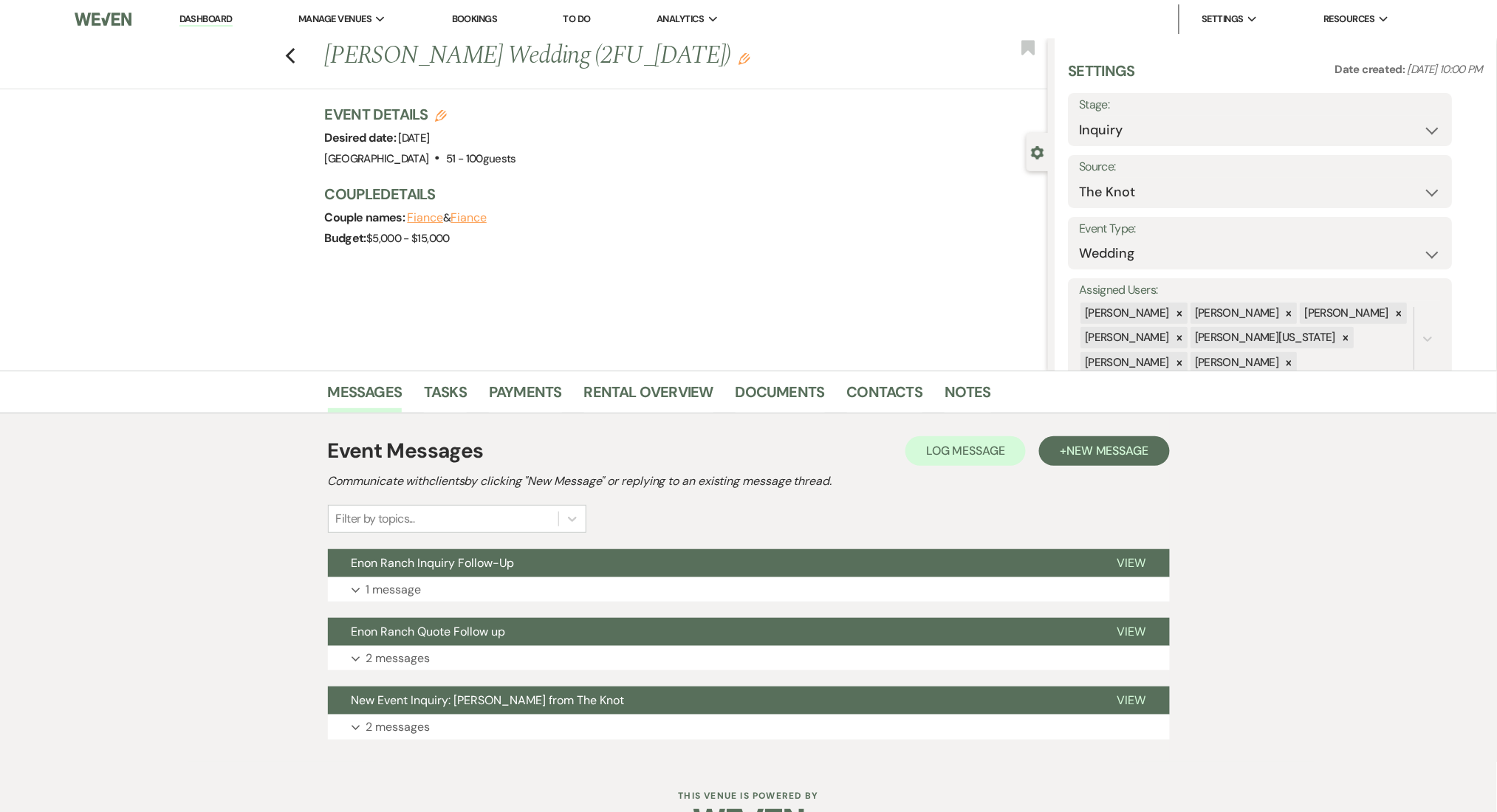
click at [701, 609] on div "Event Messages Log Log Message + New Message Communicate with clients by clicki…" at bounding box center [748, 587] width 842 height 319
click at [702, 587] on button "Expand 1 message" at bounding box center [748, 590] width 842 height 25
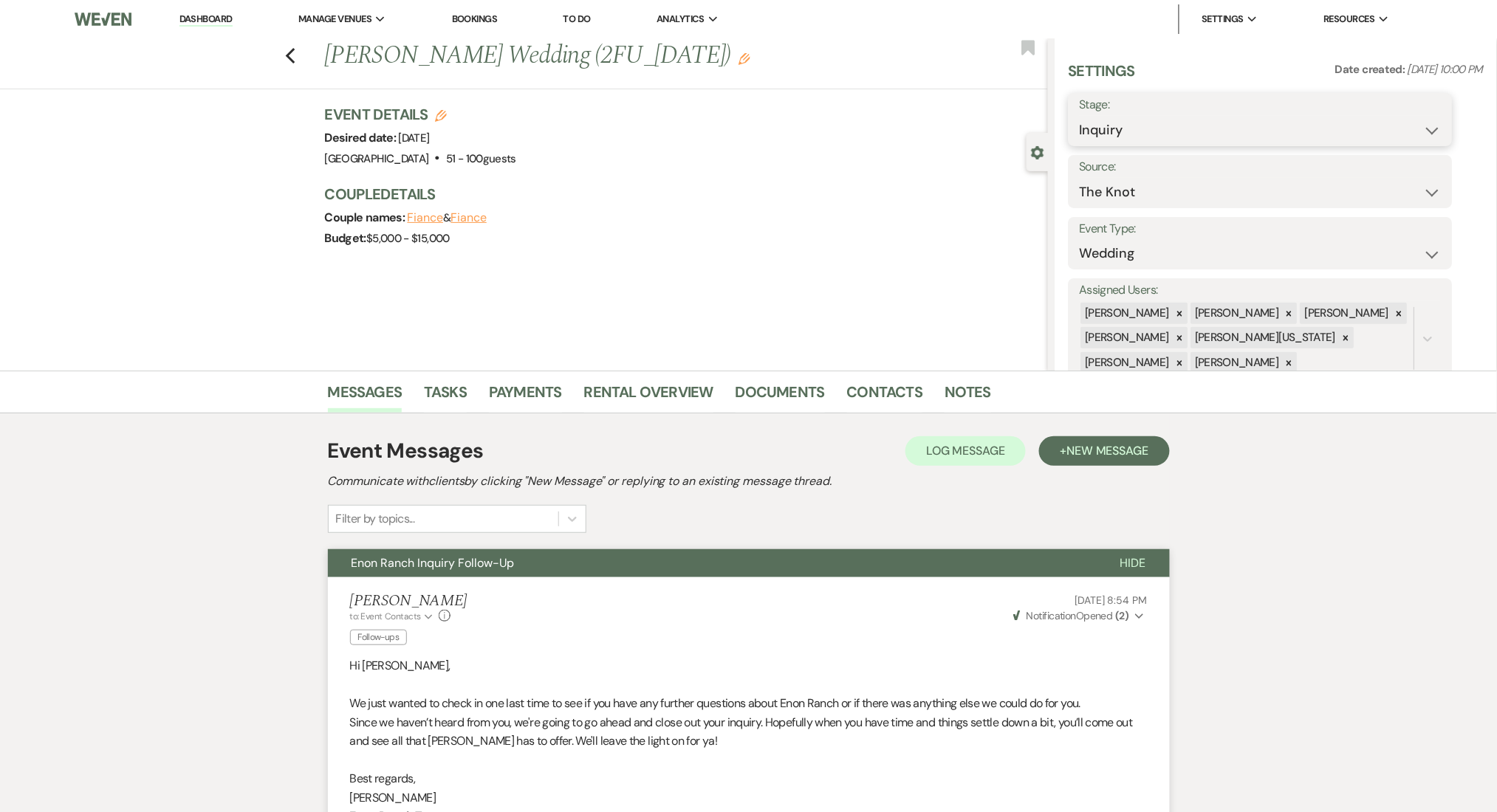
click at [1125, 128] on select "Inquiry Follow Up Tour Requested Tour Confirmed Toured Proposal Sent Booked Lost" at bounding box center [1260, 130] width 362 height 29
select select "8"
click at [1080, 116] on select "Inquiry Follow Up Tour Requested Tour Confirmed Toured Proposal Sent Booked Lost" at bounding box center [1260, 130] width 362 height 29
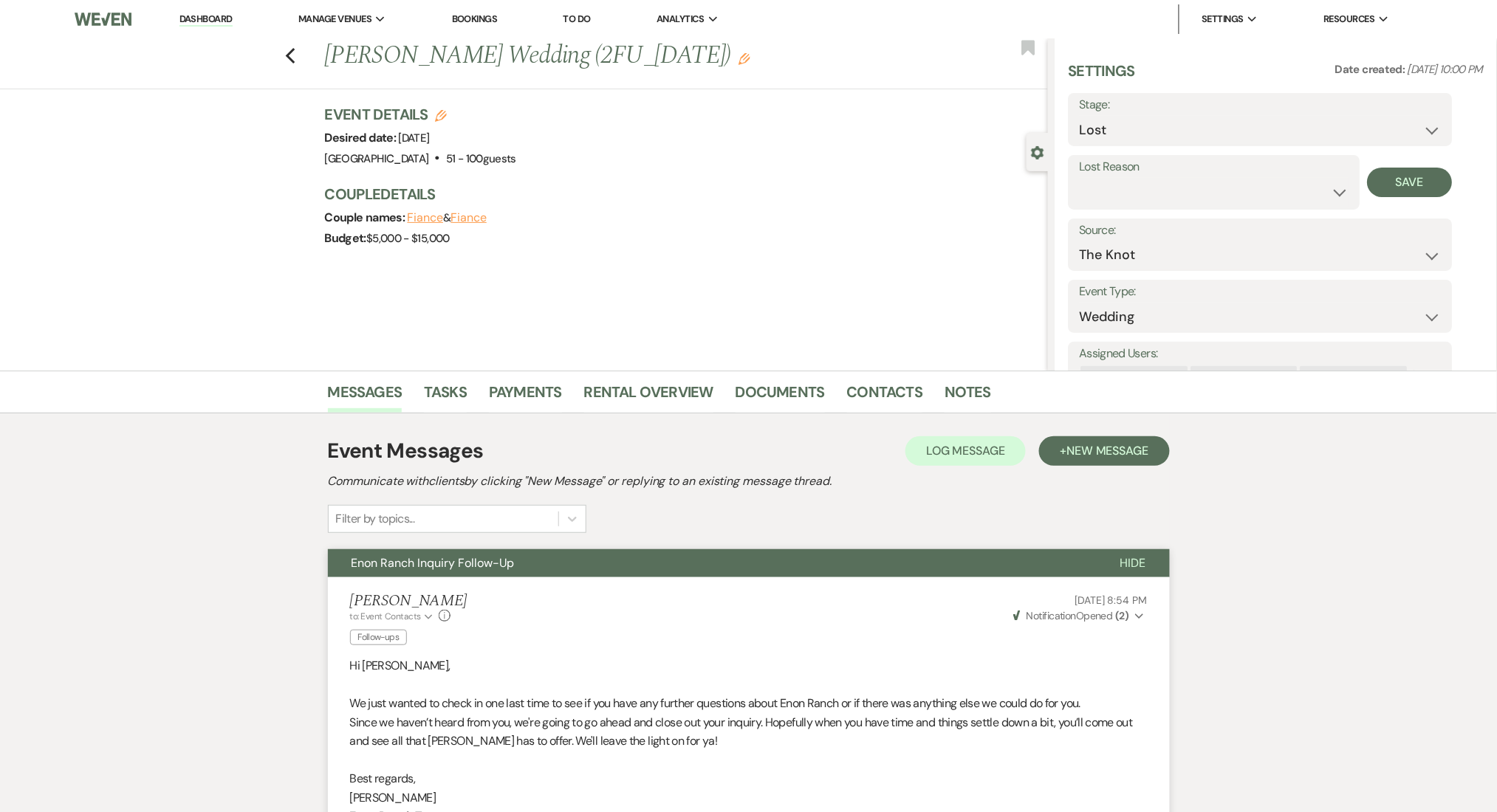
click at [1396, 165] on div "Lost Reason Booked Elsewhere Budget Date Unavailable No Response Not a Good Mat…" at bounding box center [1261, 183] width 384 height 55
click at [1404, 190] on button "Save" at bounding box center [1409, 182] width 85 height 30
click at [293, 53] on icon "Previous" at bounding box center [290, 56] width 11 height 18
select select "8"
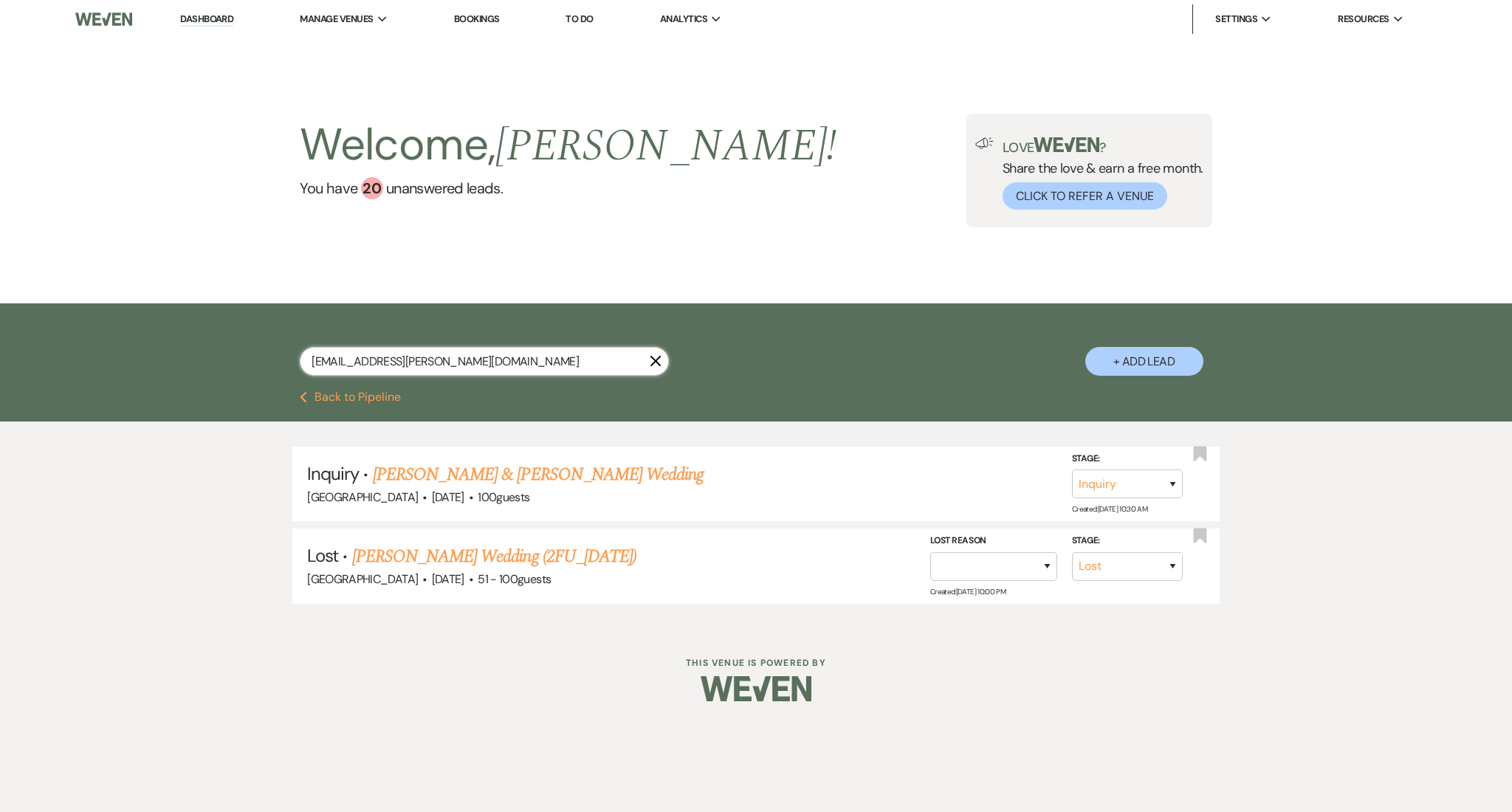
drag, startPoint x: 462, startPoint y: 370, endPoint x: 151, endPoint y: 333, distance: 313.2
click at [151, 333] on div "julianna.spry@gmail.com X + Add Lead" at bounding box center [756, 347] width 1512 height 88
paste input "valeriadeo@hot"
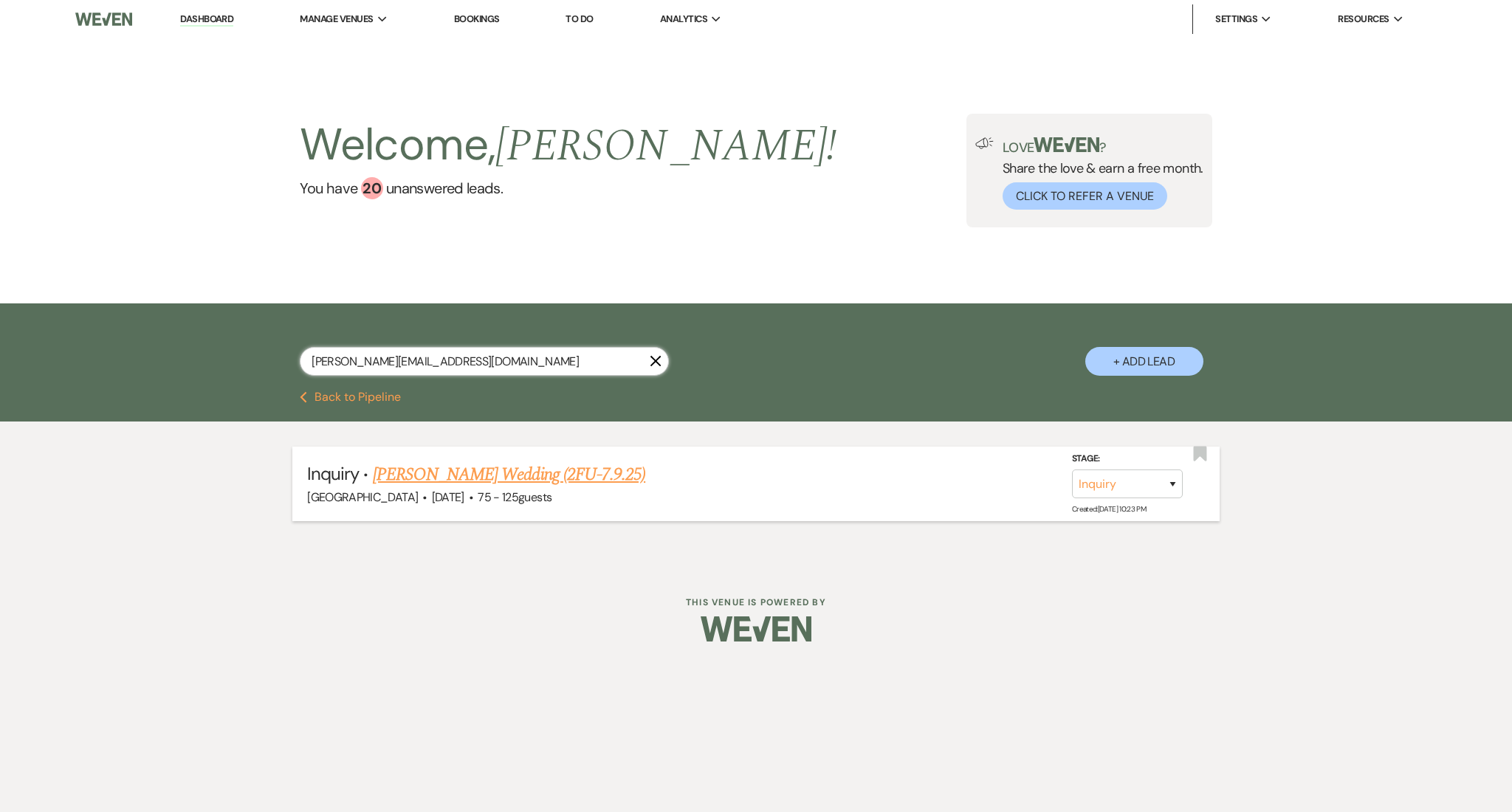
type input "valeriadeo@hotmail.com"
click at [486, 465] on link "Valeria Deo's Wedding (2FU-7.9.25)" at bounding box center [510, 475] width 273 height 27
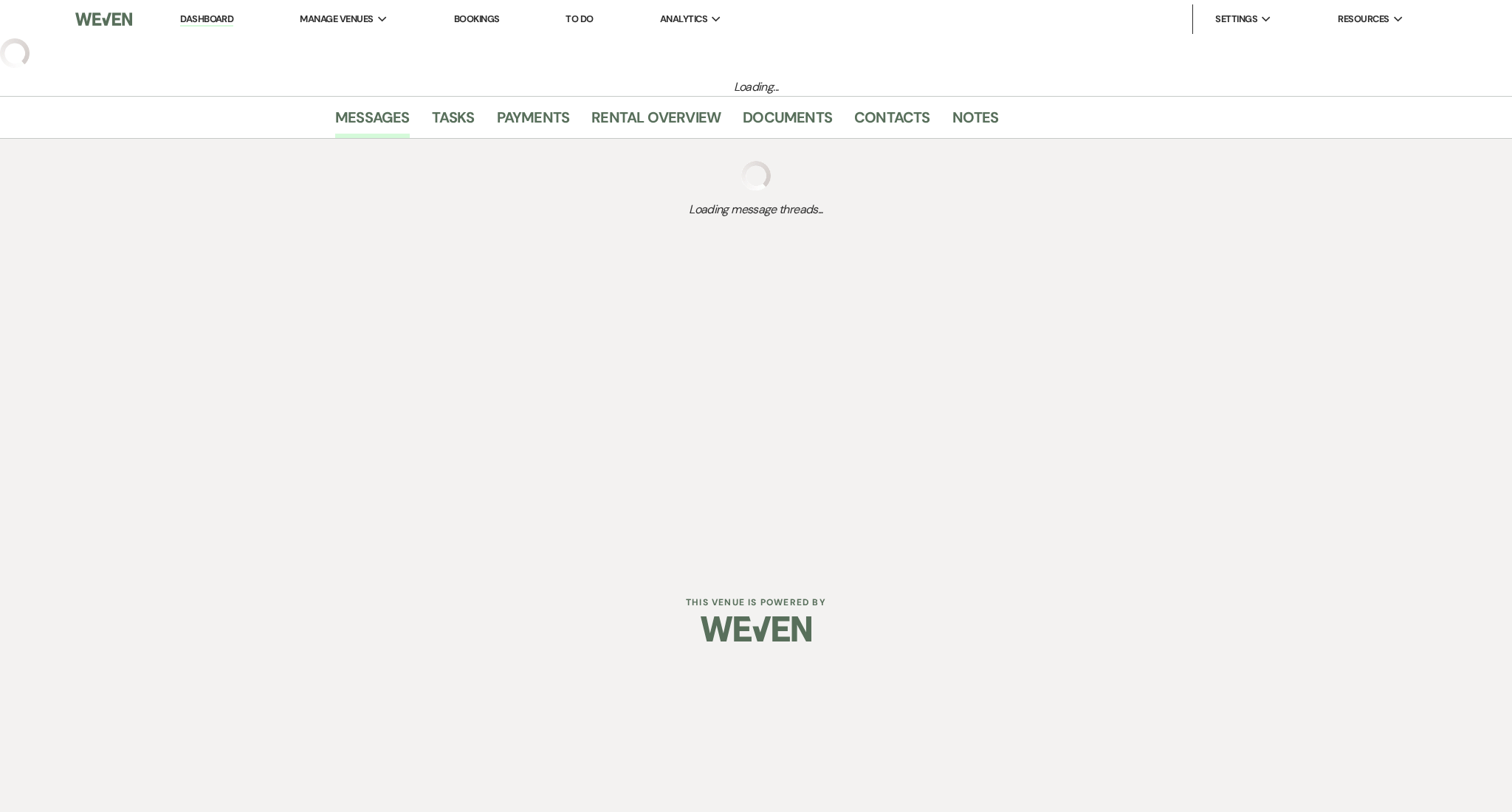
select select "3"
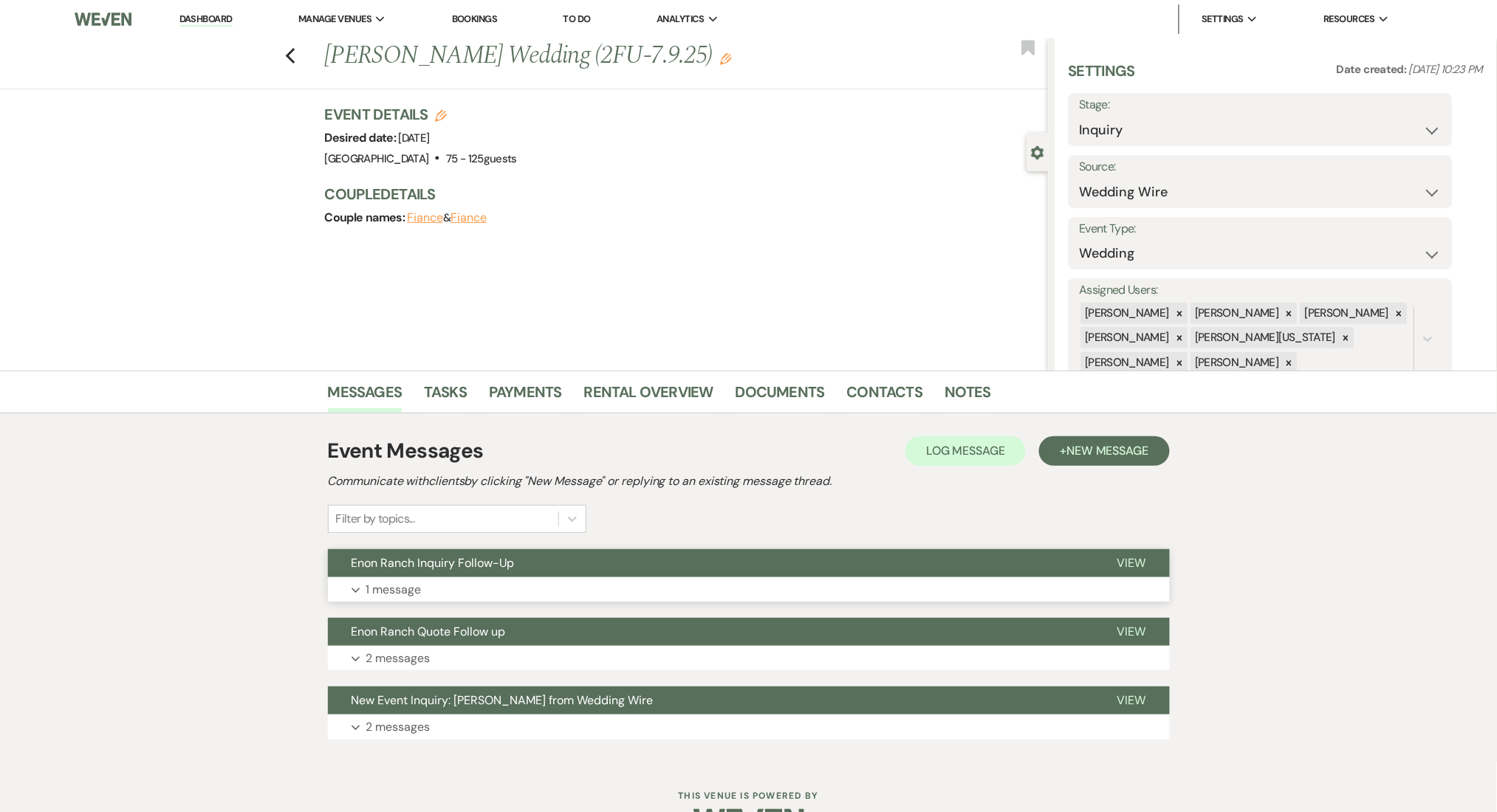
click at [613, 582] on button "Expand 1 message" at bounding box center [748, 590] width 842 height 25
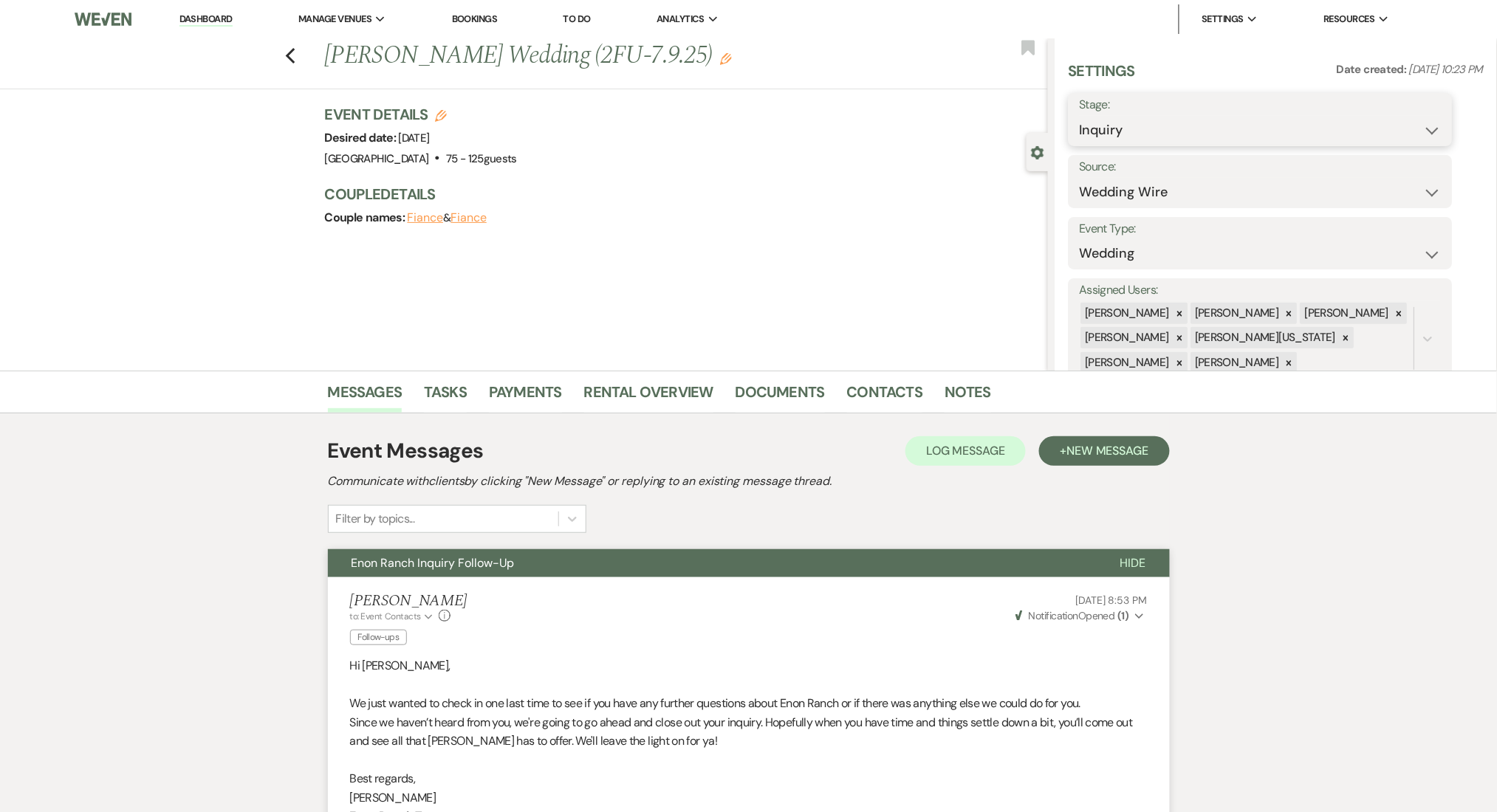
click at [1144, 136] on select "Inquiry Follow Up Tour Requested Tour Confirmed Toured Proposal Sent Booked Lost" at bounding box center [1260, 130] width 362 height 29
click at [1137, 129] on select "Inquiry Follow Up Tour Requested Tour Confirmed Toured Proposal Sent Booked Lost" at bounding box center [1260, 130] width 362 height 29
select select "8"
click at [1080, 116] on select "Inquiry Follow Up Tour Requested Tour Confirmed Toured Proposal Sent Booked Lost" at bounding box center [1260, 130] width 362 height 29
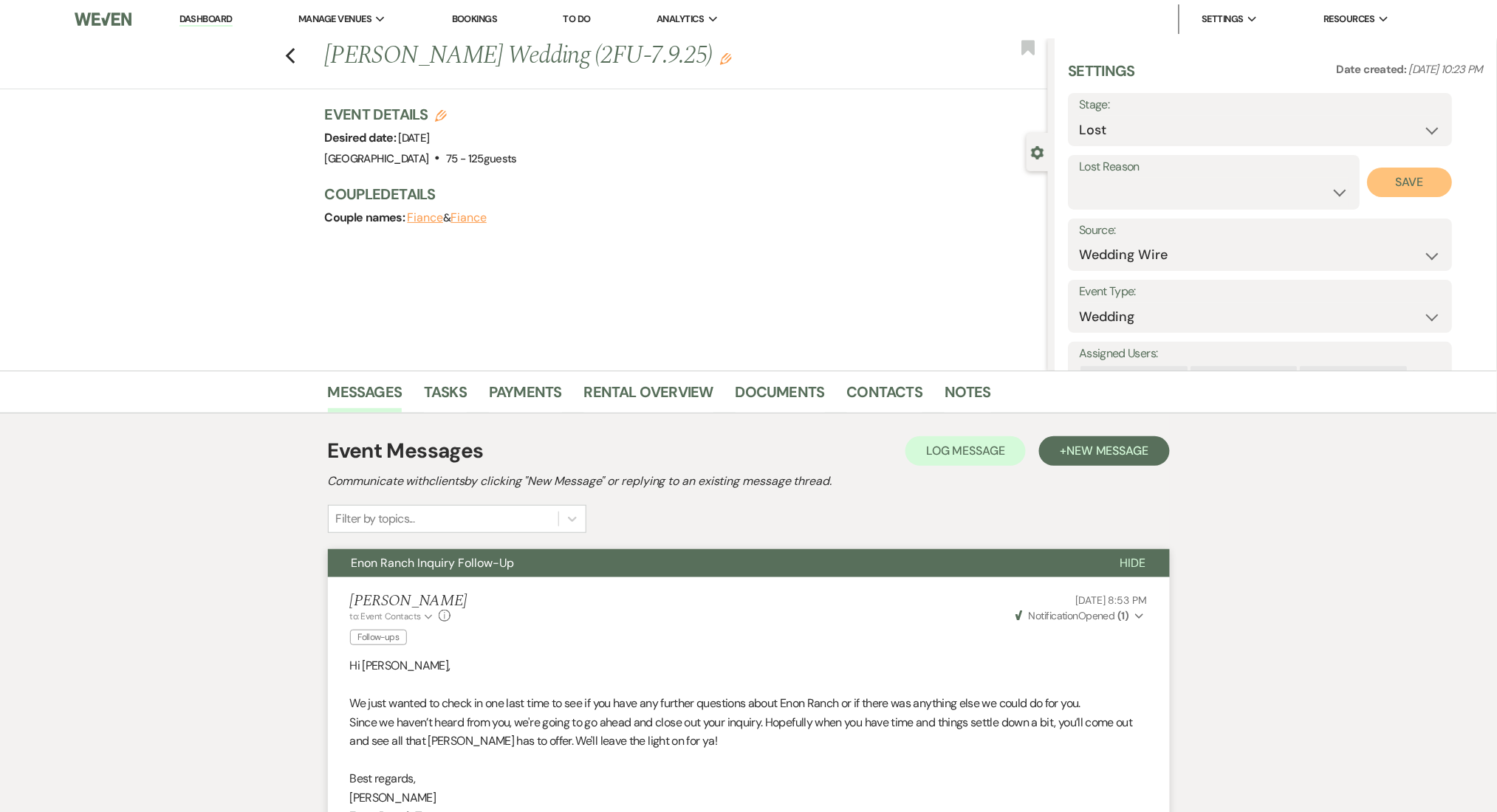
click at [1426, 178] on button "Save" at bounding box center [1409, 182] width 85 height 30
click at [296, 60] on icon "Previous" at bounding box center [290, 56] width 11 height 18
select select "8"
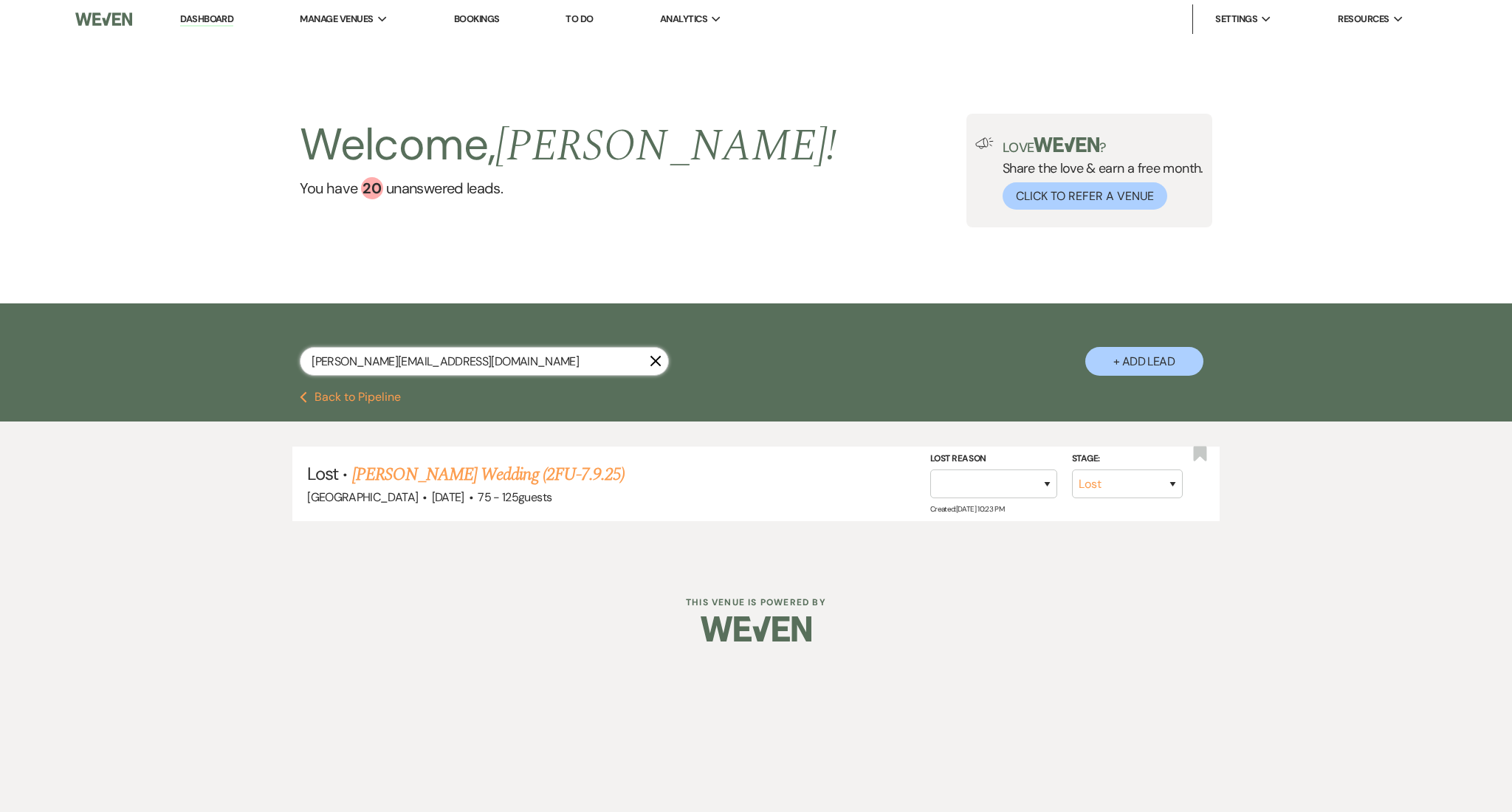
drag, startPoint x: 464, startPoint y: 365, endPoint x: 110, endPoint y: 340, distance: 354.9
click at [110, 340] on div "valeriadeo@hotmail.com X + Add Lead" at bounding box center [756, 347] width 1512 height 88
paste input "amanda.m.graham24@g"
type input "amanda.m.graham24@gmail.com"
click at [488, 468] on link "Amanda Graham's Wedding (2FU_7.9.25)" at bounding box center [515, 475] width 284 height 27
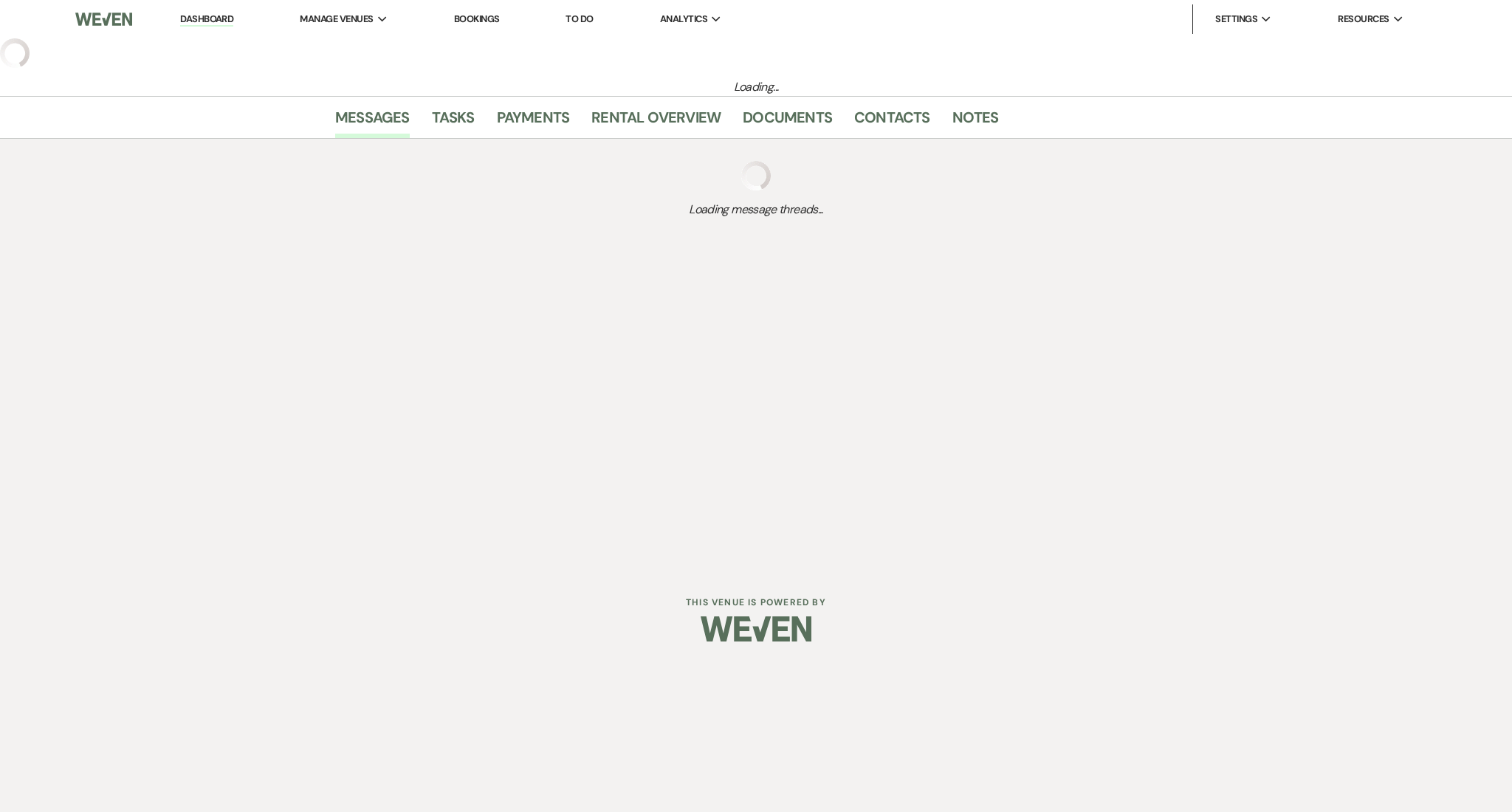
select select "2"
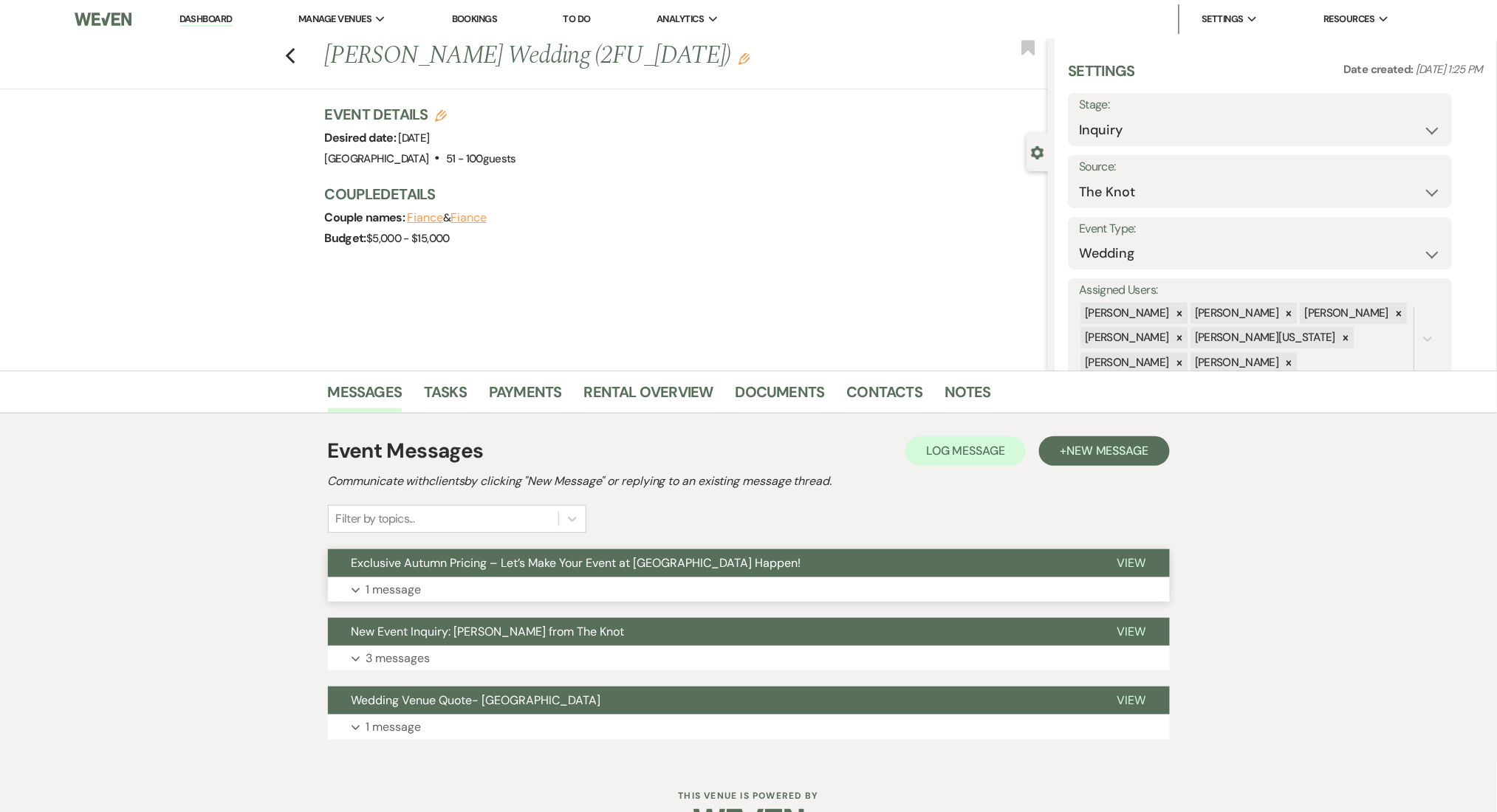
click at [504, 579] on button "Expand 1 message" at bounding box center [748, 590] width 842 height 25
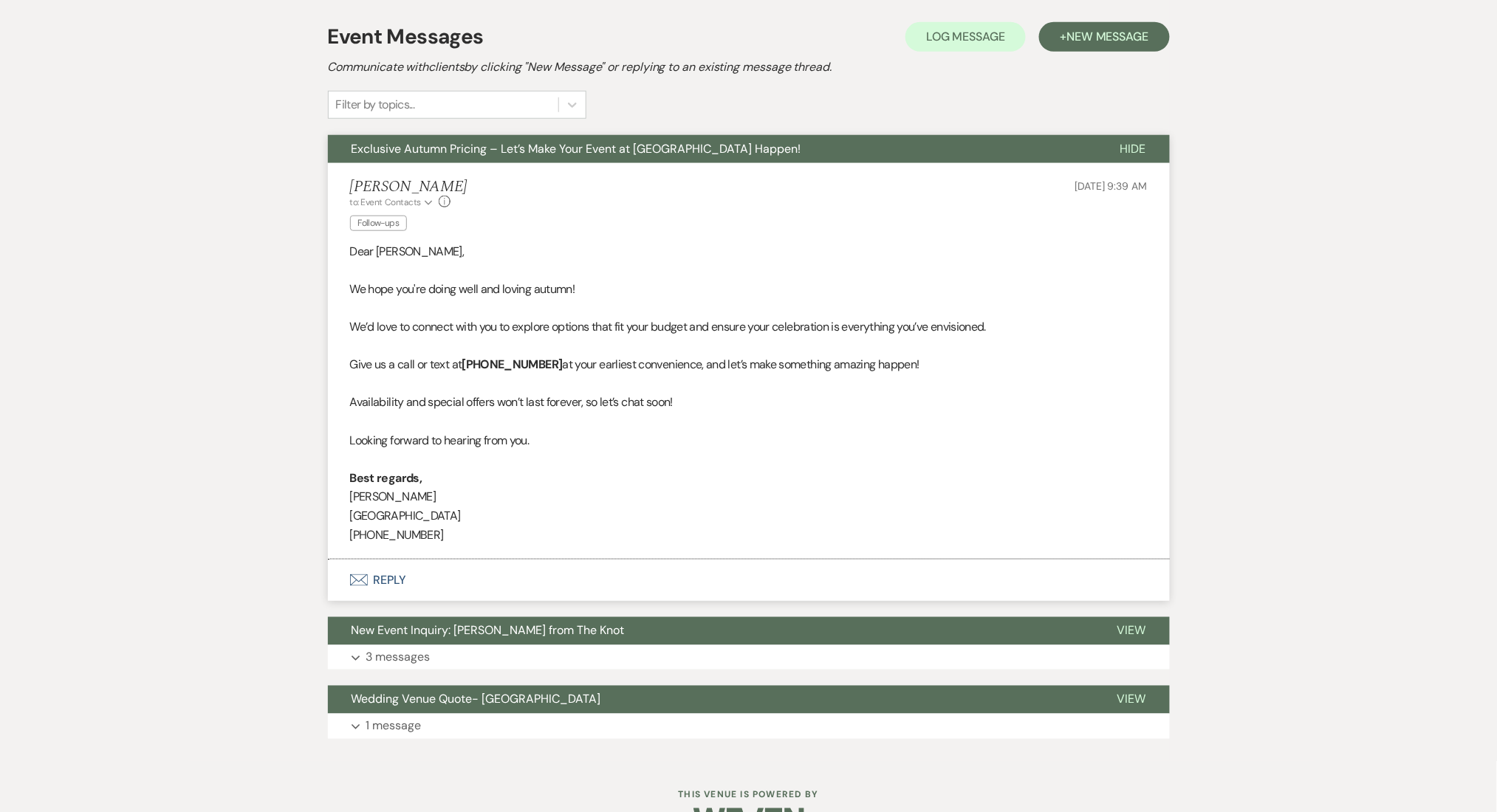
scroll to position [457, 0]
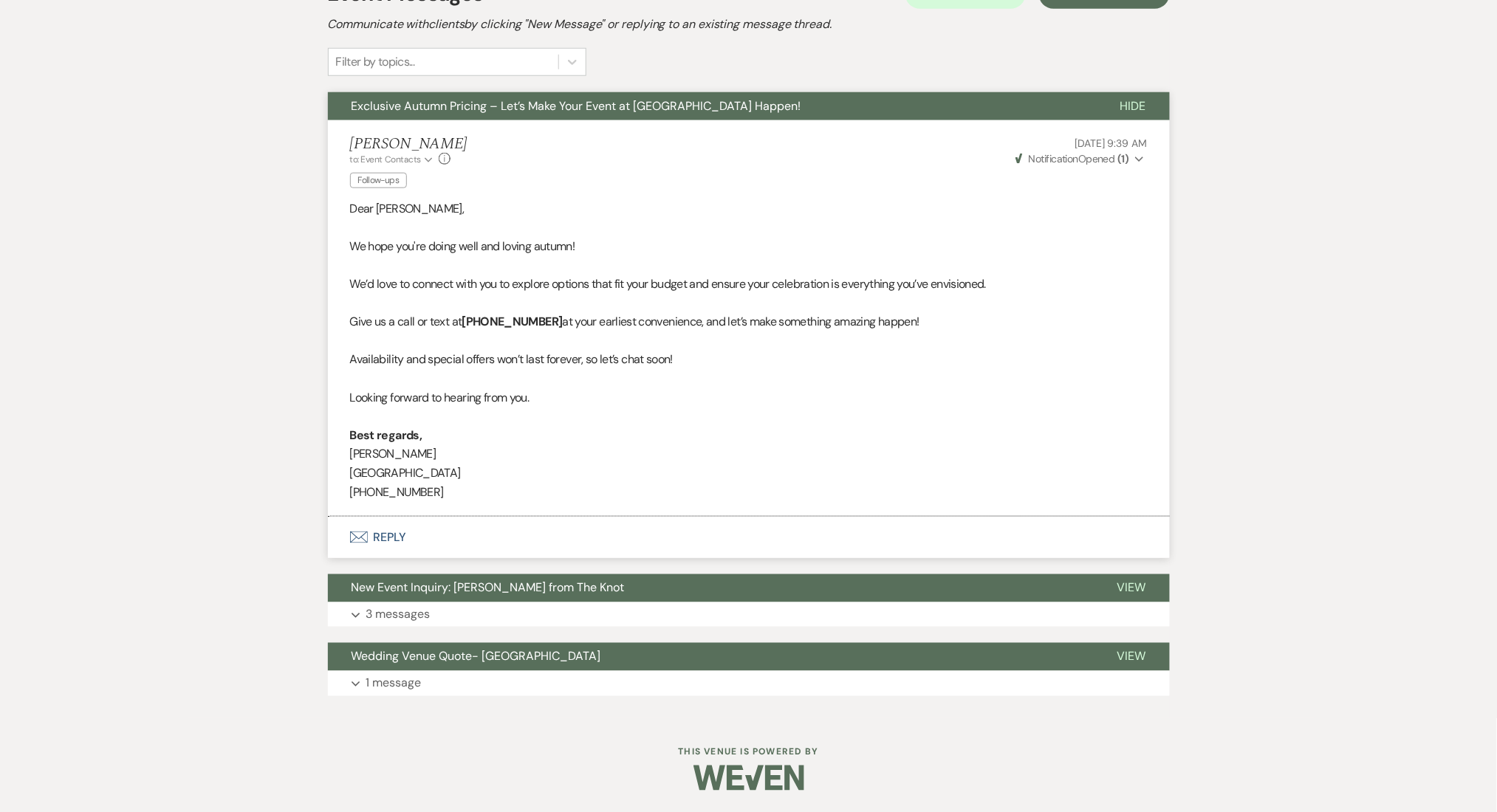
click at [500, 633] on div "Event Messages Log Log Message + New Message Communicate with clients by clicki…" at bounding box center [748, 337] width 842 height 733
click at [505, 613] on button "Expand 3 messages" at bounding box center [748, 615] width 842 height 25
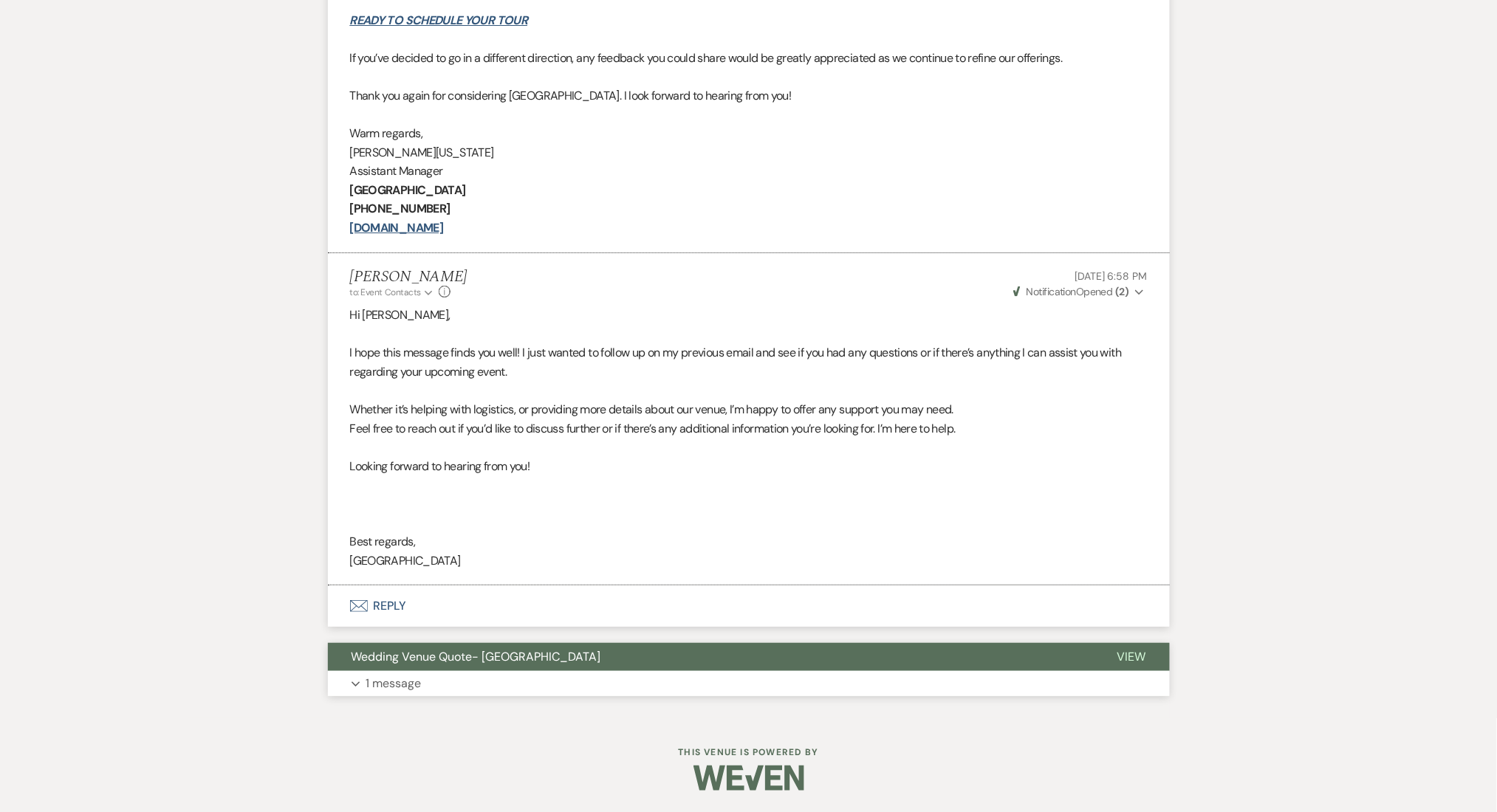
click at [462, 679] on button "Expand 1 message" at bounding box center [748, 683] width 842 height 25
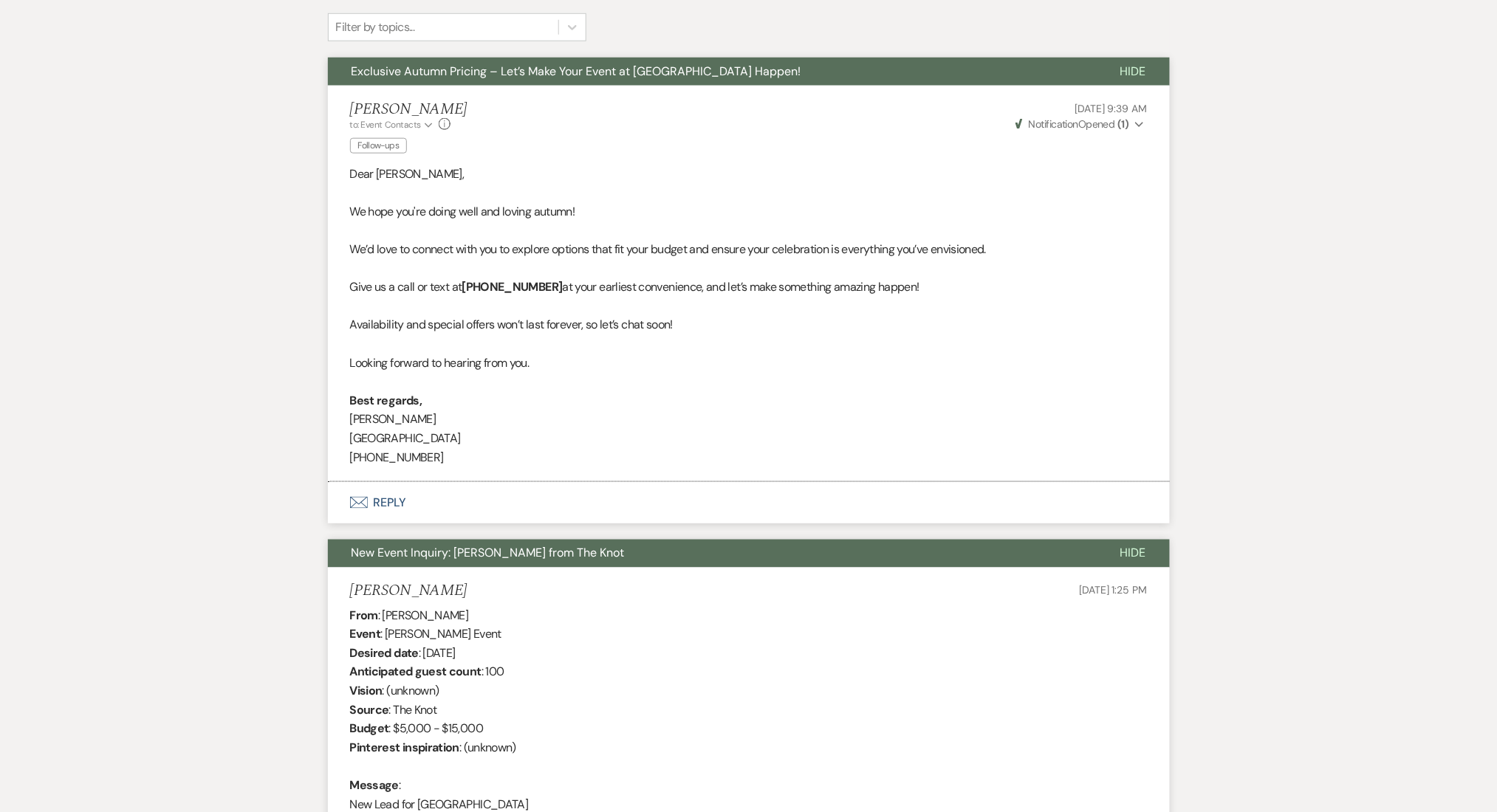
scroll to position [98, 0]
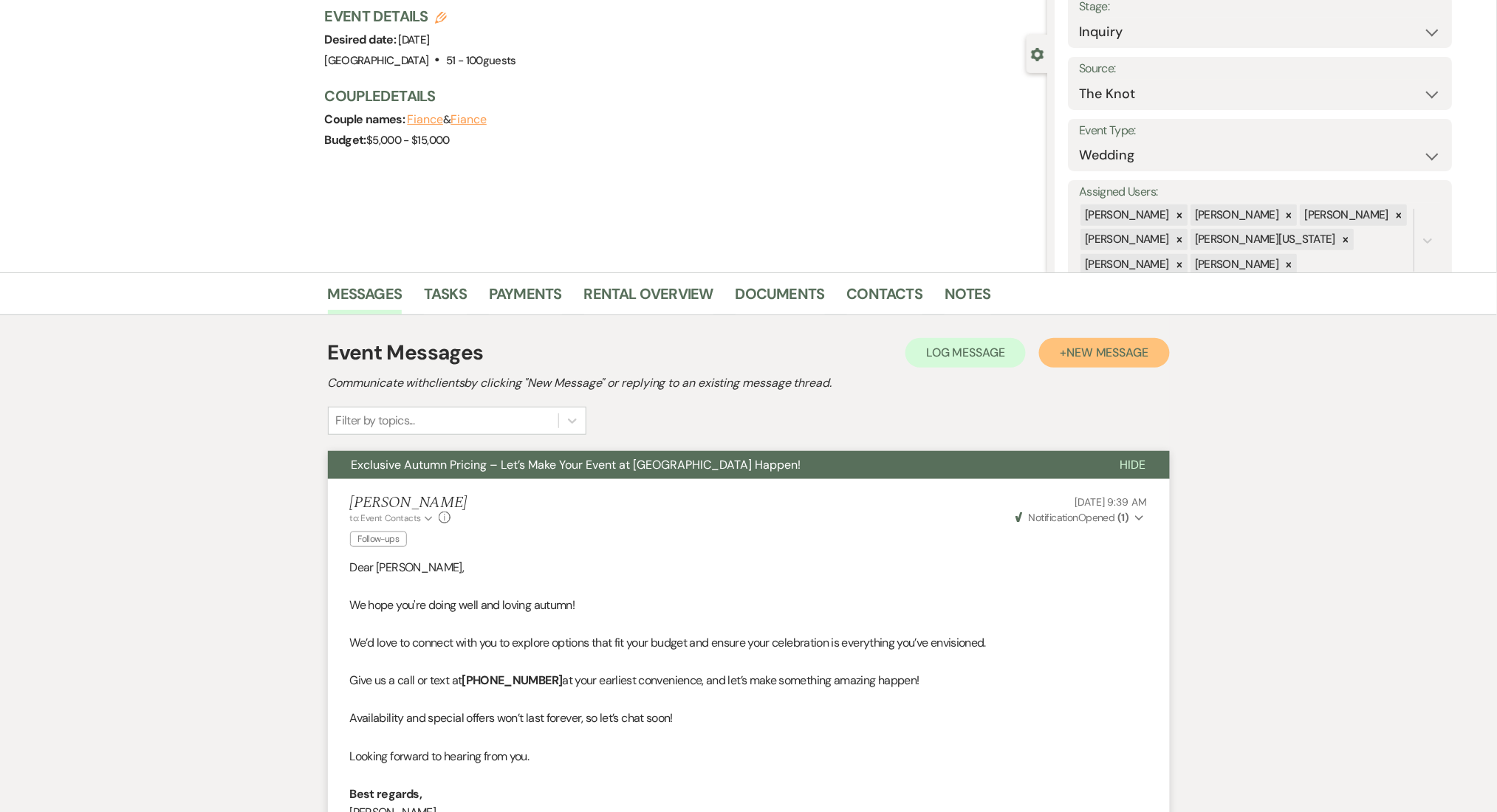
click at [1139, 346] on span "New Message" at bounding box center [1108, 353] width 82 height 15
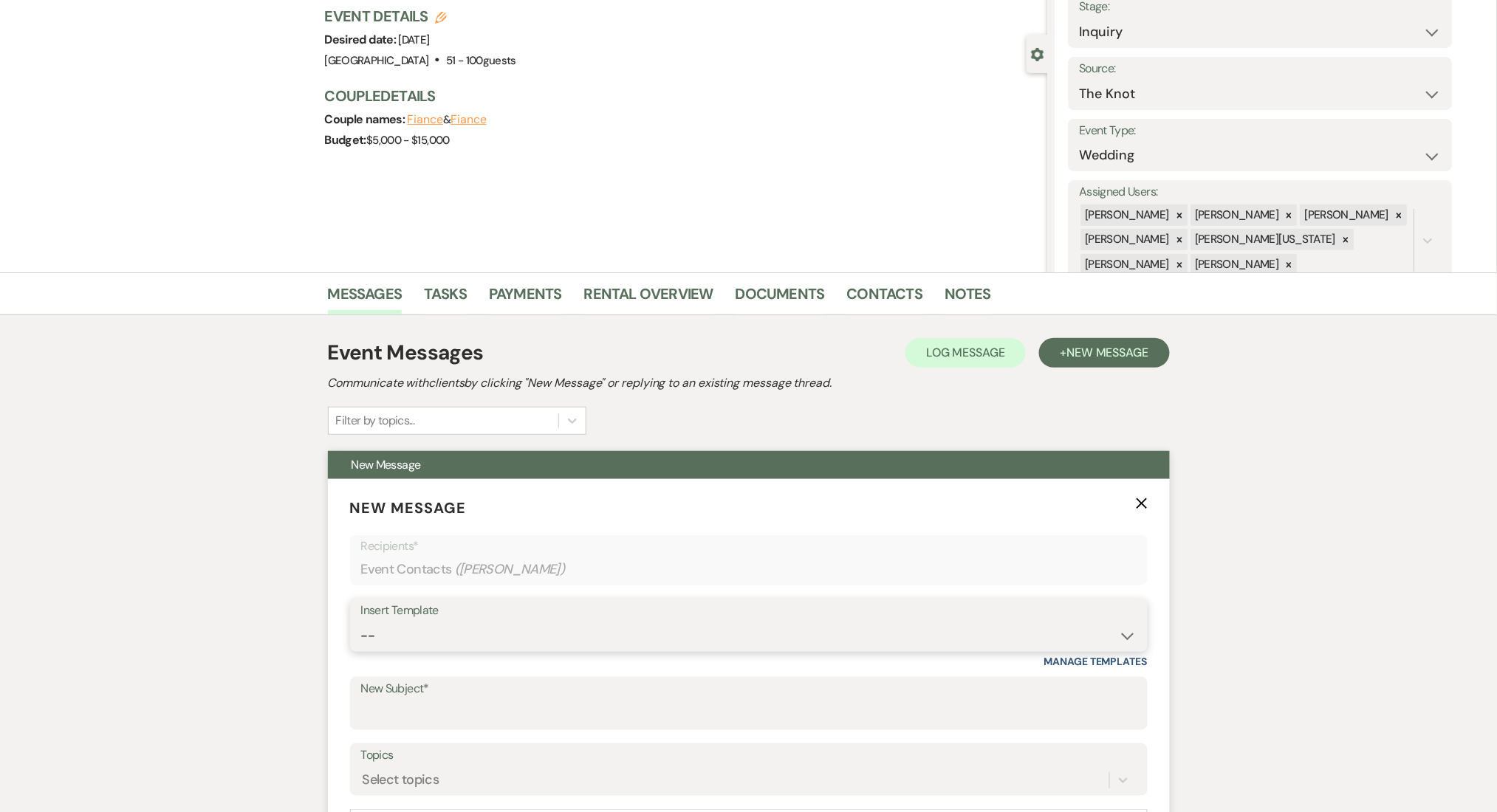
drag, startPoint x: 422, startPoint y: 639, endPoint x: 398, endPoint y: 631, distance: 25.3
click at [422, 639] on select "-- Inquiry Follow Up Email #2 Contract Sending Template Payment Template Rental…" at bounding box center [749, 636] width 776 height 29
select select "1711"
click at [361, 622] on select "-- Inquiry Follow Up Email #2 Contract Sending Template Payment Template Rental…" at bounding box center [749, 636] width 776 height 29
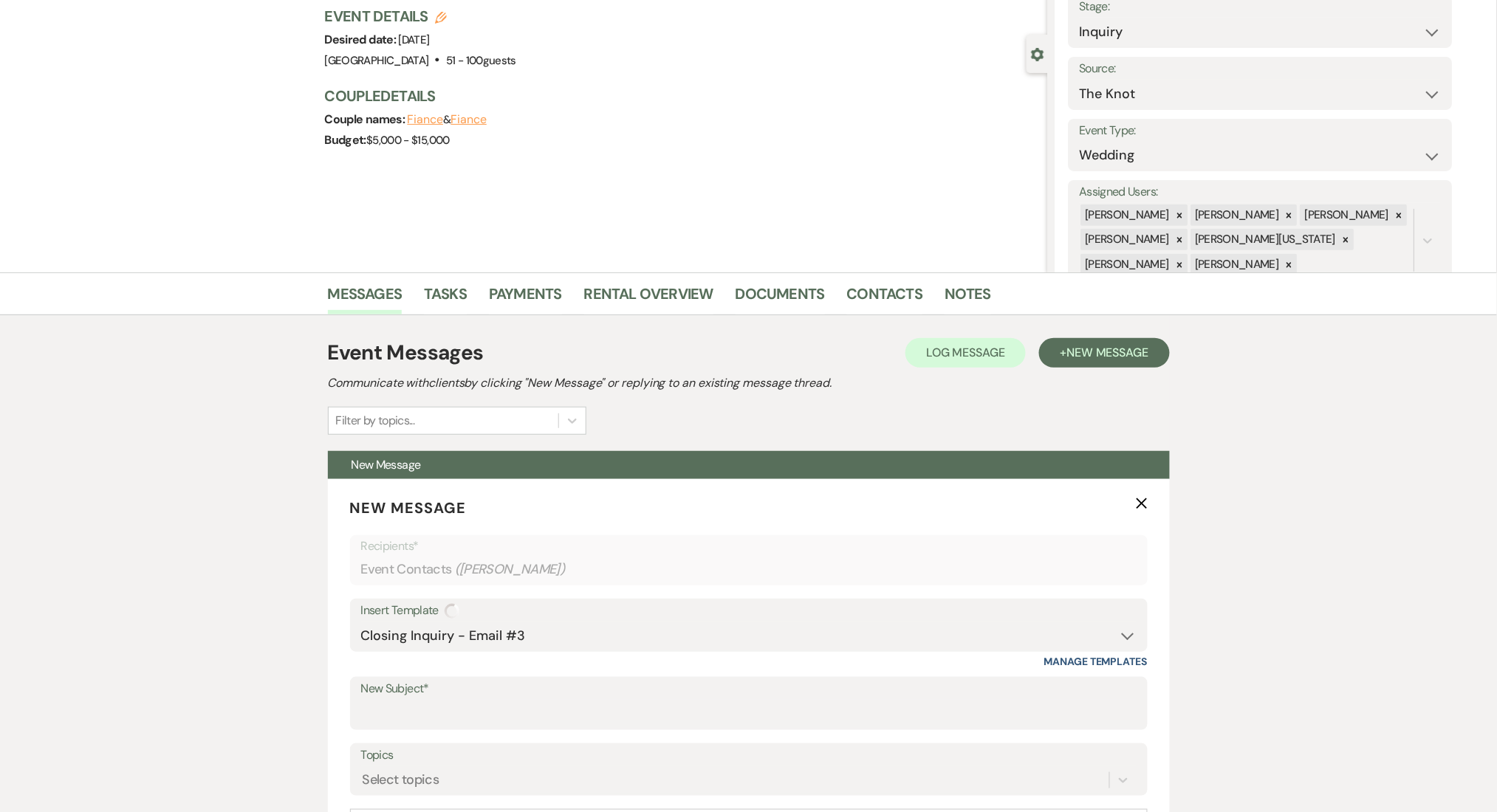
type input "Enon Ranch Inquiry Follow-Up"
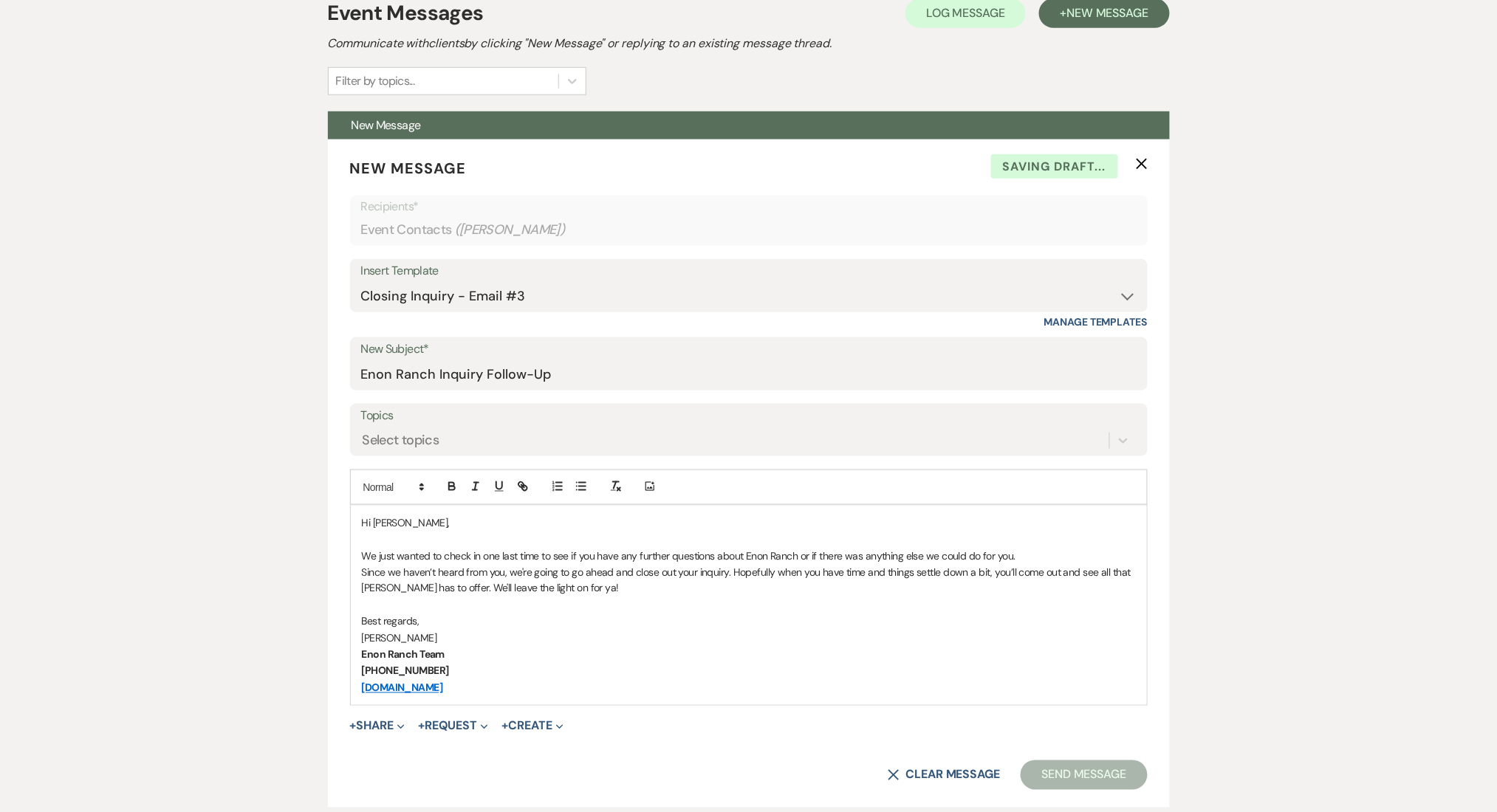
scroll to position [492, 0]
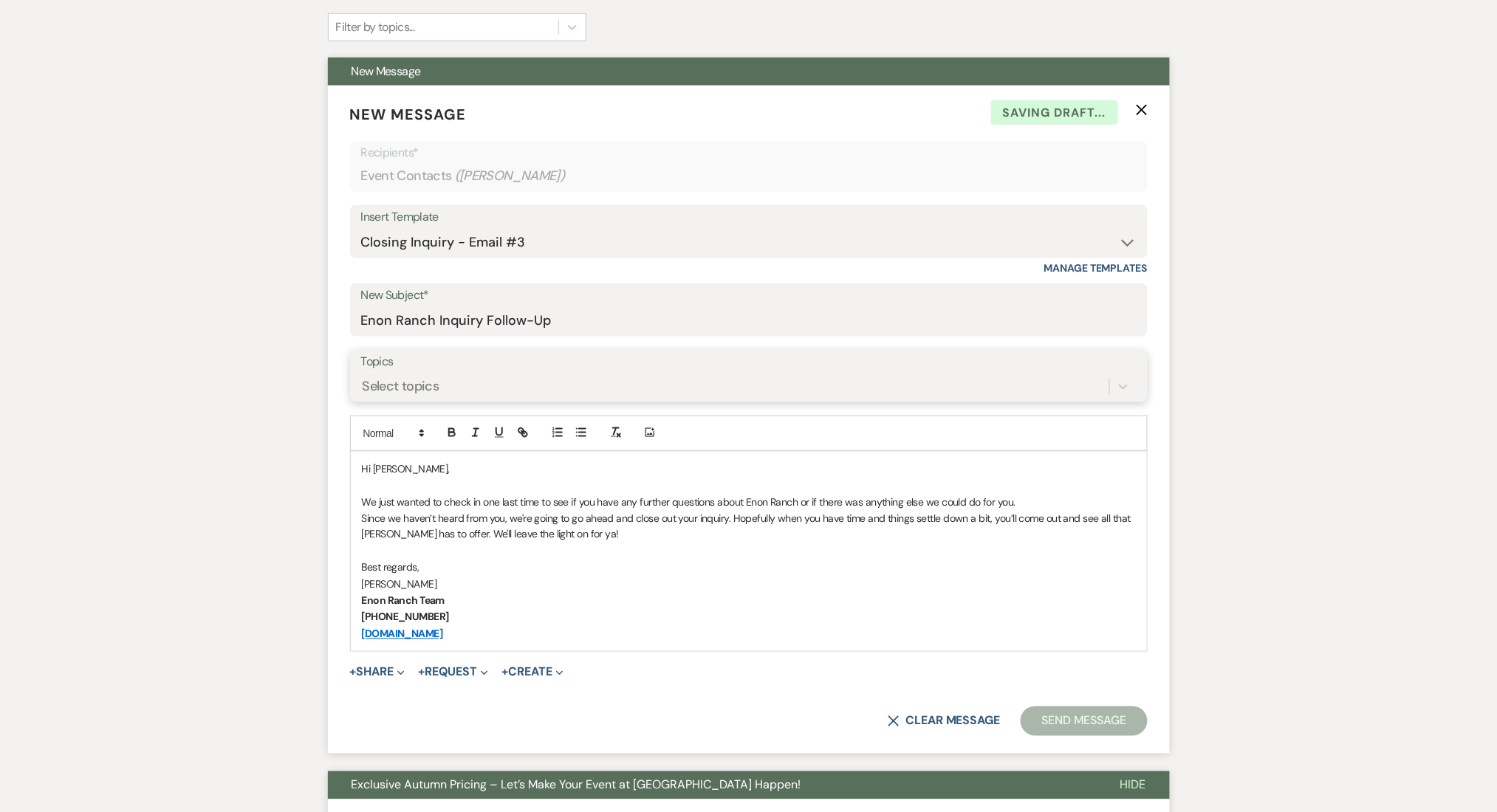
click at [405, 377] on div "Select topics" at bounding box center [401, 386] width 77 height 20
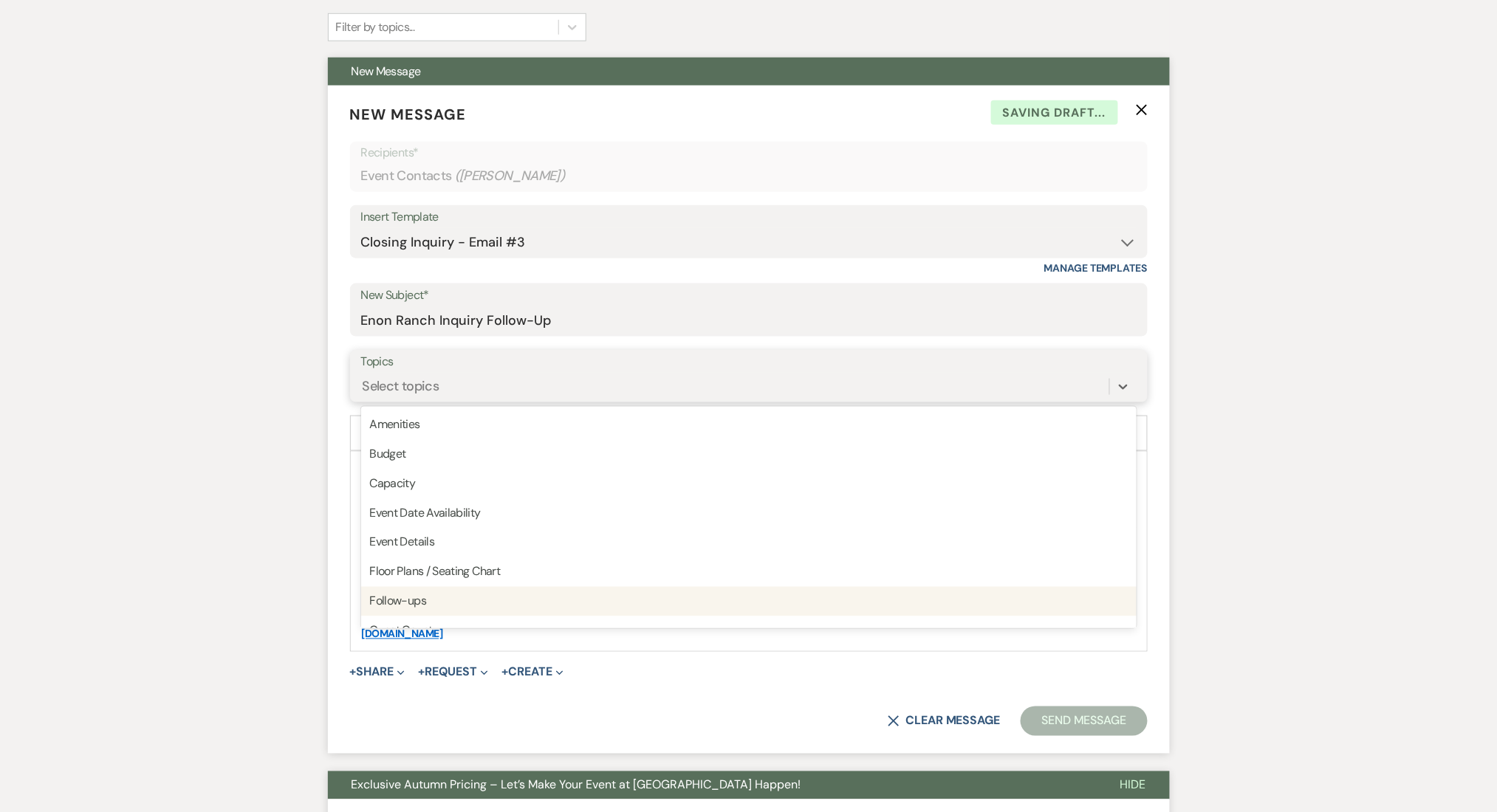
click at [388, 592] on div "Follow-ups" at bounding box center [749, 602] width 776 height 30
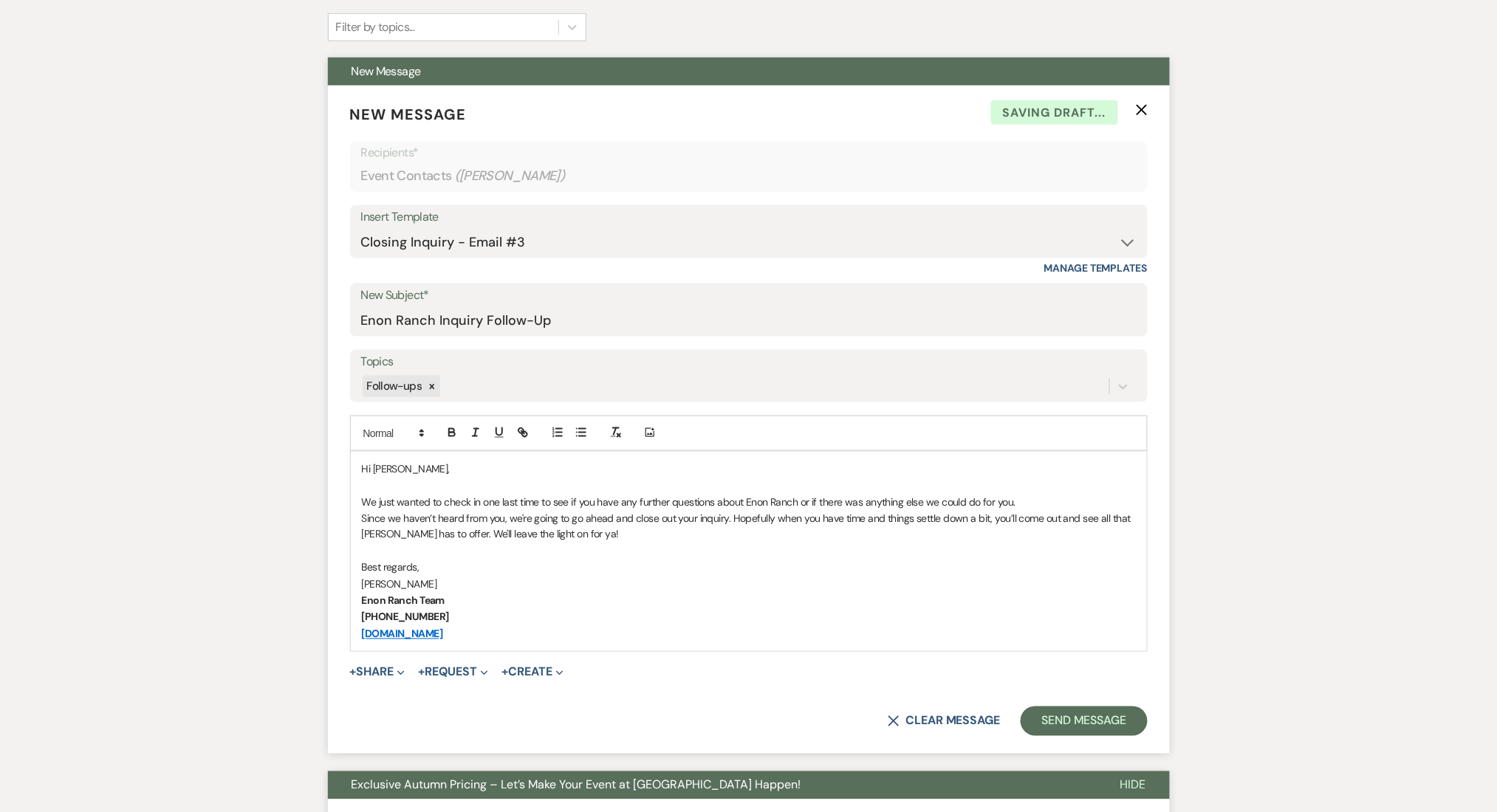
click at [1044, 727] on button "Send Message" at bounding box center [1084, 721] width 126 height 30
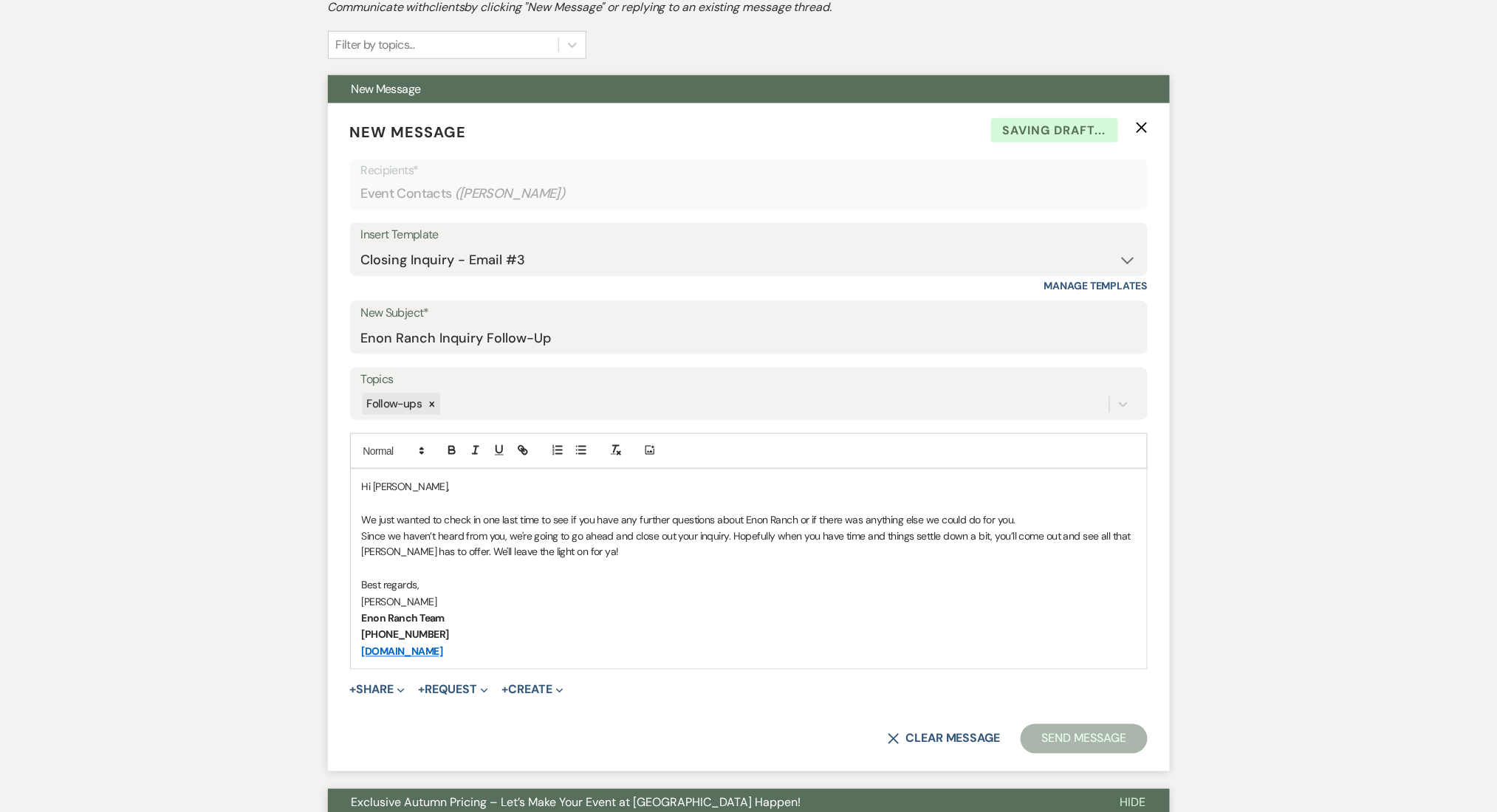
scroll to position [0, 0]
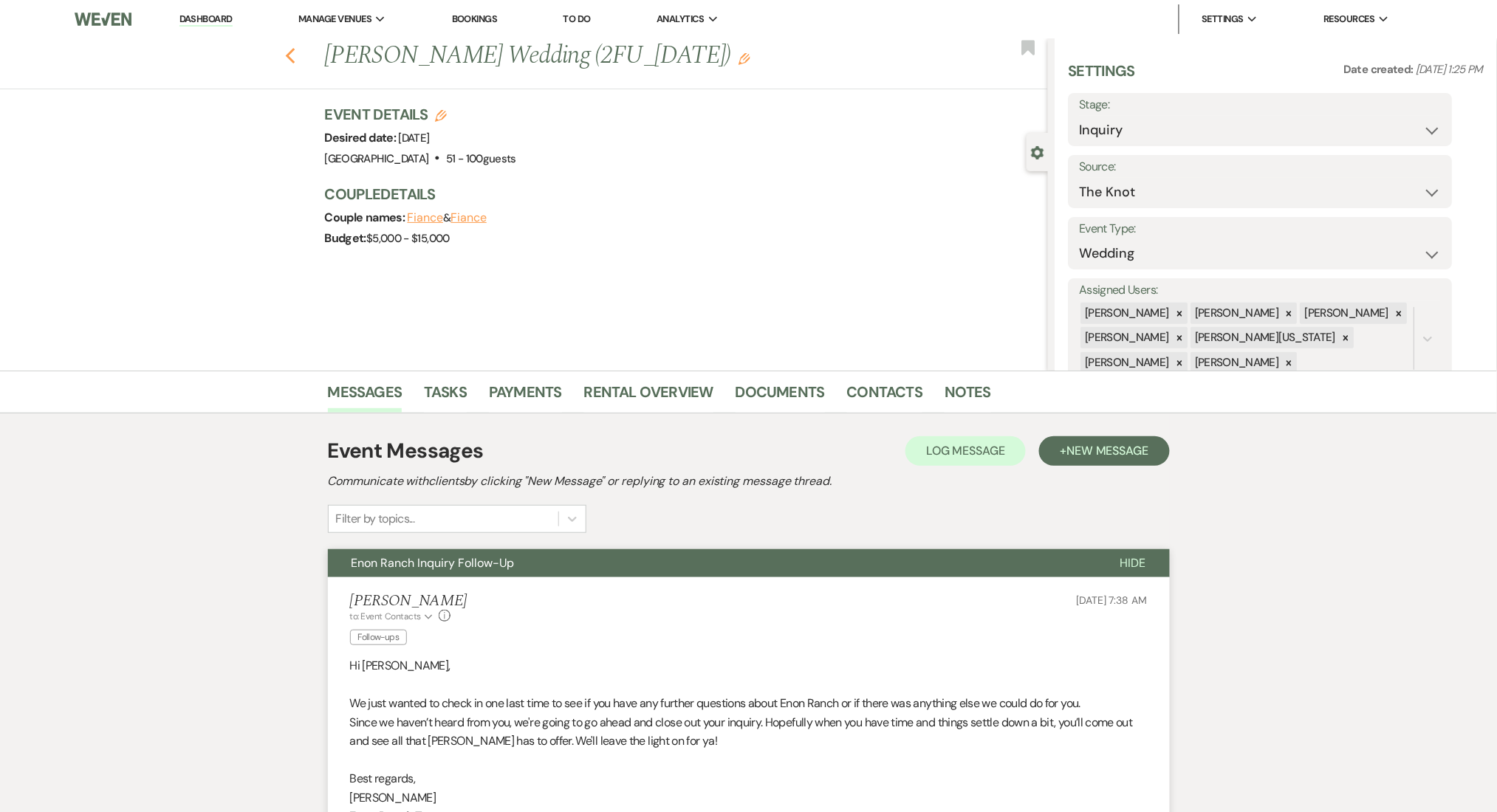
click at [293, 59] on icon "Previous" at bounding box center [290, 56] width 11 height 18
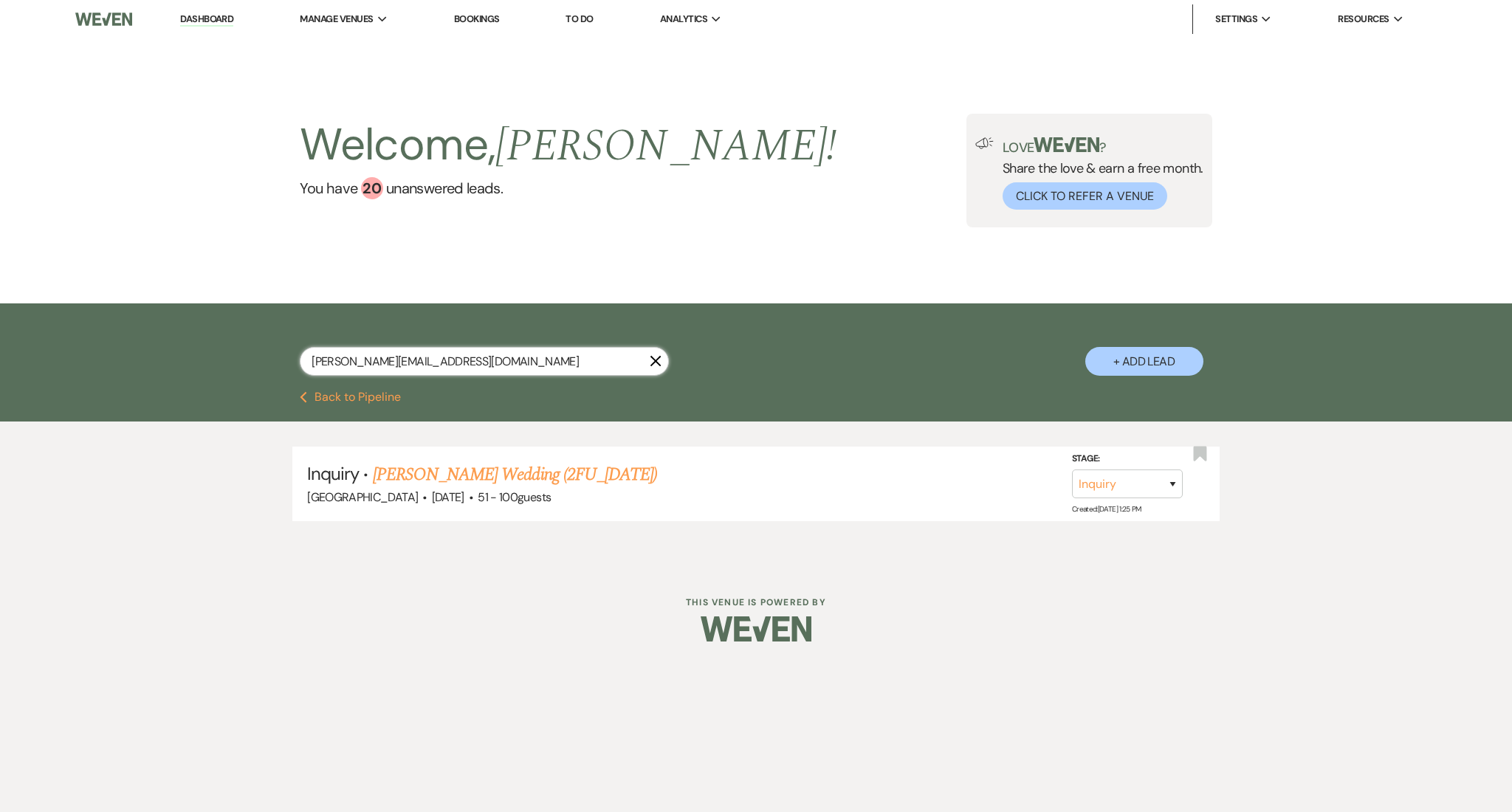
drag, startPoint x: 515, startPoint y: 370, endPoint x: 77, endPoint y: 329, distance: 439.9
click at [77, 329] on div "amanda.m.graham24@gmail.com X + Add Lead" at bounding box center [756, 347] width 1512 height 88
paste input "ymakayla@yahoo"
type input "amymakayla@yahoo.com"
click at [505, 471] on link "Amy Lembcke's Wedding (2FU-7.9.25)" at bounding box center [510, 475] width 273 height 27
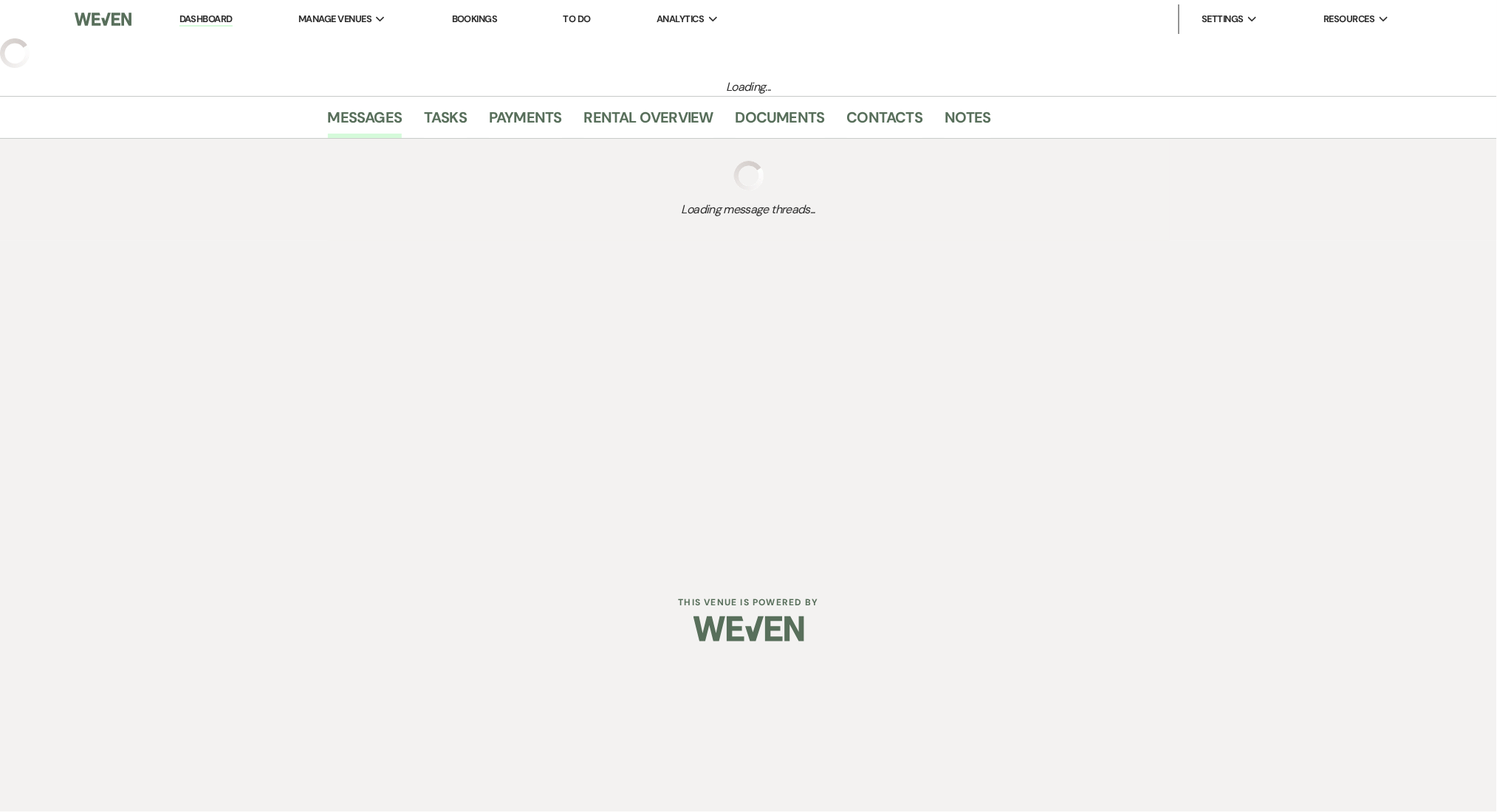
select select "2"
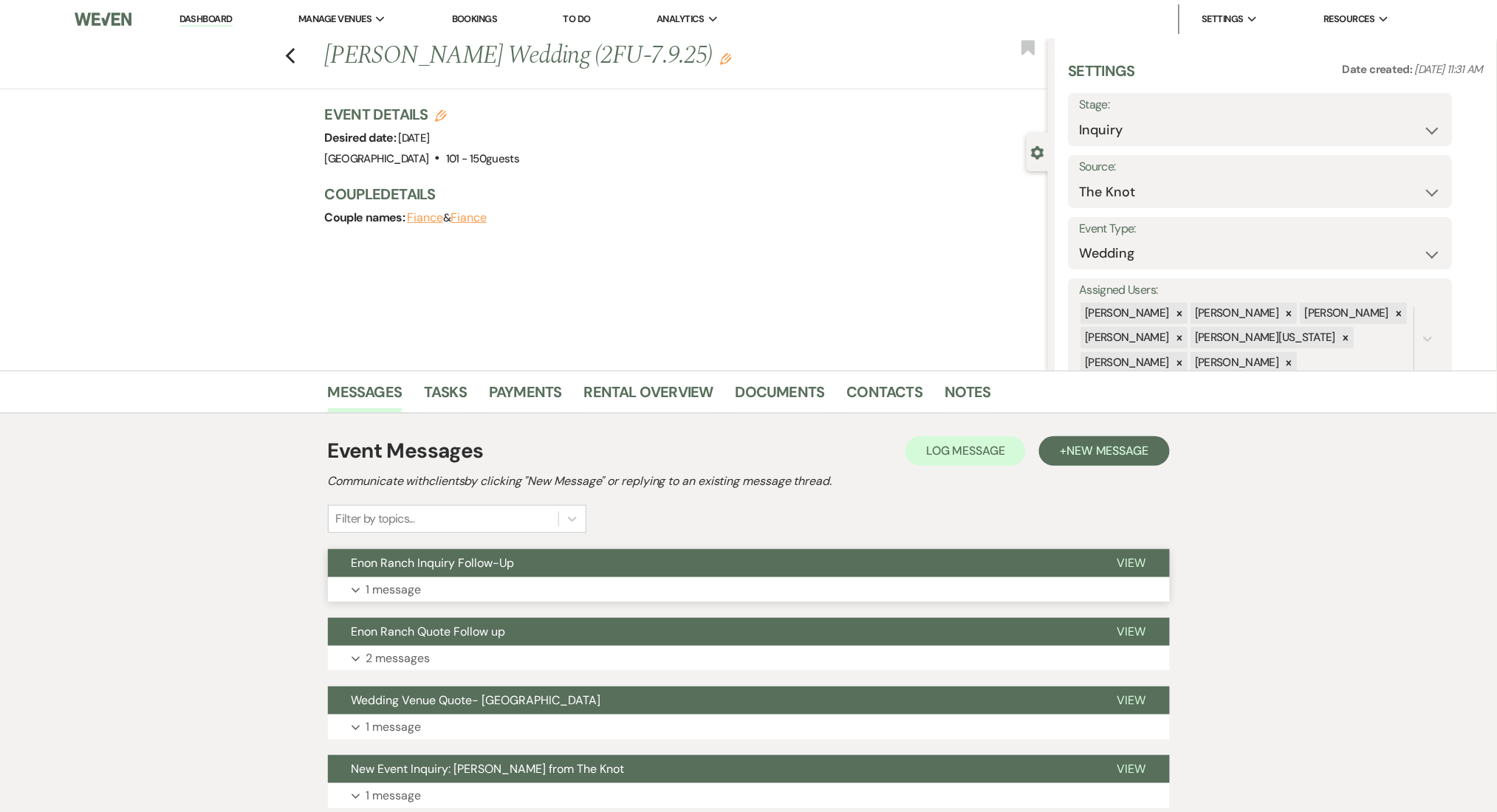
click at [520, 587] on button "Expand 1 message" at bounding box center [748, 590] width 842 height 25
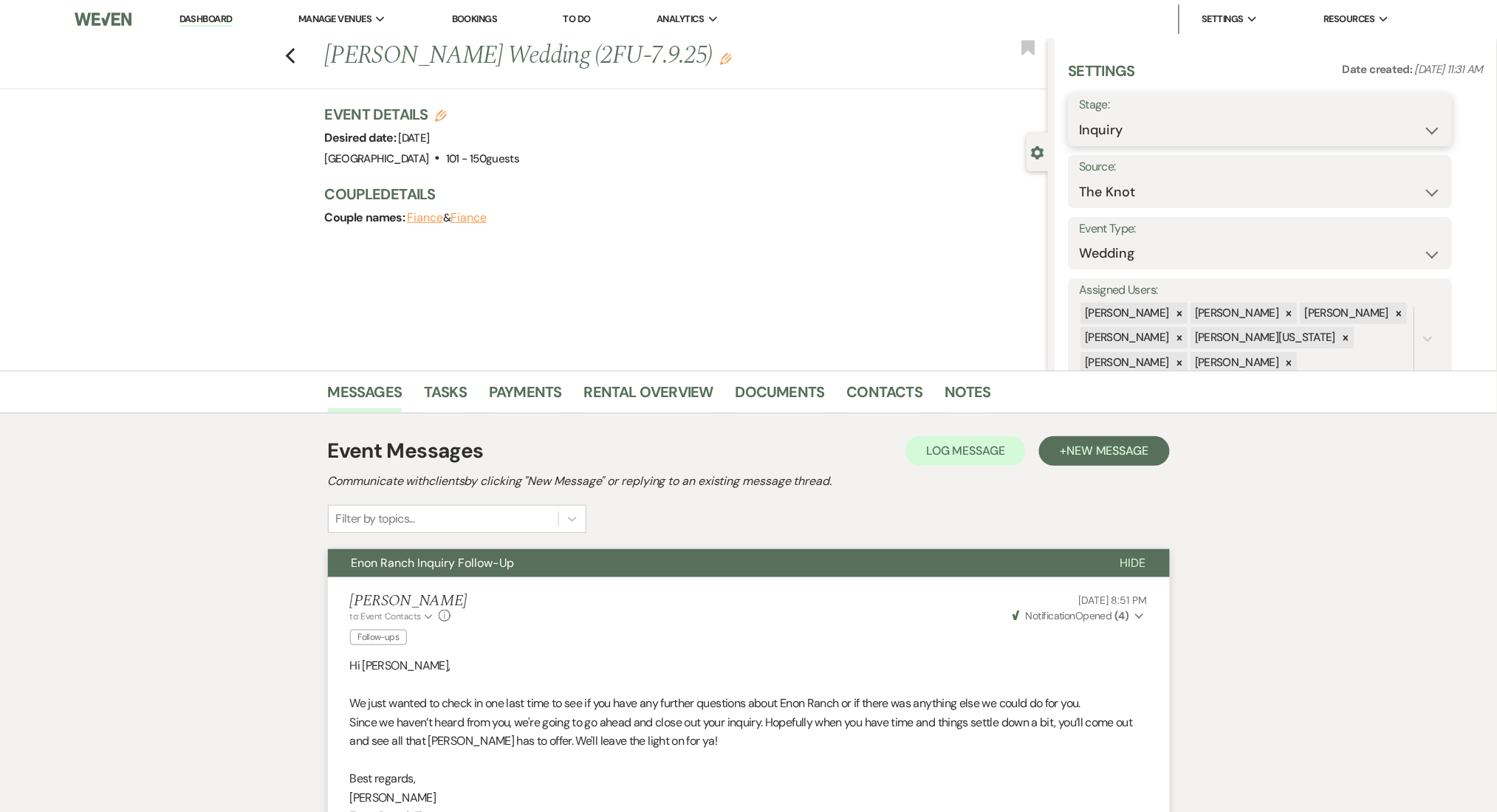
click at [1188, 117] on select "Inquiry Follow Up Tour Requested Tour Confirmed Toured Proposal Sent Booked Lost" at bounding box center [1260, 130] width 362 height 29
select select "8"
click at [1080, 116] on select "Inquiry Follow Up Tour Requested Tour Confirmed Toured Proposal Sent Booked Lost" at bounding box center [1260, 130] width 362 height 29
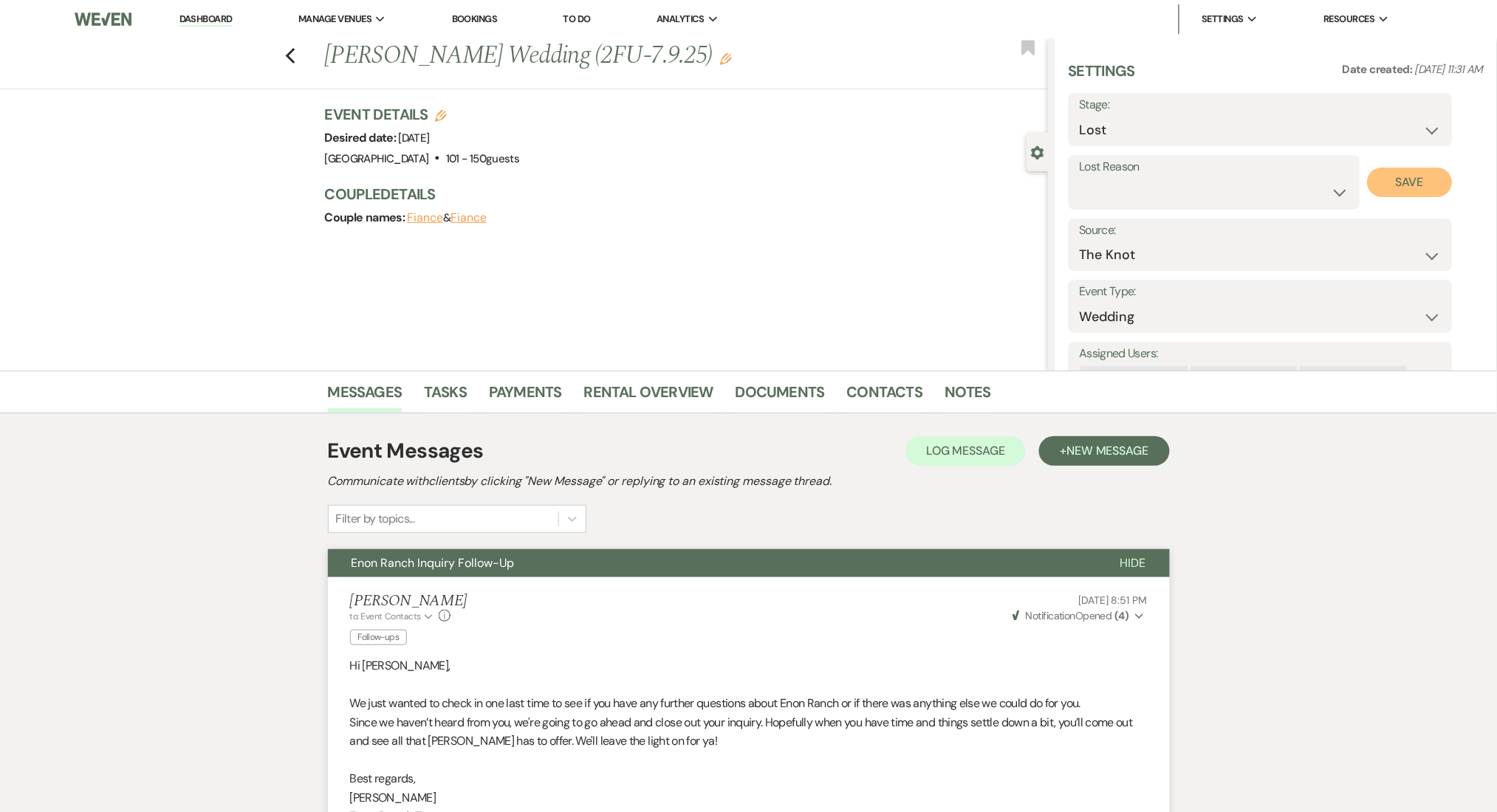
click at [1407, 181] on button "Save" at bounding box center [1409, 182] width 85 height 30
click at [296, 59] on icon "Previous" at bounding box center [290, 56] width 11 height 18
select select "8"
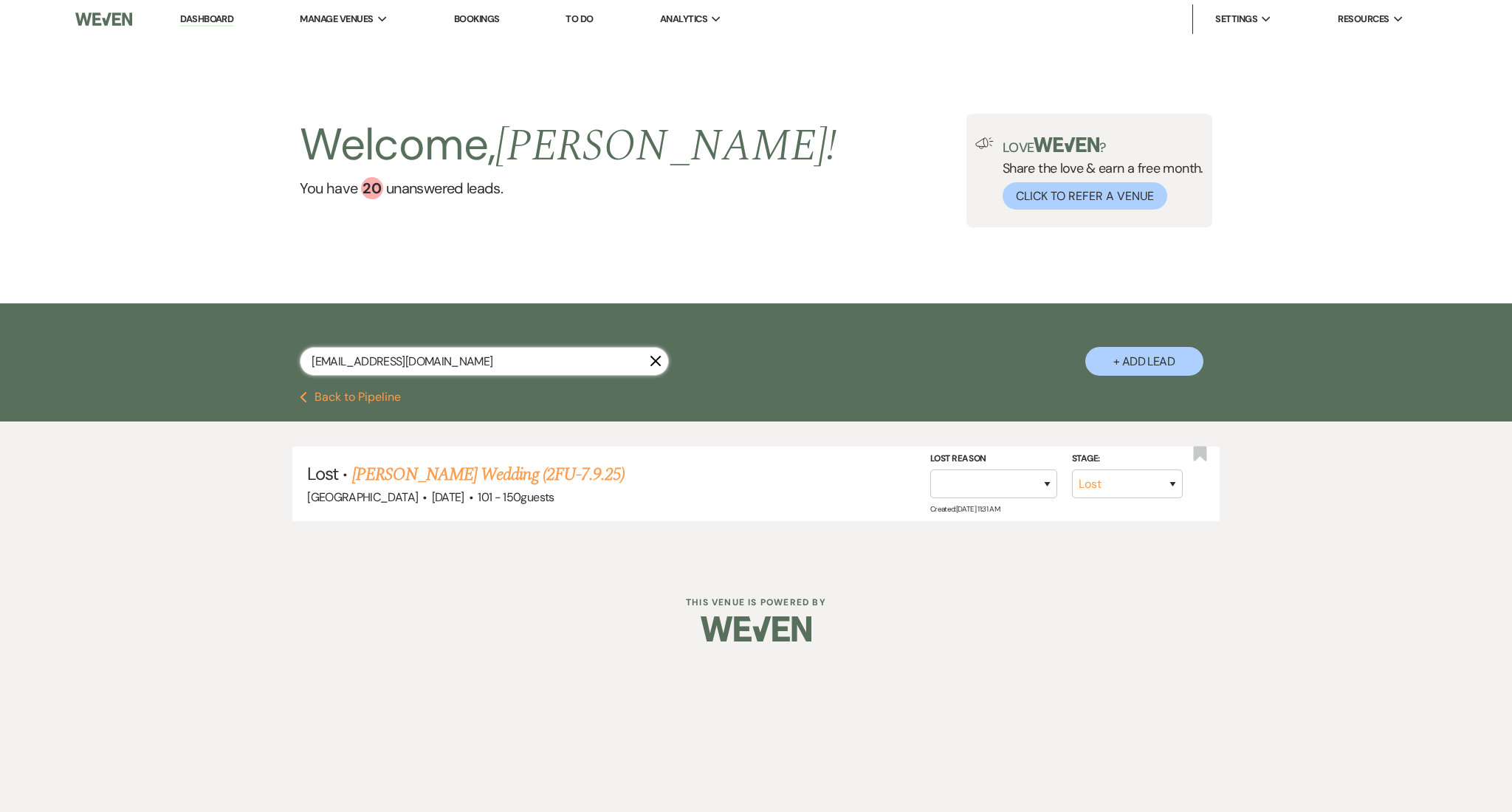
drag, startPoint x: 466, startPoint y: 360, endPoint x: 161, endPoint y: 368, distance: 305.1
click at [161, 368] on div "amymakayla@yahoo.com X + Add Lead" at bounding box center [756, 347] width 1512 height 88
paste input "samarafrazier@icloud"
type input "samarafrazier@icloud.com"
click at [479, 480] on link "Samara Frazier's Wedding (2FU-7.9.25)" at bounding box center [510, 475] width 273 height 27
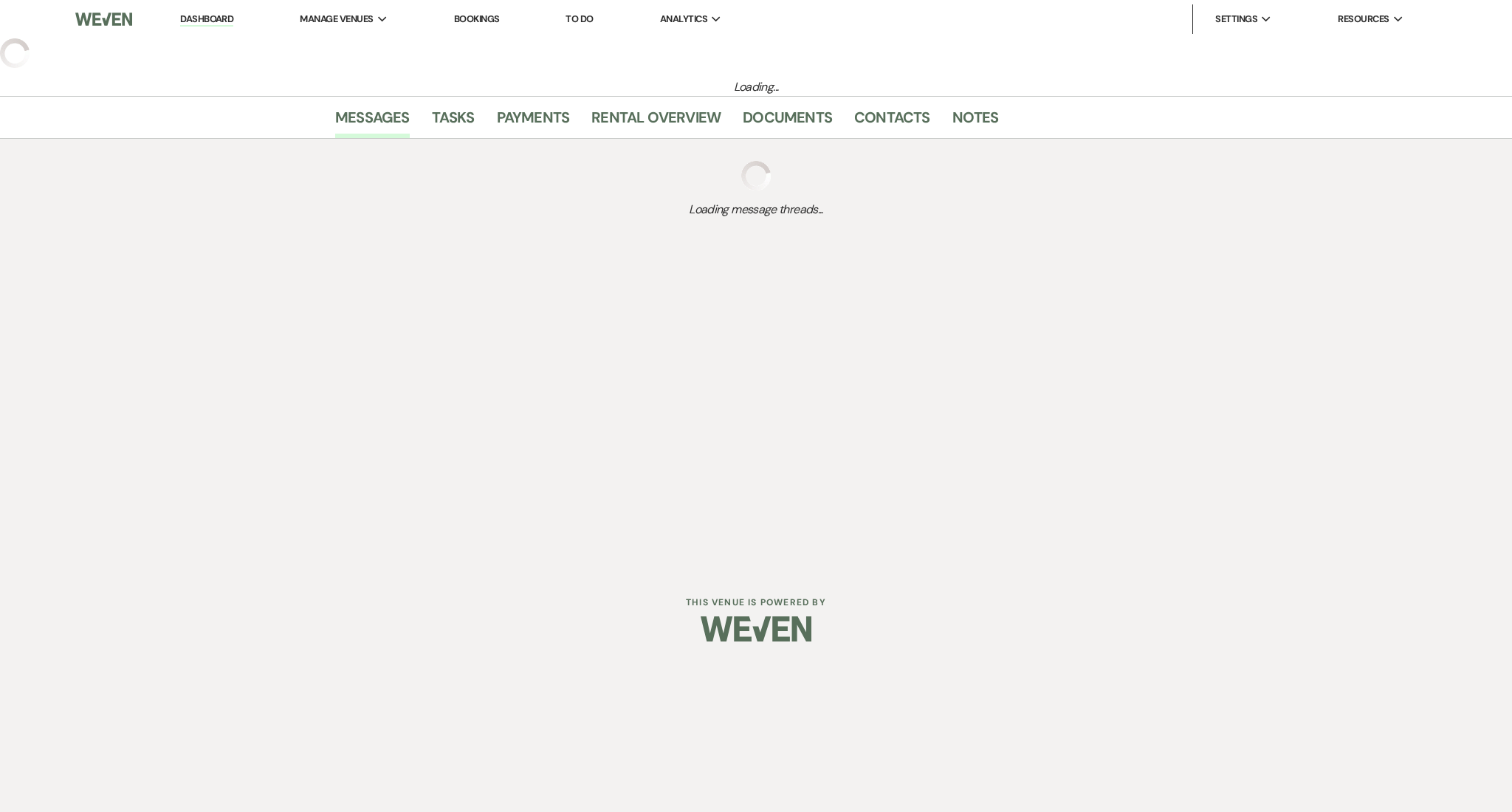
select select "3"
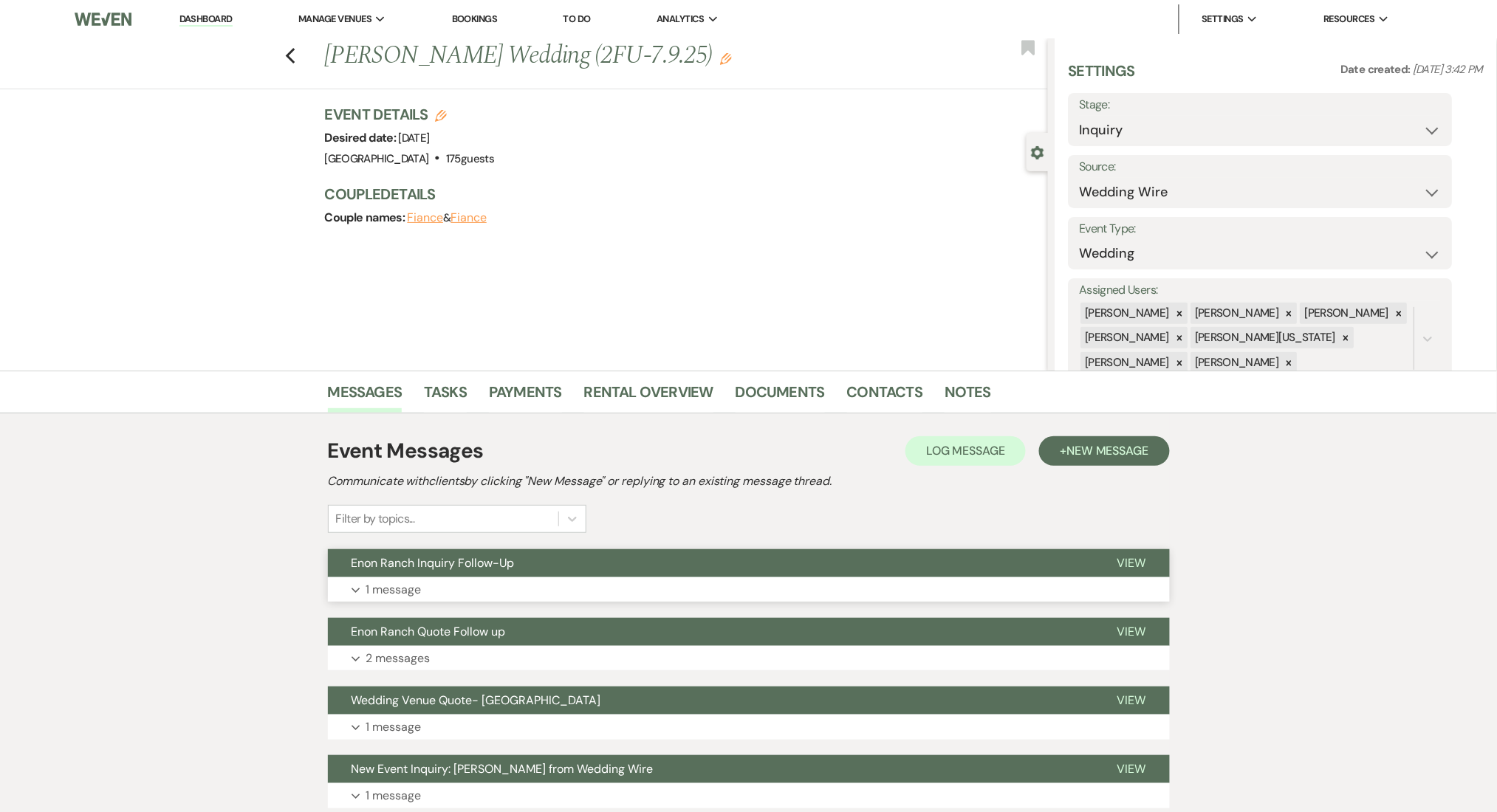
click at [465, 593] on button "Expand 1 message" at bounding box center [748, 590] width 842 height 25
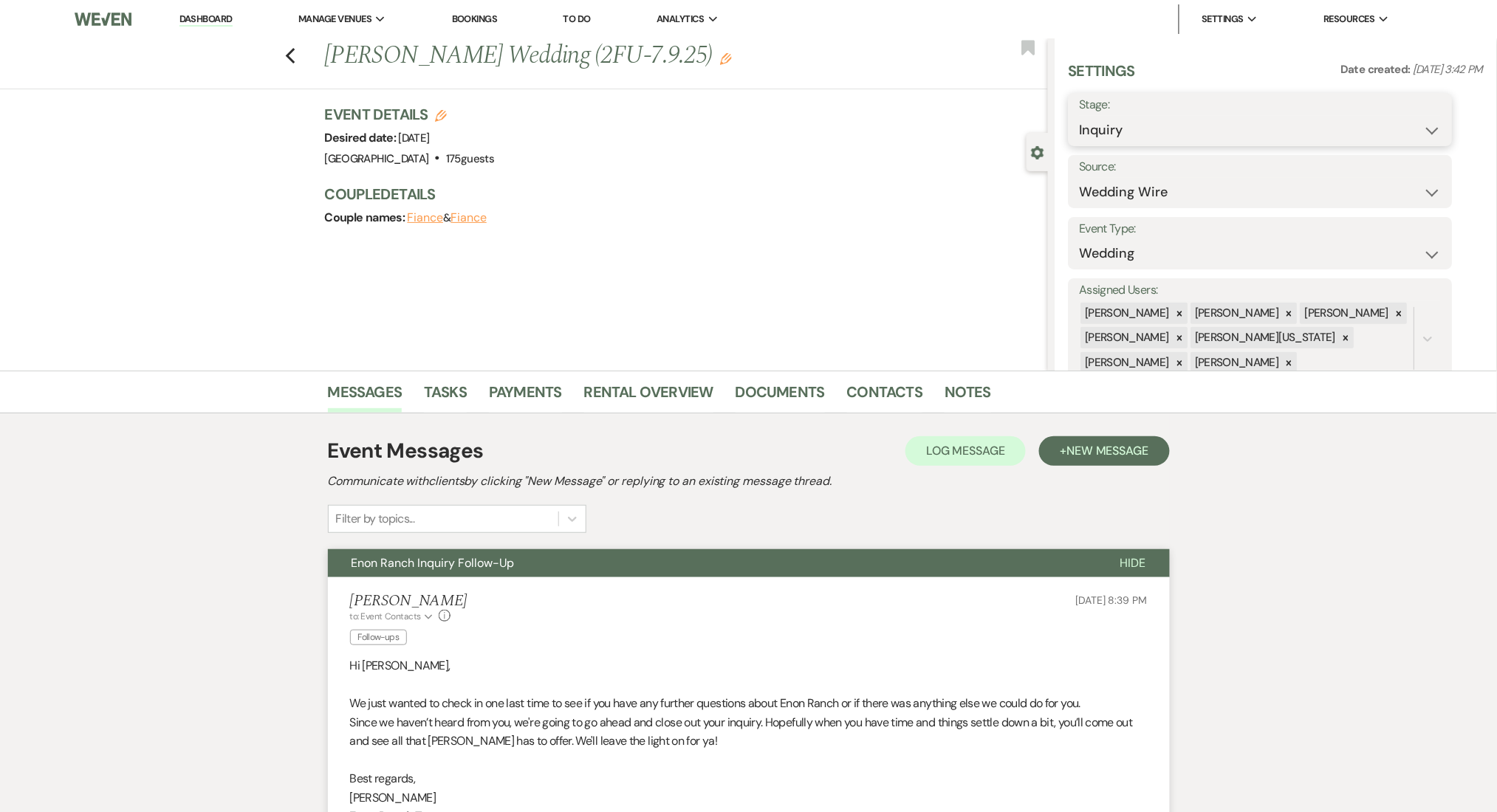
click at [1130, 120] on select "Inquiry Follow Up Tour Requested Tour Confirmed Toured Proposal Sent Booked Lost" at bounding box center [1260, 130] width 362 height 29
click at [1153, 129] on select "Inquiry Follow Up Tour Requested Tour Confirmed Toured Proposal Sent Booked Lost" at bounding box center [1260, 130] width 362 height 29
select select "8"
click at [1080, 116] on select "Inquiry Follow Up Tour Requested Tour Confirmed Toured Proposal Sent Booked Lost" at bounding box center [1260, 130] width 362 height 29
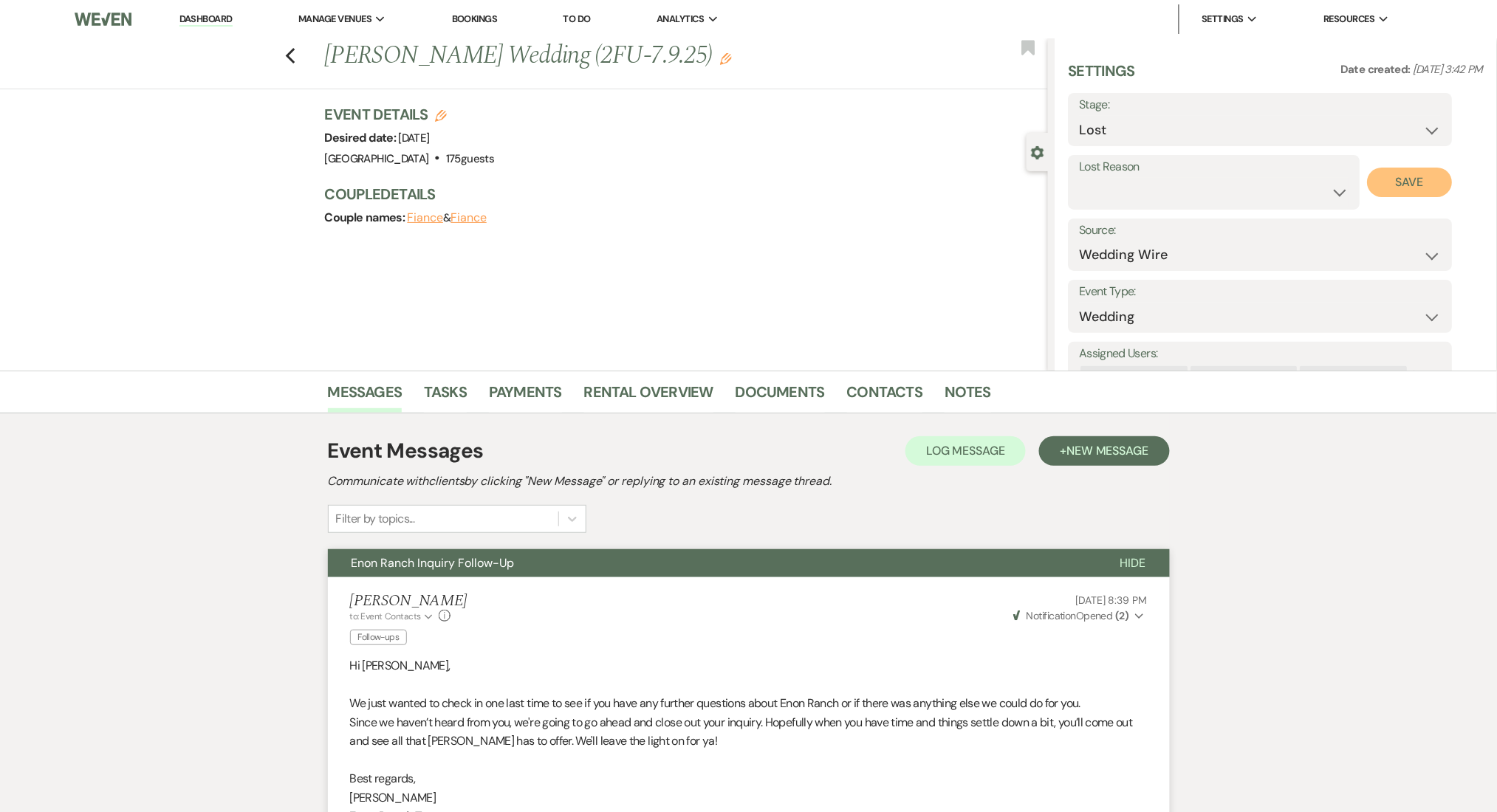
click at [1397, 186] on button "Save" at bounding box center [1409, 182] width 85 height 30
click at [302, 52] on div "Previous Samara Frazier's Wedding (2FU-7.9.25) Edit Bookmark" at bounding box center [520, 63] width 1055 height 51
click at [294, 53] on icon "Previous" at bounding box center [290, 56] width 11 height 18
select select "8"
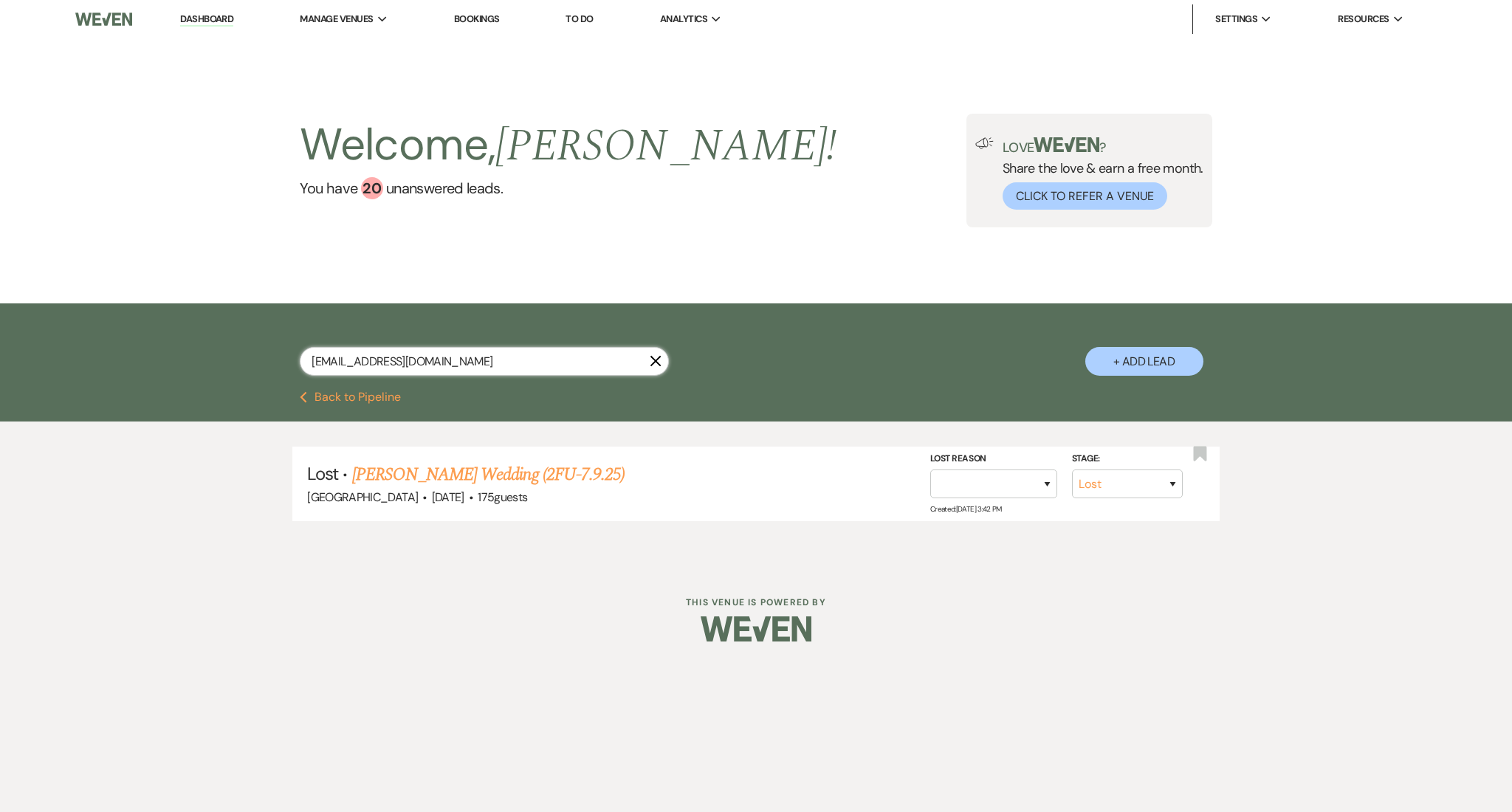
drag, startPoint x: 489, startPoint y: 360, endPoint x: 220, endPoint y: 360, distance: 269.0
click at [222, 360] on div "samarafrazier@icloud.com X + Add Lead" at bounding box center [756, 347] width 1512 height 88
paste input "hillsharanda@gmail"
type input "hillsharanda@gmail.com"
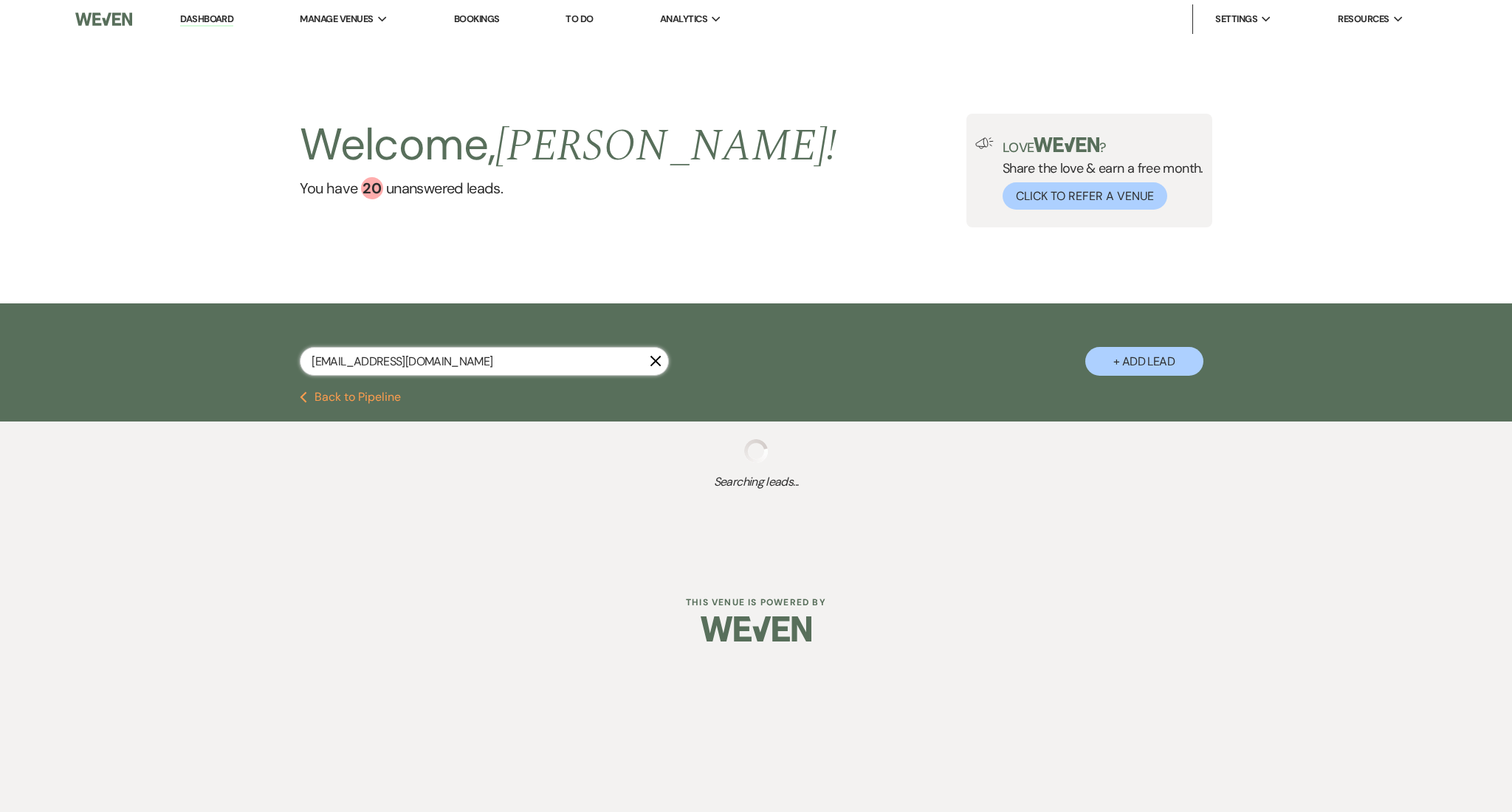
select select "8"
select select "10"
select select "2"
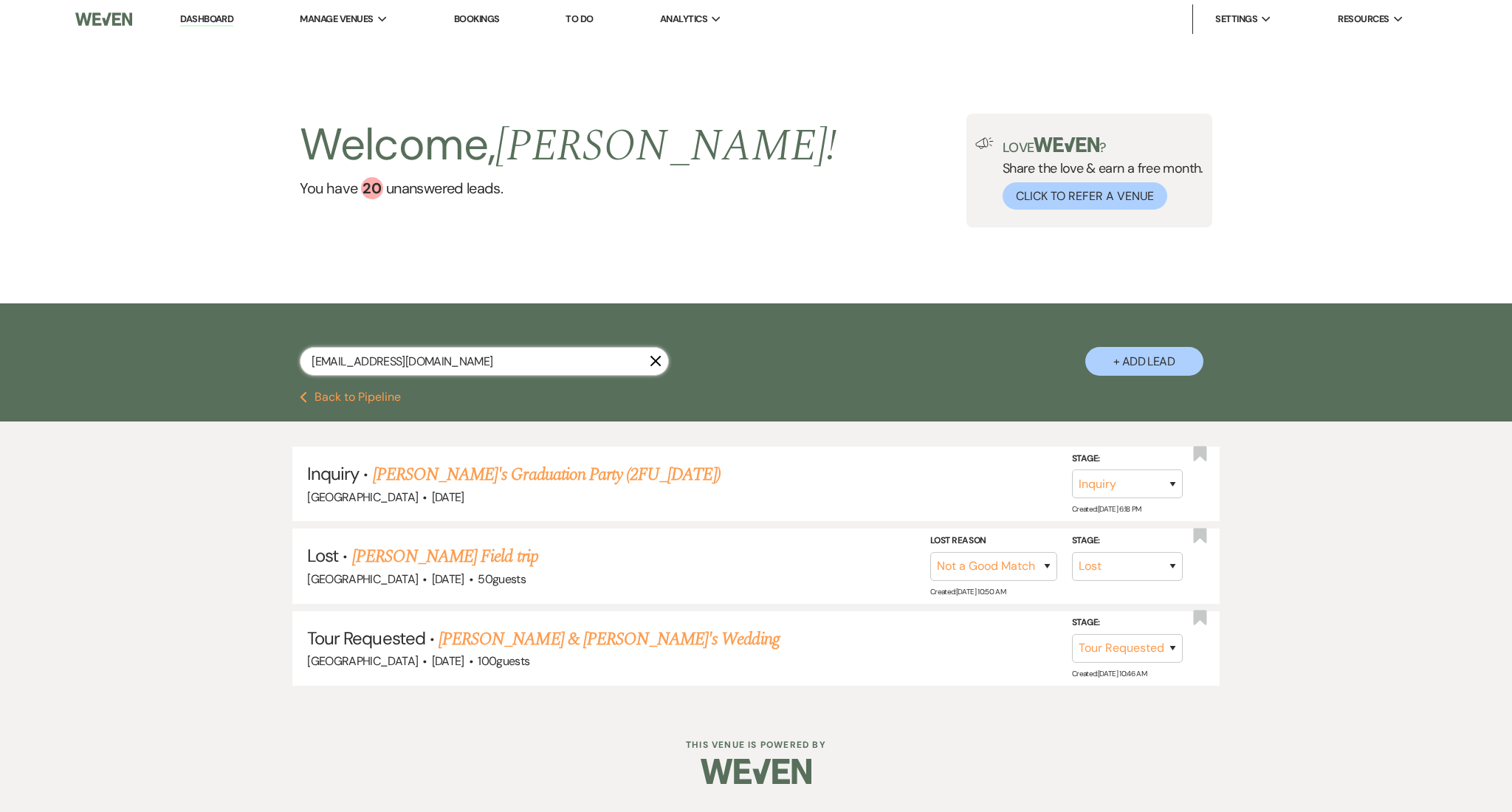
type input "hillsharanda@gmail.com"
click at [514, 477] on link "Sharanda's Graduation Party (2FU_7.9.25)" at bounding box center [547, 475] width 348 height 27
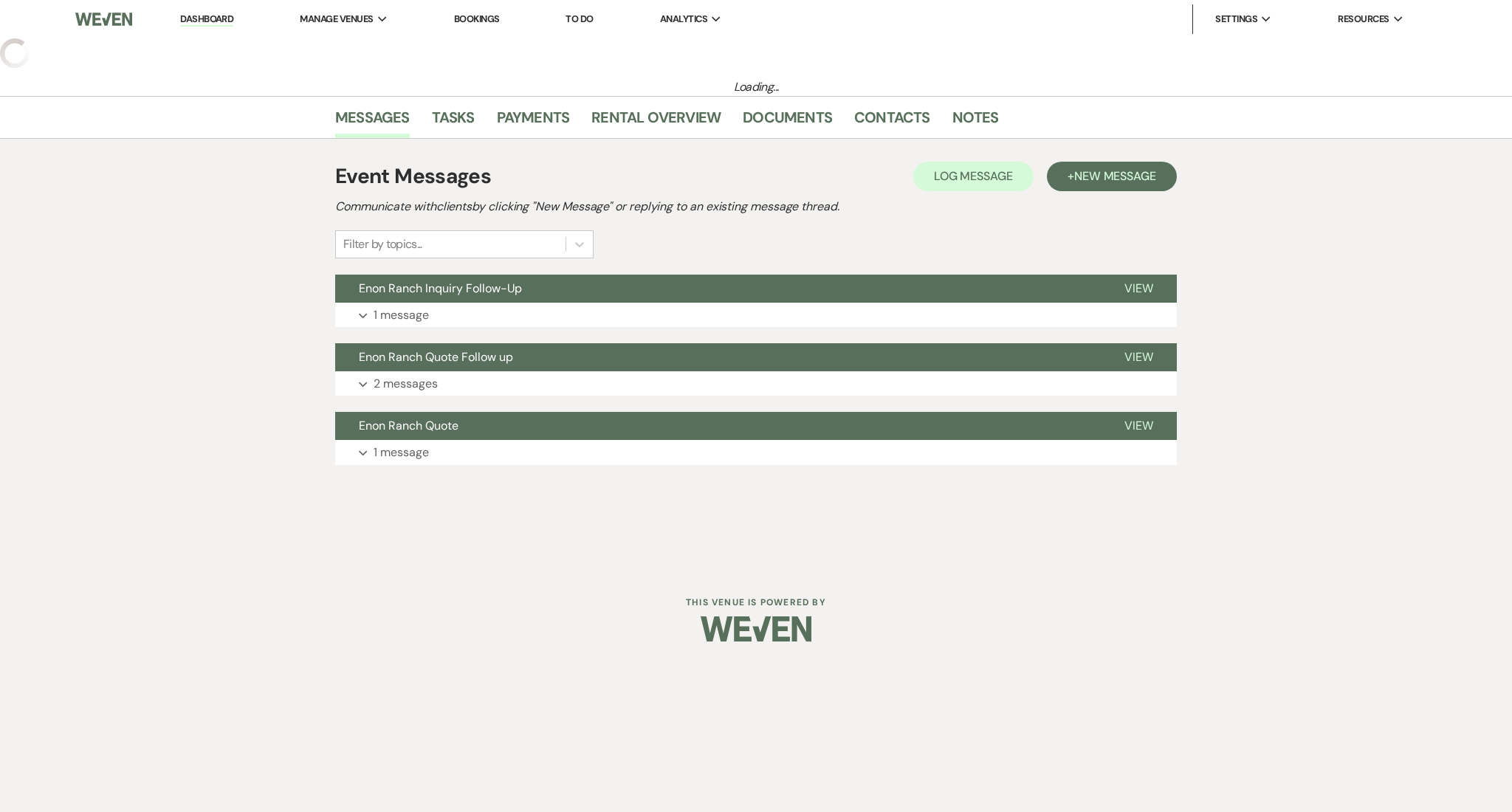
select select "23"
select select "19"
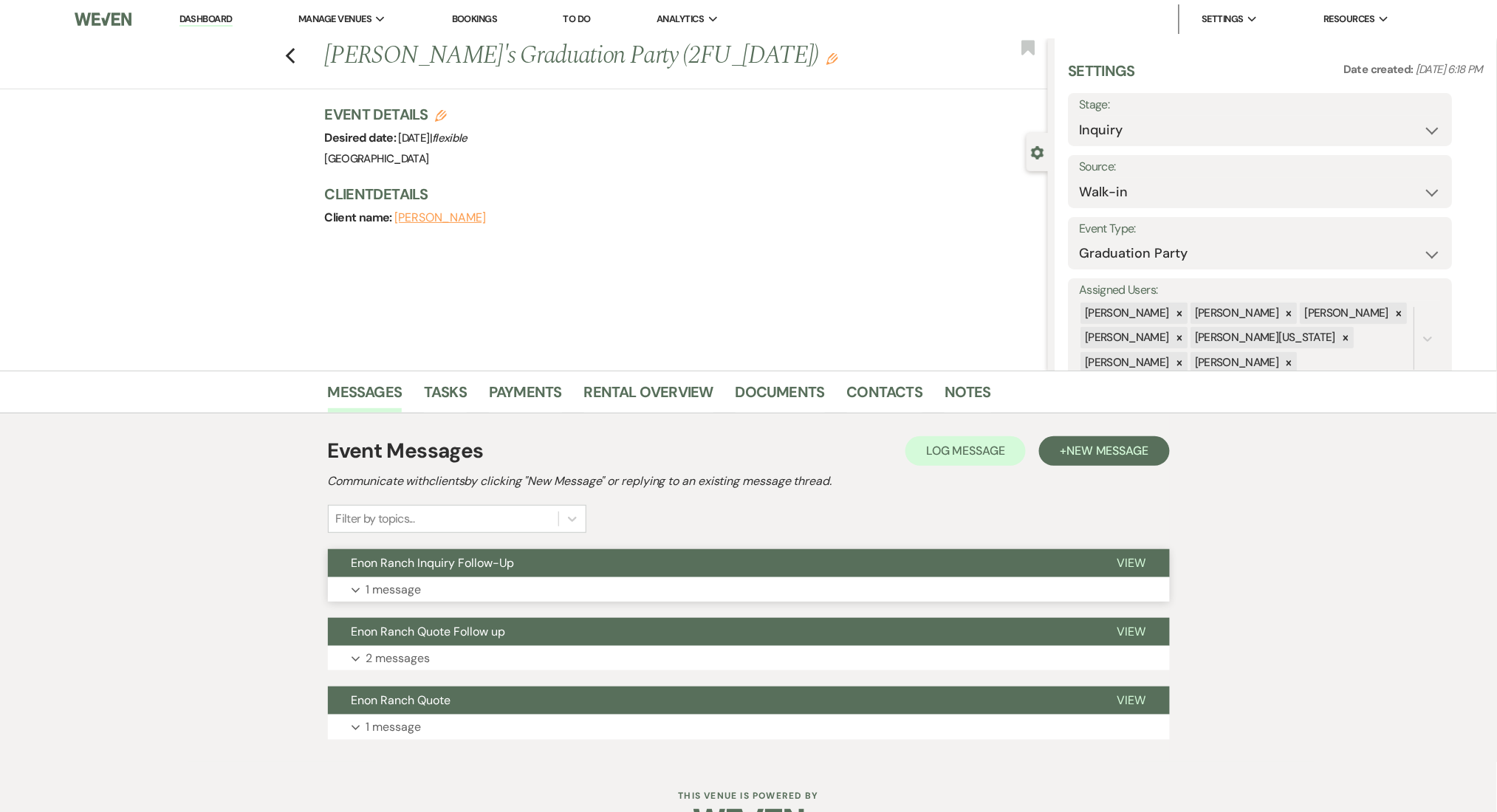
click at [462, 581] on button "Expand 1 message" at bounding box center [748, 590] width 842 height 25
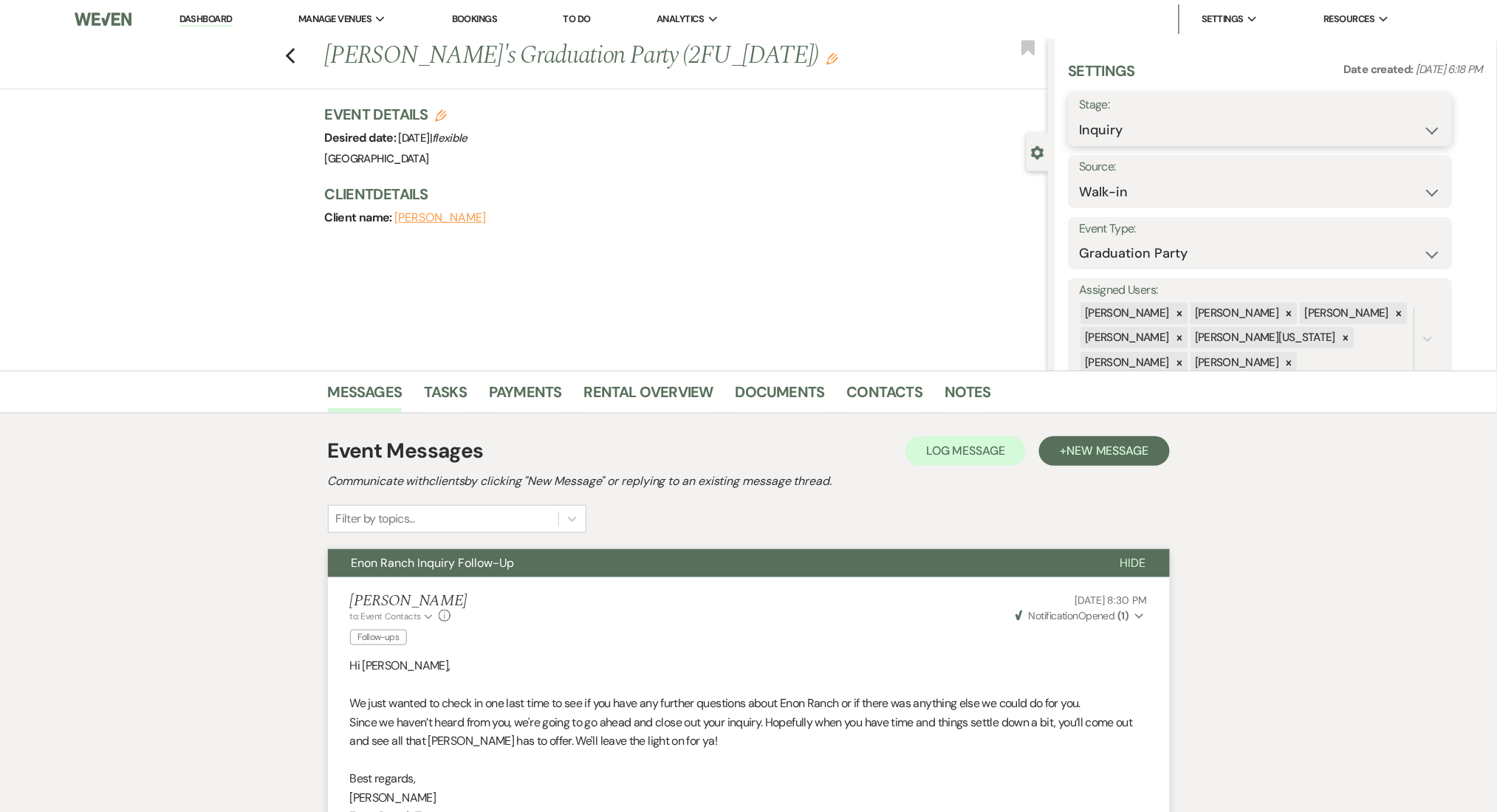
click at [1150, 136] on select "Inquiry Follow Up Tour Requested Tour Confirmed Toured Proposal Sent Booked Lost" at bounding box center [1260, 130] width 362 height 29
select select "8"
click at [1080, 116] on select "Inquiry Follow Up Tour Requested Tour Confirmed Toured Proposal Sent Booked Lost" at bounding box center [1260, 130] width 362 height 29
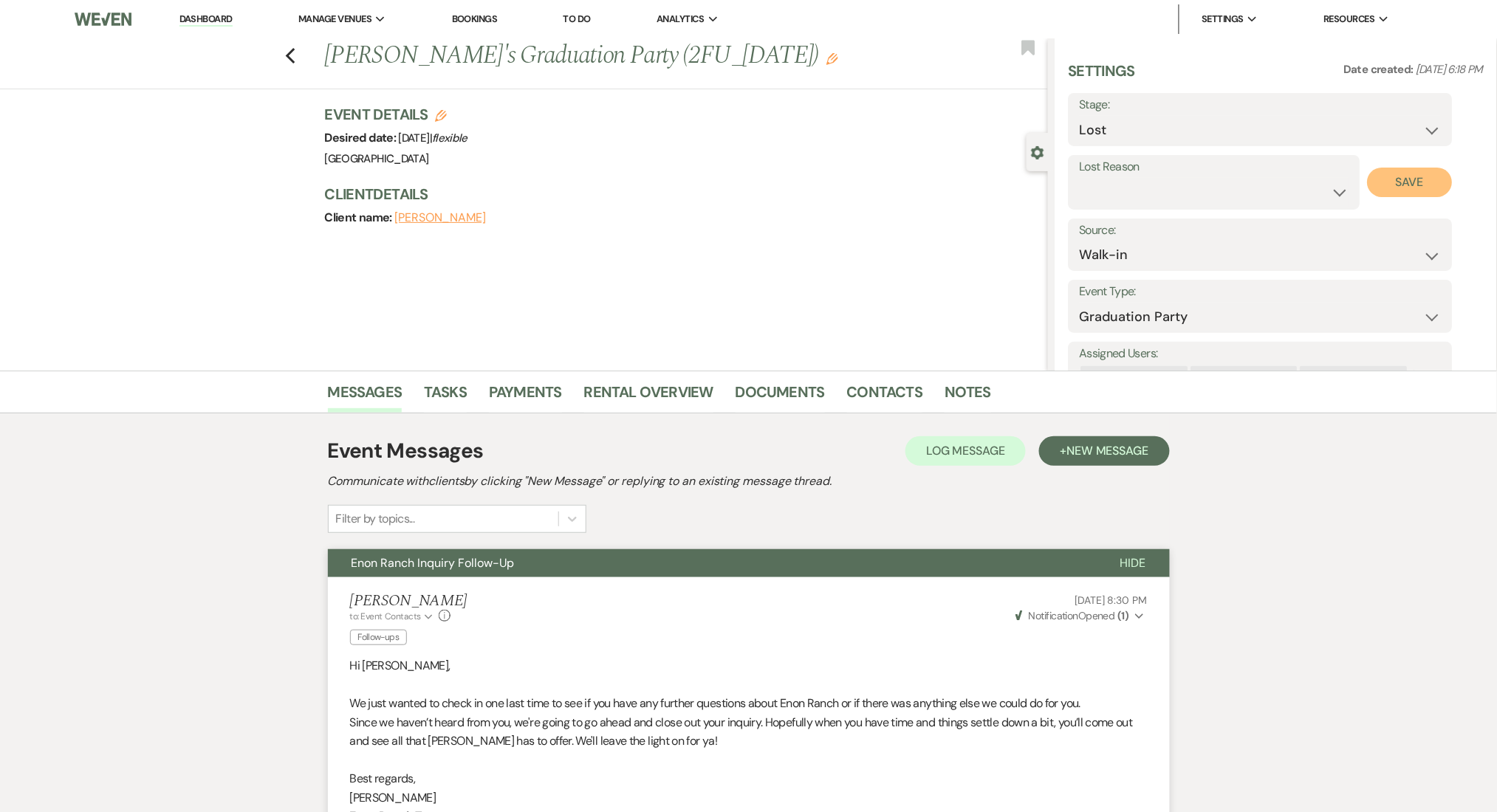
click at [1400, 168] on button "Save" at bounding box center [1409, 182] width 85 height 30
click at [296, 47] on icon "Previous" at bounding box center [290, 56] width 11 height 18
select select "8"
select select "10"
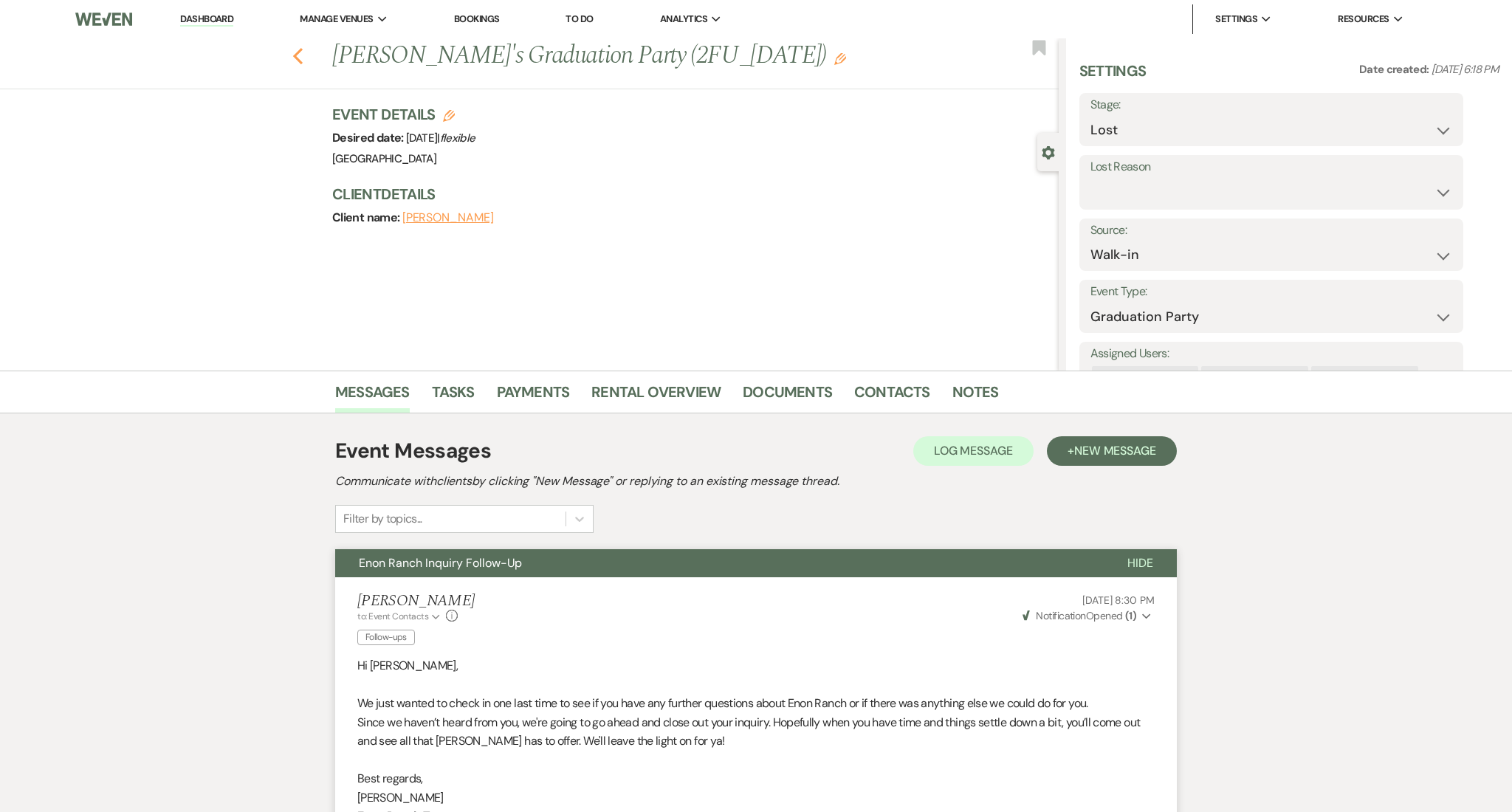
select select "2"
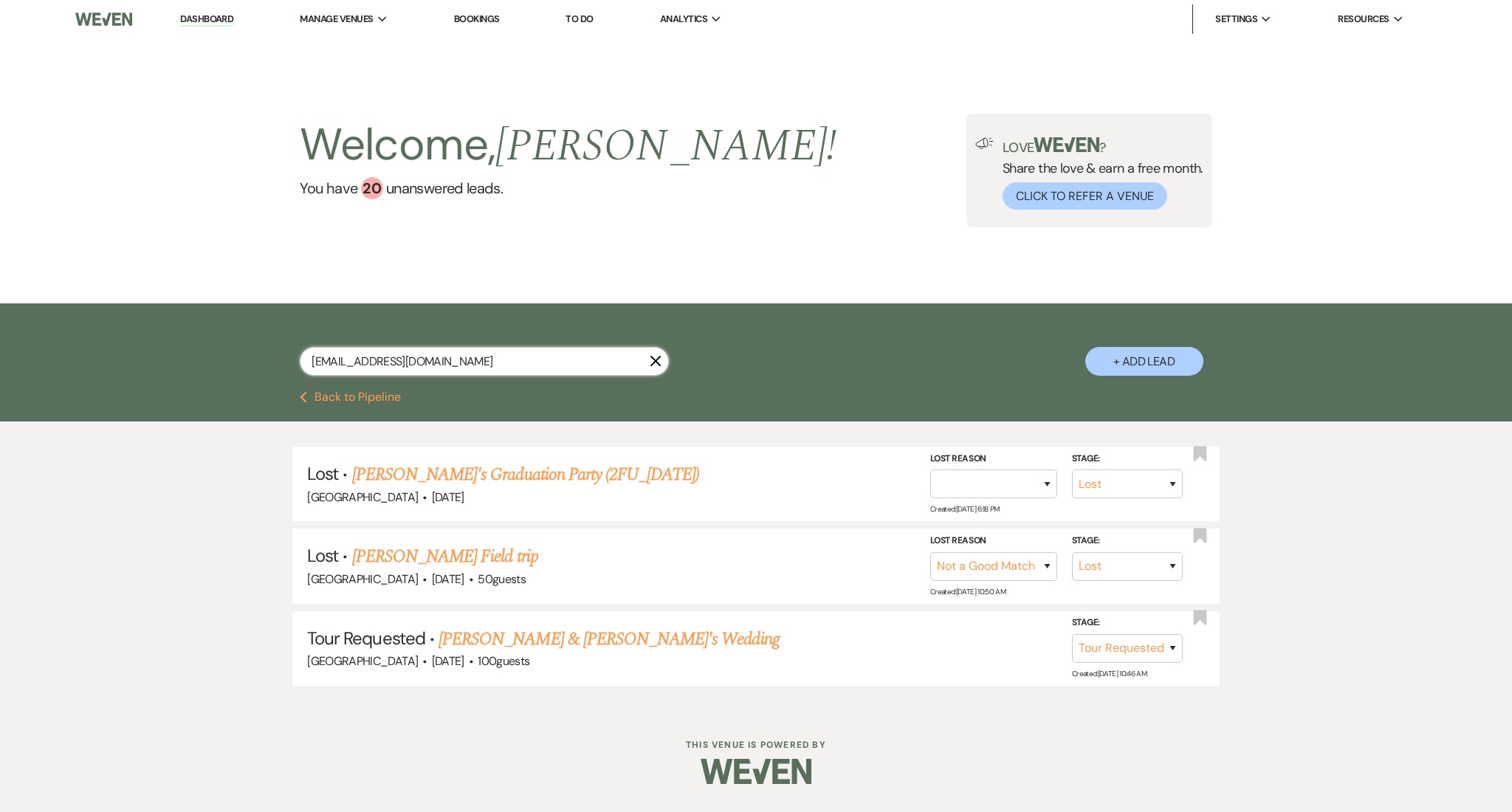
drag, startPoint x: 290, startPoint y: 360, endPoint x: 229, endPoint y: 357, distance: 61.1
click at [232, 359] on div "hillsharanda@gmail.com X + Add Lead" at bounding box center [756, 349] width 1063 height 77
paste input "rvazquez53@yahoo"
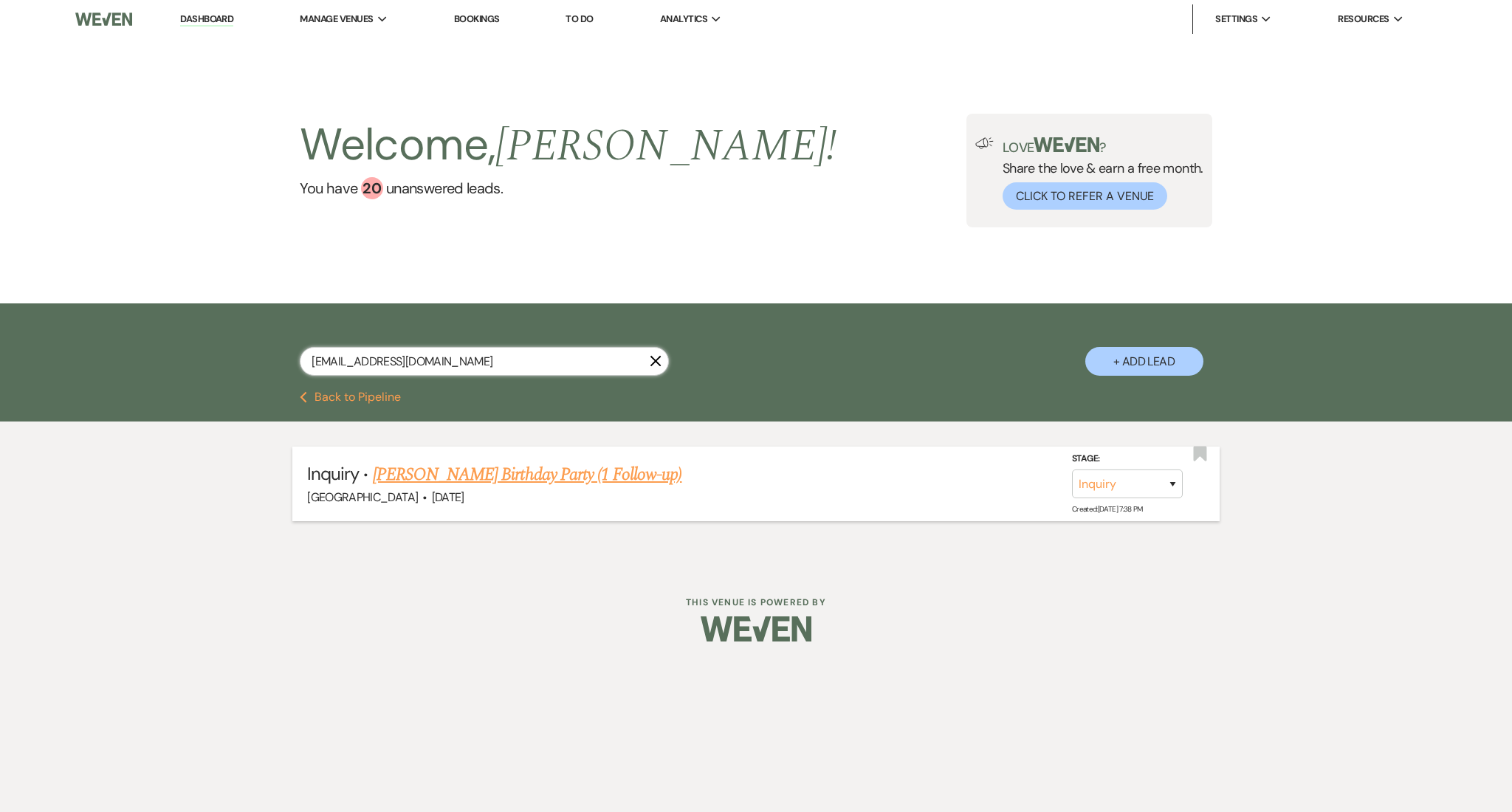
type input "rvazquez53@yahoo.com"
click at [530, 467] on link "Rosa Baotista's Birthday Party (1 Follow-up)" at bounding box center [528, 475] width 309 height 27
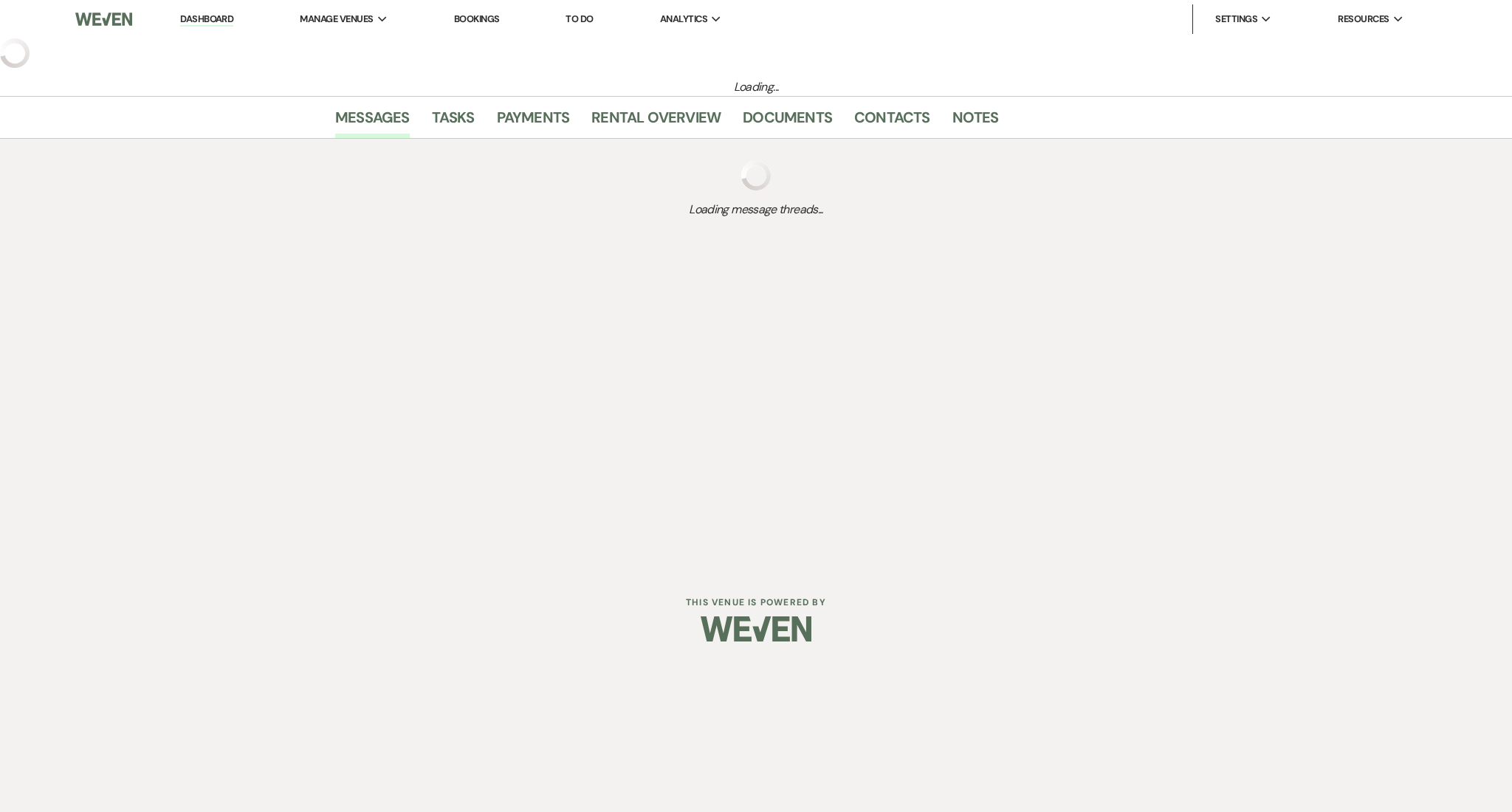
select select "23"
select select "4"
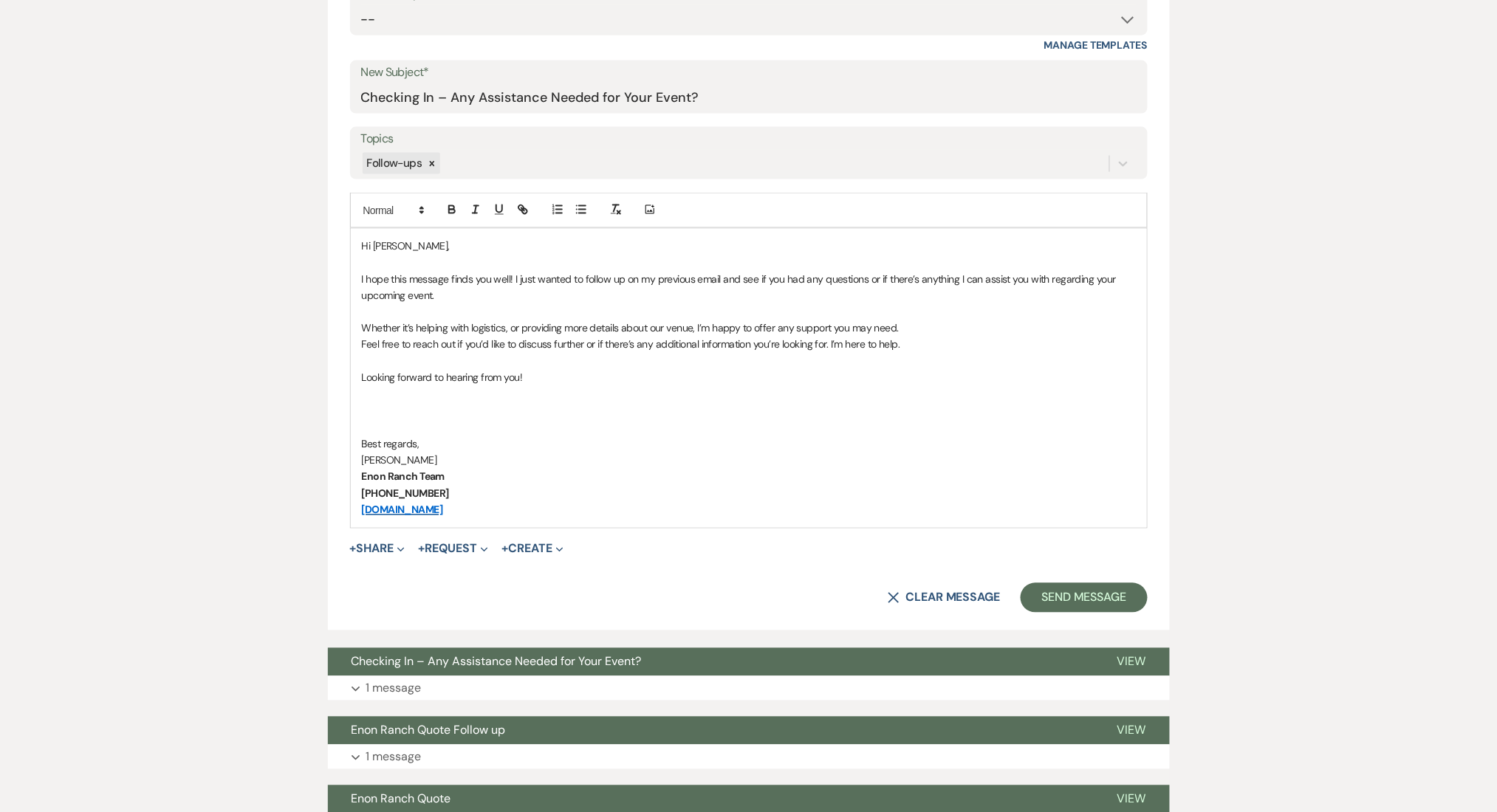
scroll to position [857, 0]
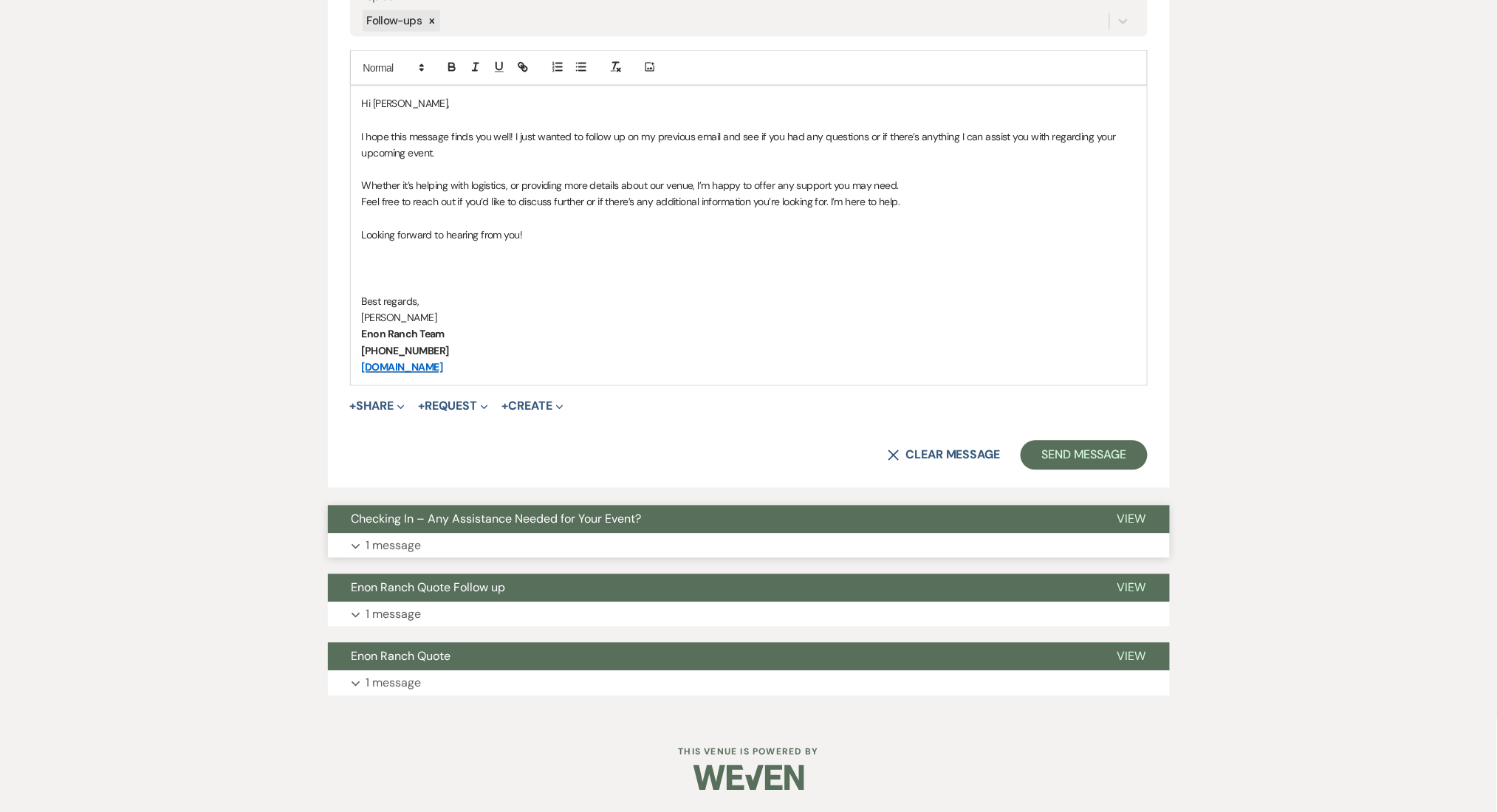
click at [403, 537] on p "1 message" at bounding box center [394, 546] width 56 height 19
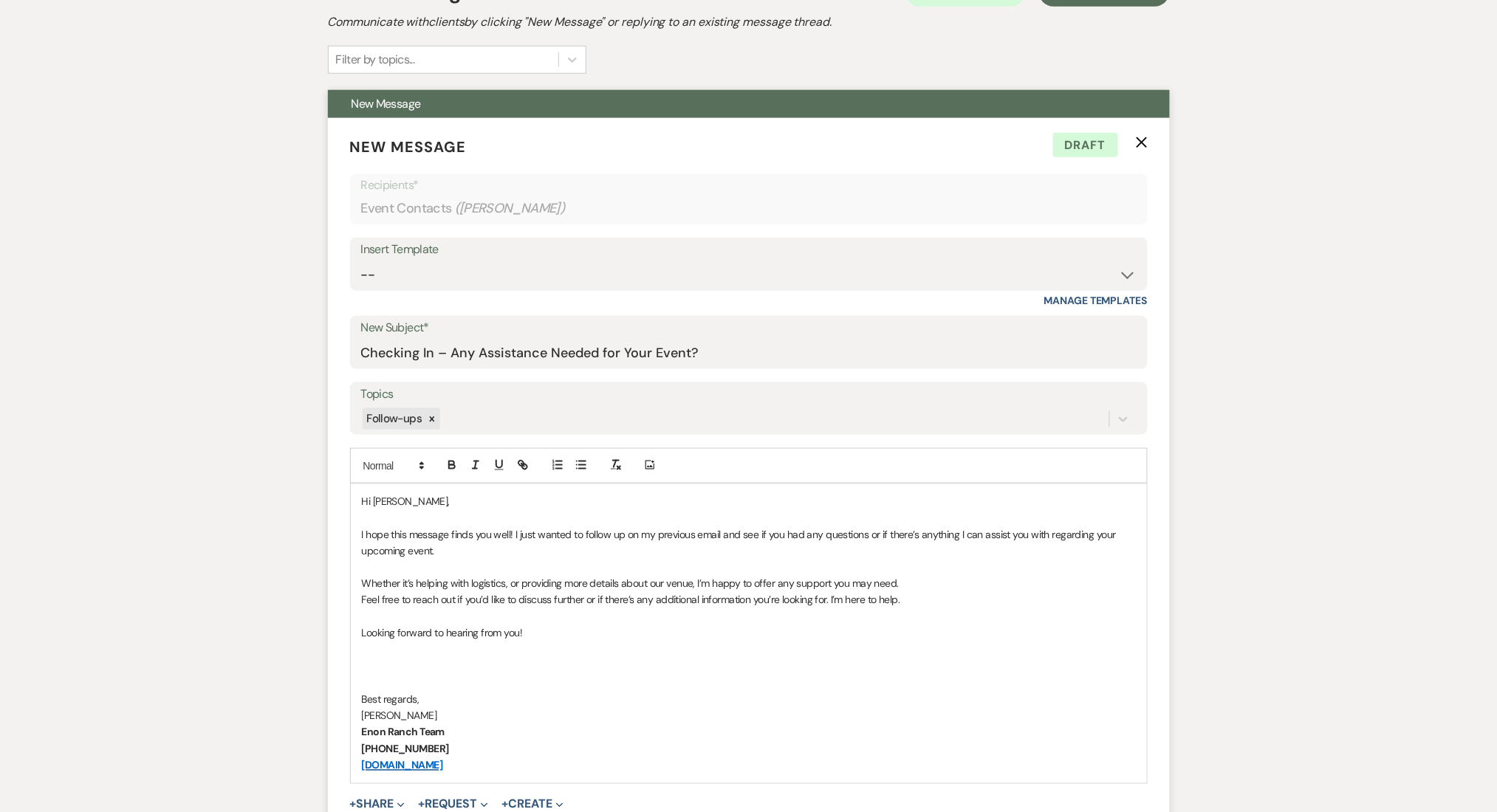
scroll to position [590, 0]
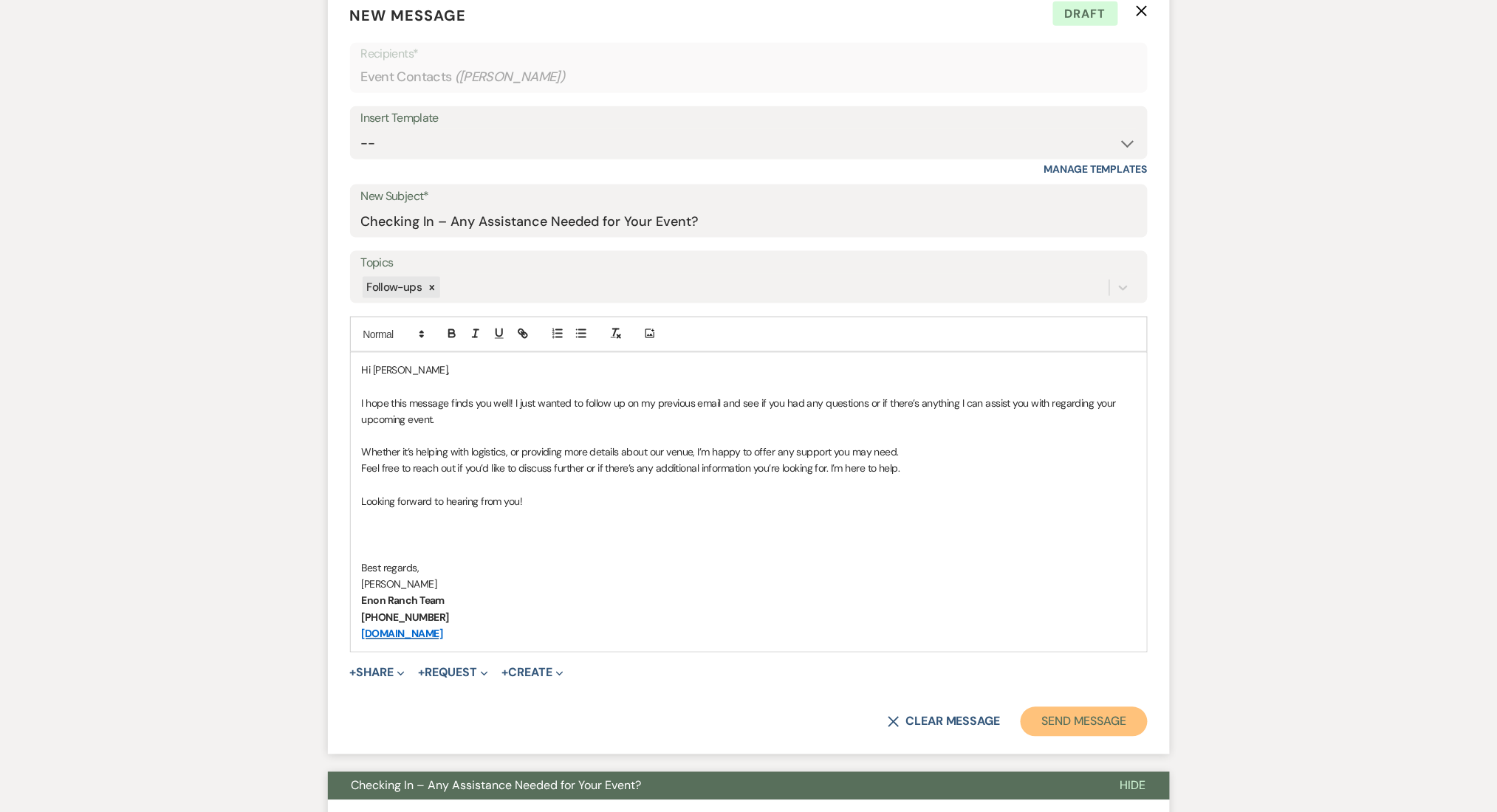
click at [1090, 718] on button "Send Message" at bounding box center [1084, 722] width 126 height 30
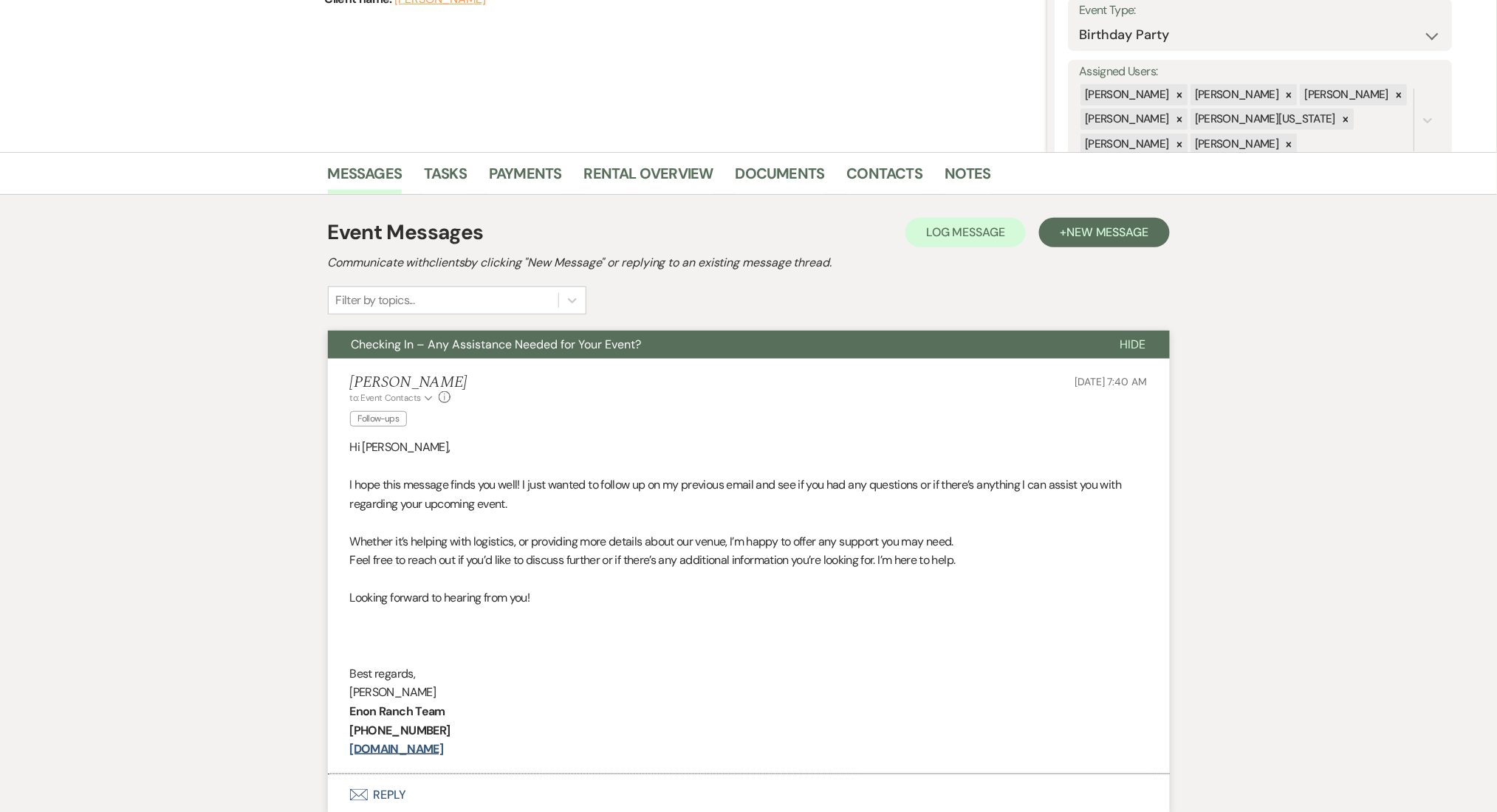
scroll to position [0, 0]
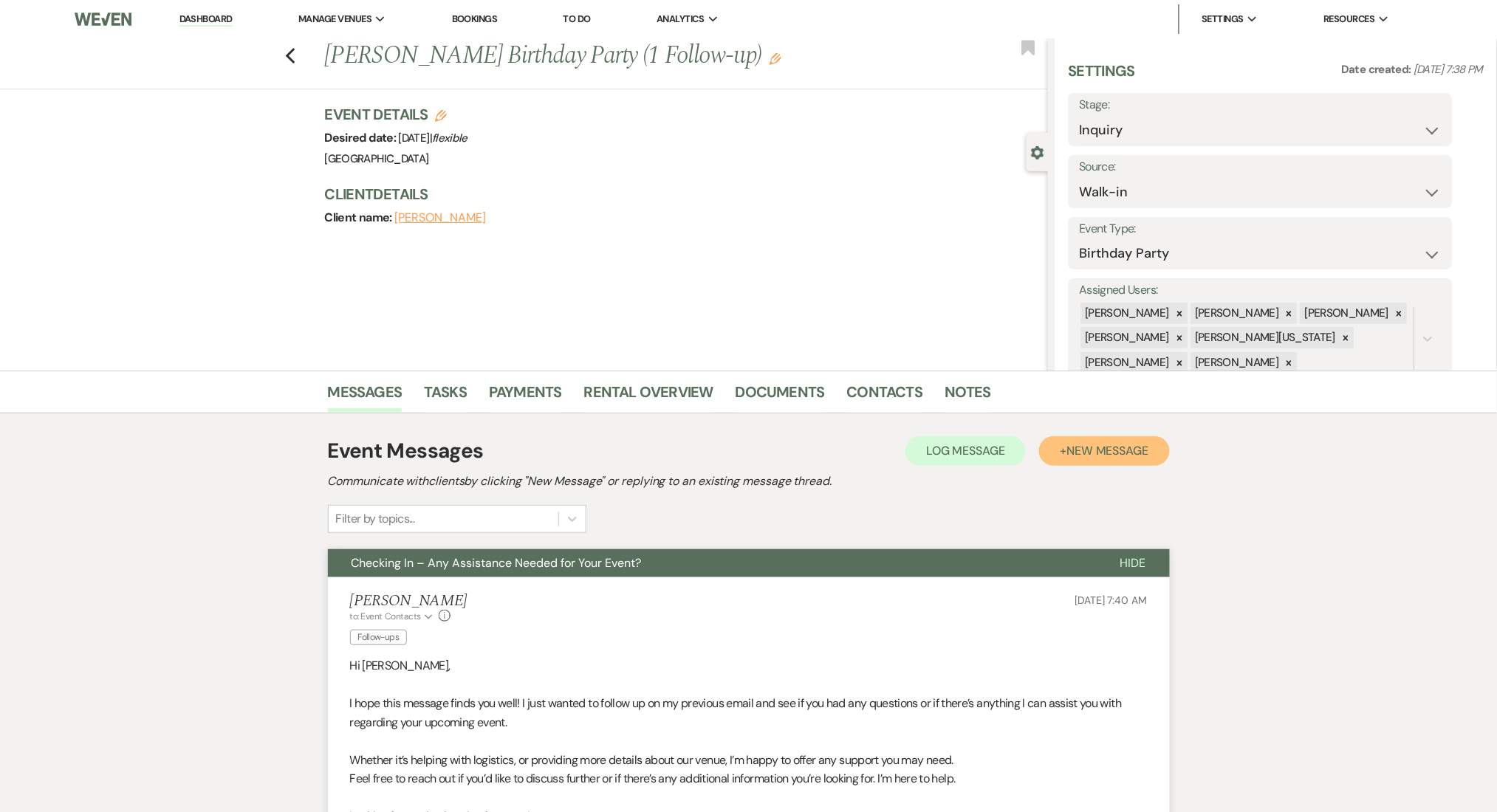
click at [1078, 455] on span "New Message" at bounding box center [1108, 451] width 82 height 15
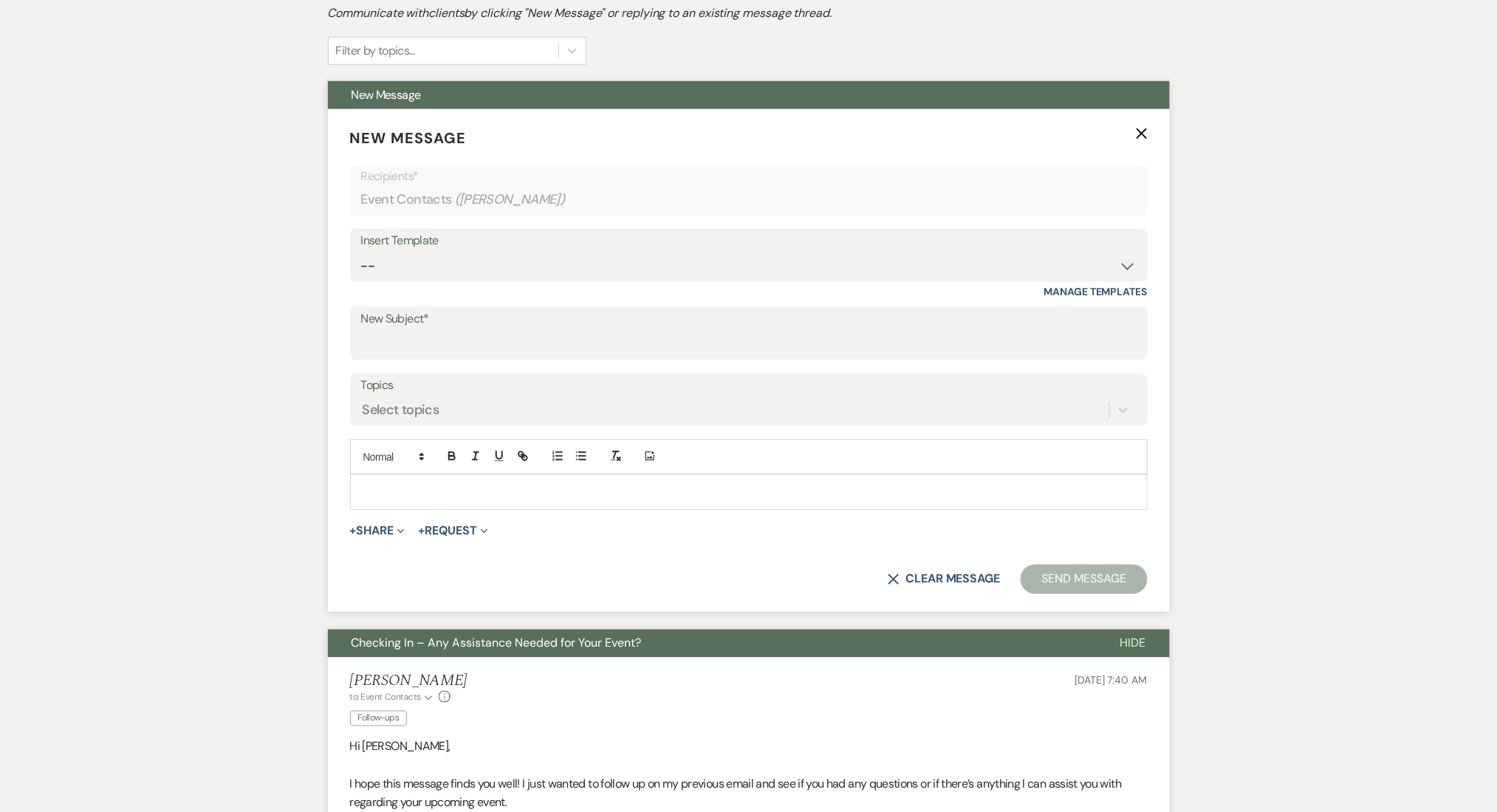
scroll to position [492, 0]
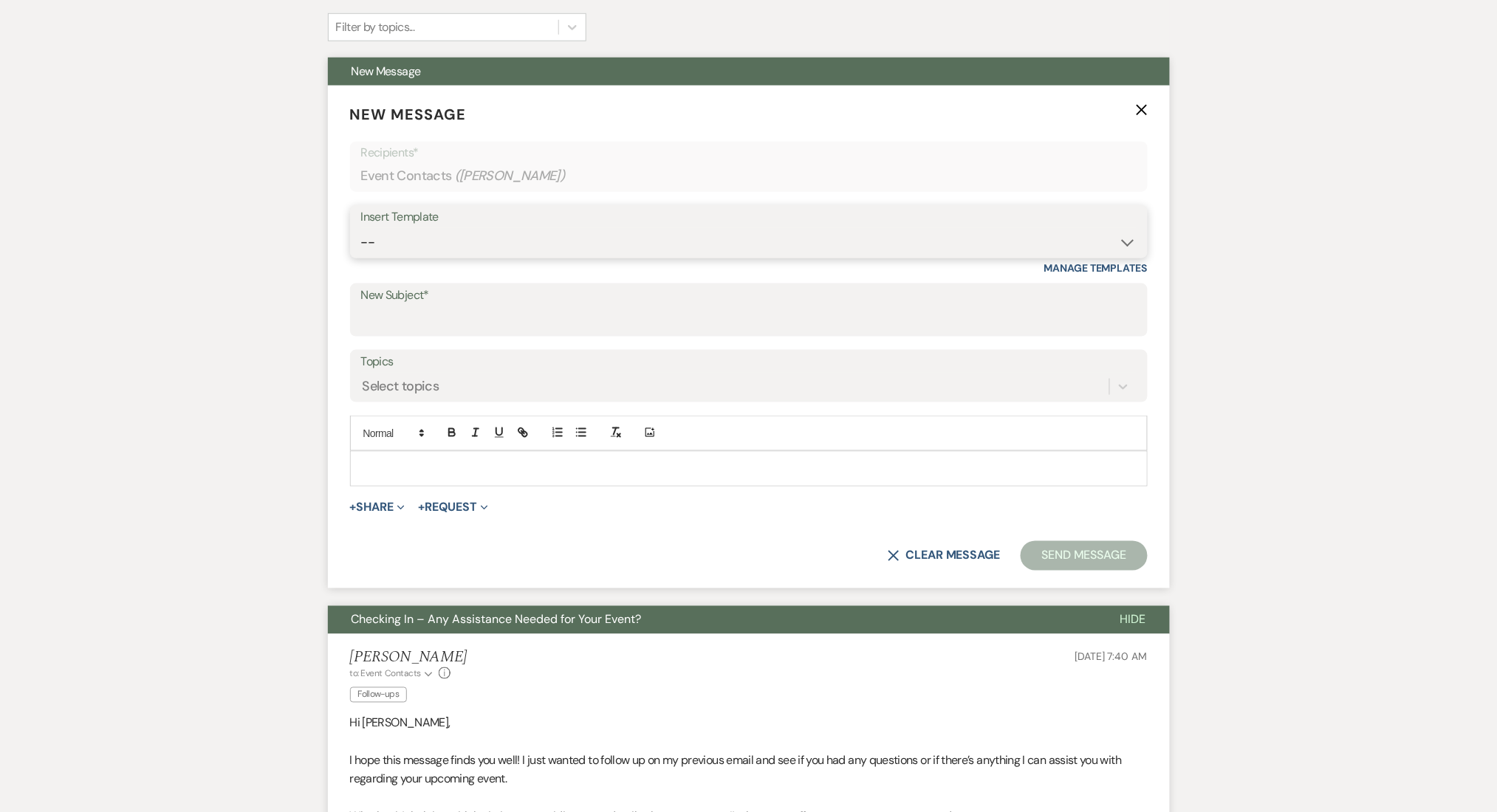
click at [437, 234] on select "-- Inquiry Follow Up Email #2 Contract Sending Template Payment Template Rental…" at bounding box center [749, 243] width 776 height 29
select select "1711"
click at [361, 229] on select "-- Inquiry Follow Up Email #2 Contract Sending Template Payment Template Rental…" at bounding box center [749, 243] width 776 height 29
type input "Enon Ranch Inquiry Follow-Up"
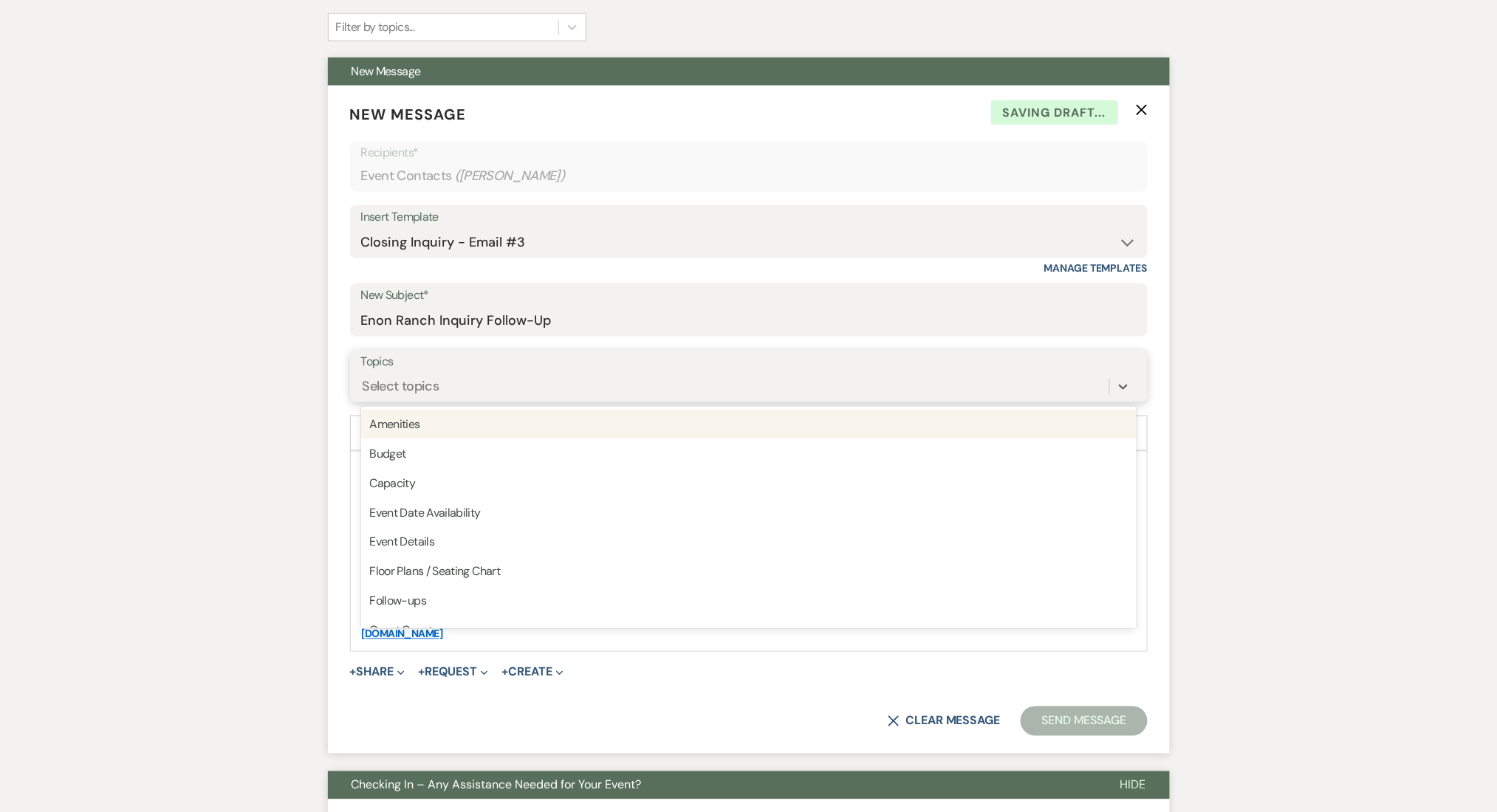
click at [390, 387] on div "Select topics" at bounding box center [401, 386] width 77 height 20
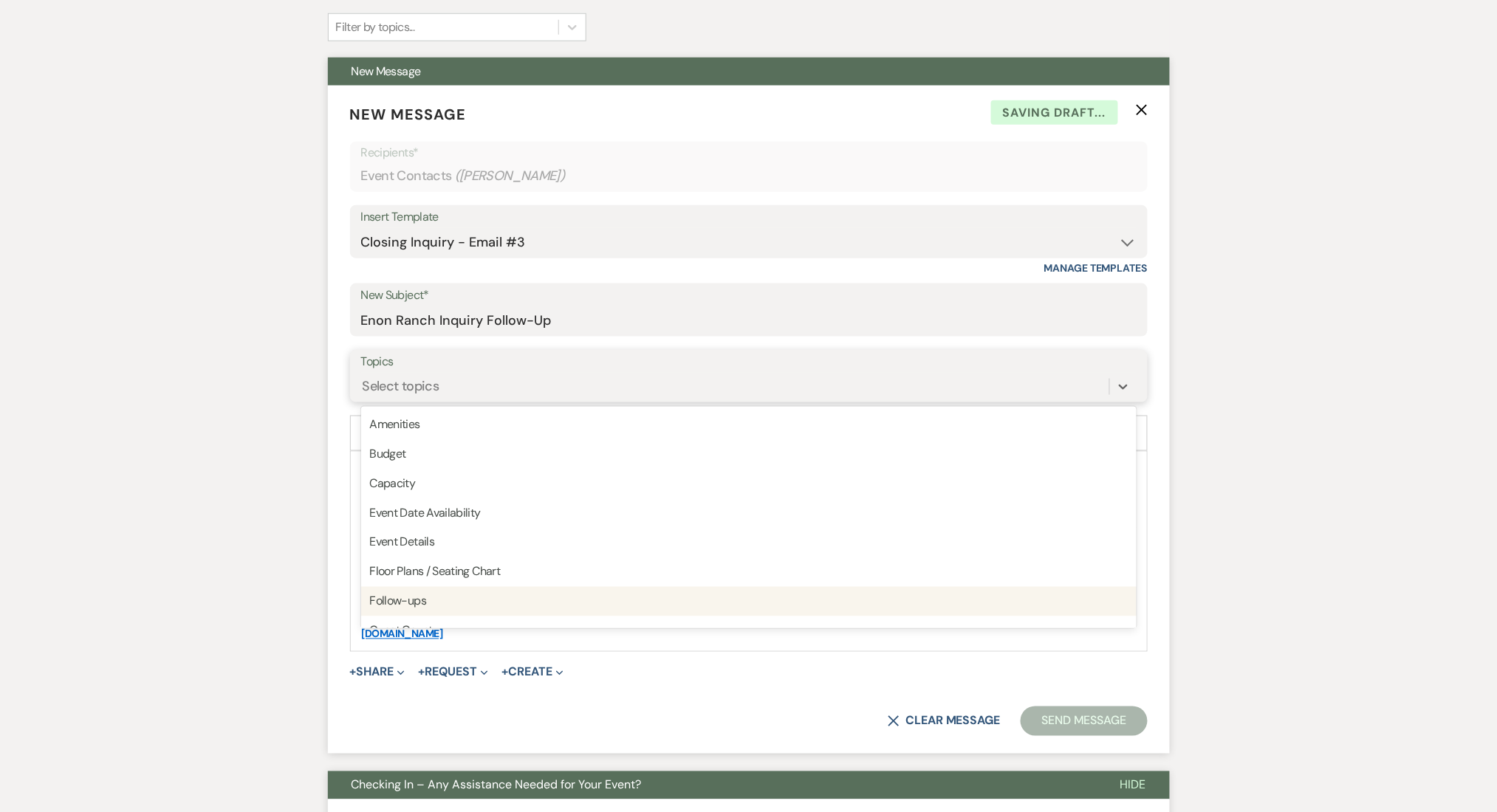
click at [420, 602] on div "Follow-ups" at bounding box center [749, 602] width 776 height 30
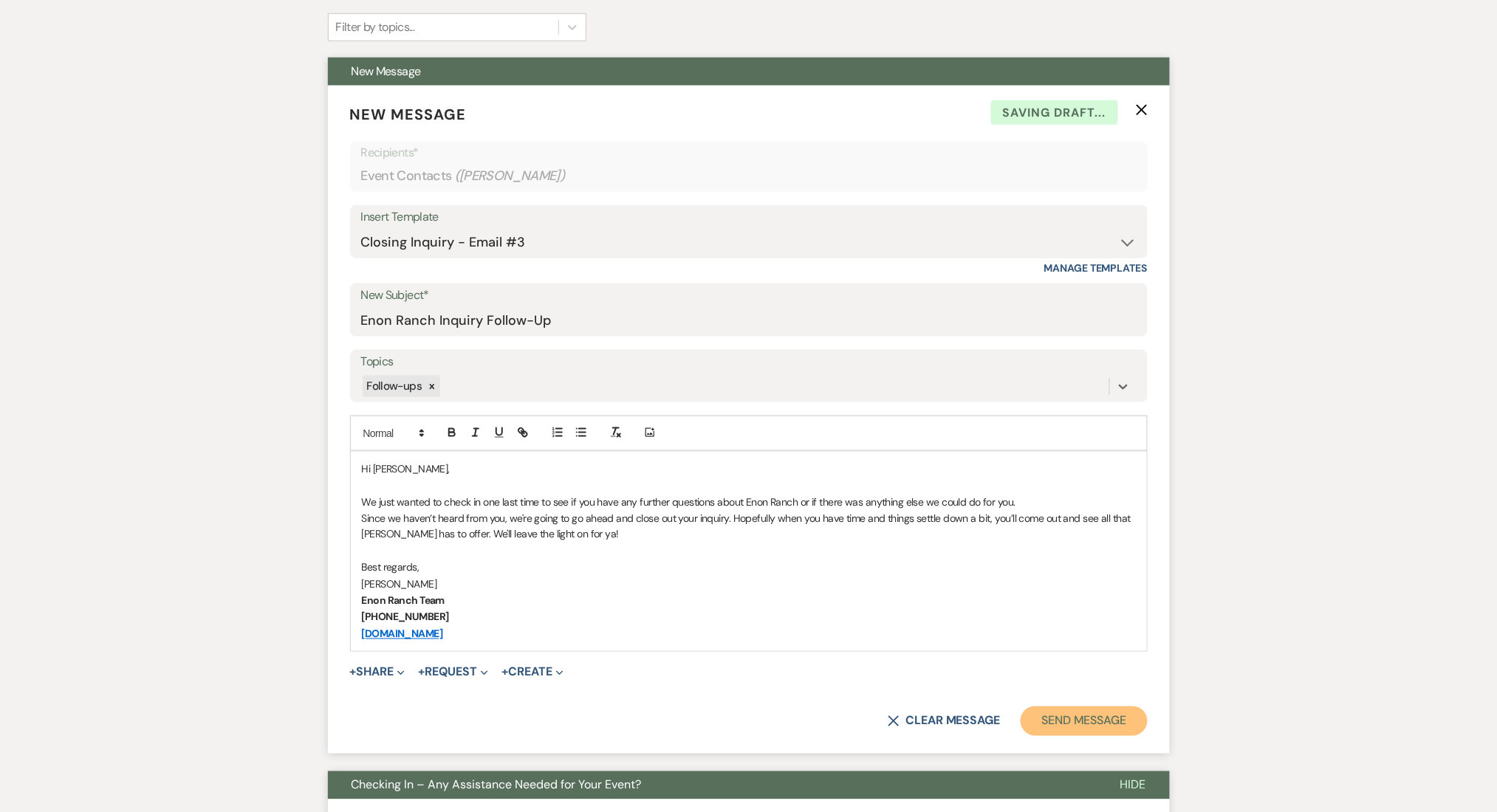
click at [1041, 709] on button "Send Message" at bounding box center [1084, 721] width 126 height 30
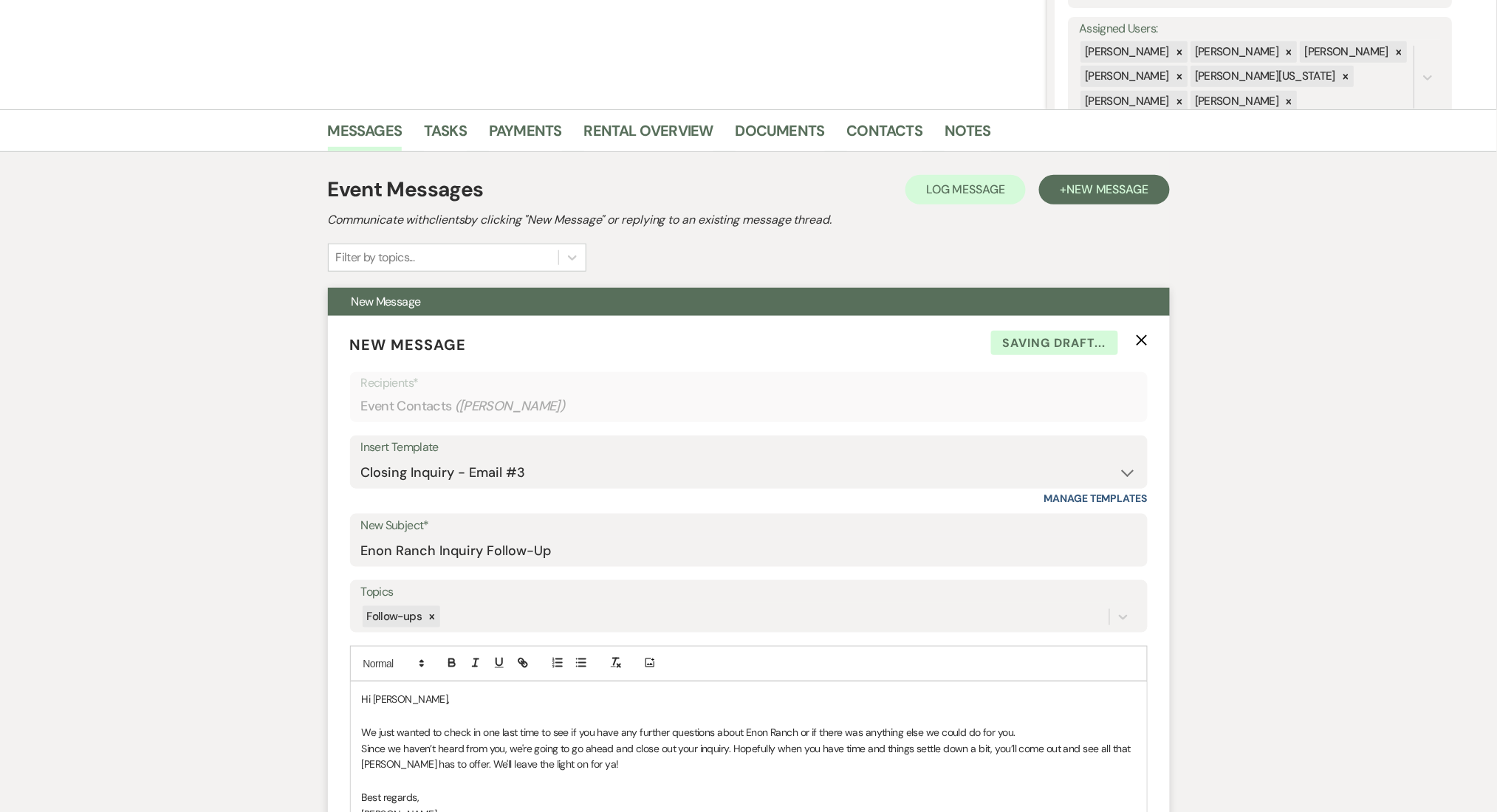
scroll to position [0, 0]
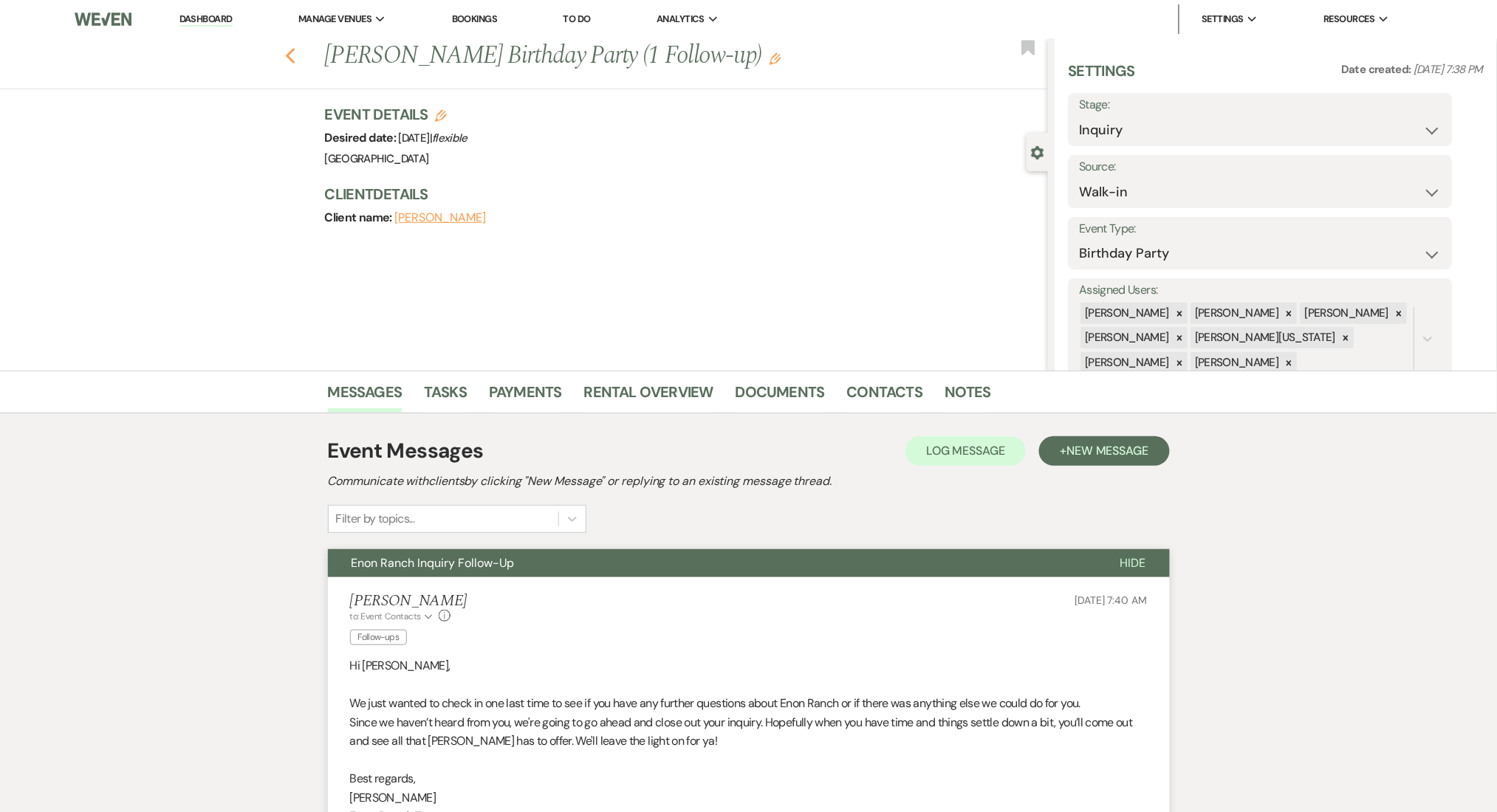
click at [296, 57] on icon "Previous" at bounding box center [290, 56] width 11 height 18
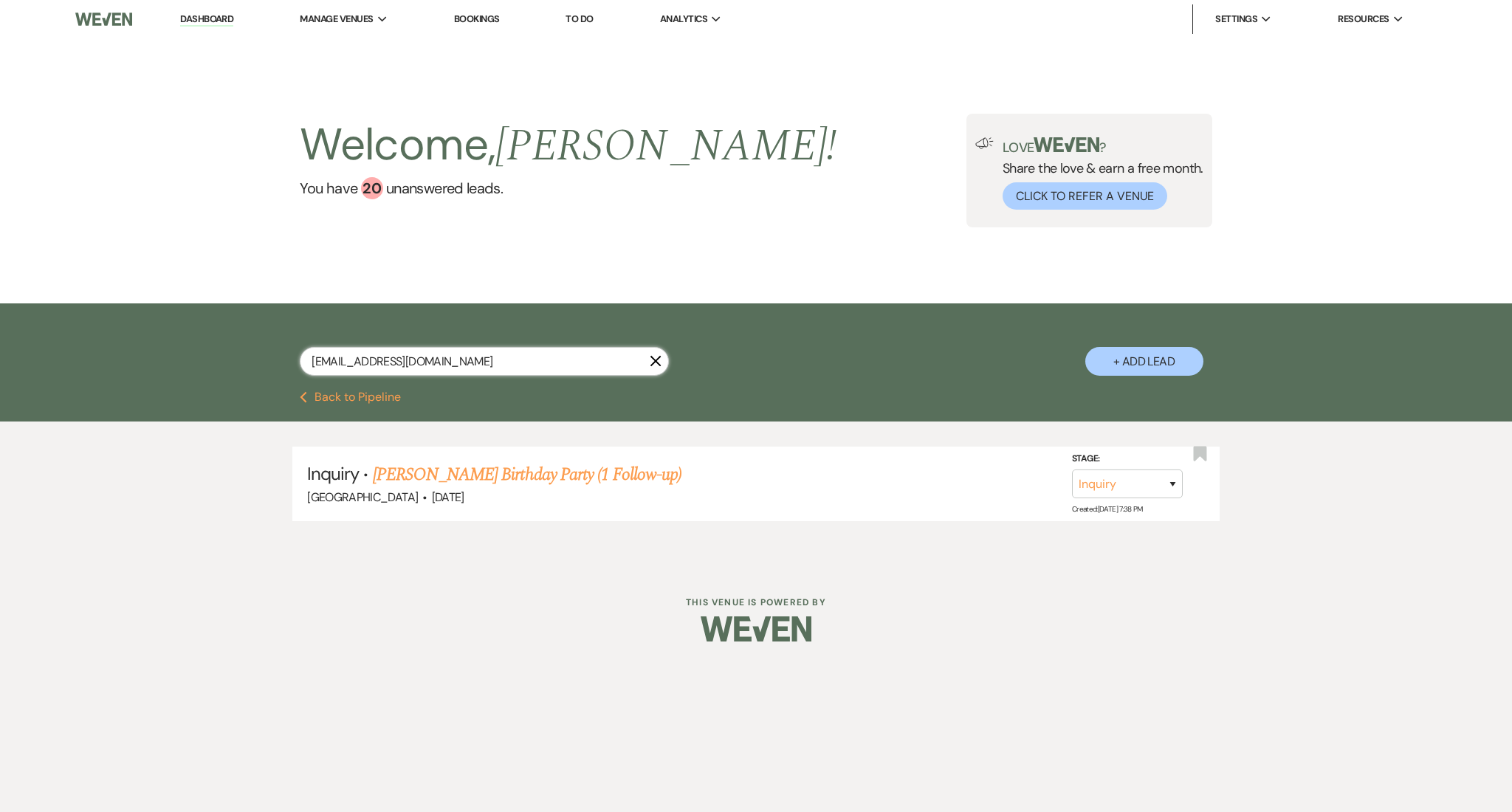
drag, startPoint x: 453, startPoint y: 354, endPoint x: 146, endPoint y: 334, distance: 307.7
click at [146, 334] on div "rvazquez53@yahoo.com X + Add Lead" at bounding box center [756, 347] width 1512 height 88
paste input "harrishanleyeast@gmail"
type input "harrishanleyeast@gmail.com"
click at [546, 475] on link "Hanley Lomax's Wedding (2FU_7.9.25)" at bounding box center [515, 475] width 284 height 27
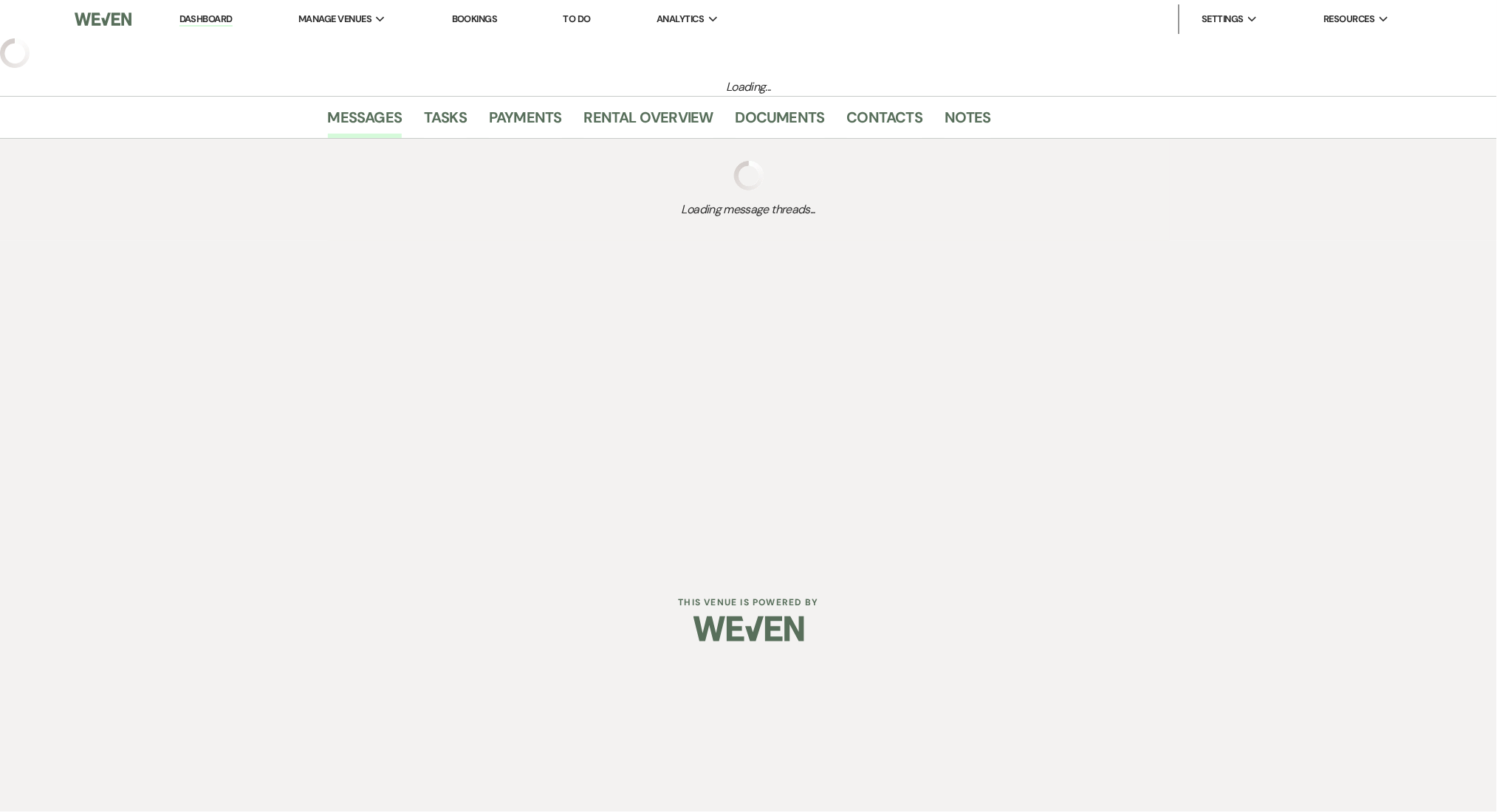
select select "3"
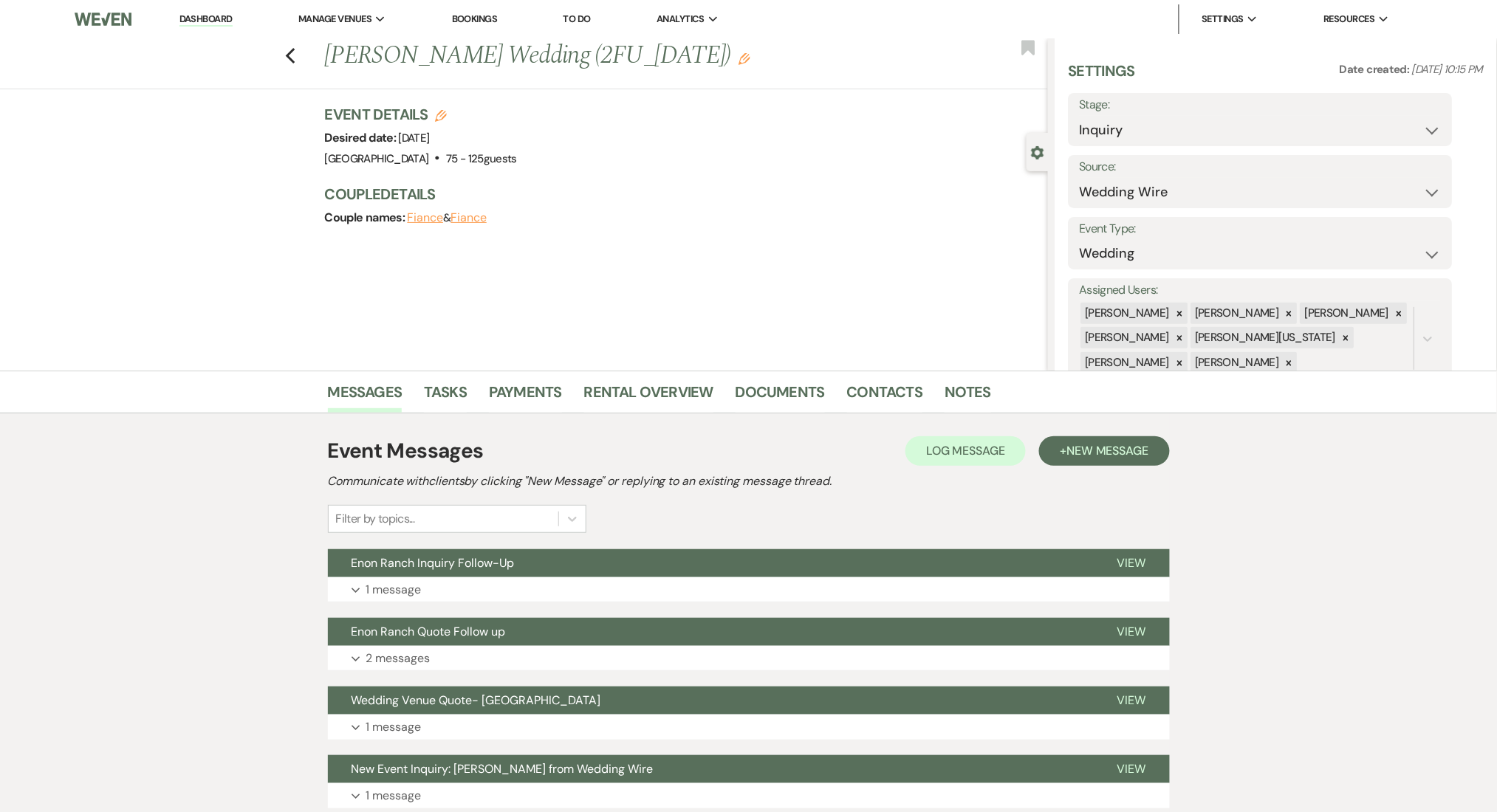
click at [478, 603] on div "Event Messages Log Log Message + New Message Communicate with clients by clicki…" at bounding box center [748, 622] width 842 height 388
click at [483, 590] on button "Expand 1 message" at bounding box center [748, 590] width 842 height 25
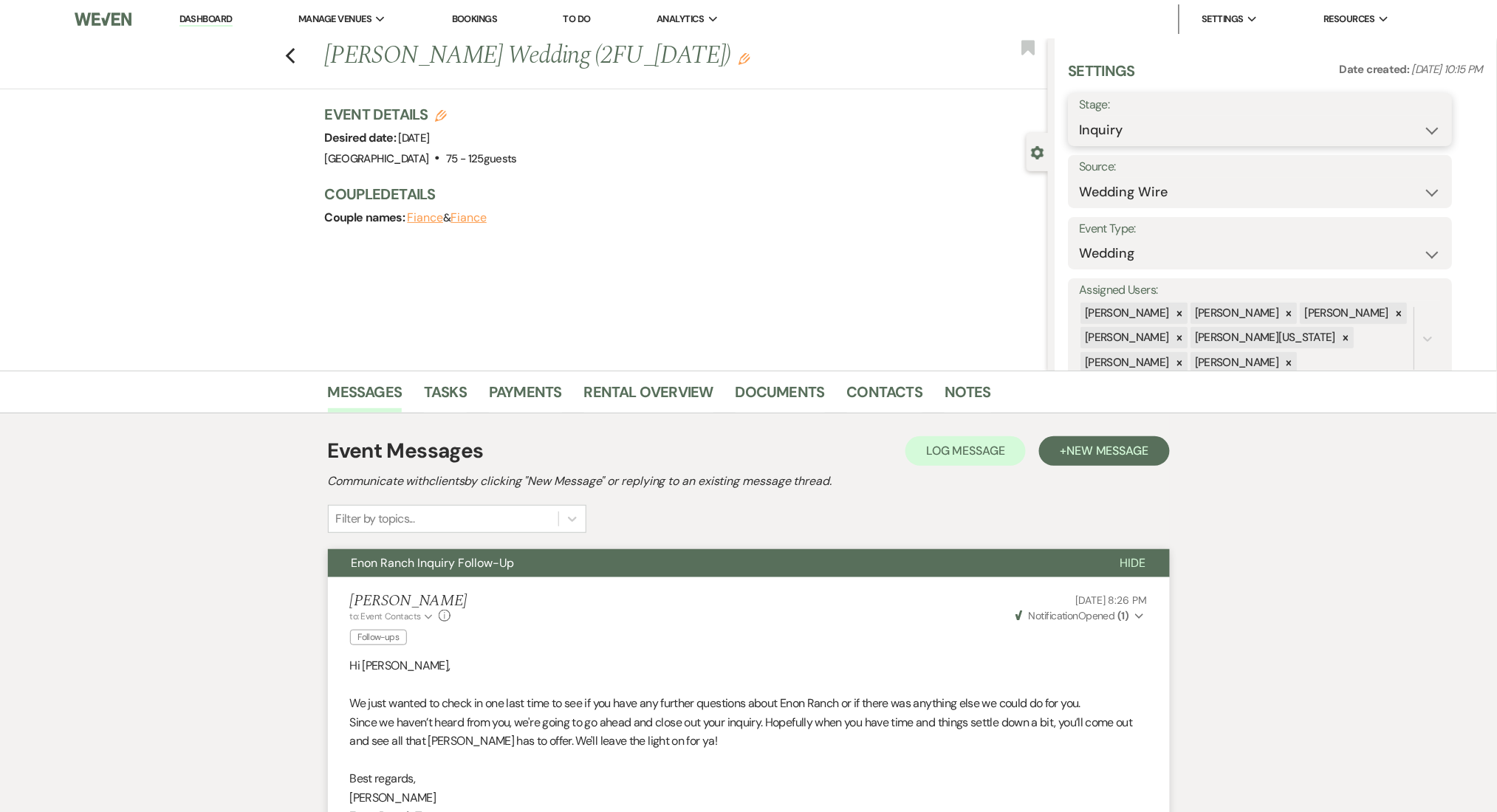
click at [1112, 135] on select "Inquiry Follow Up Tour Requested Tour Confirmed Toured Proposal Sent Booked Lost" at bounding box center [1260, 130] width 362 height 29
select select "8"
click at [1080, 116] on select "Inquiry Follow Up Tour Requested Tour Confirmed Toured Proposal Sent Booked Lost" at bounding box center [1260, 130] width 362 height 29
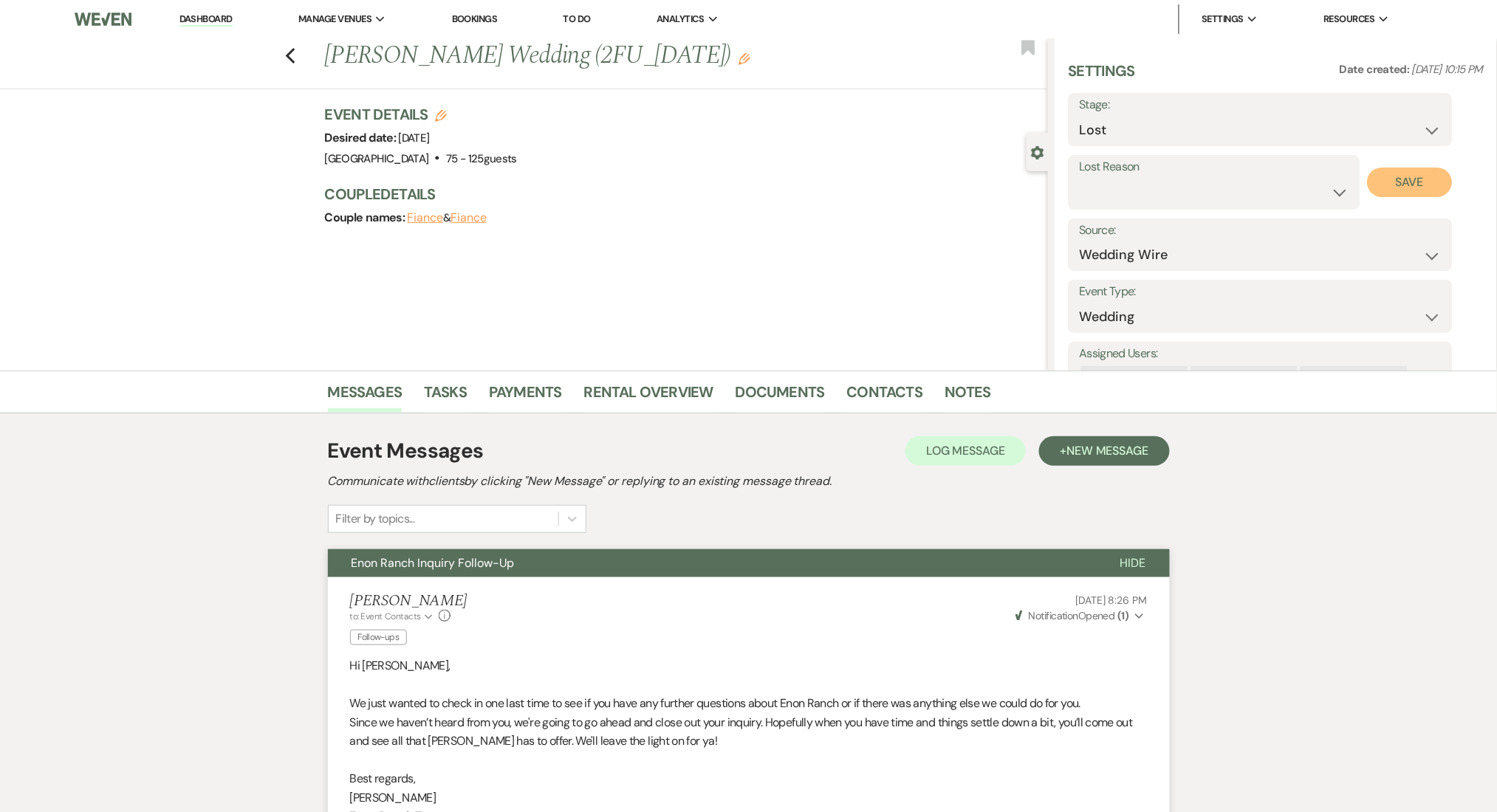
click at [1392, 181] on button "Save" at bounding box center [1409, 182] width 85 height 30
click at [304, 59] on div "Previous Hanley Lomax's Wedding (2FU_7.9.25) Edit Bookmark" at bounding box center [520, 63] width 1055 height 51
click at [296, 55] on icon "Previous" at bounding box center [290, 56] width 11 height 18
select select "8"
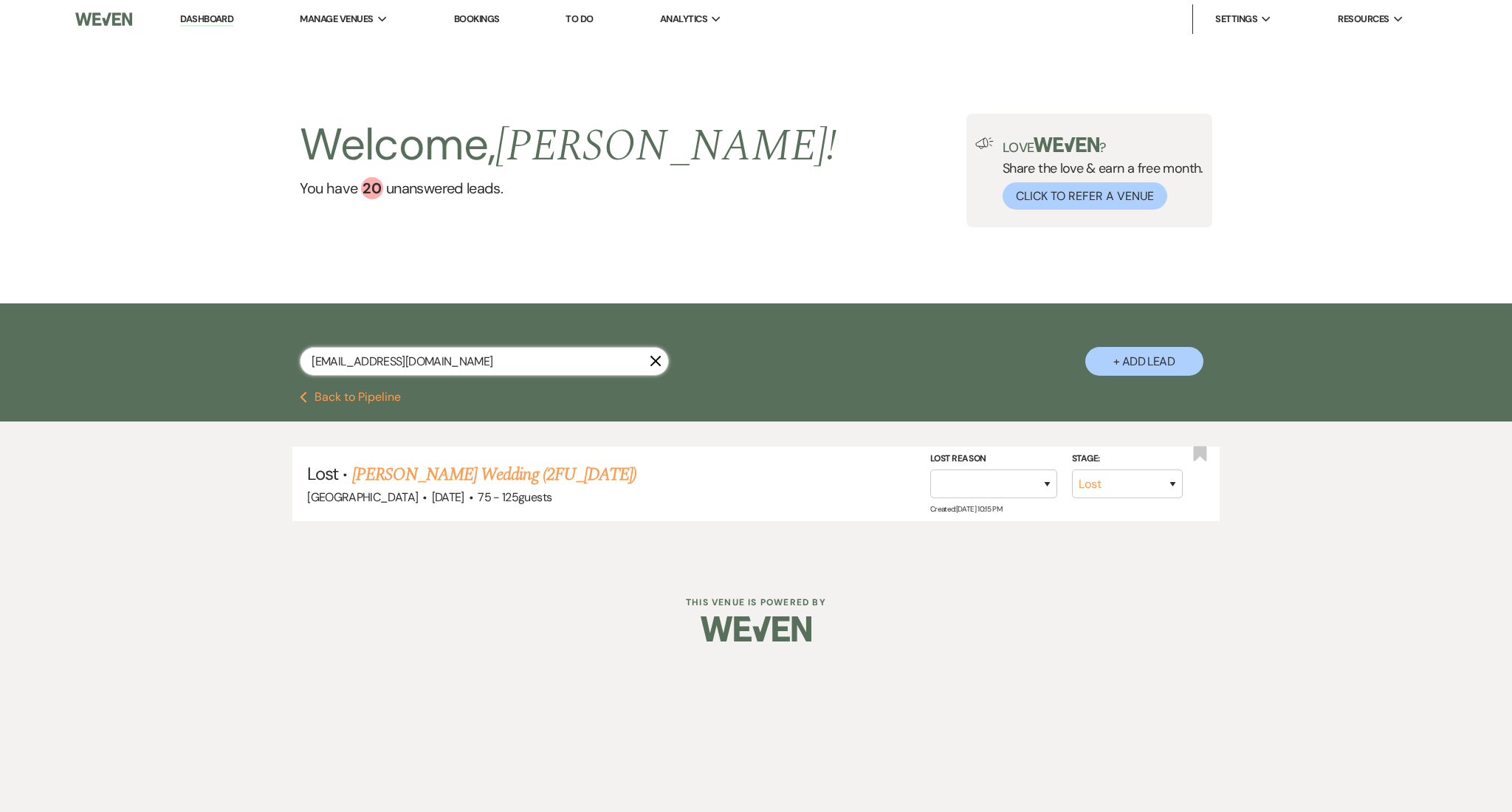
drag, startPoint x: 469, startPoint y: 353, endPoint x: 199, endPoint y: 344, distance: 270.1
click at [199, 344] on div "harrishanleyeast@gmail.com X + Add Lead" at bounding box center [756, 347] width 1512 height 88
paste input "tommielr79"
type input "tommielr79@gmail.com"
click at [538, 482] on link "Harlie Richardson's Wedding (2FU- 7.9.25)" at bounding box center [516, 475] width 285 height 27
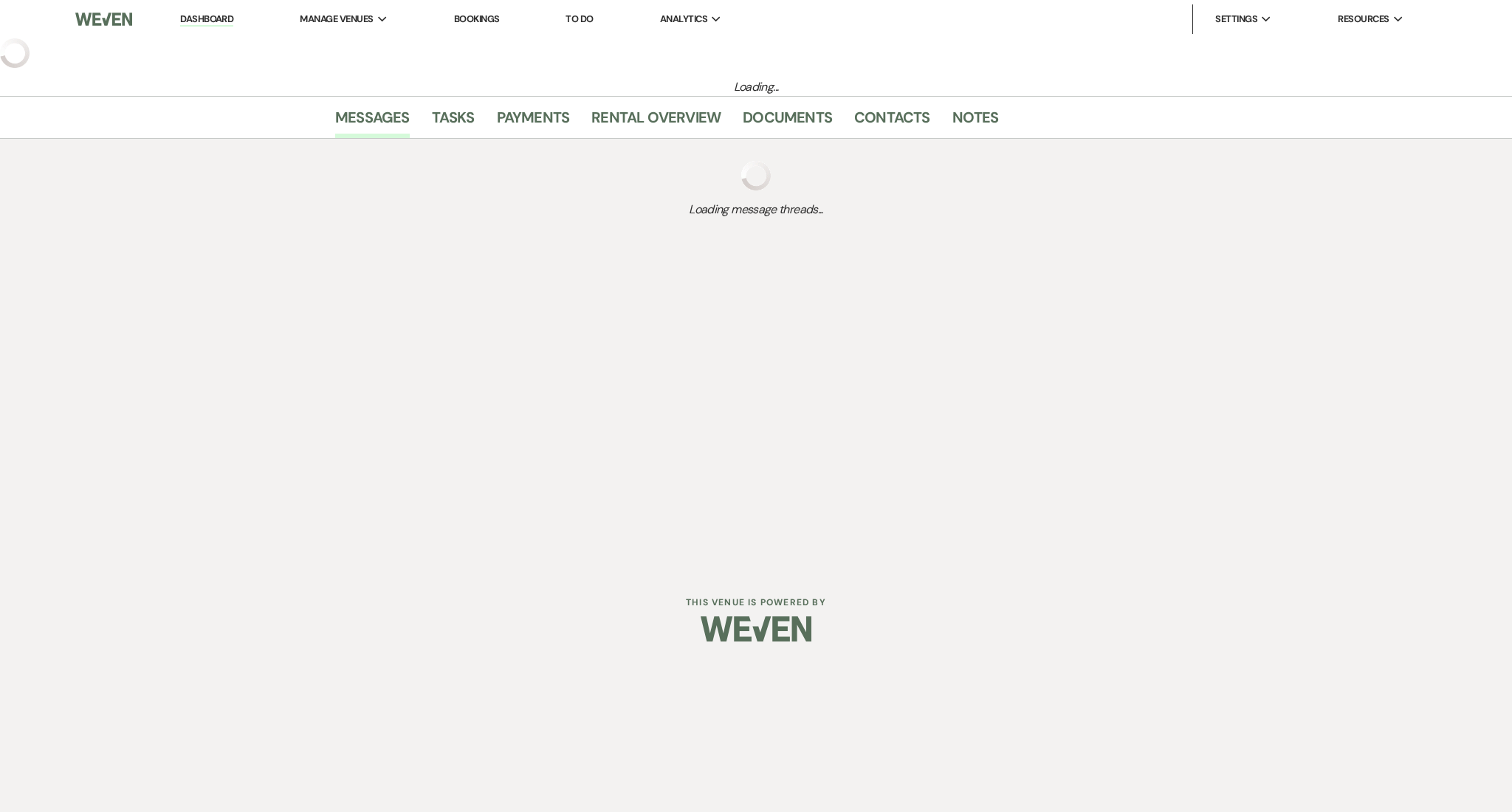
select select "3"
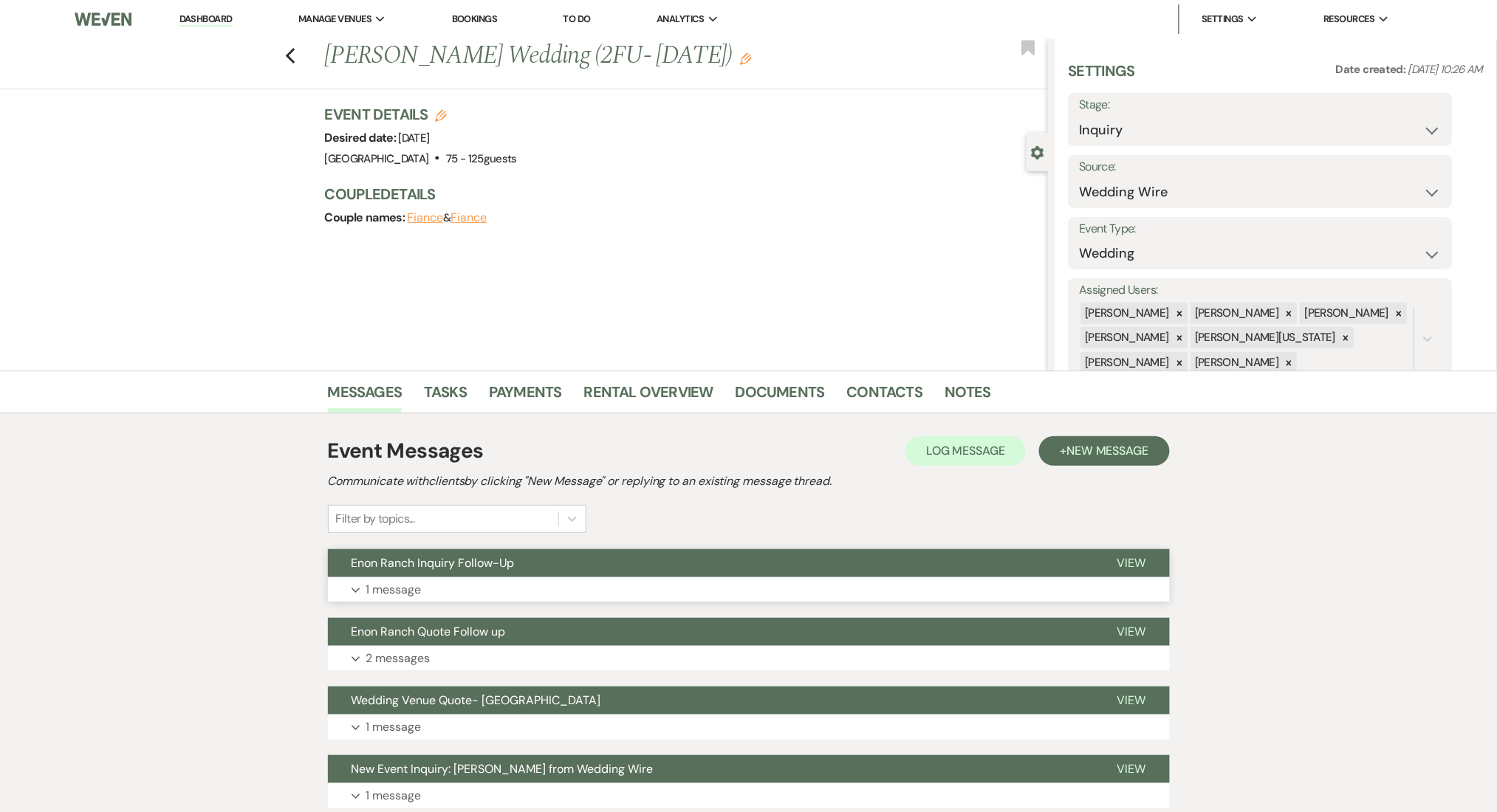
click at [464, 589] on button "Expand 1 message" at bounding box center [748, 590] width 842 height 25
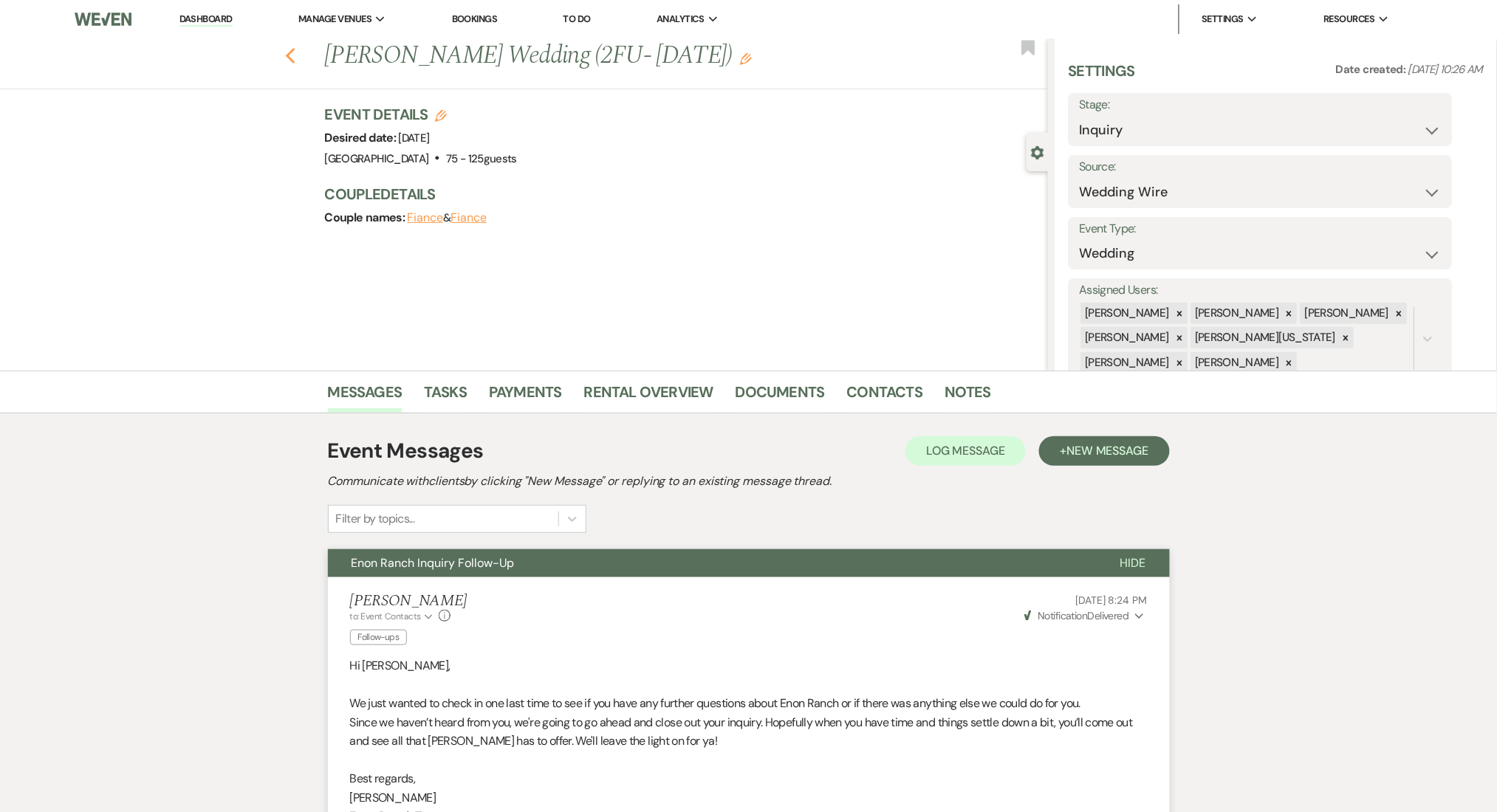
click at [296, 56] on icon "Previous" at bounding box center [290, 56] width 11 height 18
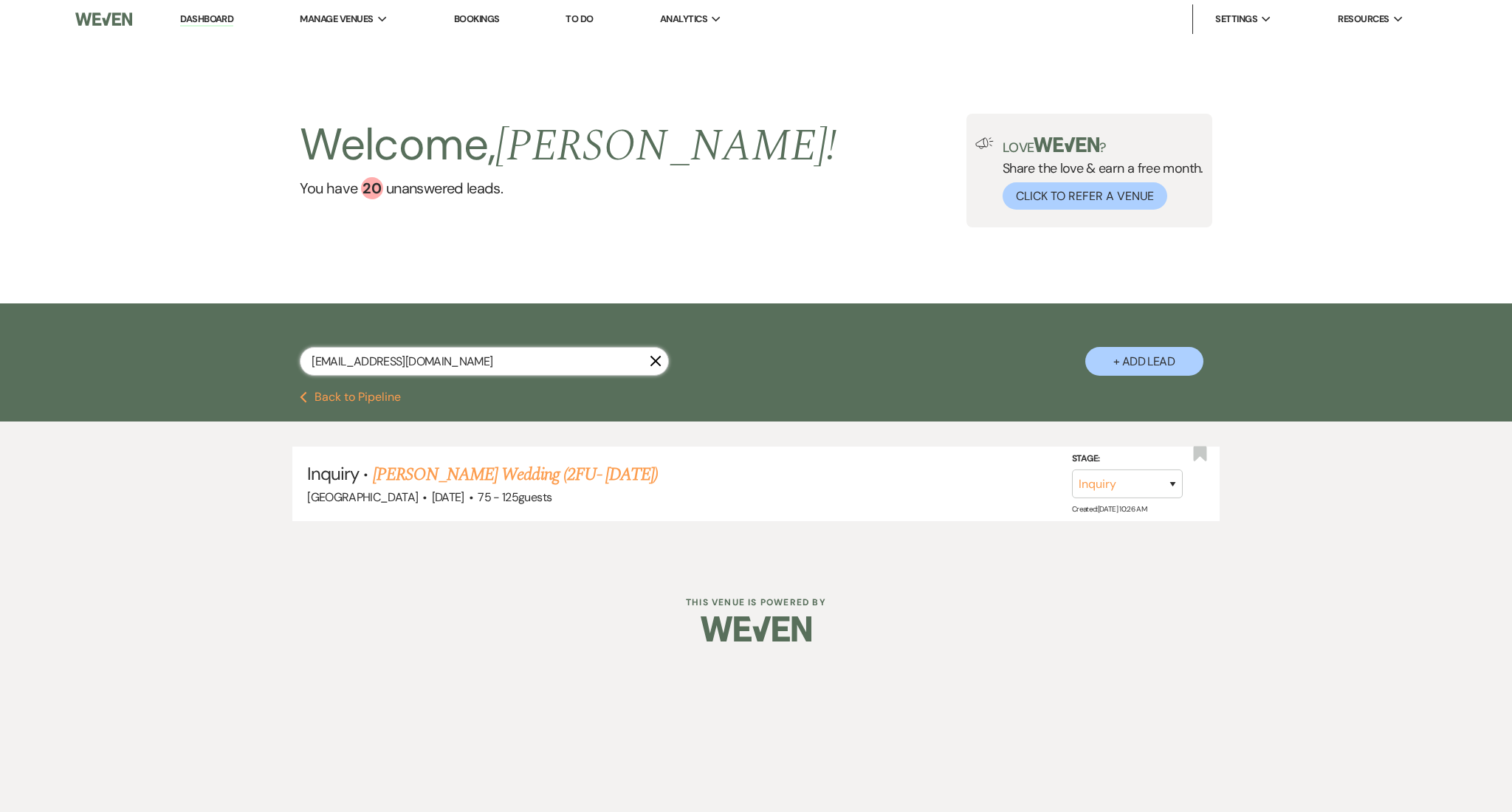
drag, startPoint x: 469, startPoint y: 363, endPoint x: 241, endPoint y: 363, distance: 228.0
click at [241, 363] on div "tommielr79@gmail.com X + Add Lead" at bounding box center [756, 349] width 1063 height 77
paste input "adali.adame@hot"
type input "adali.adame@hotmail.com"
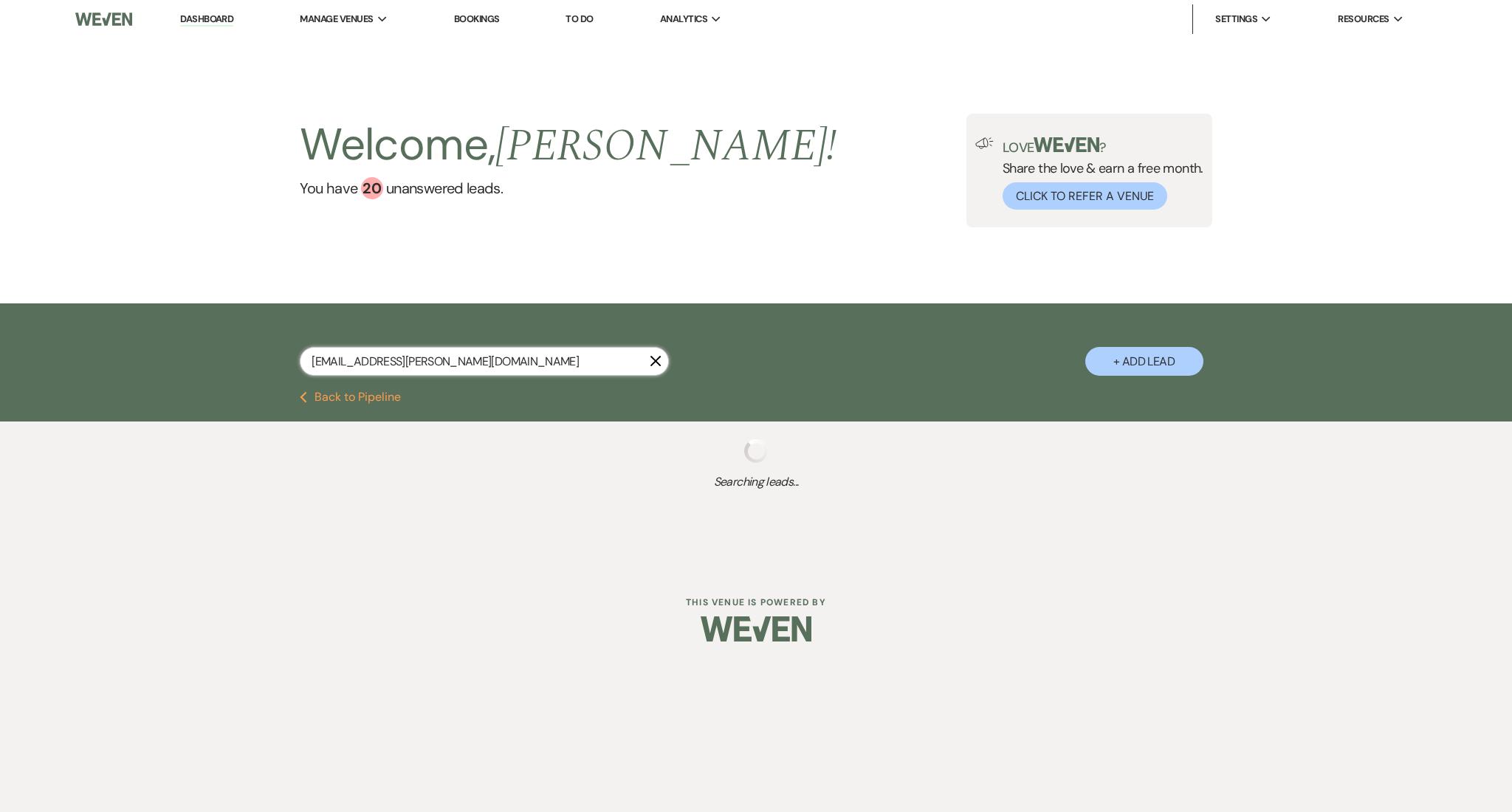
select select "8"
select select "1"
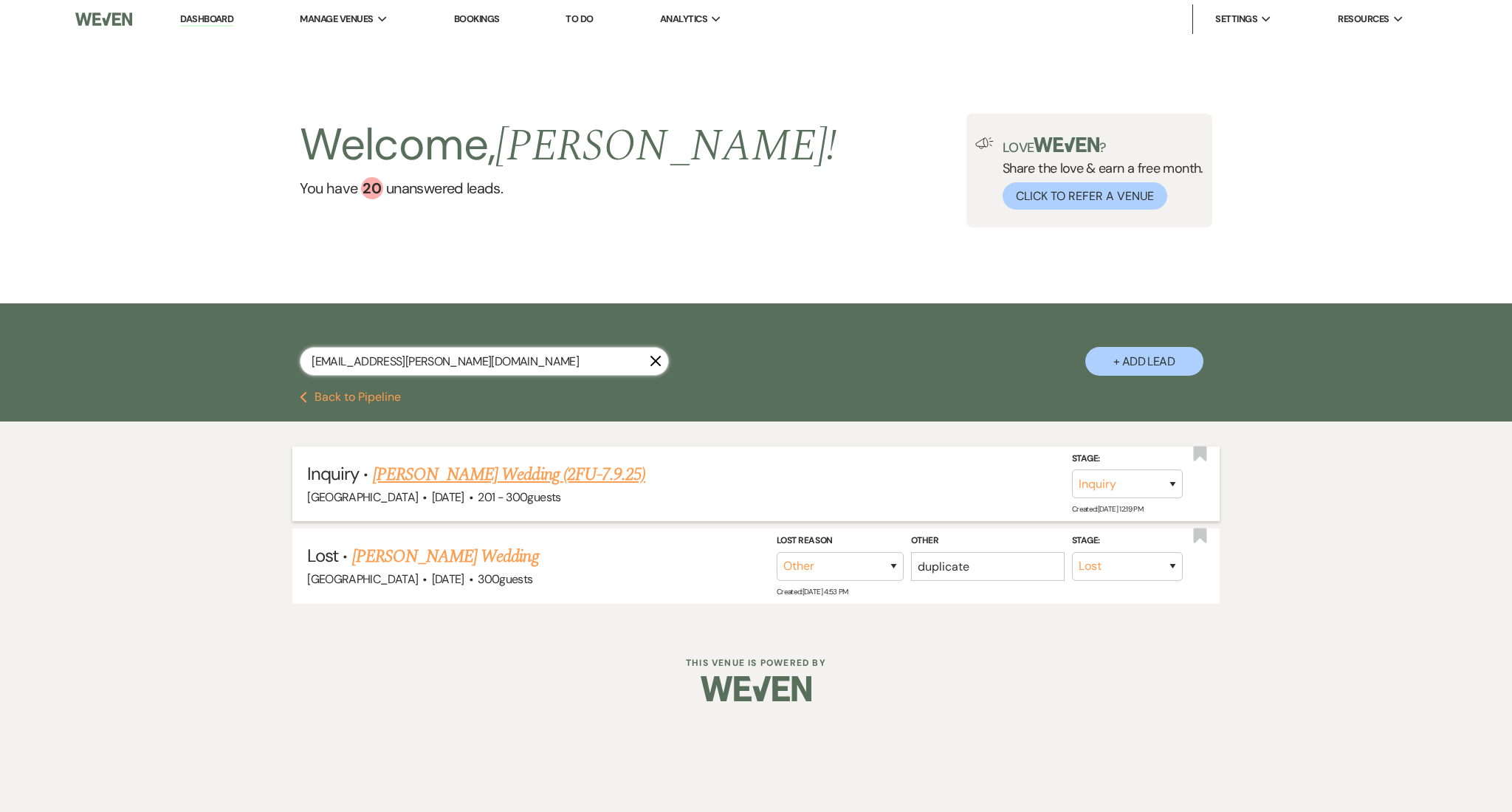
type input "adali.adame@hotmail.com"
click at [479, 465] on link "ADALI ADAME's Wedding (2FU-7.9.25)" at bounding box center [510, 475] width 273 height 27
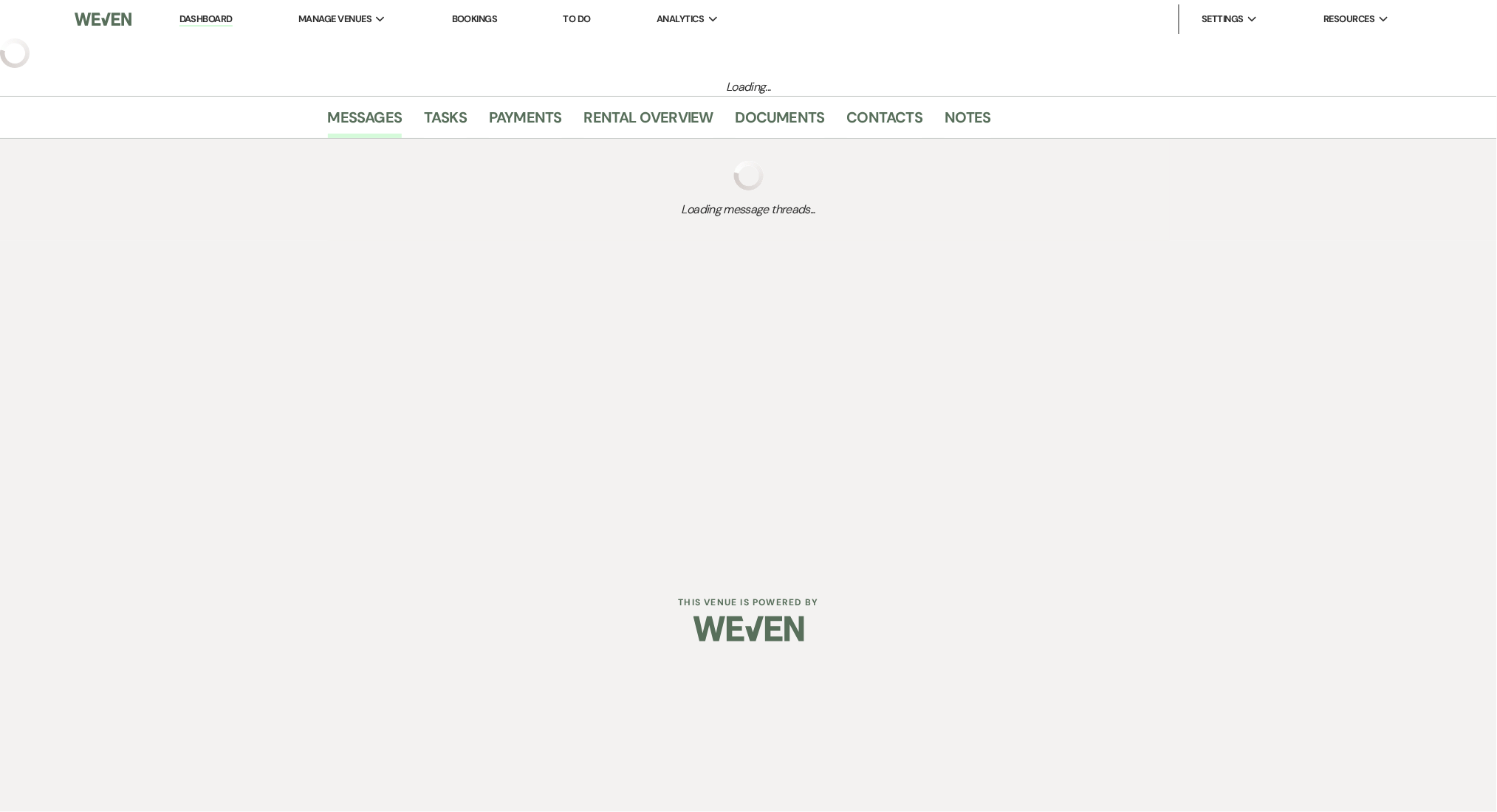
select select "2"
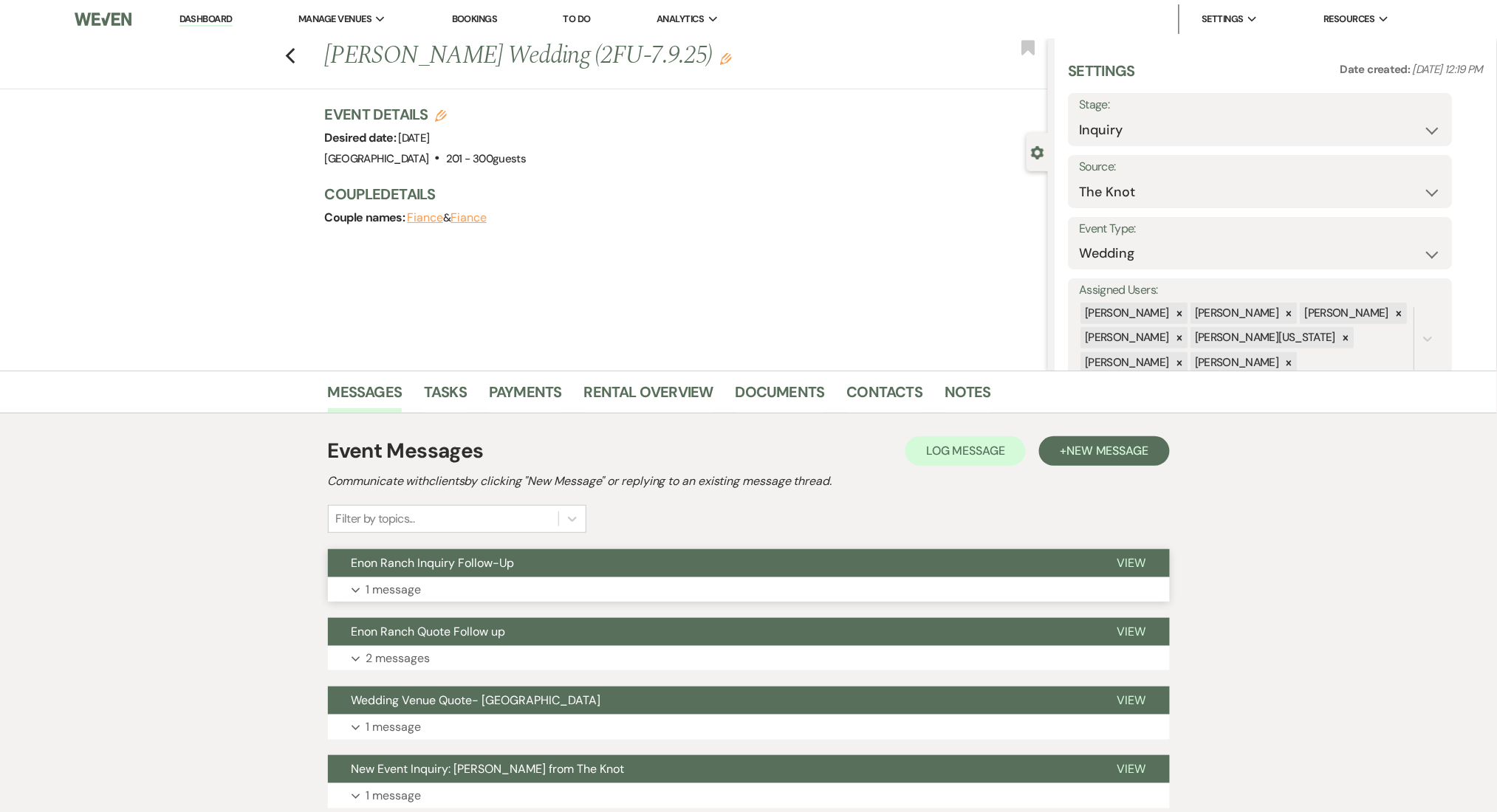
click at [449, 590] on button "Expand 1 message" at bounding box center [748, 590] width 842 height 25
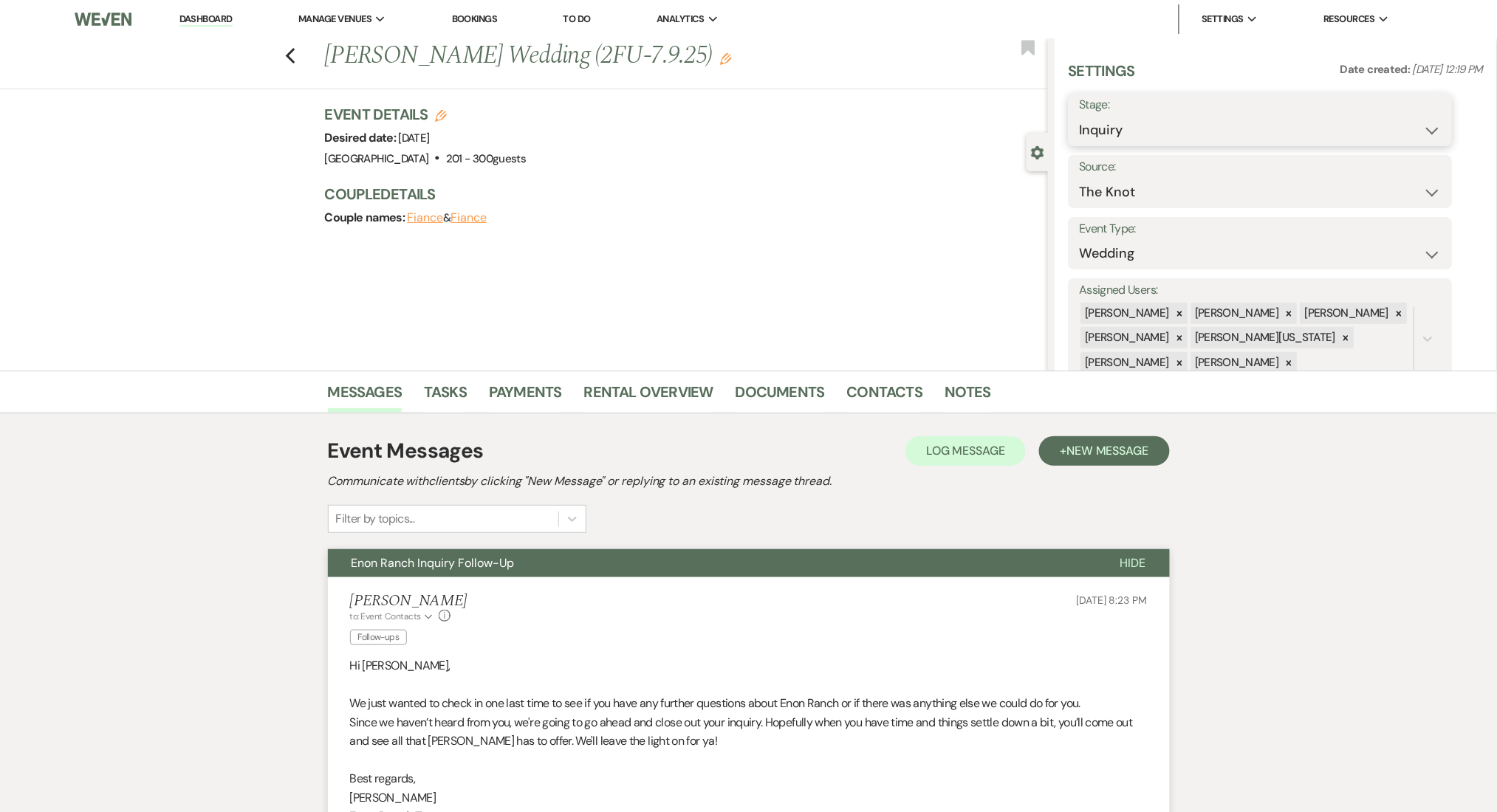
click at [1170, 123] on select "Inquiry Follow Up Tour Requested Tour Confirmed Toured Proposal Sent Booked Lost" at bounding box center [1260, 130] width 362 height 29
select select "8"
click at [1080, 116] on select "Inquiry Follow Up Tour Requested Tour Confirmed Toured Proposal Sent Booked Lost" at bounding box center [1260, 130] width 362 height 29
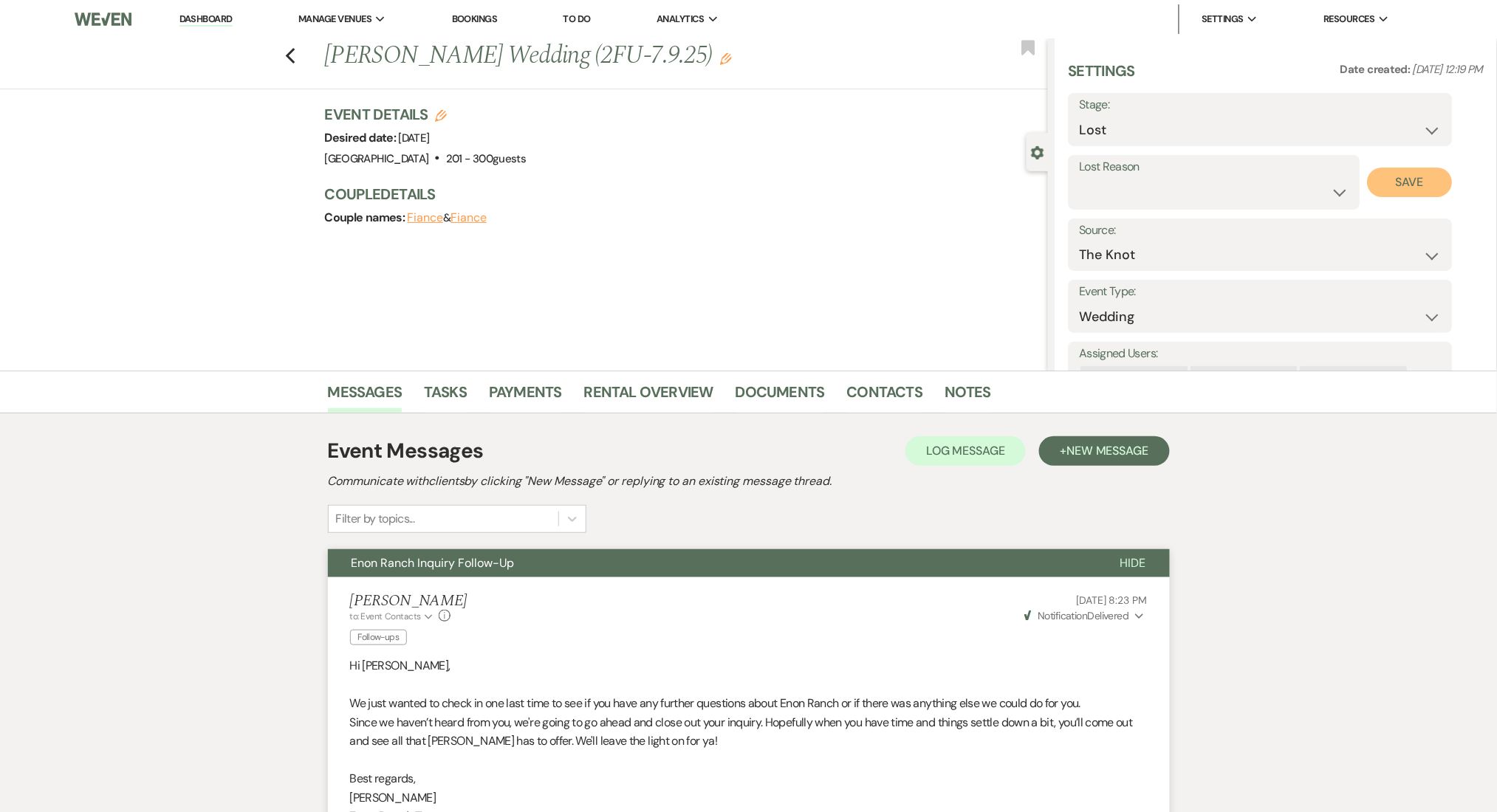
click at [1400, 170] on button "Save" at bounding box center [1409, 182] width 85 height 30
click at [296, 53] on icon "Previous" at bounding box center [290, 56] width 11 height 18
select select "8"
select select "1"
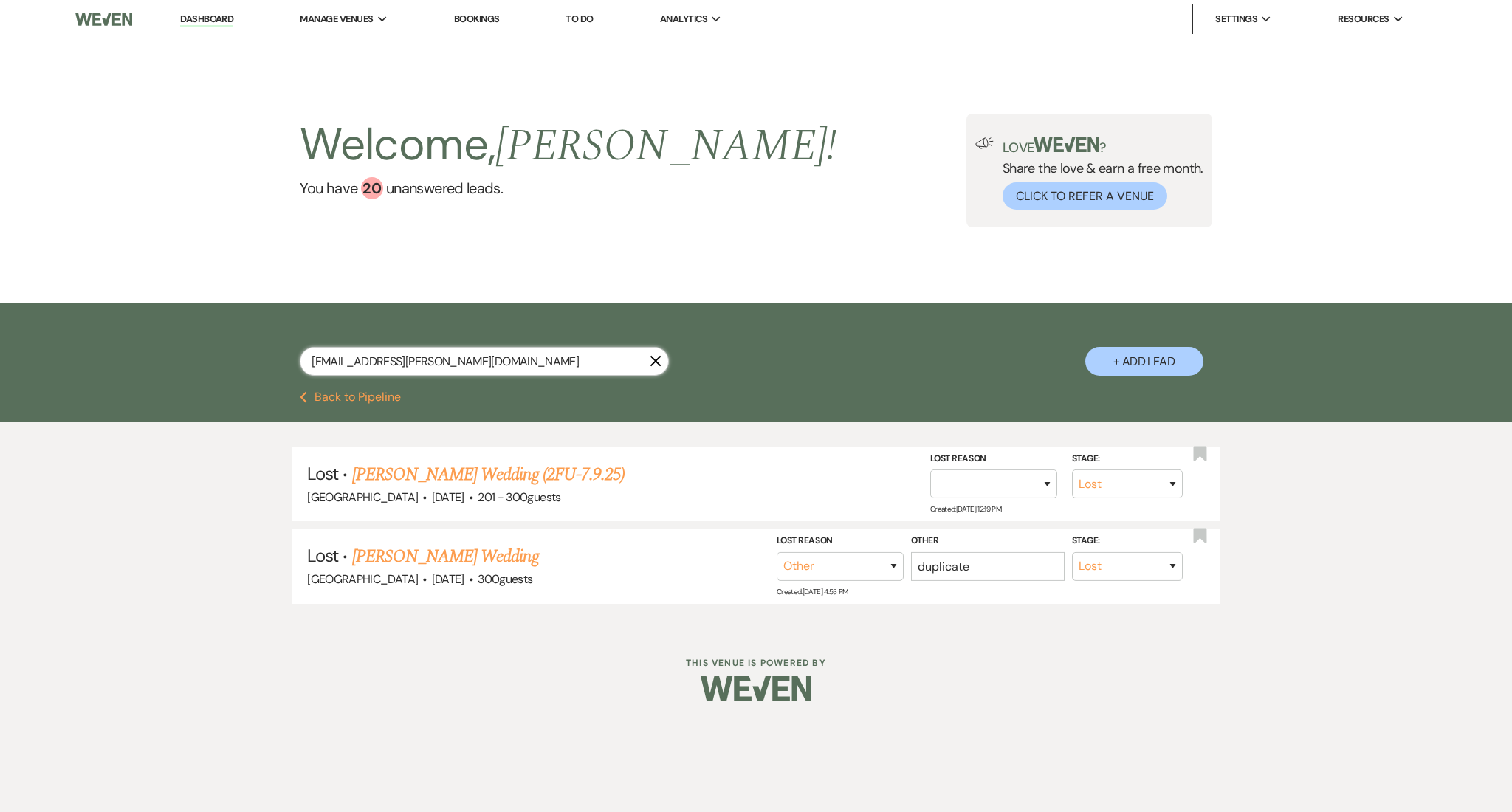
drag, startPoint x: 481, startPoint y: 366, endPoint x: 172, endPoint y: 338, distance: 310.3
click at [174, 340] on div "adali.adame@hotmail.com X + Add Lead" at bounding box center [756, 347] width 1512 height 88
paste input "exotictransport1@g"
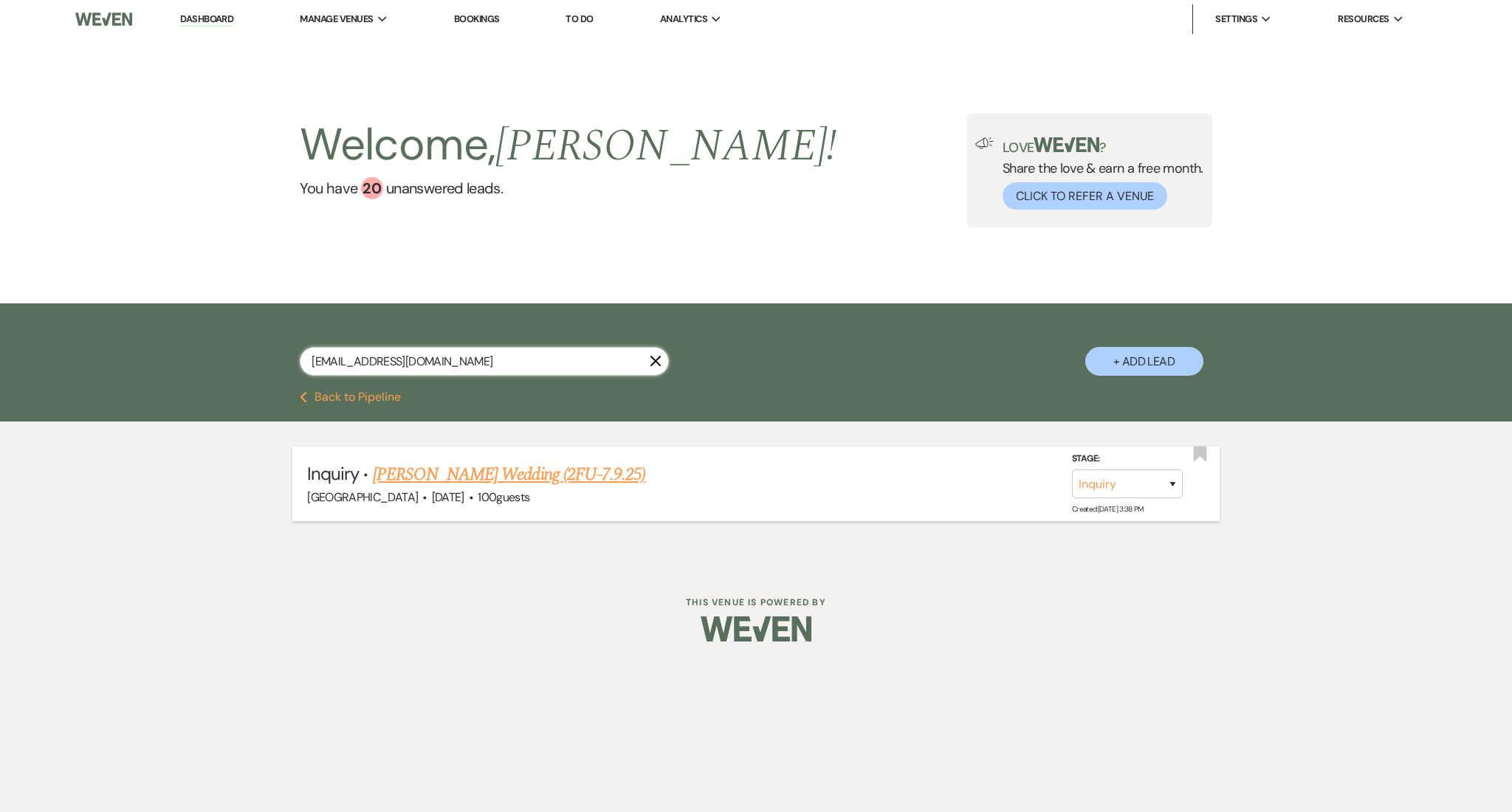
type input "exotictransport1@gmail.com"
click at [459, 464] on link "Kirk's Wedding (2FU-7.9.25)" at bounding box center [510, 475] width 273 height 27
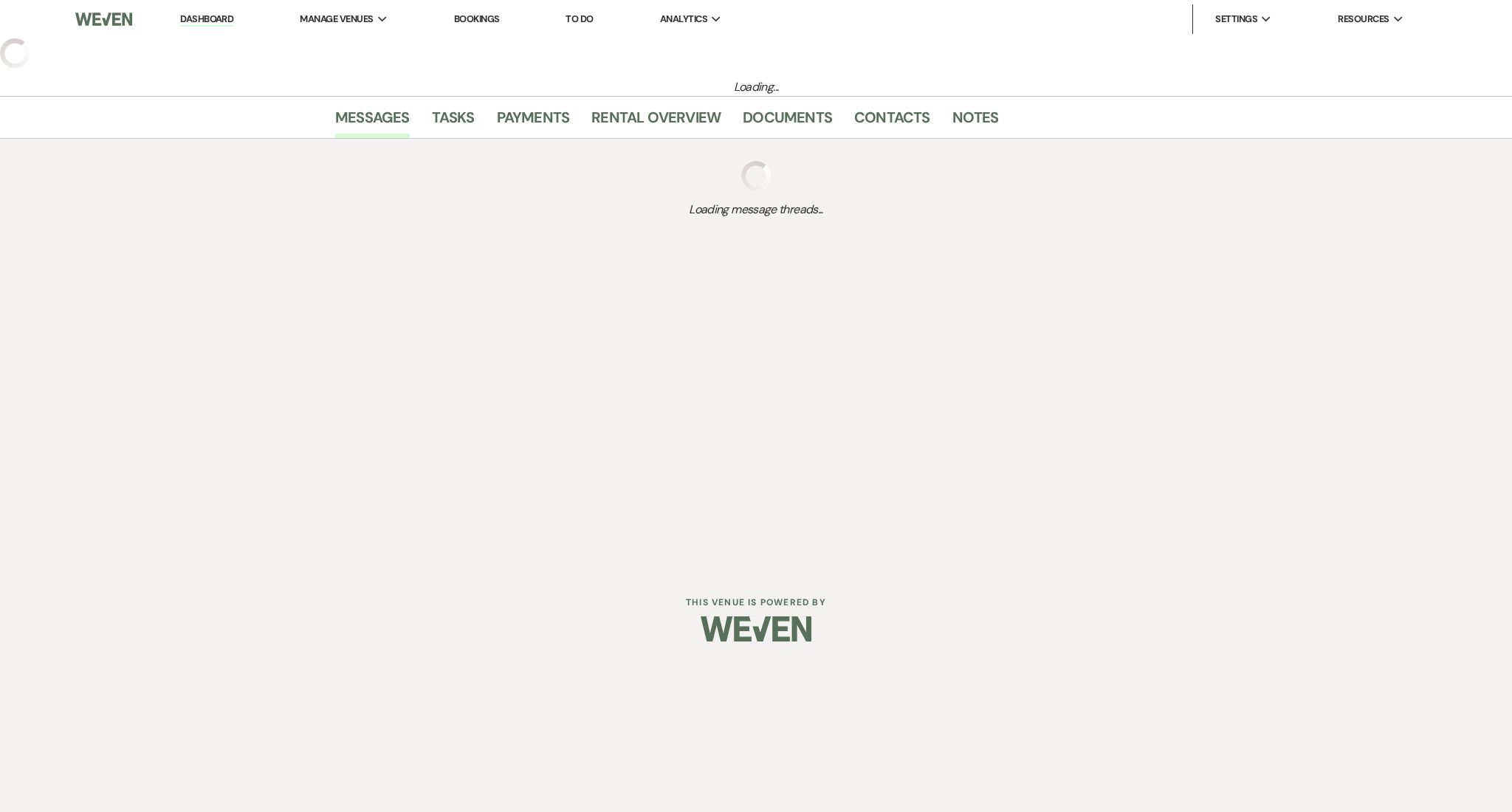
select select "3"
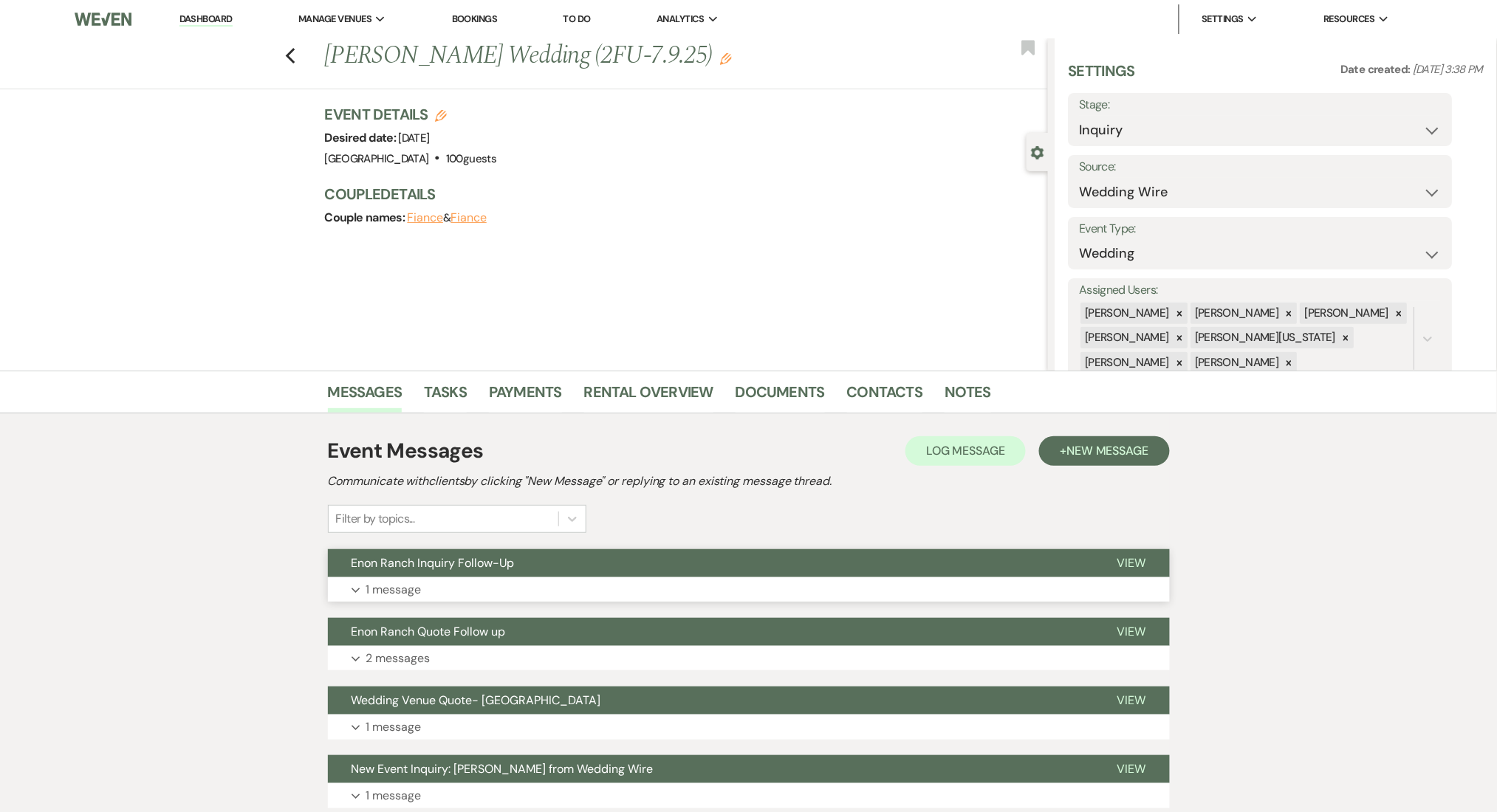
click at [427, 590] on button "Expand 1 message" at bounding box center [748, 590] width 842 height 25
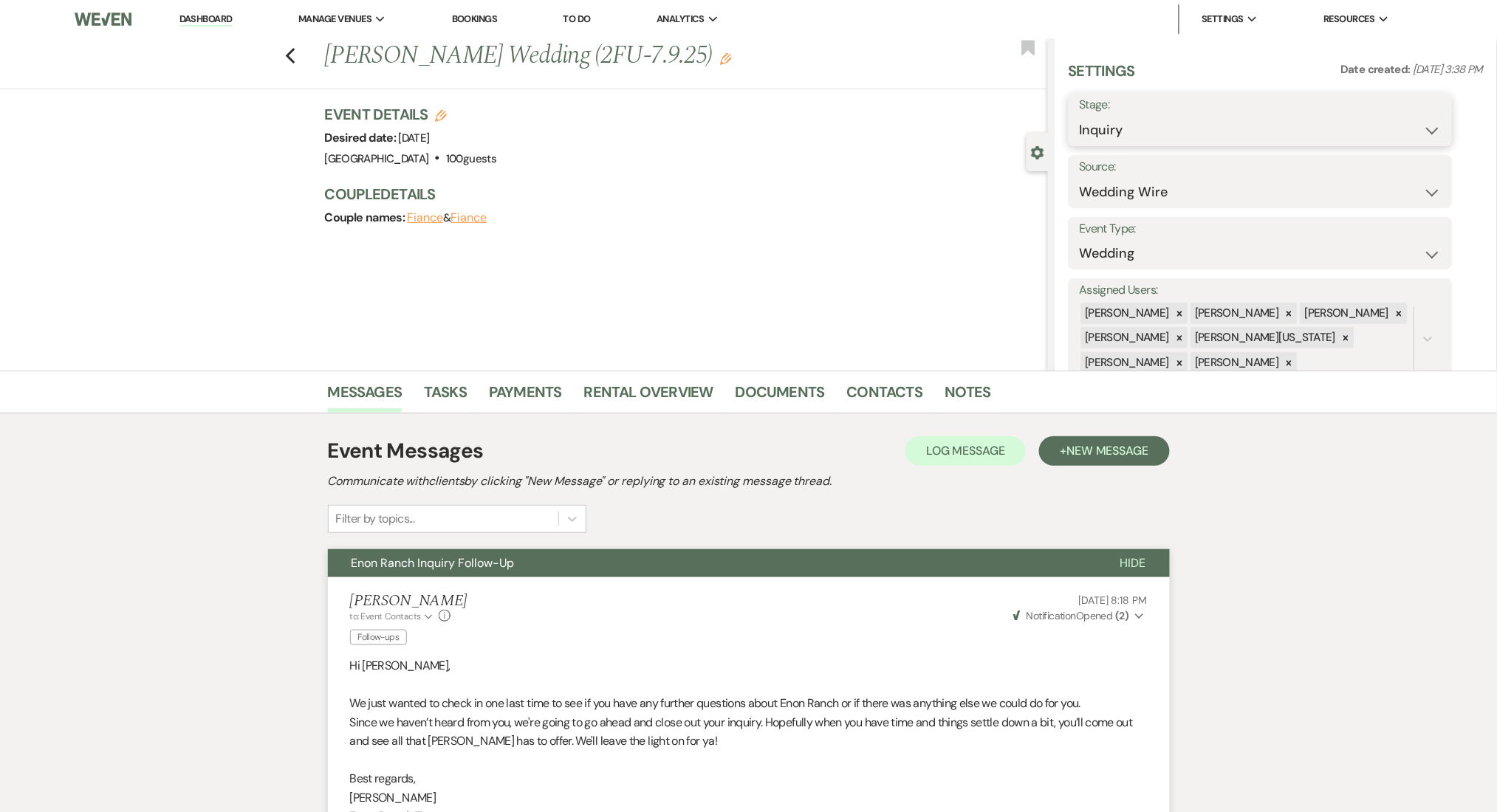
click at [1159, 131] on select "Inquiry Follow Up Tour Requested Tour Confirmed Toured Proposal Sent Booked Lost" at bounding box center [1260, 130] width 362 height 29
click at [1151, 134] on select "Inquiry Follow Up Tour Requested Tour Confirmed Toured Proposal Sent Booked Lost" at bounding box center [1260, 130] width 362 height 29
select select "8"
click at [1080, 116] on select "Inquiry Follow Up Tour Requested Tour Confirmed Toured Proposal Sent Booked Lost" at bounding box center [1260, 130] width 362 height 29
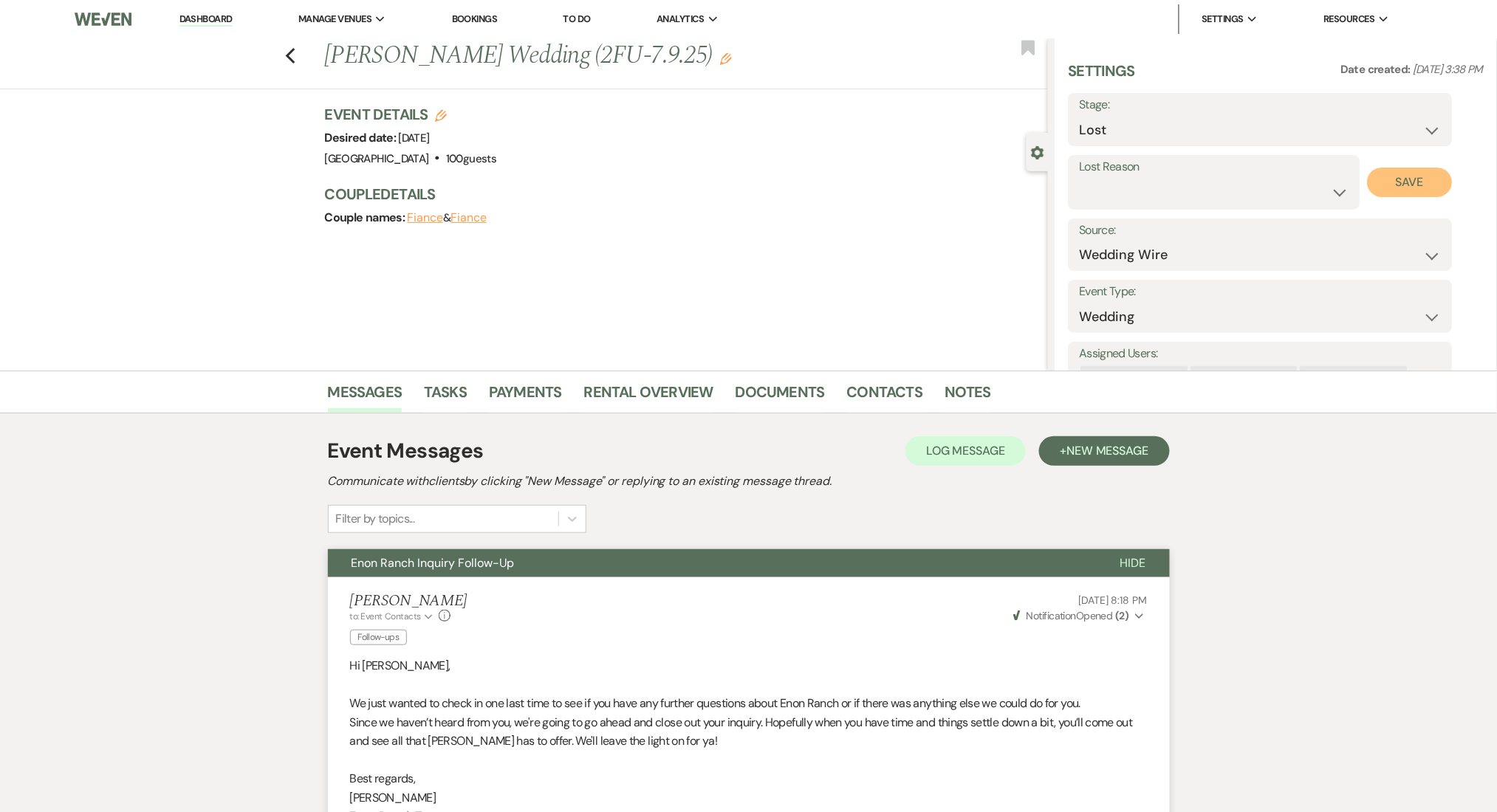
click at [1412, 178] on button "Save" at bounding box center [1409, 182] width 85 height 30
click at [305, 56] on div "Previous Kirk's Wedding (2FU-7.9.25) Edit Bookmark" at bounding box center [520, 63] width 1055 height 51
click at [291, 50] on div "Previous Kirk's Wedding (2FU-7.9.25) Edit Bookmark" at bounding box center [520, 63] width 1055 height 51
click at [295, 60] on use "button" at bounding box center [289, 56] width 10 height 16
select select "8"
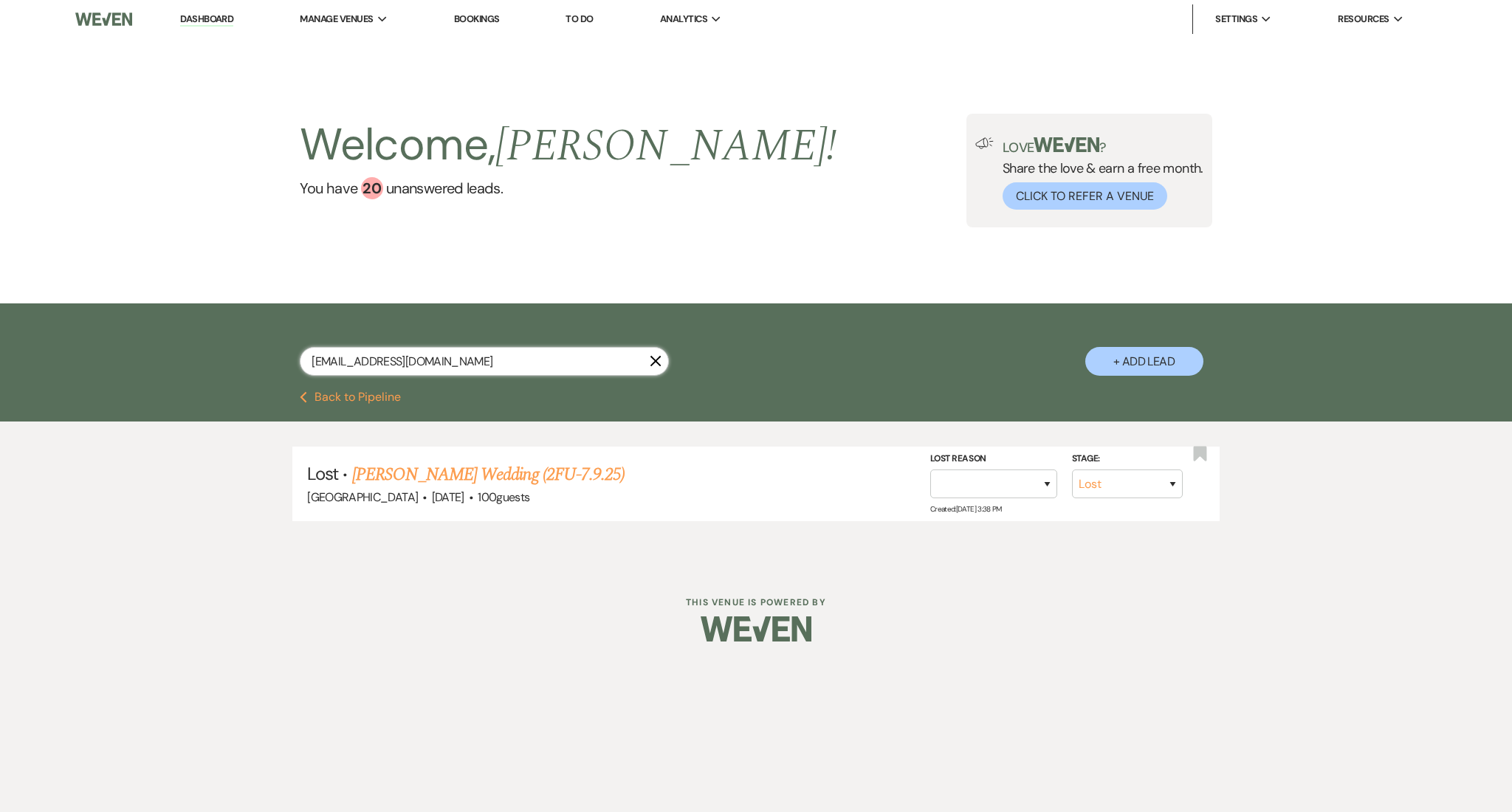
drag, startPoint x: 475, startPoint y: 356, endPoint x: 292, endPoint y: 365, distance: 183.2
click at [294, 366] on div "exotictransport1@gmail.com X + Add Lead" at bounding box center [756, 349] width 1063 height 77
paste input "cbvette87"
type input "cbvette87@gmail.com"
click at [440, 472] on link "Colvette Brown's Wedding" at bounding box center [466, 475] width 187 height 27
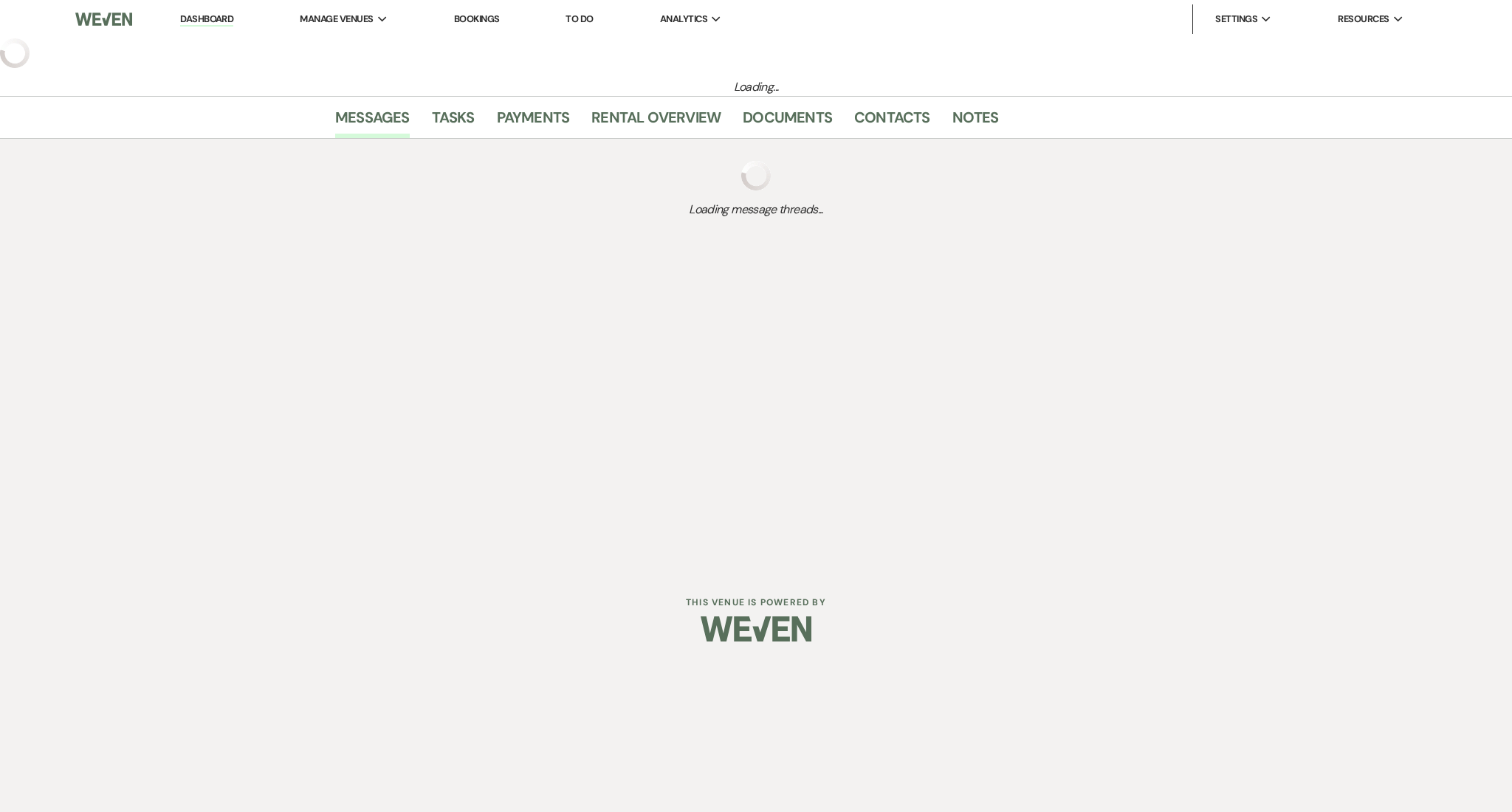
select select "3"
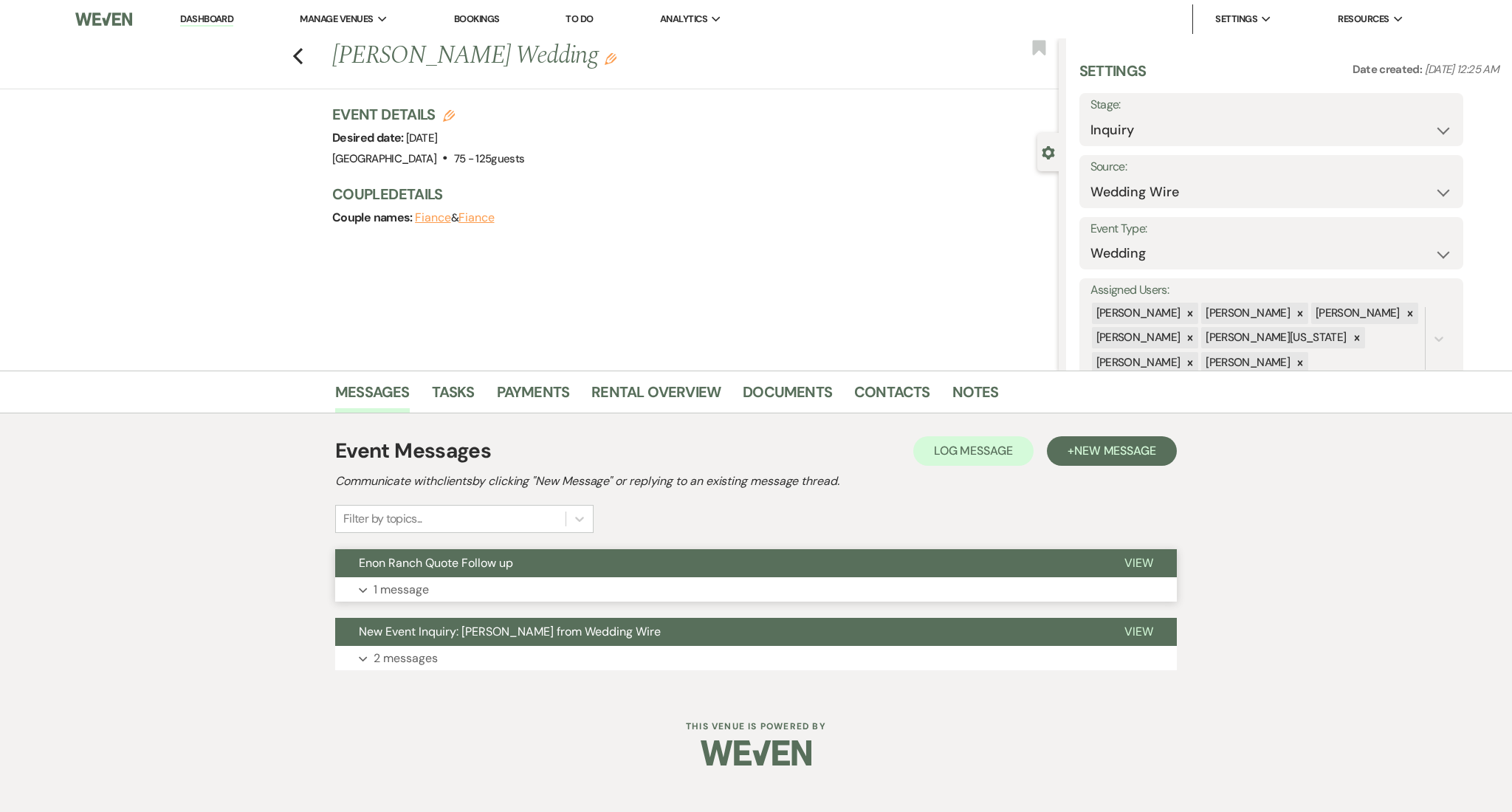
click at [526, 577] on button "Expand 1 message" at bounding box center [756, 590] width 842 height 25
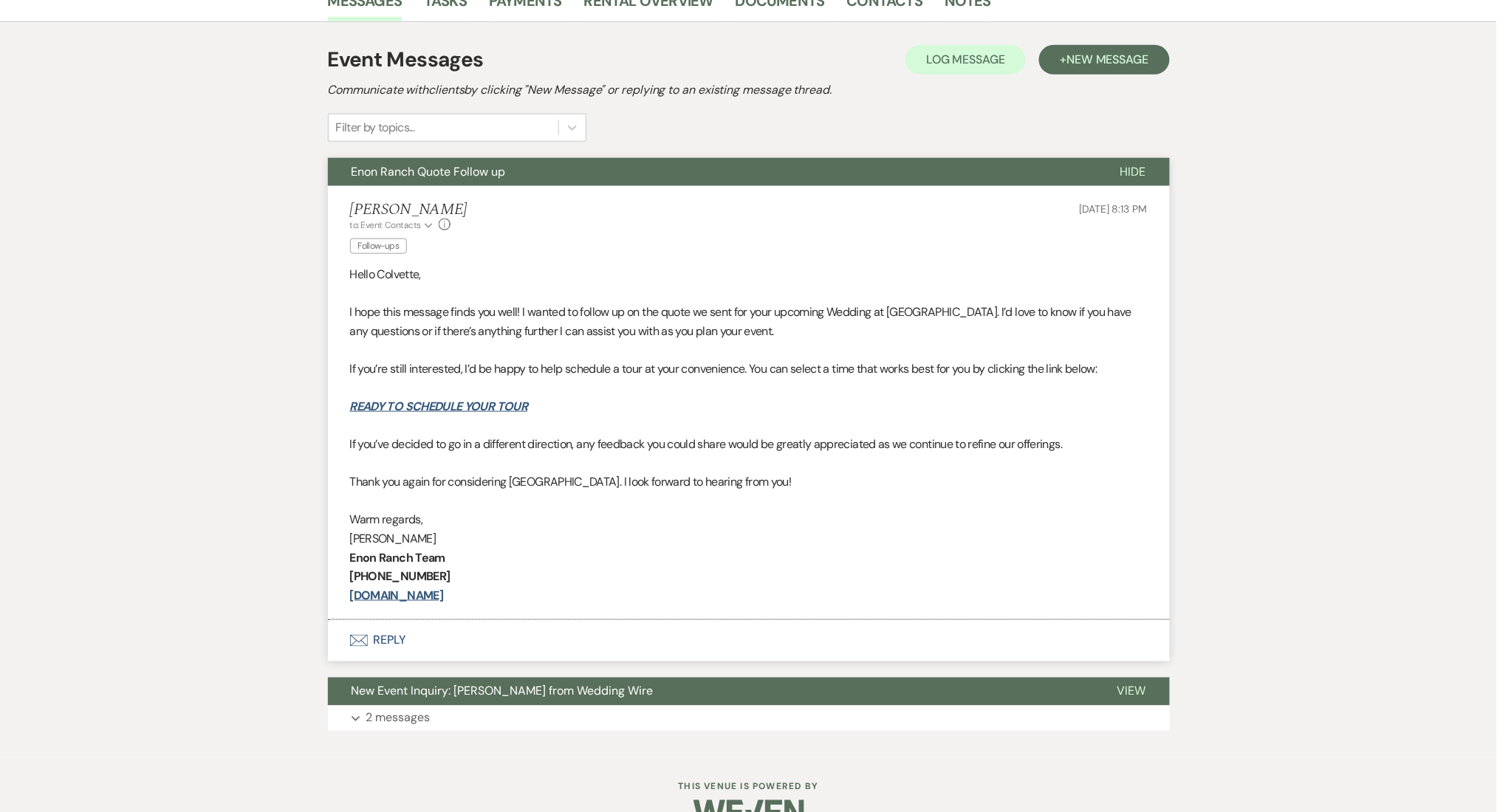
scroll to position [394, 0]
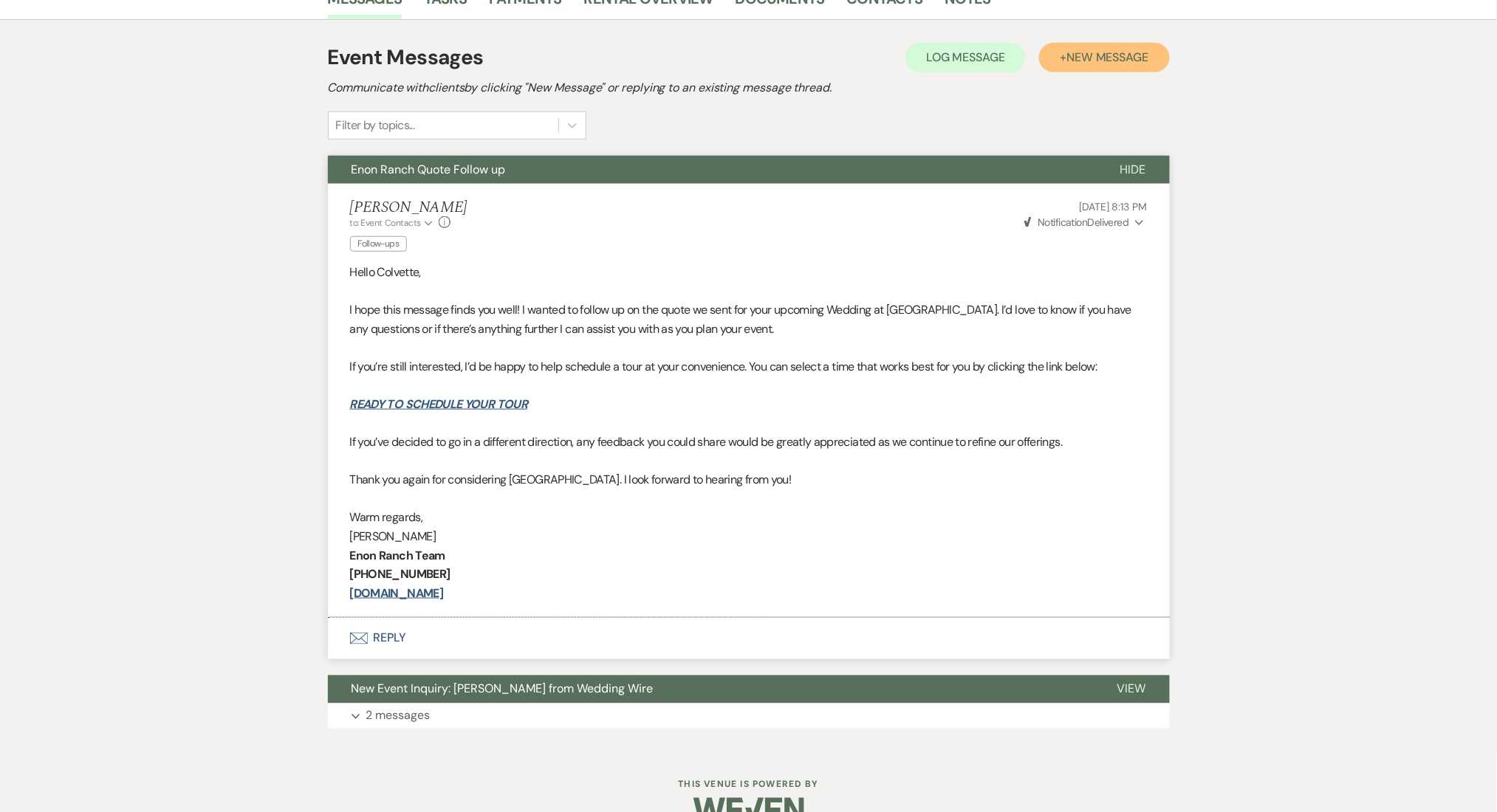
click at [1076, 64] on button "+ New Message" at bounding box center [1104, 57] width 130 height 30
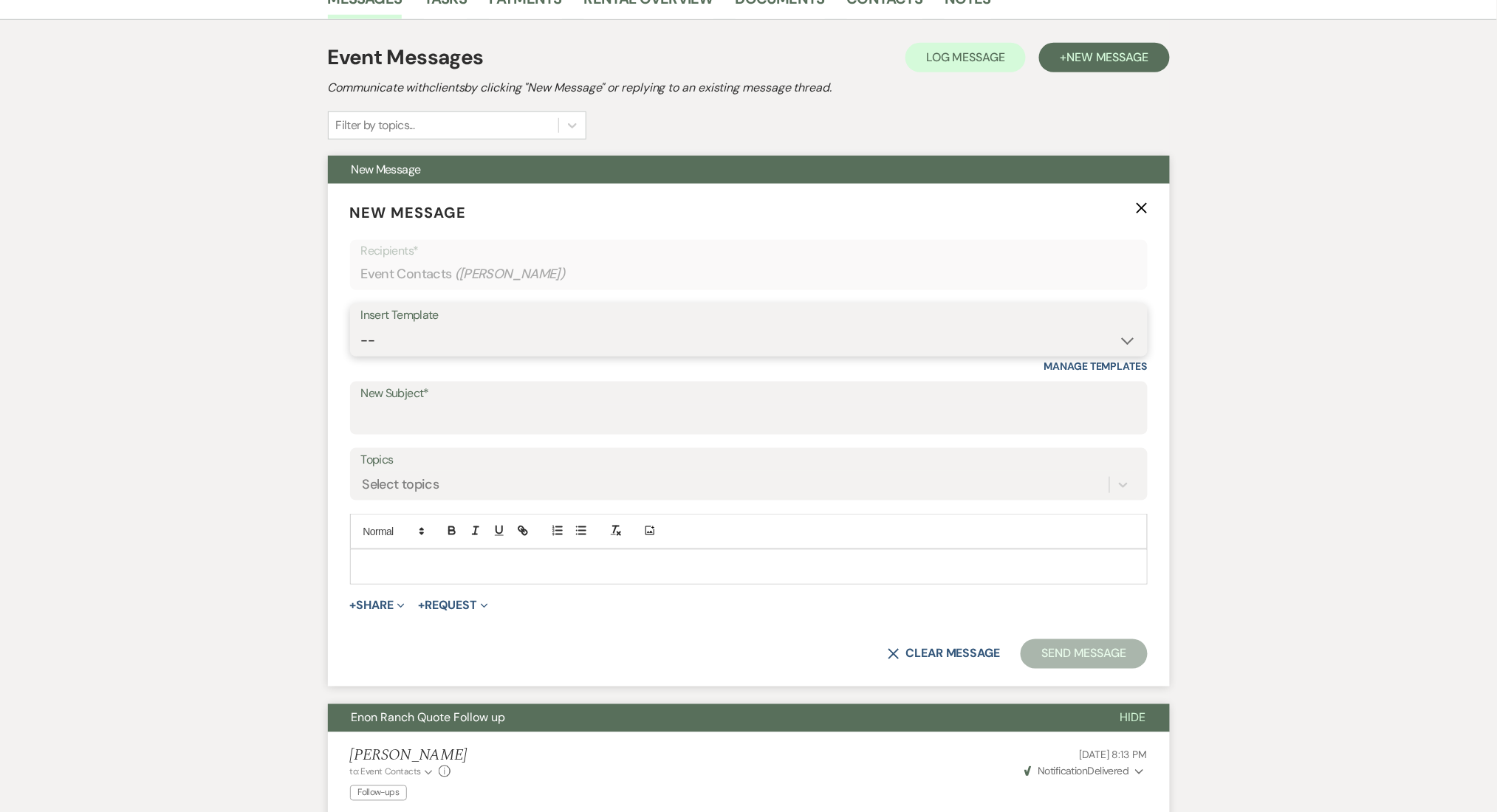
click at [456, 333] on select "-- Inquiry Follow Up Email #2 Contract Sending Template Payment Template Rental…" at bounding box center [749, 340] width 776 height 29
select select "4603"
click at [361, 326] on select "-- Inquiry Follow Up Email #2 Contract Sending Template Payment Template Rental…" at bounding box center [749, 340] width 776 height 29
type input "Checking In – Any Assistance Needed for Your Event?"
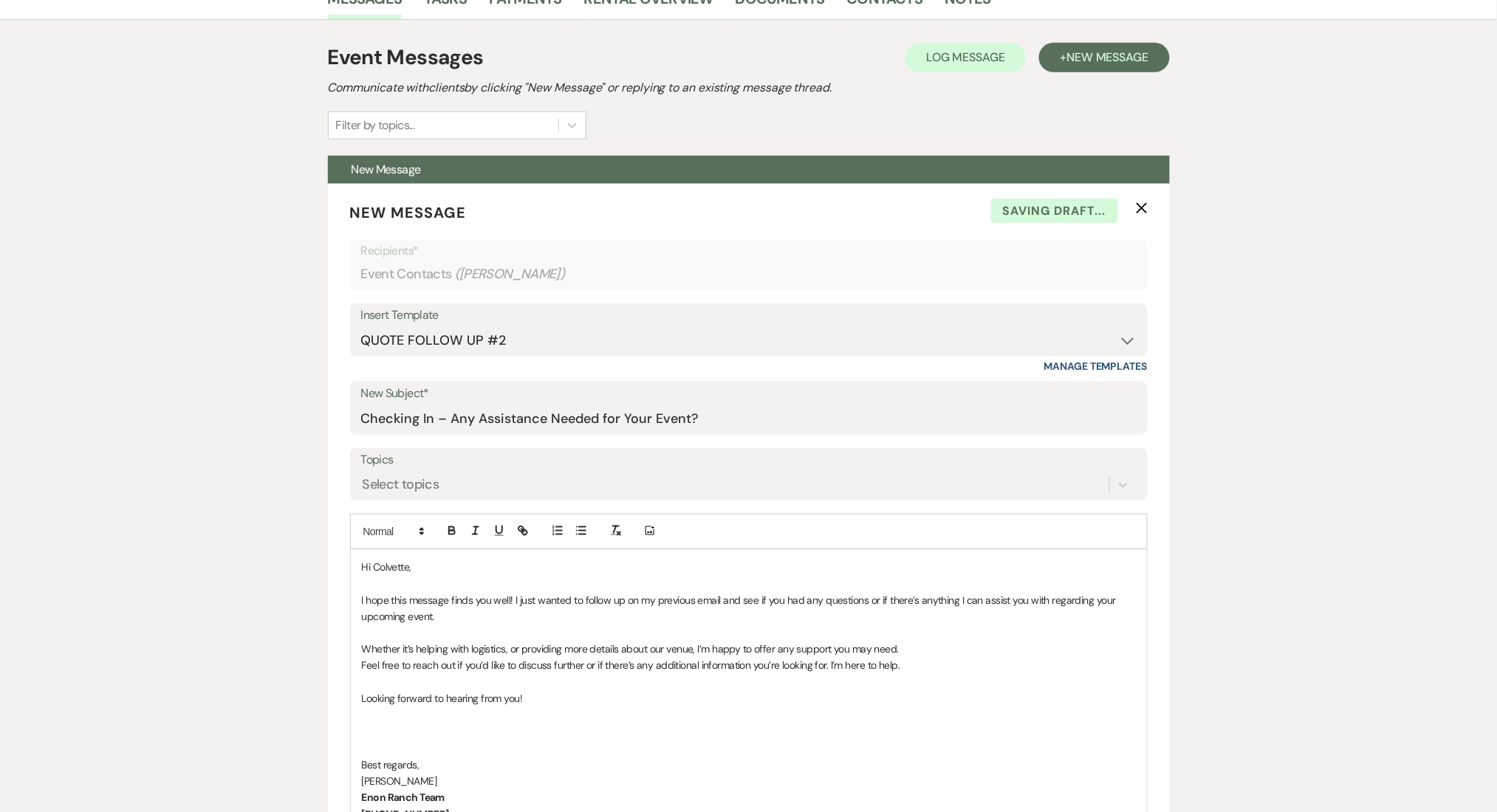
click at [216, 431] on div "Messages Tasks Payments Rental Overview Documents Contacts Notes Event Messages…" at bounding box center [748, 771] width 1497 height 1587
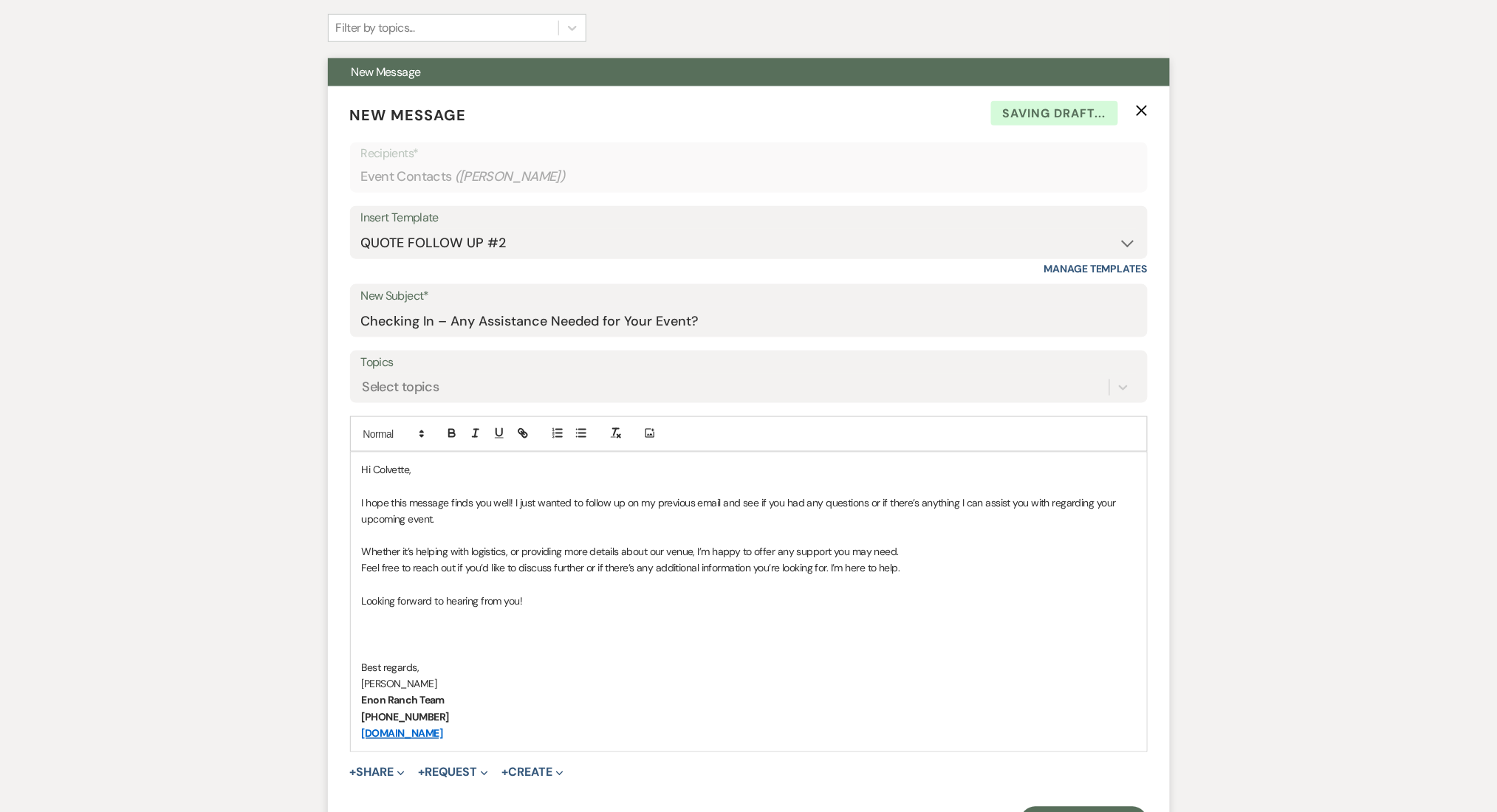
scroll to position [590, 0]
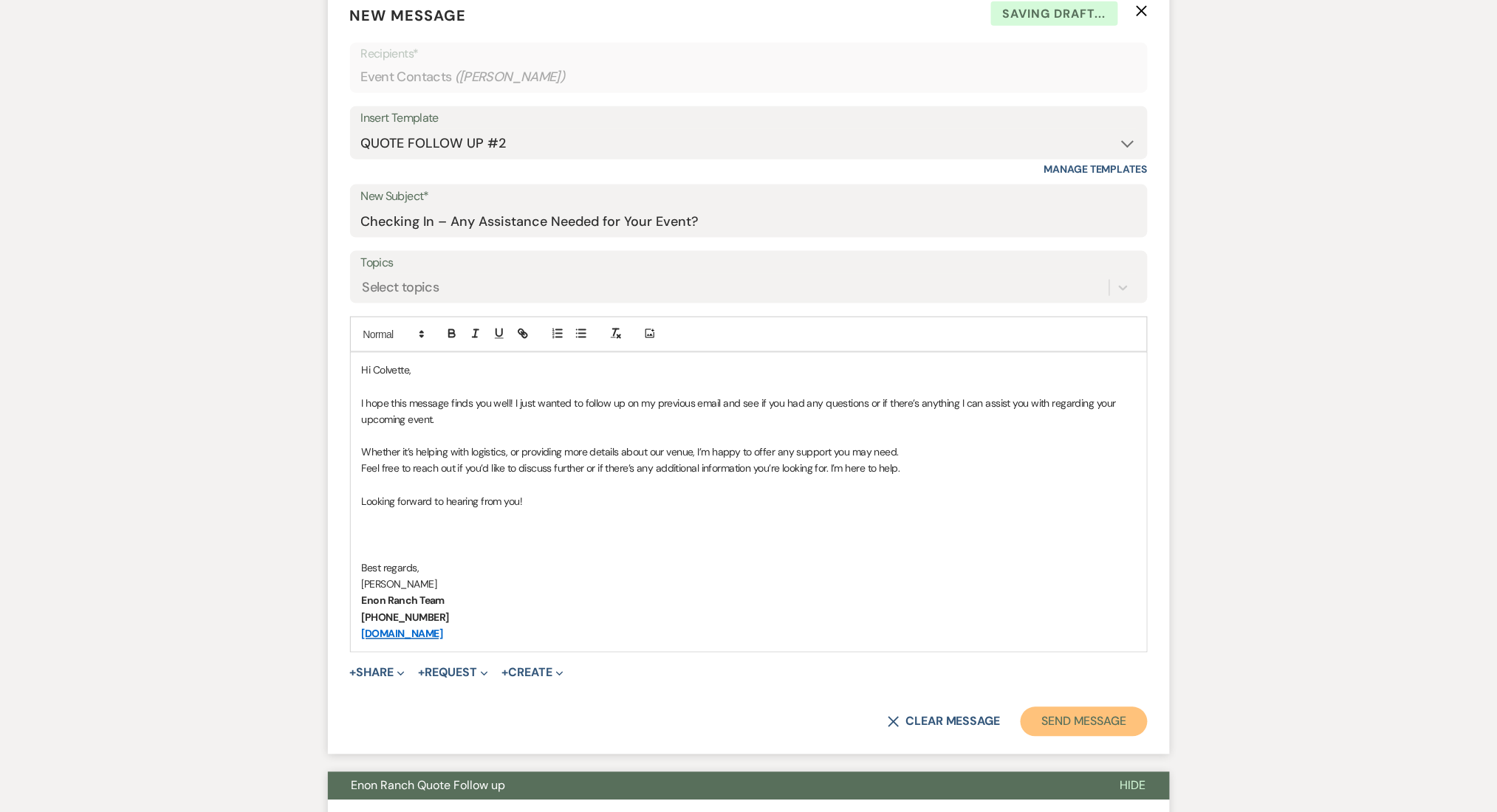
click at [1064, 735] on button "Send Message" at bounding box center [1084, 722] width 126 height 30
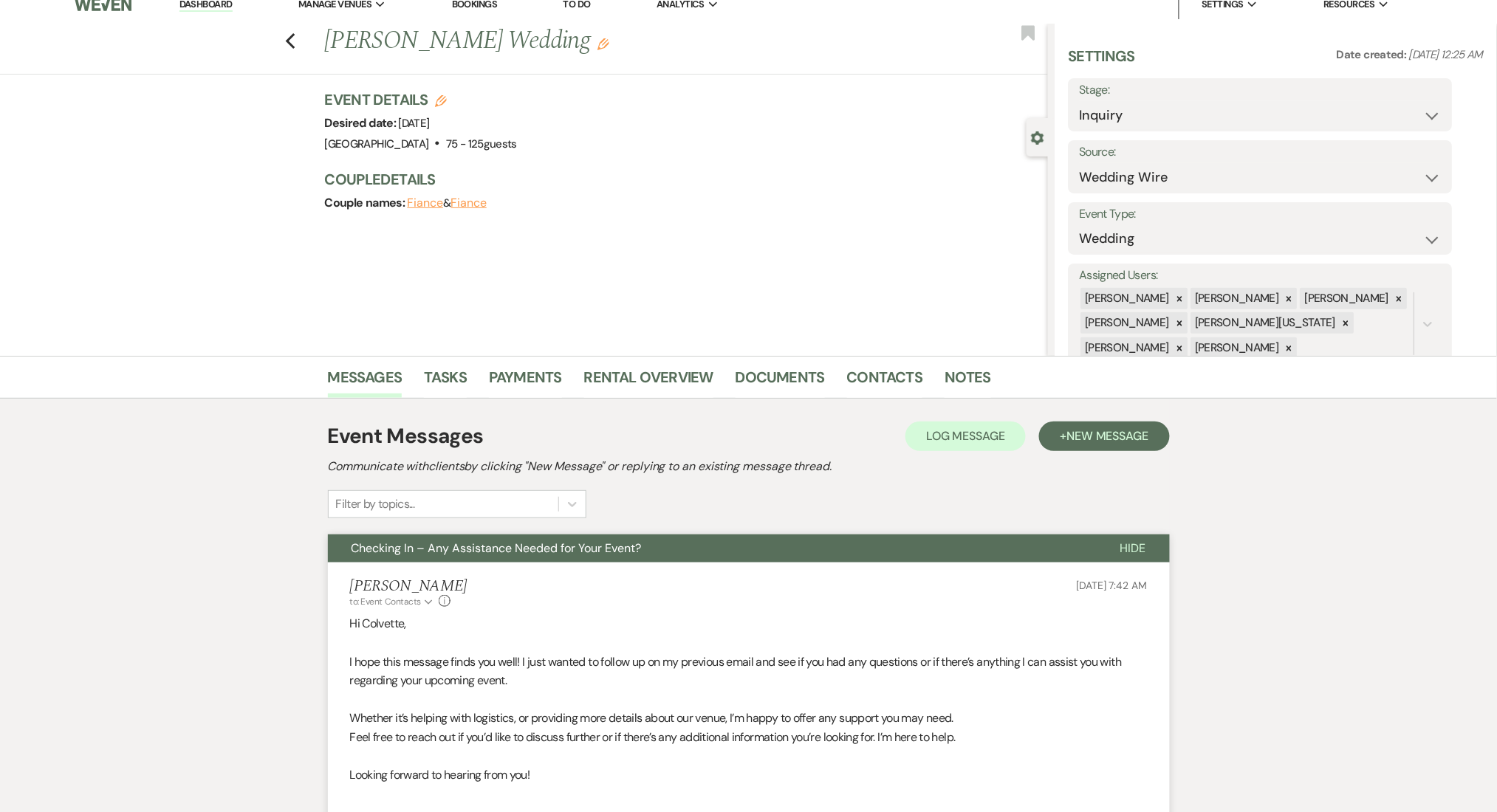
scroll to position [0, 0]
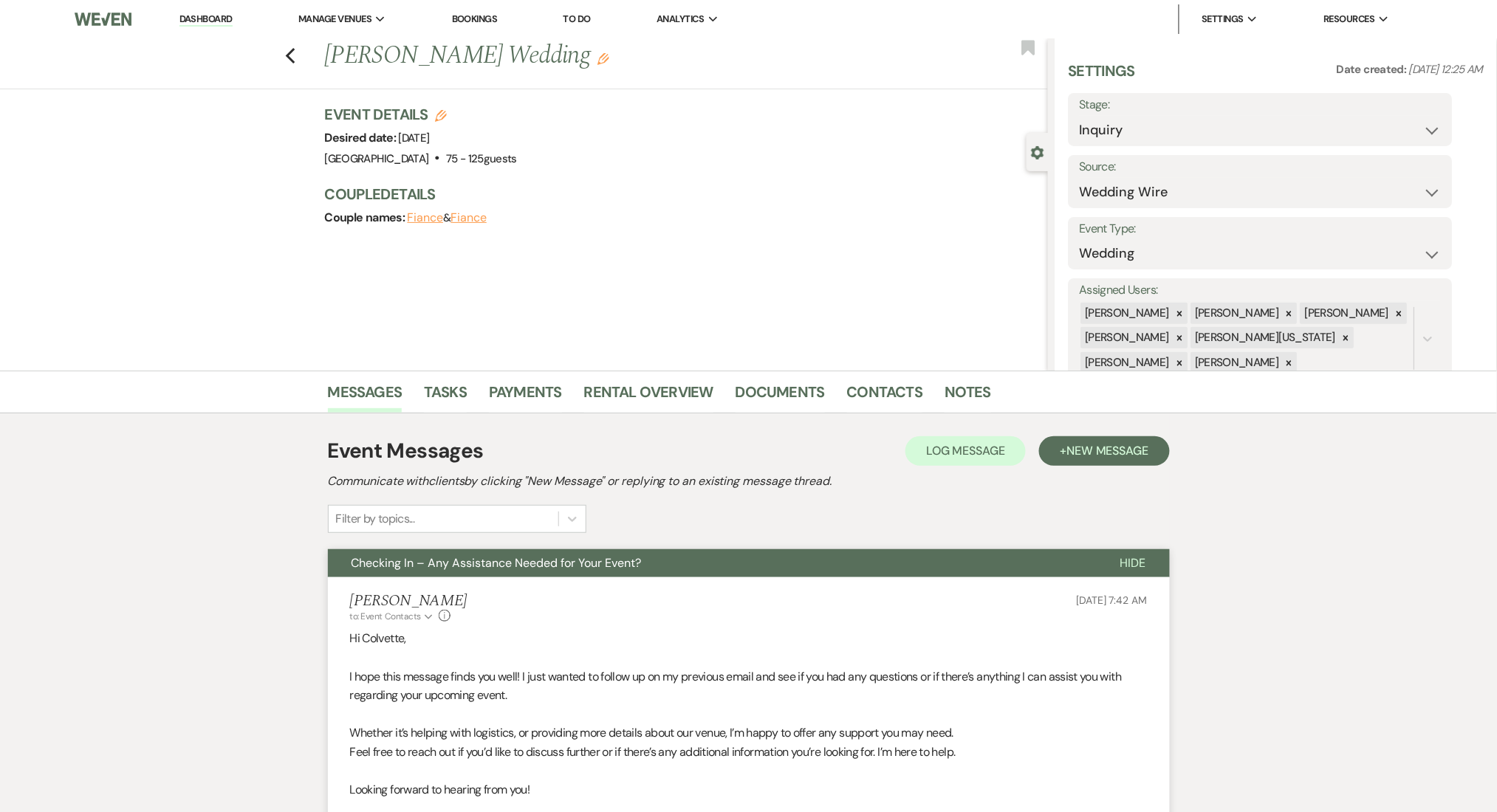
click at [303, 50] on div "Previous Colvette Brown's Wedding Edit Bookmark" at bounding box center [520, 63] width 1055 height 51
click at [289, 51] on div "Previous Colvette Brown's Wedding Edit Bookmark" at bounding box center [520, 63] width 1055 height 51
click at [296, 52] on icon "Previous" at bounding box center [290, 56] width 11 height 18
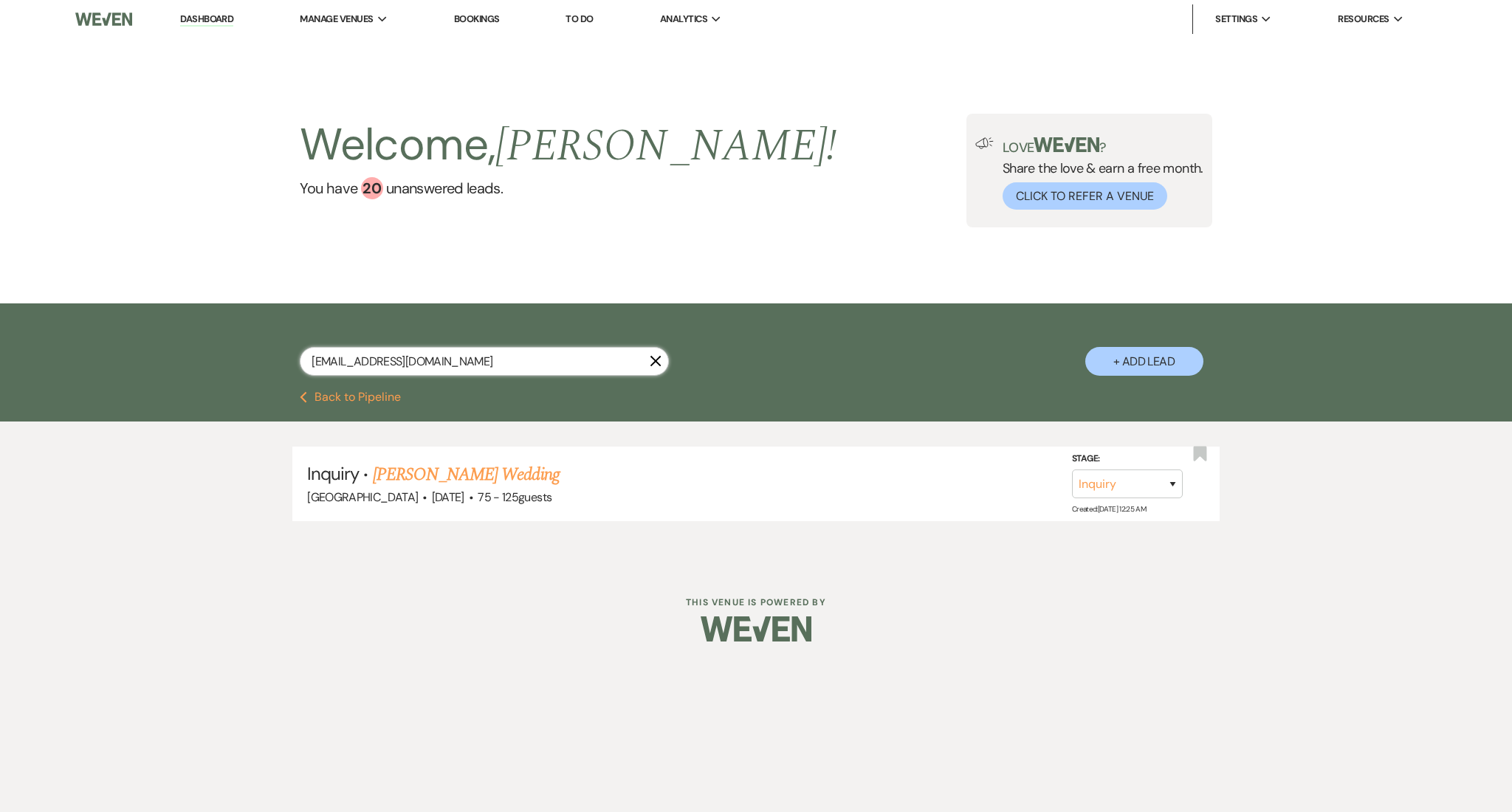
drag, startPoint x: 294, startPoint y: 351, endPoint x: 86, endPoint y: 340, distance: 208.3
click at [86, 340] on div "cbvette87@gmail.com X + Add Lead" at bounding box center [756, 347] width 1512 height 88
paste input "lcmanning74"
type input "lcmanning74@gmail.com"
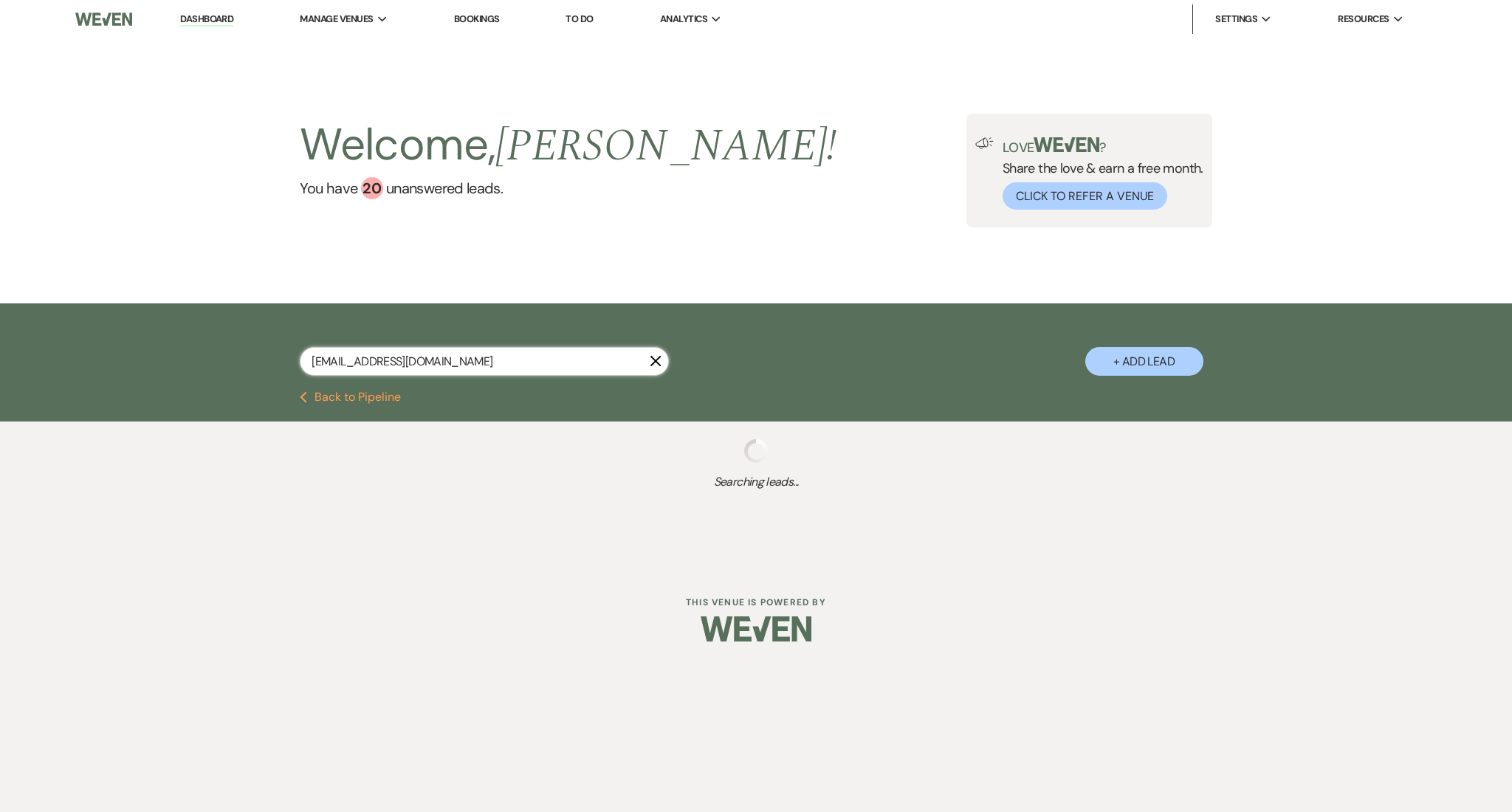
select select "8"
select select "1"
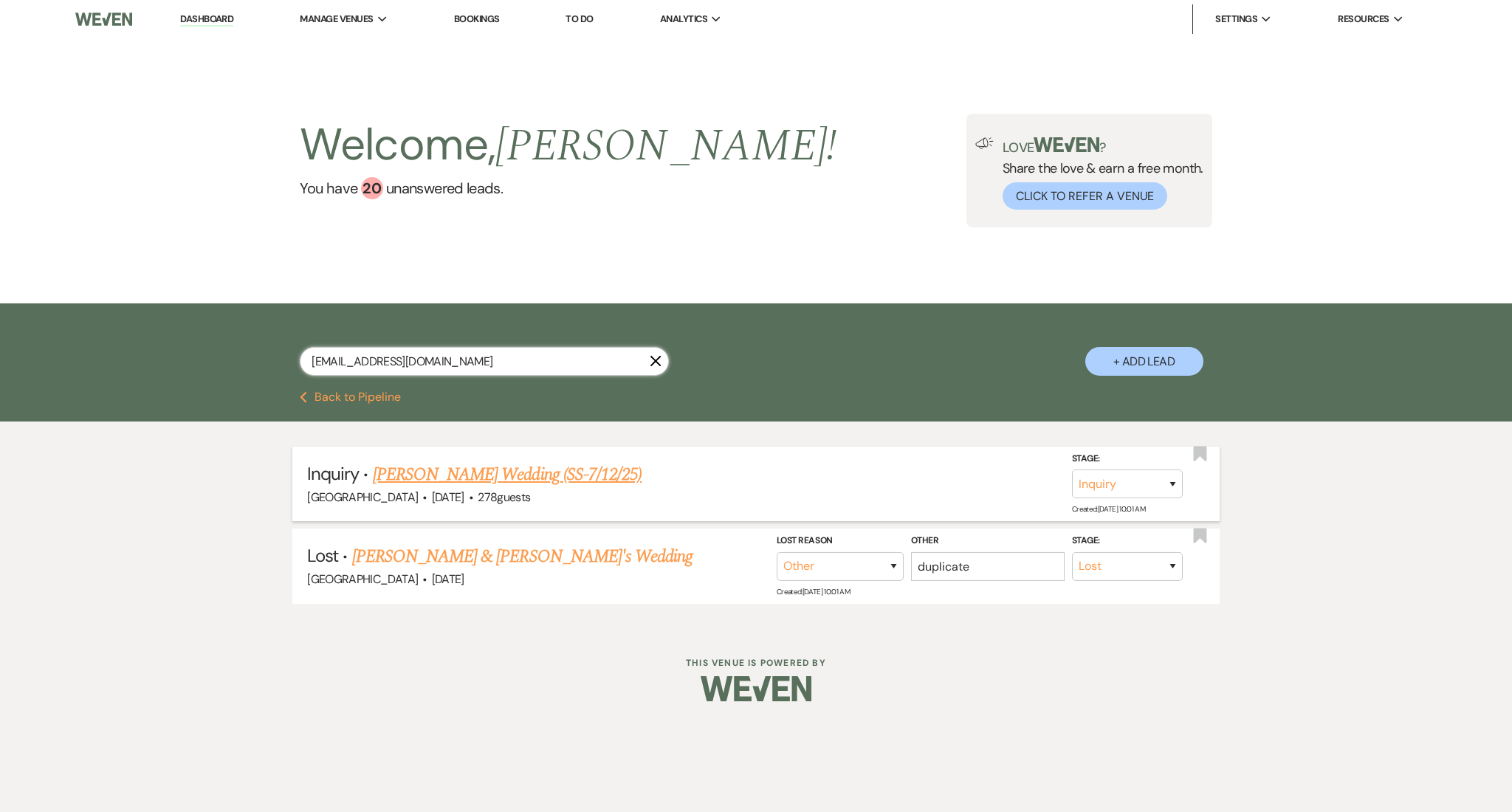
type input "lcmanning74@gmail.com"
click at [528, 472] on link "Lorraine Manning's Wedding (SS-7/12/25)" at bounding box center [507, 475] width 269 height 27
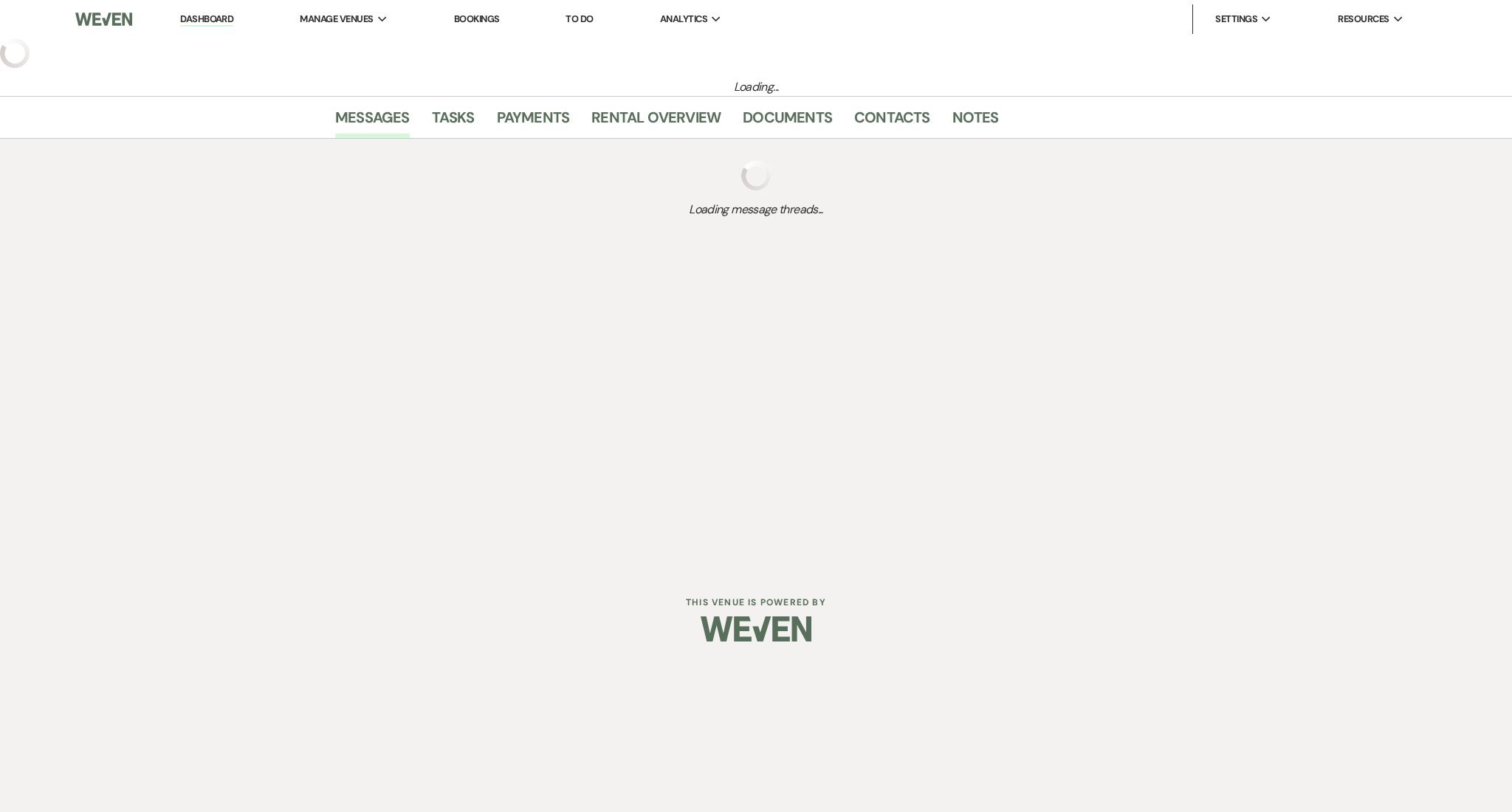
select select "26"
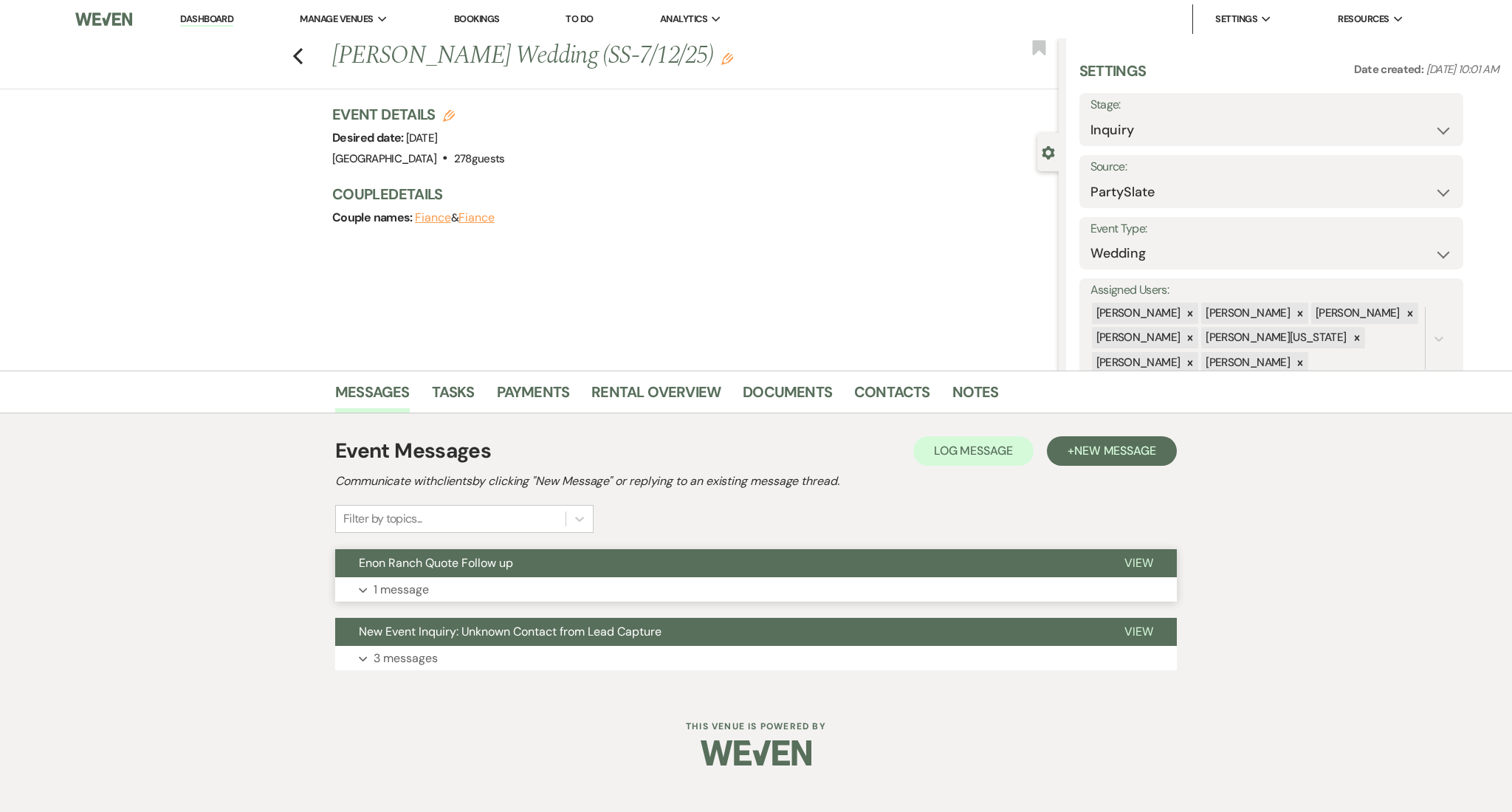
click at [565, 580] on button "Expand 1 message" at bounding box center [756, 590] width 842 height 25
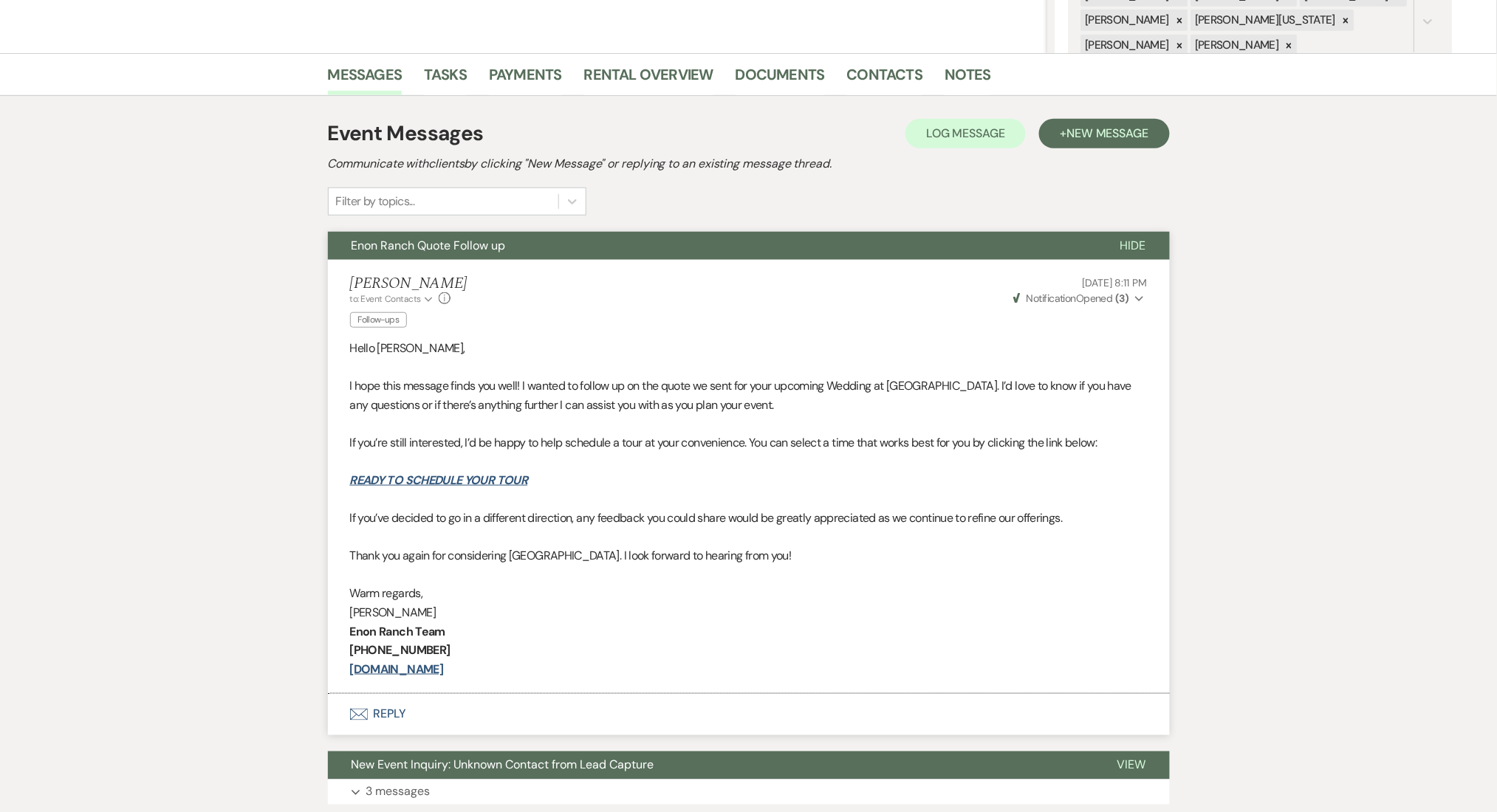
scroll to position [197, 0]
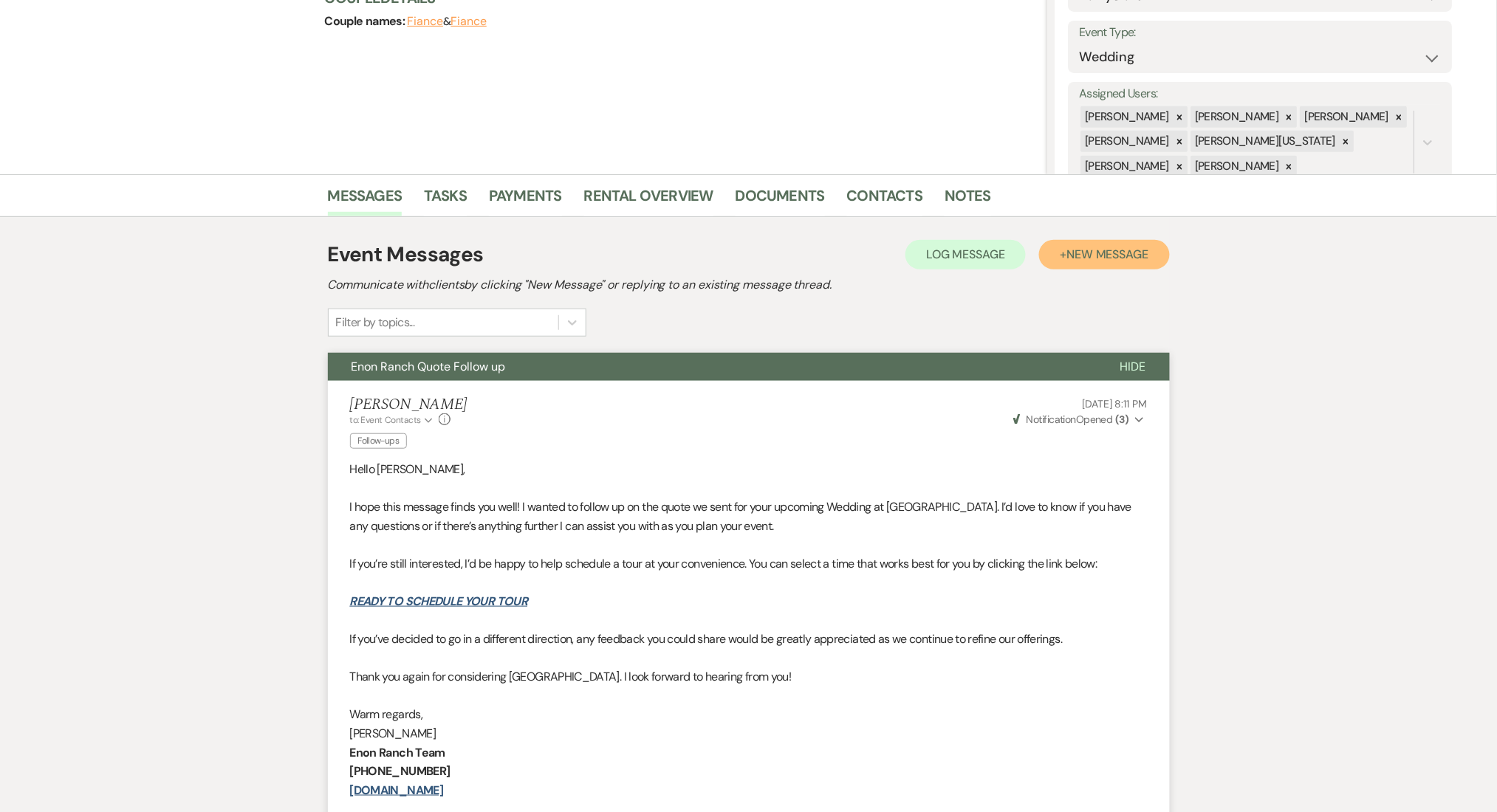
click at [1086, 251] on span "New Message" at bounding box center [1108, 254] width 82 height 15
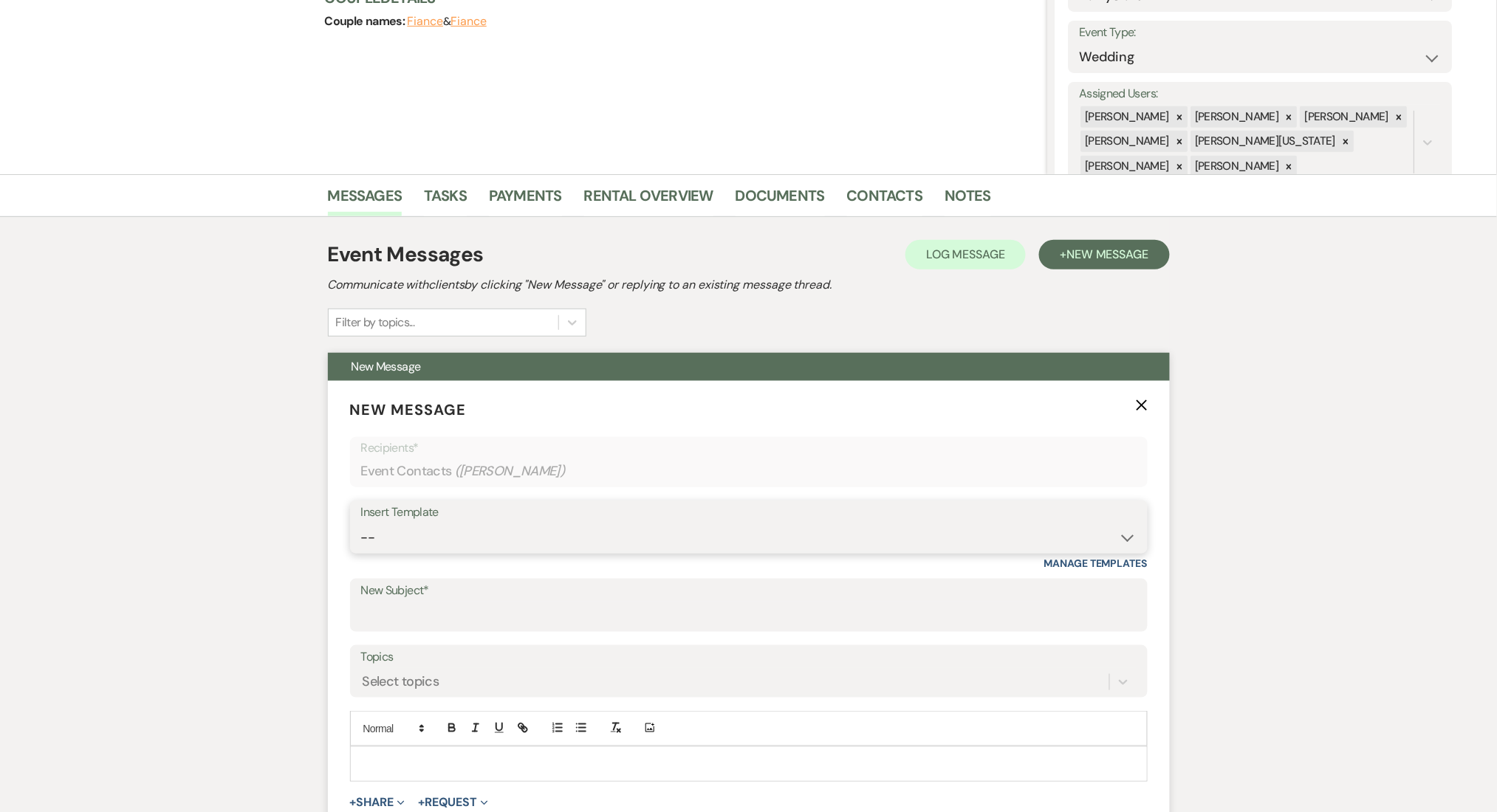
click at [479, 542] on select "-- Inquiry Follow Up Email #2 Contract Sending Template Payment Template Rental…" at bounding box center [749, 538] width 776 height 29
select select "4603"
click at [361, 523] on select "-- Inquiry Follow Up Email #2 Contract Sending Template Payment Template Rental…" at bounding box center [749, 538] width 776 height 29
type input "Checking In – Any Assistance Needed for Your Event?"
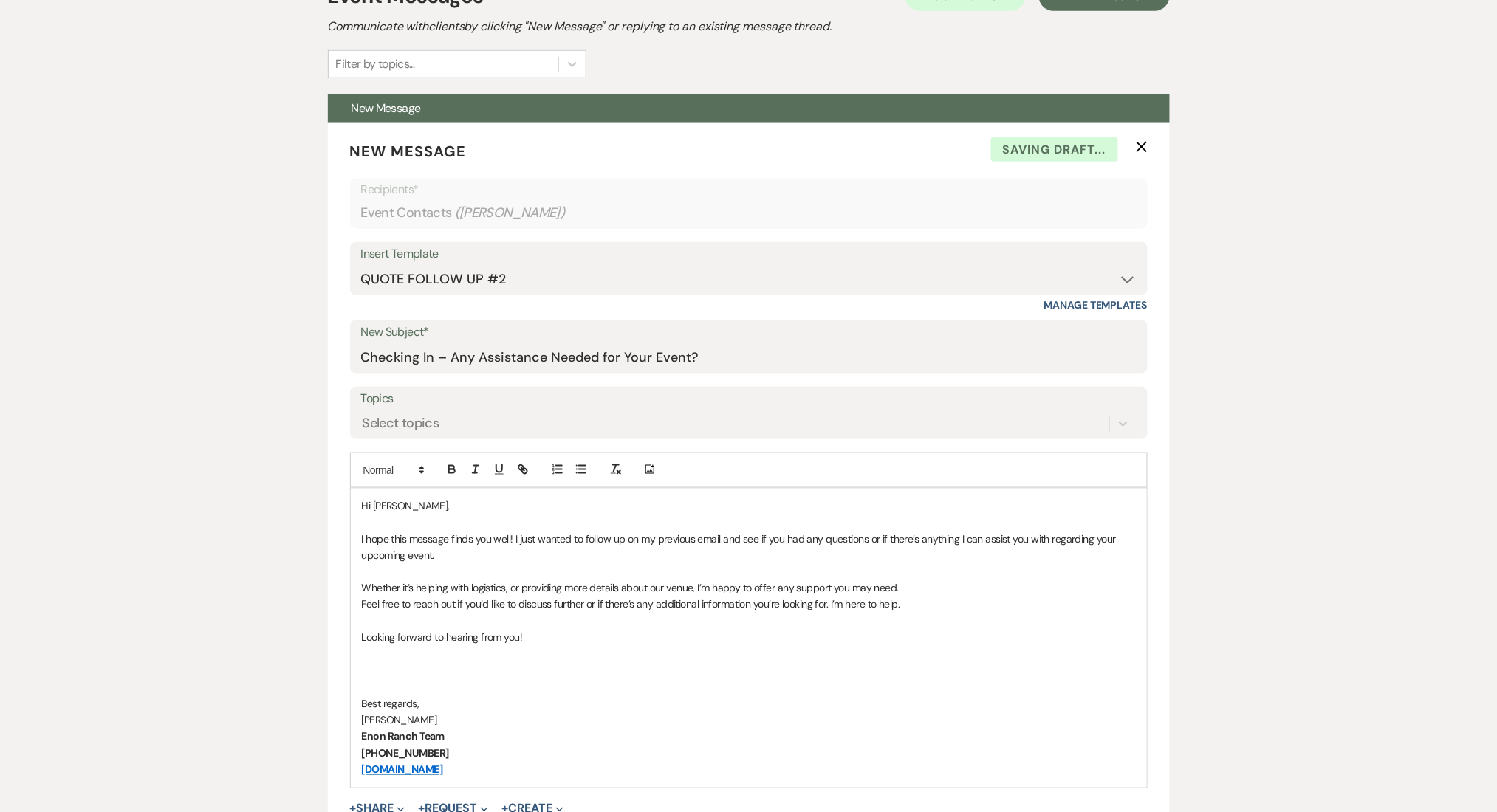
scroll to position [689, 0]
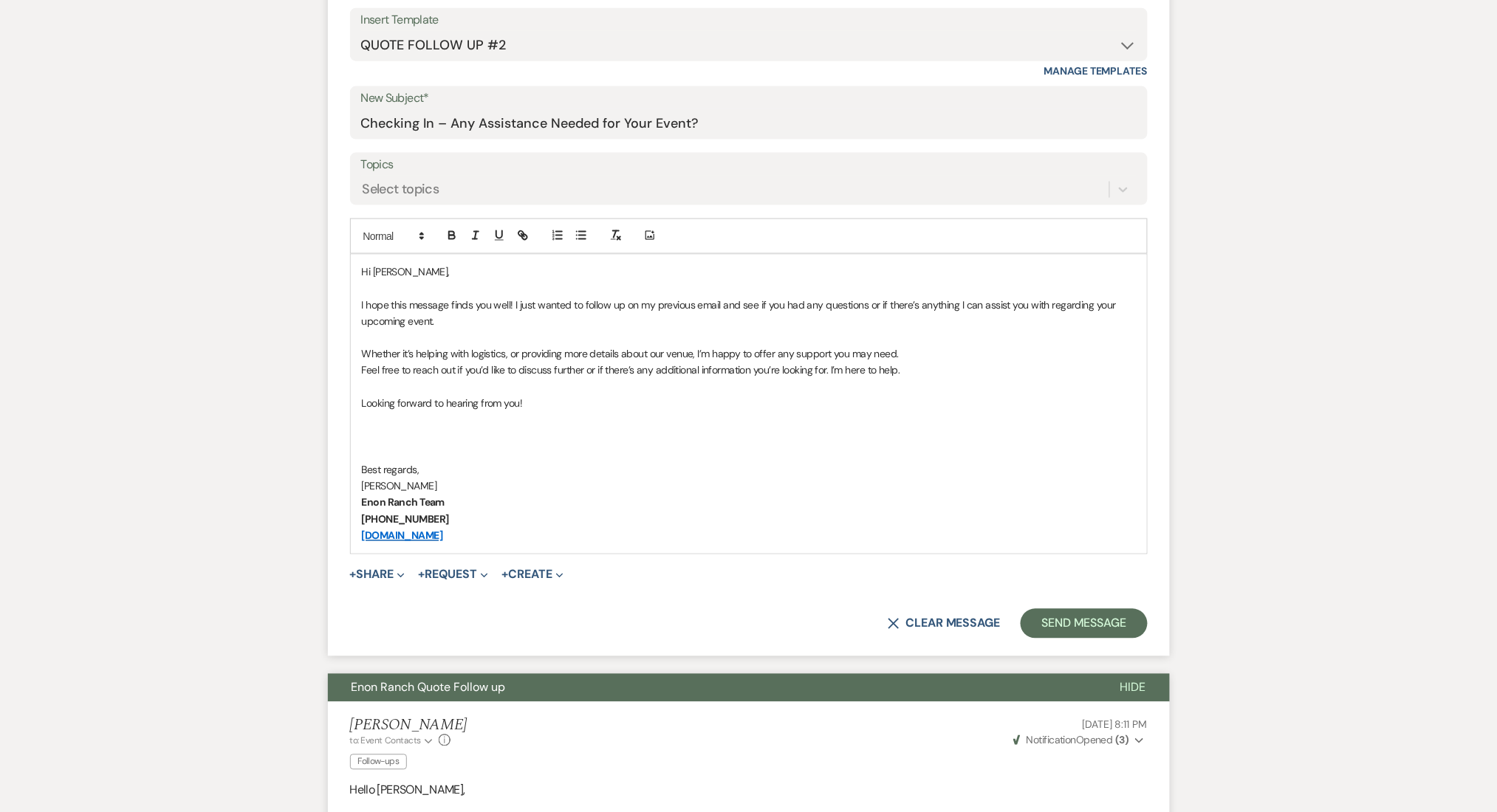
click at [1041, 644] on form "New Message X Saving draft... Recipients* Event Contacts ( Lorraine Manning ) I…" at bounding box center [748, 273] width 842 height 768
click at [1047, 626] on button "Send Message" at bounding box center [1084, 624] width 126 height 30
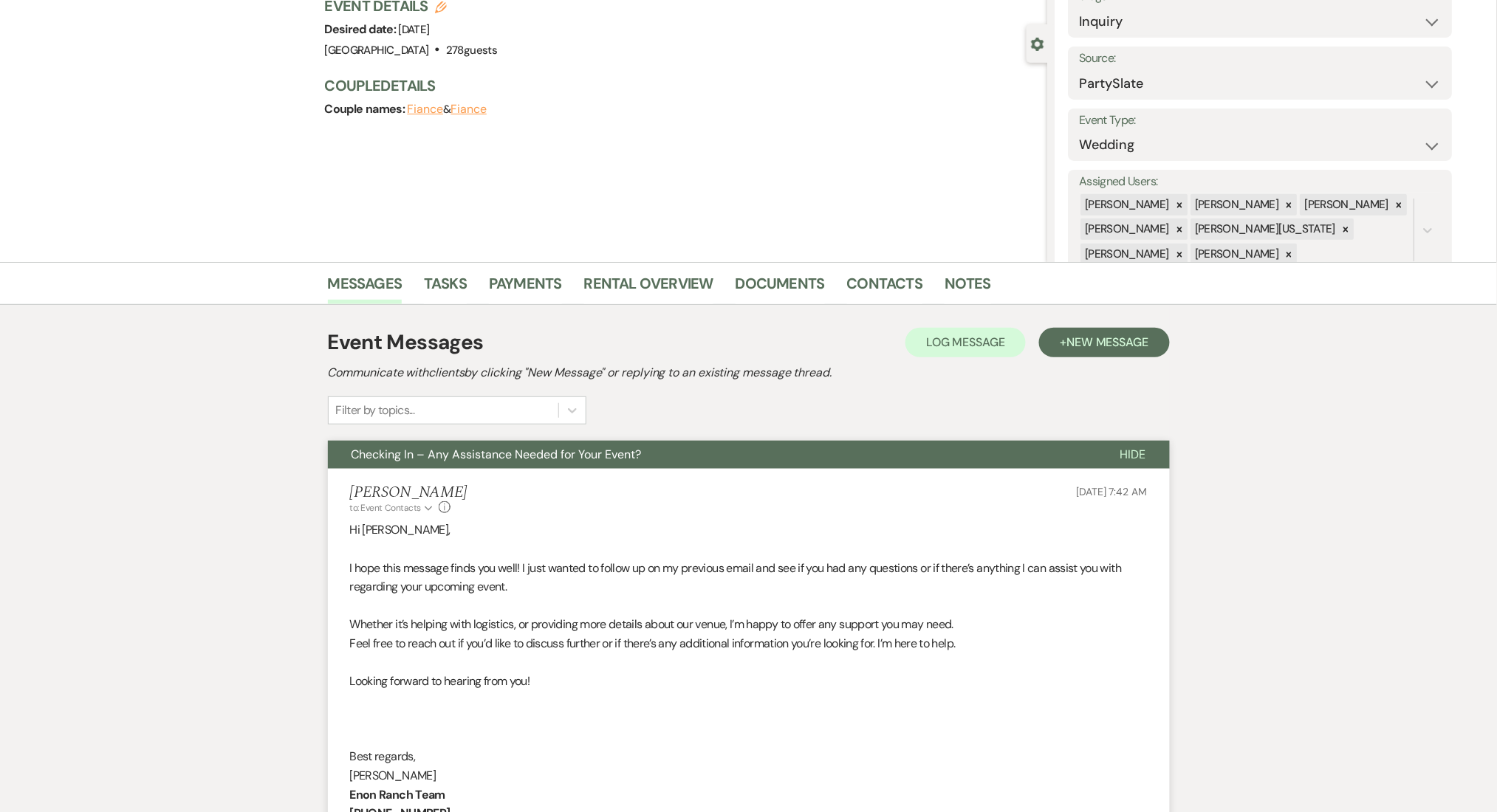
scroll to position [0, 0]
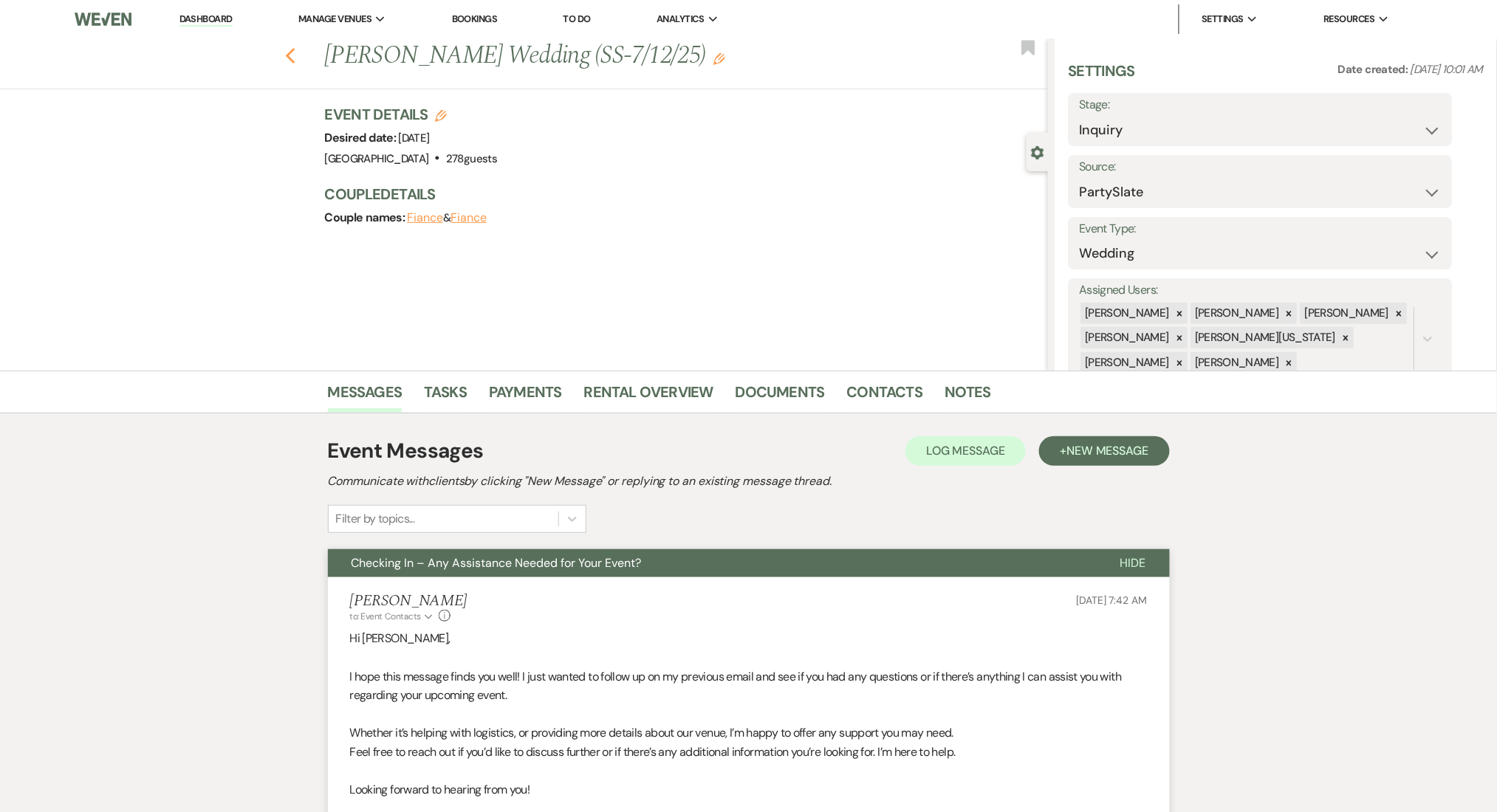
click at [294, 50] on icon "Previous" at bounding box center [290, 56] width 11 height 18
select select "8"
select select "1"
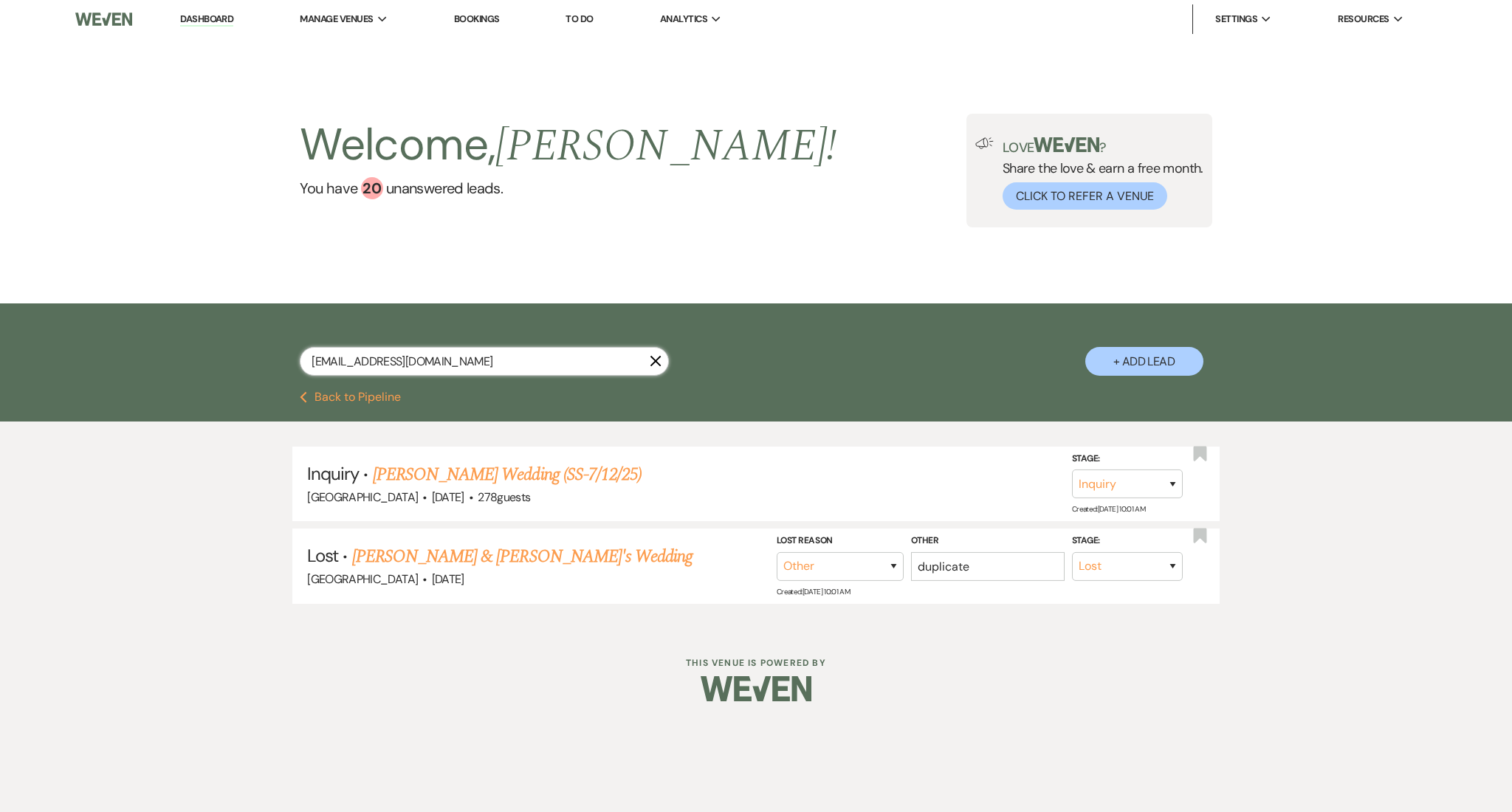
drag, startPoint x: 456, startPoint y: 369, endPoint x: 249, endPoint y: 349, distance: 208.0
click at [249, 349] on div "lcmanning74@gmail.com X + Add Lead" at bounding box center [756, 349] width 1063 height 77
paste input "baez.mandy@yahoo"
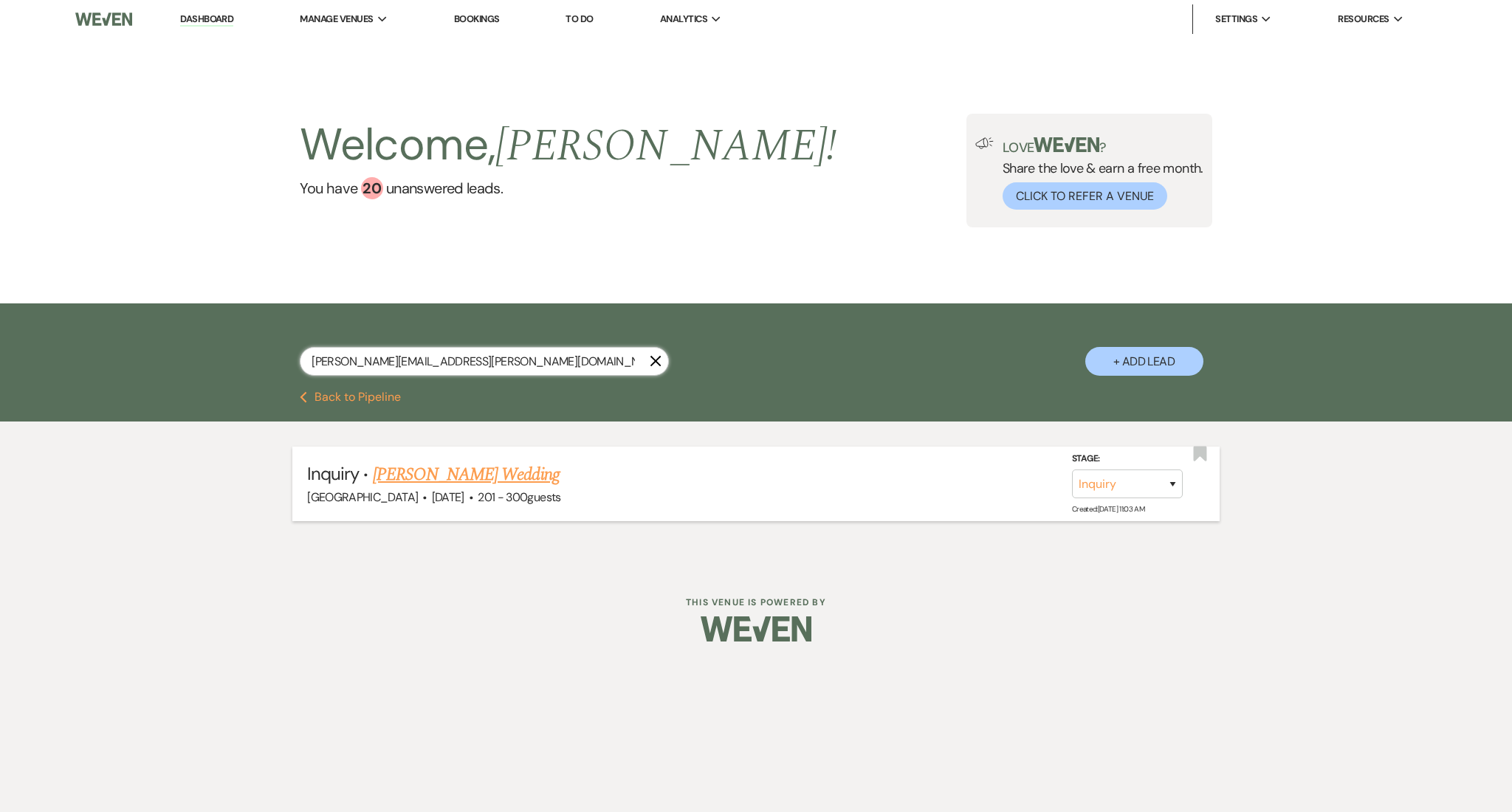
type input "baez.mandy@yahoo.com"
click at [490, 469] on link "Mandy Baez's Wedding" at bounding box center [466, 475] width 187 height 27
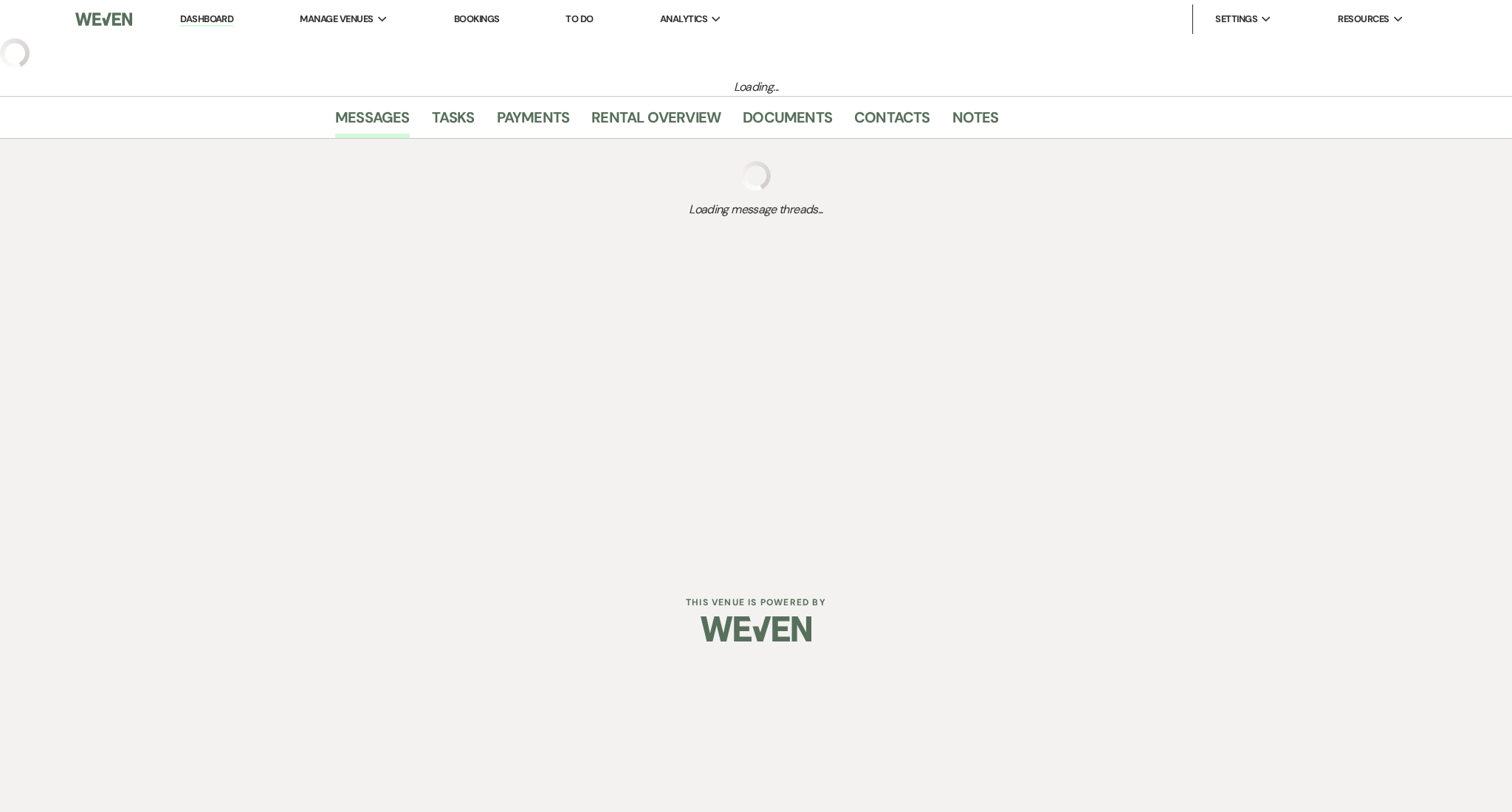
select select "2"
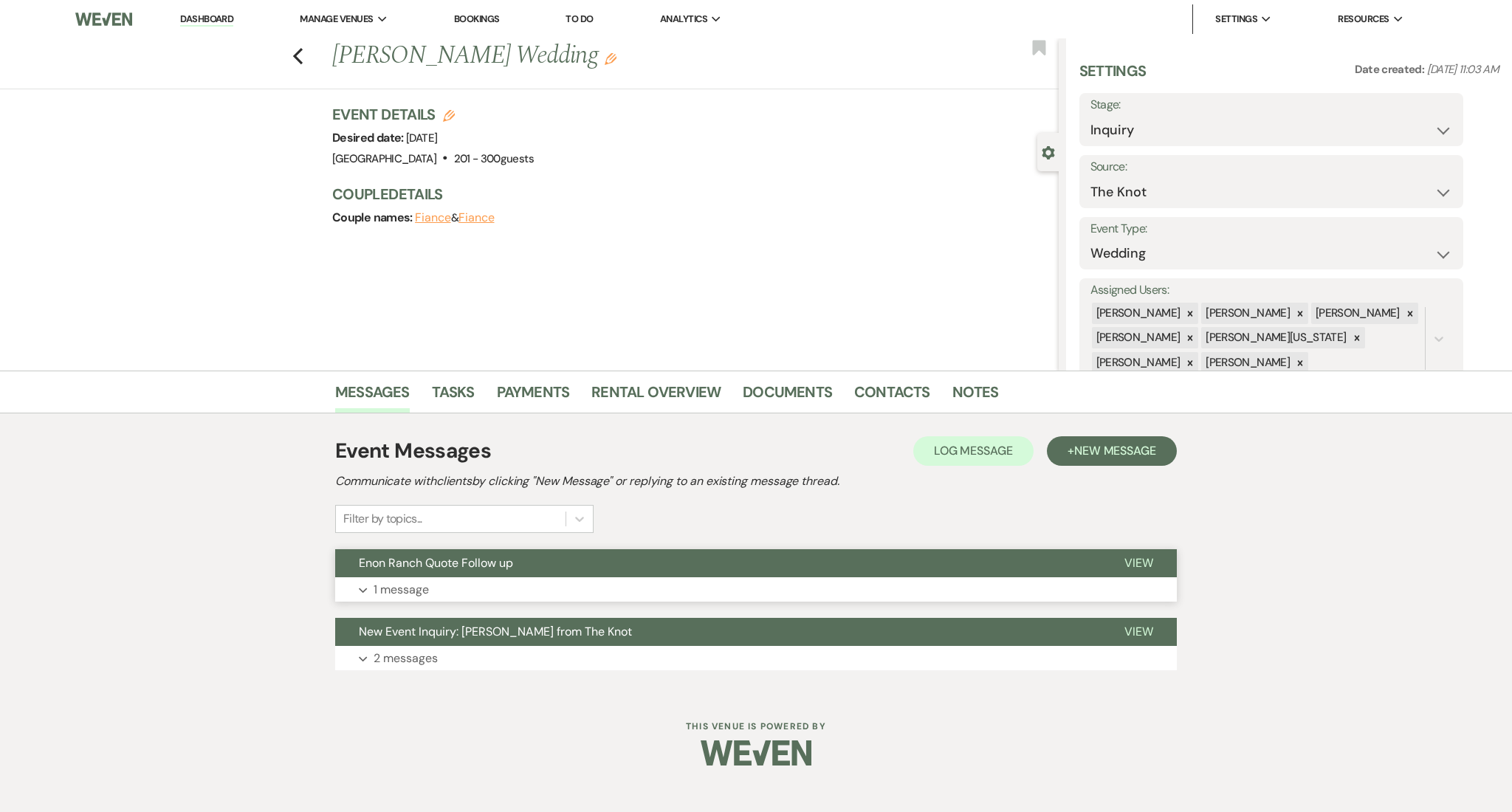
click at [682, 567] on button "Enon Ranch Quote Follow up" at bounding box center [718, 563] width 766 height 28
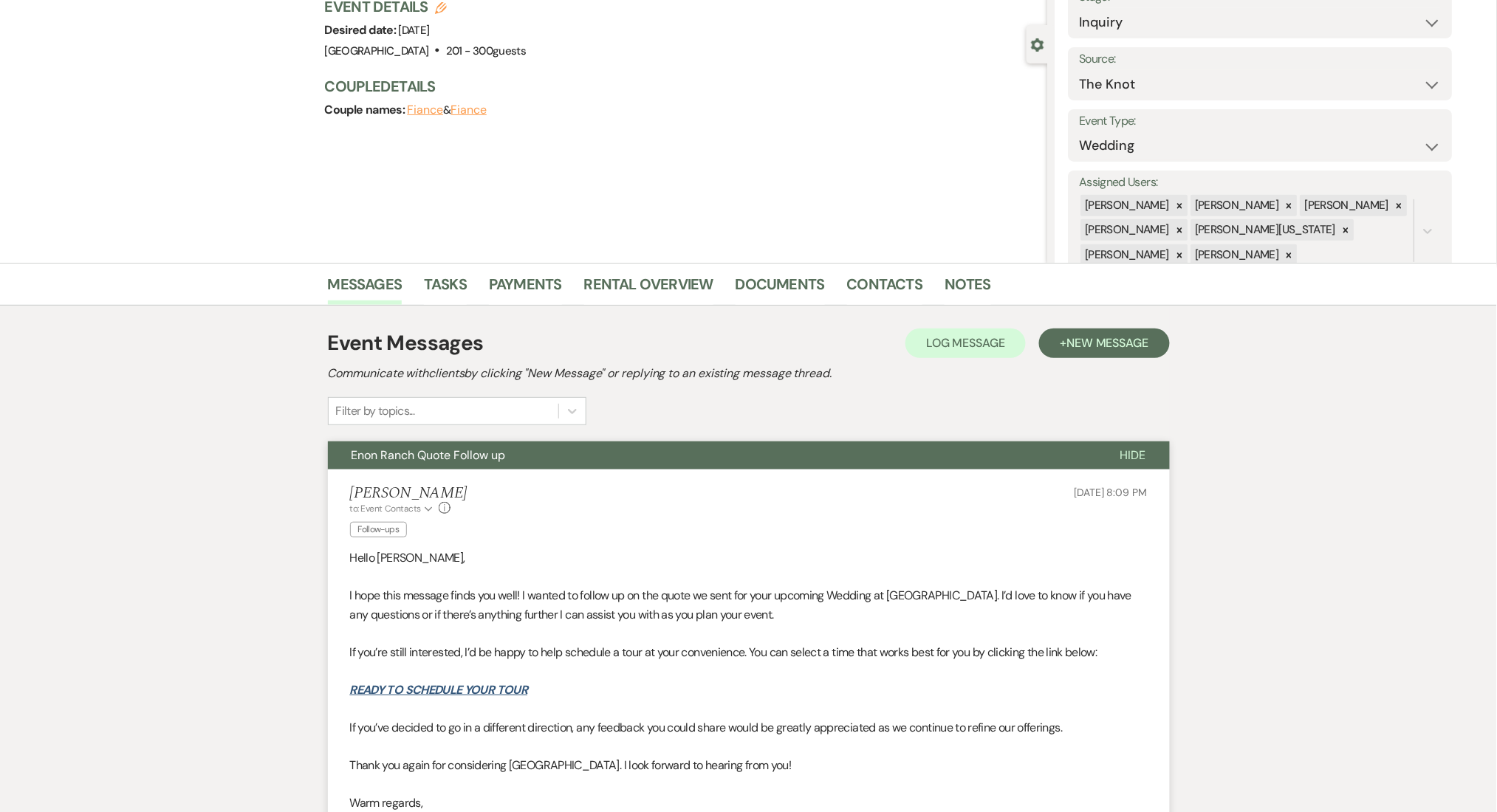
scroll to position [296, 0]
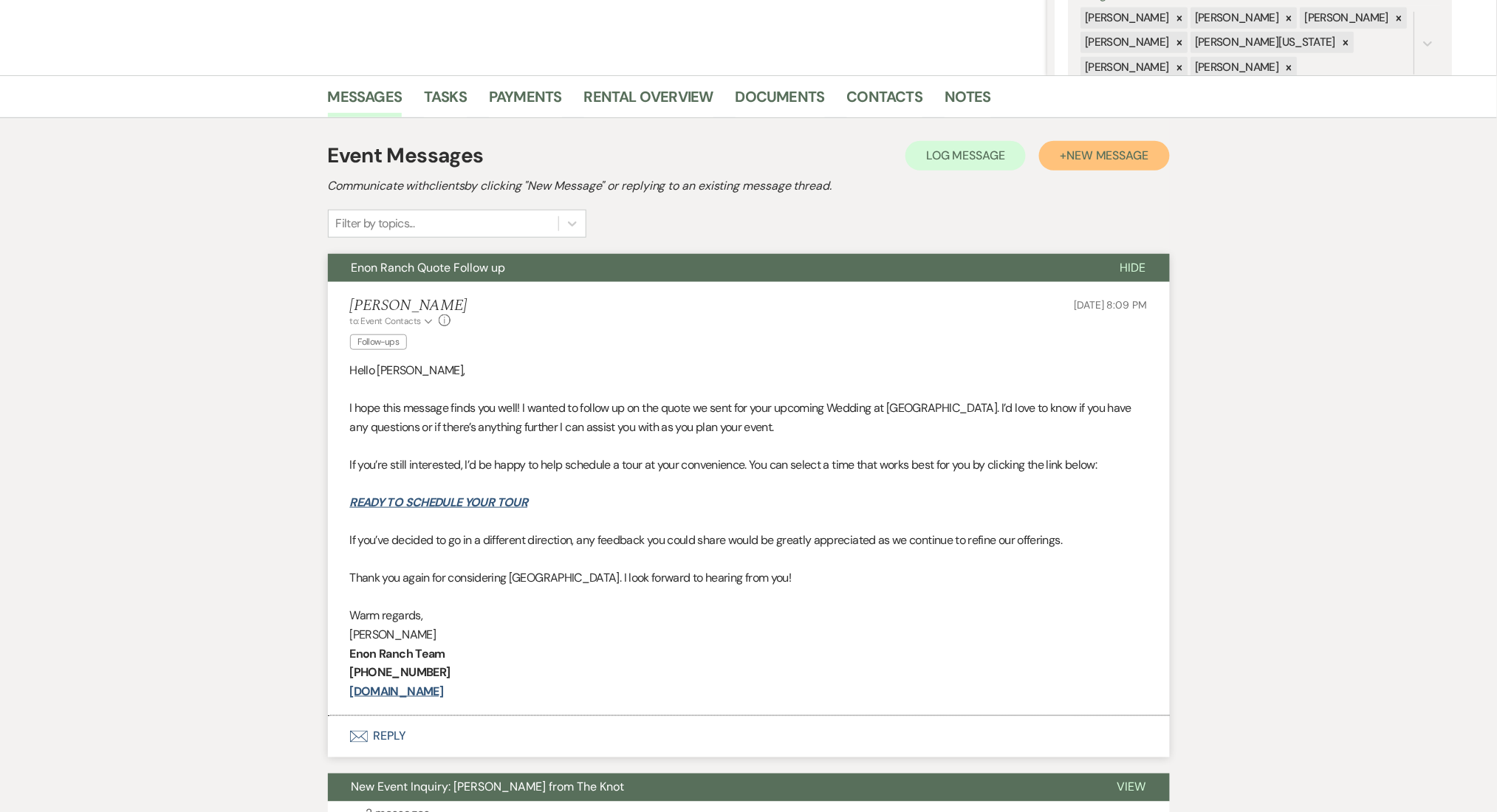
click at [1096, 152] on span "New Message" at bounding box center [1108, 155] width 82 height 15
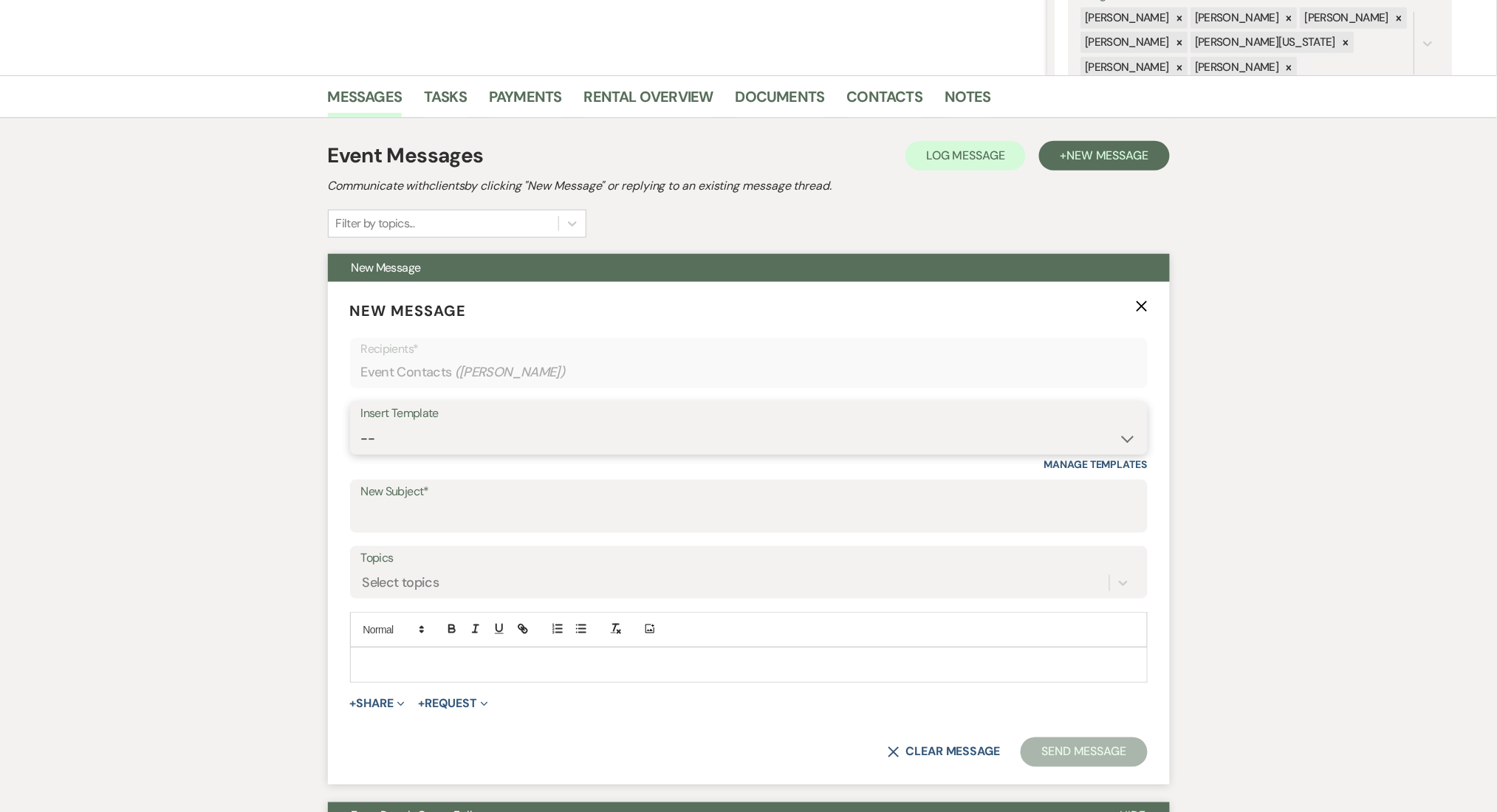
click at [432, 448] on select "-- Inquiry Follow Up Email #2 Contract Sending Template Payment Template Rental…" at bounding box center [749, 439] width 776 height 29
select select "4603"
click at [361, 424] on select "-- Inquiry Follow Up Email #2 Contract Sending Template Payment Template Rental…" at bounding box center [749, 439] width 776 height 29
type input "Checking In – Any Assistance Needed for Your Event?"
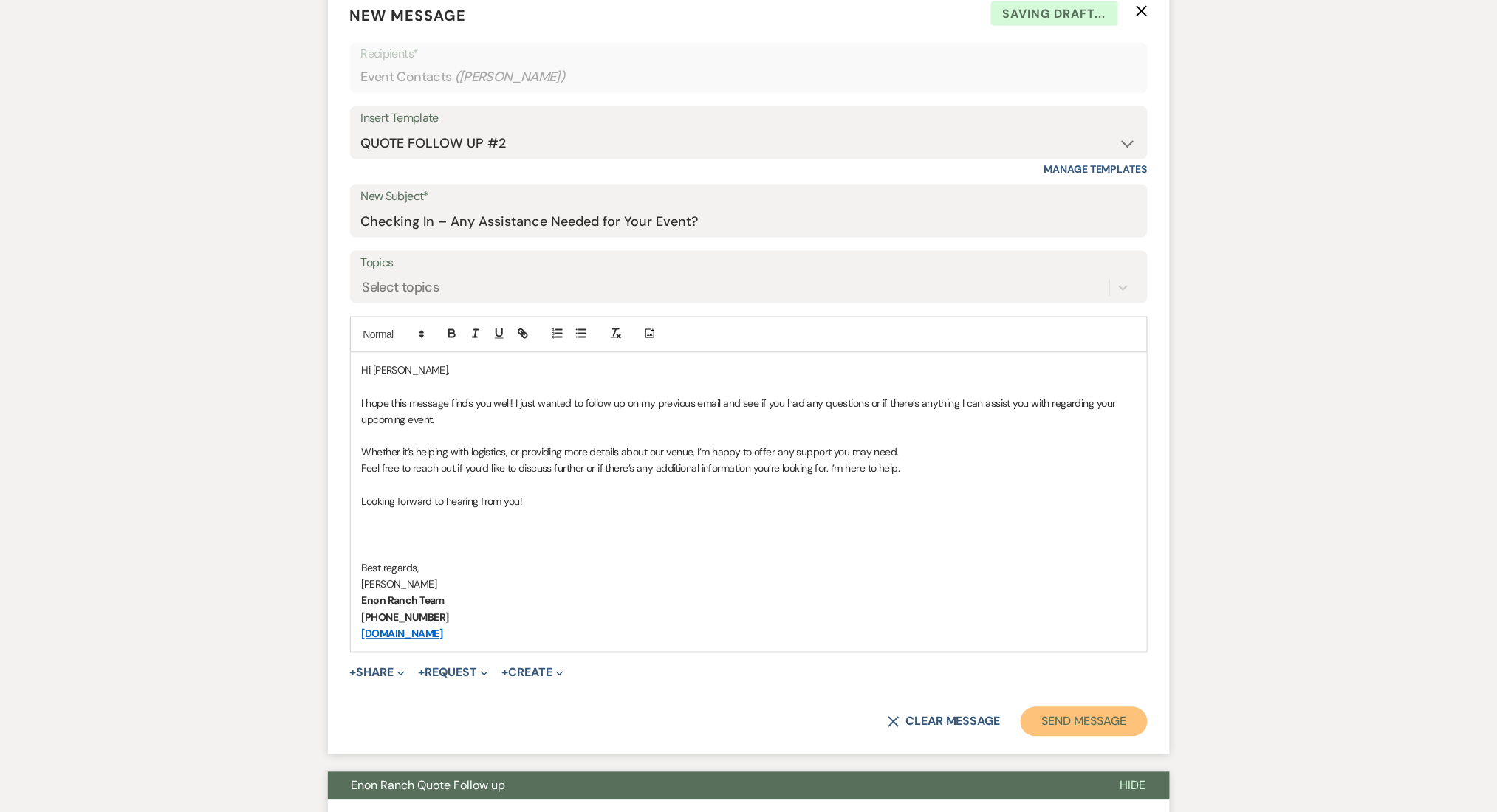
click at [1077, 723] on button "Send Message" at bounding box center [1084, 722] width 126 height 30
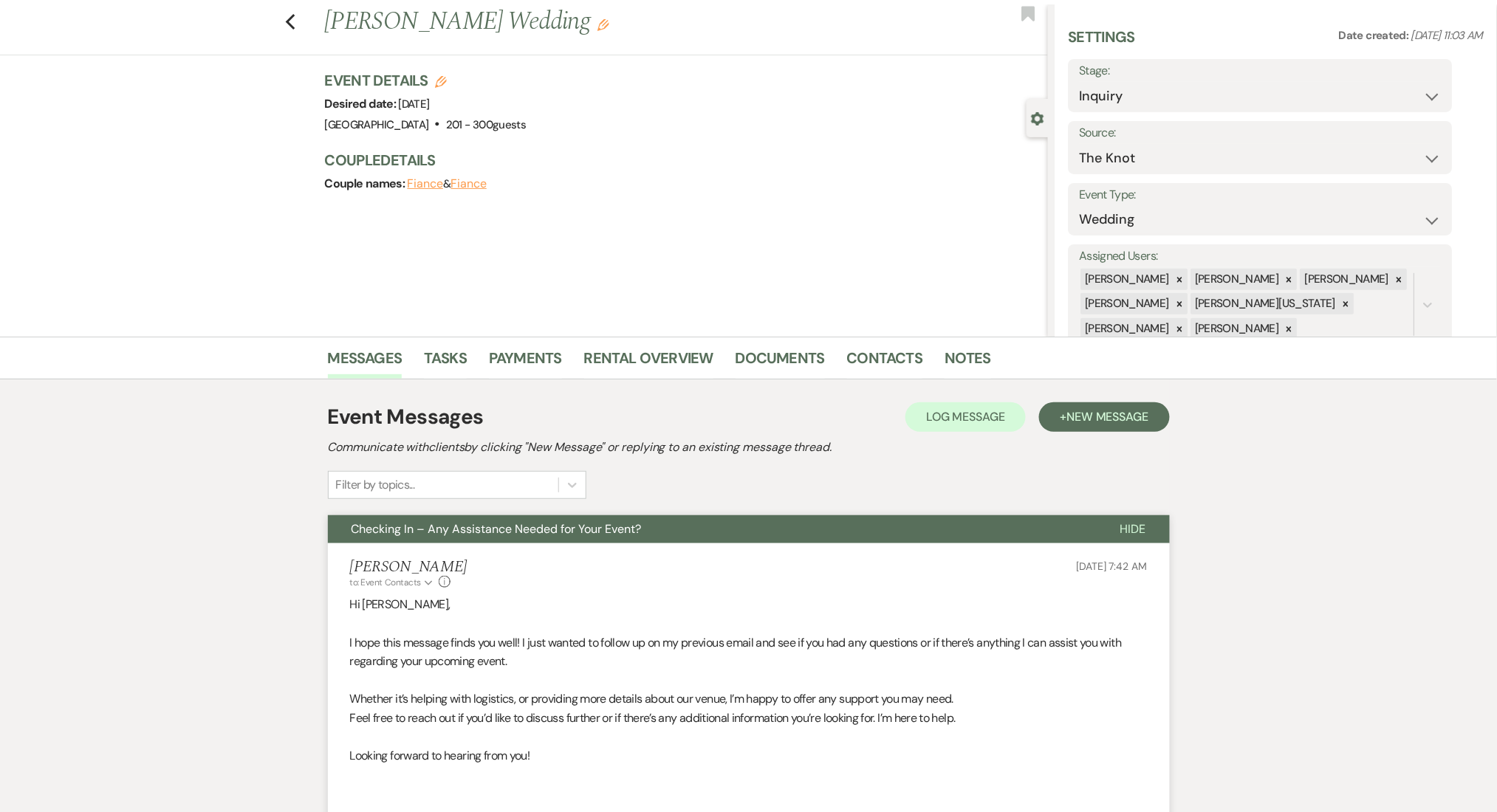
scroll to position [0, 0]
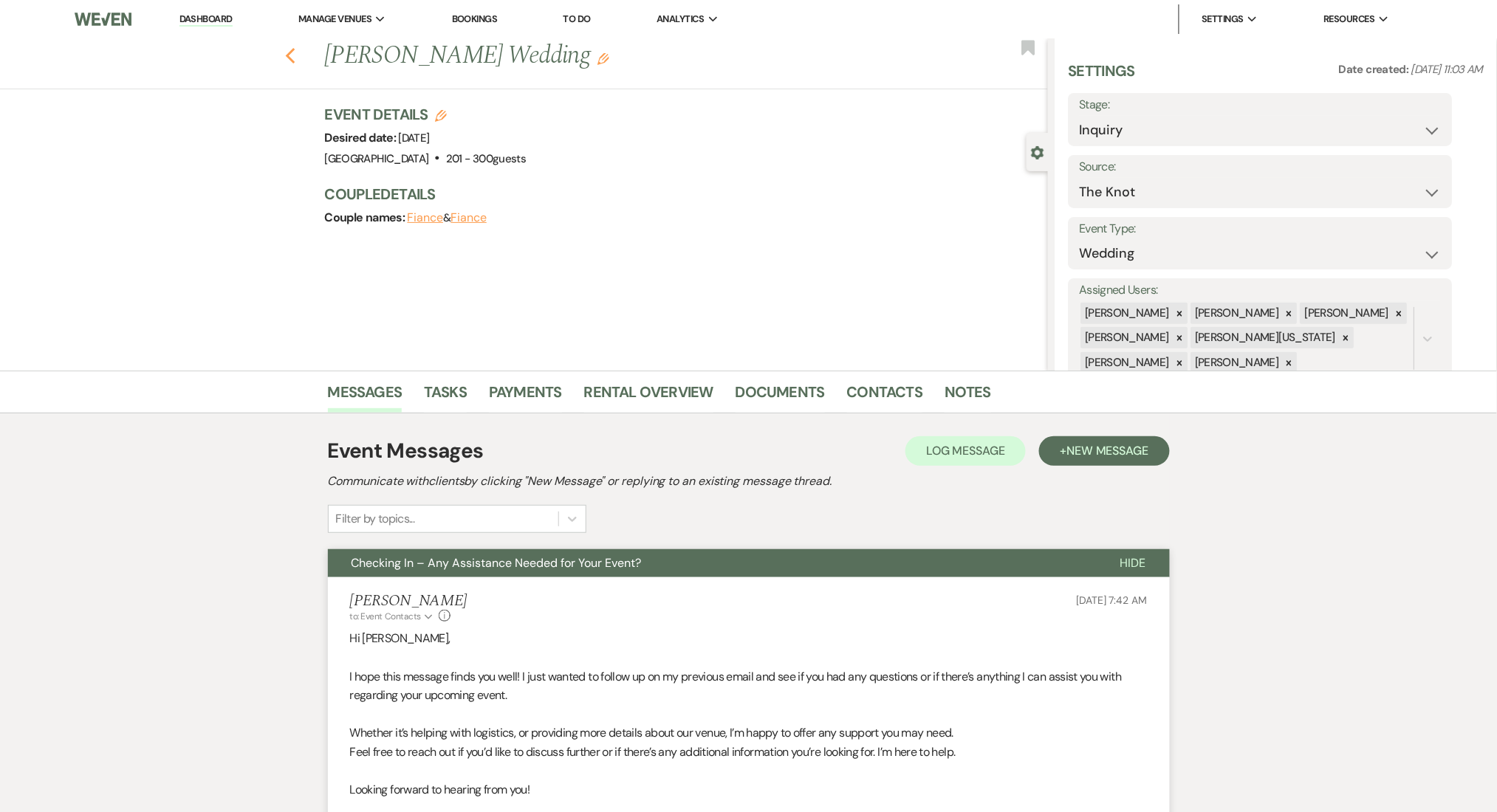
click at [296, 63] on icon "Previous" at bounding box center [290, 56] width 11 height 18
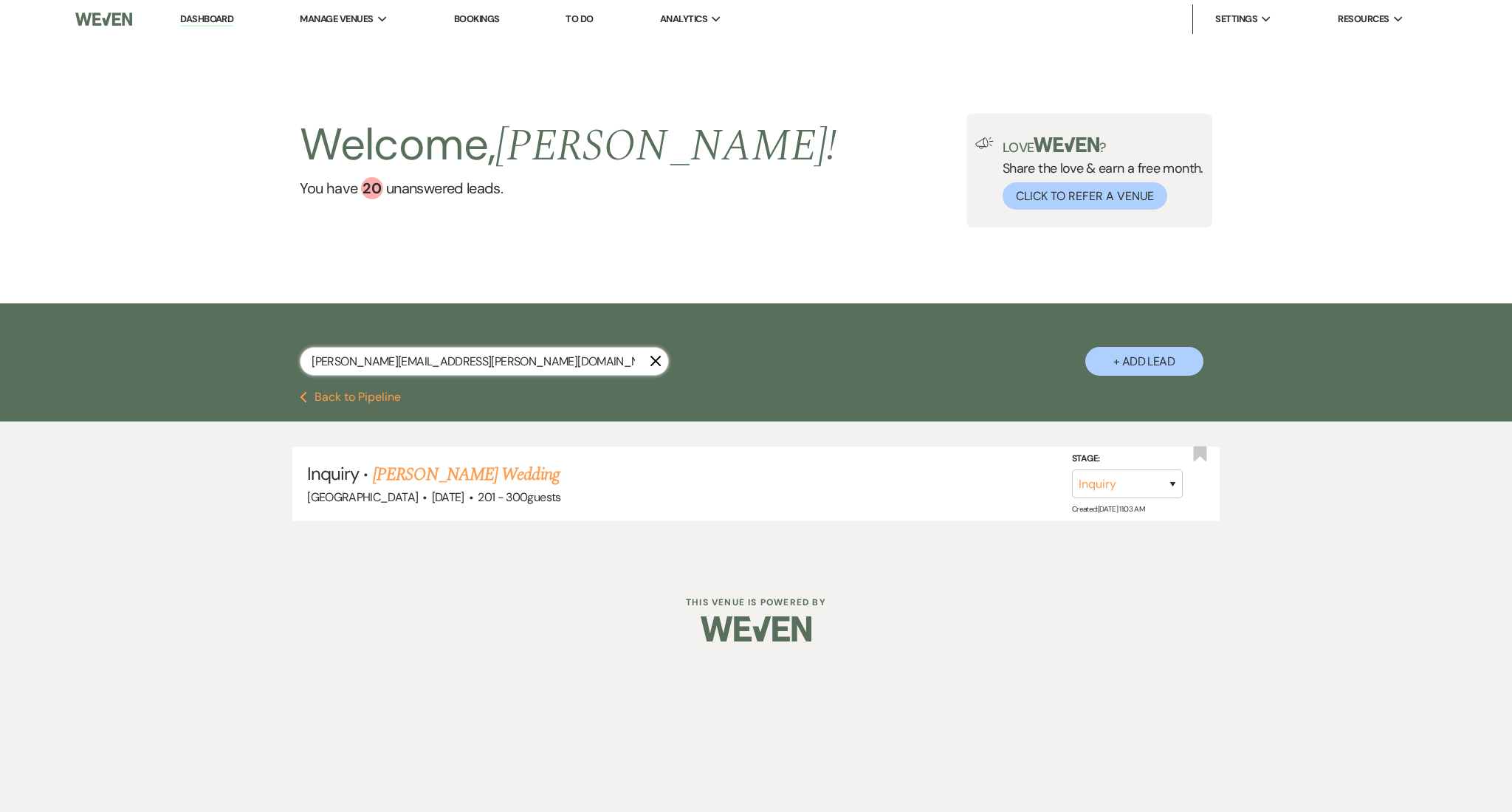
drag, startPoint x: 474, startPoint y: 365, endPoint x: 182, endPoint y: 347, distance: 292.6
click at [185, 349] on div "baez.mandy@yahoo.com X + Add Lead" at bounding box center [756, 347] width 1512 height 88
paste input "mflaugher93"
type input "mflaugher93@yahoo.com"
click at [444, 468] on link "Megan Flaugher's Wedding" at bounding box center [466, 475] width 187 height 27
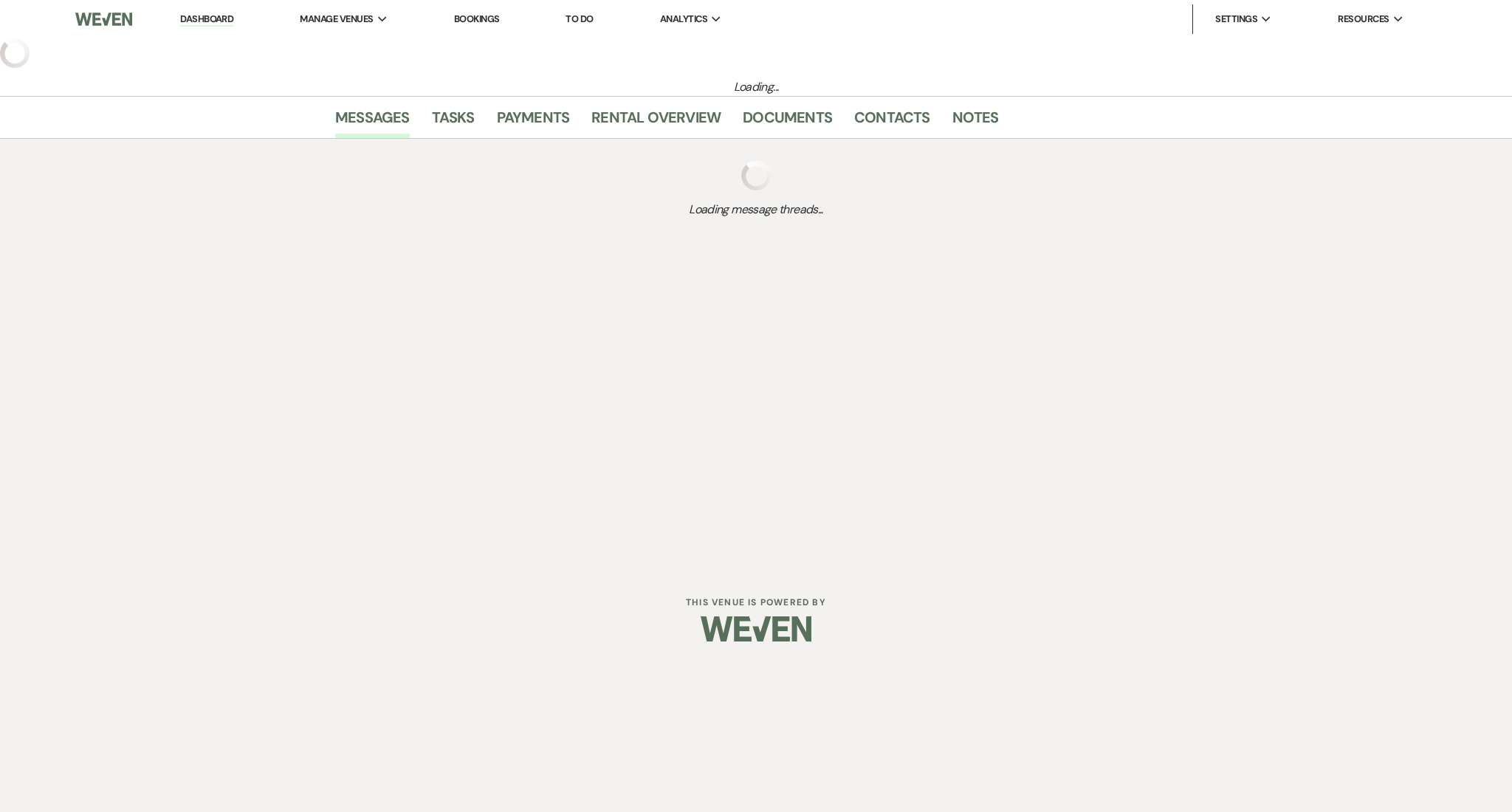
select select "3"
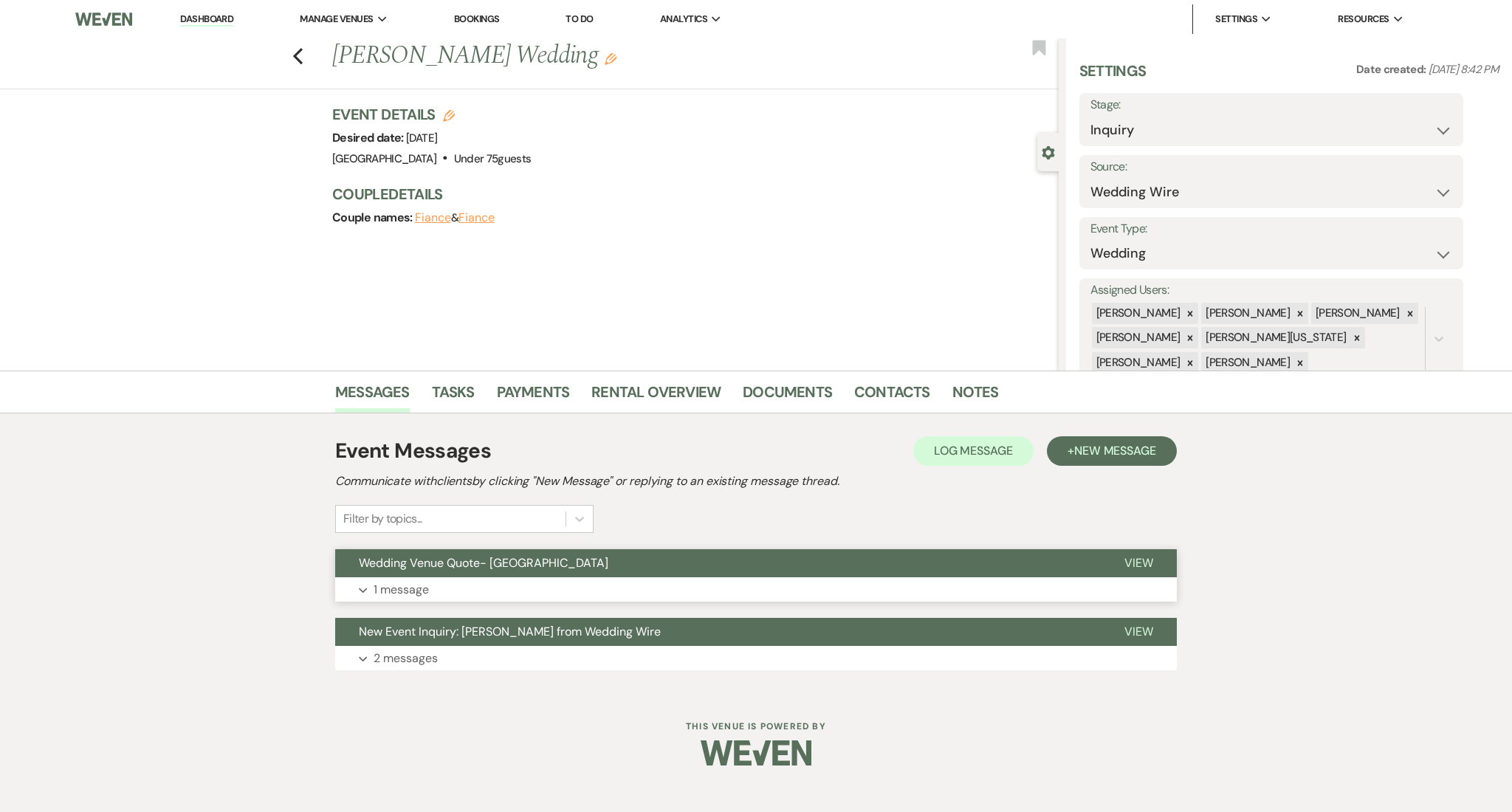
click at [591, 579] on button "Expand 1 message" at bounding box center [756, 590] width 842 height 25
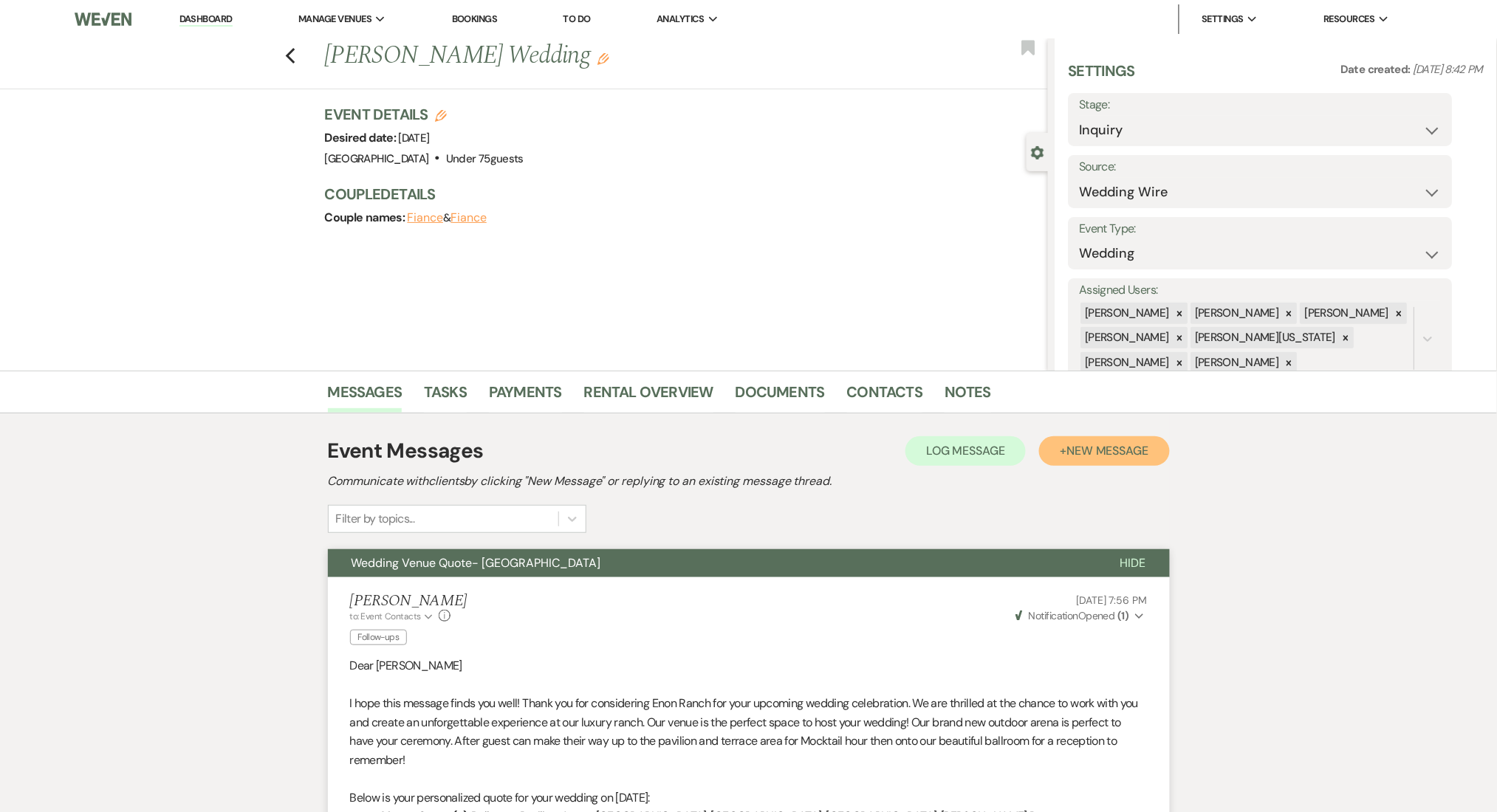
click at [1131, 441] on button "+ New Message" at bounding box center [1104, 451] width 130 height 30
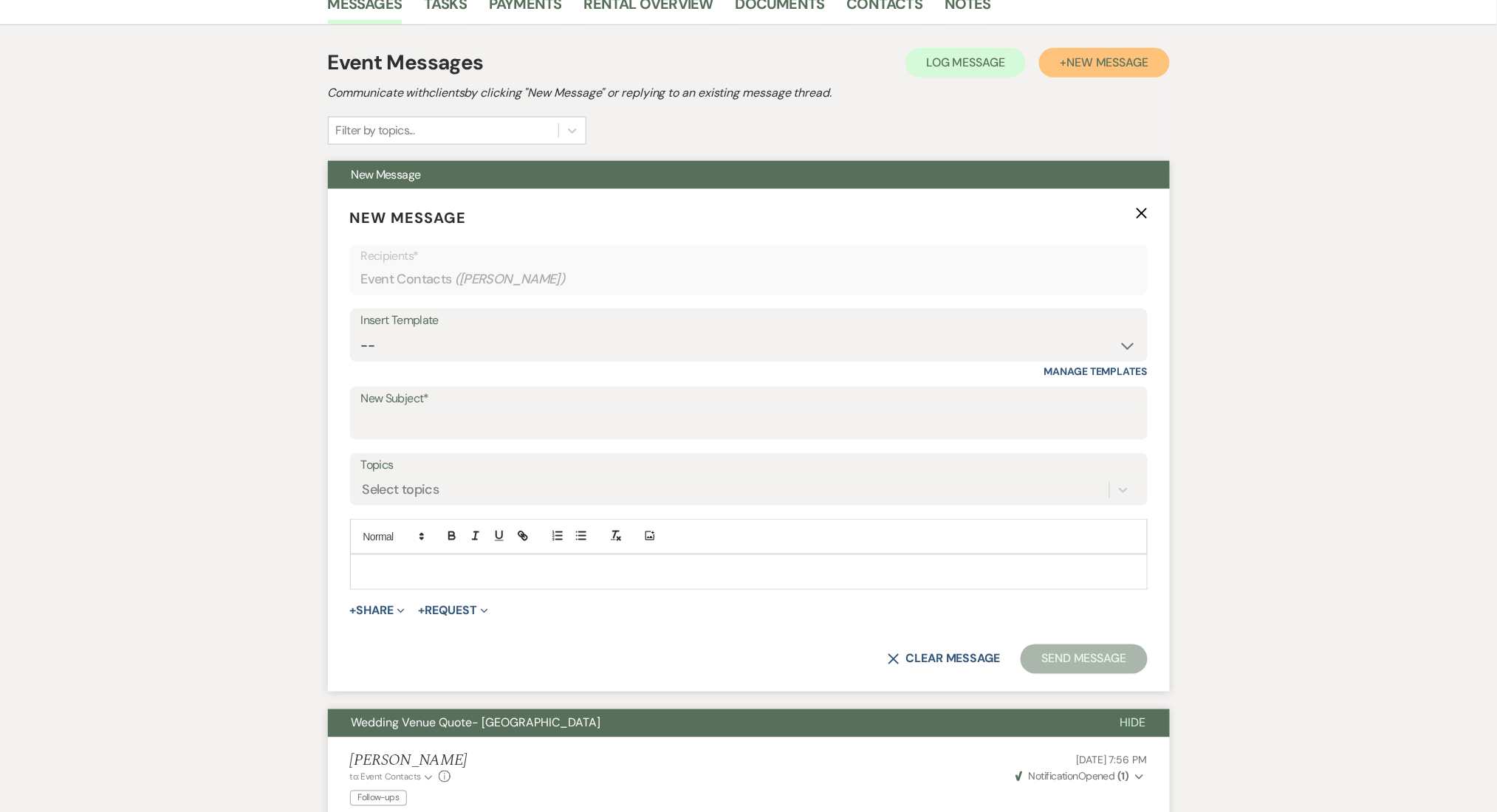
scroll to position [394, 0]
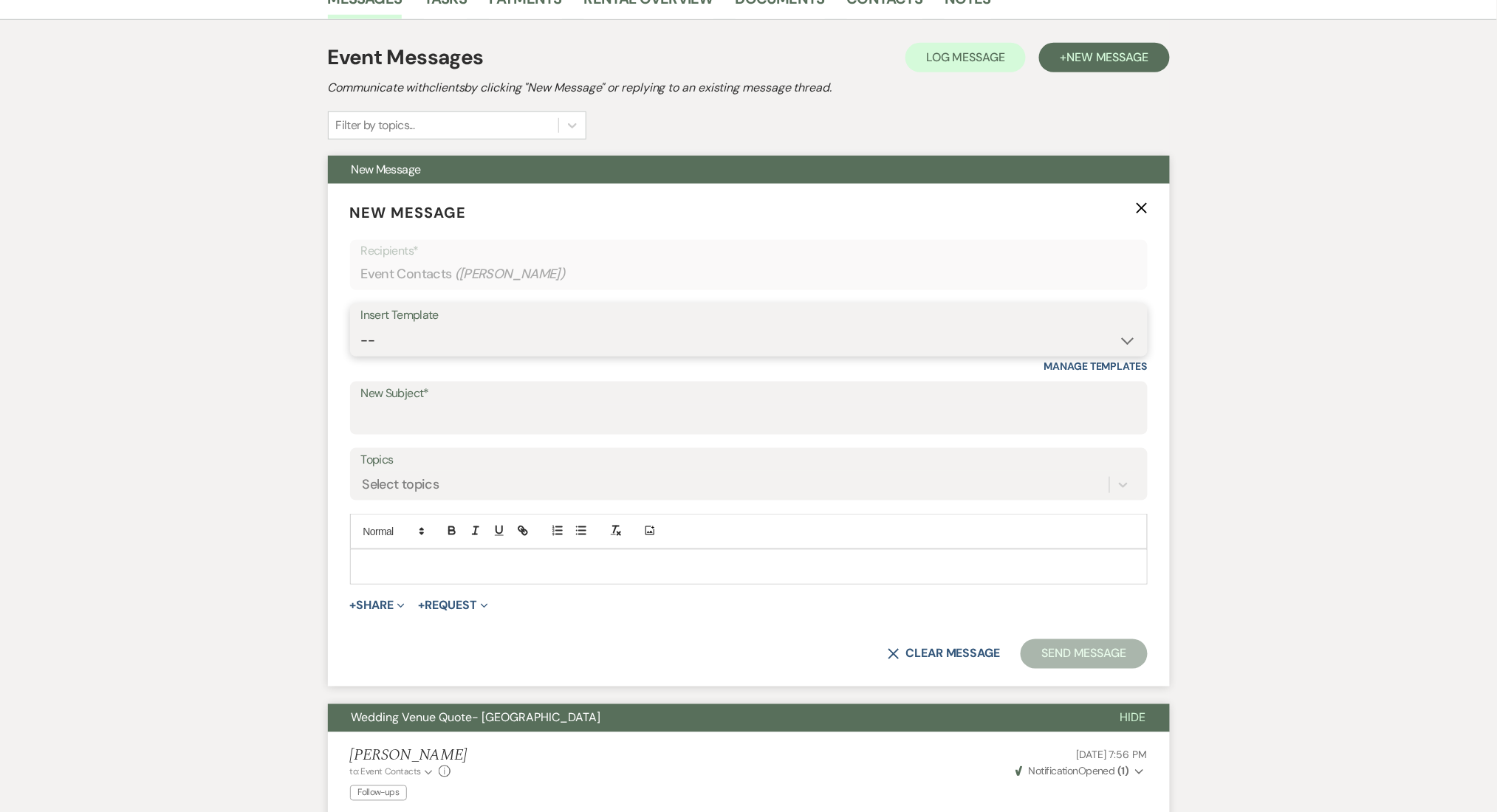
click at [392, 338] on select "-- Inquiry Follow Up Email #2 Contract Sending Template Payment Template Rental…" at bounding box center [749, 340] width 776 height 29
select select "4434"
click at [361, 326] on select "-- Inquiry Follow Up Email #2 Contract Sending Template Payment Template Rental…" at bounding box center [749, 340] width 776 height 29
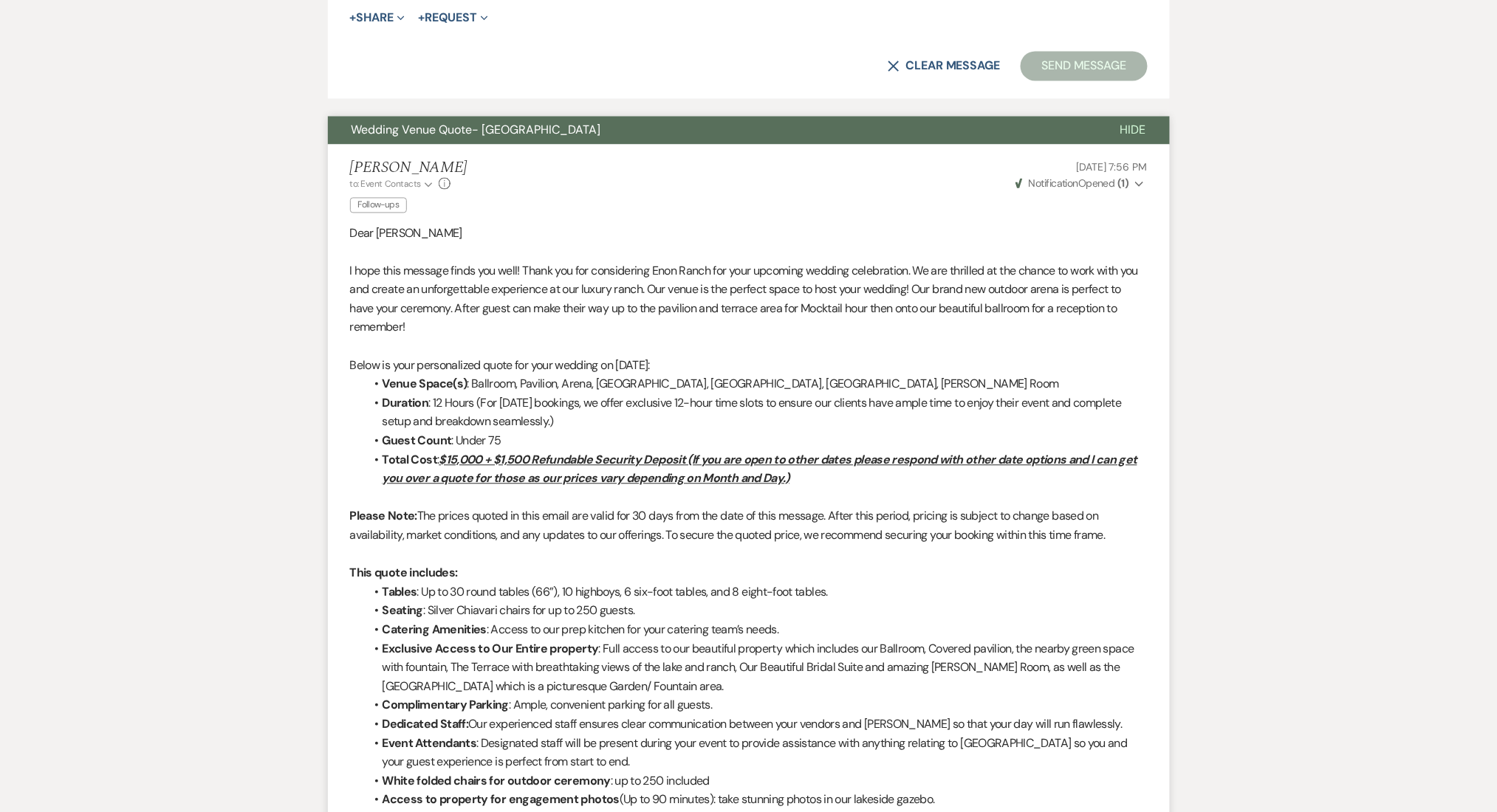
type input "Enon Ranch Quote Follow up"
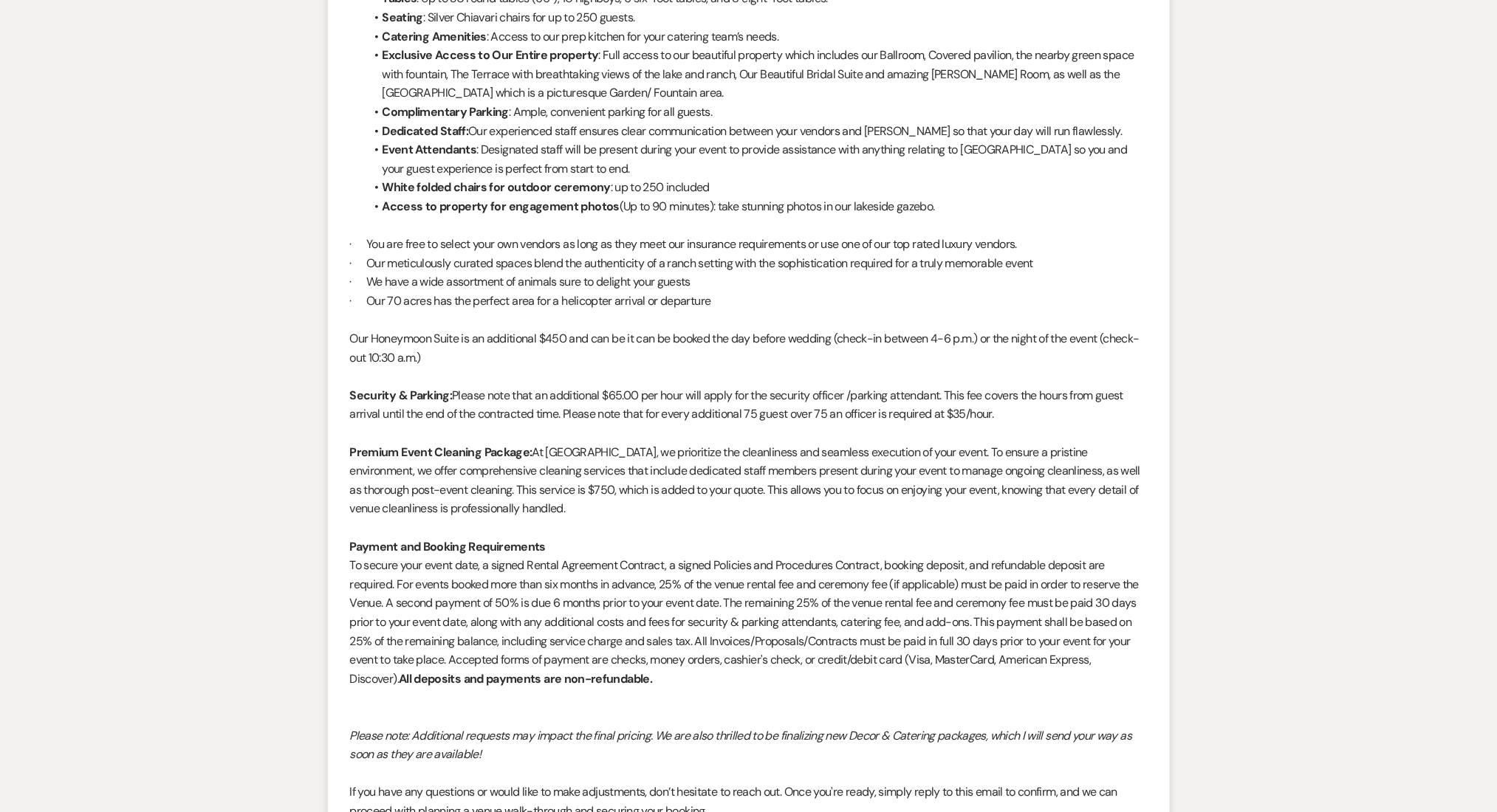
scroll to position [2334, 0]
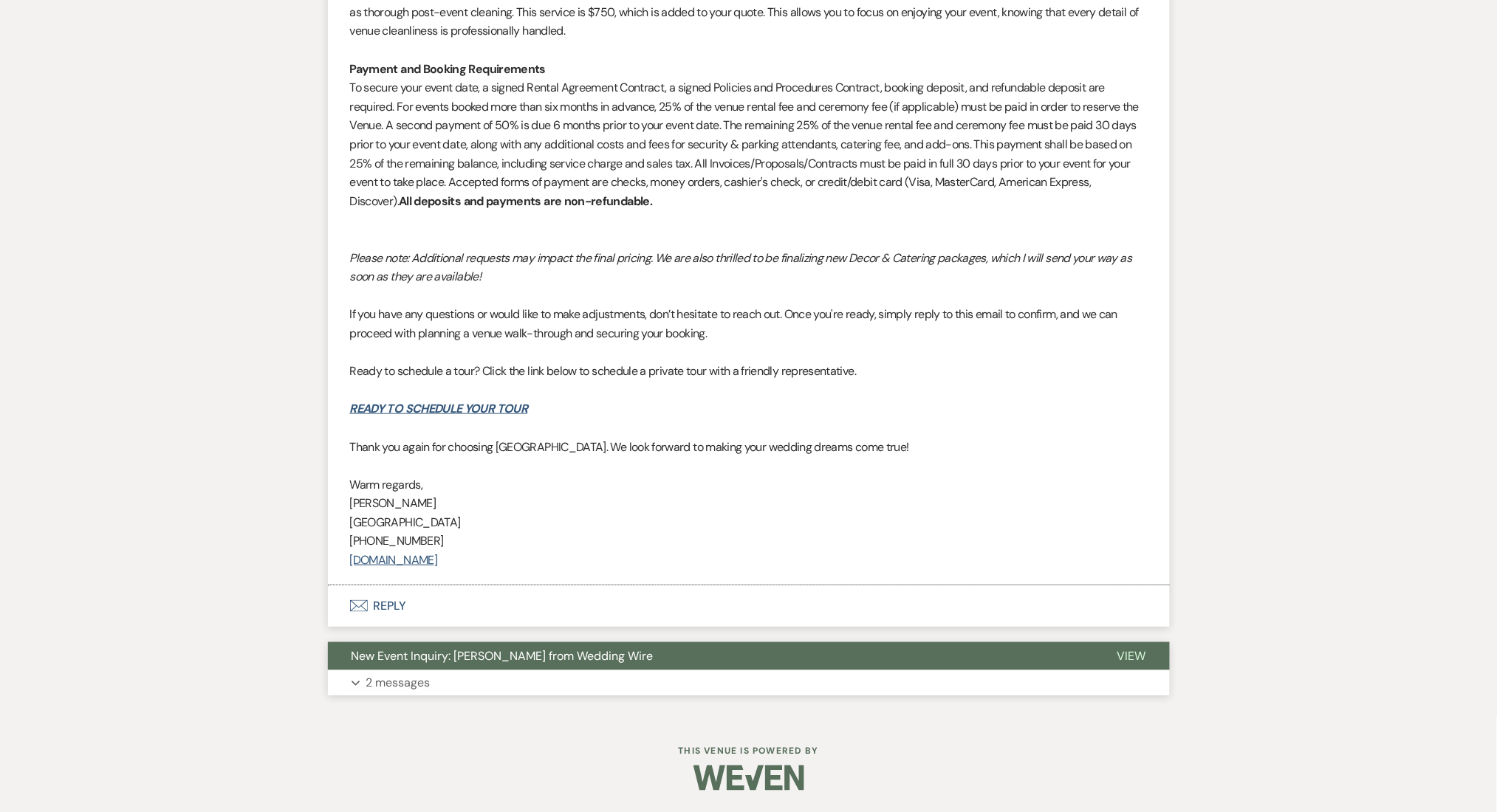
click at [390, 683] on p "2 messages" at bounding box center [398, 683] width 64 height 19
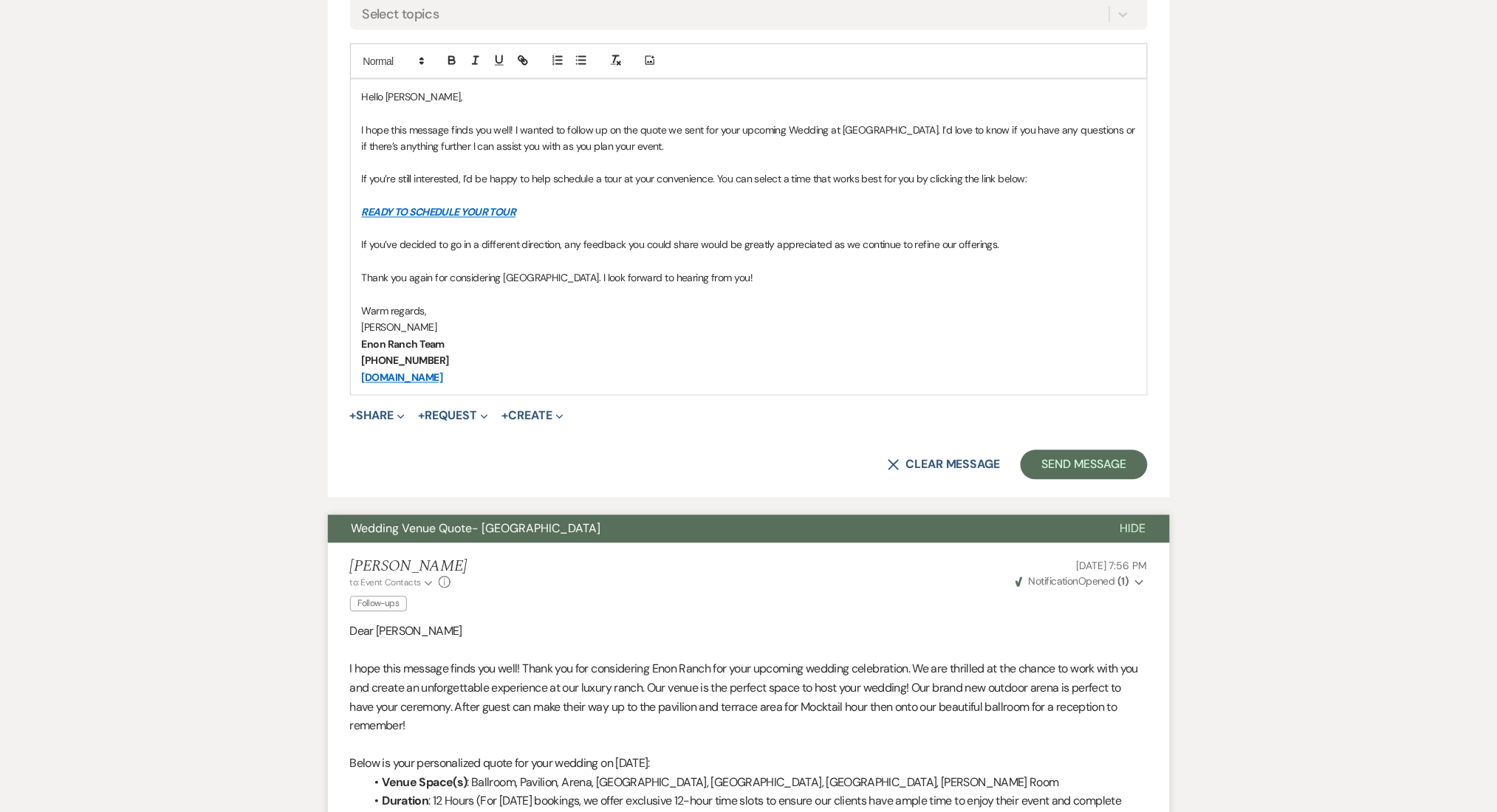
scroll to position [857, 0]
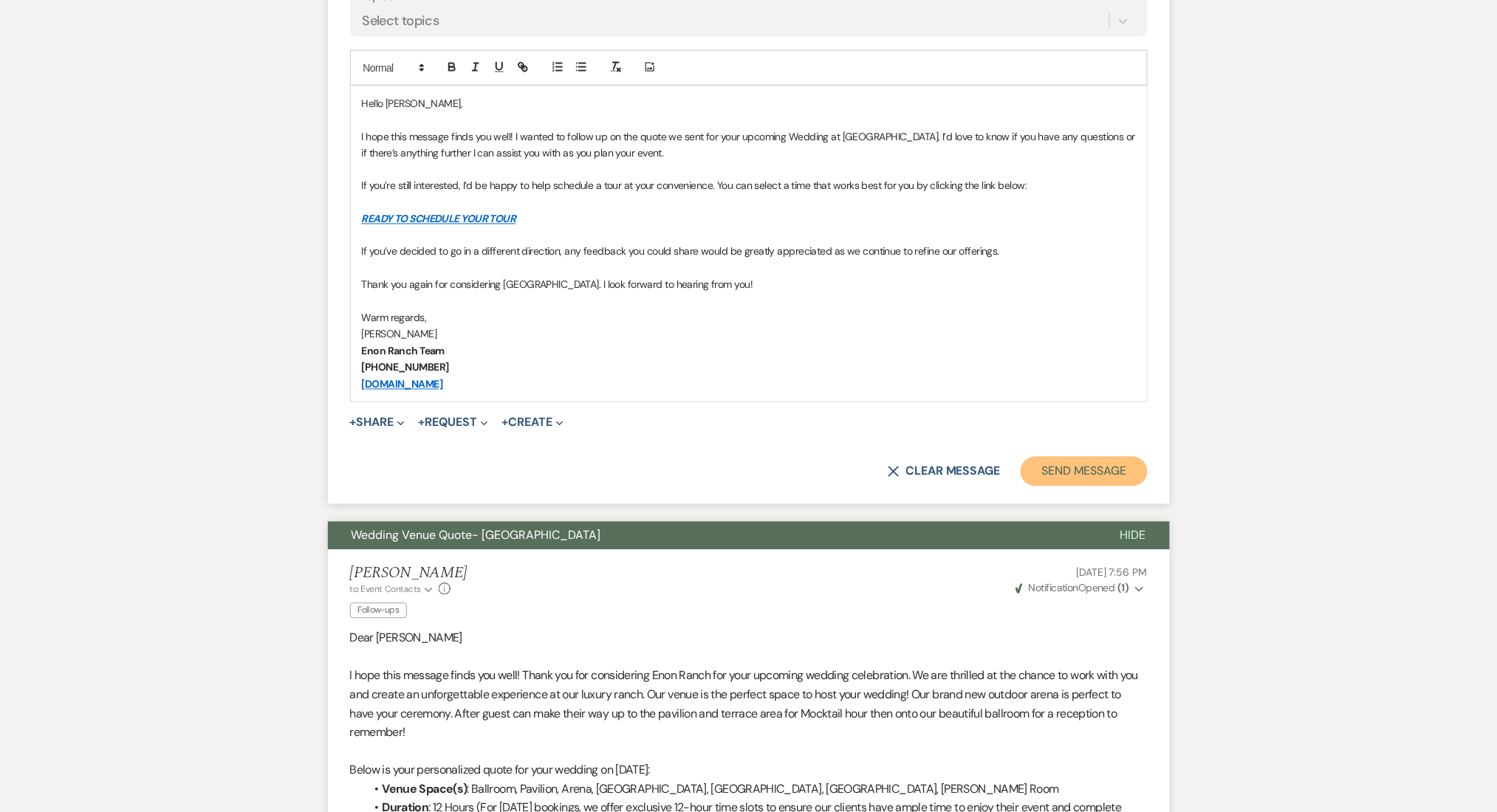
click at [1078, 461] on button "Send Message" at bounding box center [1084, 472] width 126 height 30
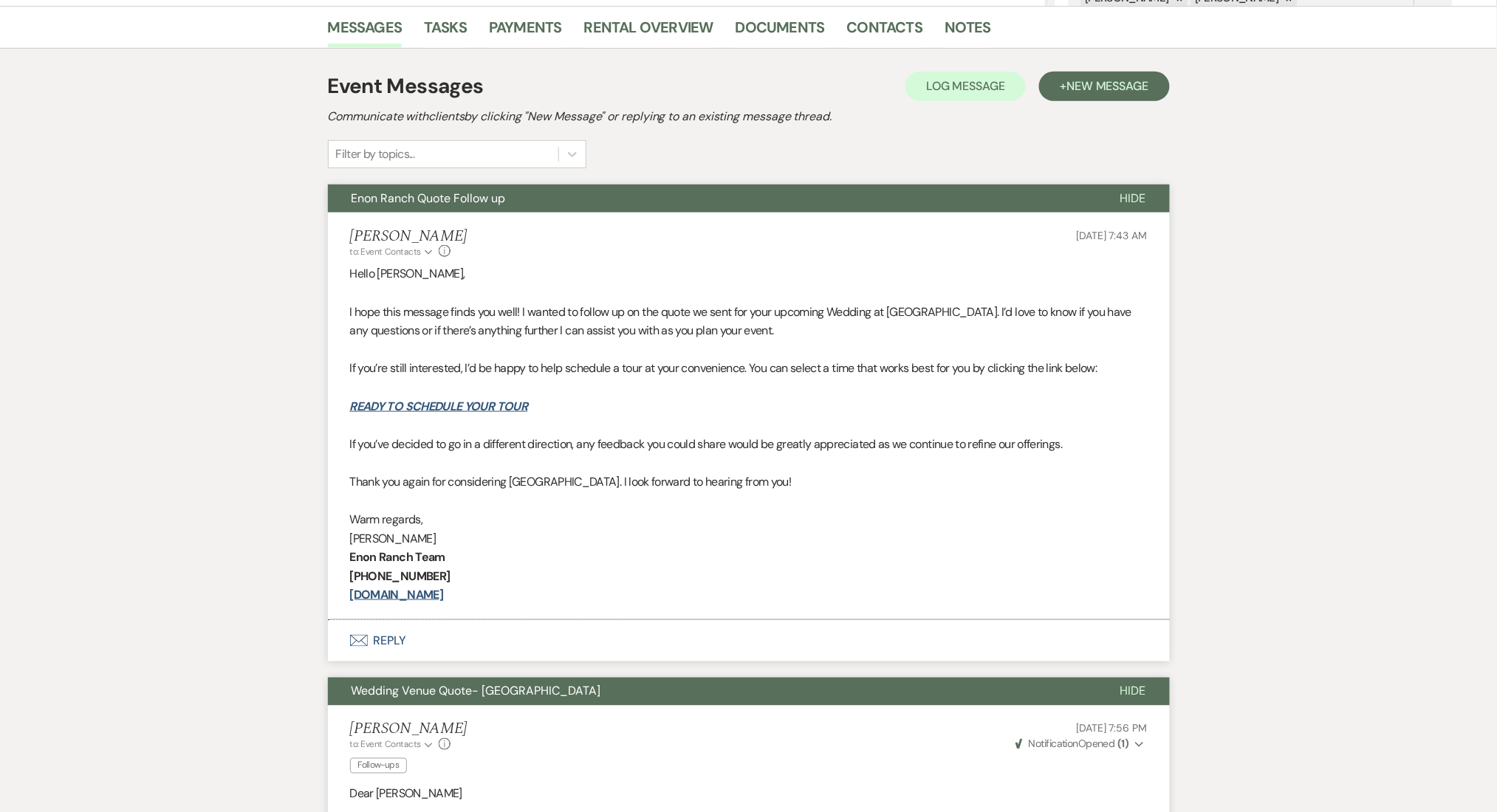
scroll to position [0, 0]
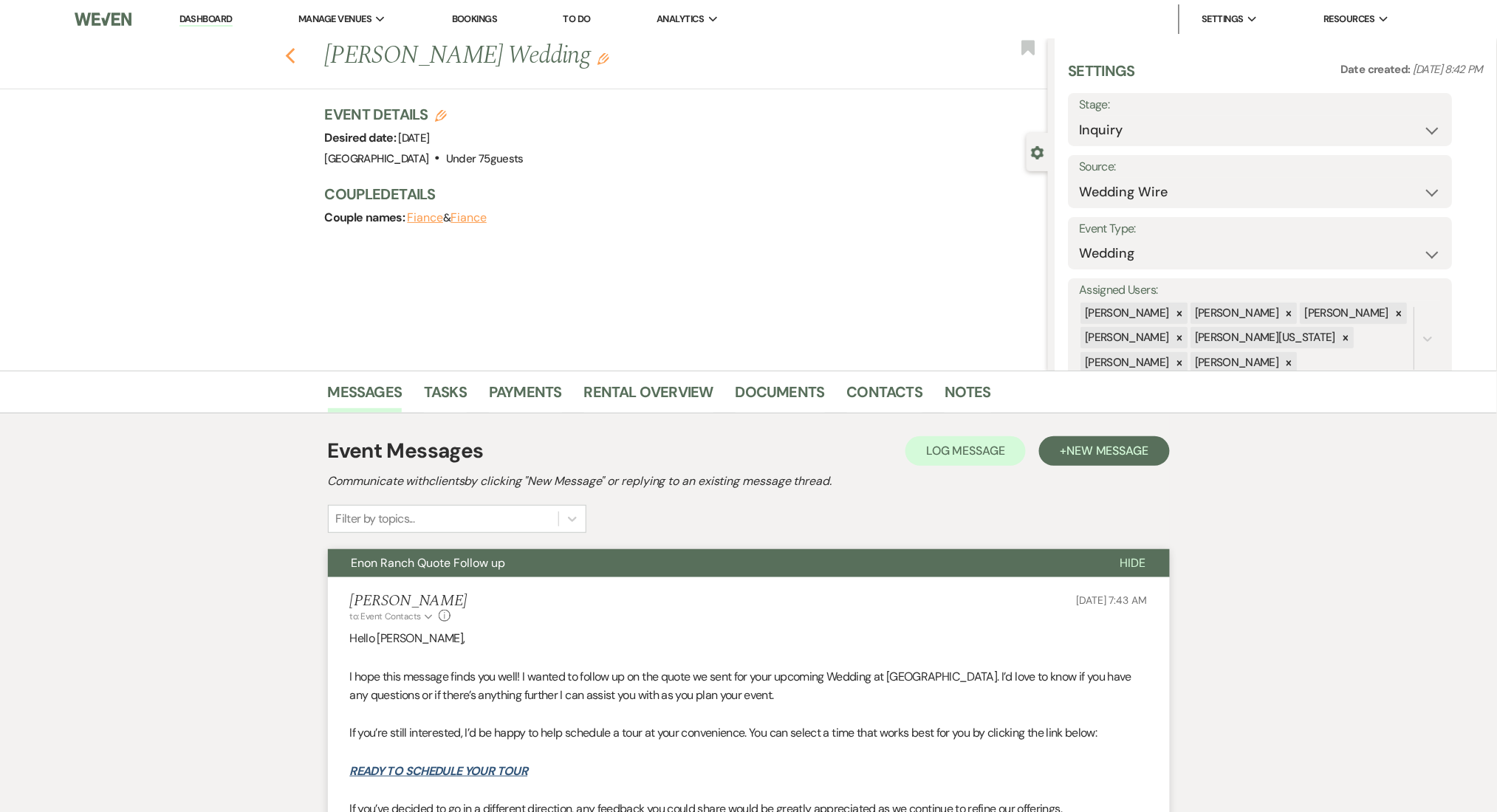
click at [296, 49] on icon "Previous" at bounding box center [290, 56] width 11 height 18
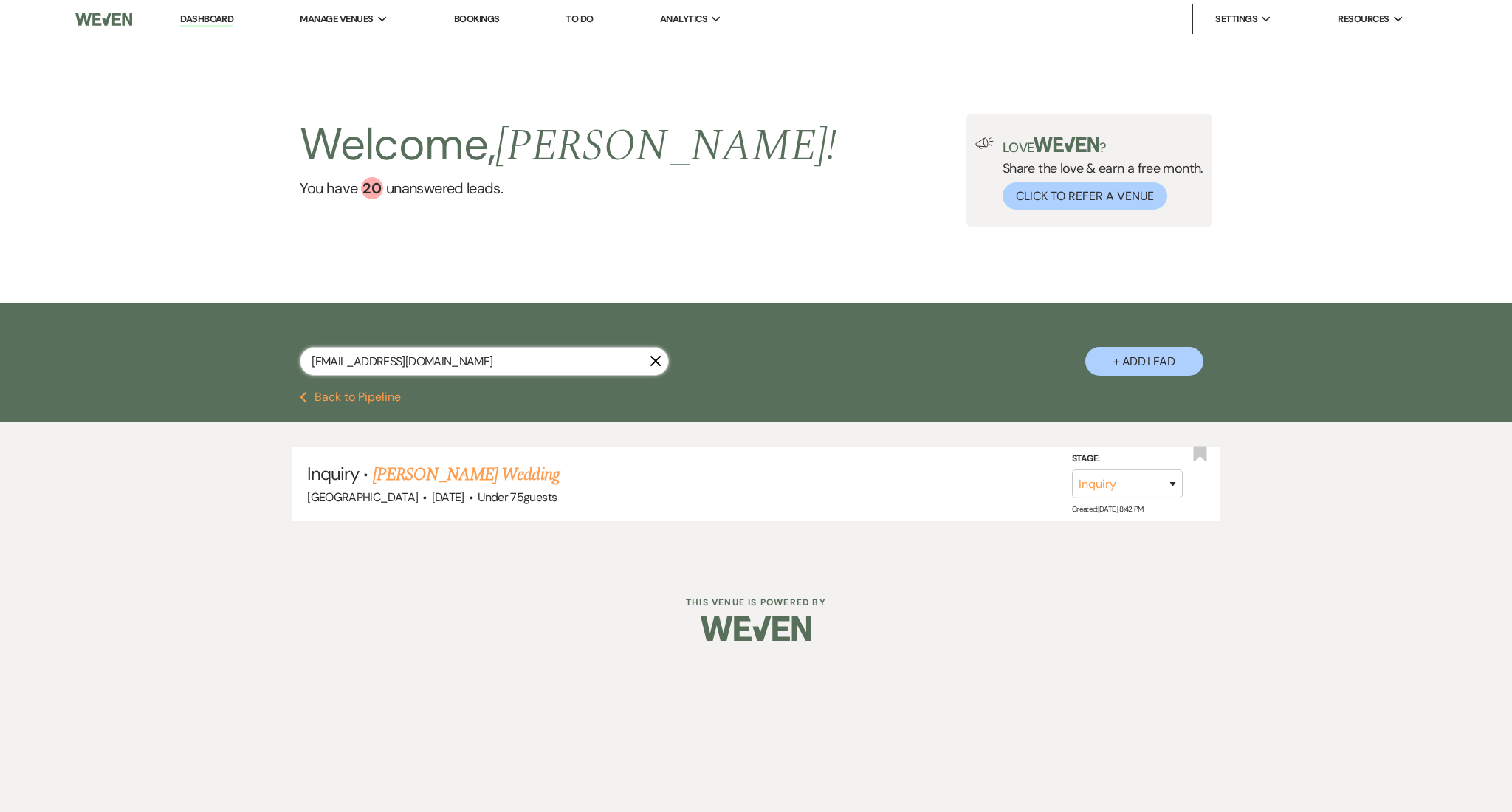
drag, startPoint x: 456, startPoint y: 360, endPoint x: 127, endPoint y: 331, distance: 330.3
click at [127, 331] on div "mflaugher93@yahoo.com X + Add Lead" at bounding box center [756, 347] width 1512 height 88
paste input "jamiking24"
type input "jamiking24@yahoo.com"
click at [474, 472] on link "Jami King's Wedding" at bounding box center [466, 475] width 187 height 27
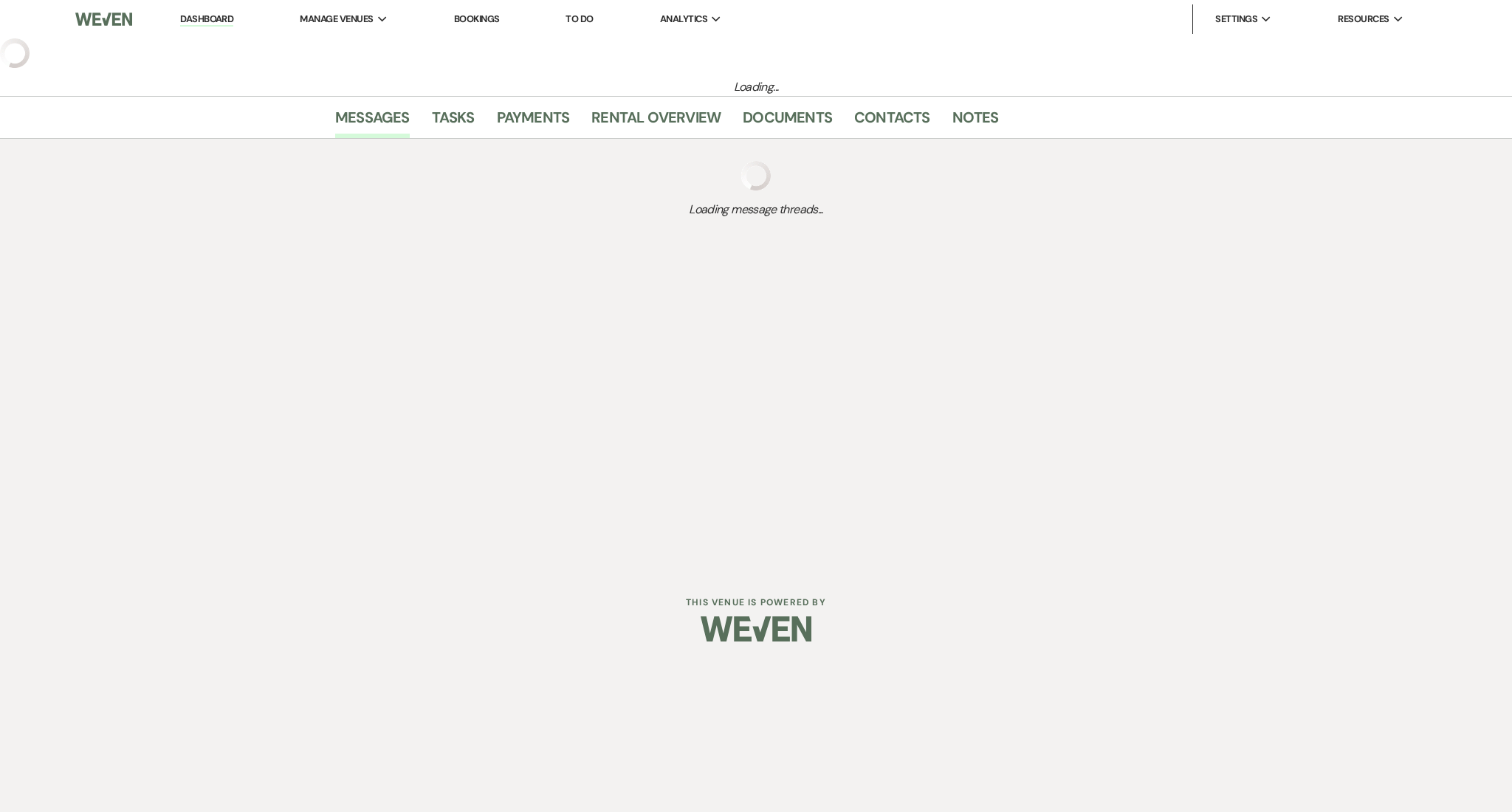
select select "3"
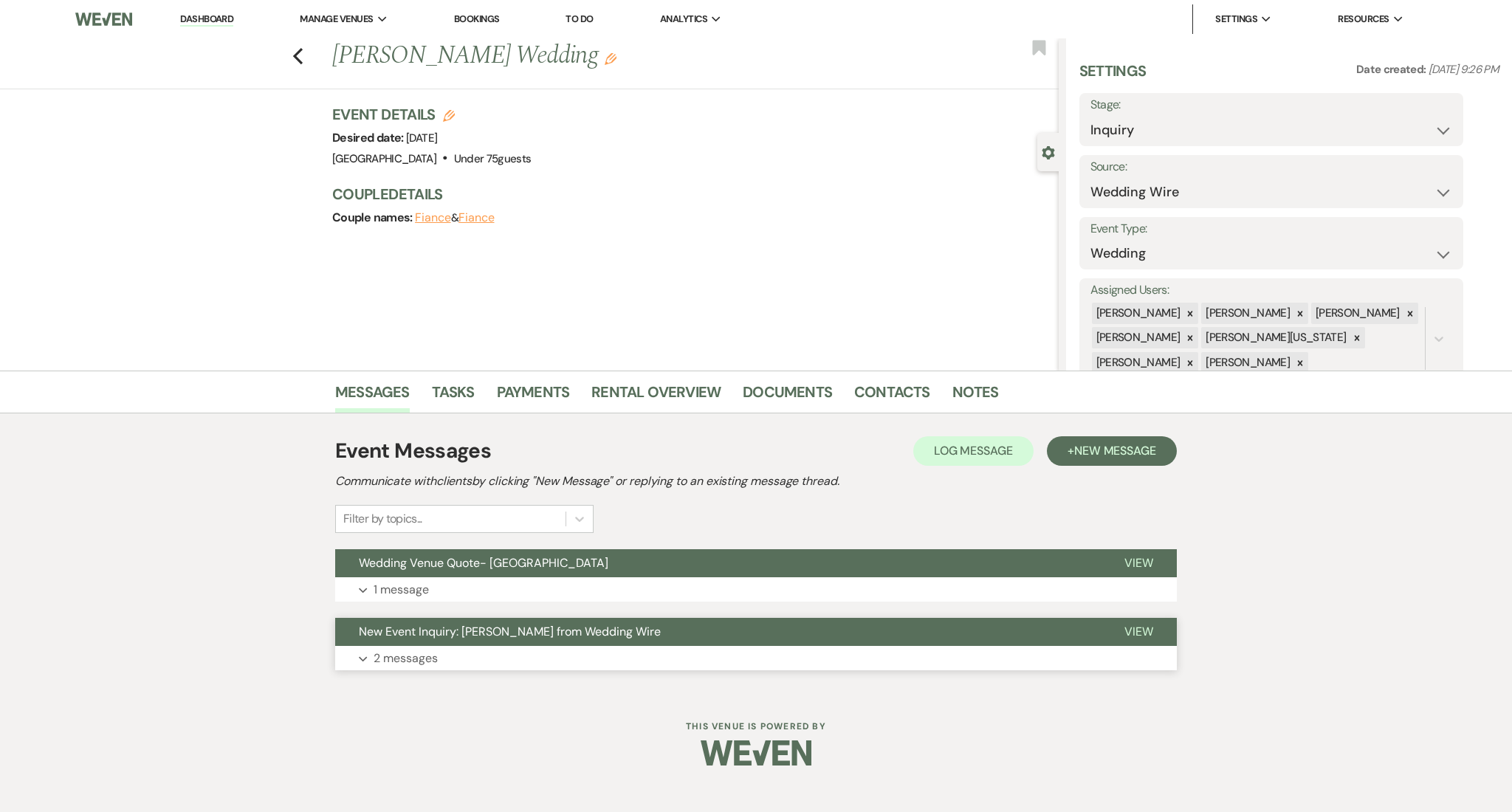
click at [541, 656] on button "Expand 2 messages" at bounding box center [756, 658] width 842 height 25
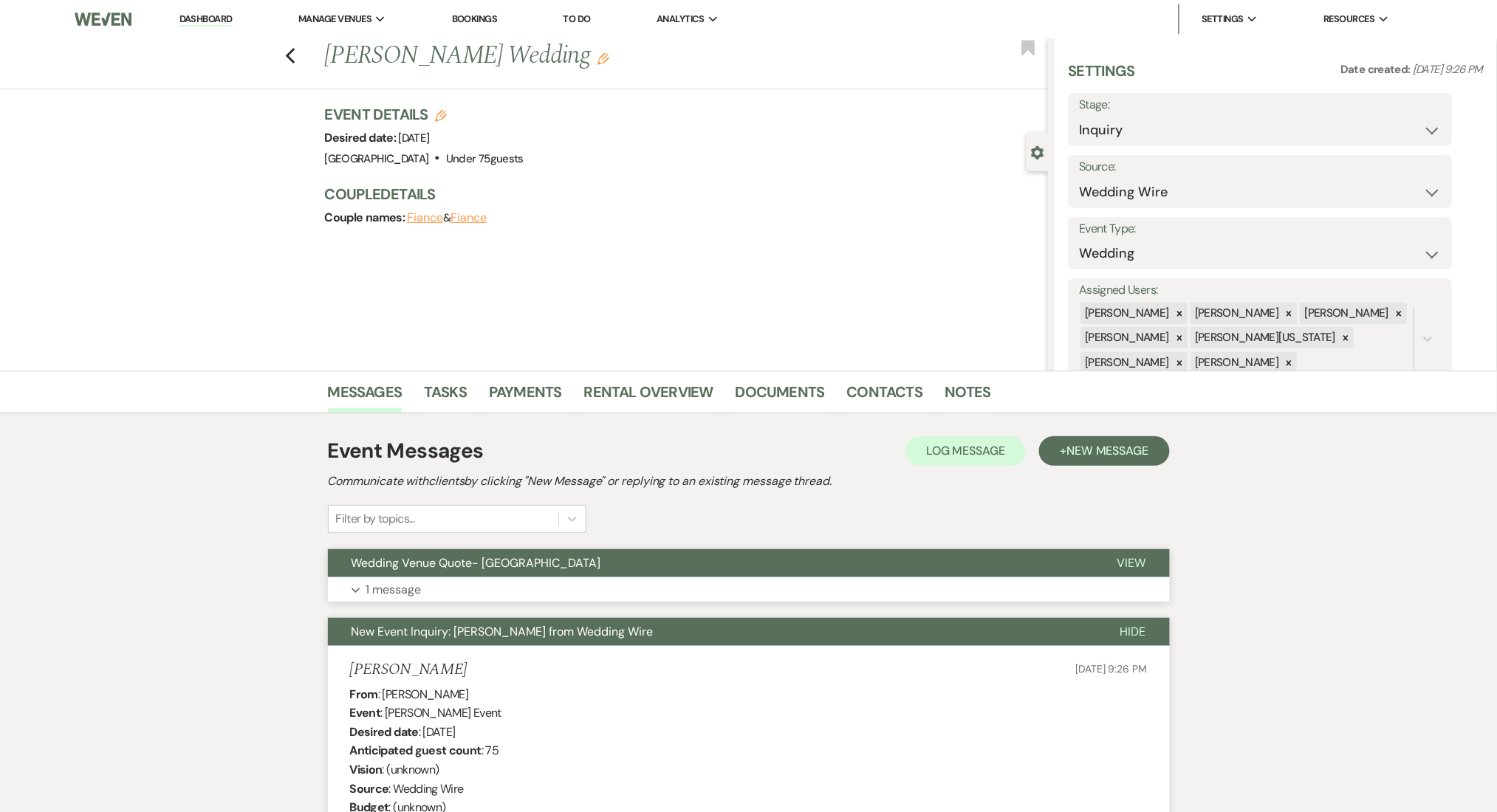
click at [545, 585] on button "Expand 1 message" at bounding box center [748, 590] width 842 height 25
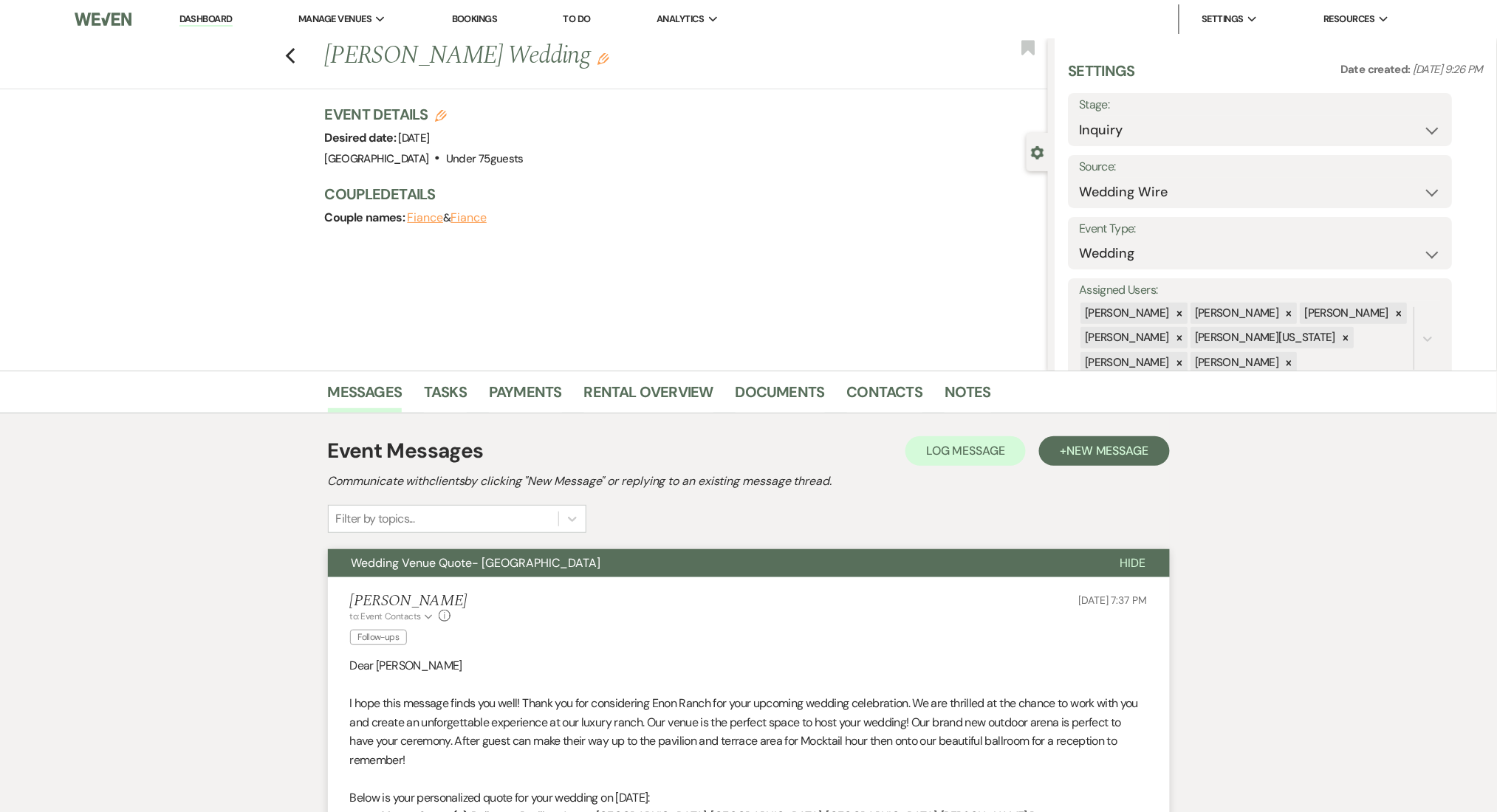
click at [1101, 472] on h2 "Communicate with clients by clicking "New Message" or replying to an existing m…" at bounding box center [748, 481] width 842 height 18
click at [1105, 458] on span "New Message" at bounding box center [1108, 451] width 82 height 15
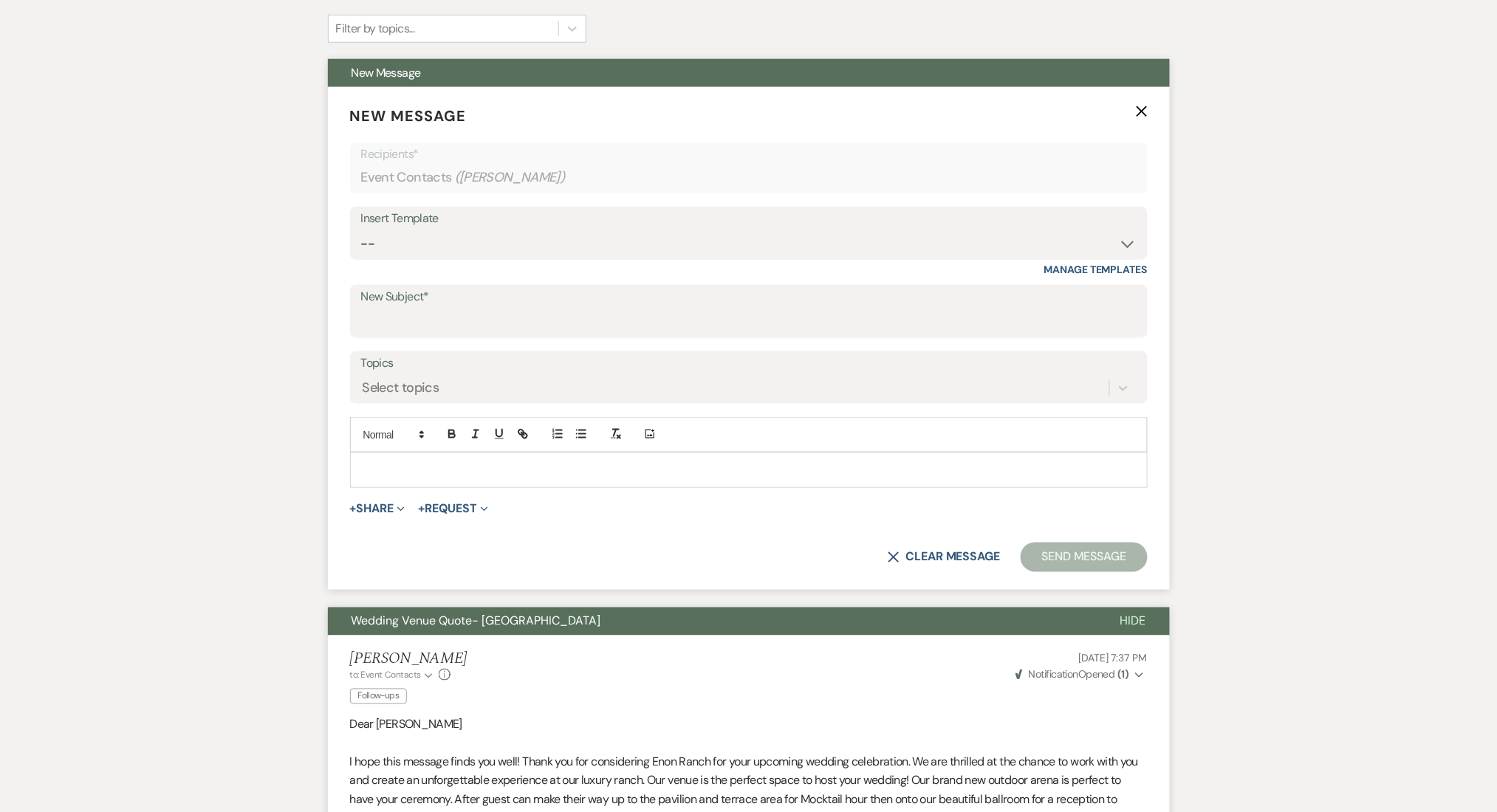
scroll to position [492, 0]
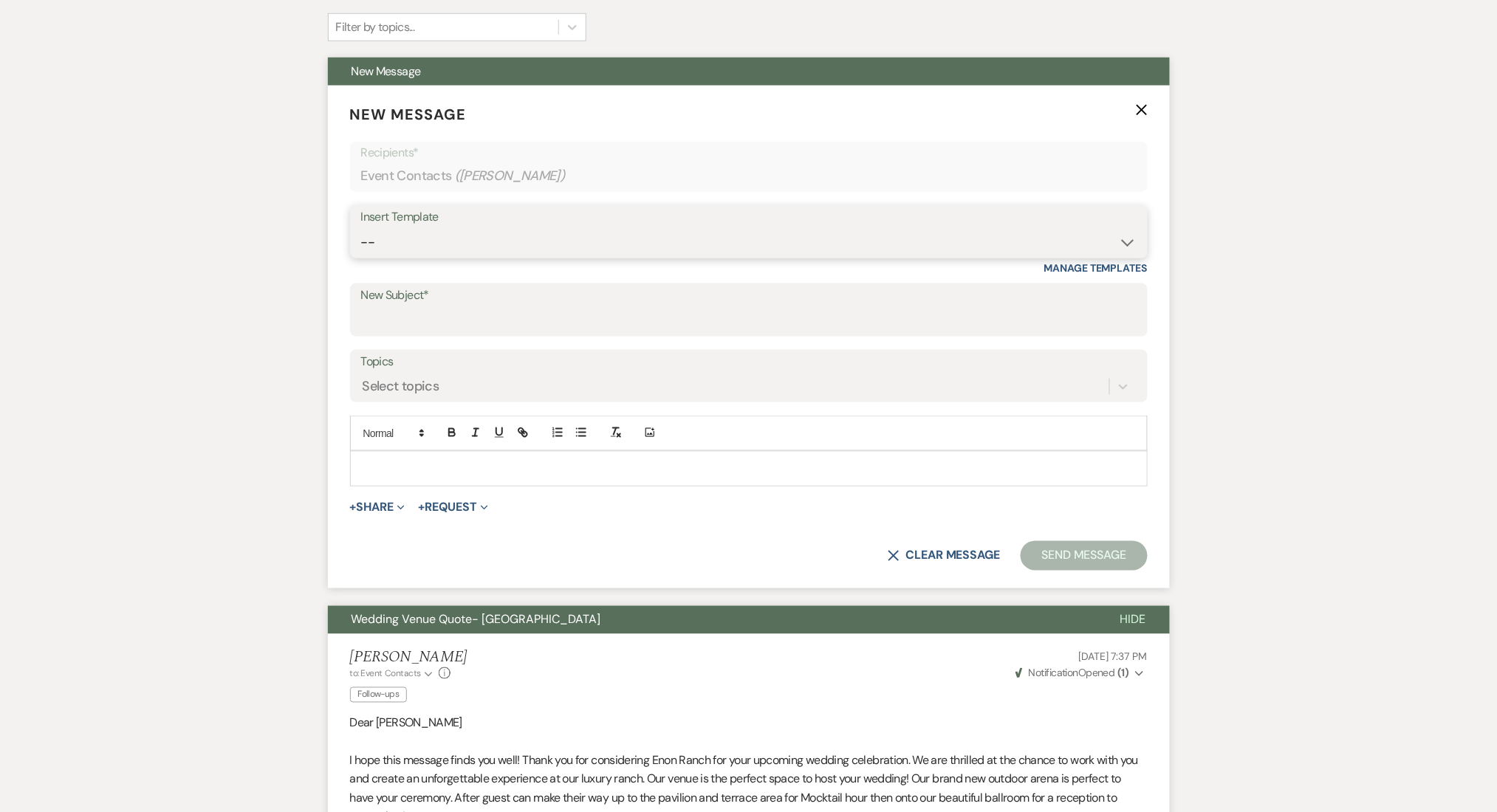
click at [467, 246] on select "-- Inquiry Follow Up Email #2 Contract Sending Template Payment Template Rental…" at bounding box center [749, 243] width 776 height 29
click at [361, 229] on select "-- Inquiry Follow Up Email #2 Contract Sending Template Payment Template Rental…" at bounding box center [749, 243] width 776 height 29
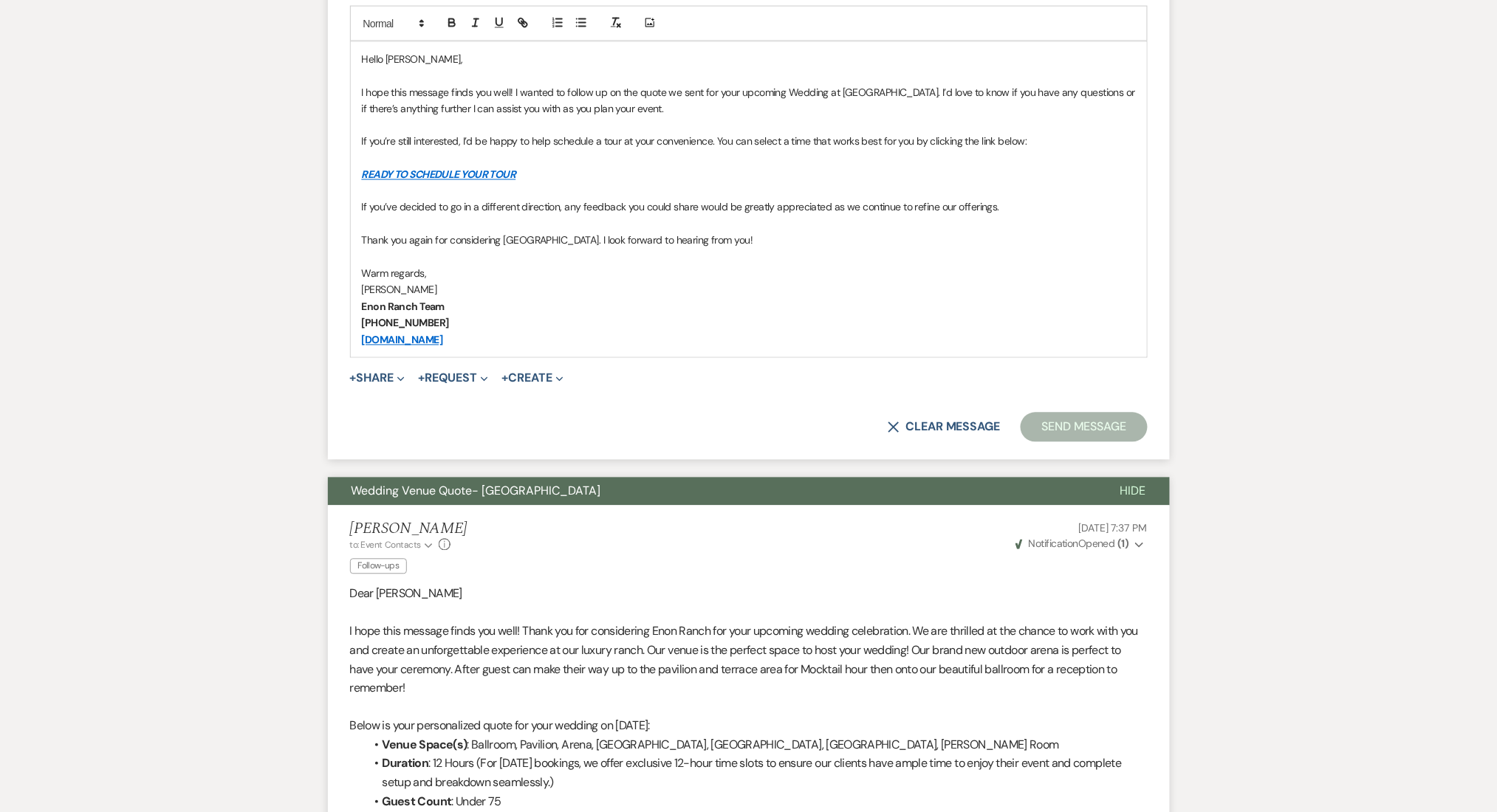
scroll to position [787, 0]
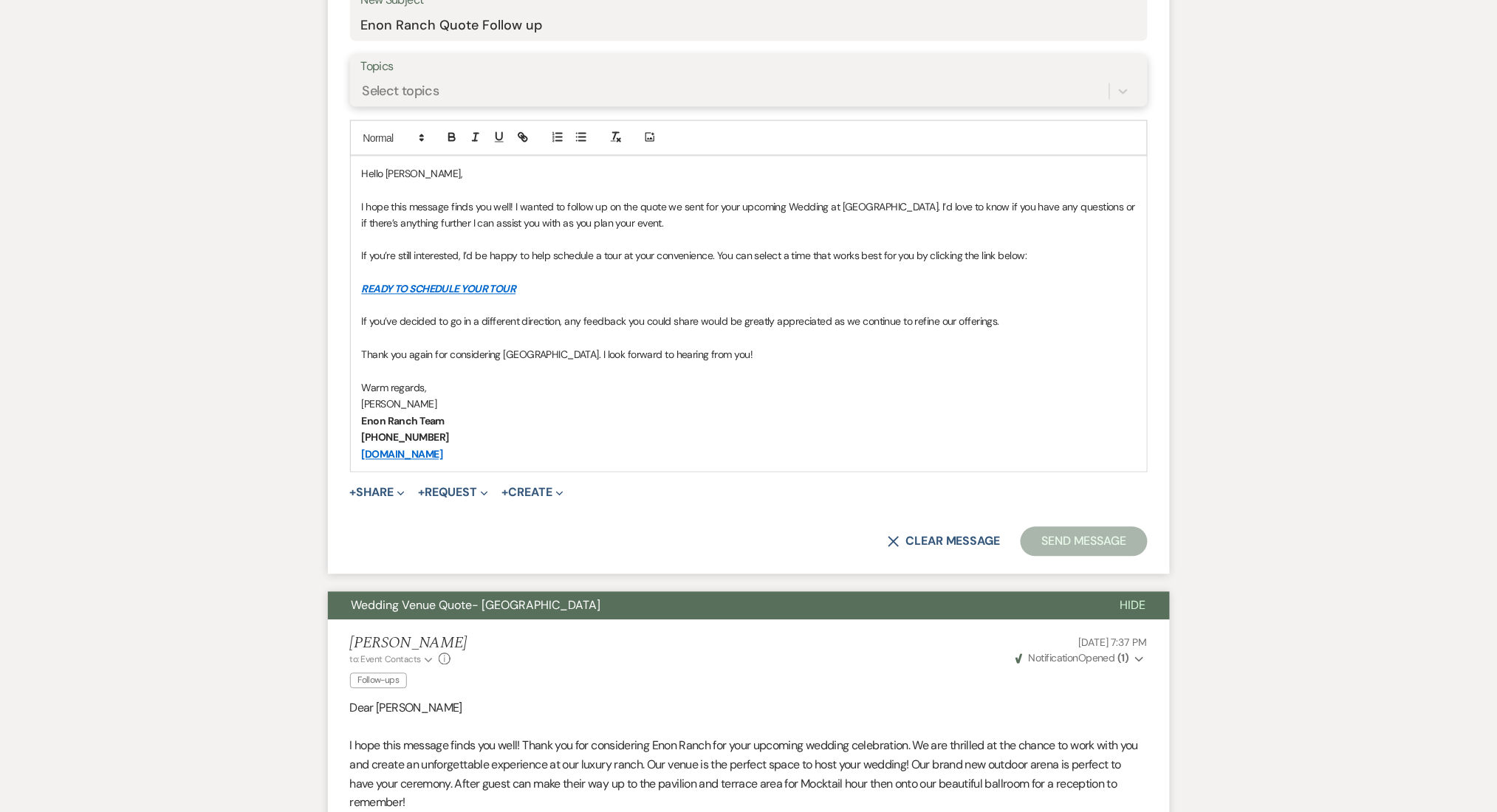
click at [459, 90] on div "Select topics" at bounding box center [735, 91] width 748 height 26
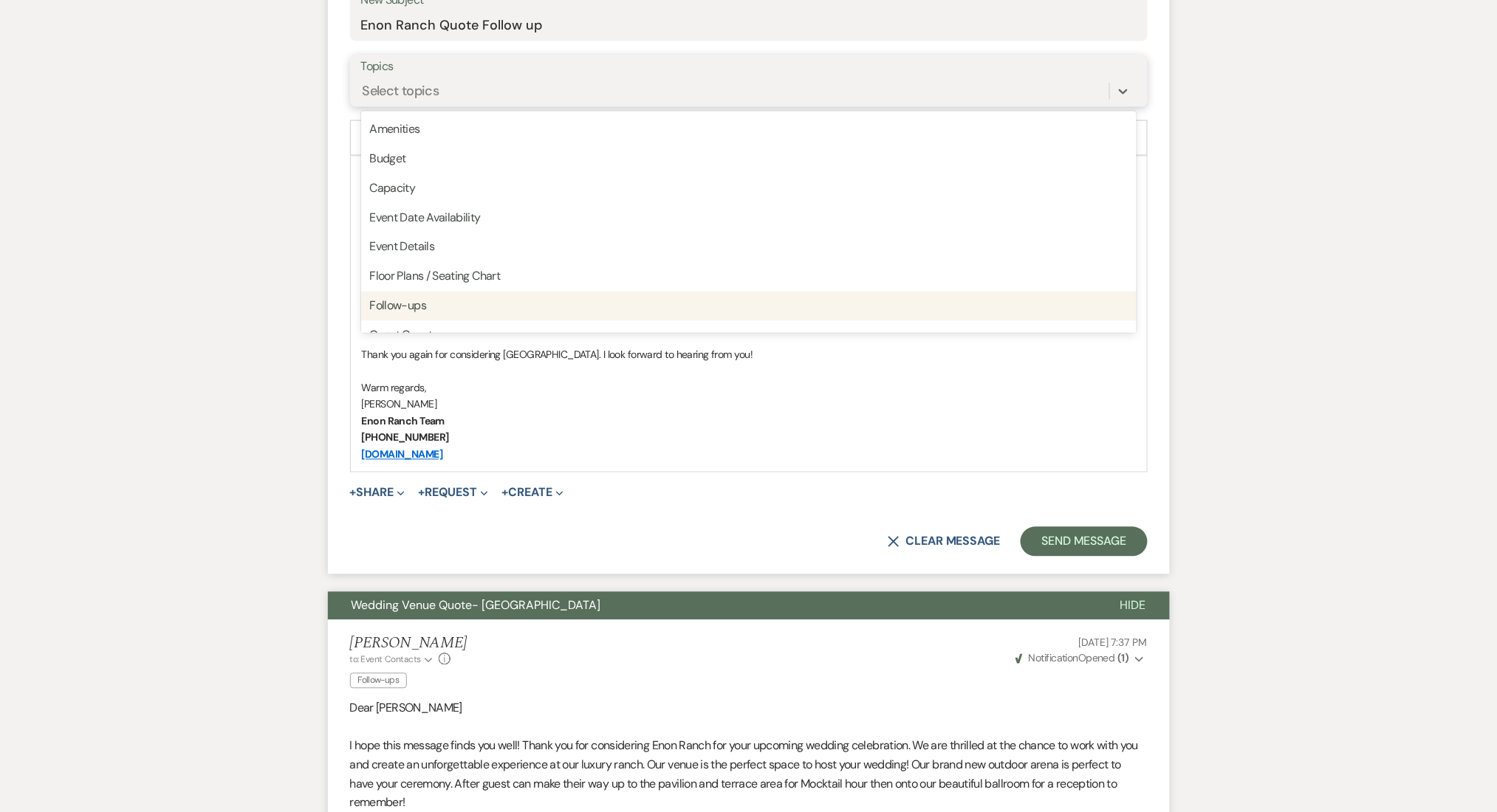
click at [414, 300] on div "Follow-ups" at bounding box center [749, 306] width 776 height 30
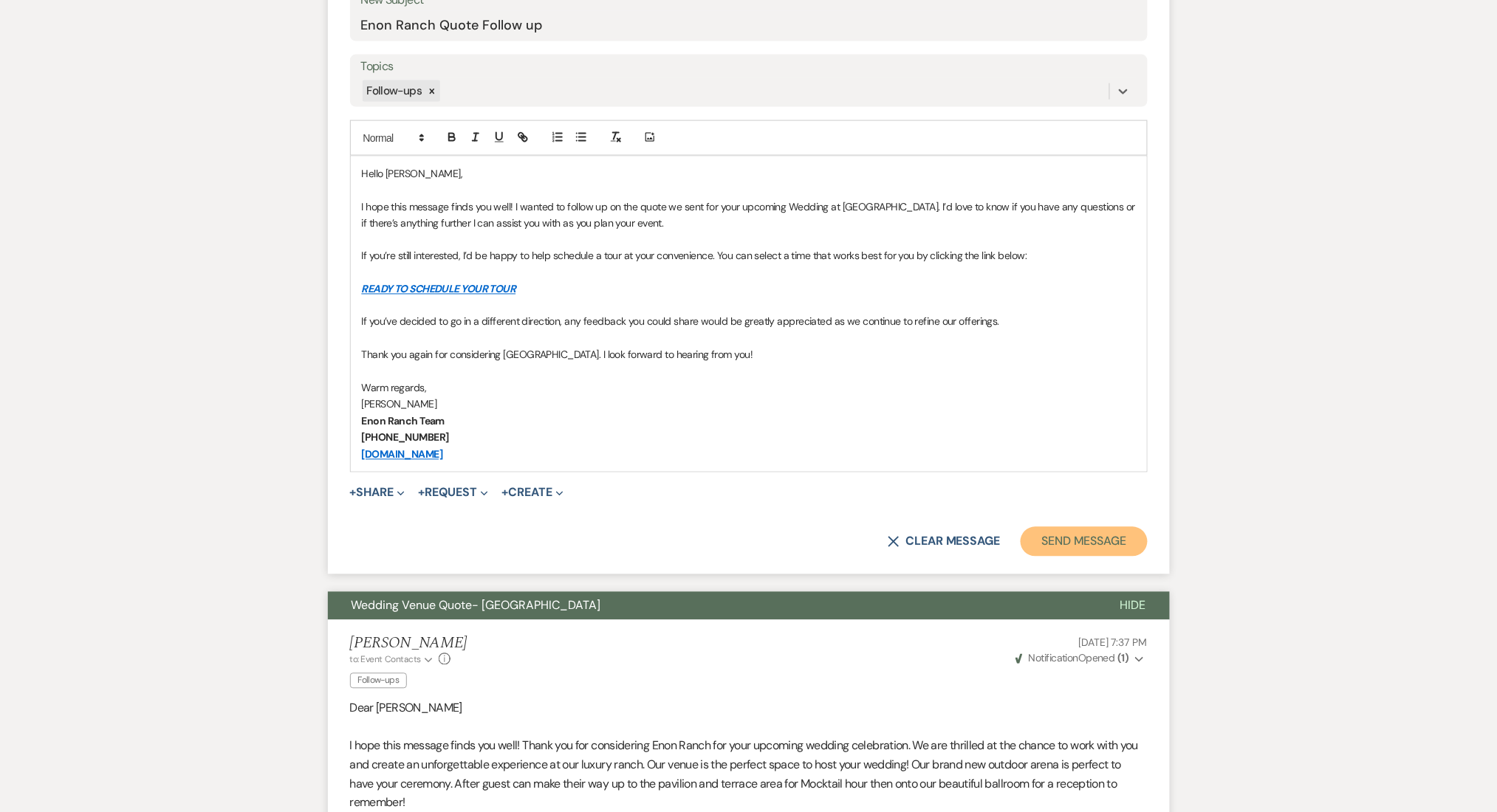
click at [1049, 542] on button "Send Message" at bounding box center [1084, 542] width 126 height 30
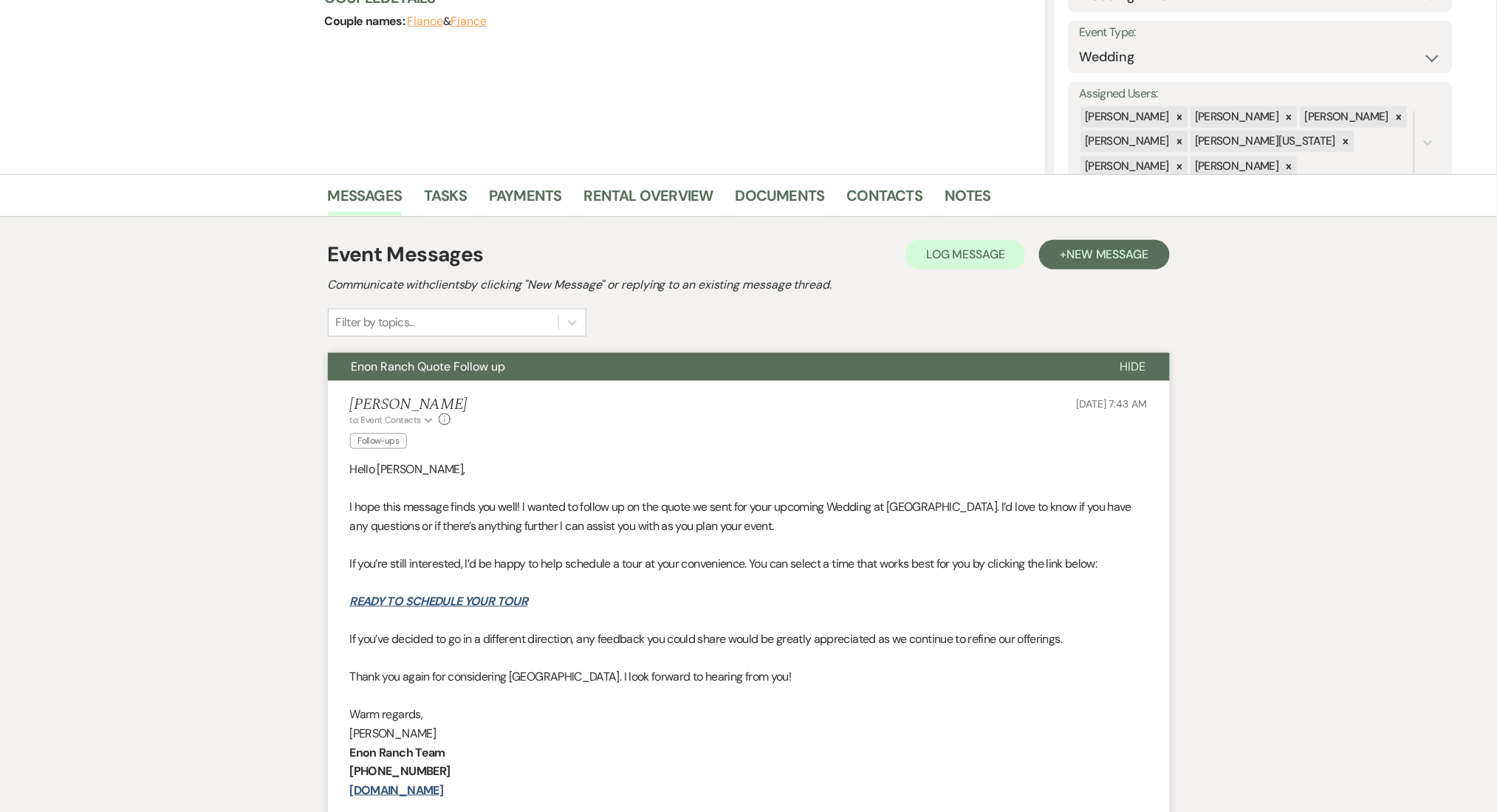
scroll to position [0, 0]
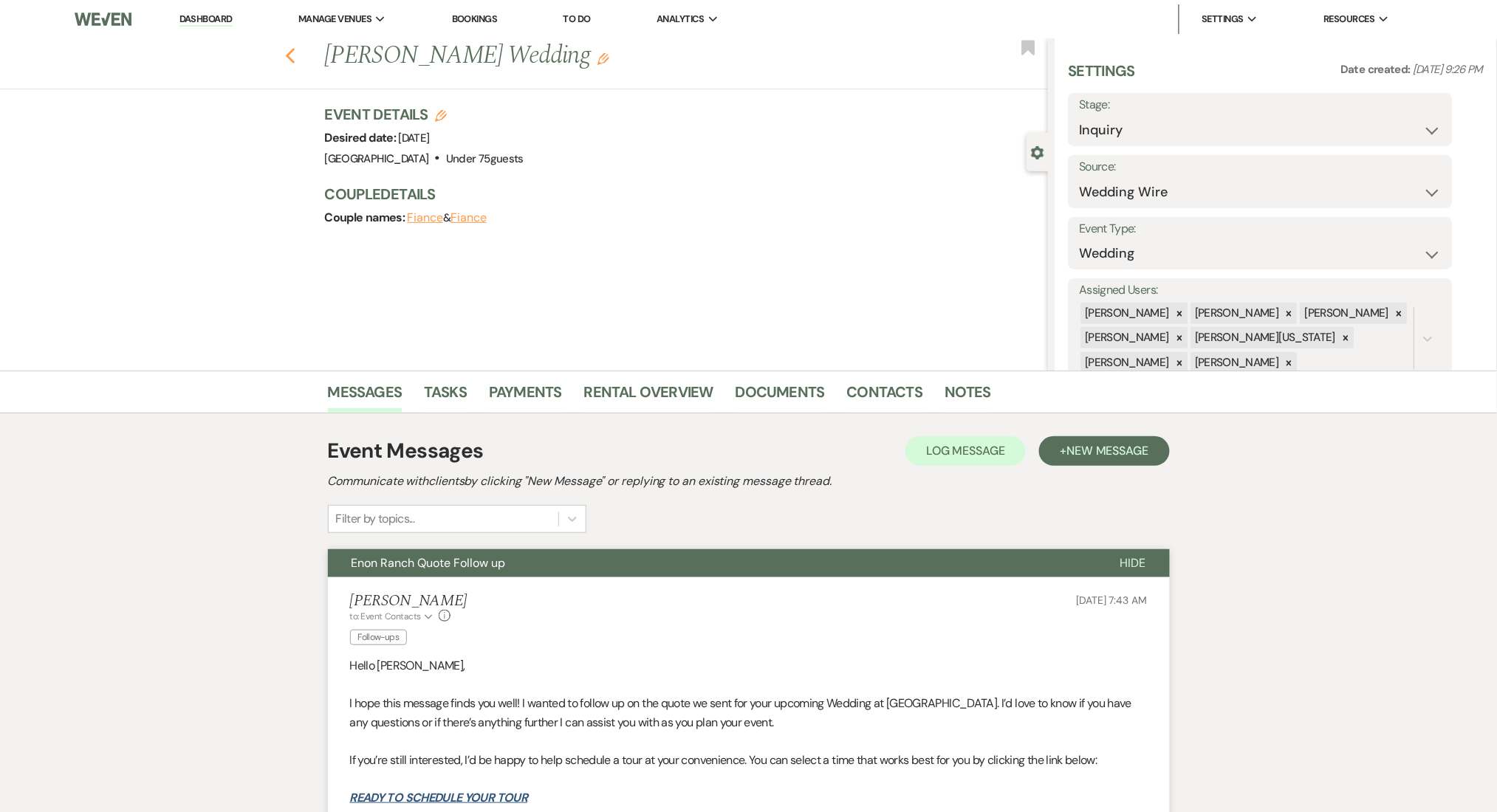
click at [295, 61] on use "button" at bounding box center [289, 56] width 10 height 16
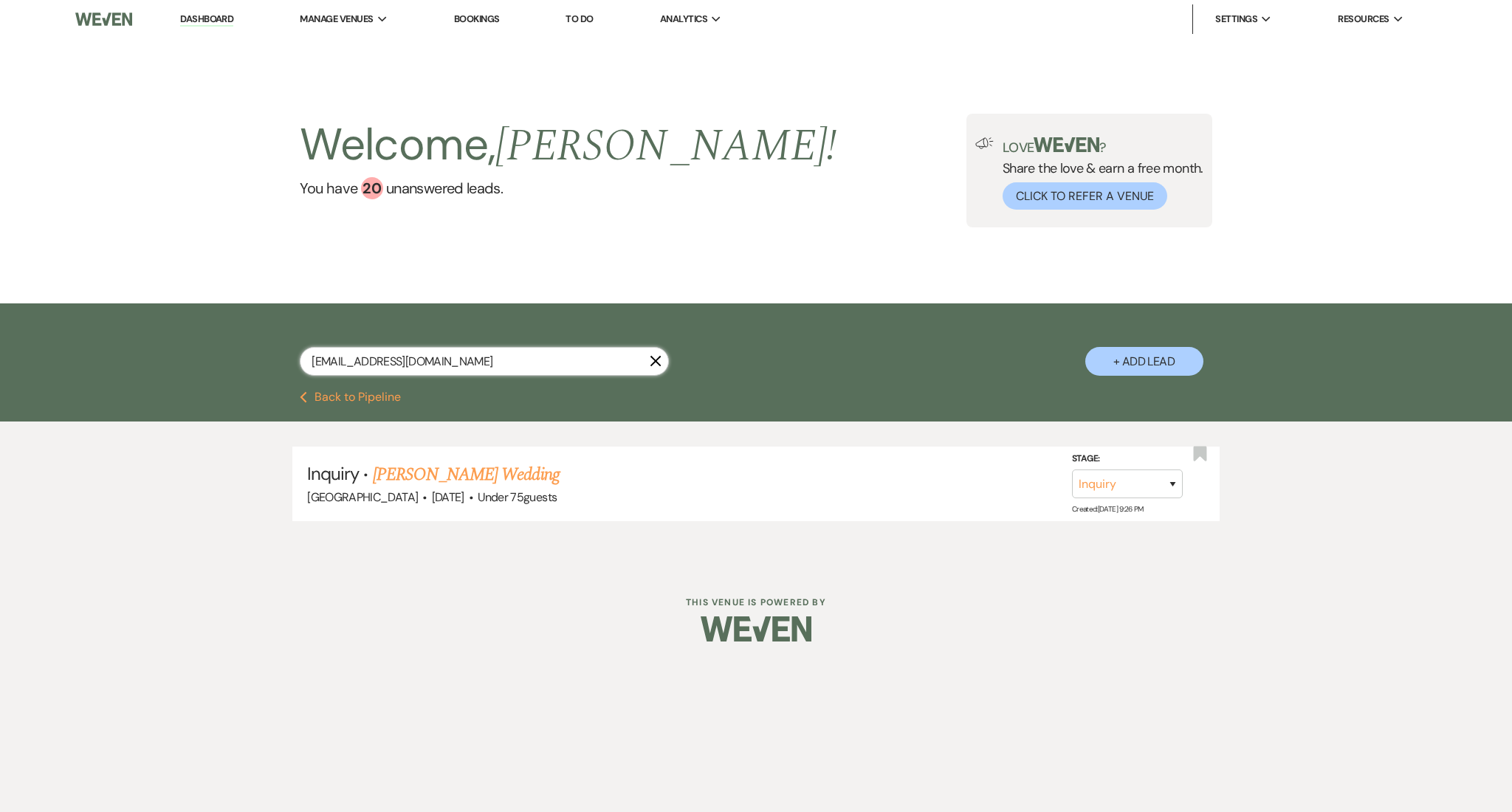
drag, startPoint x: 439, startPoint y: 355, endPoint x: 187, endPoint y: 347, distance: 252.1
click at [187, 347] on div "jamiking24@yahoo.com X + Add Lead" at bounding box center [756, 347] width 1512 height 88
paste input "nathaliemccormick@icloud"
click at [462, 473] on link "Nathalie Gatins's Wedding (1FU)" at bounding box center [487, 475] width 228 height 27
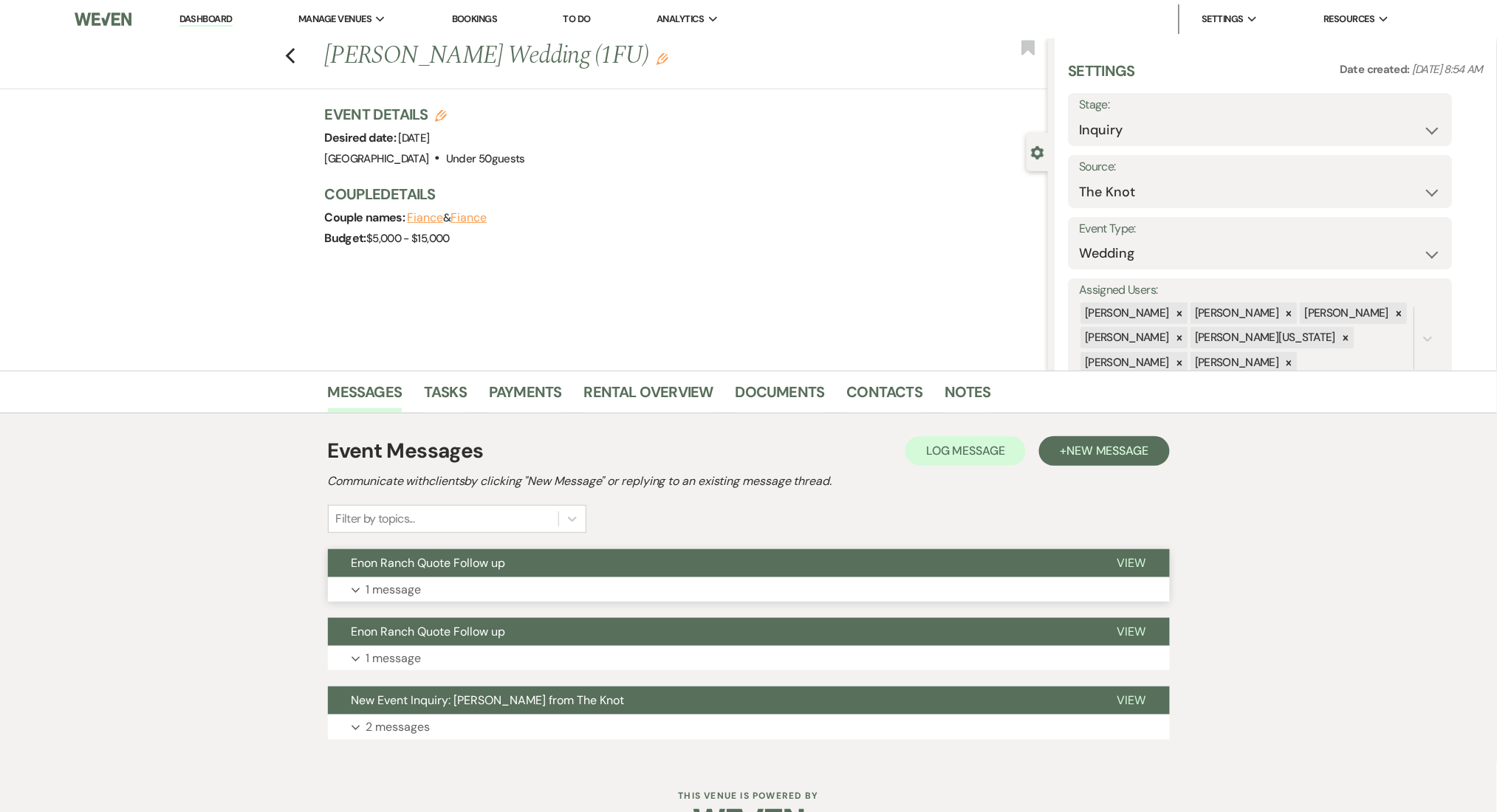
click at [529, 590] on button "Expand 1 message" at bounding box center [748, 590] width 842 height 25
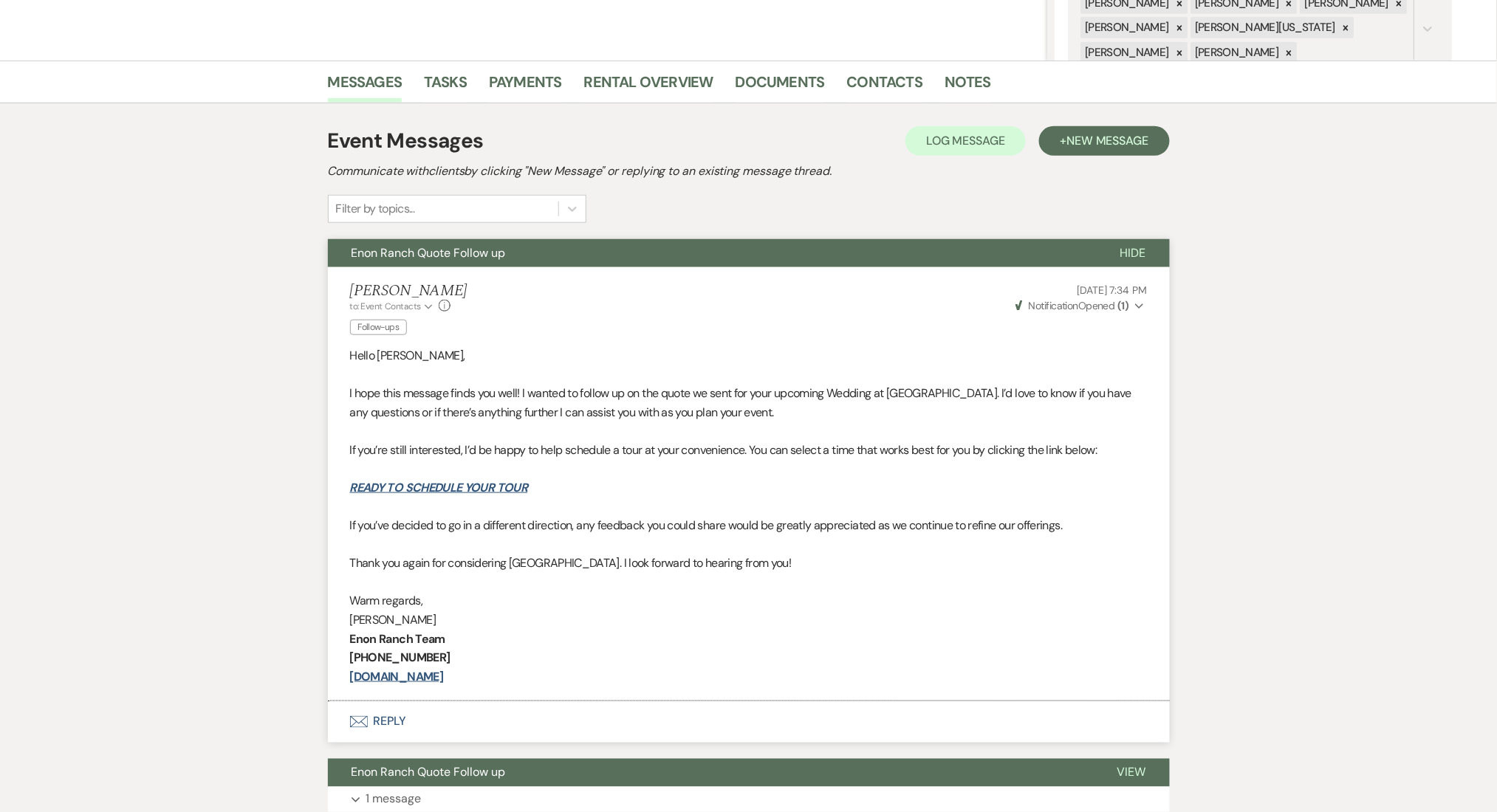
scroll to position [494, 0]
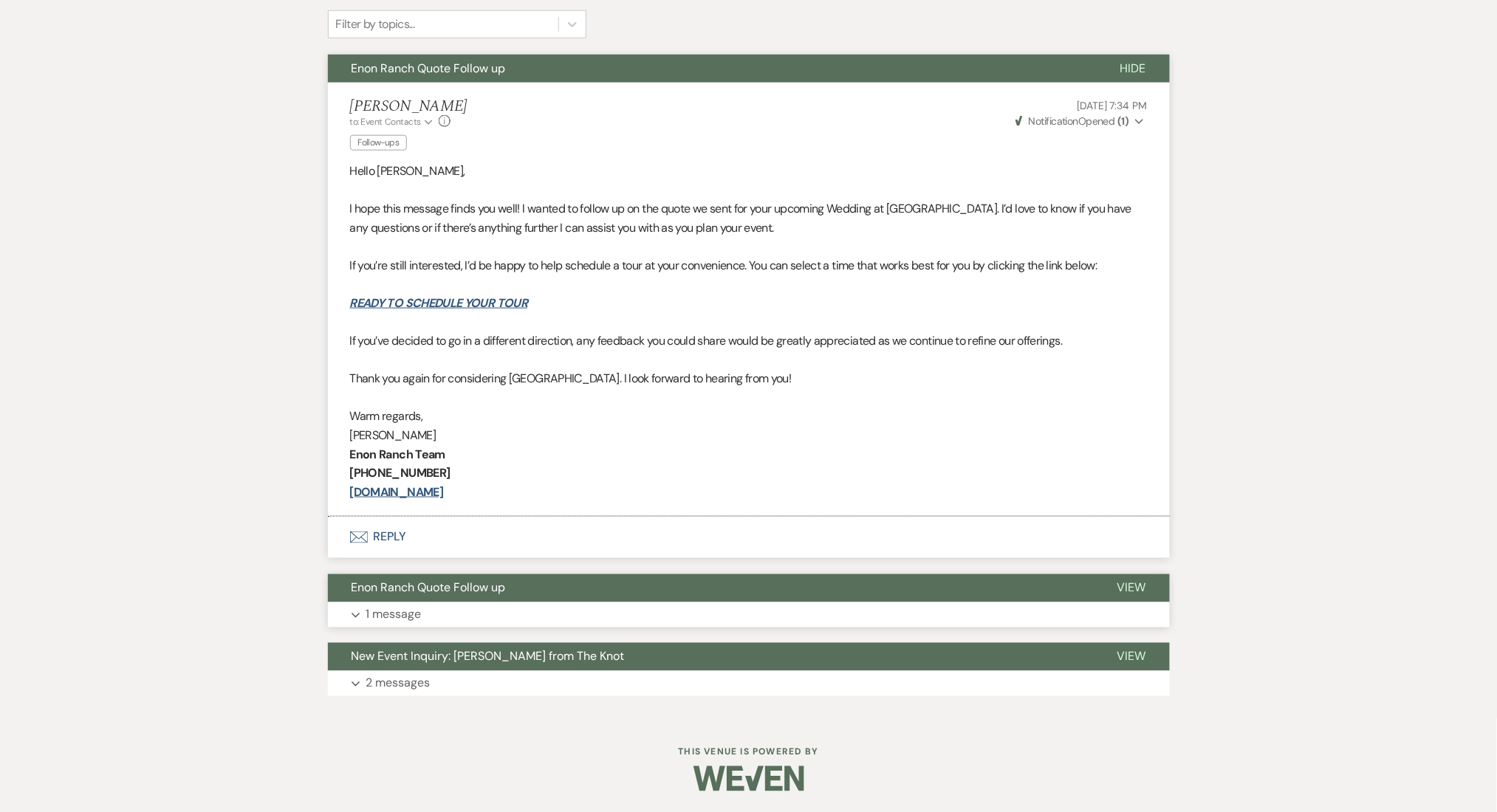
click at [884, 591] on button "Enon Ranch Quote Follow up" at bounding box center [710, 588] width 766 height 28
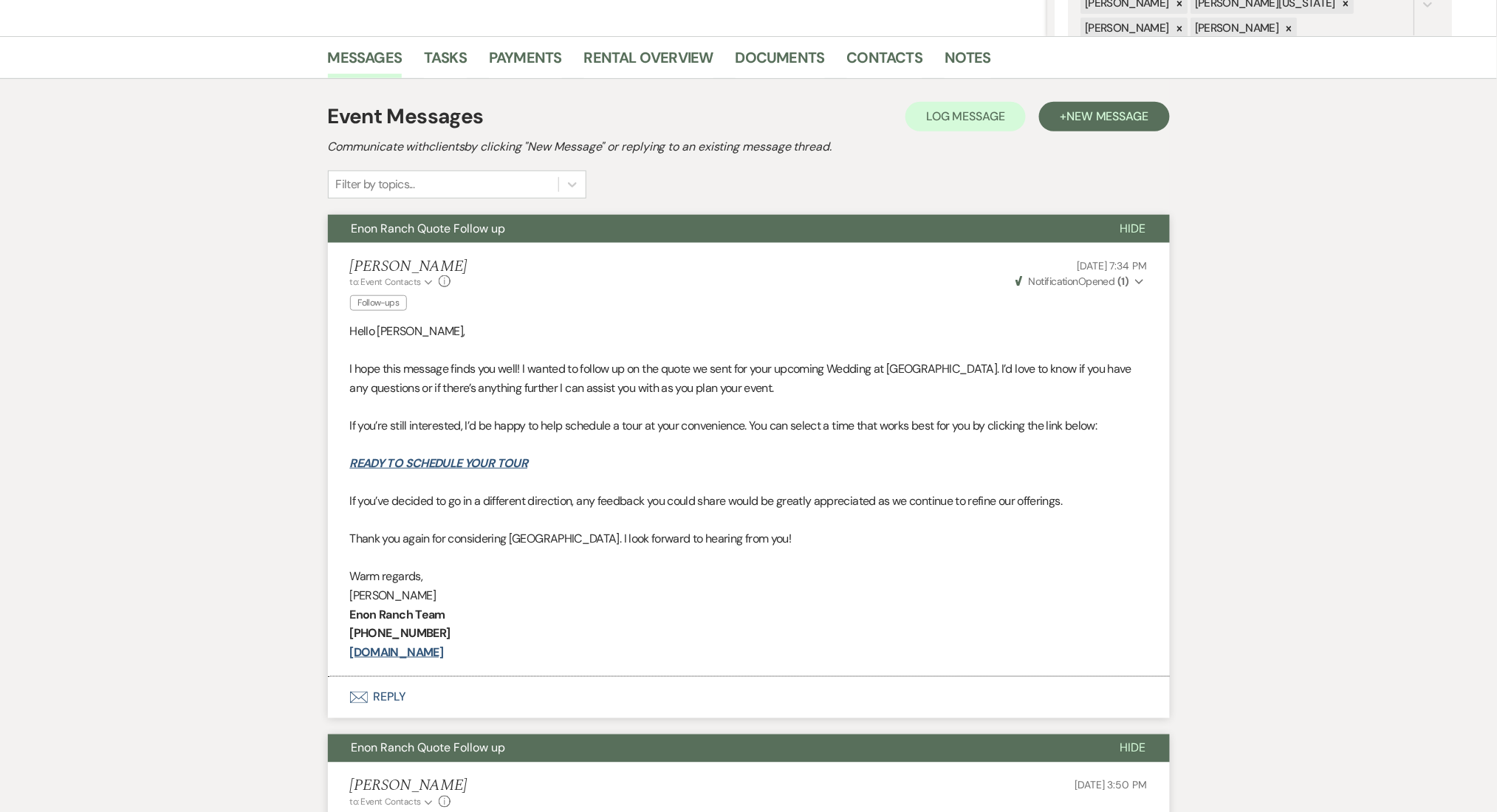
scroll to position [211, 0]
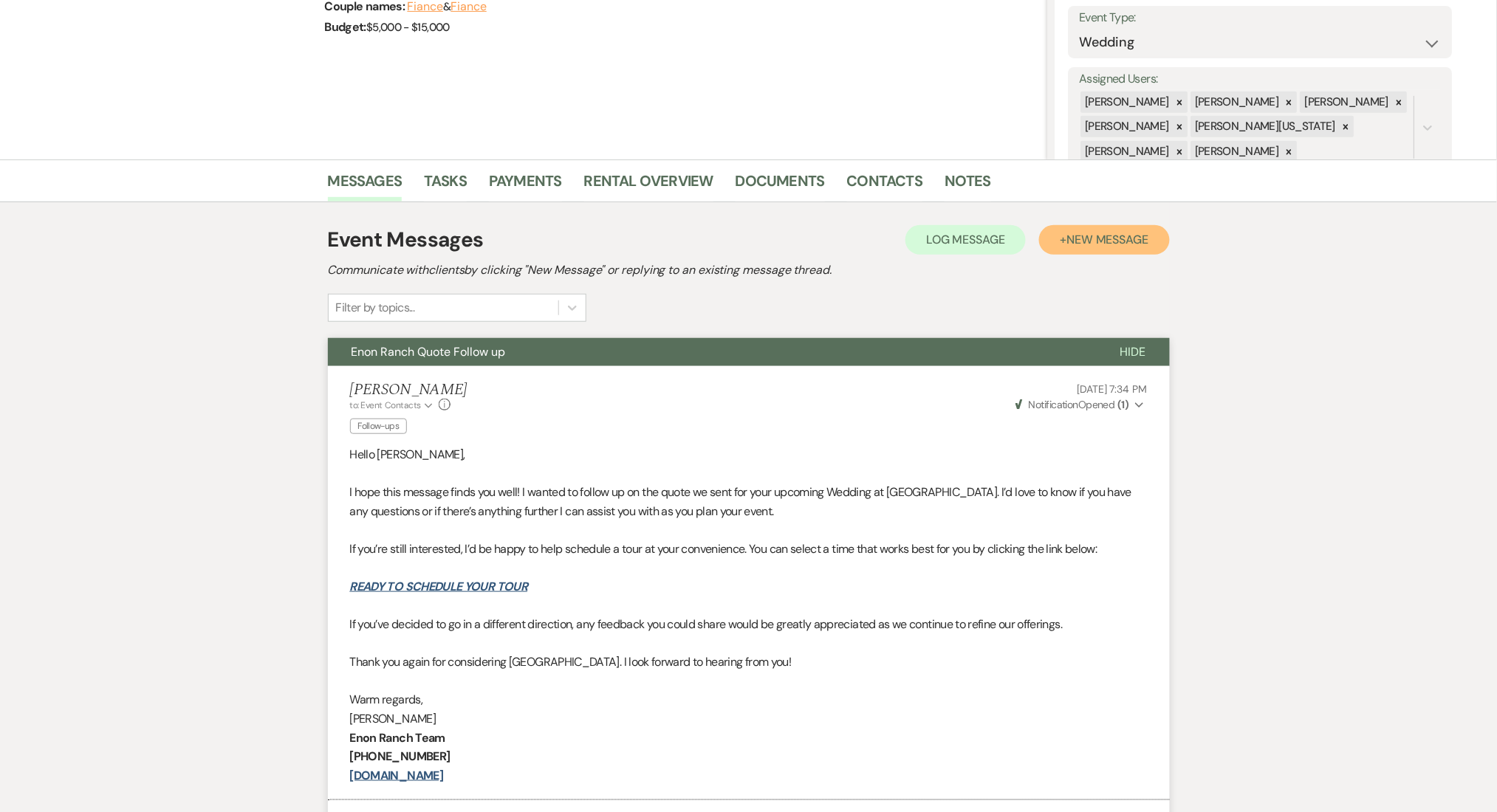
click at [1092, 247] on button "+ New Message" at bounding box center [1104, 240] width 130 height 30
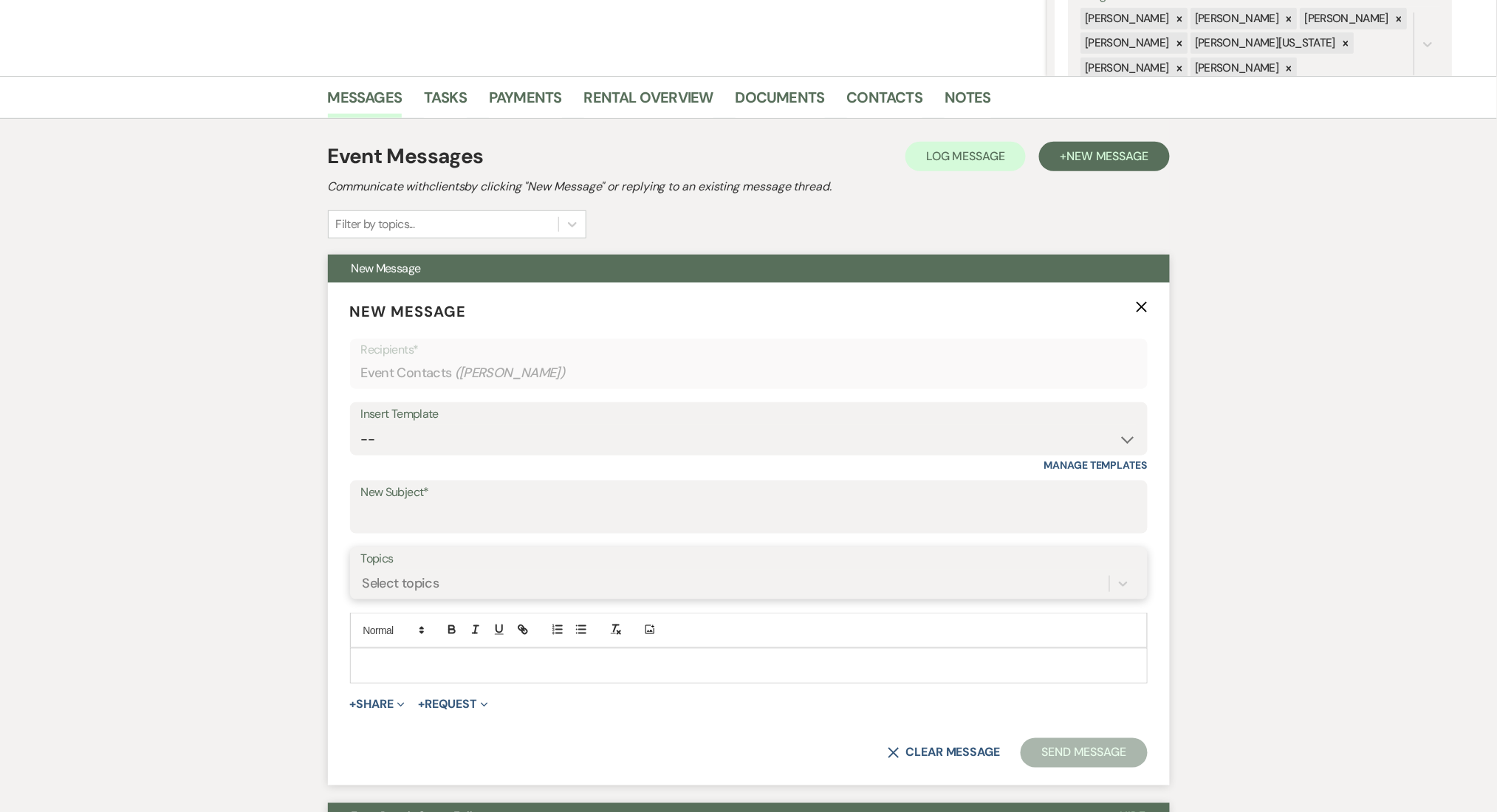
click at [478, 598] on div "Select topics" at bounding box center [749, 583] width 776 height 28
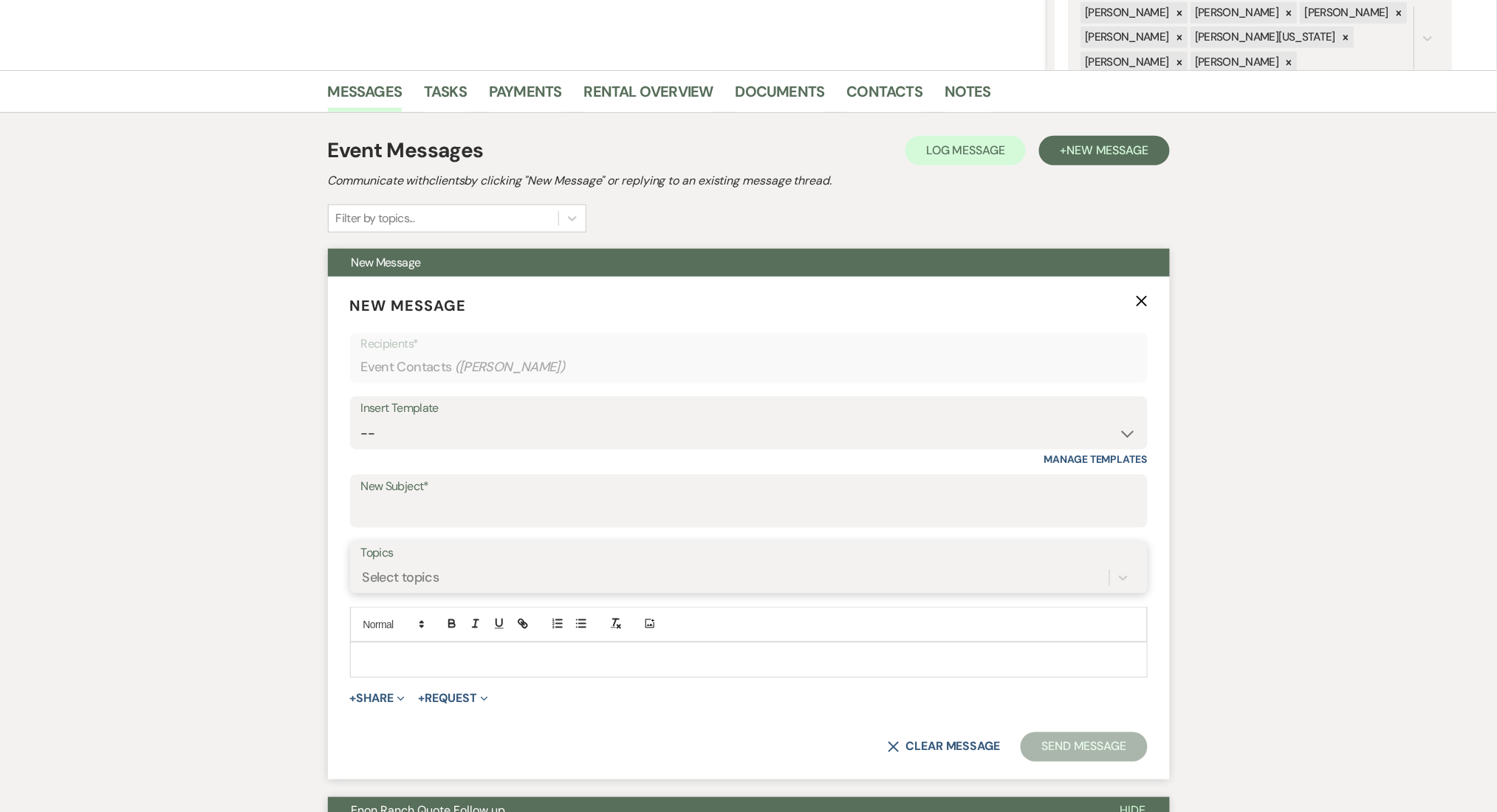
scroll to position [313, 0]
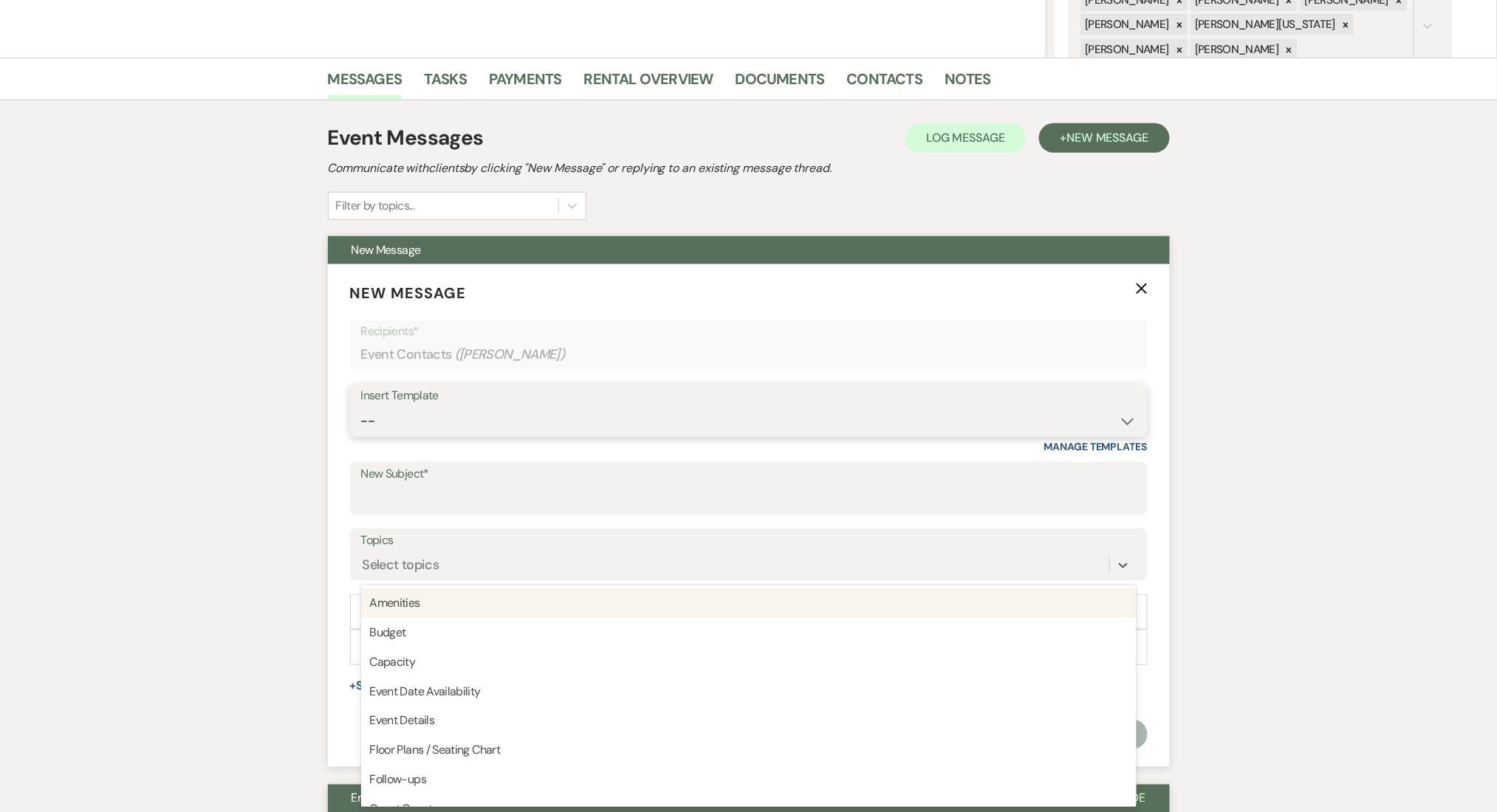
click at [429, 429] on select "-- Inquiry Follow Up Email #2 Contract Sending Template Payment Template Rental…" at bounding box center [749, 421] width 776 height 29
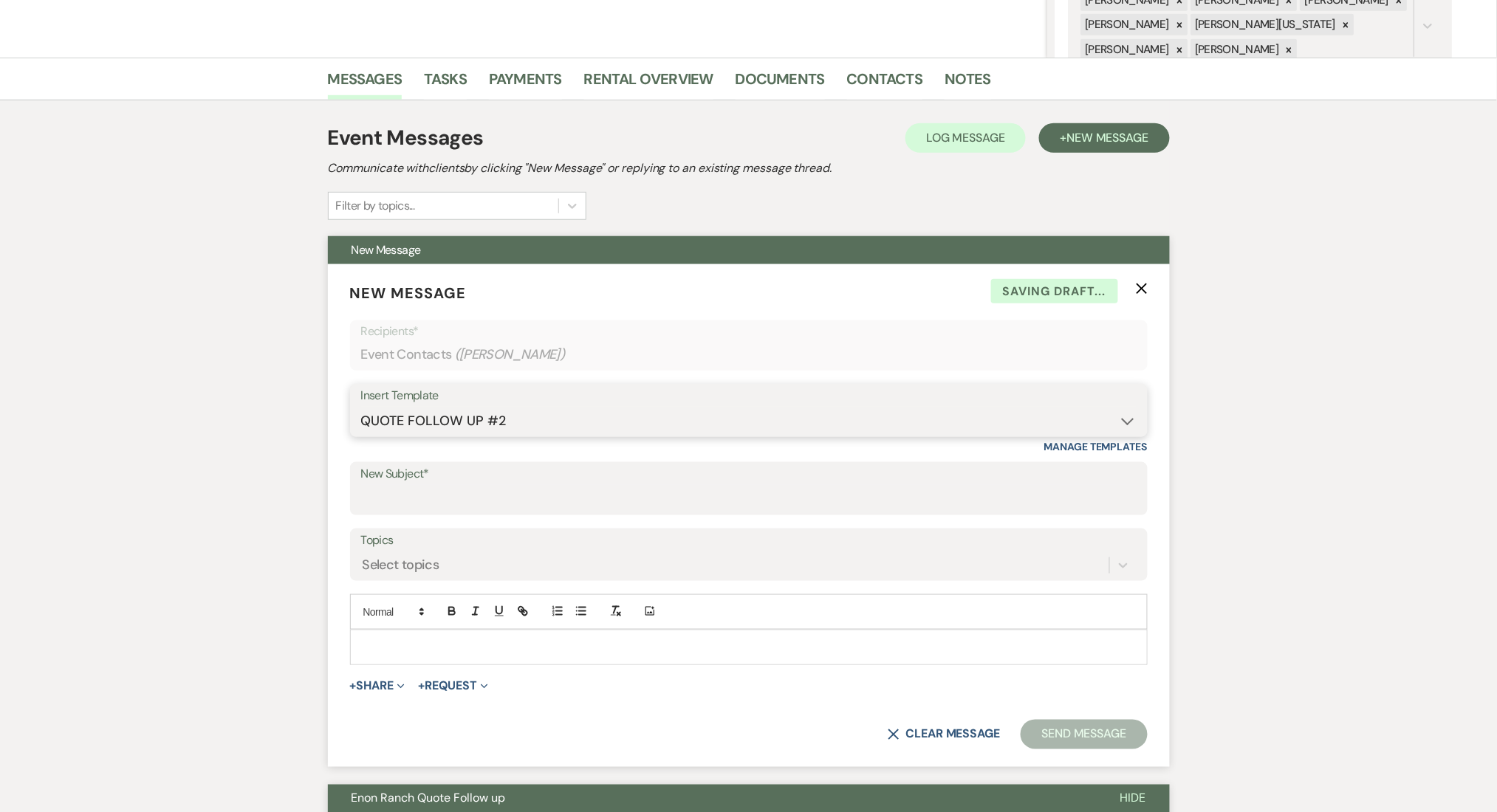
click at [361, 407] on select "-- Inquiry Follow Up Email #2 Contract Sending Template Payment Template Rental…" at bounding box center [749, 421] width 776 height 29
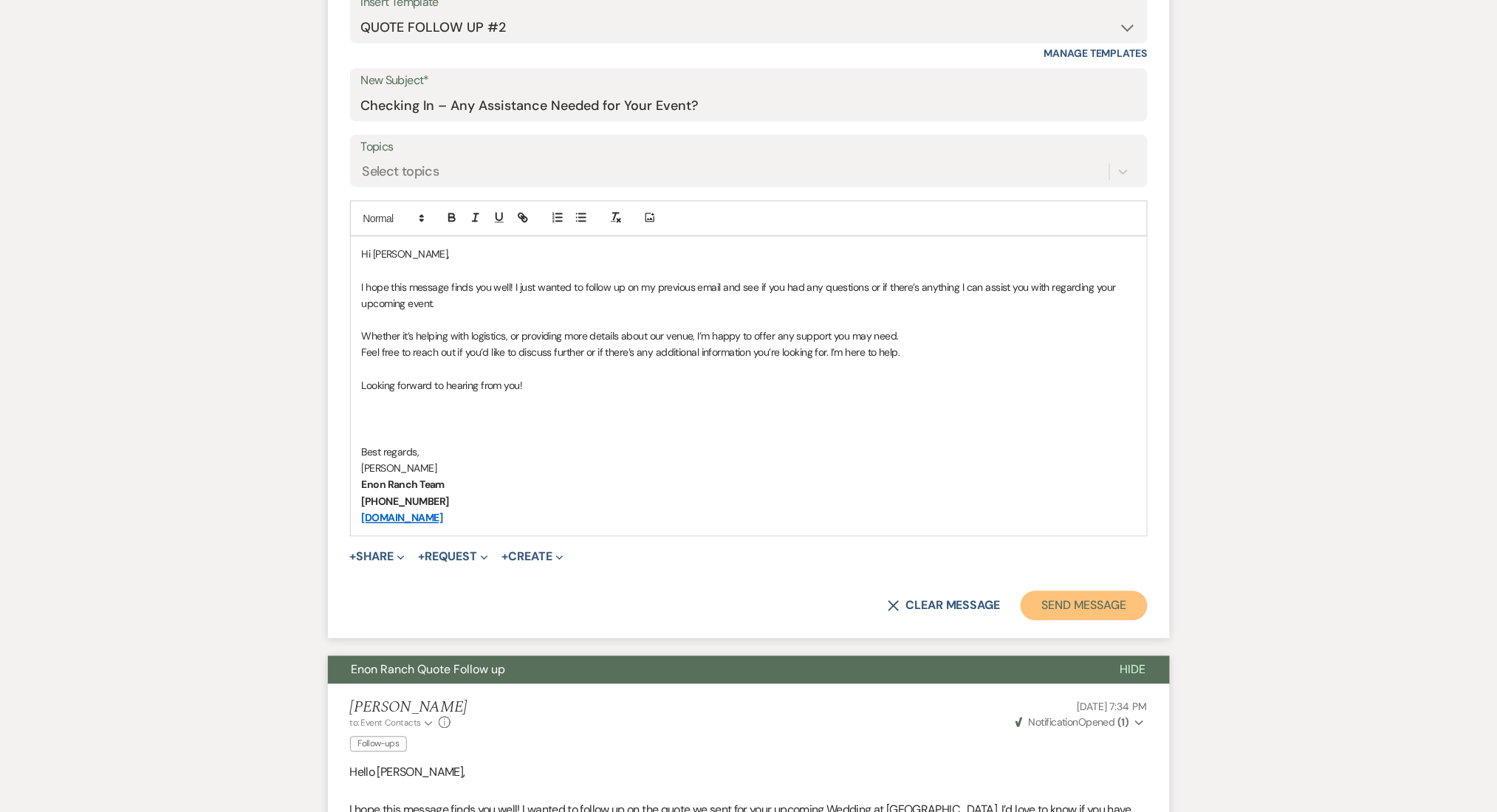
click at [1070, 601] on button "Send Message" at bounding box center [1084, 606] width 126 height 30
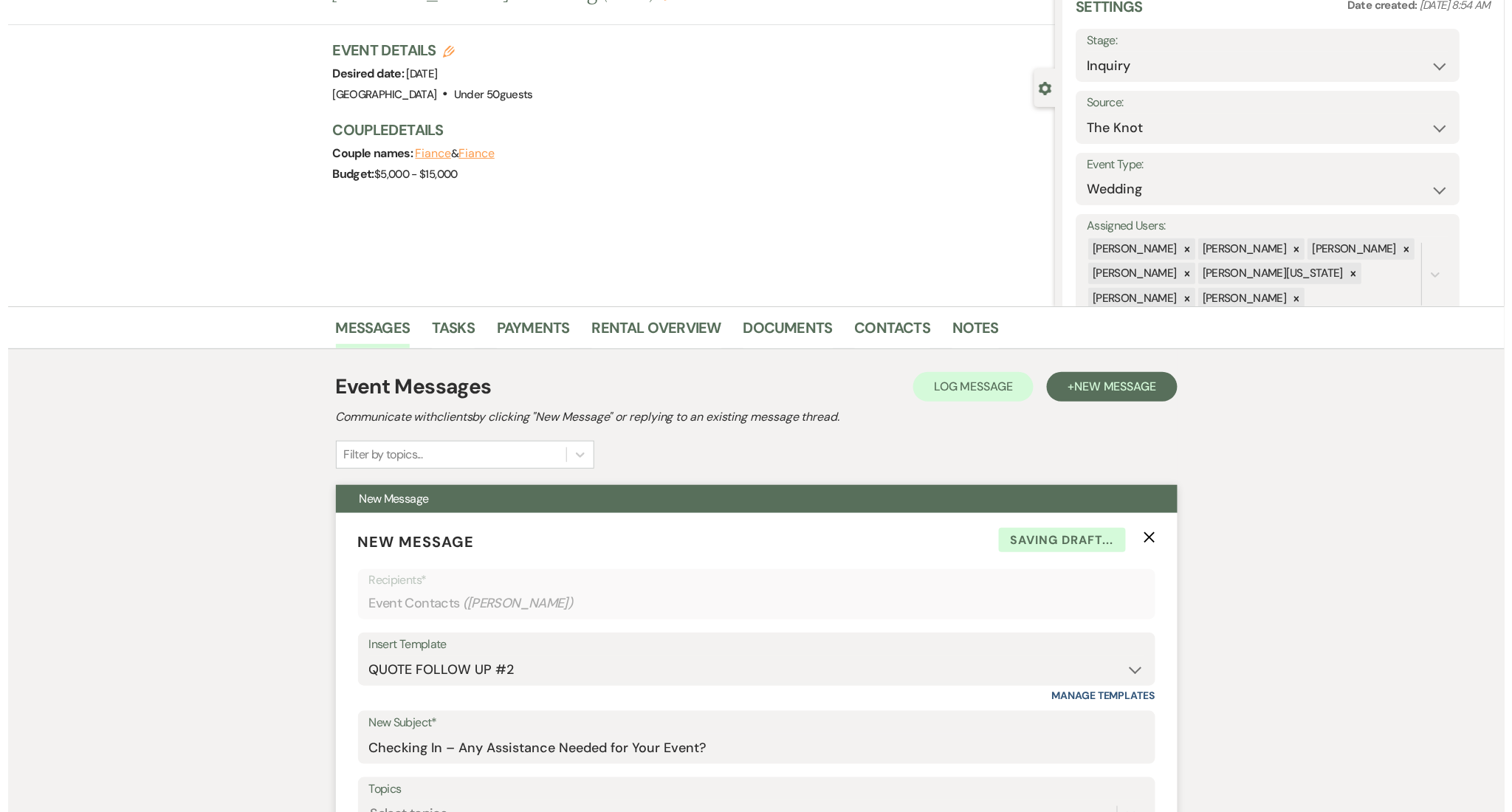
scroll to position [0, 0]
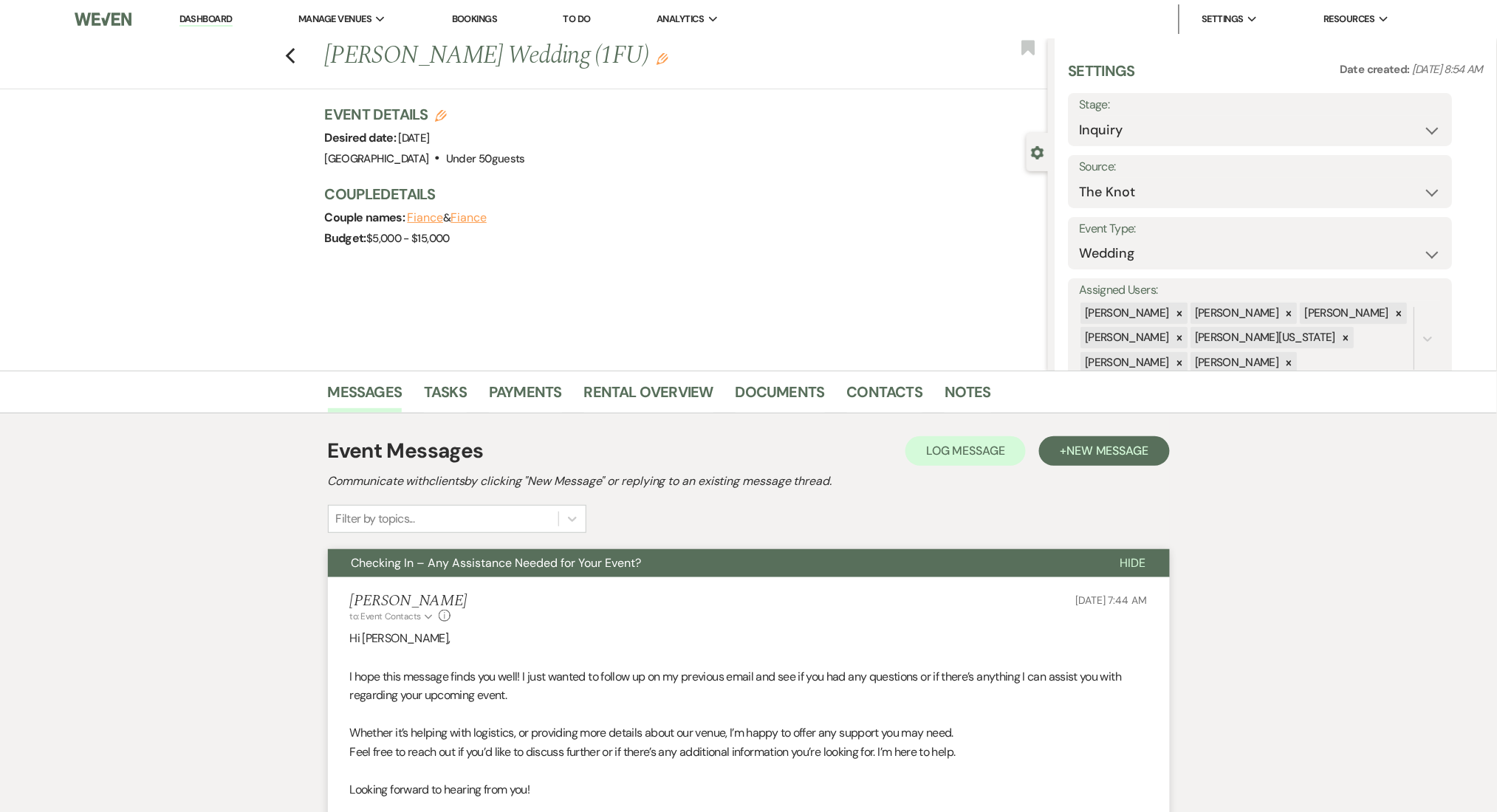
click at [289, 56] on div "Previous Nathalie Gatins's Wedding (1FU) Edit Bookmark" at bounding box center [520, 63] width 1055 height 51
click at [296, 56] on icon "Previous" at bounding box center [290, 56] width 11 height 18
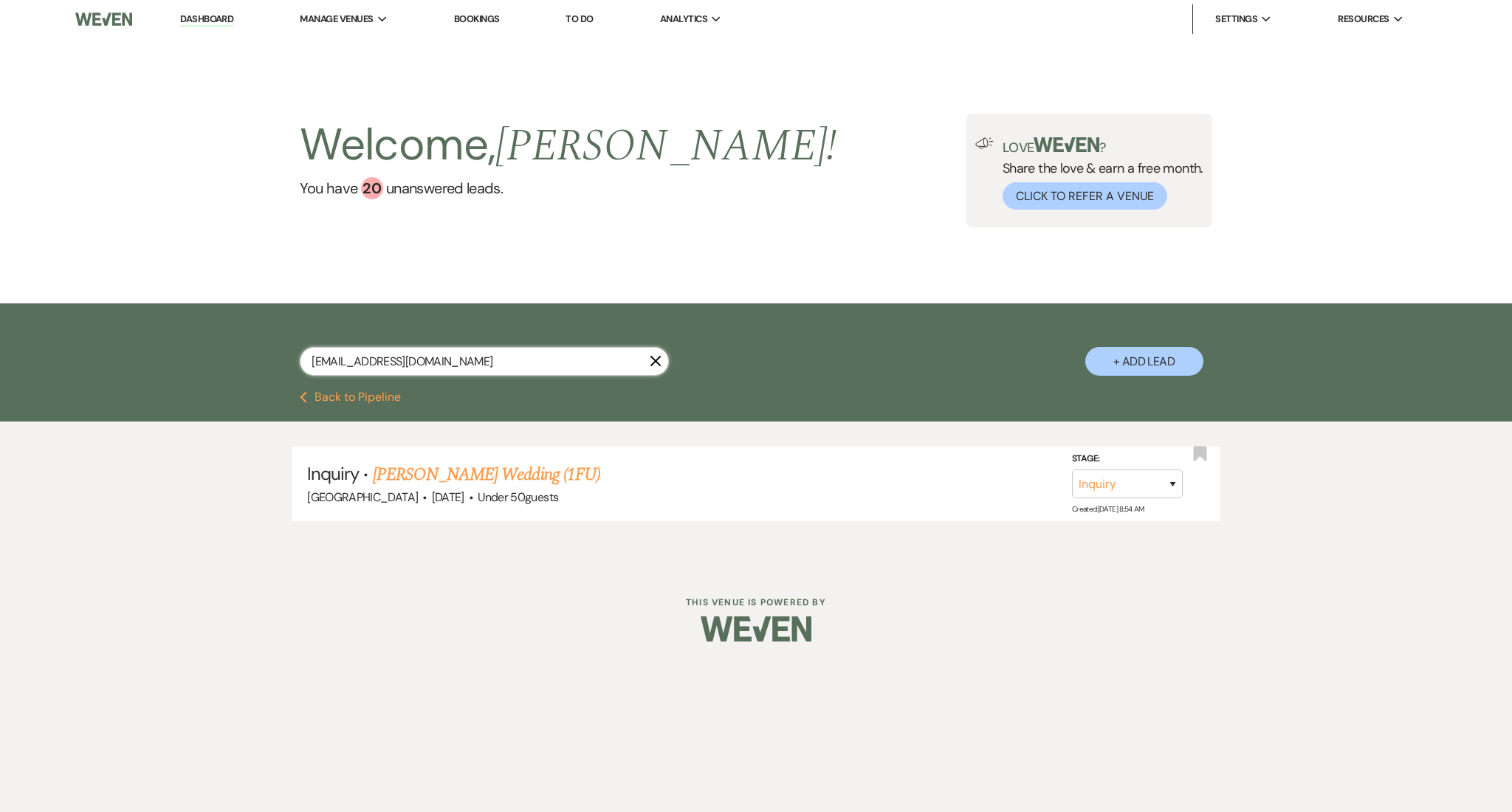
drag, startPoint x: 446, startPoint y: 361, endPoint x: 166, endPoint y: 376, distance: 280.4
click at [166, 376] on div "nathaliemccormick@icloud.com X + Add Lead" at bounding box center [756, 347] width 1512 height 88
paste input "cathyabrown69@gmail"
click at [430, 477] on link "[PERSON_NAME] Wedding" at bounding box center [466, 475] width 187 height 27
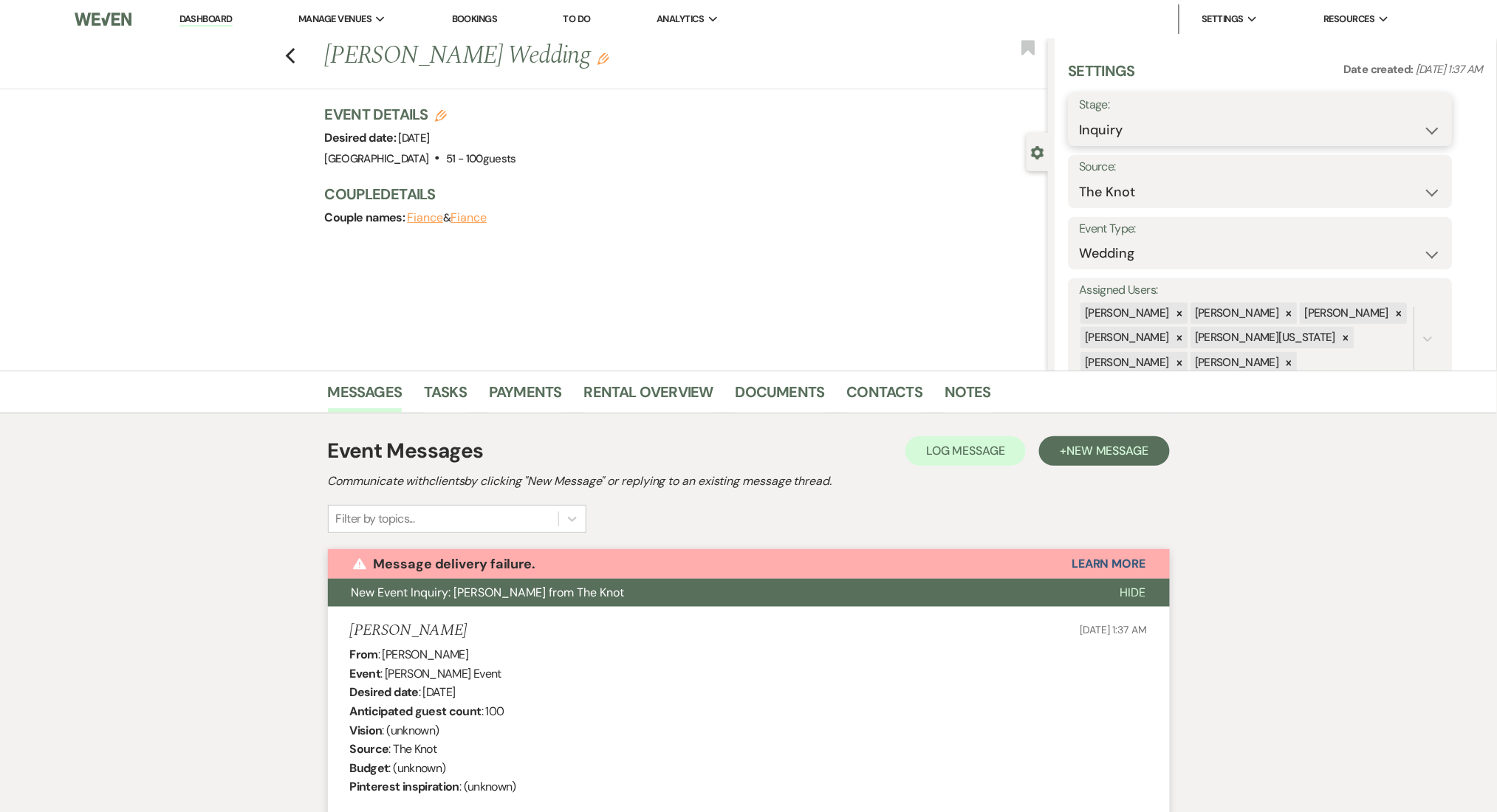
click at [1179, 139] on select "Inquiry Follow Up Tour Requested Tour Confirmed Toured Proposal Sent Booked Lost" at bounding box center [1260, 130] width 362 height 29
click at [839, 381] on li "Documents" at bounding box center [791, 395] width 111 height 36
click at [851, 382] on link "Contacts" at bounding box center [885, 396] width 76 height 33
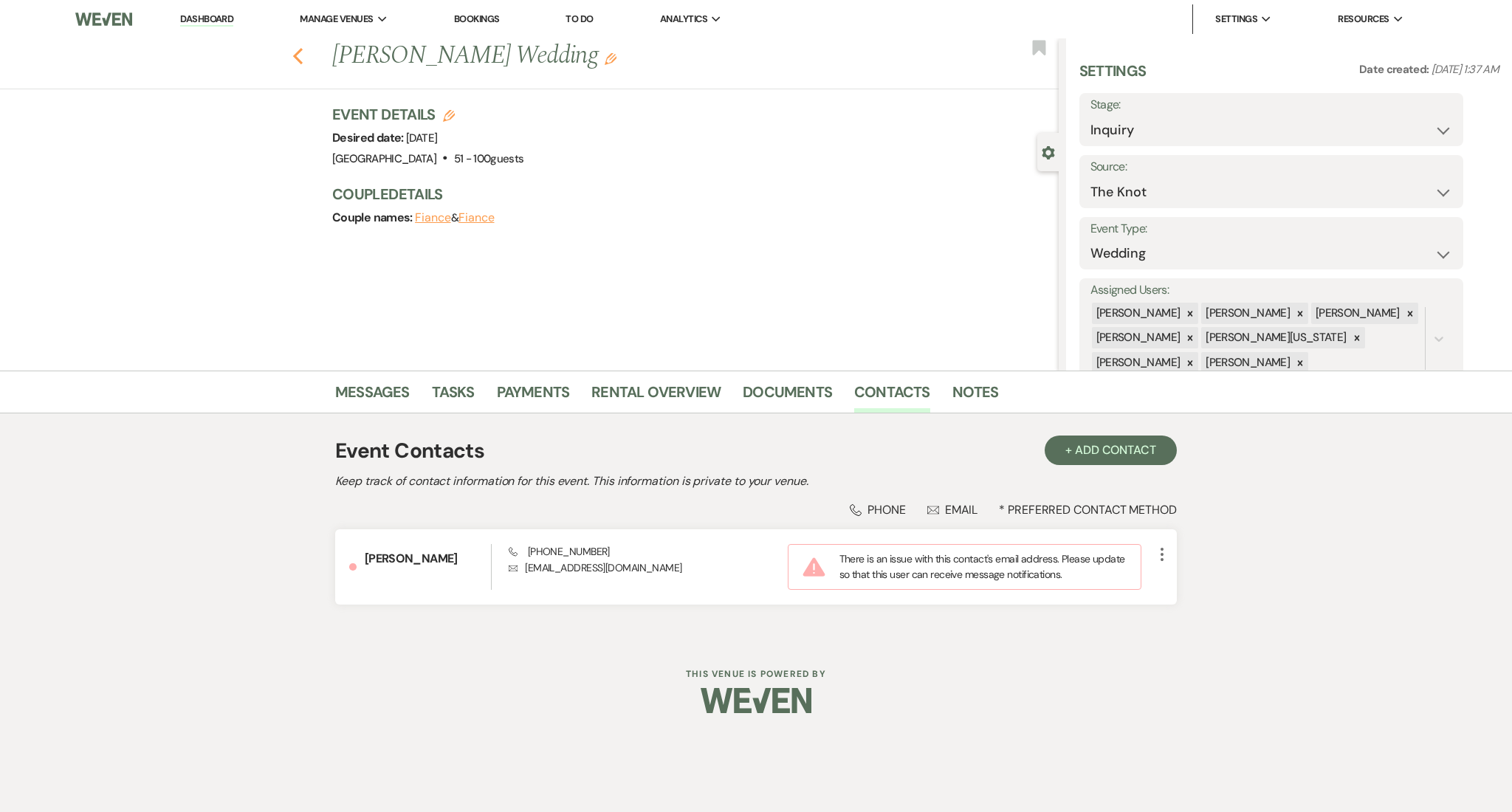
click at [296, 45] on button "Previous" at bounding box center [298, 54] width 11 height 21
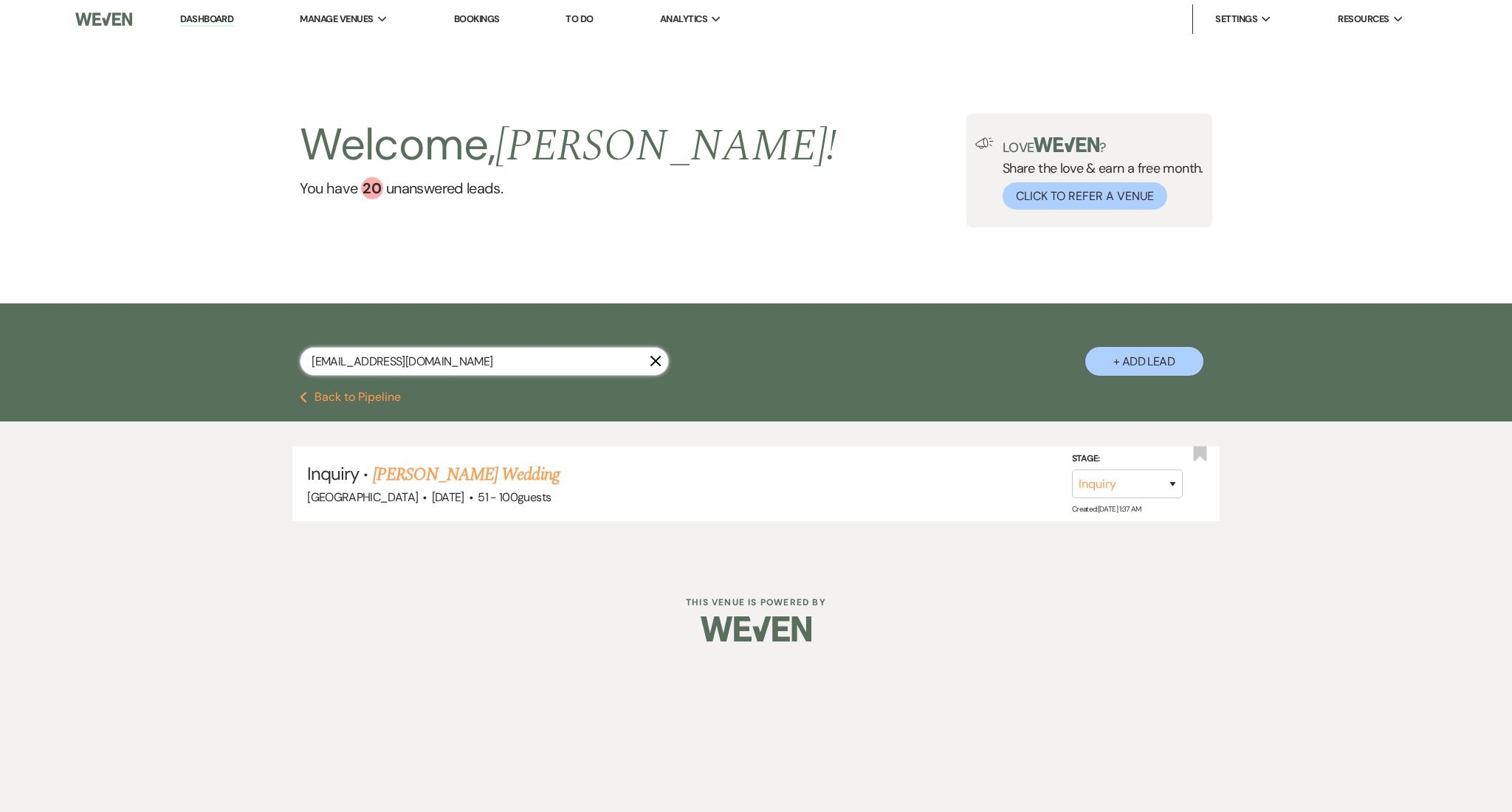
drag, startPoint x: 474, startPoint y: 352, endPoint x: 116, endPoint y: 356, distance: 358.0
click at [119, 357] on div "cathyabrown69@gmail.com X + Add Lead" at bounding box center [756, 347] width 1512 height 88
paste input "beucharia@yahoo"
click at [462, 475] on link "[PERSON_NAME]'s Birthday Party" at bounding box center [488, 475] width 230 height 27
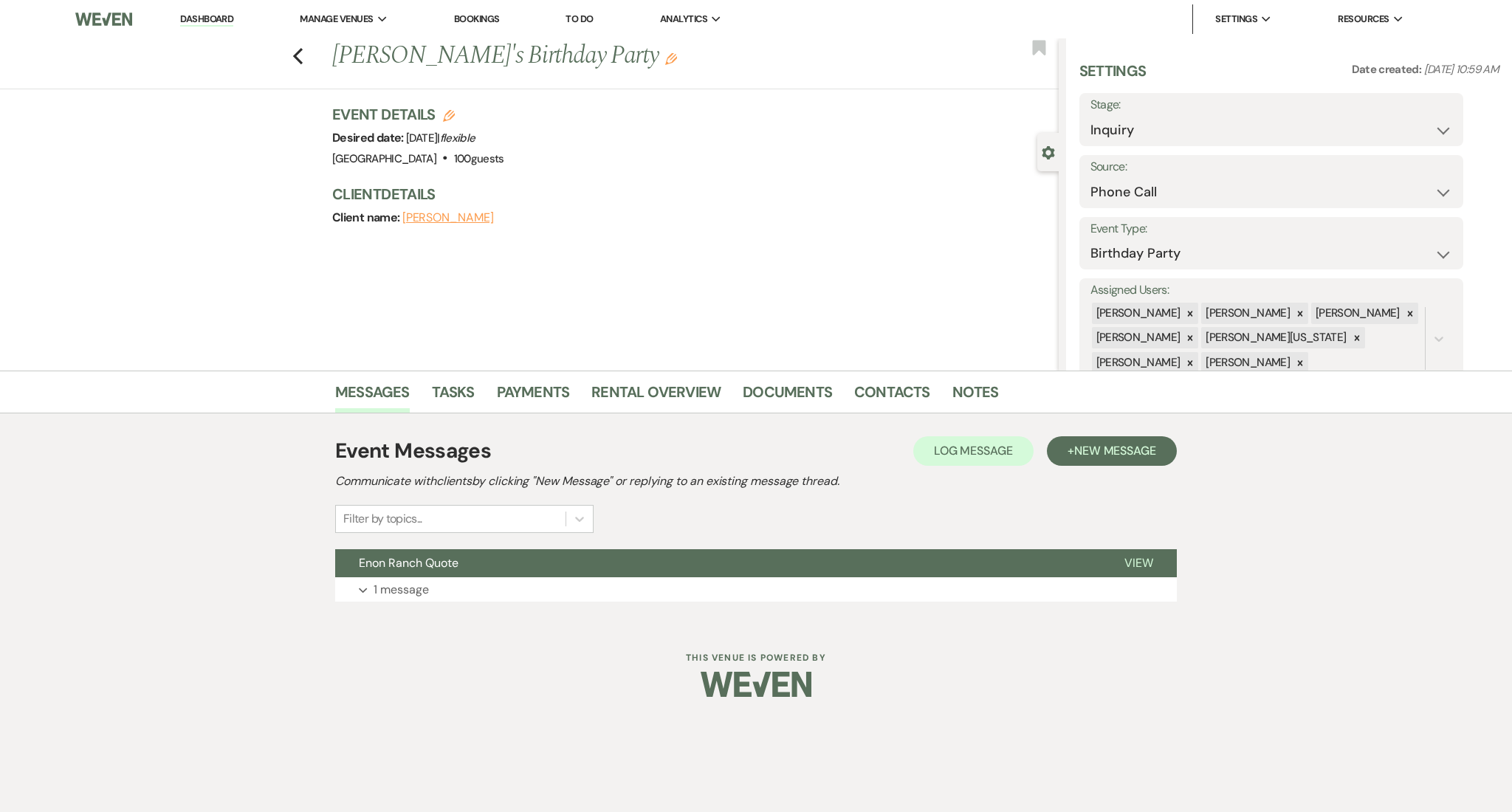
click at [301, 65] on div "Previous Eucharia Fusung's Birthday Party Edit Bookmark" at bounding box center [526, 63] width 1066 height 51
click at [303, 58] on div "Previous Eucharia Fusung's Birthday Party Edit Bookmark" at bounding box center [526, 63] width 1066 height 51
click at [299, 54] on icon "Previous" at bounding box center [298, 56] width 11 height 18
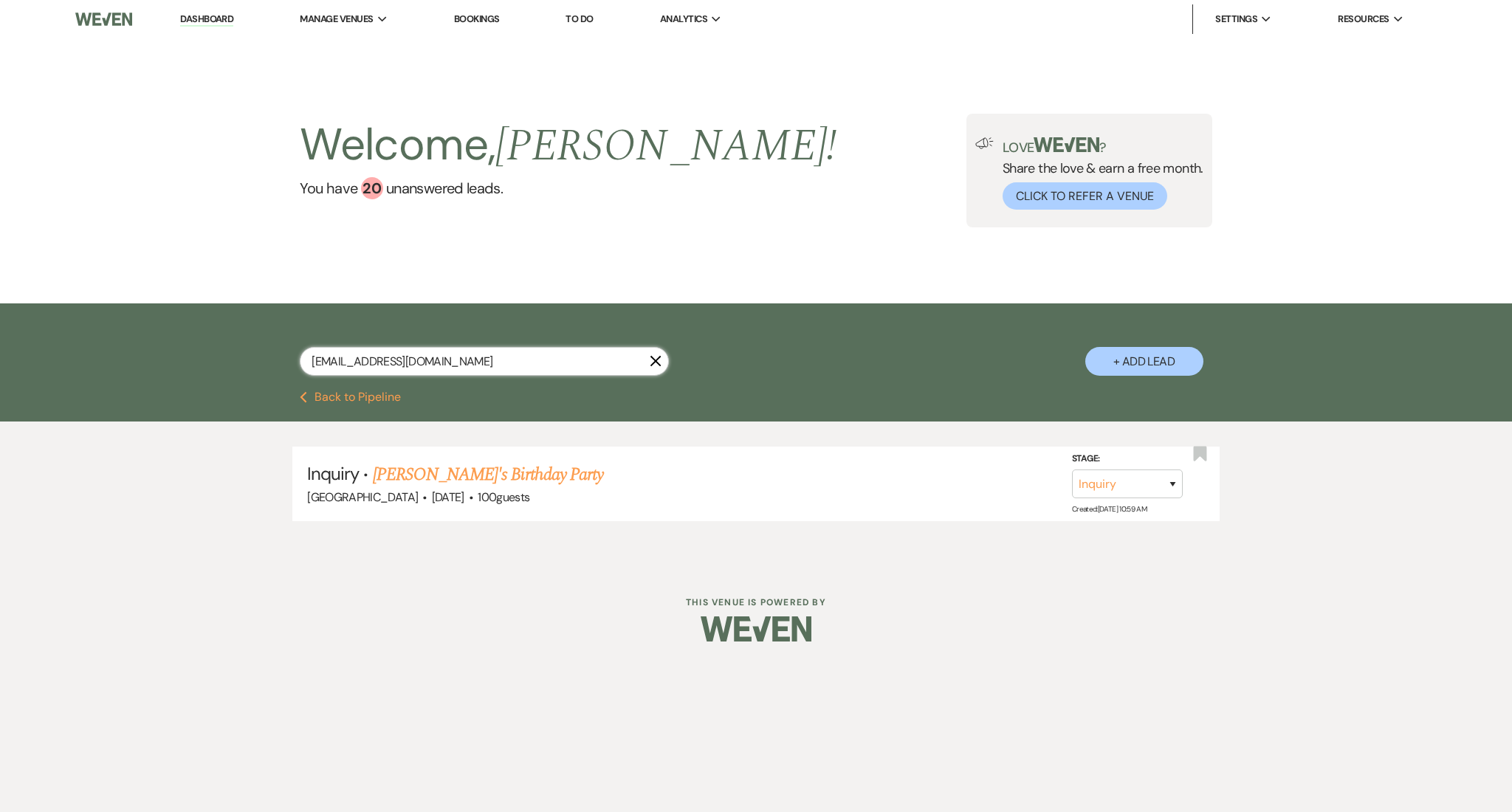
drag, startPoint x: 457, startPoint y: 370, endPoint x: 241, endPoint y: 370, distance: 216.0
click at [241, 370] on div "beucharia@yahoo.com X + Add Lead" at bounding box center [756, 349] width 1063 height 77
paste input "causeitsyou404@gmail"
click at [454, 472] on link "Zena & [PERSON_NAME]'s Wedding" at bounding box center [497, 475] width 248 height 27
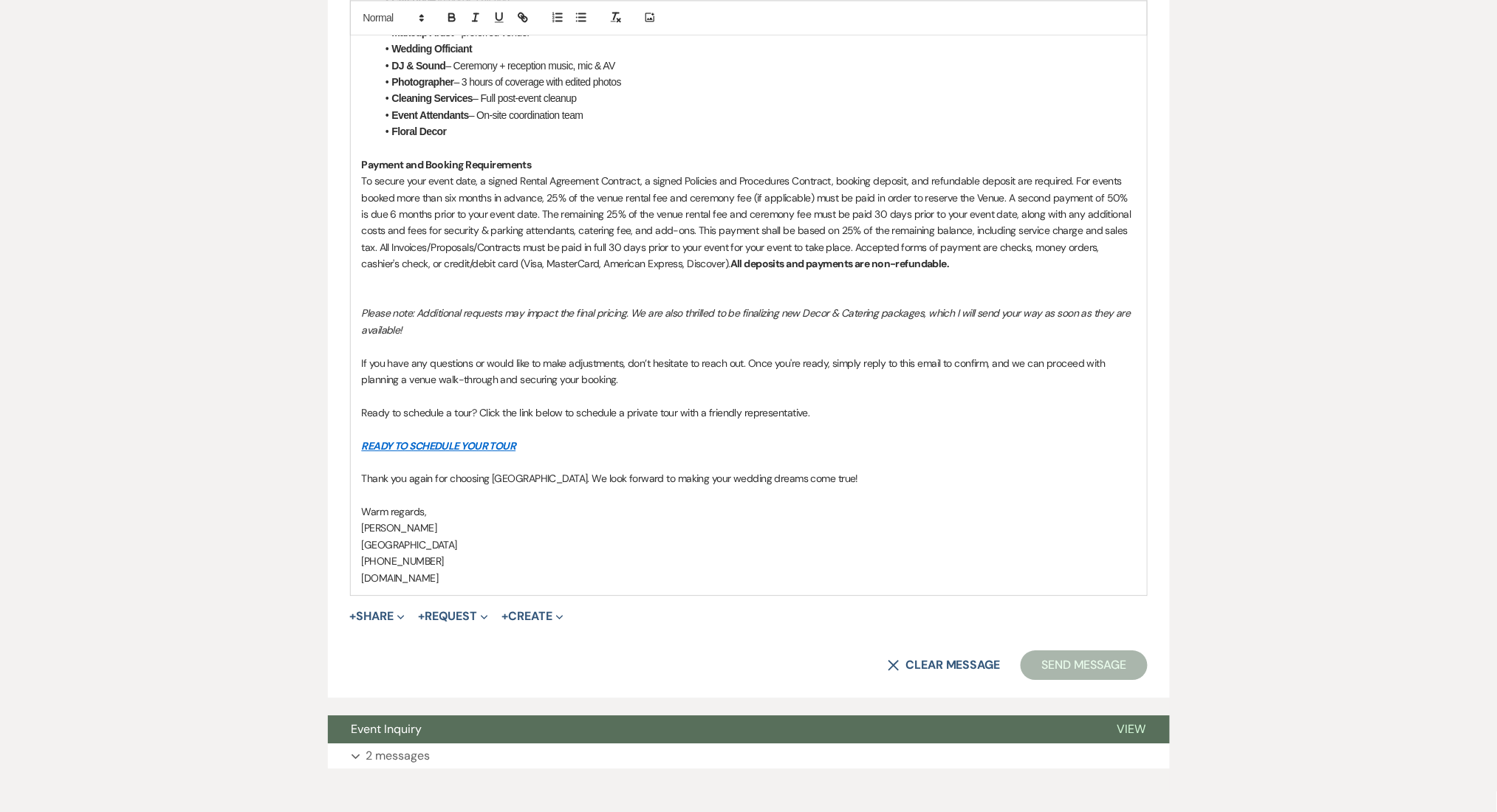
scroll to position [1248, 0]
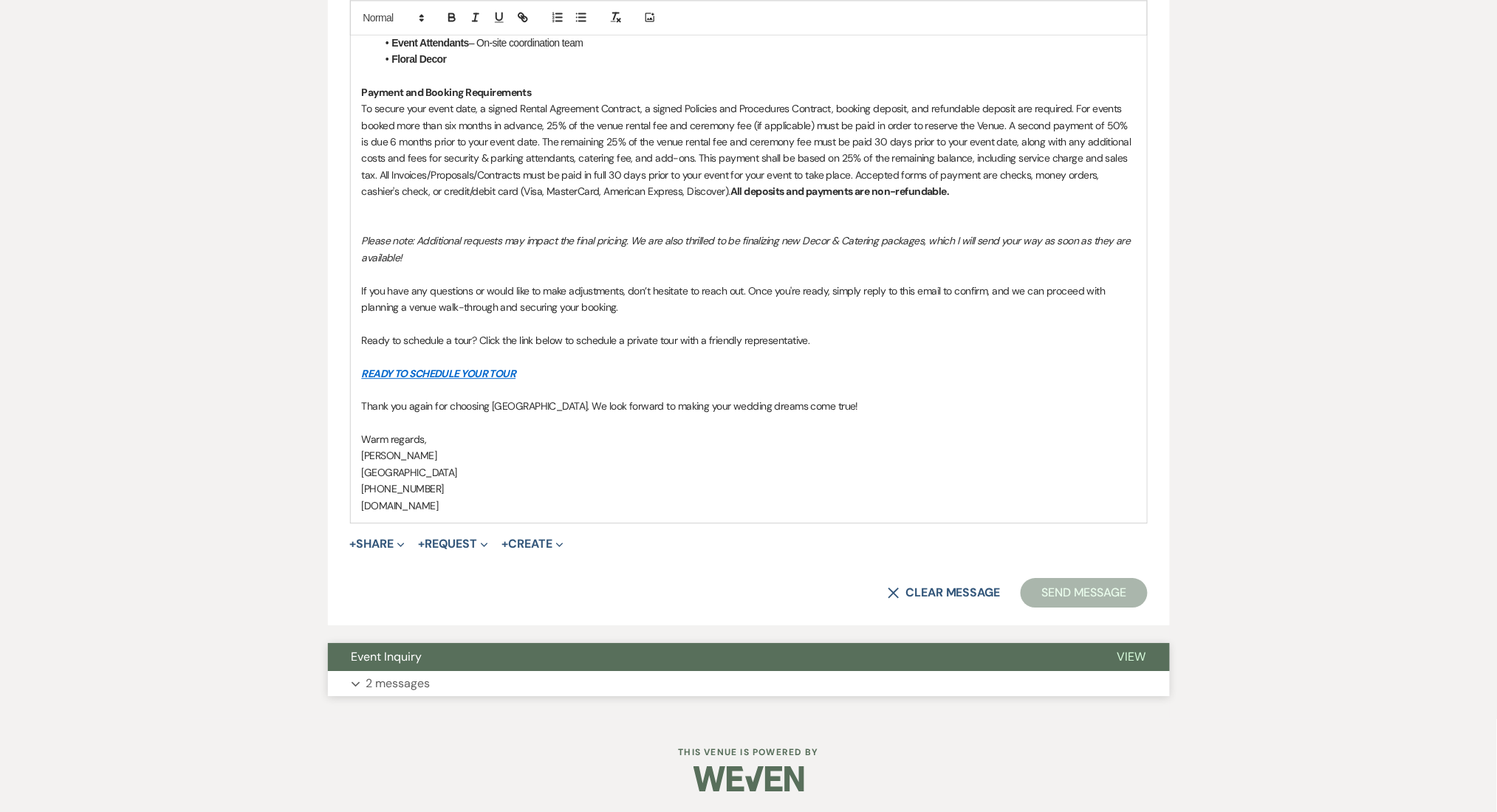
click at [421, 679] on p "2 messages" at bounding box center [398, 683] width 64 height 19
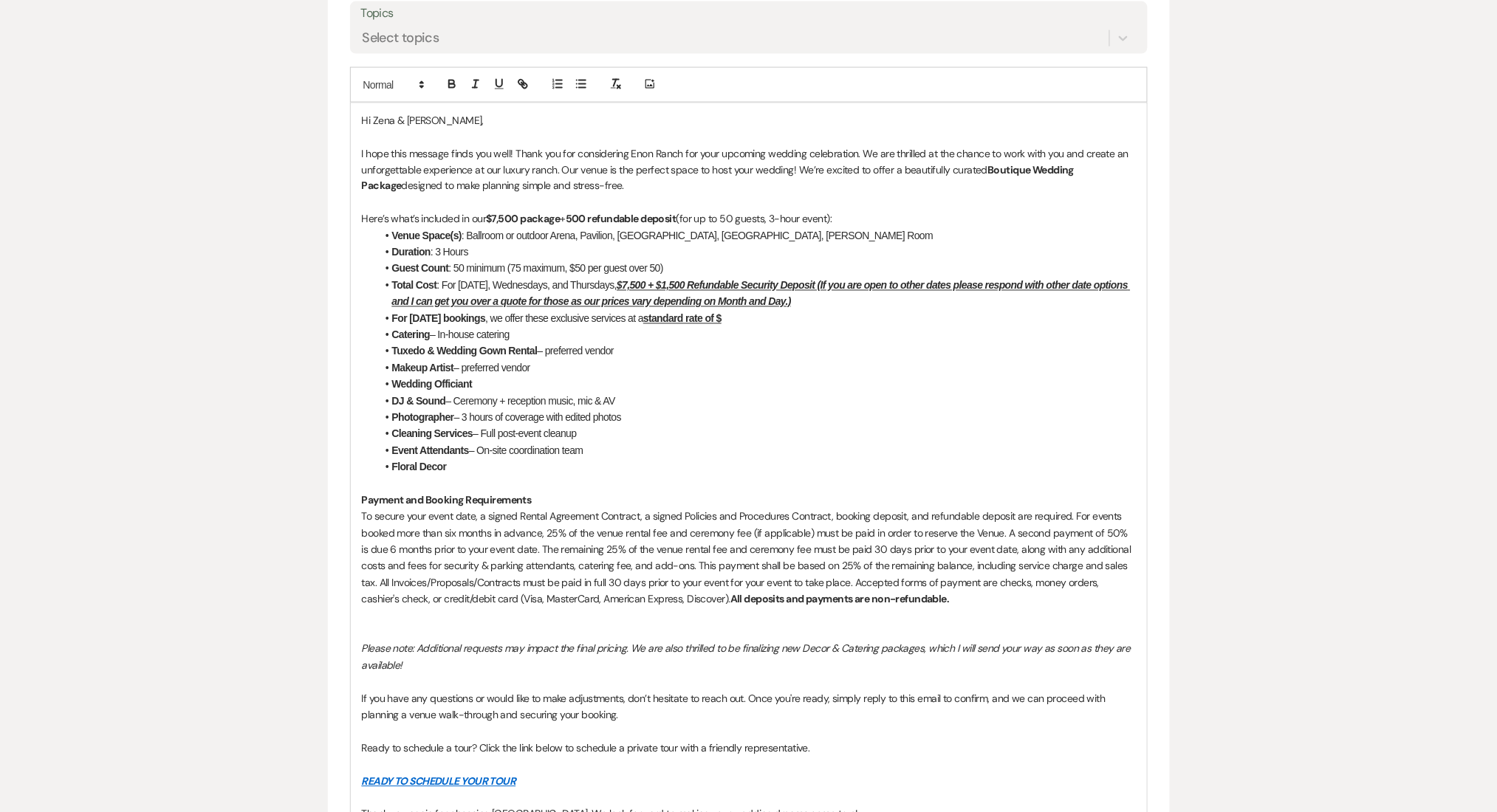
scroll to position [1082, 0]
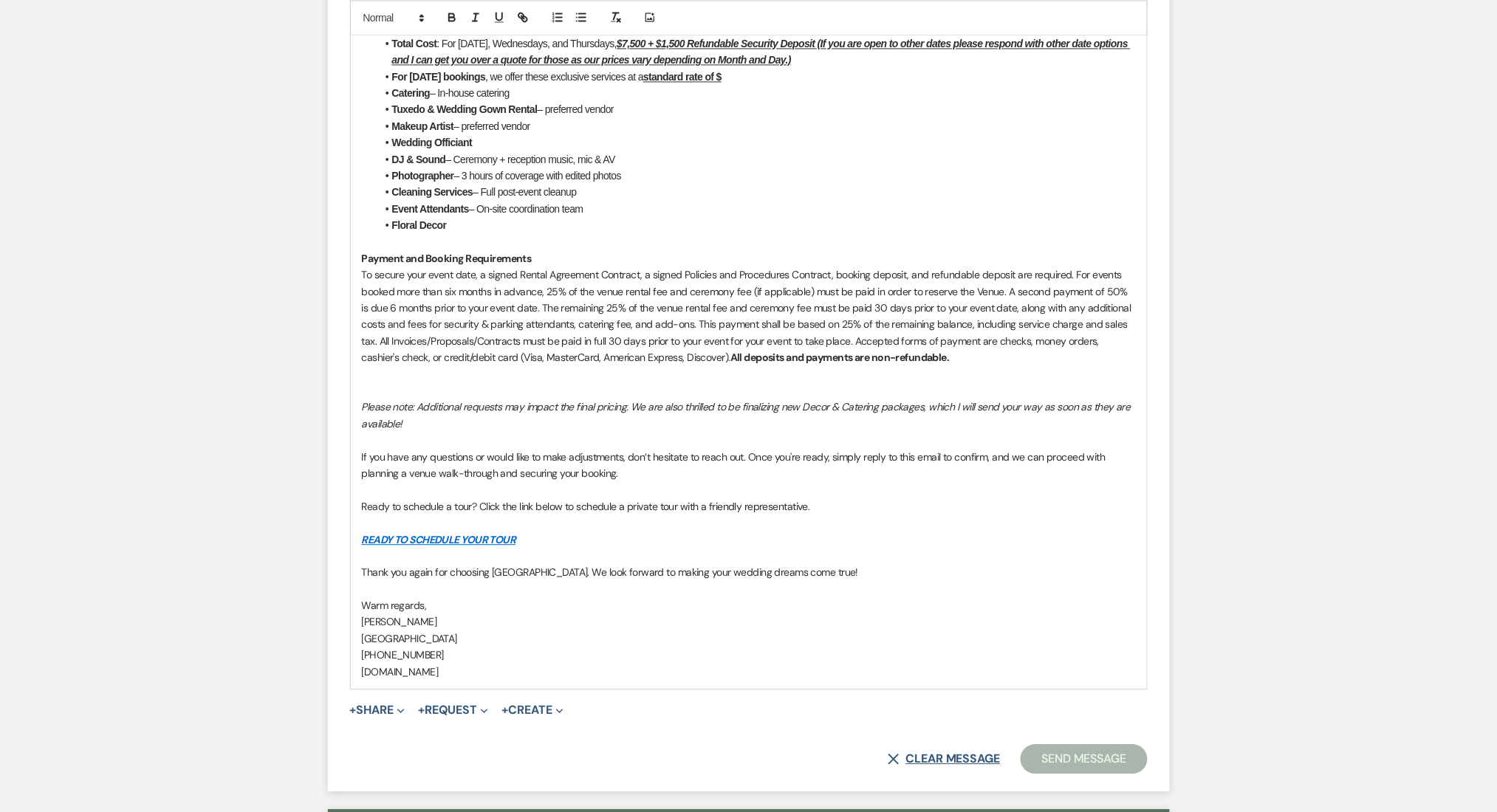
click at [935, 755] on button "X Clear message" at bounding box center [943, 759] width 112 height 12
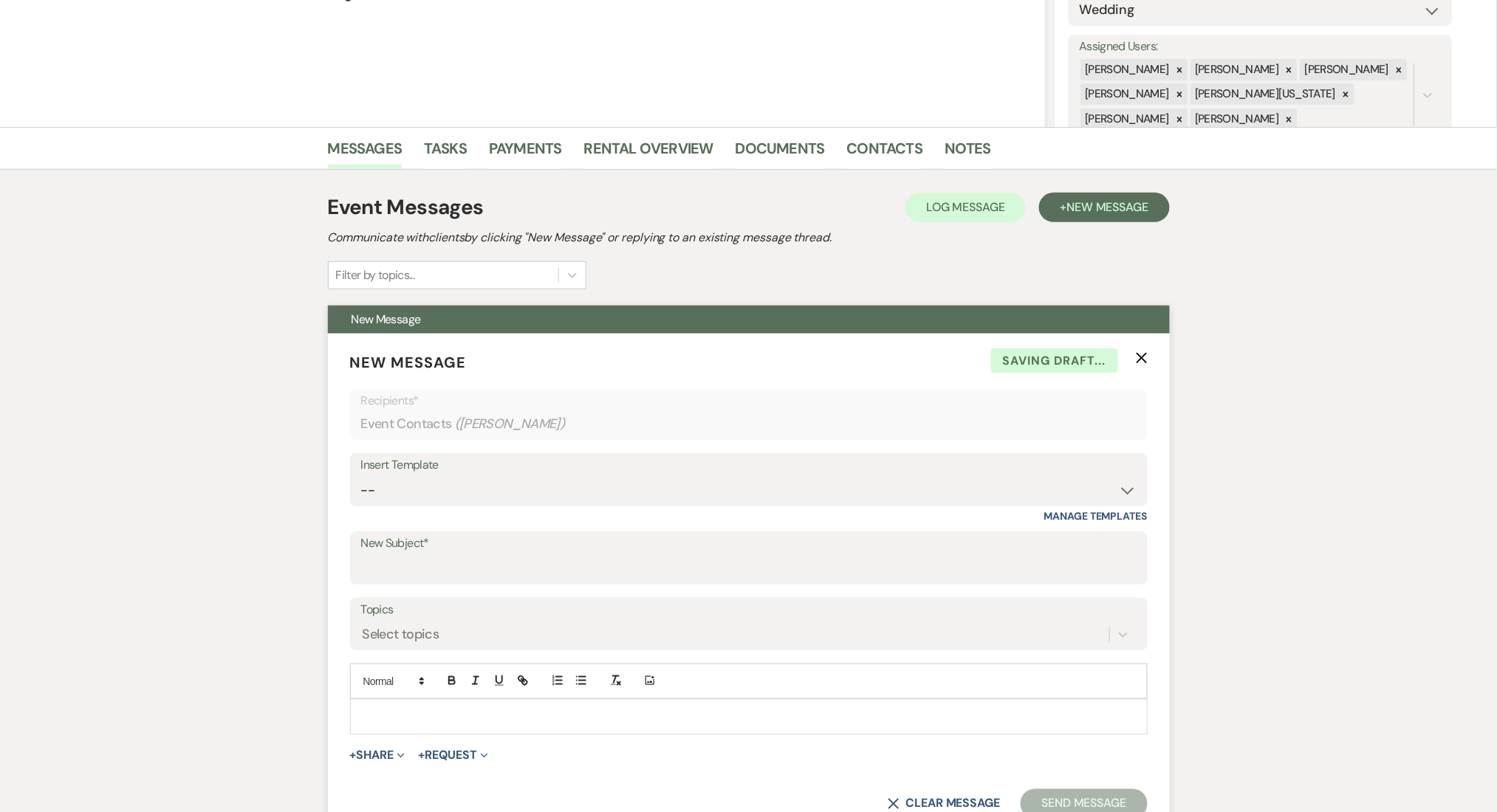
scroll to position [197, 0]
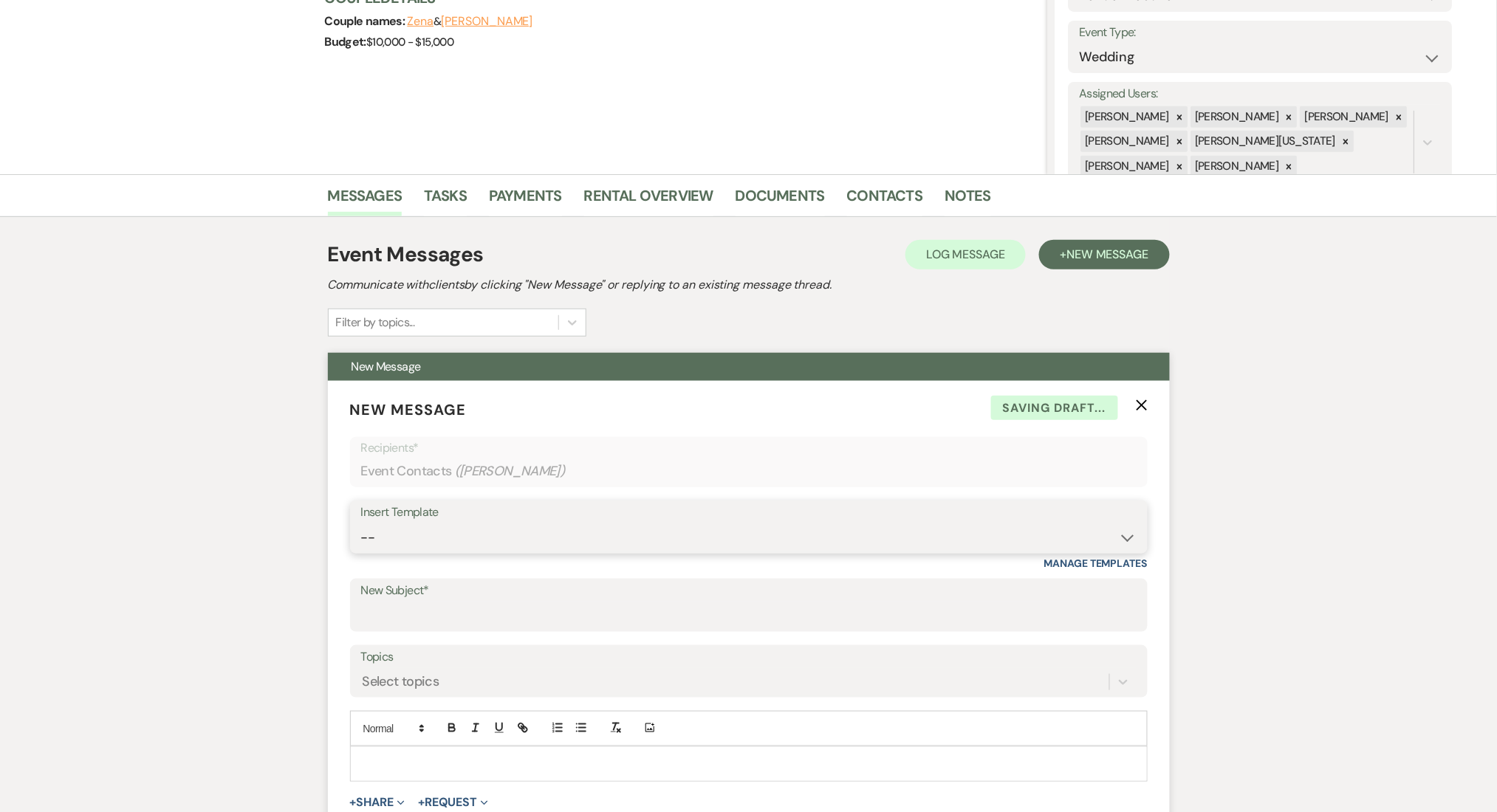
click at [420, 539] on select "-- Inquiry Follow Up Email #2 Contract Sending Template Payment Template Rental…" at bounding box center [749, 538] width 776 height 29
click at [361, 523] on select "-- Inquiry Follow Up Email #2 Contract Sending Template Payment Template Rental…" at bounding box center [749, 538] width 776 height 29
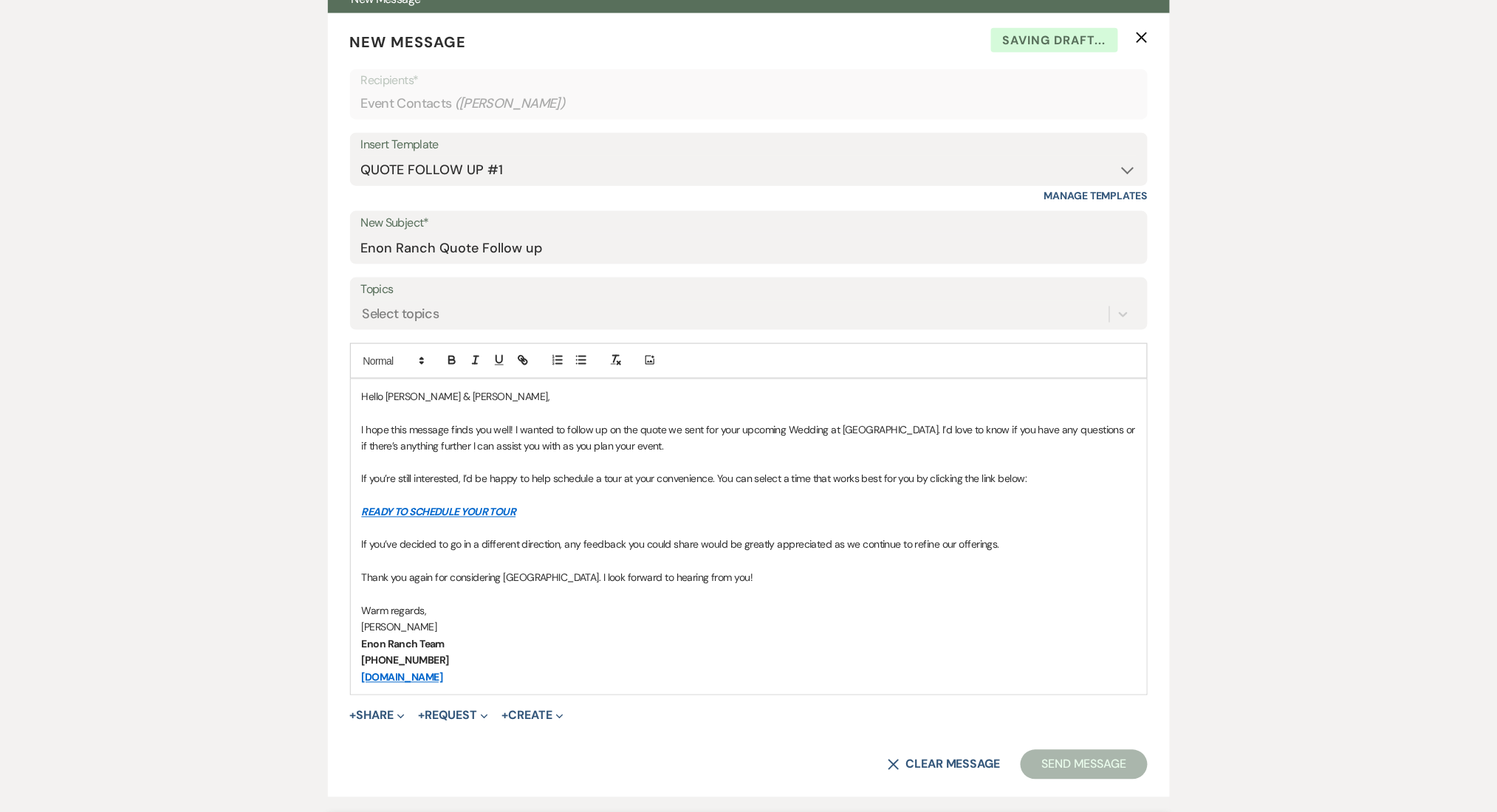
scroll to position [787, 0]
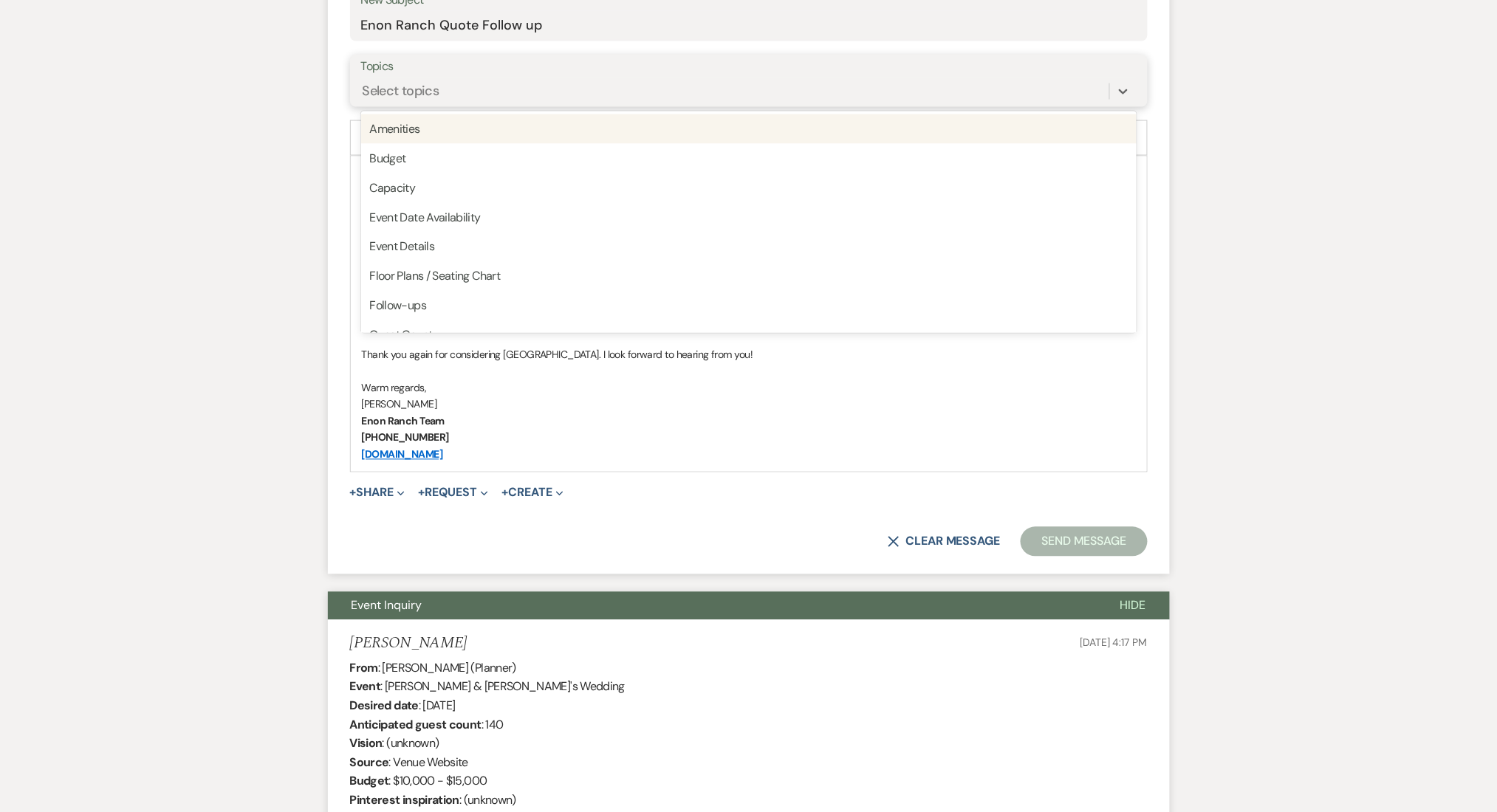
click at [392, 78] on div "Select topics" at bounding box center [735, 91] width 748 height 26
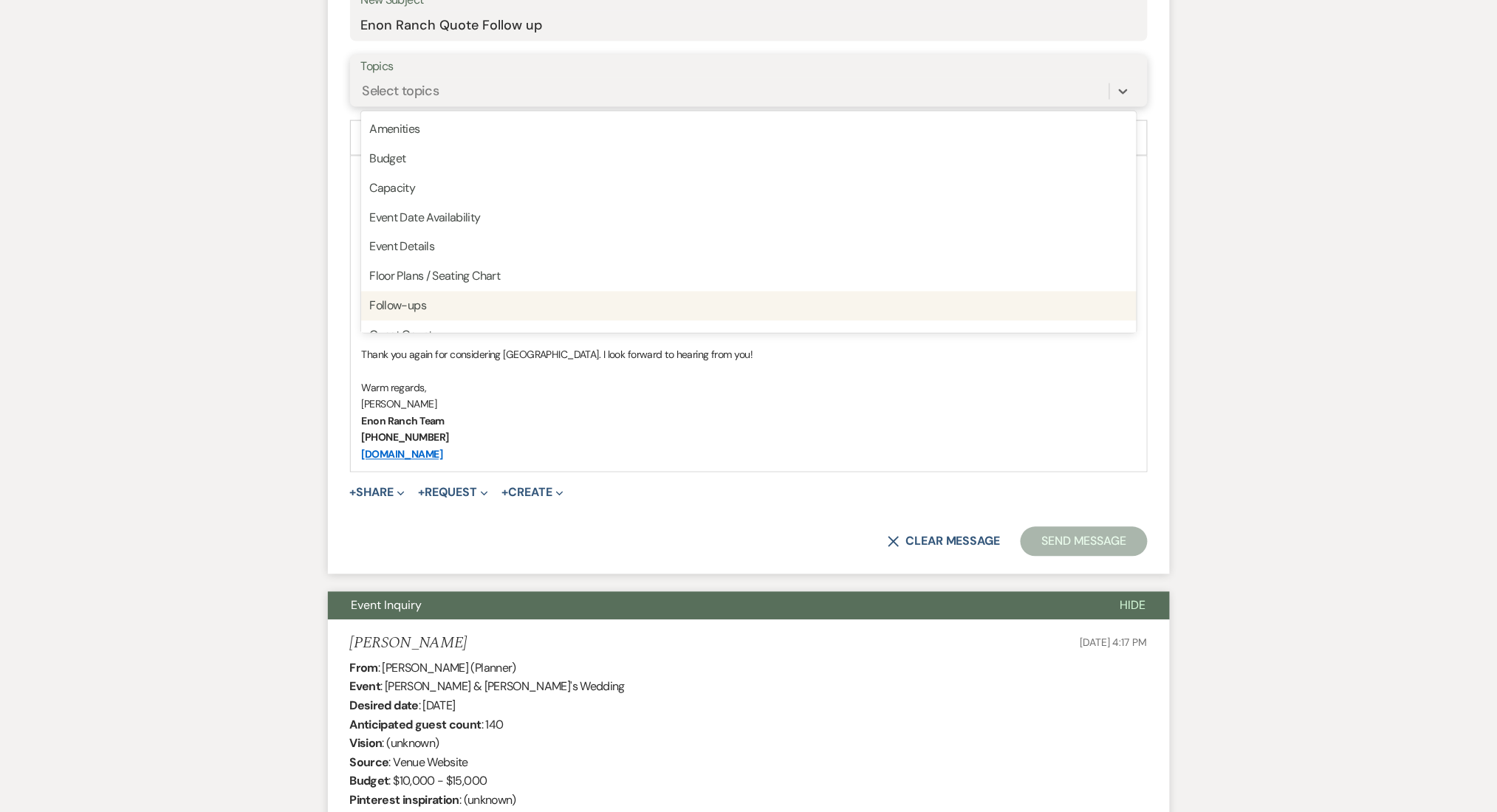
click at [429, 297] on div "Follow-ups" at bounding box center [749, 306] width 776 height 30
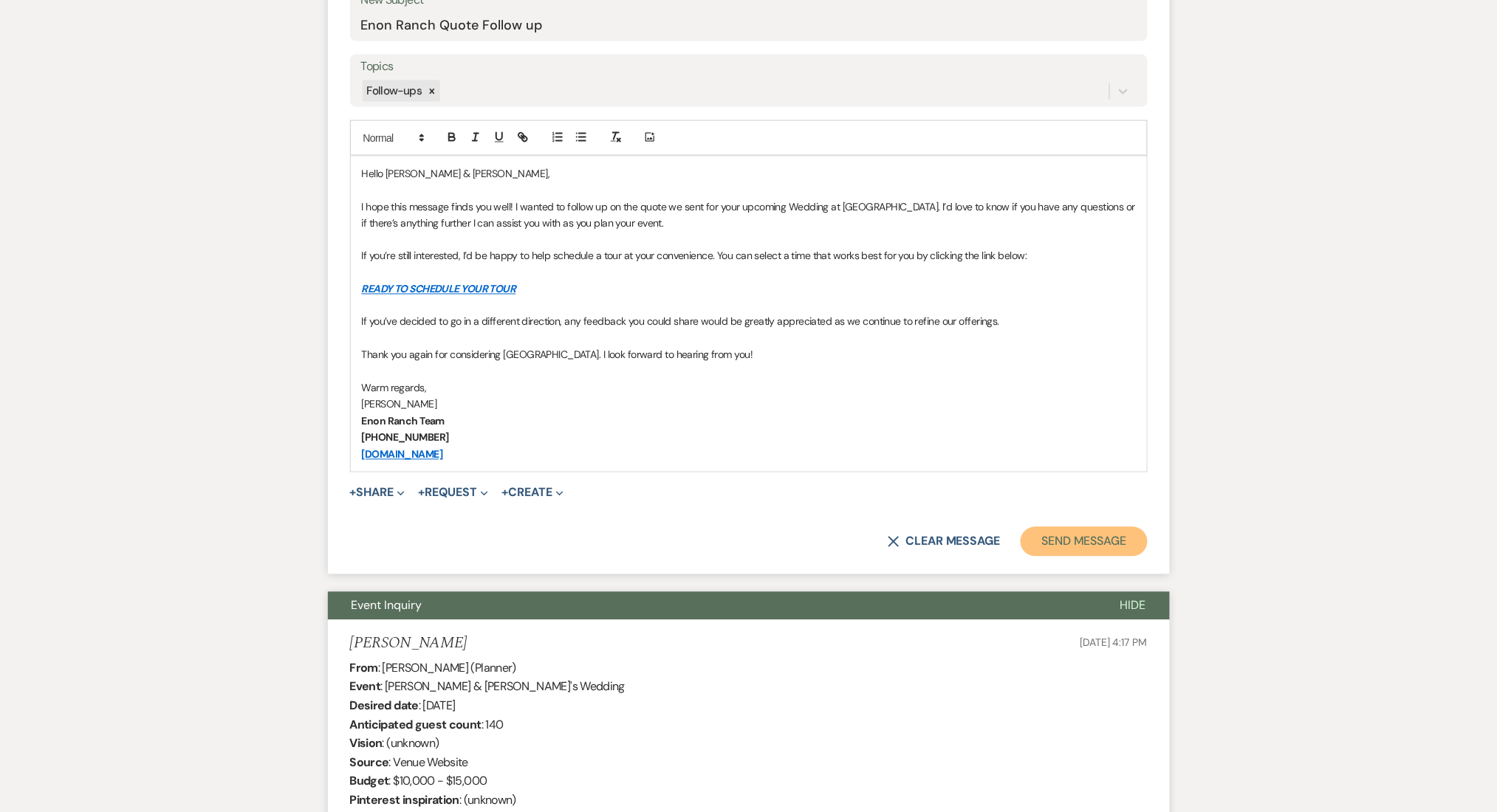
click at [1095, 529] on button "Send Message" at bounding box center [1084, 542] width 126 height 30
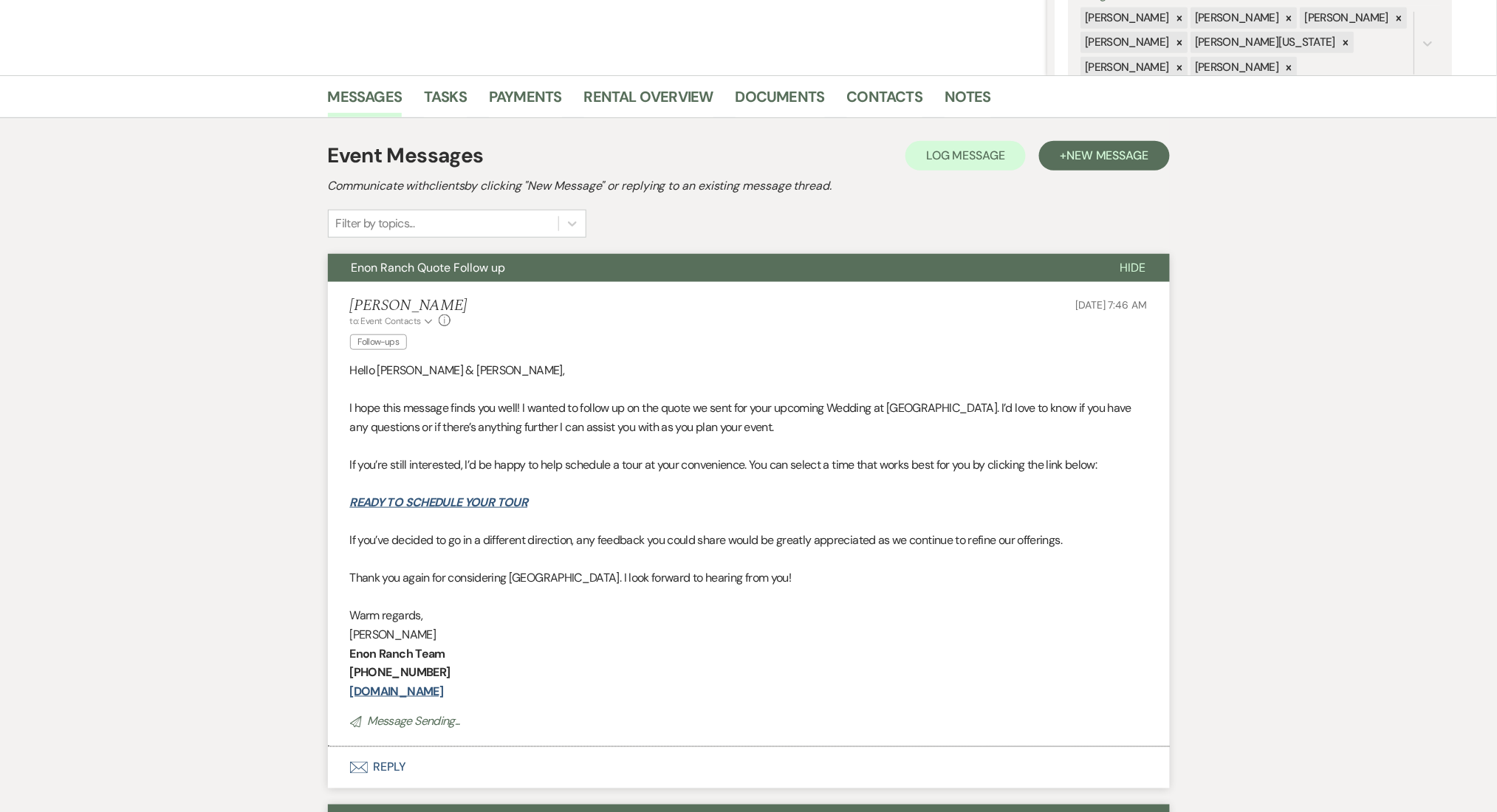
scroll to position [0, 0]
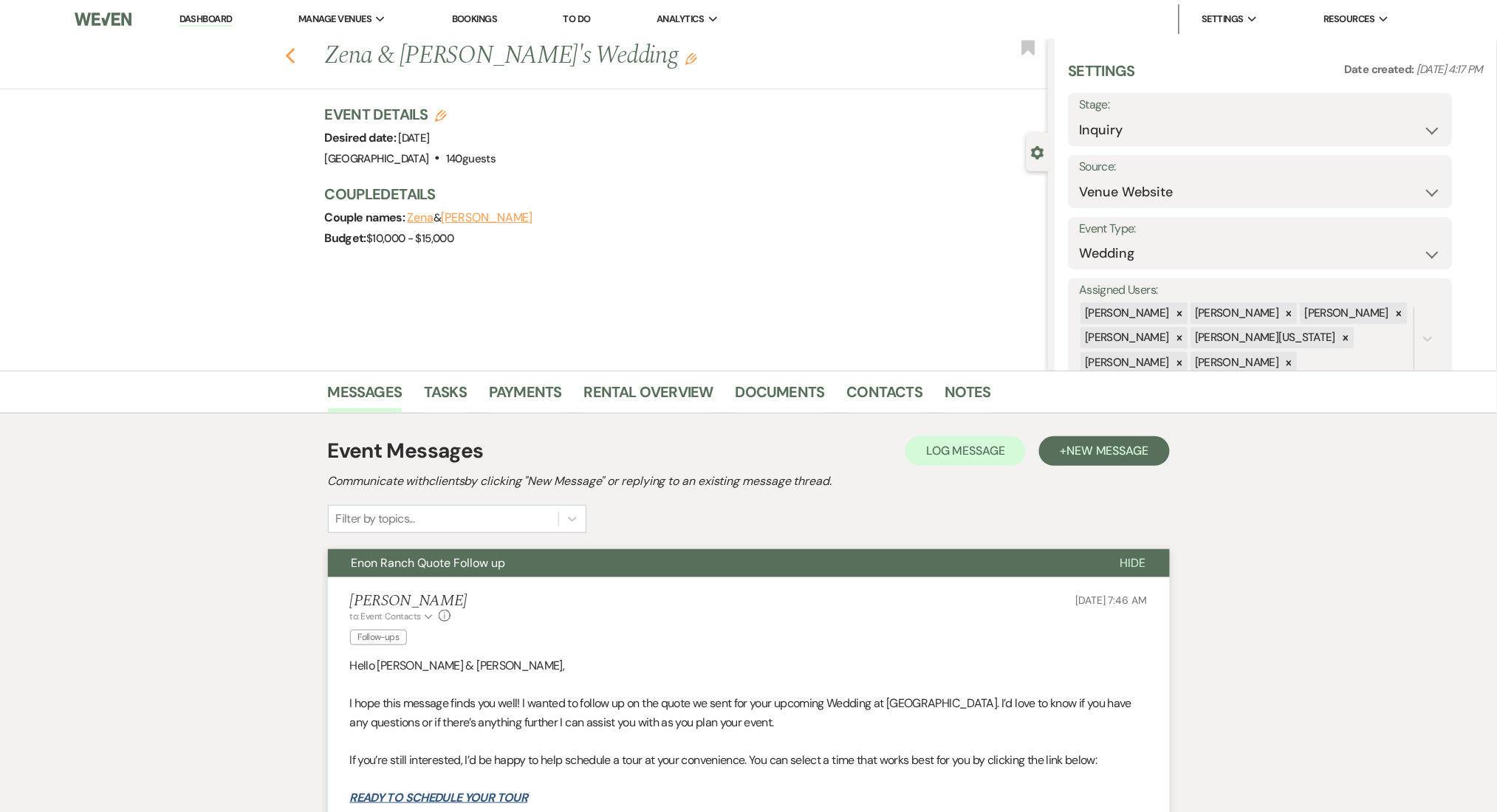
click at [293, 61] on icon "Previous" at bounding box center [290, 56] width 11 height 18
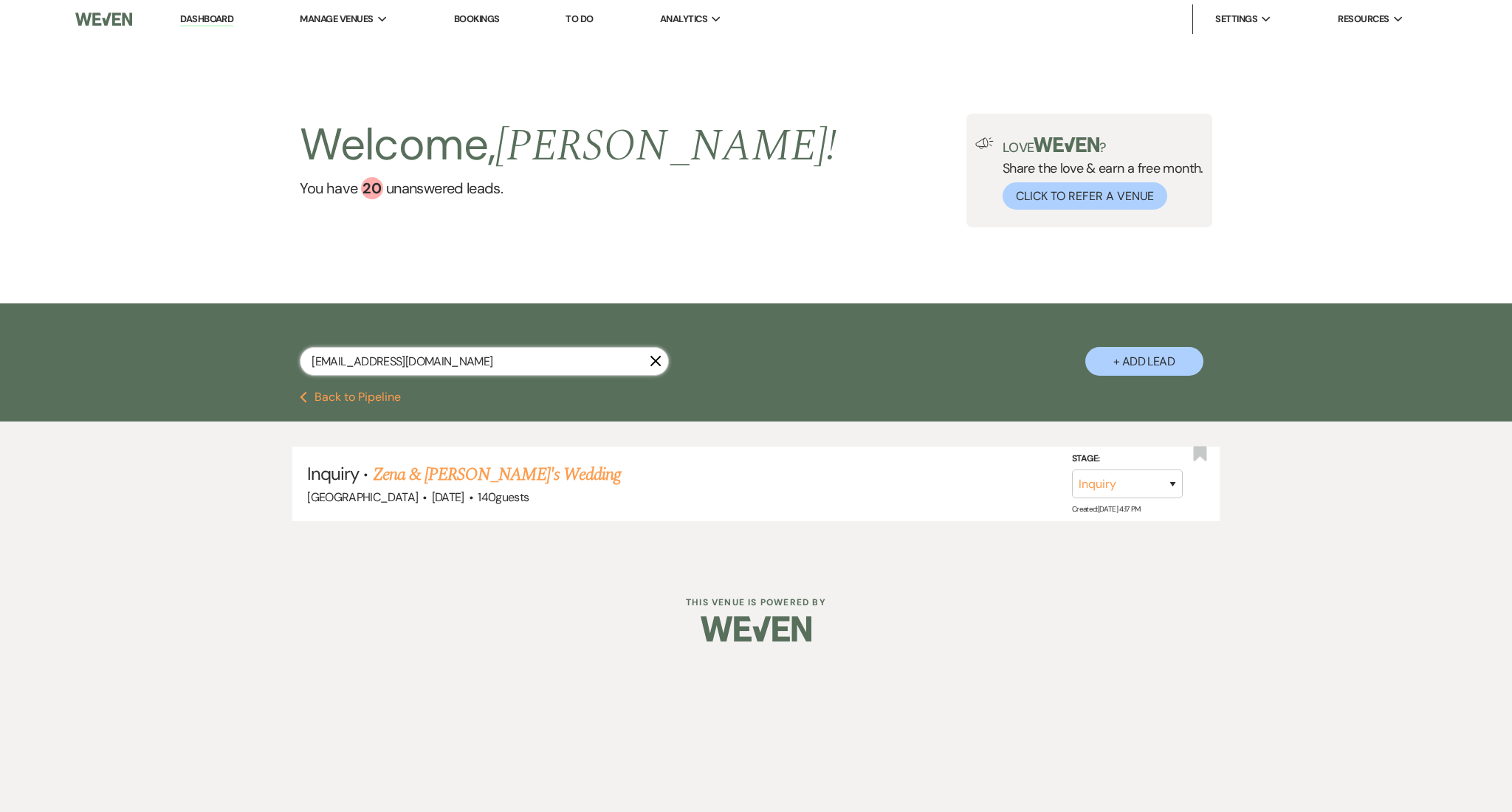
drag, startPoint x: 533, startPoint y: 349, endPoint x: 139, endPoint y: 348, distance: 394.0
click at [139, 348] on div "becauseitsyou404@gmail.com X + Add Lead" at bounding box center [756, 347] width 1512 height 88
paste input "joannamiranda989"
click at [510, 474] on link "[PERSON_NAME] & [PERSON_NAME] Wedding" at bounding box center [539, 475] width 331 height 27
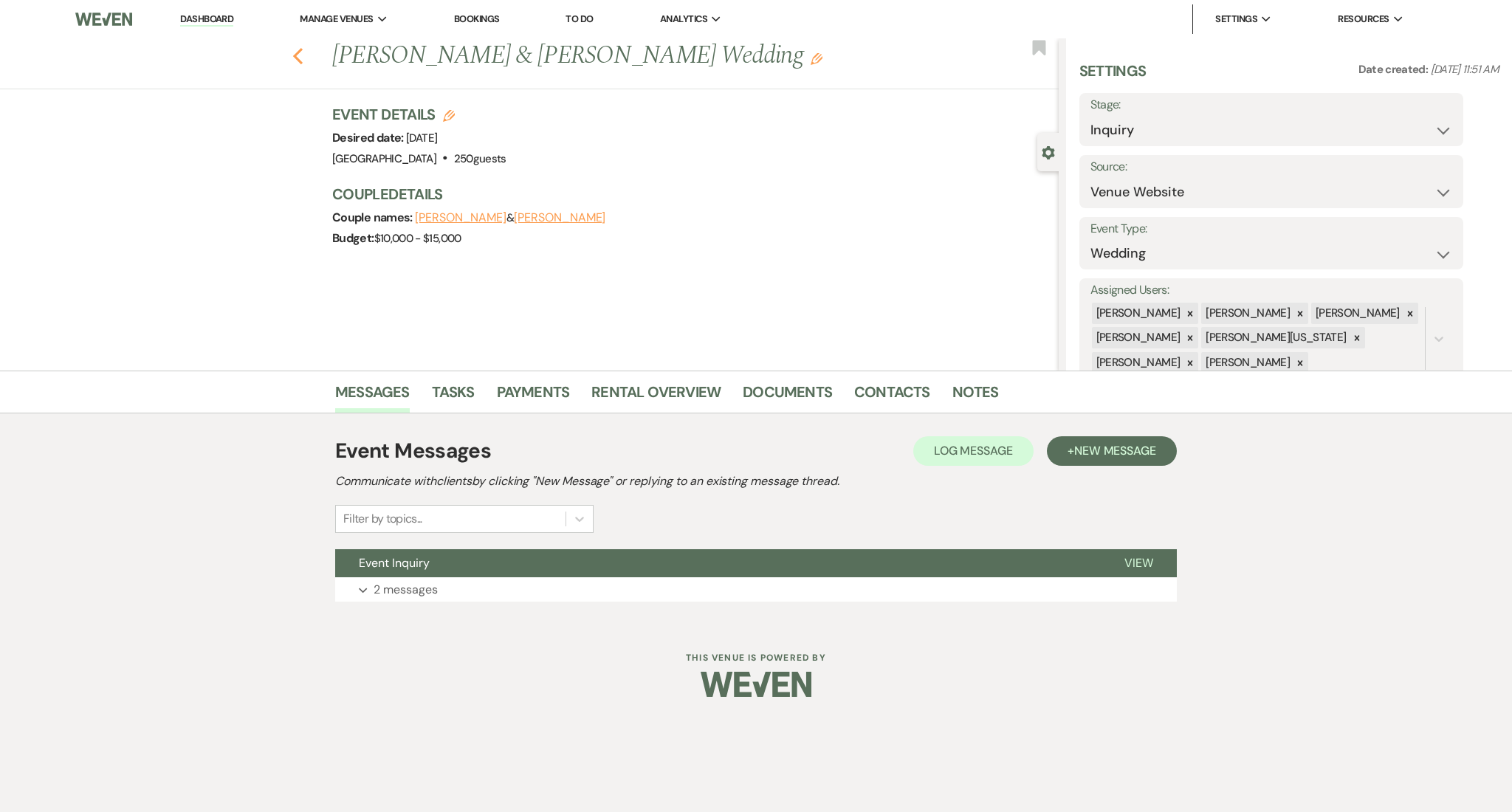
click at [294, 57] on use "button" at bounding box center [298, 56] width 10 height 16
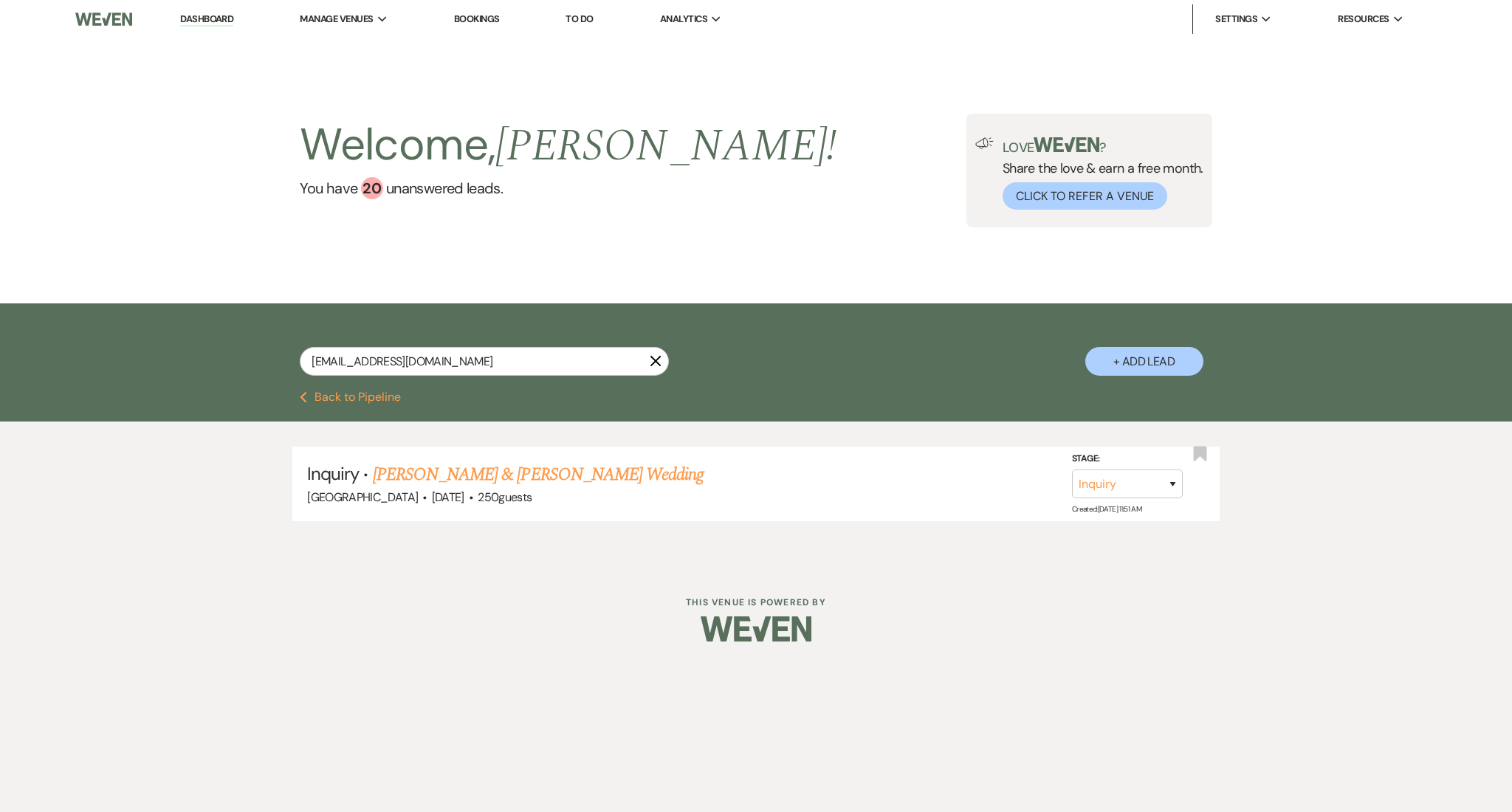
drag, startPoint x: 485, startPoint y: 344, endPoint x: 185, endPoint y: 354, distance: 300.2
click at [185, 354] on div "joannamiranda989@gmail.com X + Add Lead" at bounding box center [756, 347] width 1512 height 88
click at [345, 368] on input "joannamiranda989@gmail.com" at bounding box center [484, 362] width 369 height 29
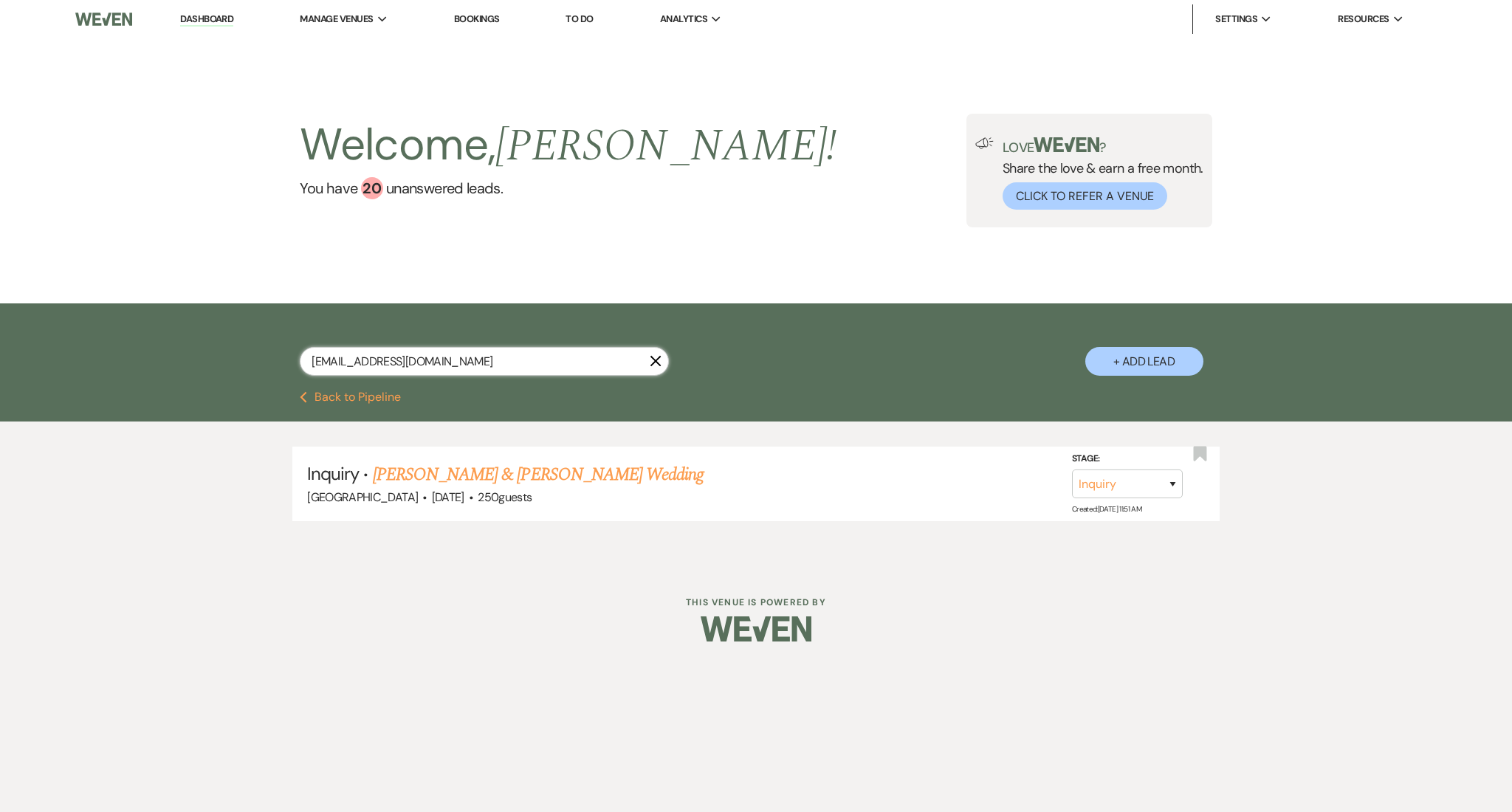
paste input "aimee.crank.photography"
click at [440, 465] on link "Juiet & [PERSON_NAME]'s Wedding" at bounding box center [495, 475] width 244 height 27
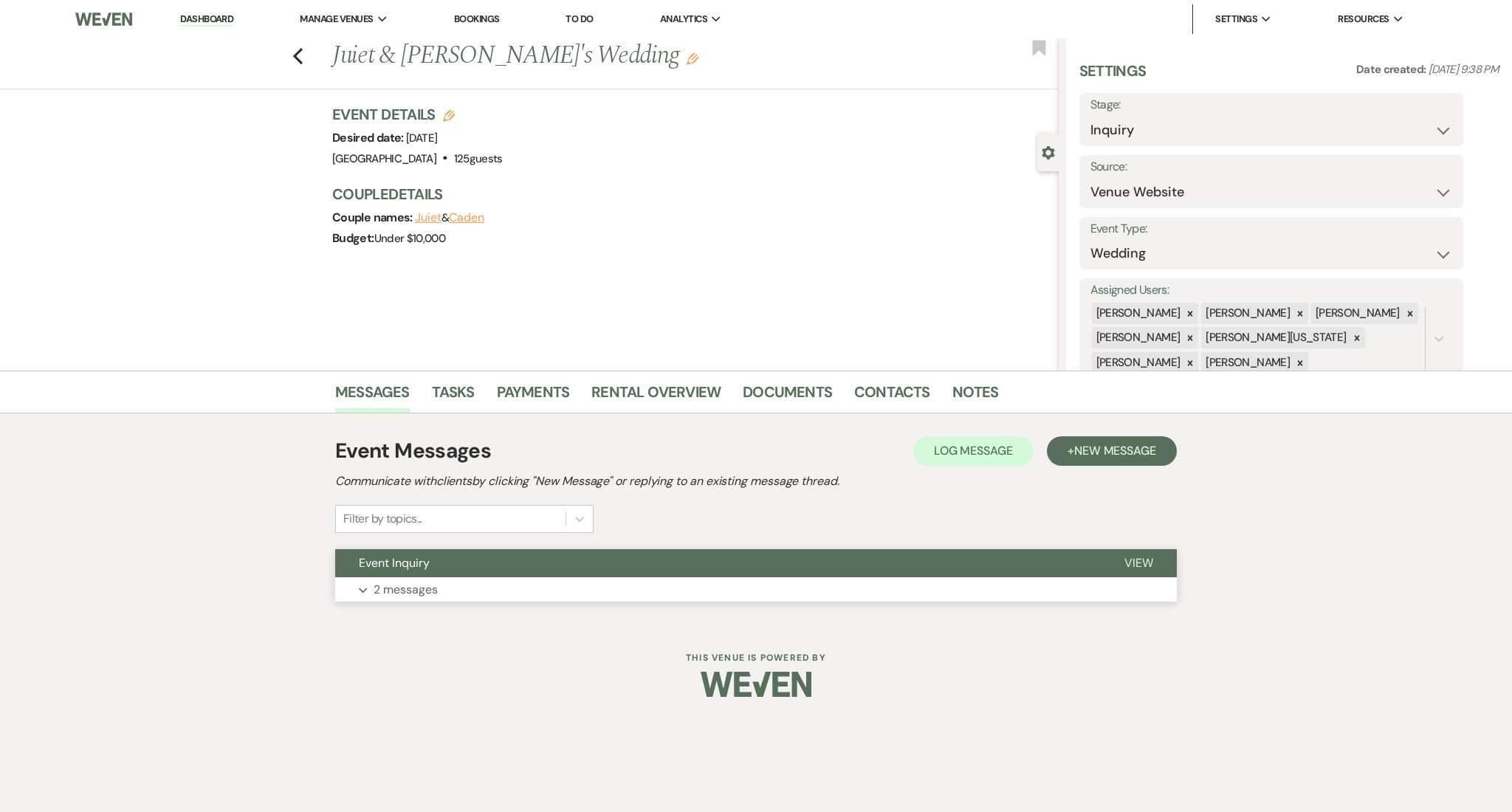
click at [447, 584] on button "Expand 2 messages" at bounding box center [756, 590] width 842 height 25
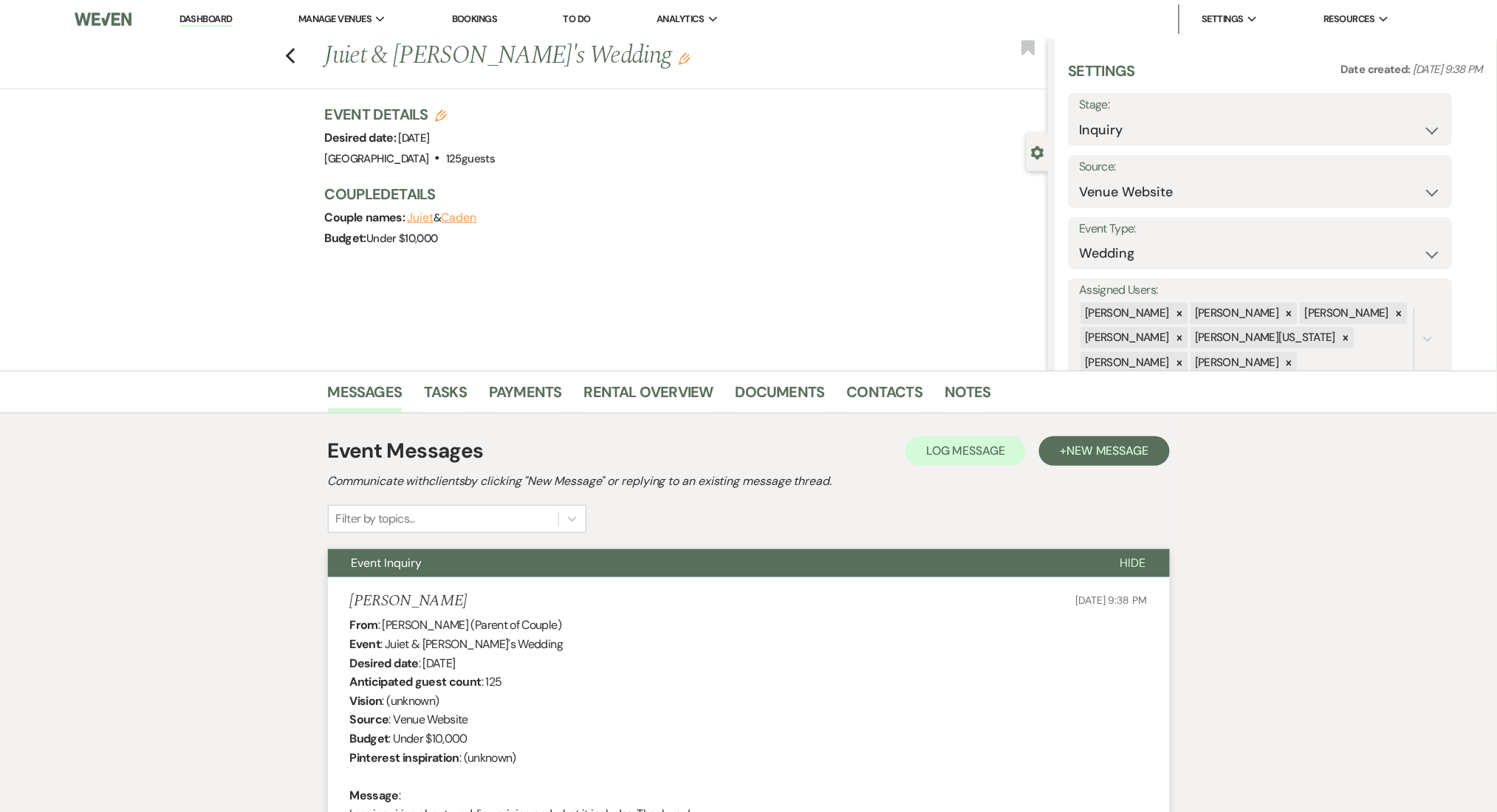
click at [303, 57] on div "Previous Juiet & Caden's Wedding Edit Bookmark" at bounding box center [520, 63] width 1055 height 51
click at [296, 53] on icon "Previous" at bounding box center [290, 56] width 11 height 18
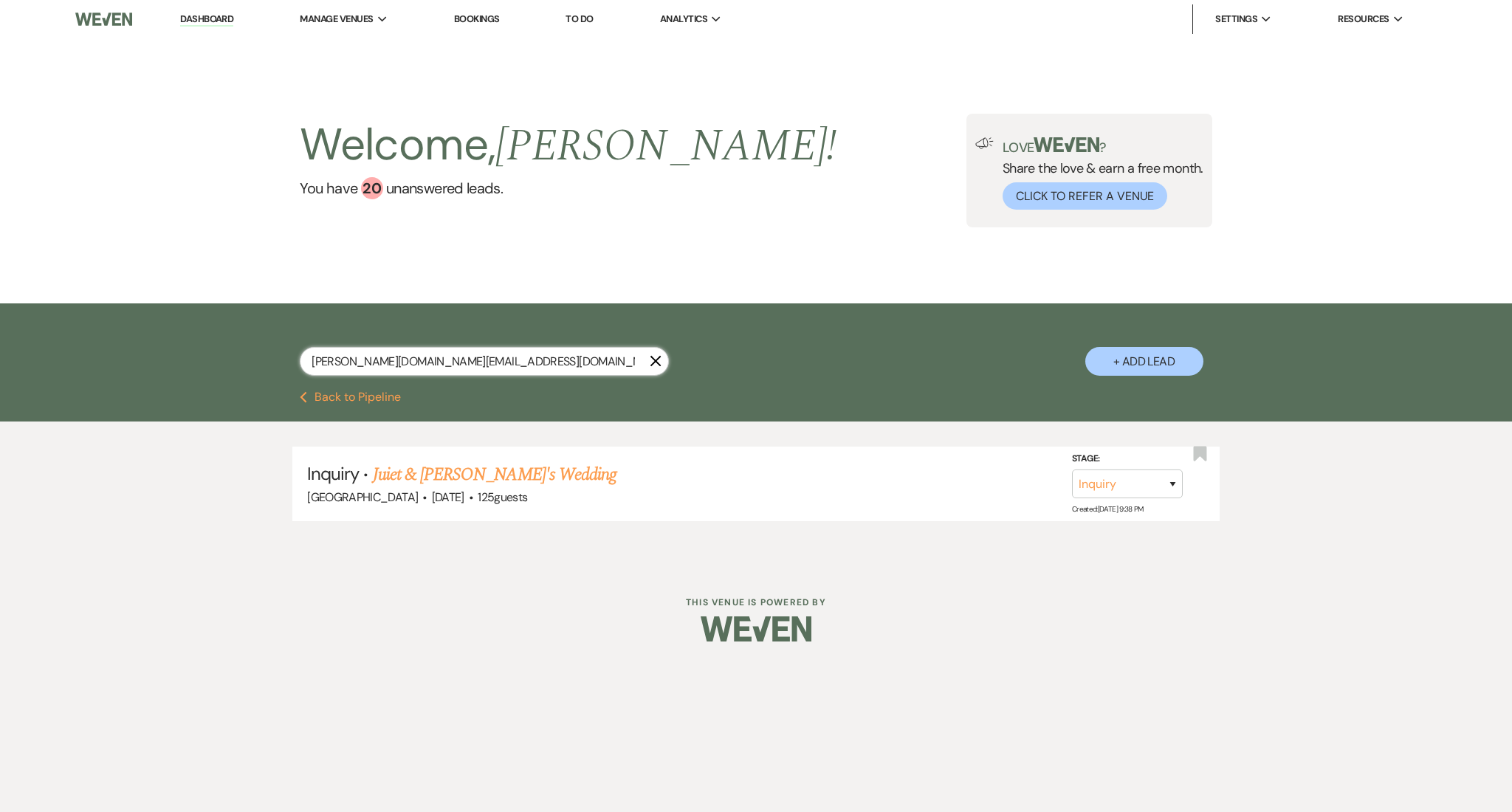
click at [475, 364] on input "aimee.crank.photography@gmail.com" at bounding box center [484, 362] width 369 height 29
paste input "emilyareaves"
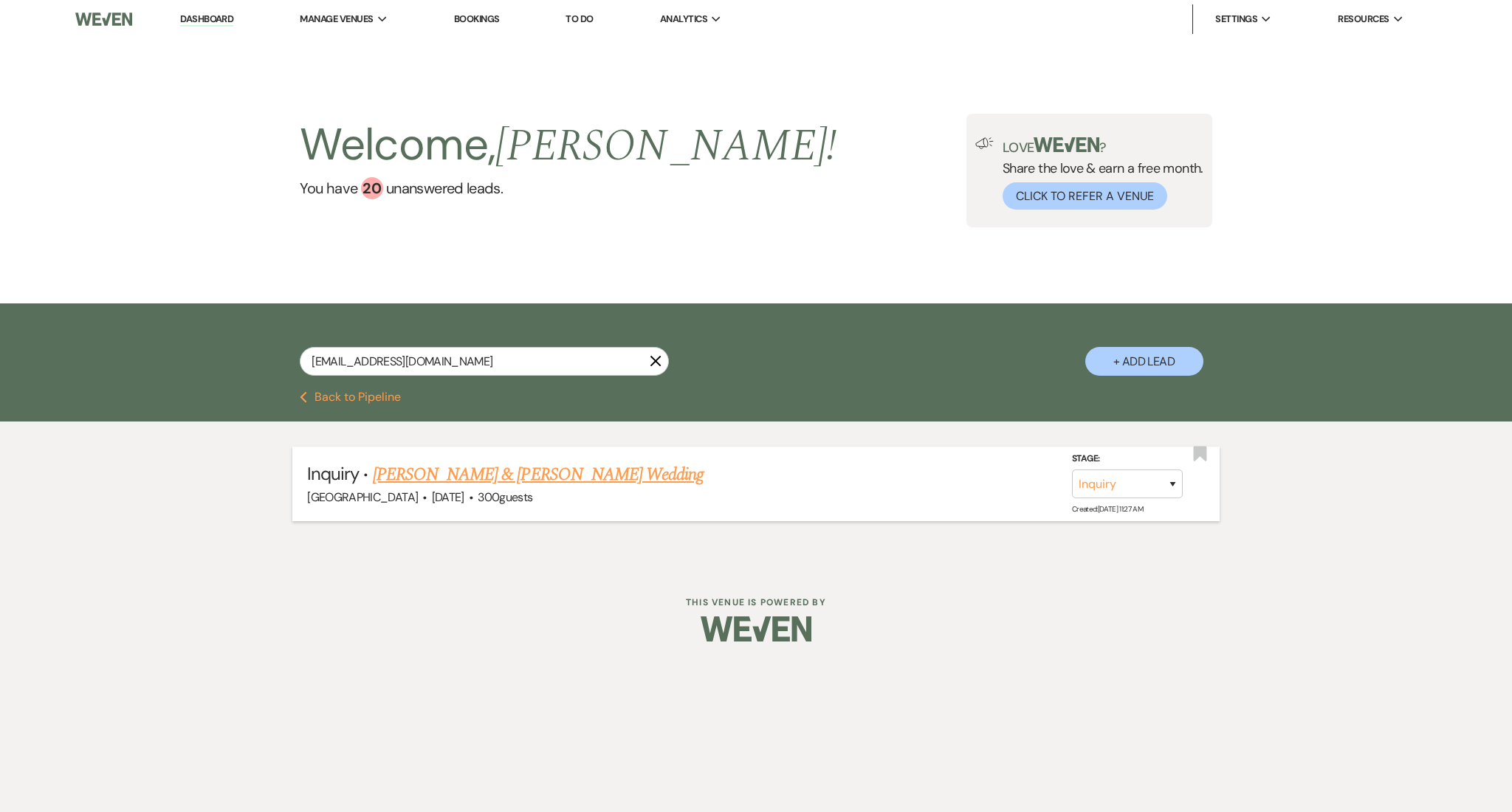
click at [498, 478] on link "[PERSON_NAME] & [PERSON_NAME] Wedding" at bounding box center [539, 475] width 331 height 27
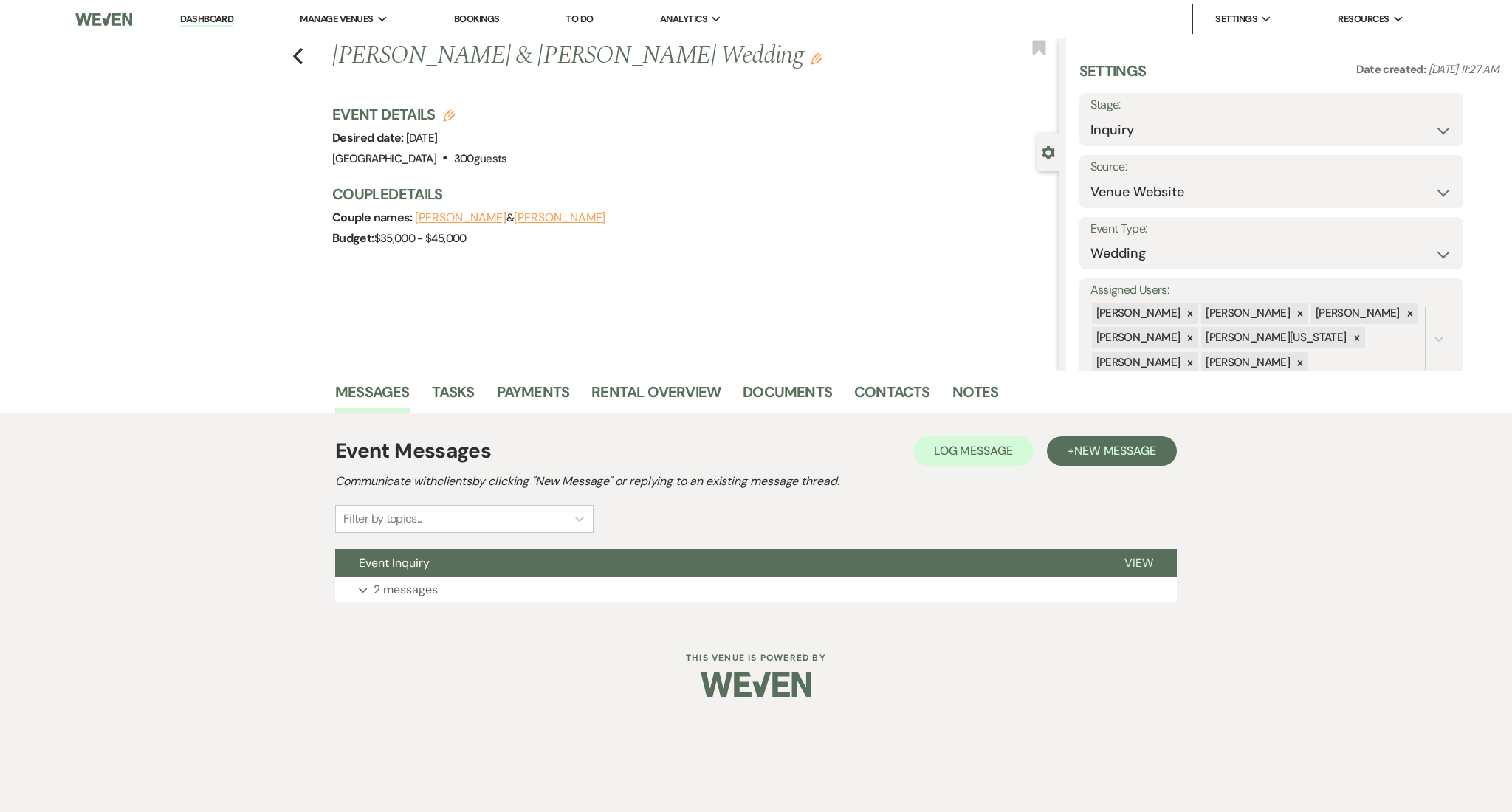
click at [302, 53] on div "Previous Rithin Manchireddy & Emily Reaves's Wedding Edit Bookmark" at bounding box center [526, 63] width 1066 height 51
click at [302, 63] on div "Previous Rithin Manchireddy & Emily Reaves's Wedding Edit Bookmark" at bounding box center [526, 63] width 1066 height 51
click at [301, 58] on icon "Previous" at bounding box center [298, 56] width 11 height 18
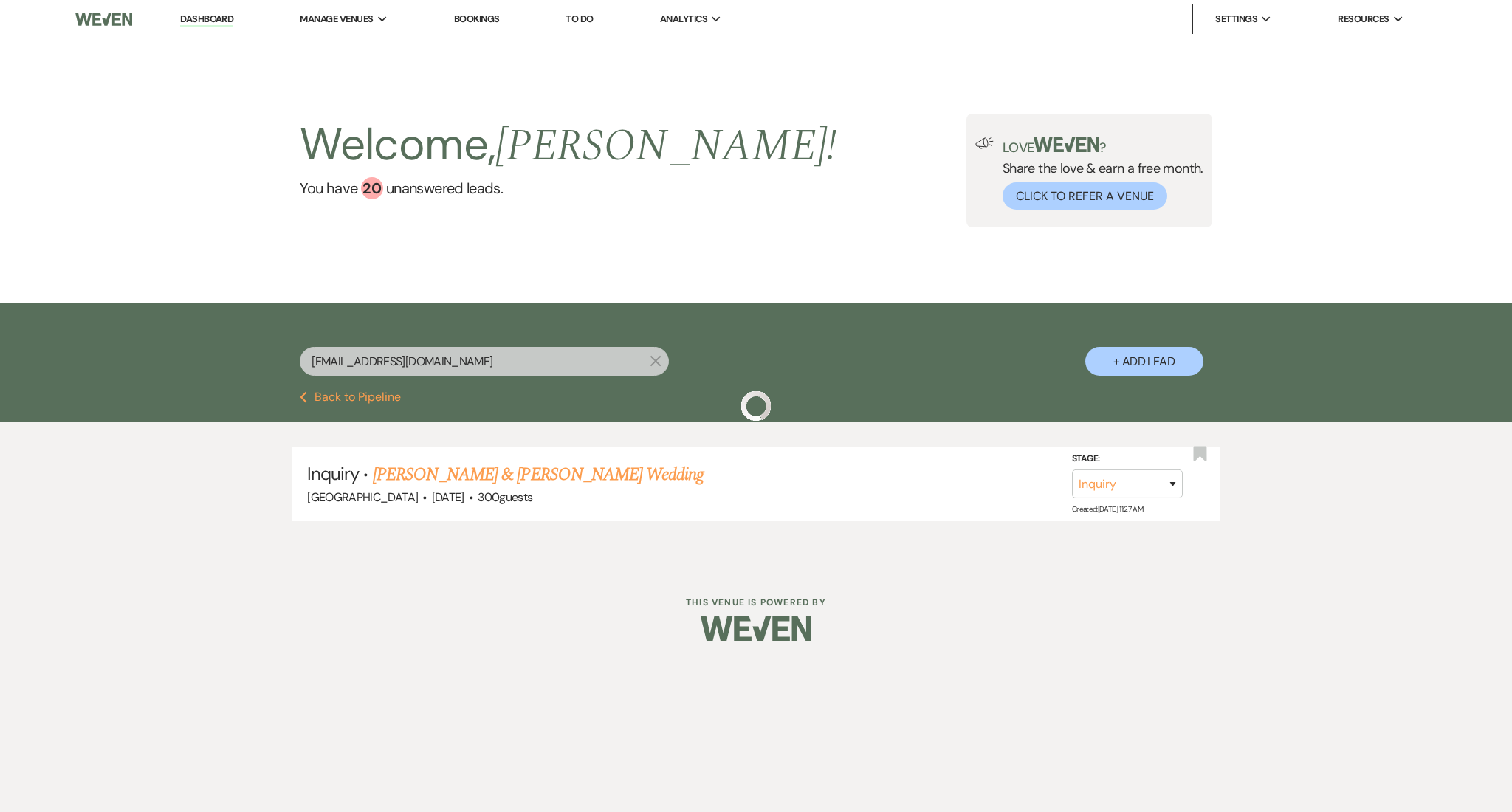
click at [491, 367] on input "emilyareaves@gmail.com" at bounding box center [484, 362] width 369 height 29
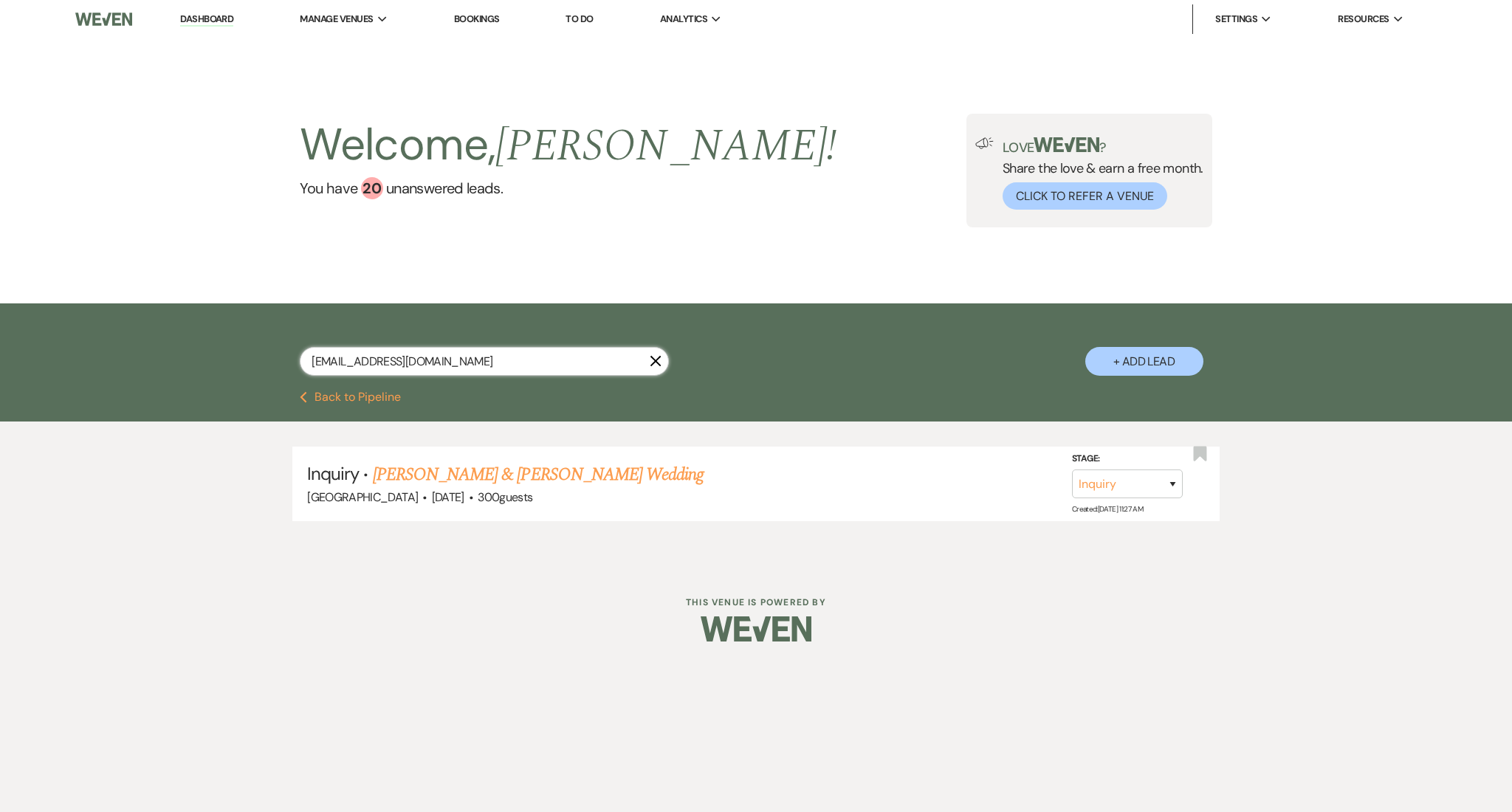
drag, startPoint x: 469, startPoint y: 366, endPoint x: 115, endPoint y: 363, distance: 354.0
click at [115, 363] on div "emilyareaves@gmail.com X + Add Lead" at bounding box center [756, 347] width 1512 height 88
paste input "reneeallforyou@yahoo"
click at [506, 463] on link "[PERSON_NAME]' [PERSON_NAME] Family Reunion" at bounding box center [573, 475] width 362 height 27
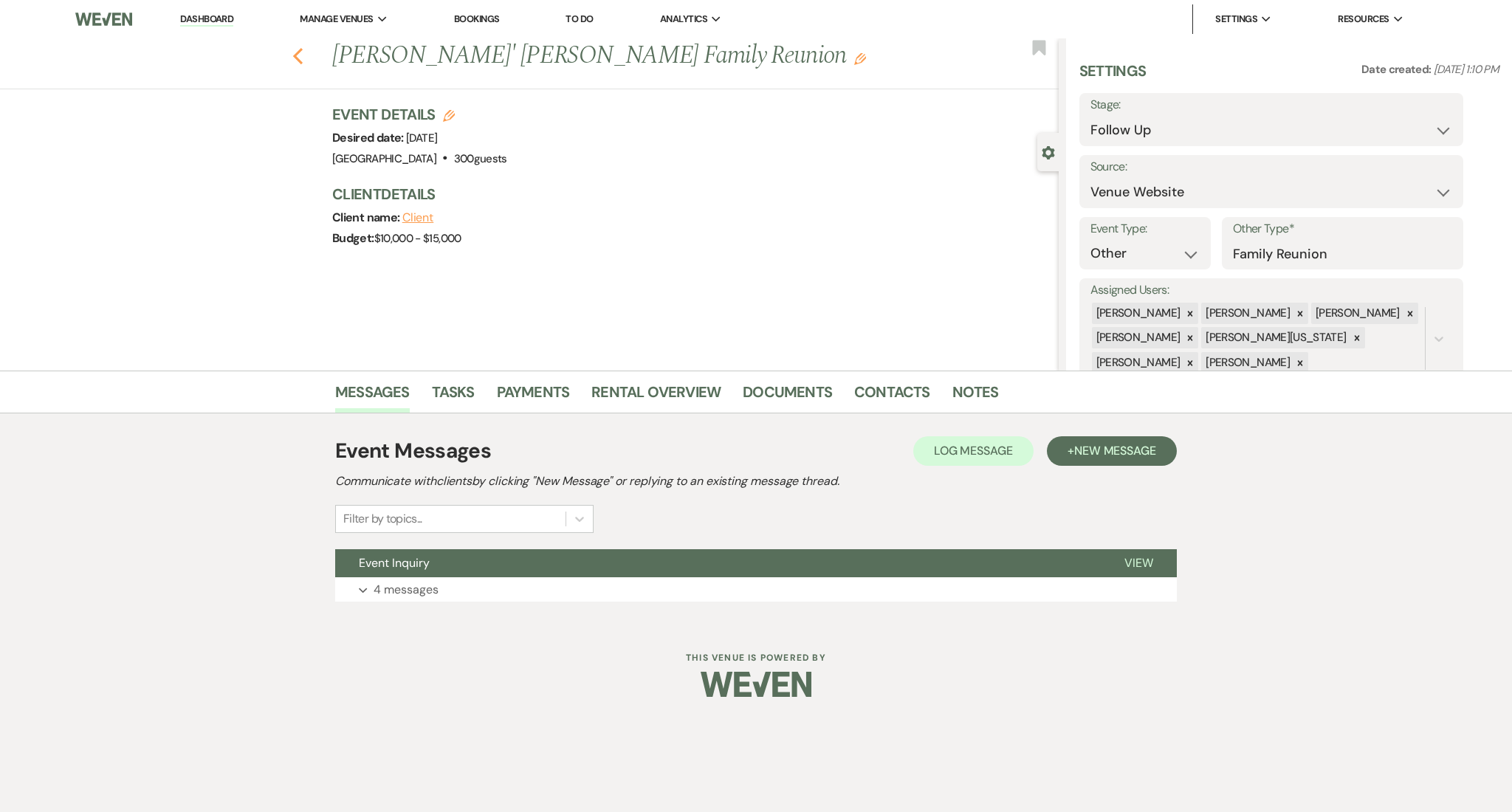
click at [294, 53] on icon "Previous" at bounding box center [298, 56] width 11 height 18
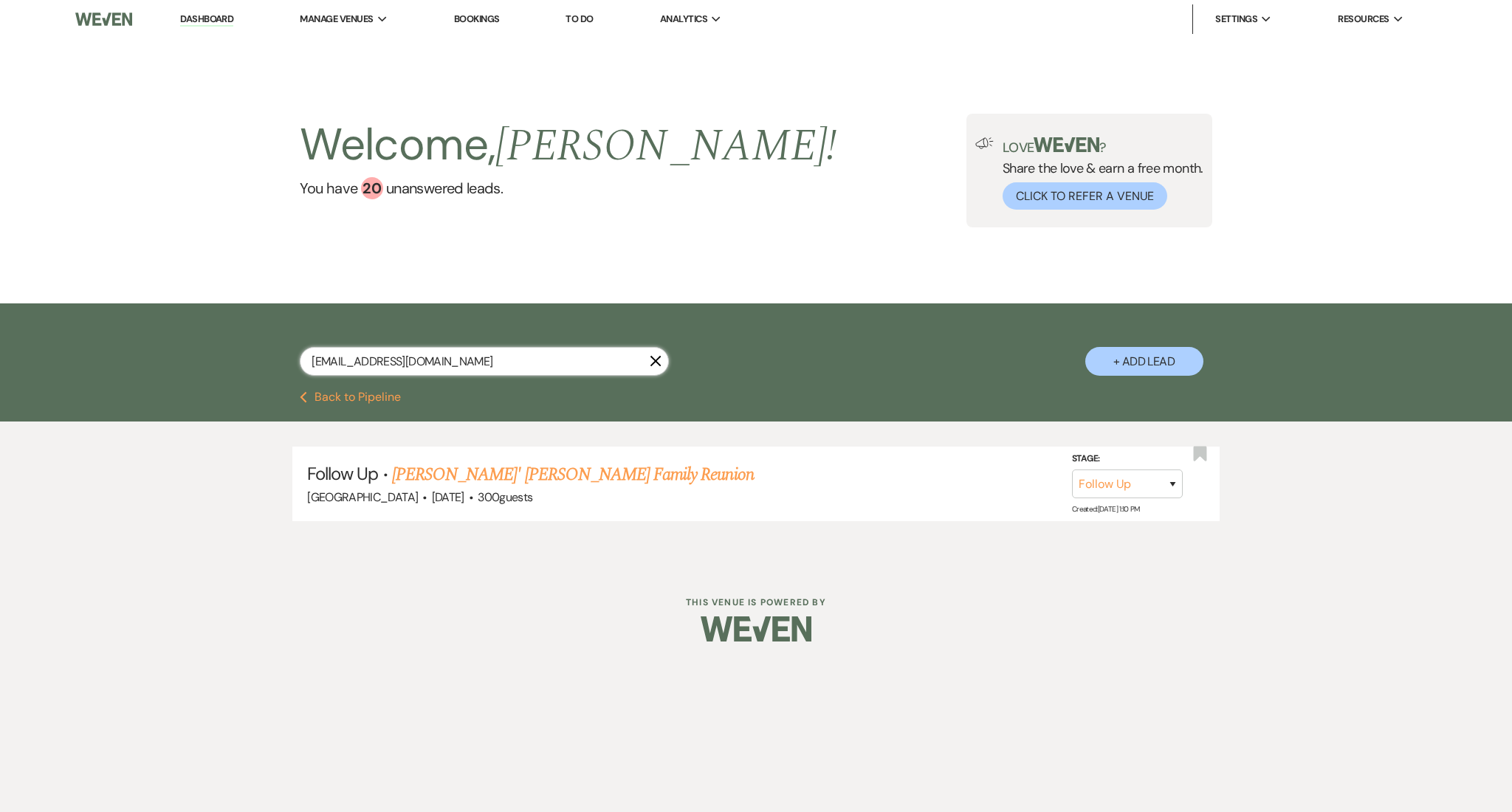
click at [538, 362] on input "reneeallforyou@yahoo.com" at bounding box center [484, 362] width 369 height 29
drag, startPoint x: 513, startPoint y: 360, endPoint x: 146, endPoint y: 362, distance: 367.0
click at [146, 362] on div "reneeallforyou@yahoo.com X + Add Lead" at bounding box center [756, 347] width 1512 height 88
paste input "keringuevara0621@gmail"
click at [490, 468] on link "[PERSON_NAME] Wedding" at bounding box center [466, 475] width 187 height 27
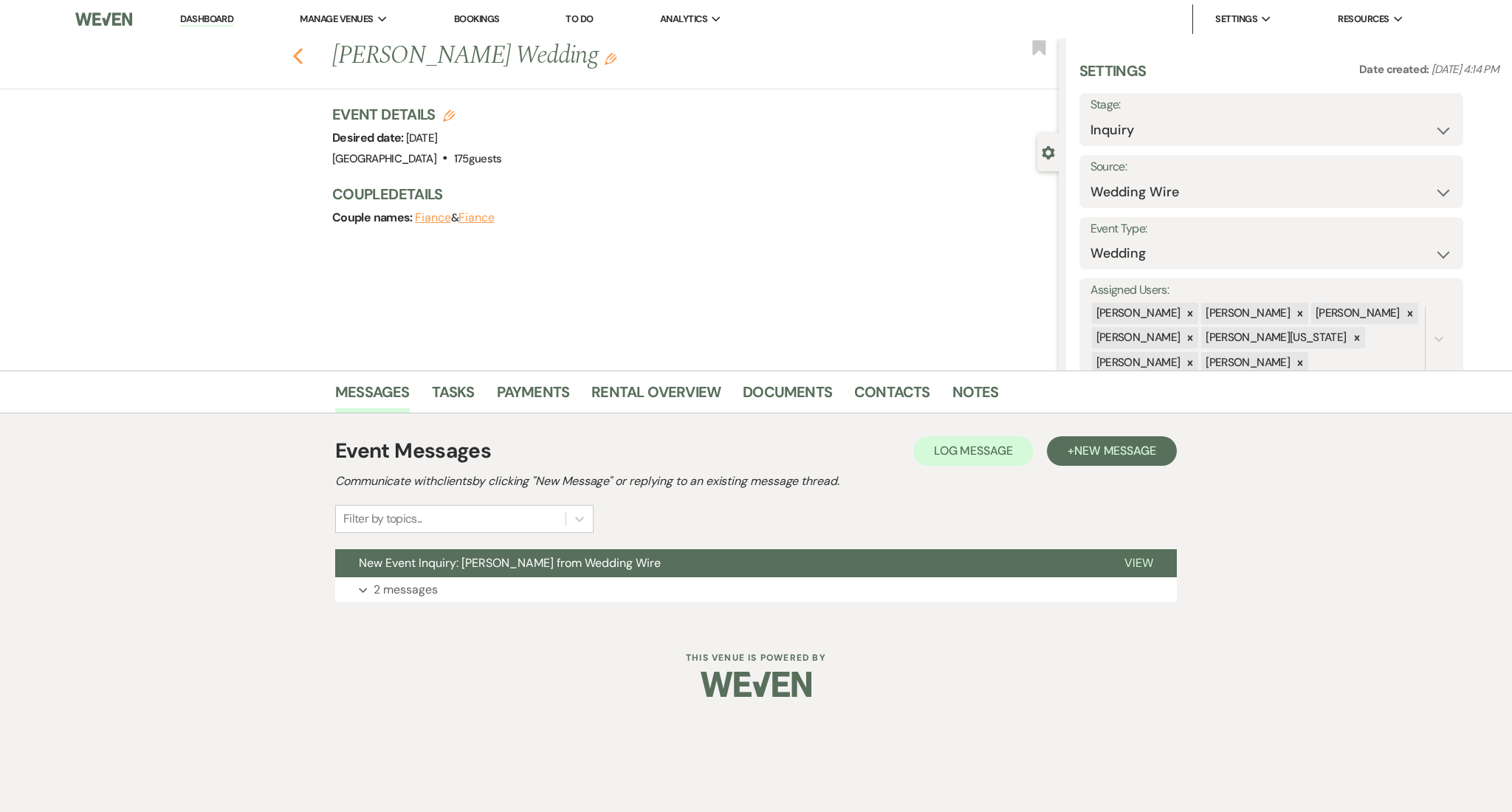
click at [302, 52] on icon "Previous" at bounding box center [298, 56] width 11 height 18
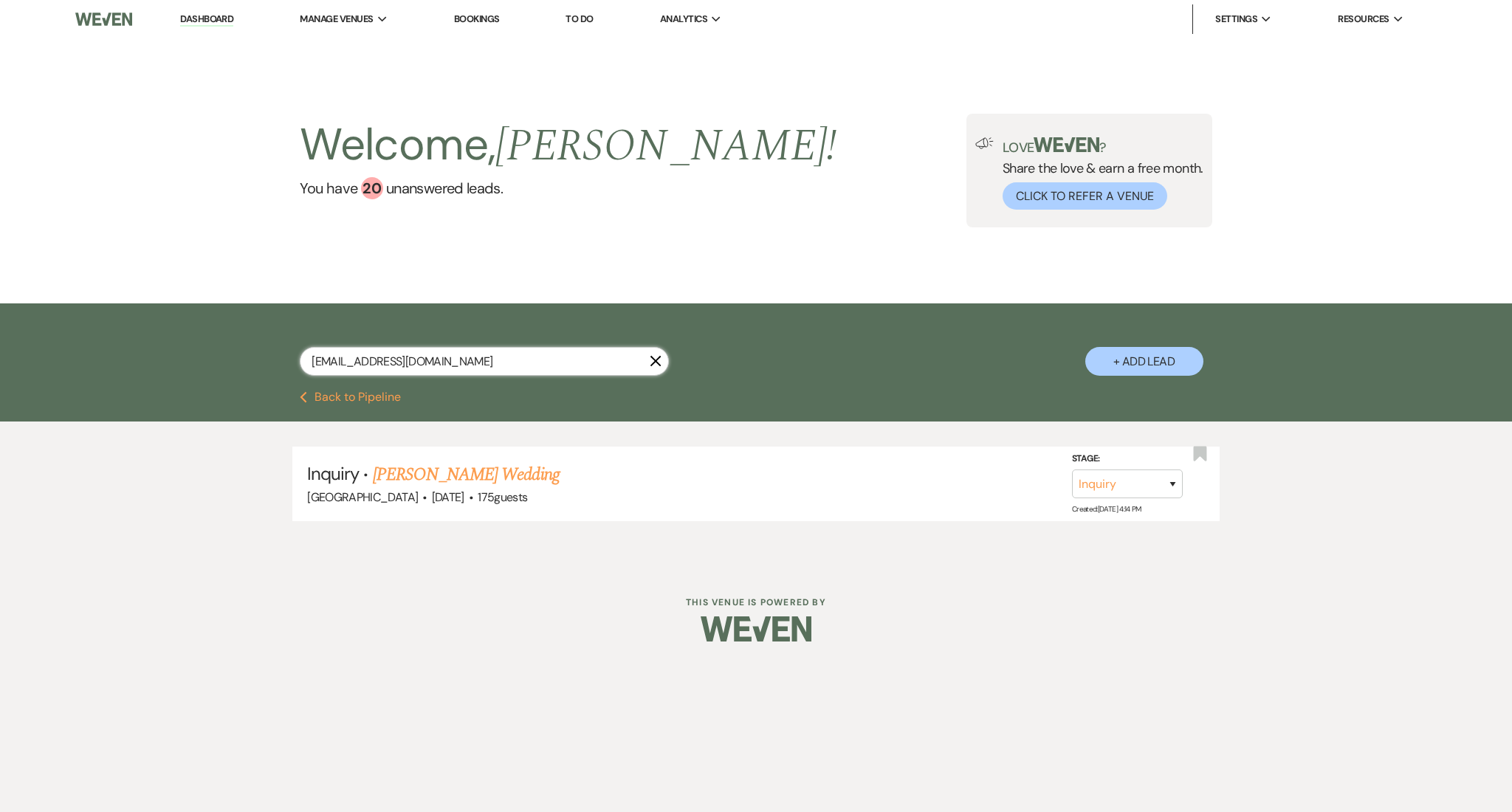
drag, startPoint x: 475, startPoint y: 360, endPoint x: 72, endPoint y: 349, distance: 403.2
click at [72, 349] on div "keringuevara0621@gmail.com X + Add Lead" at bounding box center [756, 347] width 1512 height 88
paste input "sydcam81"
click at [461, 481] on link "[PERSON_NAME] & [PERSON_NAME]'s Wedding" at bounding box center [544, 475] width 341 height 27
drag, startPoint x: 445, startPoint y: 366, endPoint x: 181, endPoint y: 359, distance: 264.1
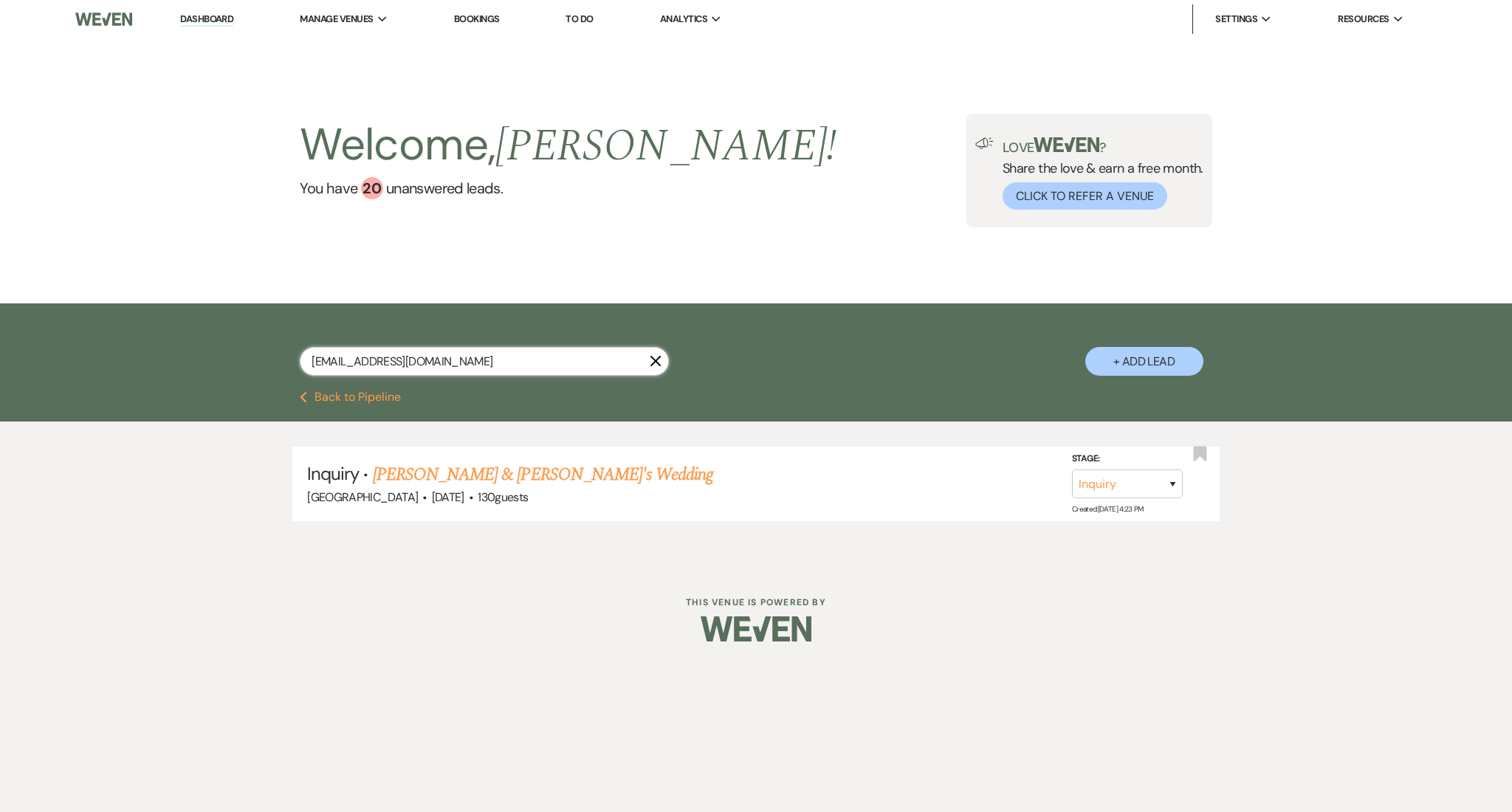
click at [181, 359] on div "sydcam811@gmail.com X + Add Lead" at bounding box center [756, 347] width 1512 height 88
paste input "dezzwon.hillie@icloud"
click at [476, 467] on link "Dezzwon [PERSON_NAME] Wedding" at bounding box center [497, 475] width 249 height 27
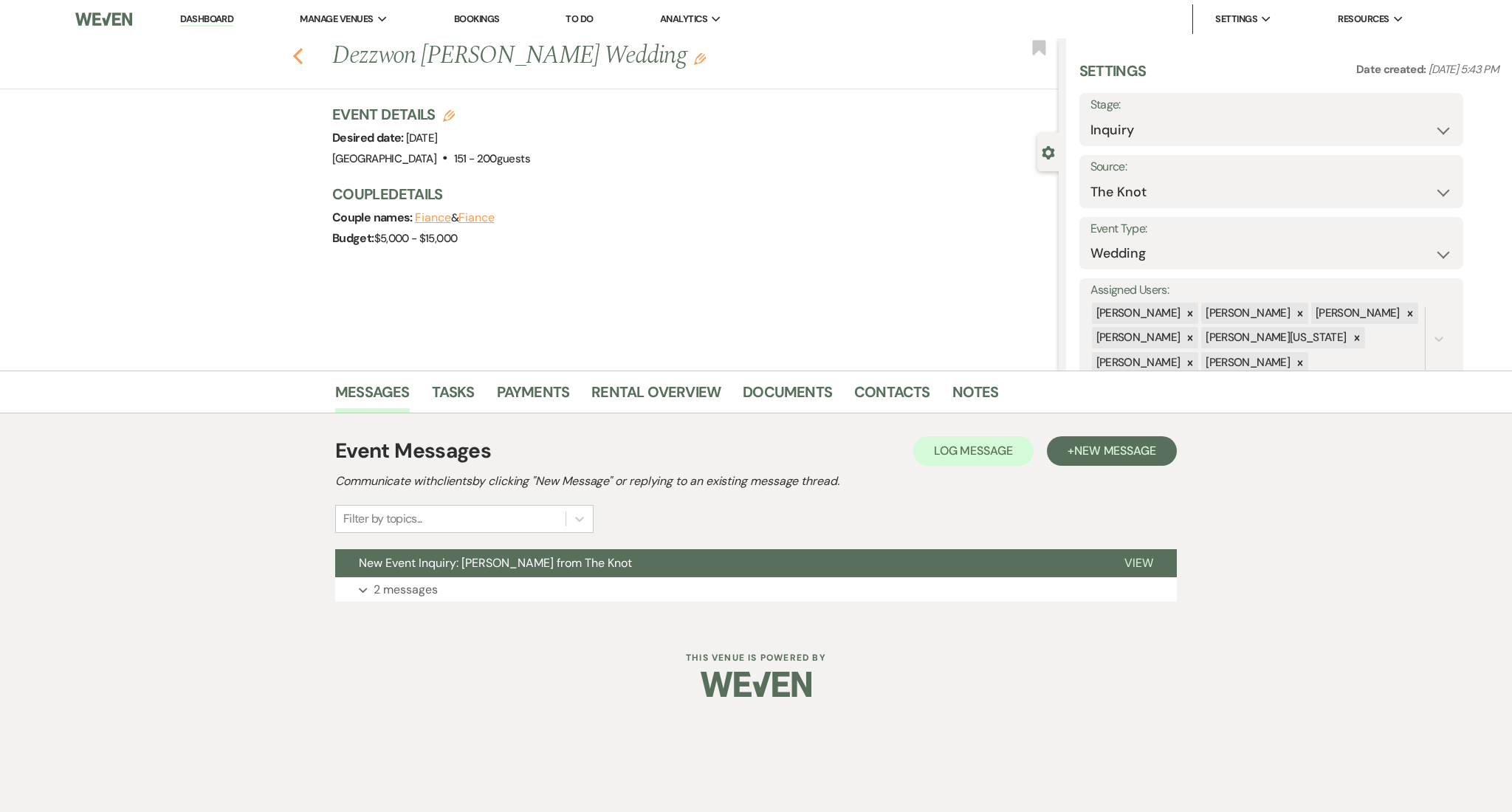
click at [301, 61] on use "button" at bounding box center [298, 56] width 10 height 16
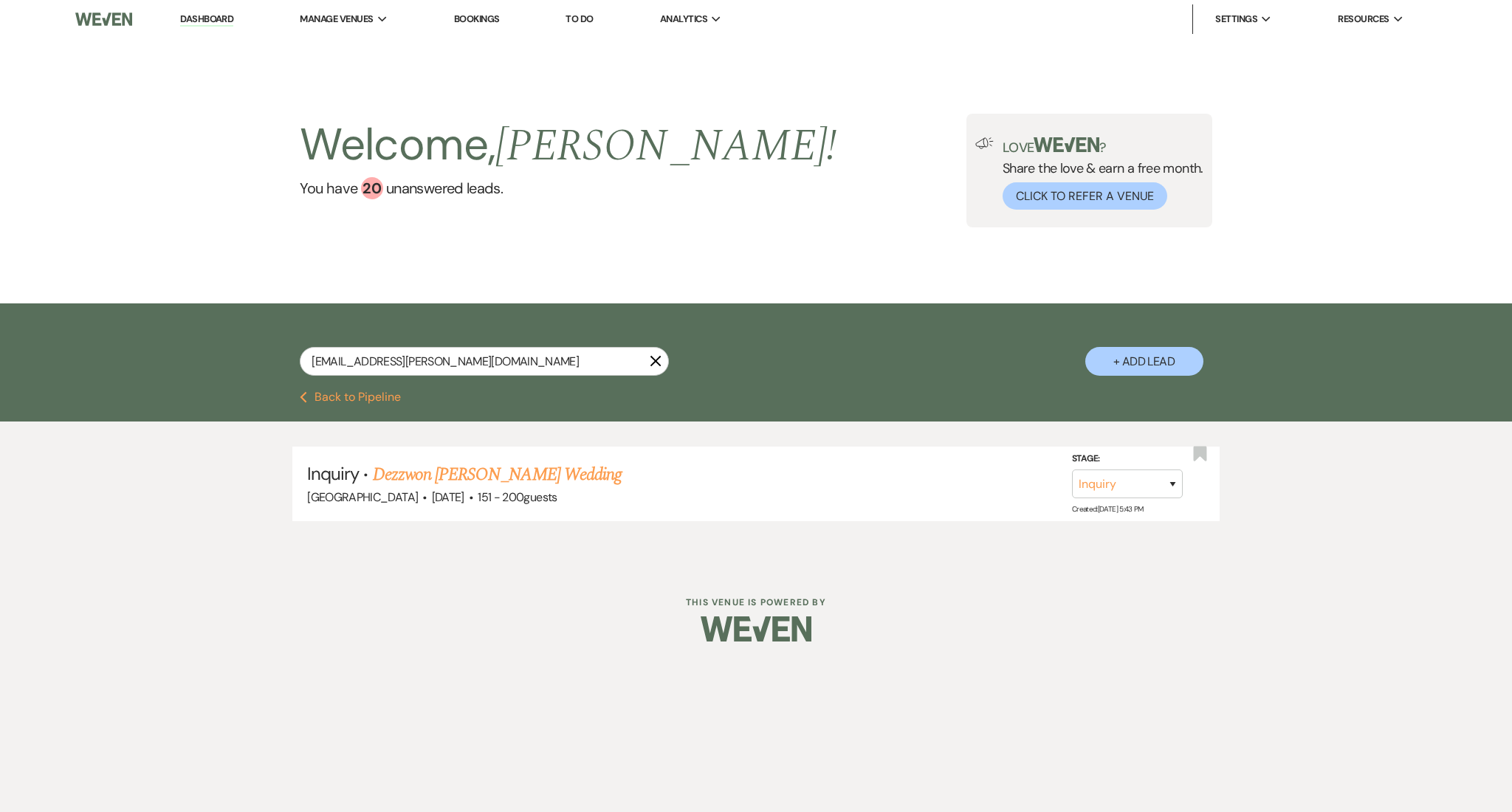
click at [316, 360] on input "dezzwon.hillie@icloud.com" at bounding box center [484, 362] width 369 height 29
drag, startPoint x: 431, startPoint y: 360, endPoint x: 434, endPoint y: 352, distance: 8.5
click at [402, 358] on input "dezzwon.hillie@icloud.com" at bounding box center [484, 362] width 369 height 29
drag, startPoint x: 462, startPoint y: 353, endPoint x: 170, endPoint y: 323, distance: 293.5
click at [170, 323] on div "dezzwon.hillie@icloud.com X + Add Lead" at bounding box center [756, 347] width 1512 height 88
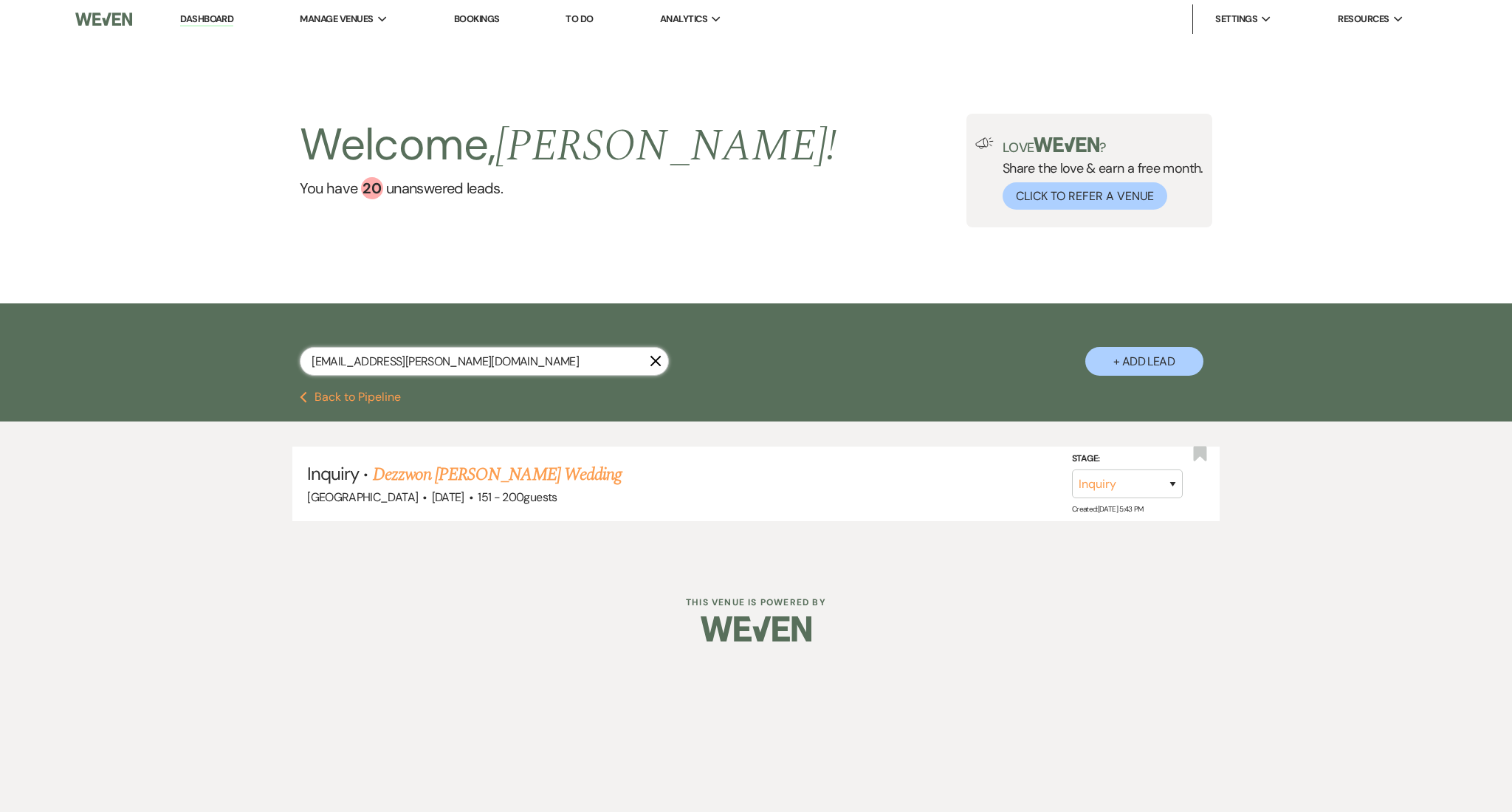
paste input "keterramelvinsims@gmail"
click at [474, 476] on link "Keterra Wheat's Anniversary Party" at bounding box center [484, 475] width 222 height 27
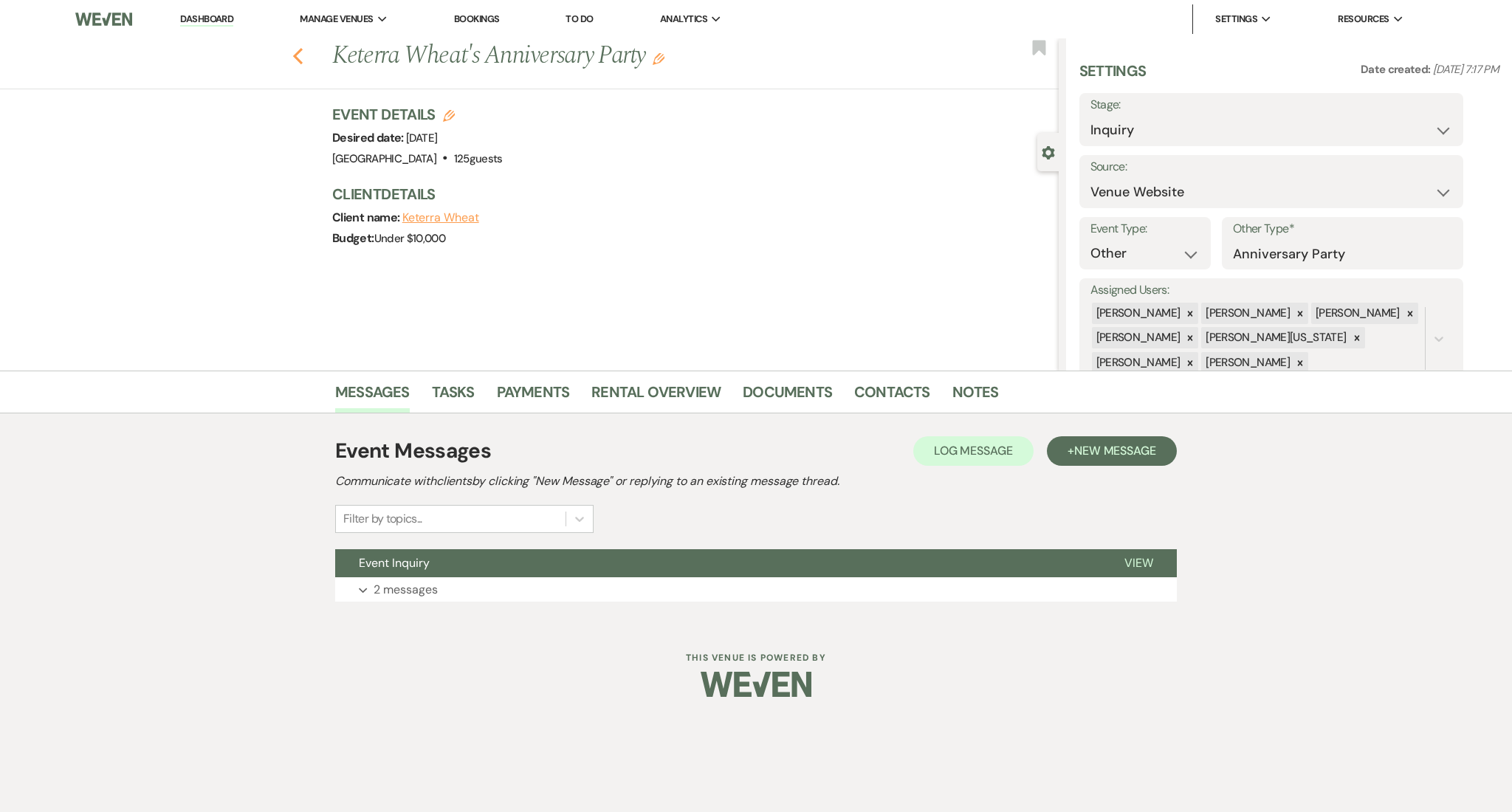
click at [299, 62] on icon "Previous" at bounding box center [298, 56] width 11 height 18
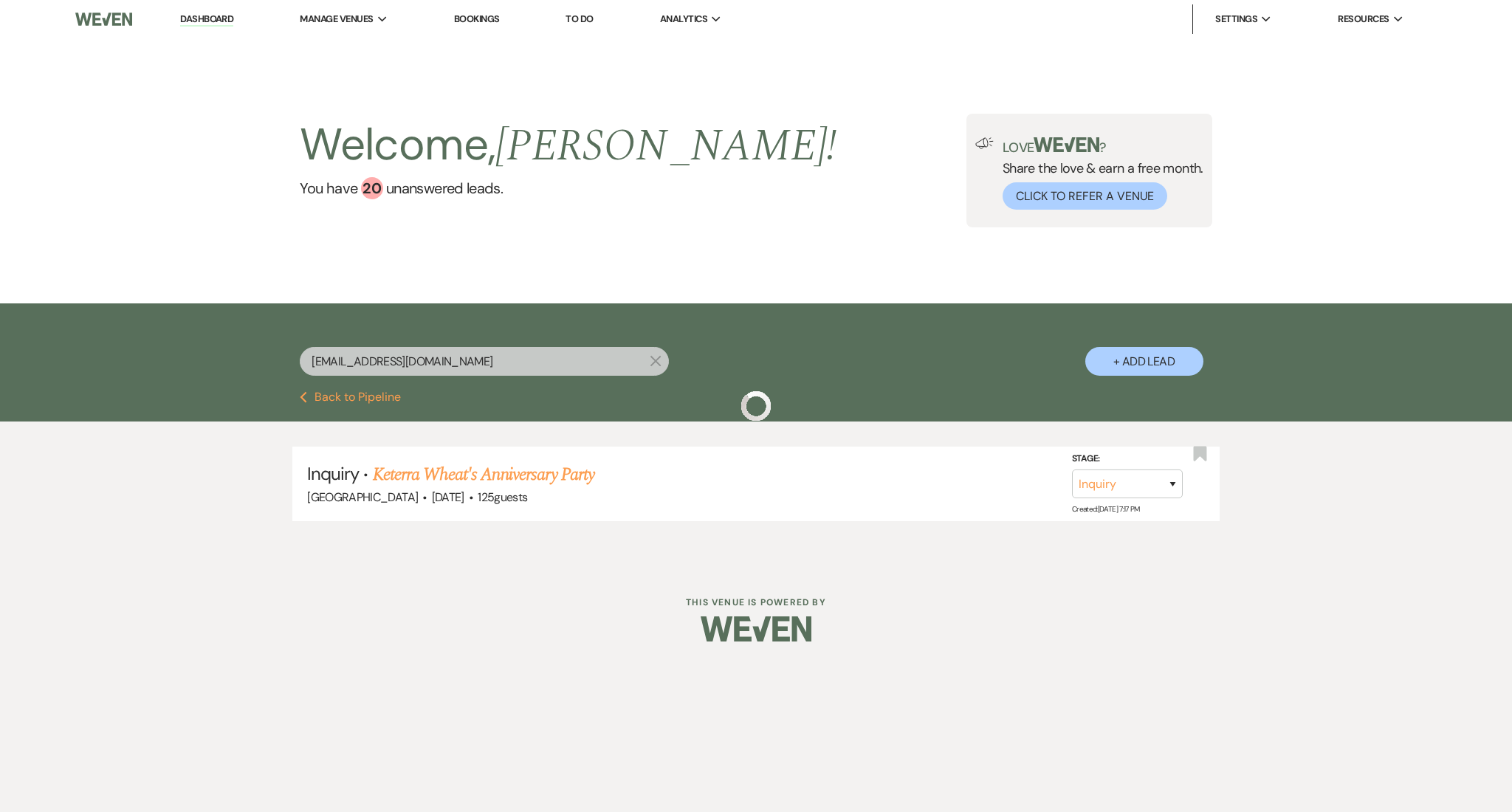
click at [315, 343] on div "keterramelvinsims@gmail.com X + Add Lead" at bounding box center [756, 349] width 1063 height 77
paste input "paulipal109@gm"
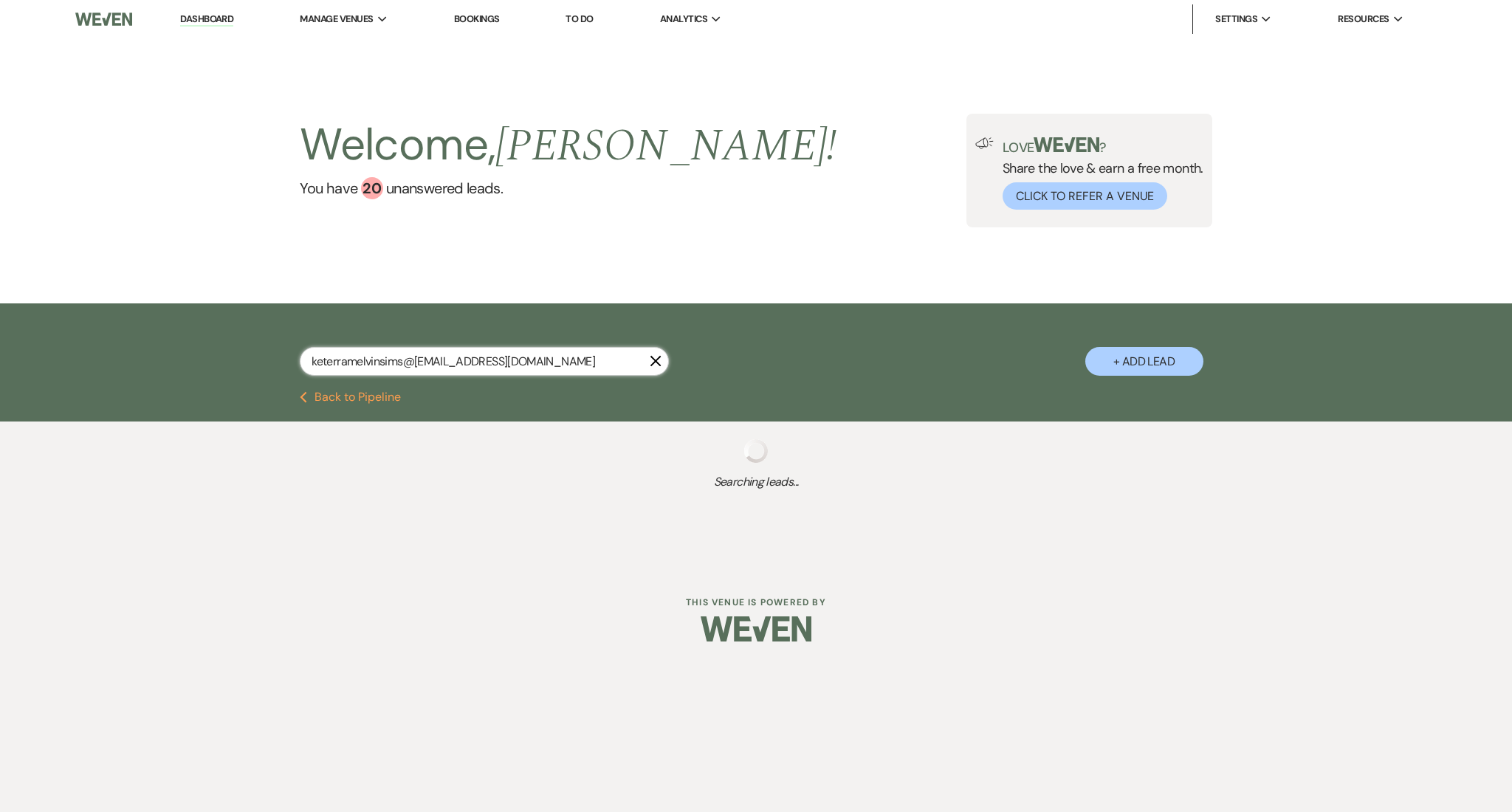
click at [364, 359] on input "keterramelvinsims@gmpaulipal109@gmail.com" at bounding box center [484, 362] width 369 height 29
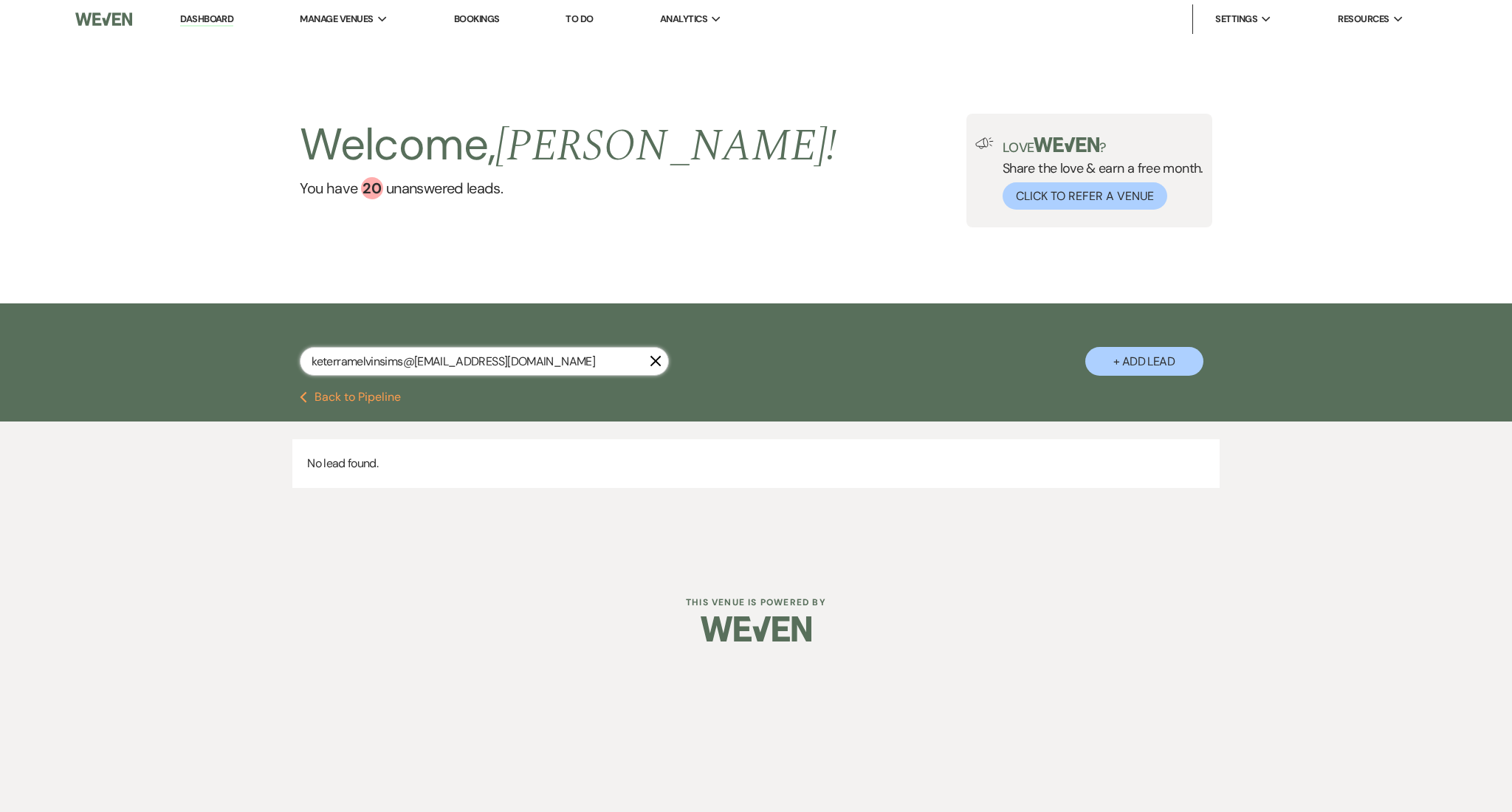
click at [364, 359] on input "keterramelvinsims@gmpaulipal109@gmail.com" at bounding box center [484, 362] width 369 height 29
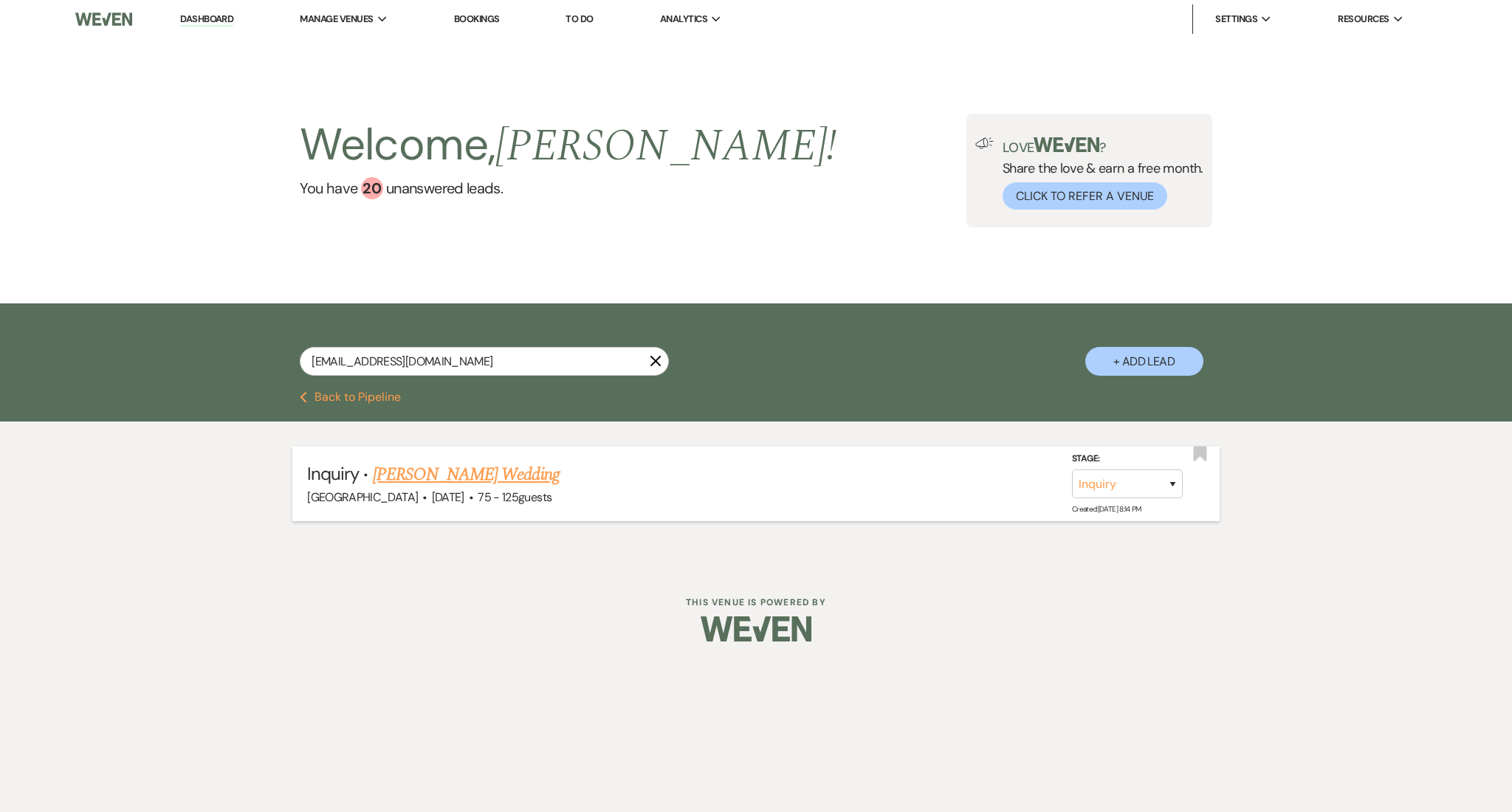
click at [478, 474] on link "[PERSON_NAME] Wedding" at bounding box center [466, 475] width 187 height 27
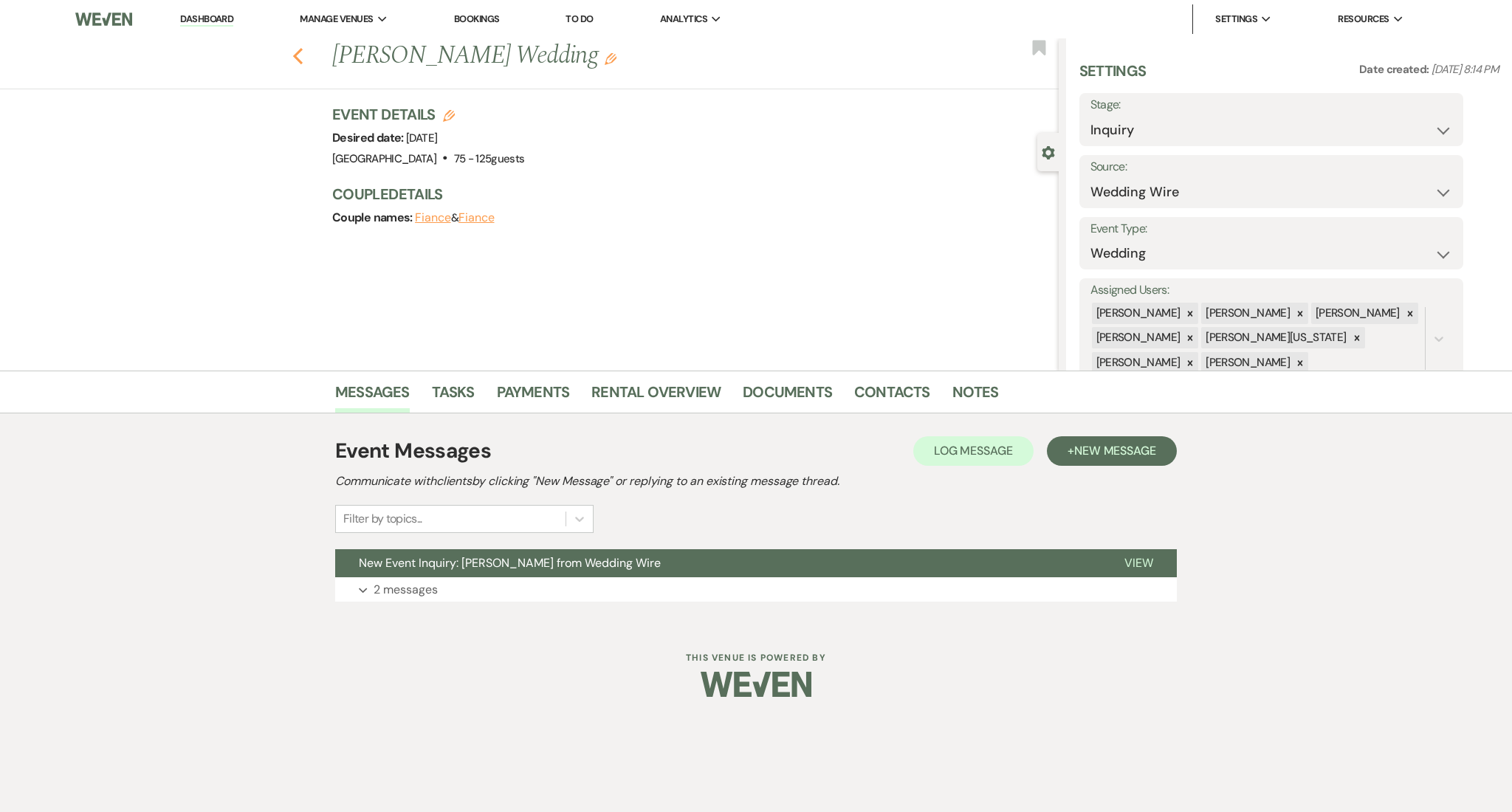
click at [299, 50] on use "button" at bounding box center [298, 56] width 10 height 16
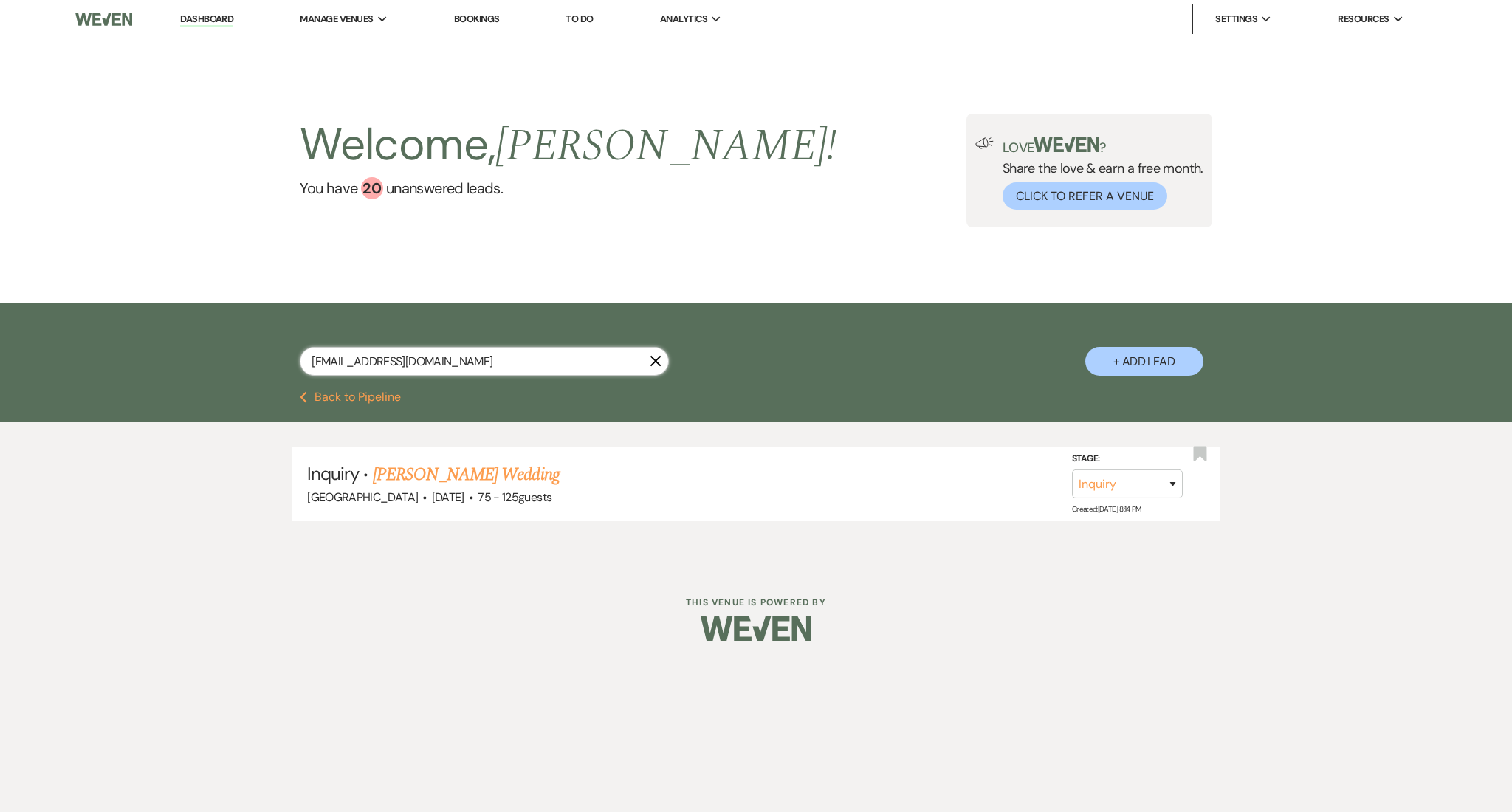
drag, startPoint x: 453, startPoint y: 365, endPoint x: 225, endPoint y: 349, distance: 228.6
click at [225, 349] on div "paulipal109@gmail.com X + Add Lead" at bounding box center [756, 349] width 1063 height 77
paste input "kevinandbria30@yahoo"
click at [440, 462] on link "[PERSON_NAME] Wedding" at bounding box center [466, 475] width 187 height 27
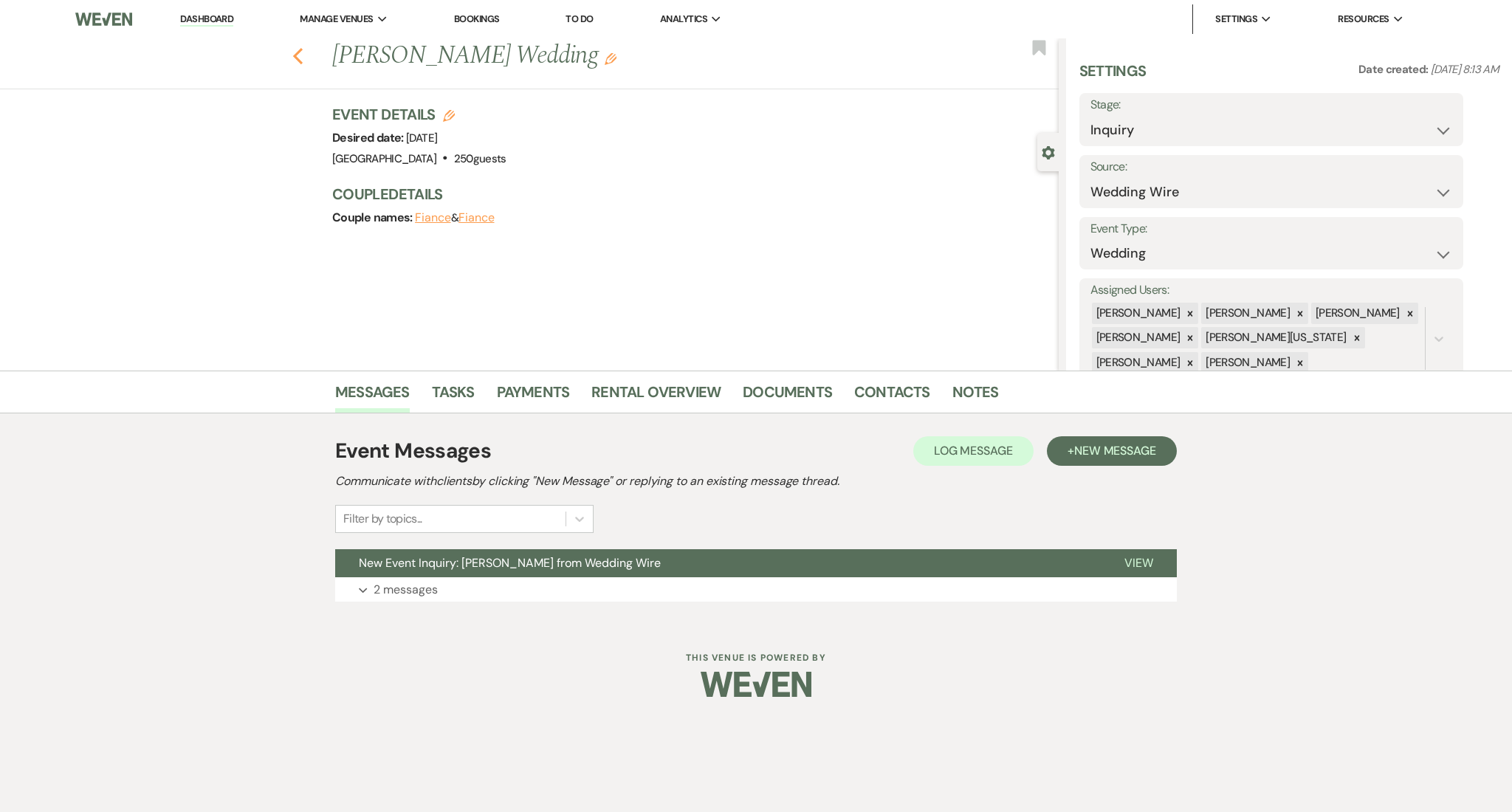
click at [294, 54] on use "button" at bounding box center [298, 56] width 10 height 16
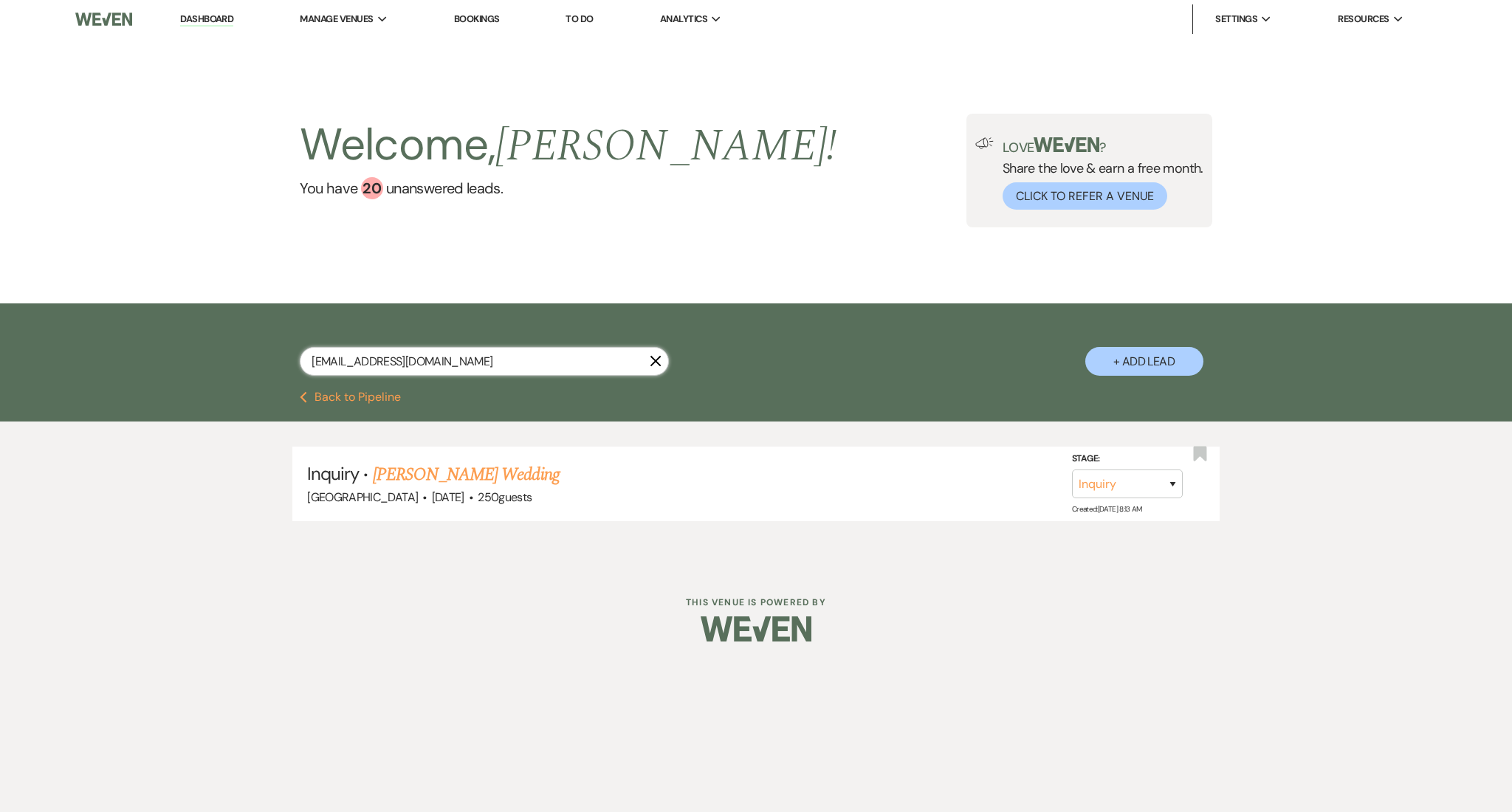
drag, startPoint x: 482, startPoint y: 360, endPoint x: 197, endPoint y: 340, distance: 285.7
click at [197, 340] on div "kevinandbria30@yahoo.com X + Add Lead" at bounding box center [756, 347] width 1512 height 88
paste input "internet@athni"
click at [446, 471] on link "[PERSON_NAME]'s Corporate Event" at bounding box center [494, 475] width 243 height 27
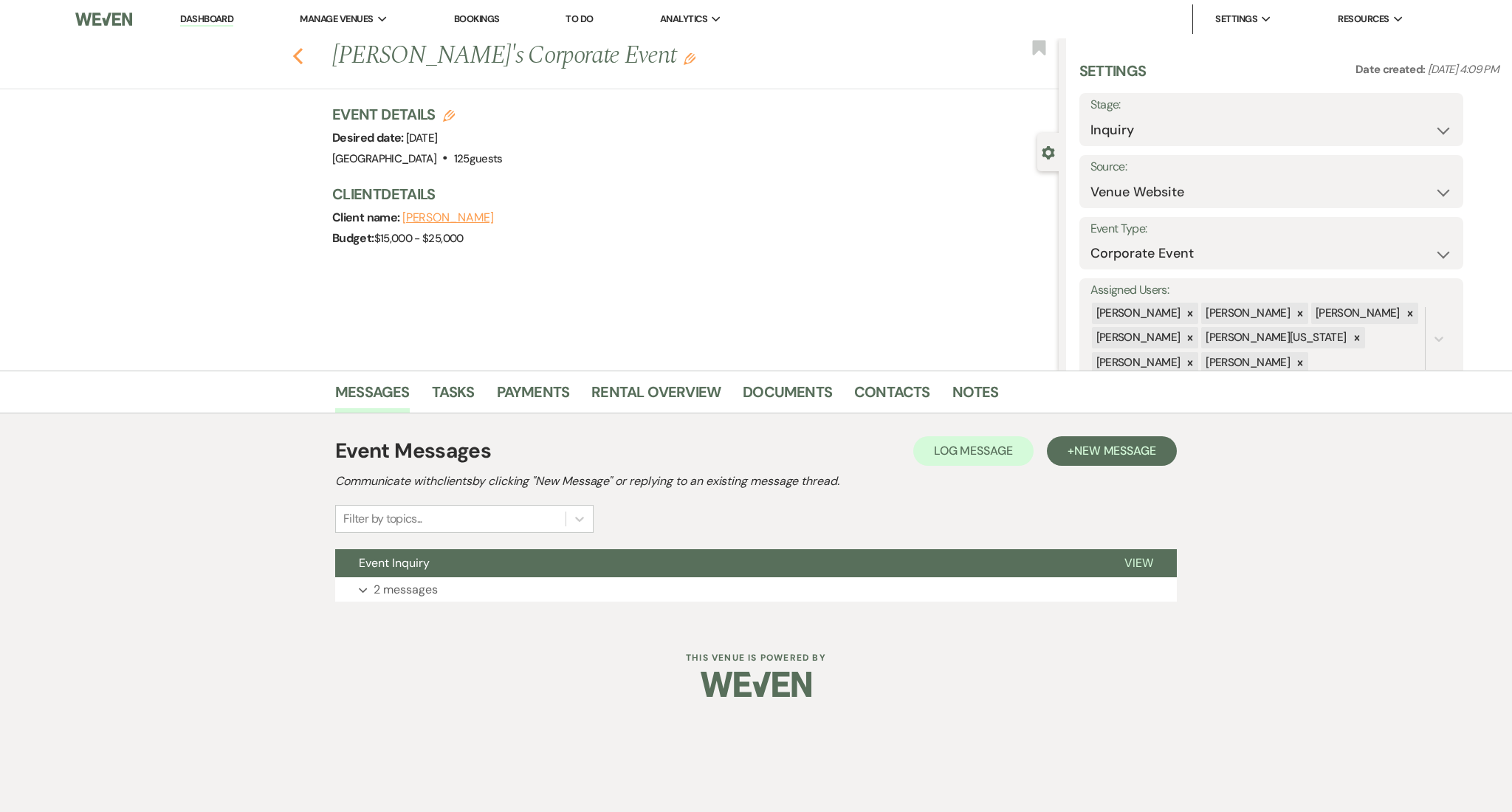
click at [299, 55] on icon "Previous" at bounding box center [298, 56] width 11 height 18
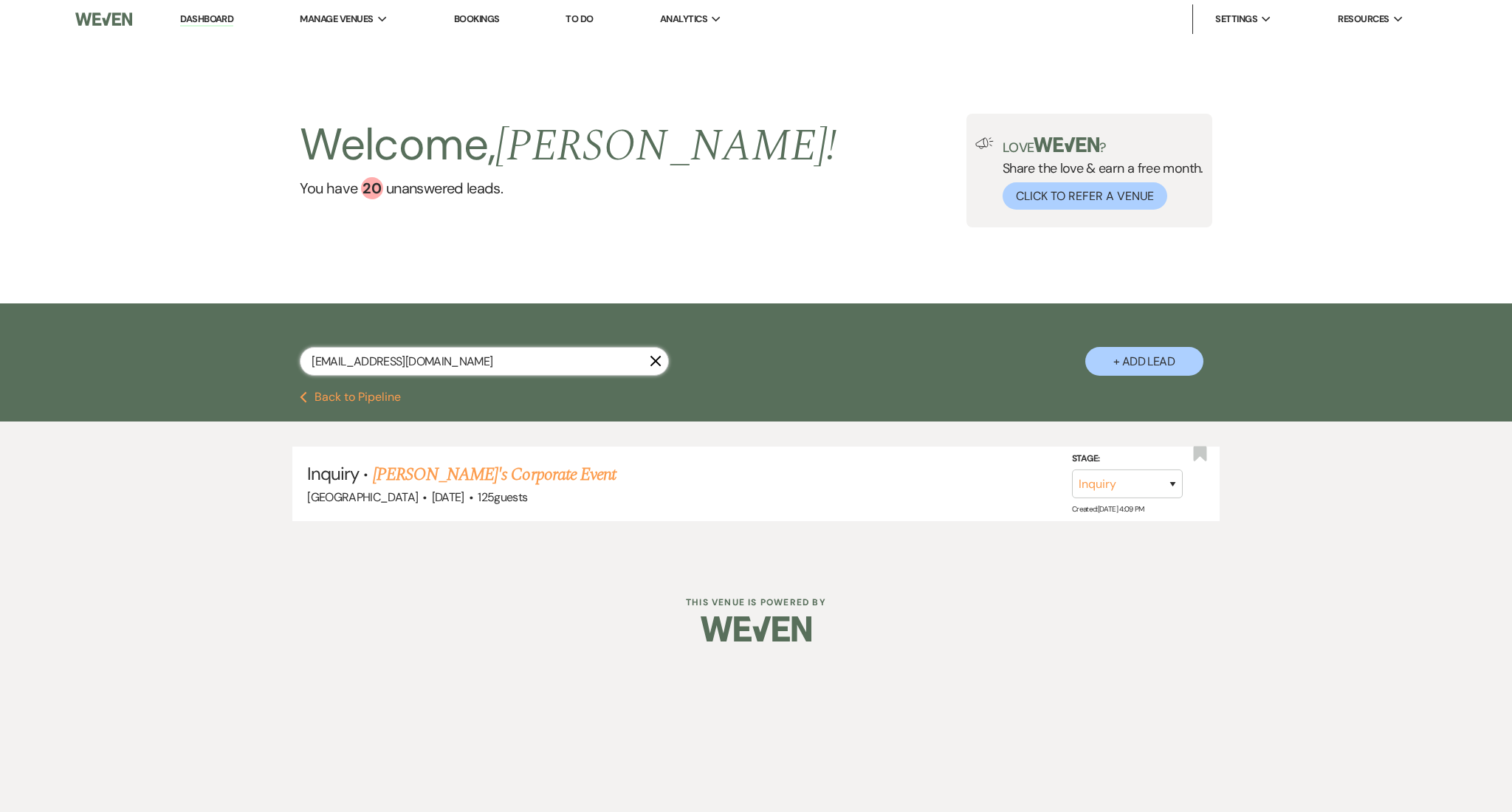
drag, startPoint x: 468, startPoint y: 360, endPoint x: 97, endPoint y: 328, distance: 372.4
click at [97, 328] on div "internet@athni.com X + Add Lead" at bounding box center [756, 347] width 1512 height 88
paste input "antoniodeadriastewart@gmail"
click at [485, 473] on link "[PERSON_NAME] Wedding" at bounding box center [466, 475] width 187 height 27
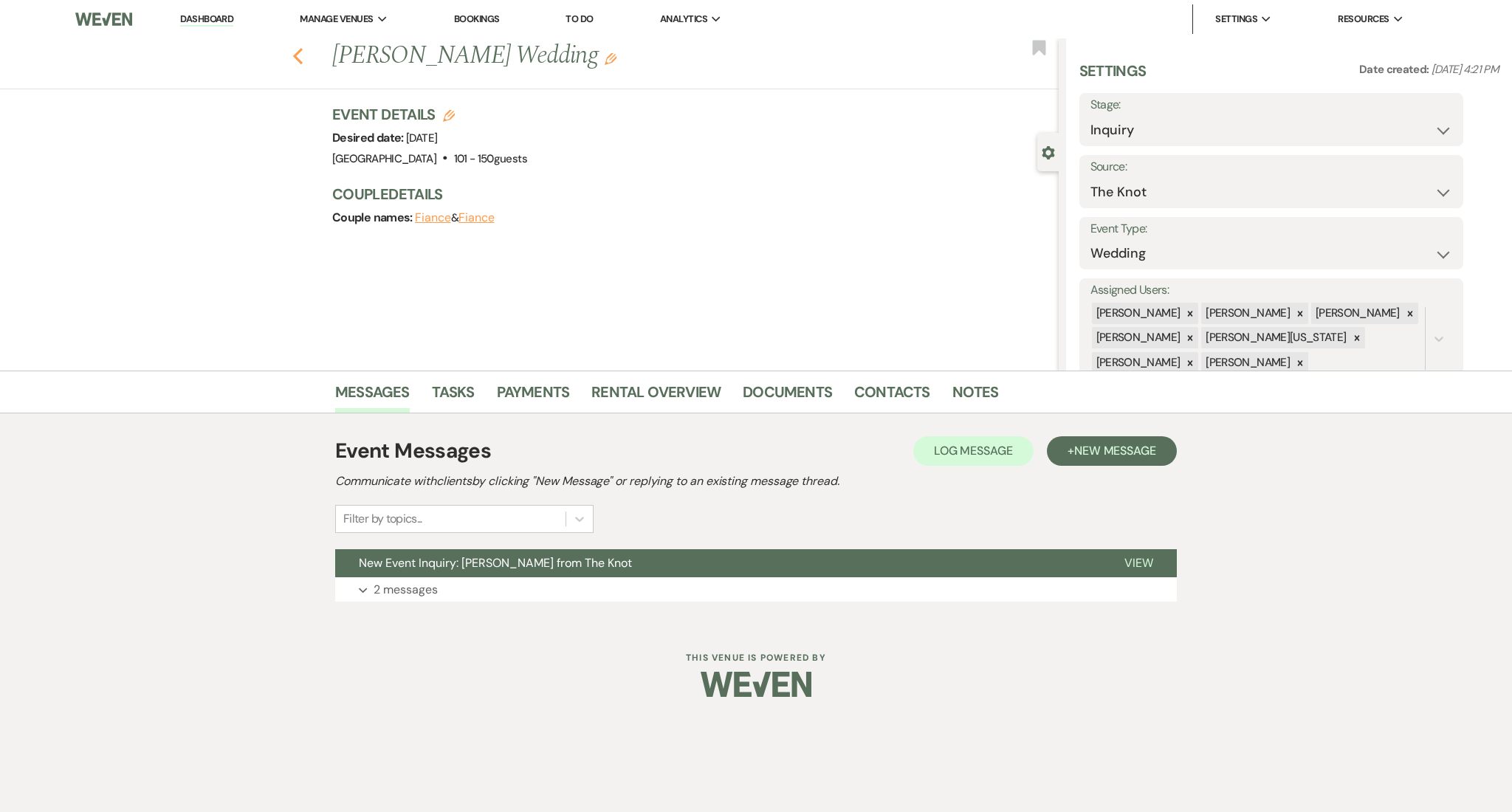
click at [299, 50] on icon "Previous" at bounding box center [298, 56] width 11 height 18
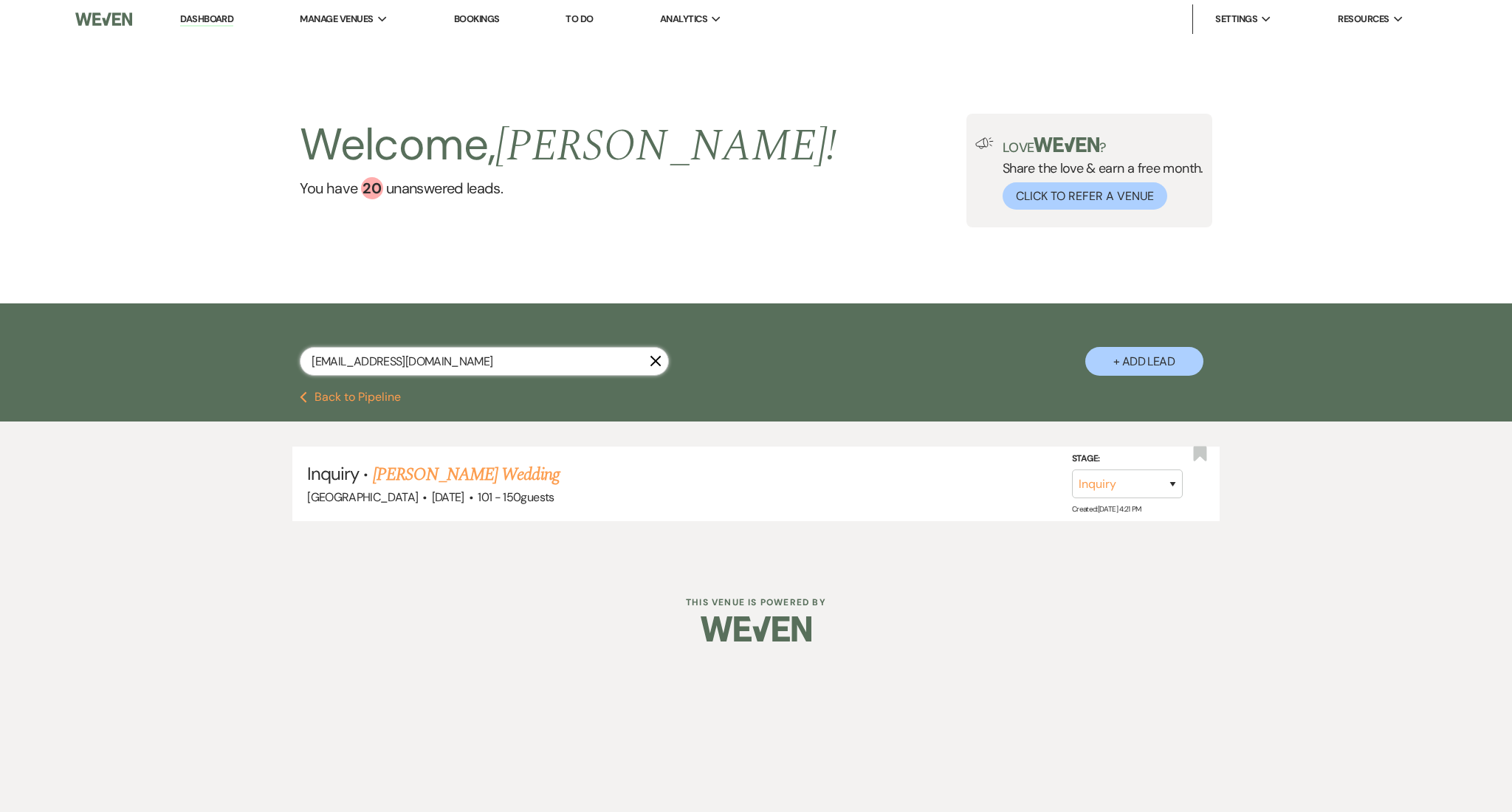
drag, startPoint x: 511, startPoint y: 366, endPoint x: 204, endPoint y: 334, distance: 308.7
click at [204, 334] on div "antoniodeadriastewart@gmail.com X + Add Lead" at bounding box center [756, 347] width 1512 height 88
paste input "jon@caravaleindustries"
click at [440, 475] on link "[PERSON_NAME] Wedding" at bounding box center [466, 475] width 187 height 27
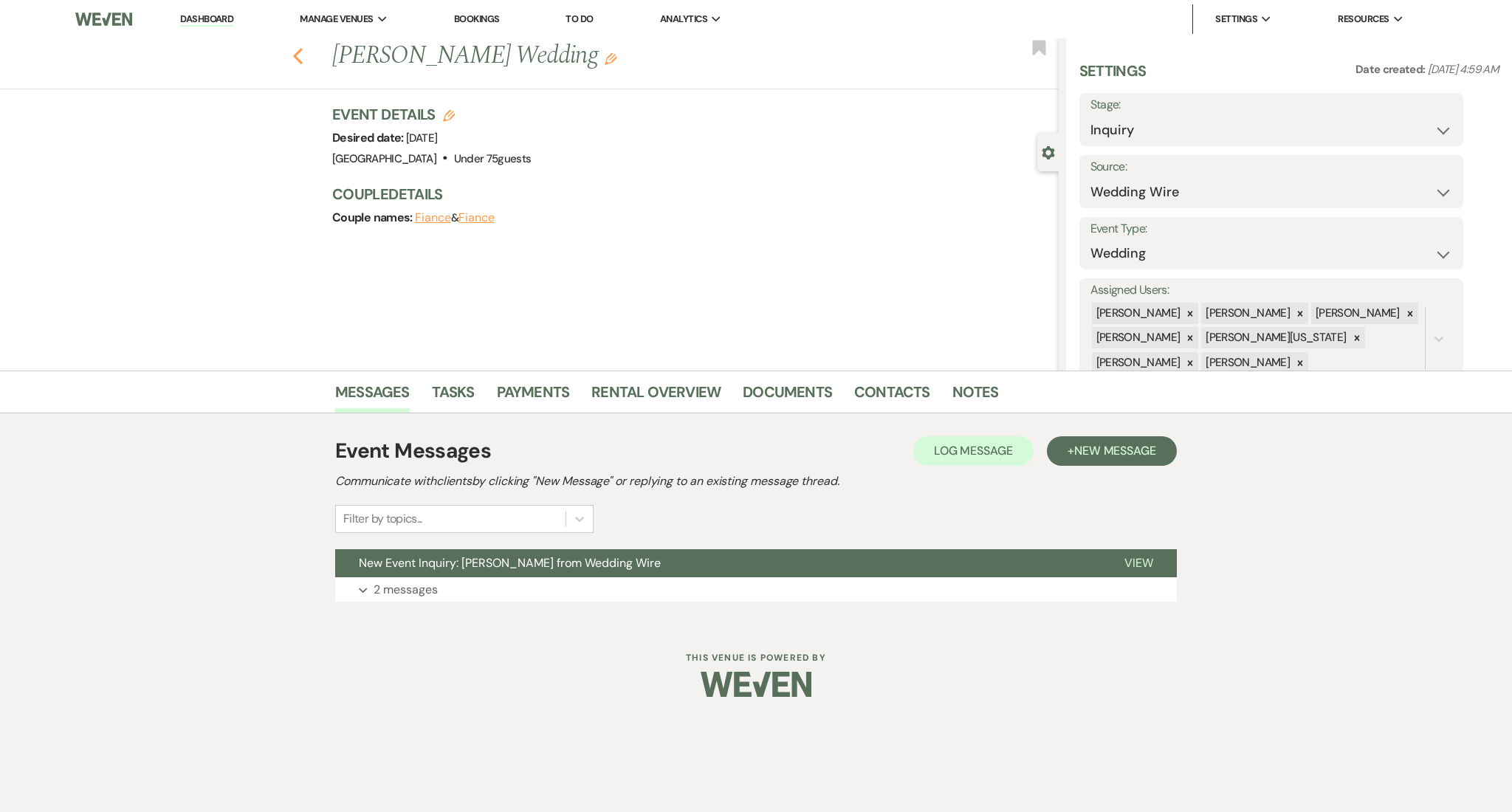
click at [301, 57] on icon "Previous" at bounding box center [298, 56] width 11 height 18
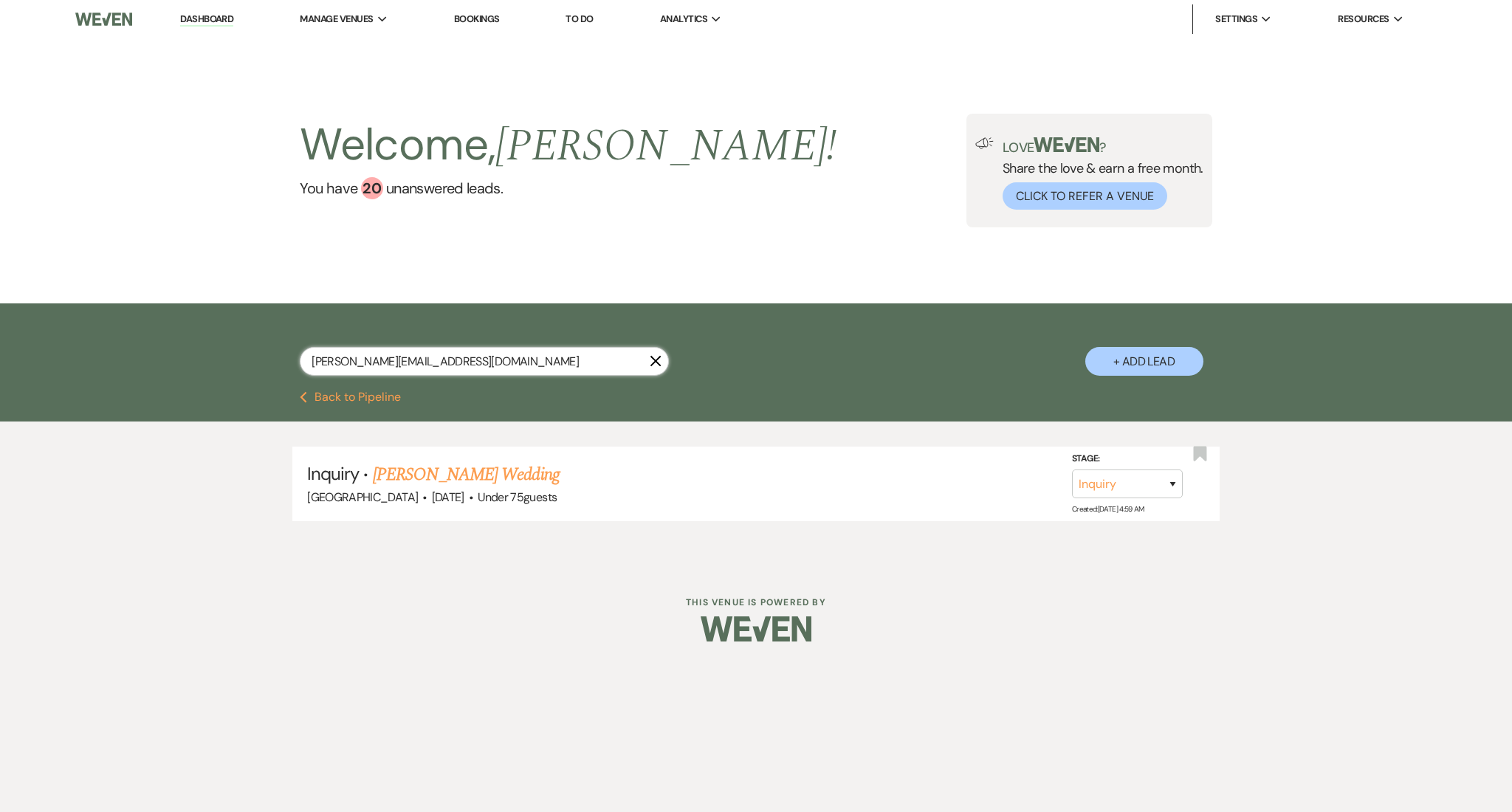
click at [434, 360] on input "jon@caravaleindustries.com" at bounding box center [484, 362] width 369 height 29
paste input "deadria2000@gmail"
click at [496, 472] on link "[PERSON_NAME] & [PERSON_NAME] Wedding" at bounding box center [539, 475] width 331 height 27
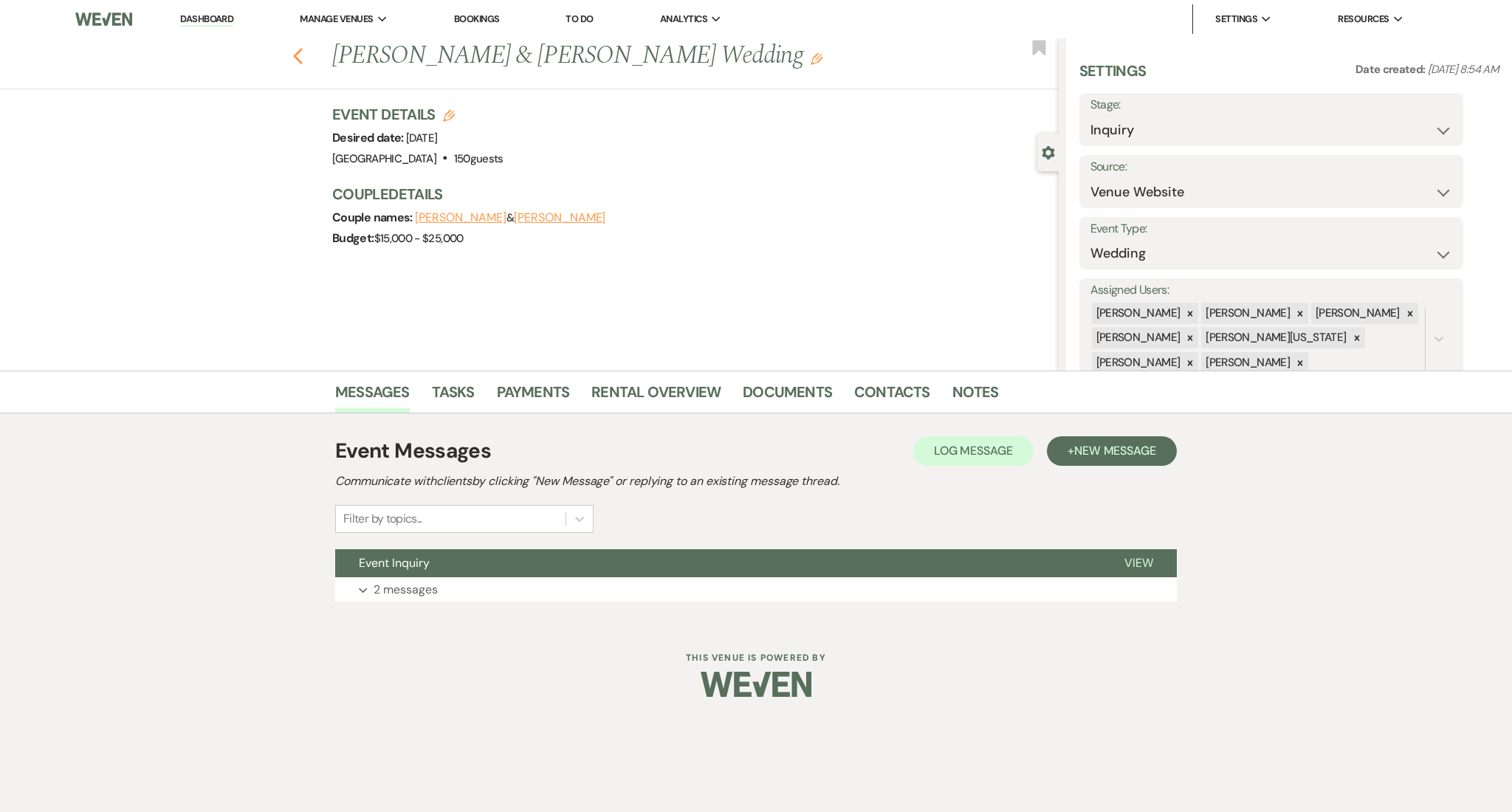
click at [302, 56] on icon "Previous" at bounding box center [298, 56] width 11 height 18
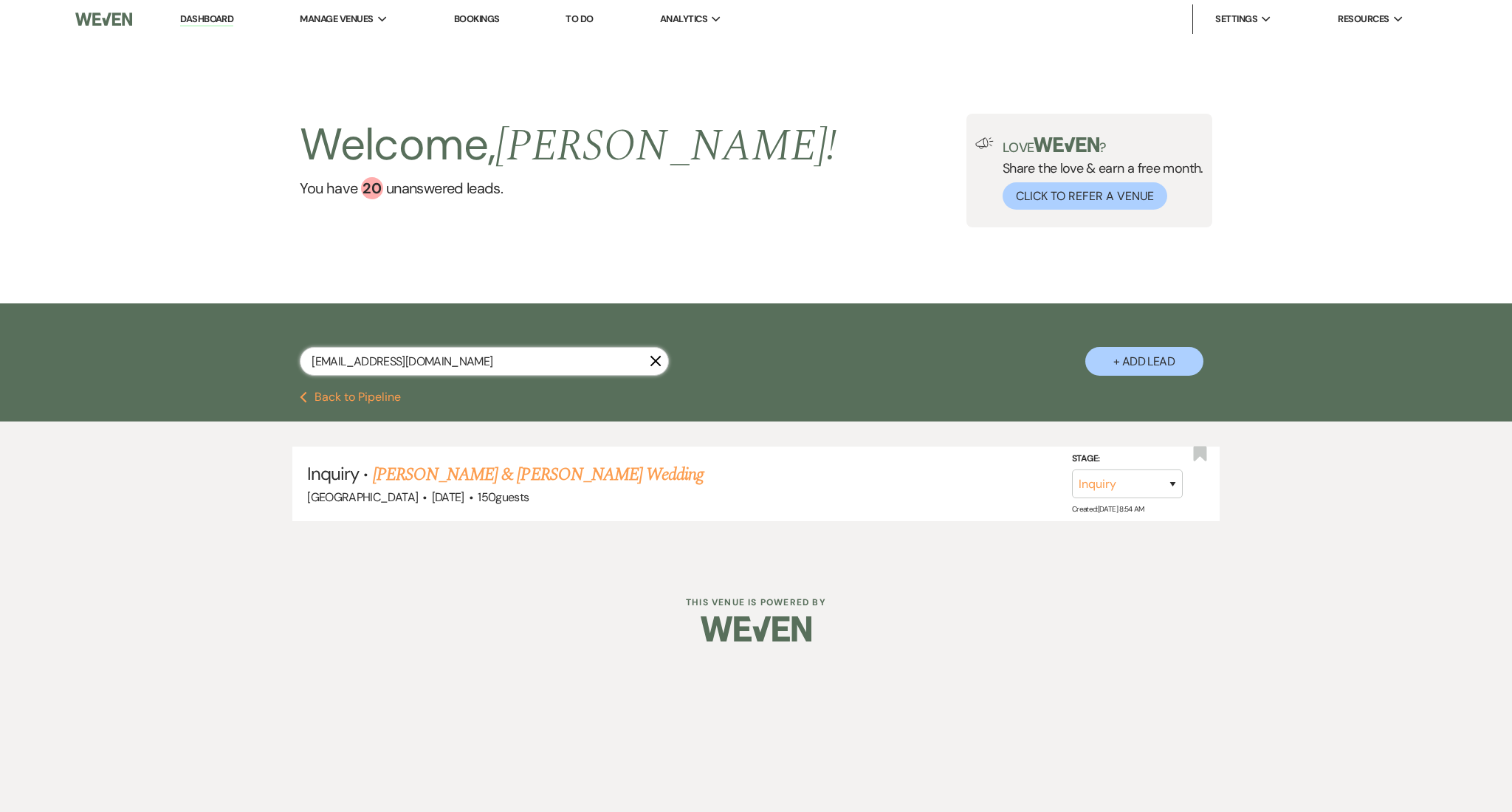
drag, startPoint x: 456, startPoint y: 358, endPoint x: 120, endPoint y: 312, distance: 339.1
click at [120, 312] on div "deadria2000@gmail.com X + Add Lead" at bounding box center [756, 347] width 1512 height 88
paste input "lawannas198"
click at [463, 465] on link "LaWannz [PERSON_NAME] Wedding Reception" at bounding box center [534, 475] width 321 height 27
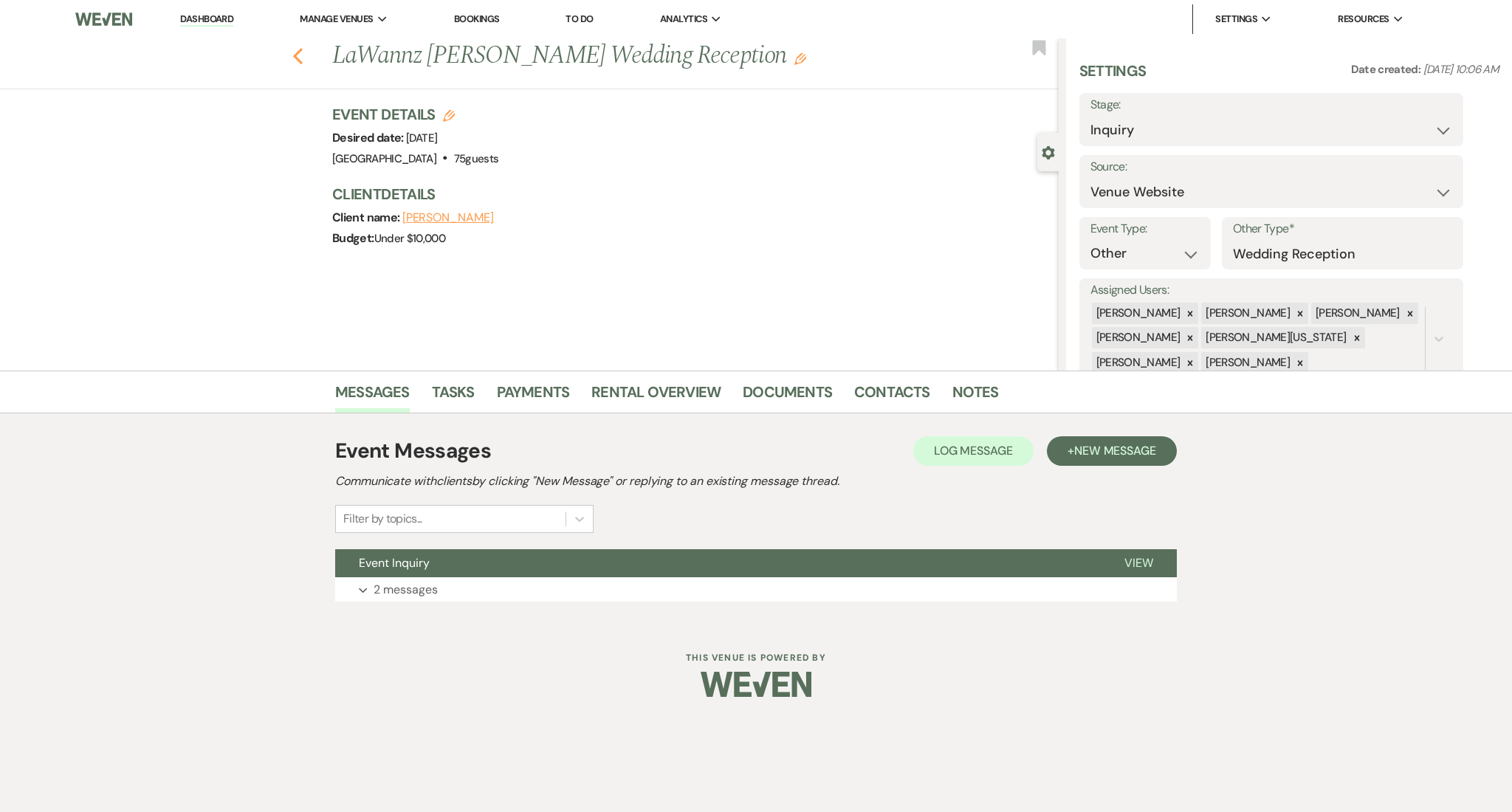
click at [294, 62] on icon "Previous" at bounding box center [298, 56] width 11 height 18
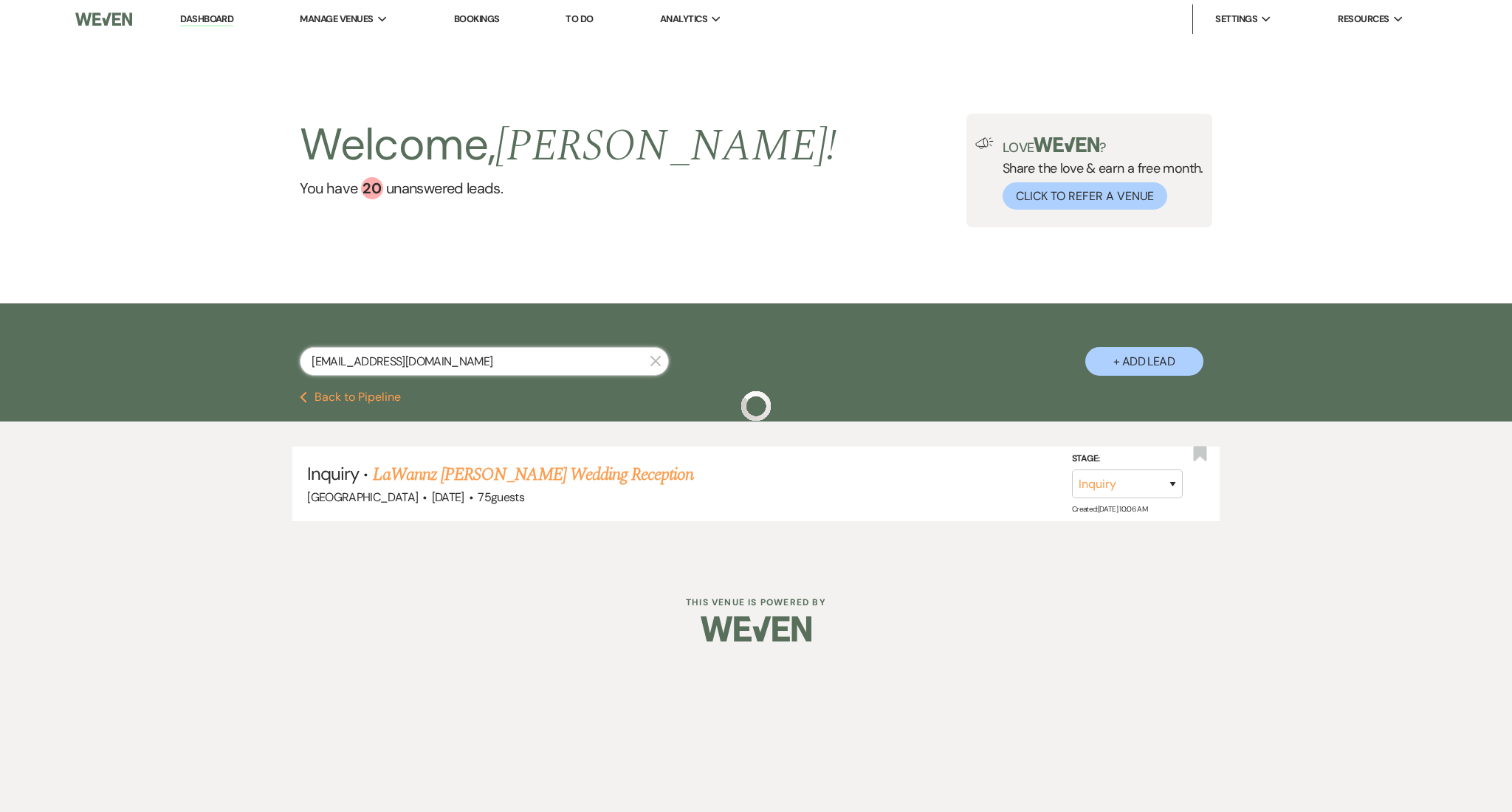
click at [485, 366] on input "lawannas1980@gmail.com" at bounding box center [484, 362] width 369 height 29
drag, startPoint x: 478, startPoint y: 360, endPoint x: 135, endPoint y: 337, distance: 343.8
click at [135, 338] on div "lawannas1980@gmail.com X + Add Lead" at bounding box center [756, 347] width 1512 height 88
paste input "kacleak"
click at [482, 473] on link "[PERSON_NAME] Wedding" at bounding box center [466, 475] width 187 height 27
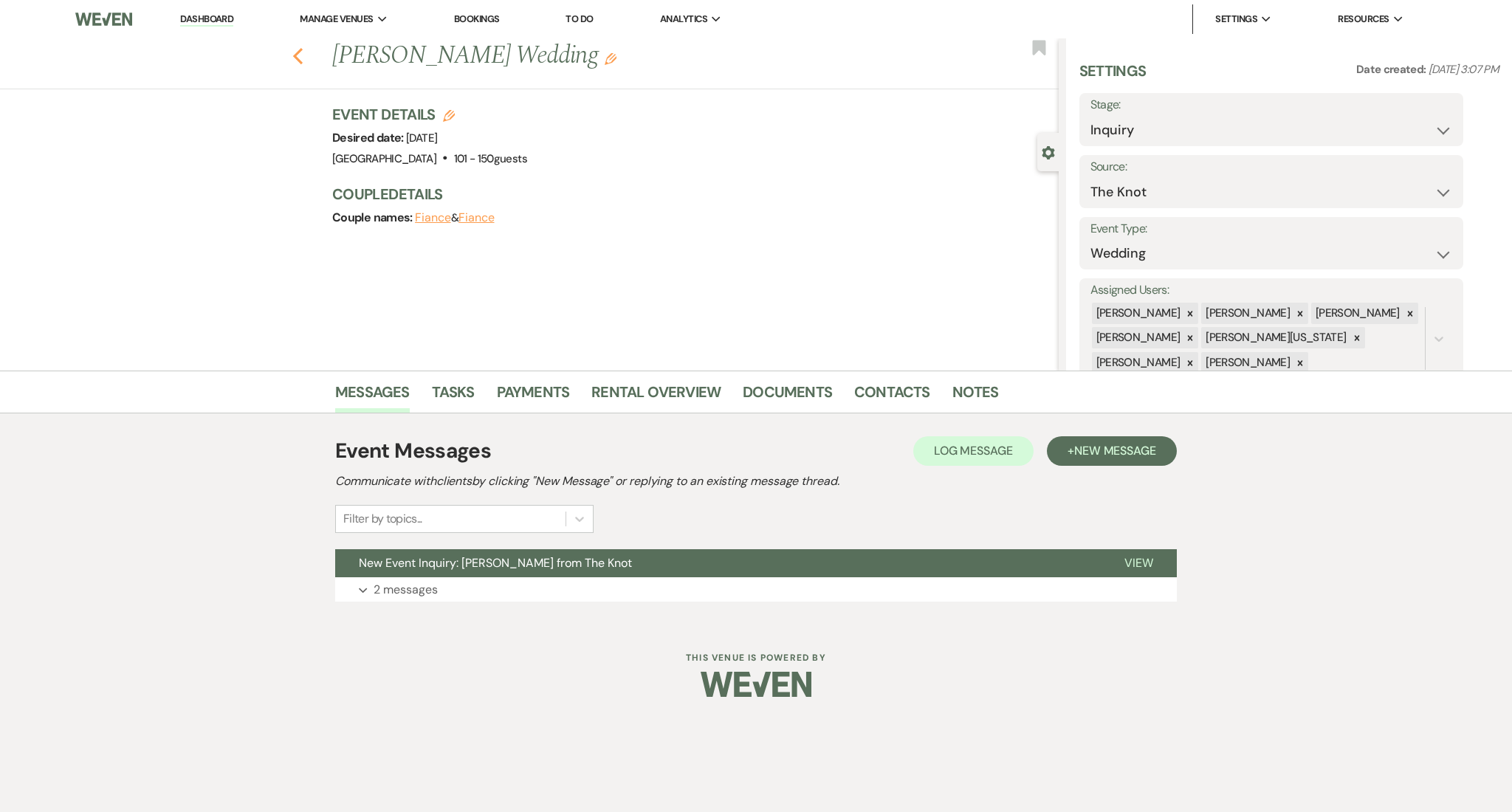
drag, startPoint x: 308, startPoint y: 54, endPoint x: 297, endPoint y: 53, distance: 11.0
click at [308, 56] on div "Previous Karen Leak's Wedding Edit Bookmark" at bounding box center [526, 63] width 1066 height 51
click at [297, 53] on use "button" at bounding box center [298, 56] width 10 height 16
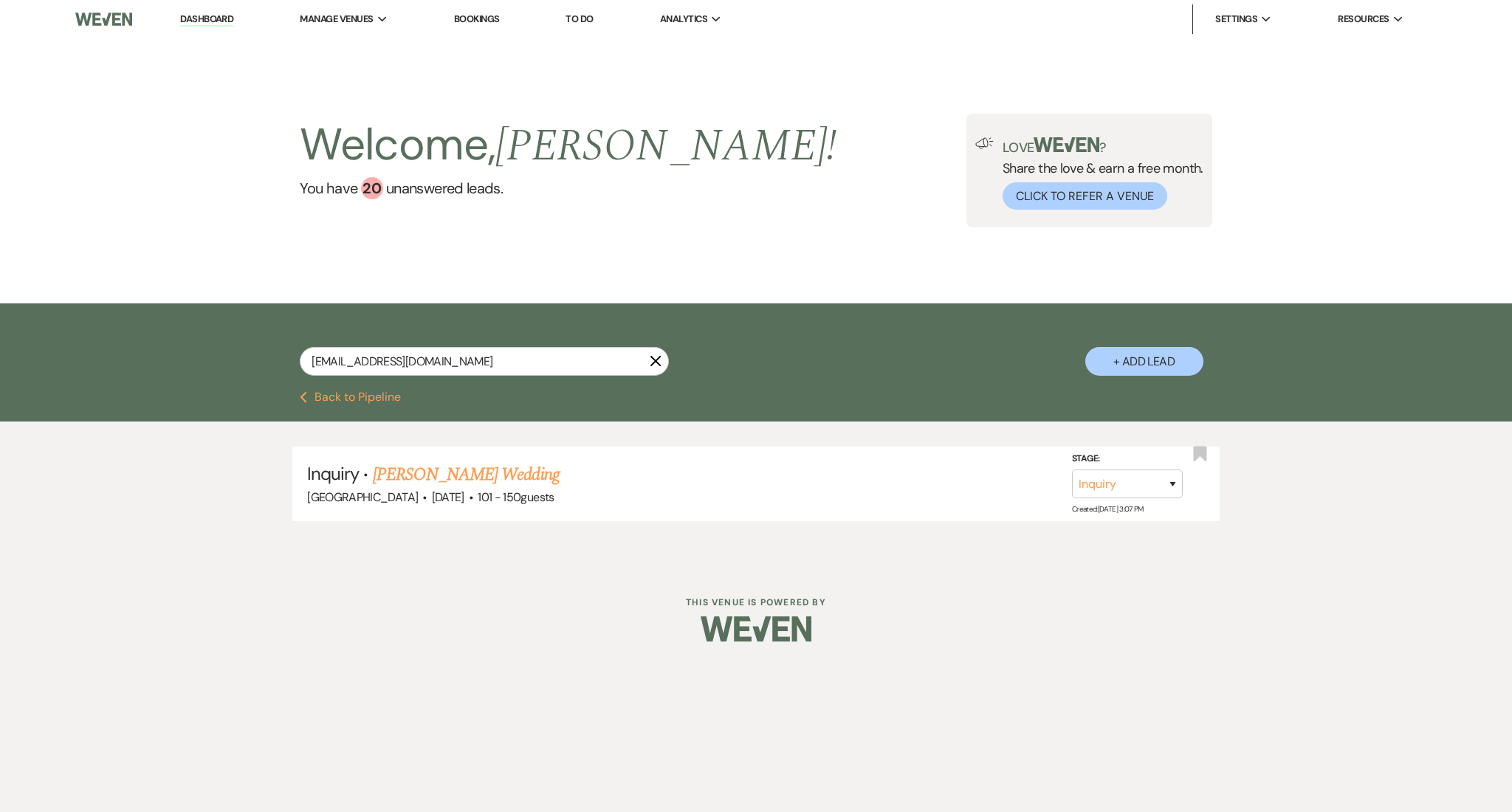
click at [458, 360] on input "kacleak@gmail.com" at bounding box center [484, 362] width 369 height 29
drag, startPoint x: 438, startPoint y: 361, endPoint x: 197, endPoint y: 348, distance: 241.4
click at [197, 348] on div "kacleak@gmail.com X + Add Lead" at bounding box center [756, 347] width 1512 height 88
paste input "mel41745"
click at [445, 474] on link "[PERSON_NAME] & [PERSON_NAME] Wedding" at bounding box center [558, 475] width 331 height 27
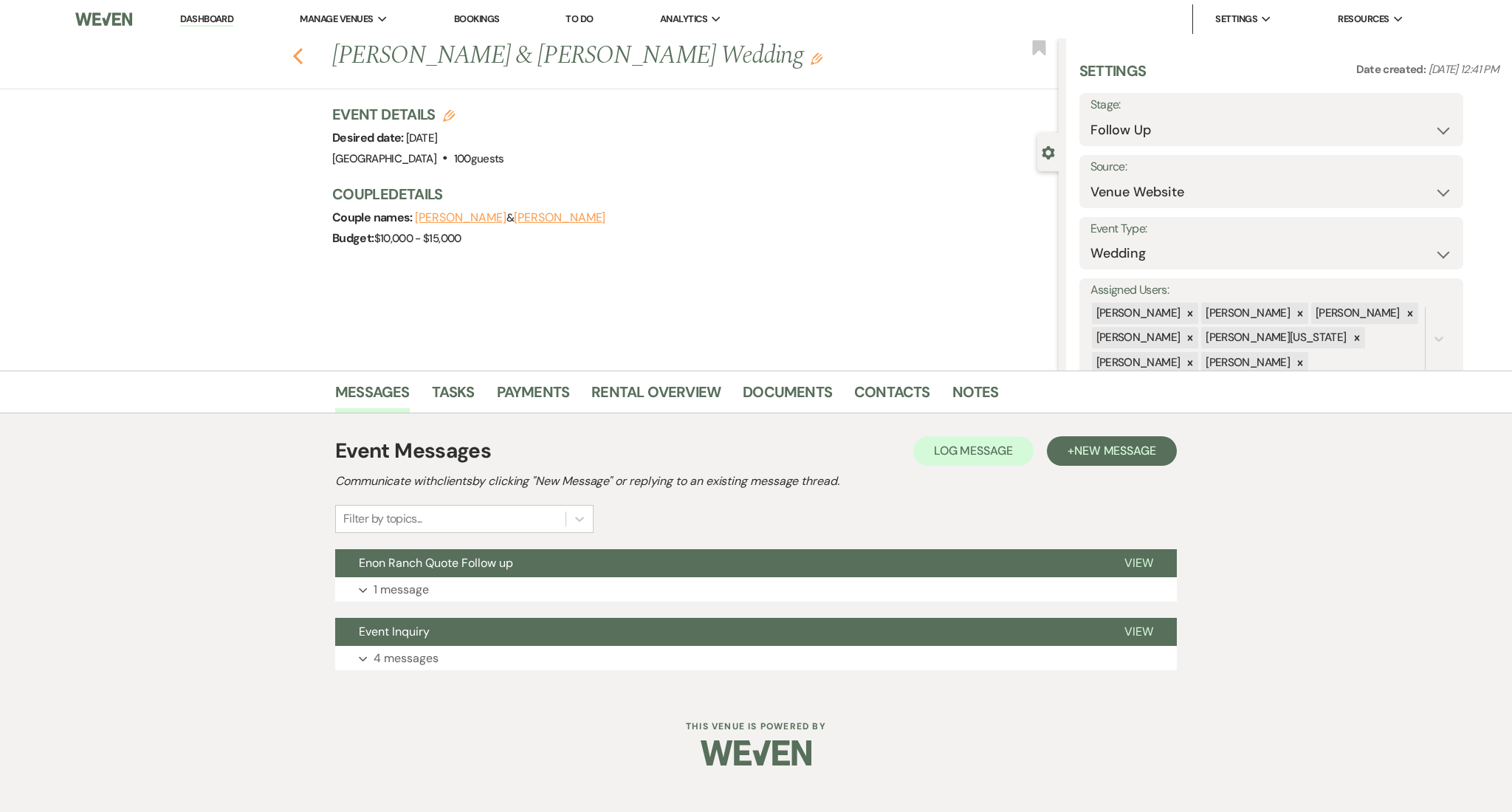
click at [301, 52] on icon "Previous" at bounding box center [298, 56] width 11 height 18
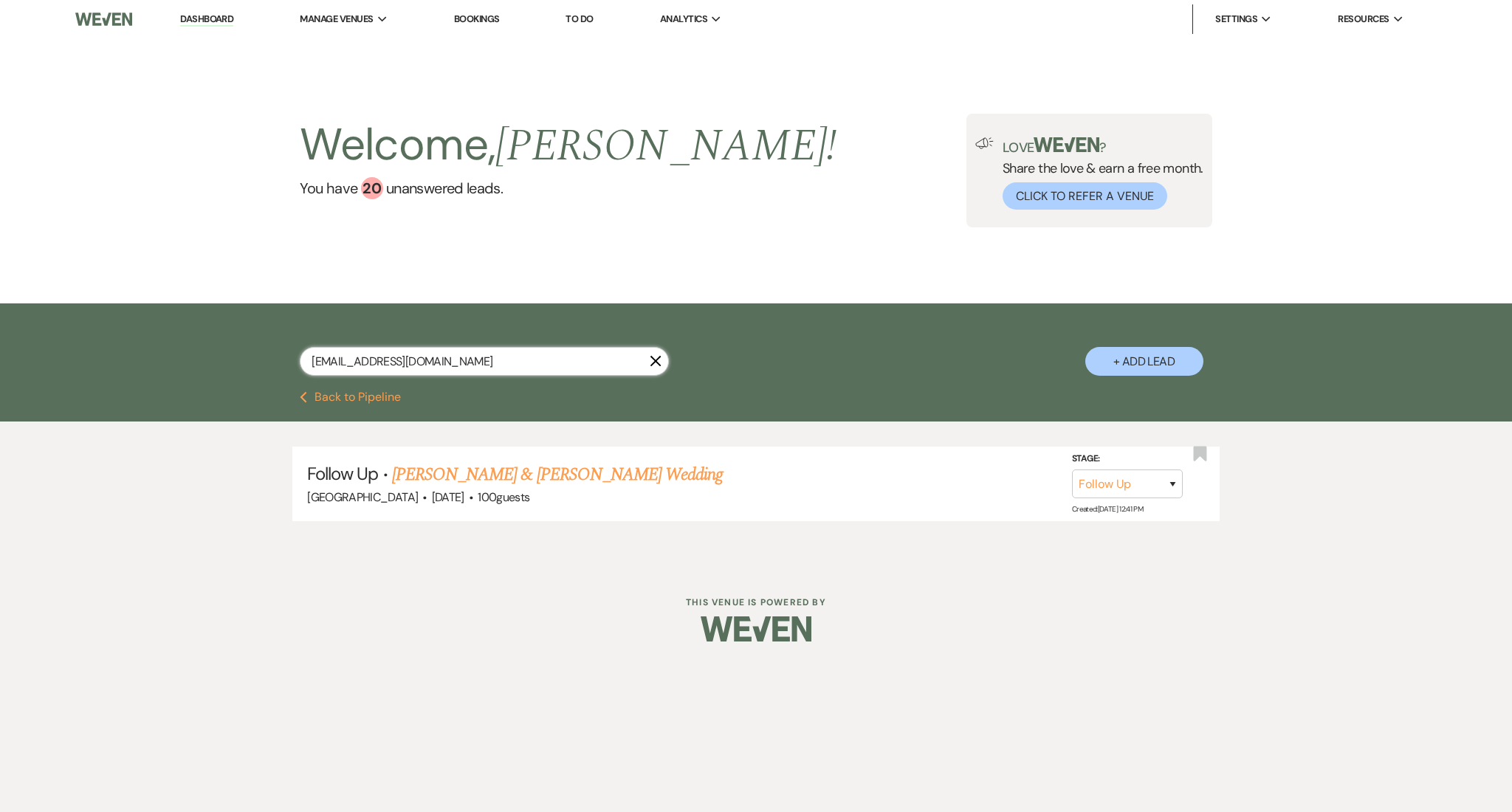
drag, startPoint x: 450, startPoint y: 361, endPoint x: 213, endPoint y: 369, distance: 237.1
click at [213, 369] on div "mel41745@gmail.com X + Add Lead" at bounding box center [756, 347] width 1512 height 88
paste input "kd.taylor18@yahoo"
click at [431, 471] on link "[PERSON_NAME] Wedding" at bounding box center [485, 475] width 187 height 27
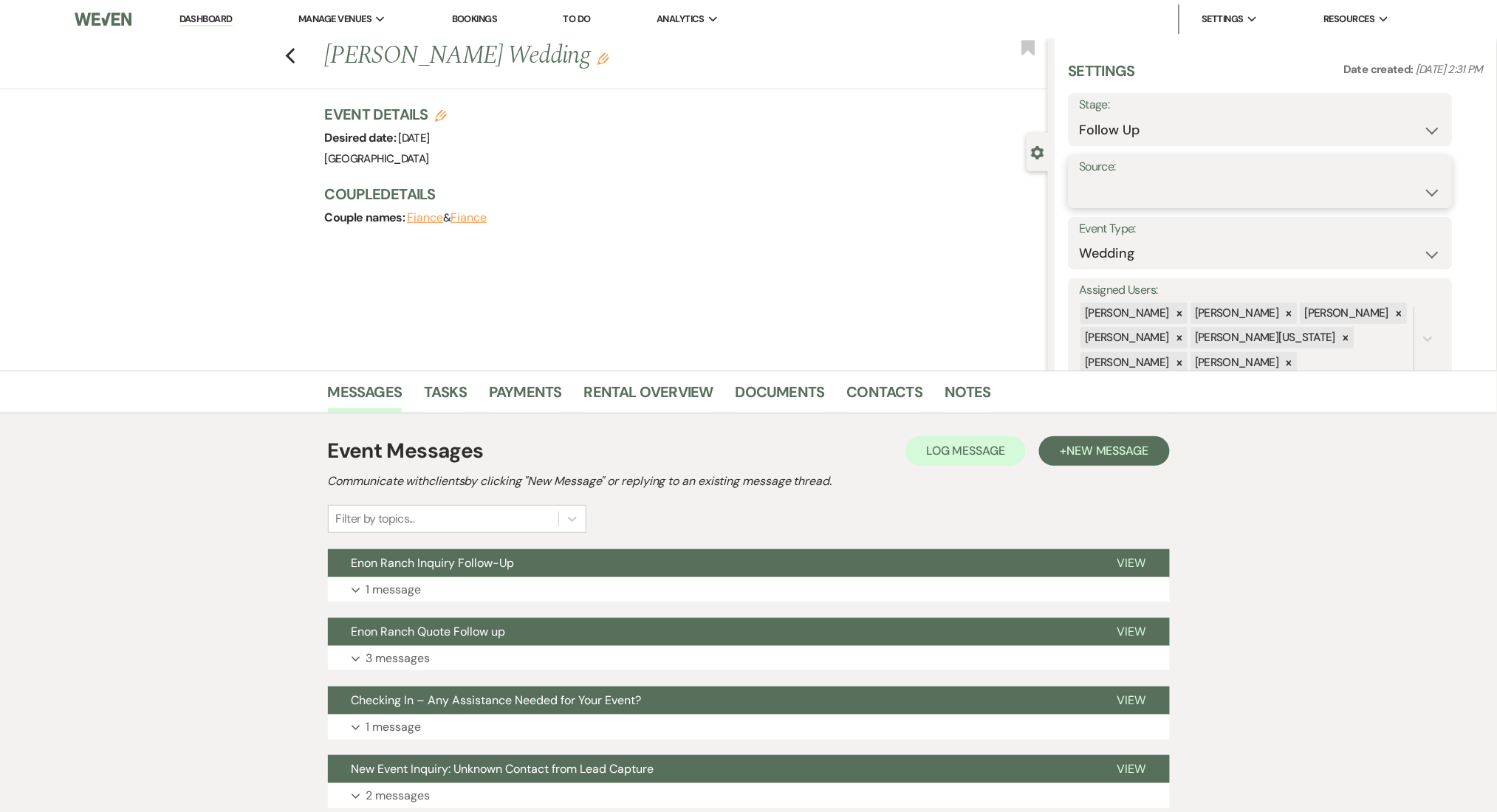
click at [1120, 194] on select "Weven Venue Website Instagram Facebook Pinterest Google The Knot Wedding Wire H…" at bounding box center [1260, 193] width 362 height 29
click at [303, 54] on div "Previous Karissa Taylor's Wedding Edit Bookmark" at bounding box center [520, 63] width 1055 height 51
click at [295, 59] on use "button" at bounding box center [289, 56] width 10 height 16
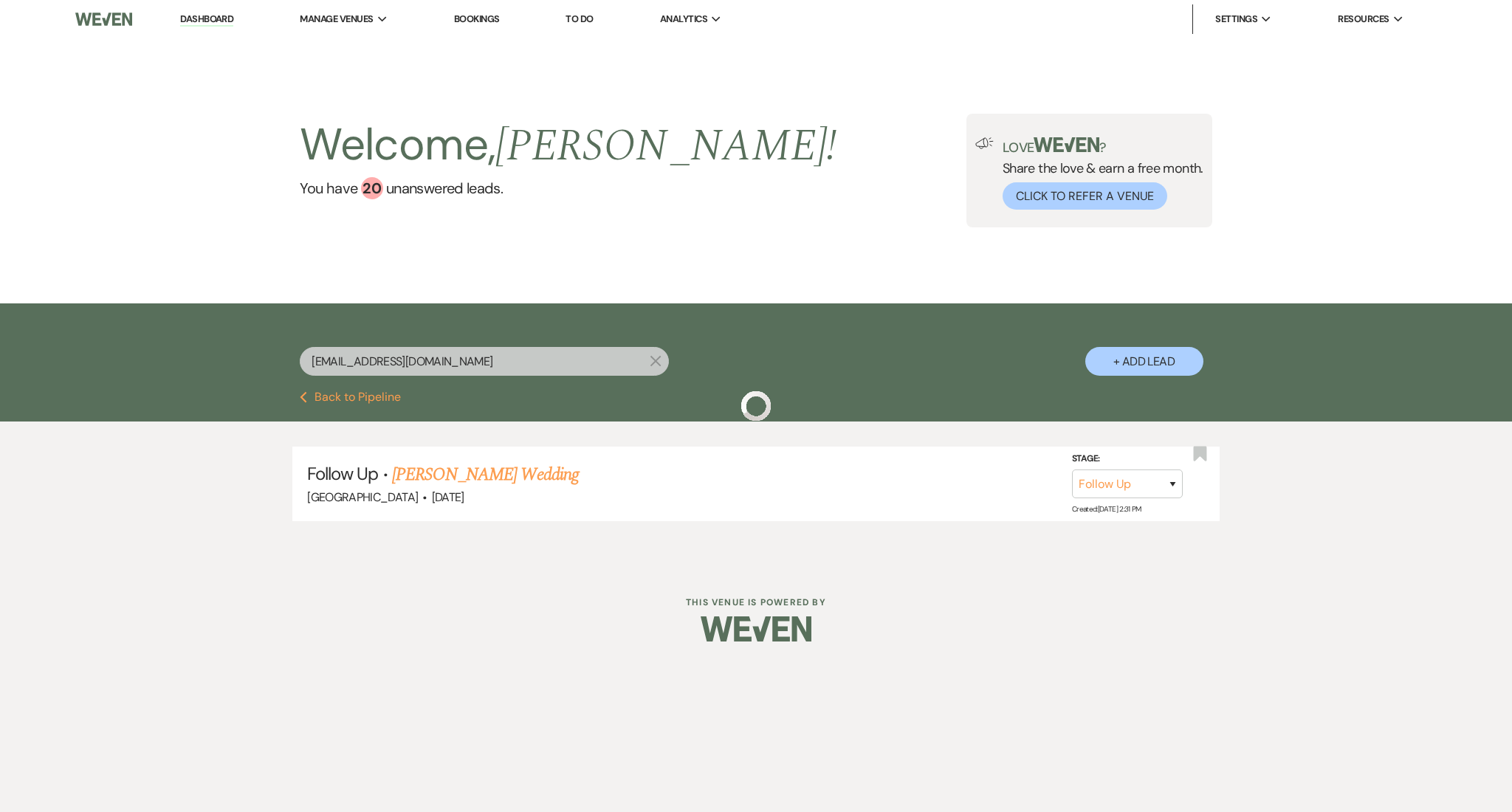
click at [443, 368] on input "kd.taylor18@yahoo.com" at bounding box center [484, 362] width 369 height 29
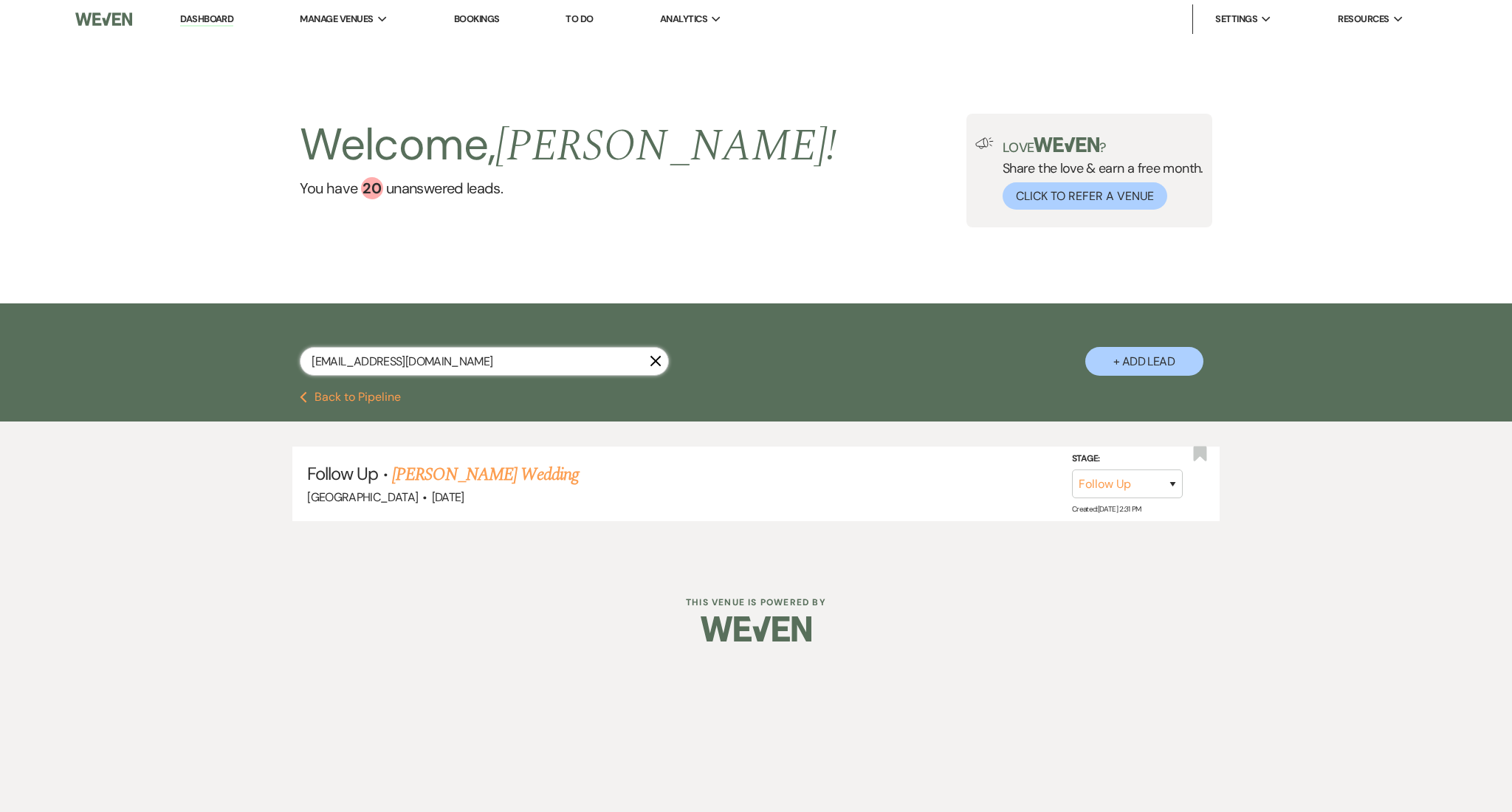
drag, startPoint x: 465, startPoint y: 367, endPoint x: 134, endPoint y: 364, distance: 331.0
click at [134, 364] on div "kd.taylor18@yahoo.com X + Add Lead" at bounding box center [756, 347] width 1512 height 88
paste input "nmegall1@gmail"
click at [457, 476] on link "[PERSON_NAME] Wedding" at bounding box center [466, 475] width 187 height 27
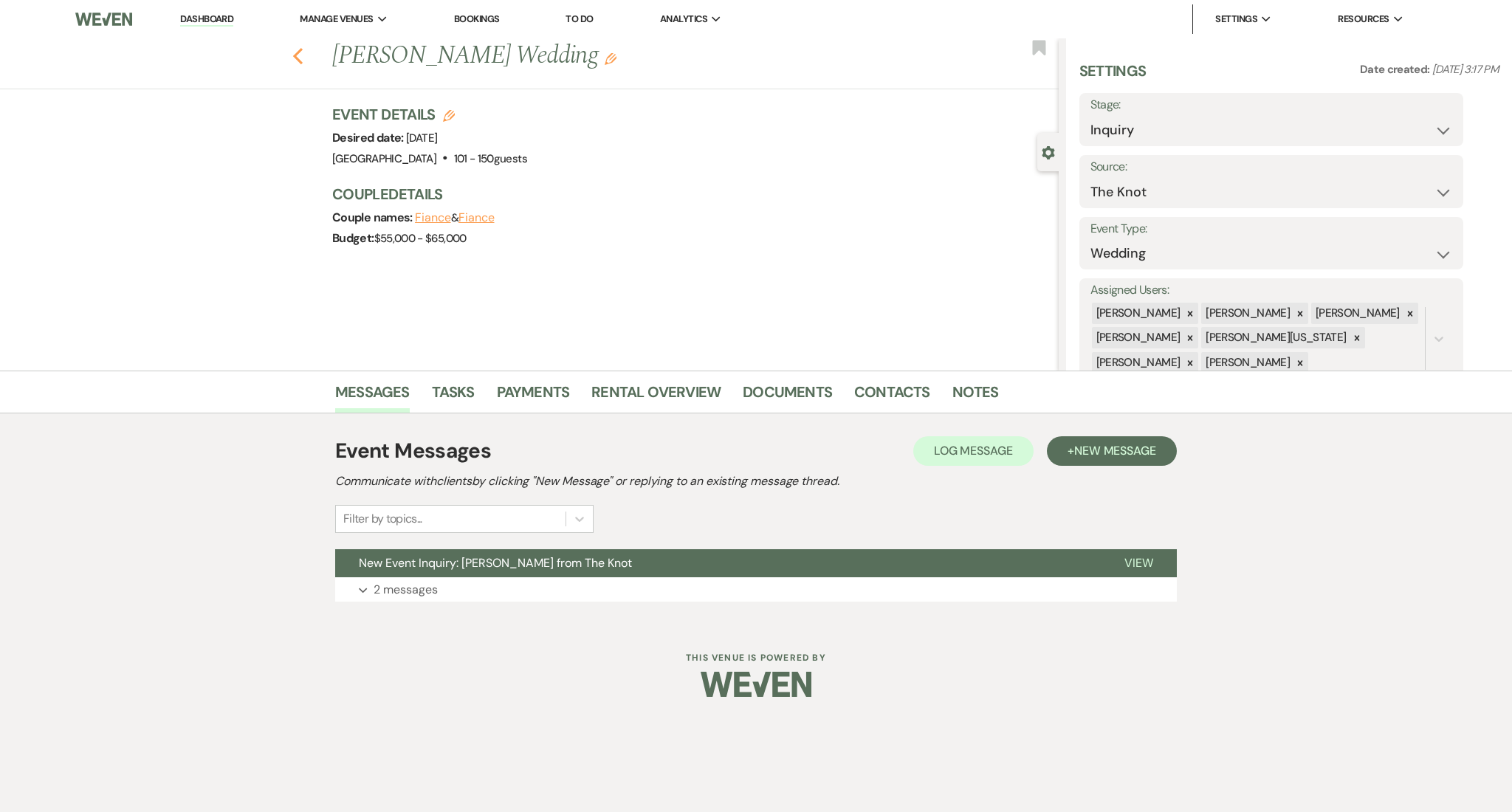
click at [302, 53] on icon "Previous" at bounding box center [298, 56] width 11 height 18
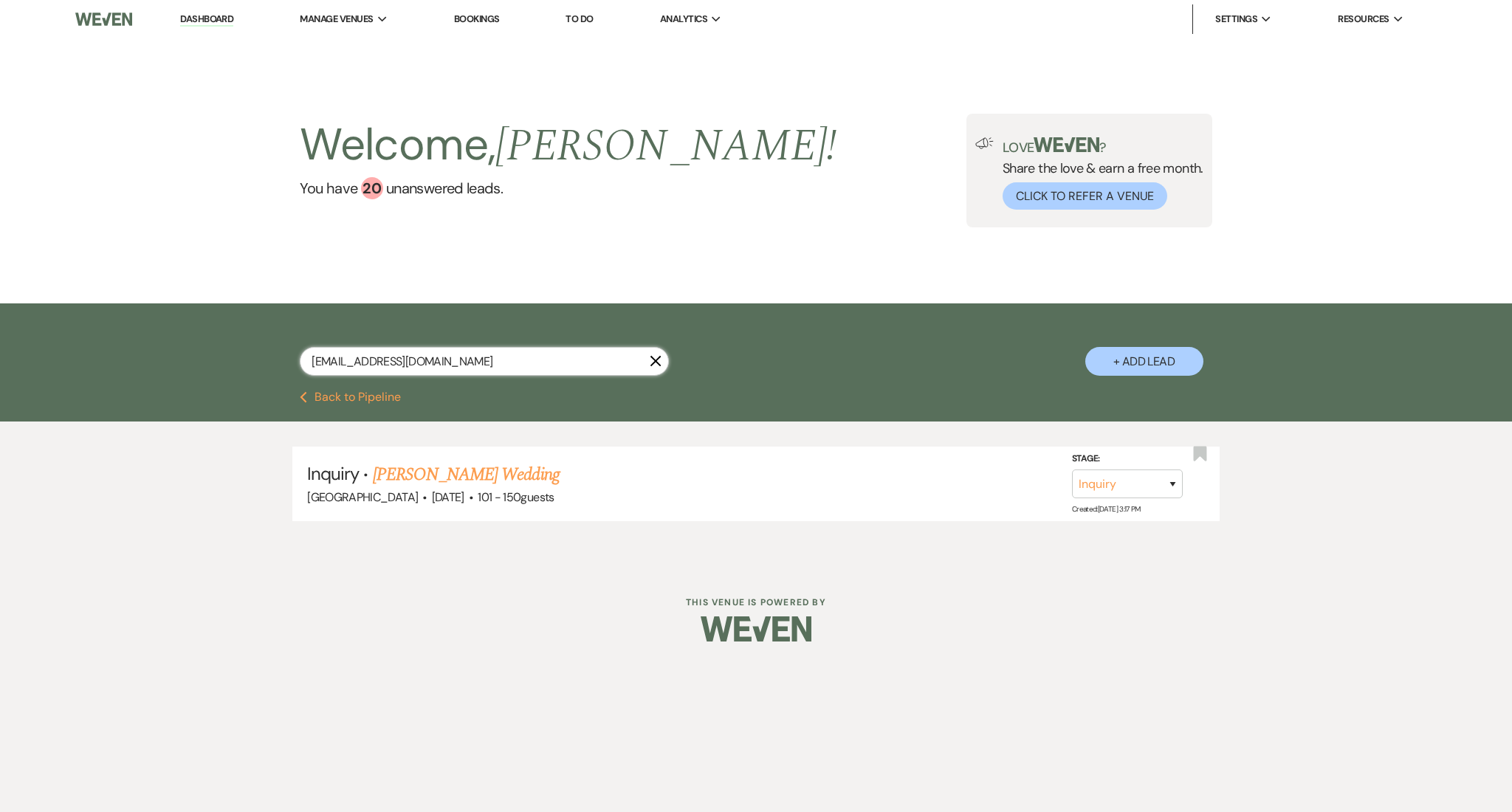
drag, startPoint x: 434, startPoint y: 364, endPoint x: 203, endPoint y: 347, distance: 231.6
click at [203, 347] on div "nmegall1@gmail.com X + Add Lead" at bounding box center [756, 347] width 1512 height 88
paste input "ruthie.ann.castellanos"
click at [449, 468] on link "[PERSON_NAME] & [PERSON_NAME] Wedding" at bounding box center [539, 475] width 331 height 27
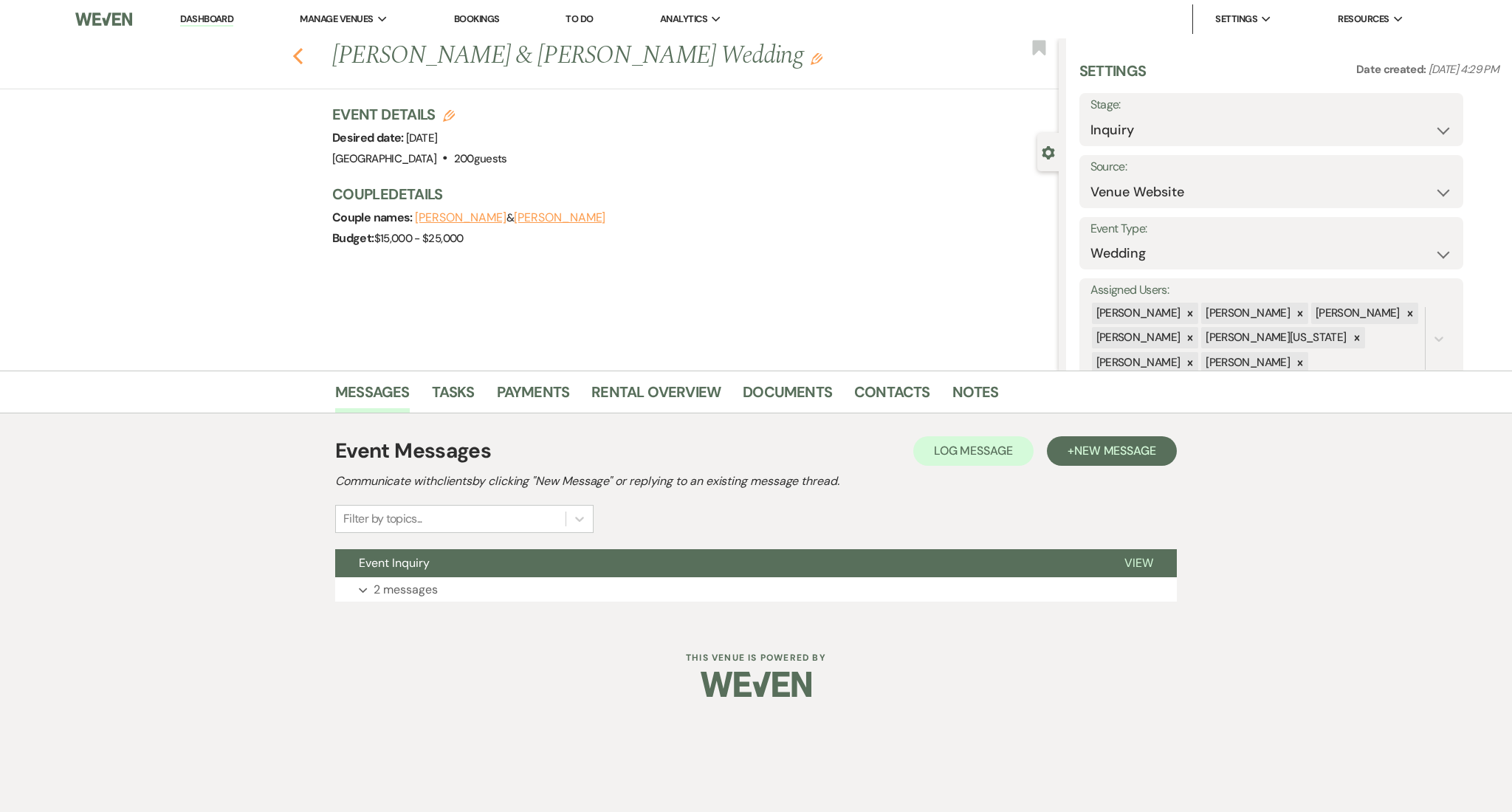
click at [299, 52] on use "button" at bounding box center [298, 56] width 10 height 16
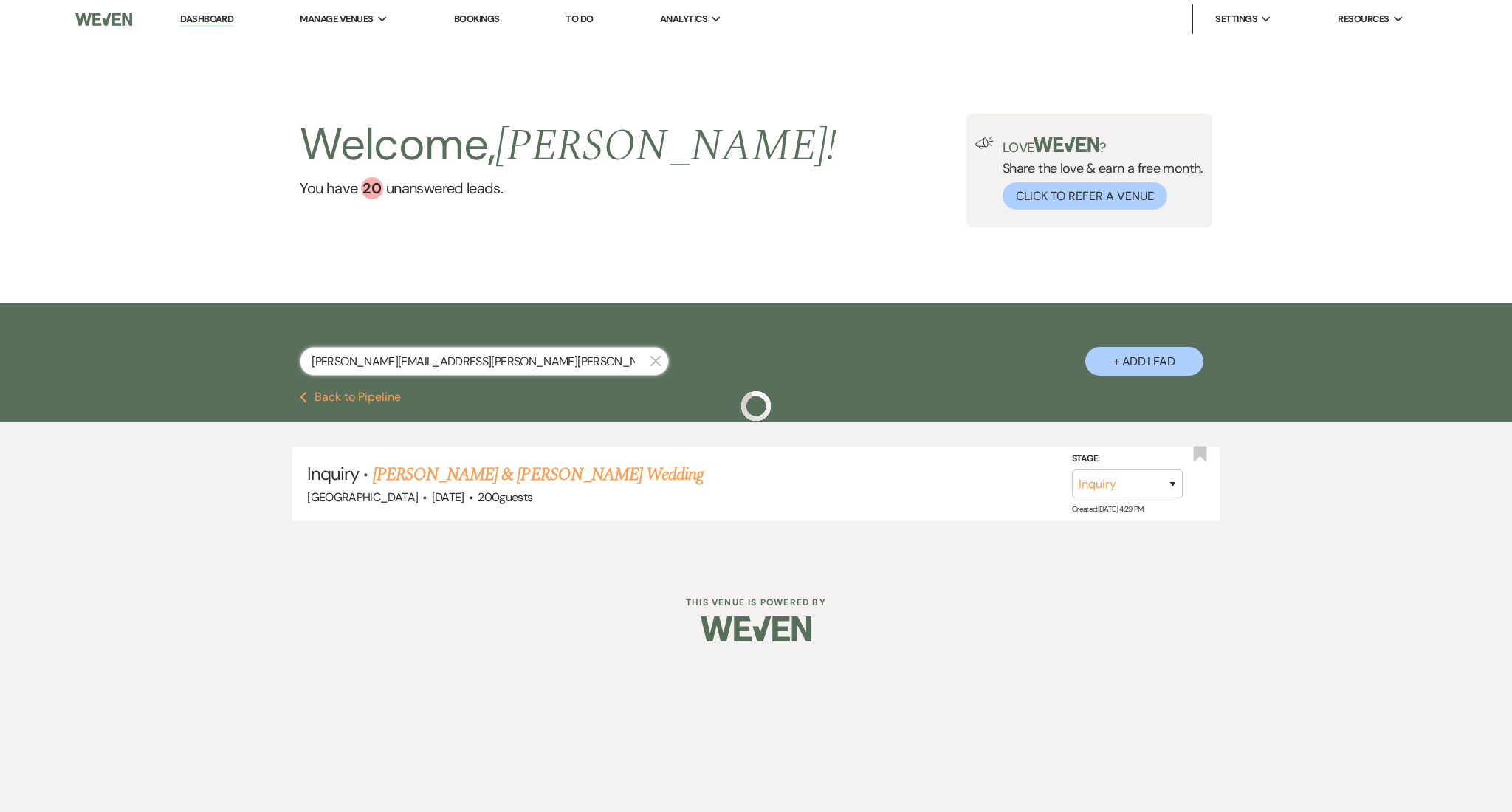
click at [408, 365] on input "ruthie.ann.castellanos@gmail.com" at bounding box center [484, 362] width 369 height 29
paste input "nhisenpai93"
click at [469, 462] on link "Nhi Ta's Wedding" at bounding box center [432, 475] width 118 height 27
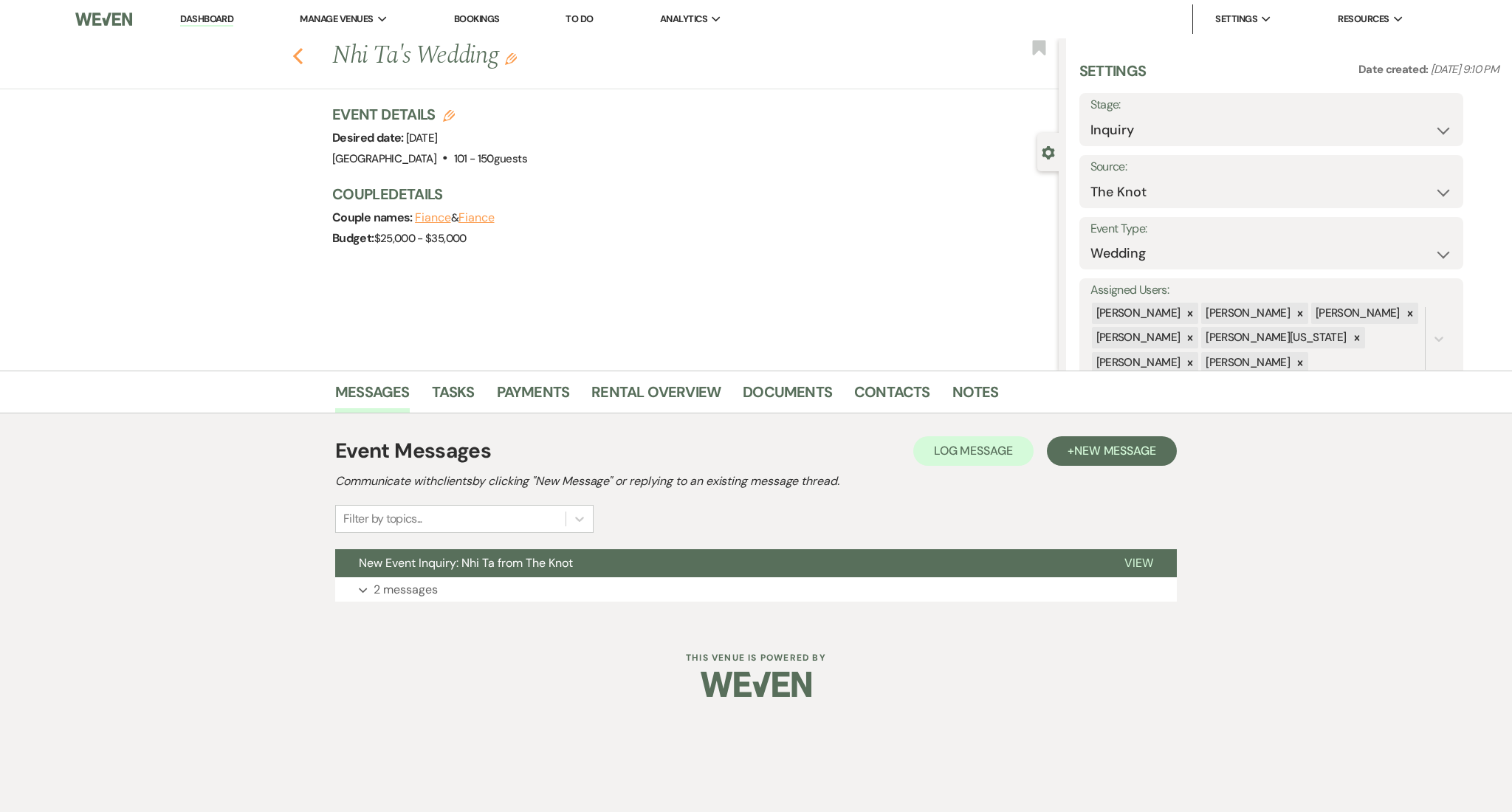
click at [300, 56] on icon "Previous" at bounding box center [298, 56] width 11 height 18
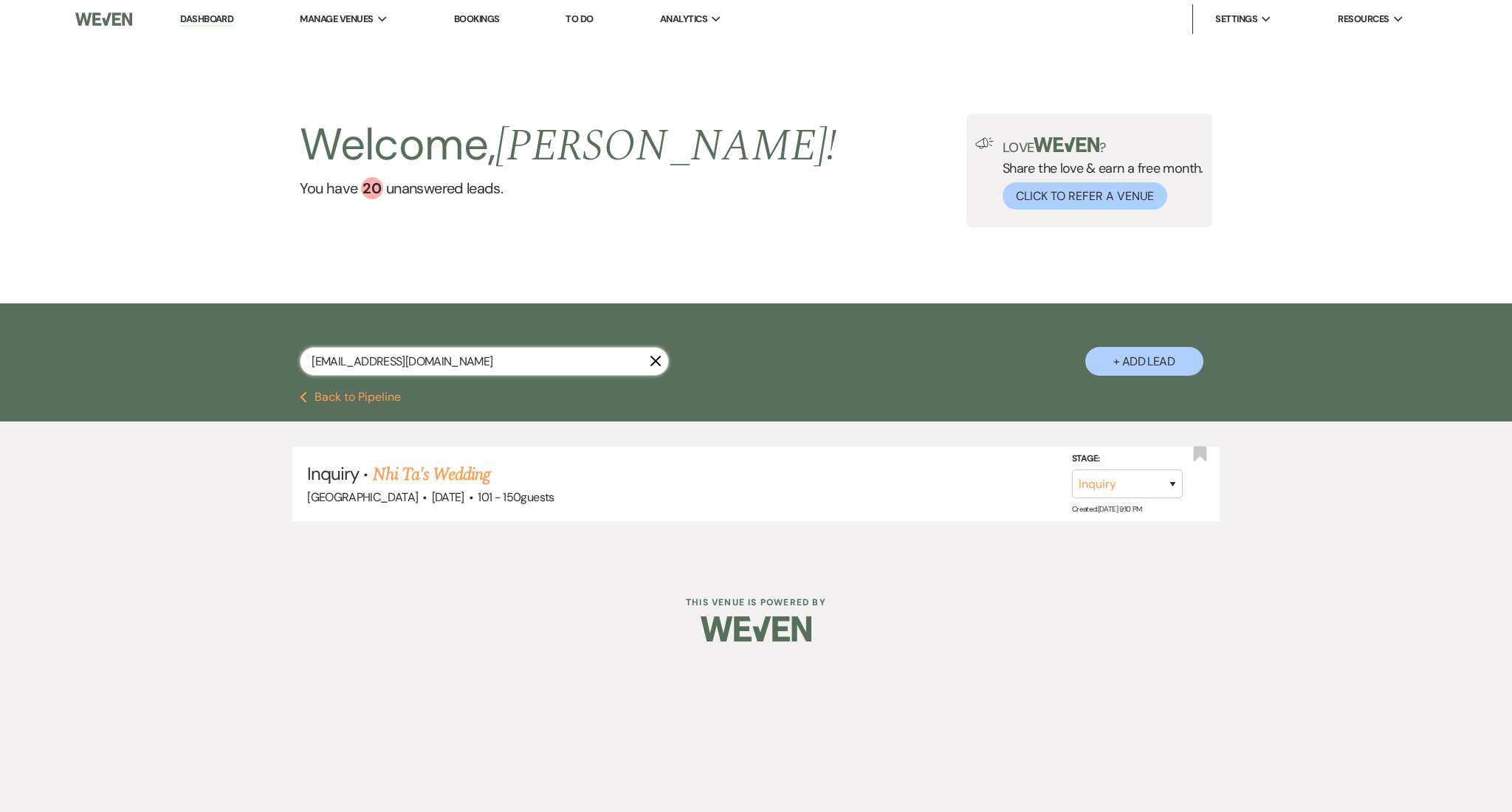
click at [412, 366] on input "nhisenpai93@gmail.com" at bounding box center [484, 362] width 369 height 29
paste input "jaded2787"
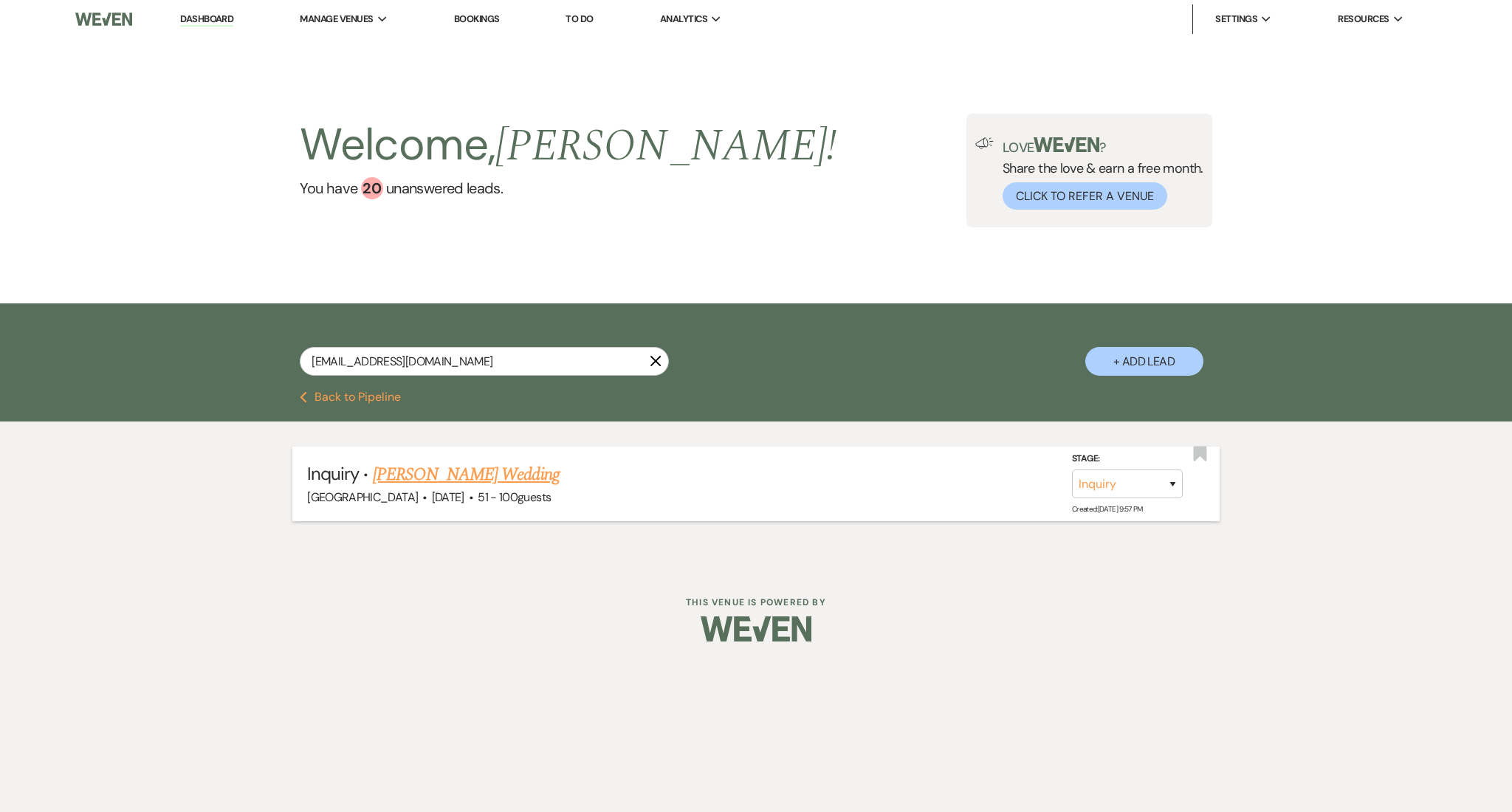
click at [446, 475] on link "[PERSON_NAME] Wedding" at bounding box center [466, 475] width 187 height 27
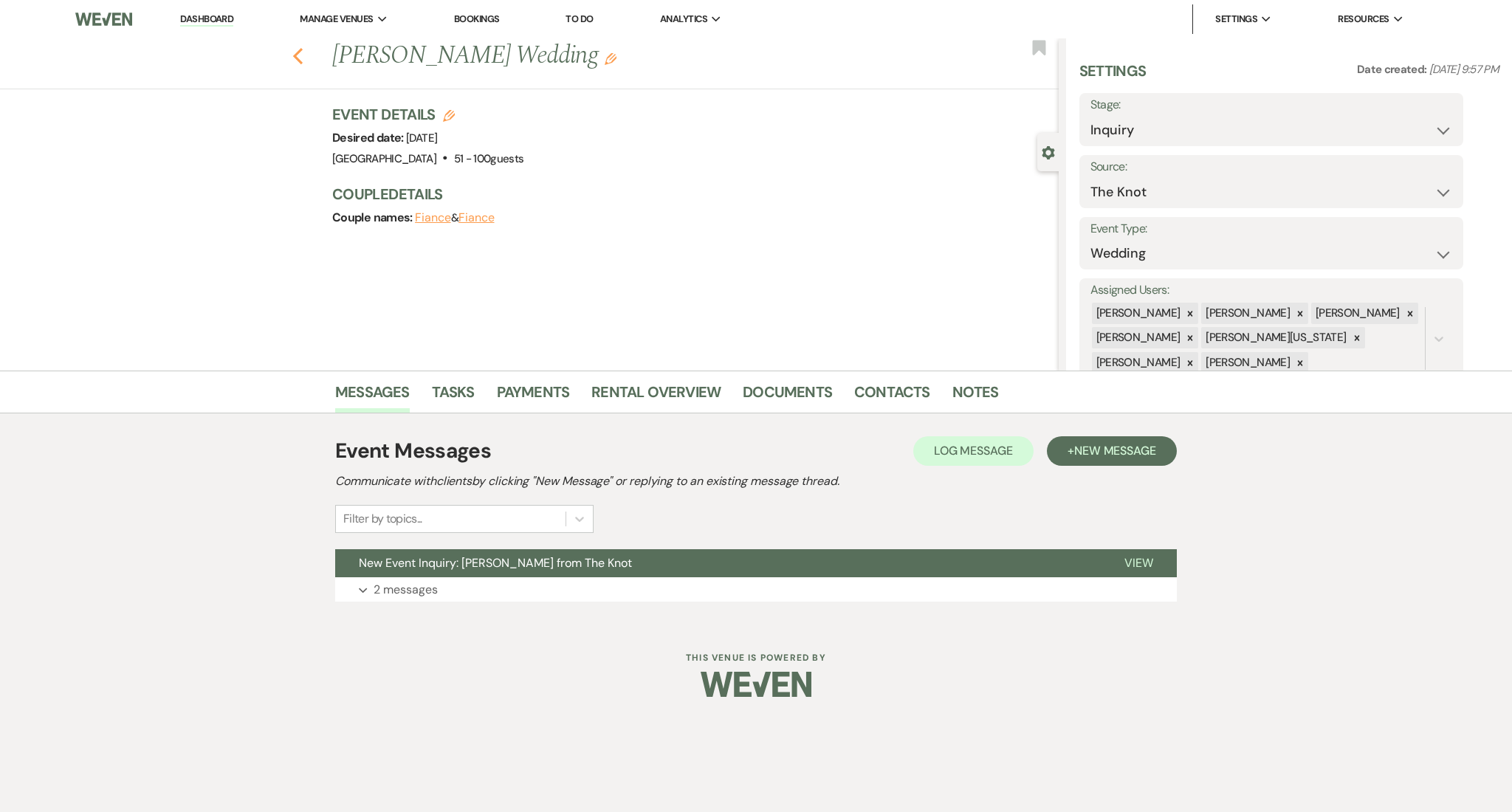
click at [297, 60] on icon "Previous" at bounding box center [298, 56] width 11 height 18
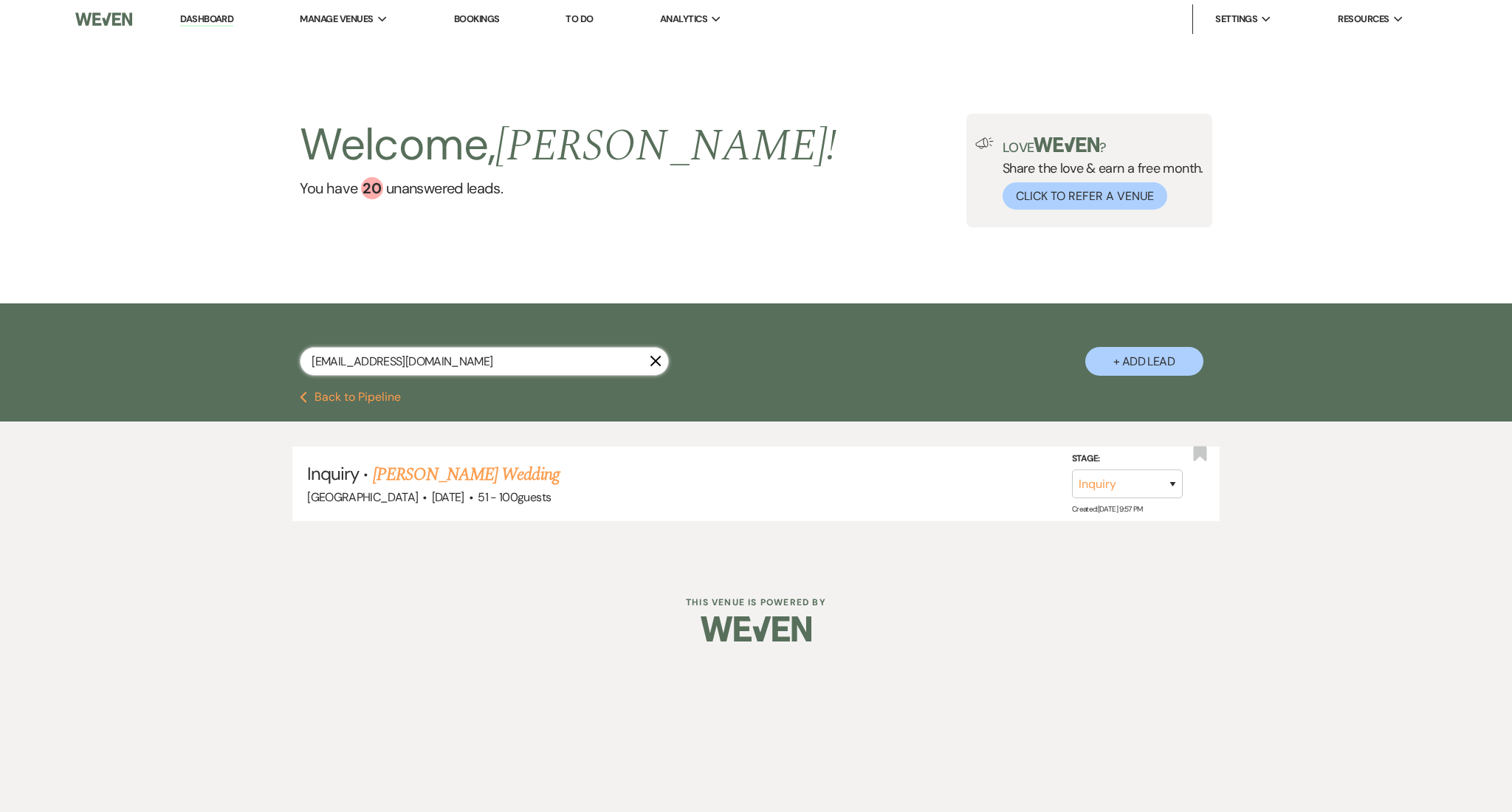
drag, startPoint x: 434, startPoint y: 361, endPoint x: 142, endPoint y: 344, distance: 292.5
click at [142, 344] on div "jaded2787@gmail.com X + Add Lead" at bounding box center [756, 347] width 1512 height 88
paste input "mayfield9156"
click at [471, 462] on link "[PERSON_NAME] & [PERSON_NAME] Wedding" at bounding box center [539, 475] width 331 height 27
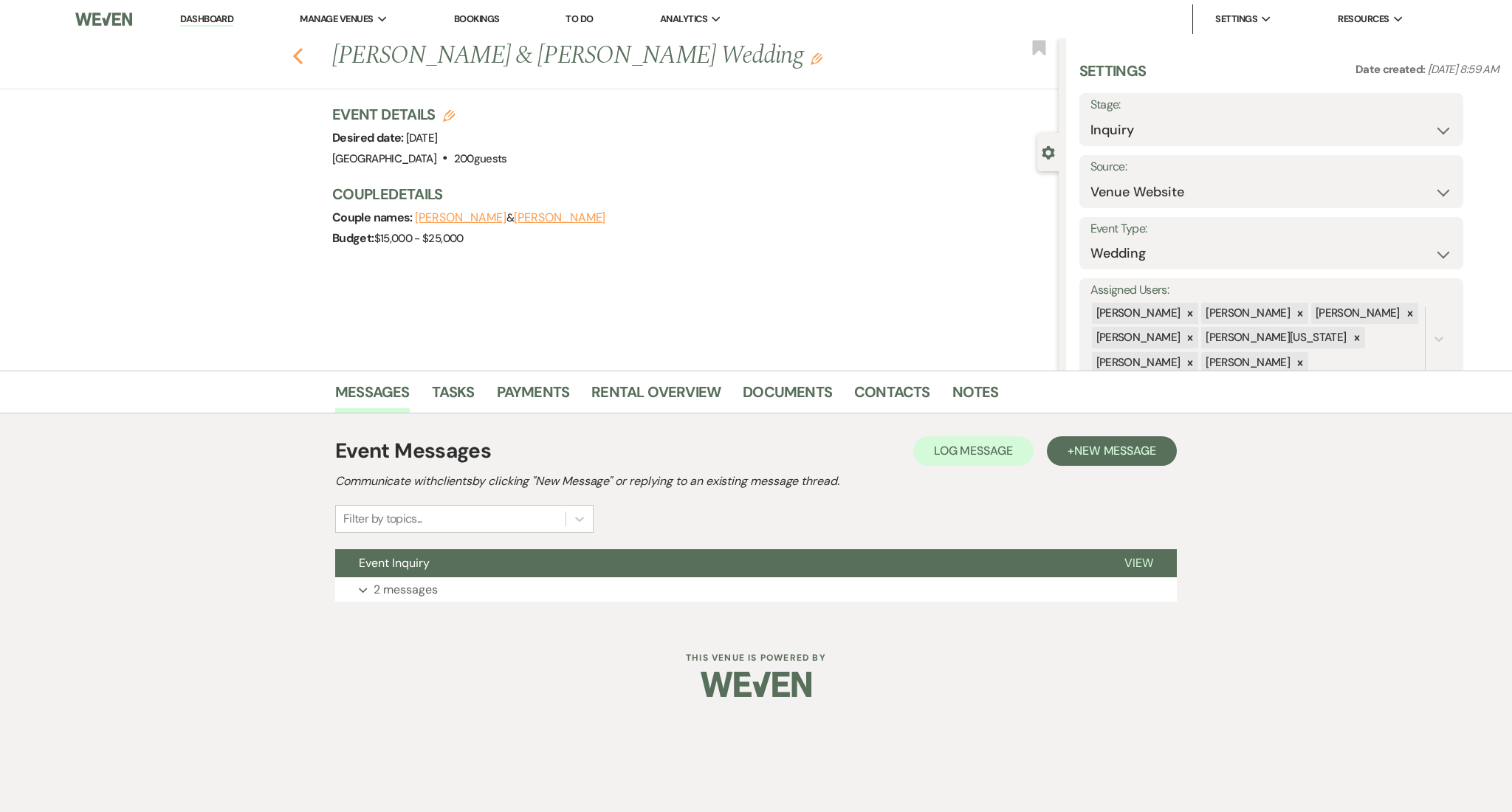
click at [299, 53] on icon "Previous" at bounding box center [298, 56] width 11 height 18
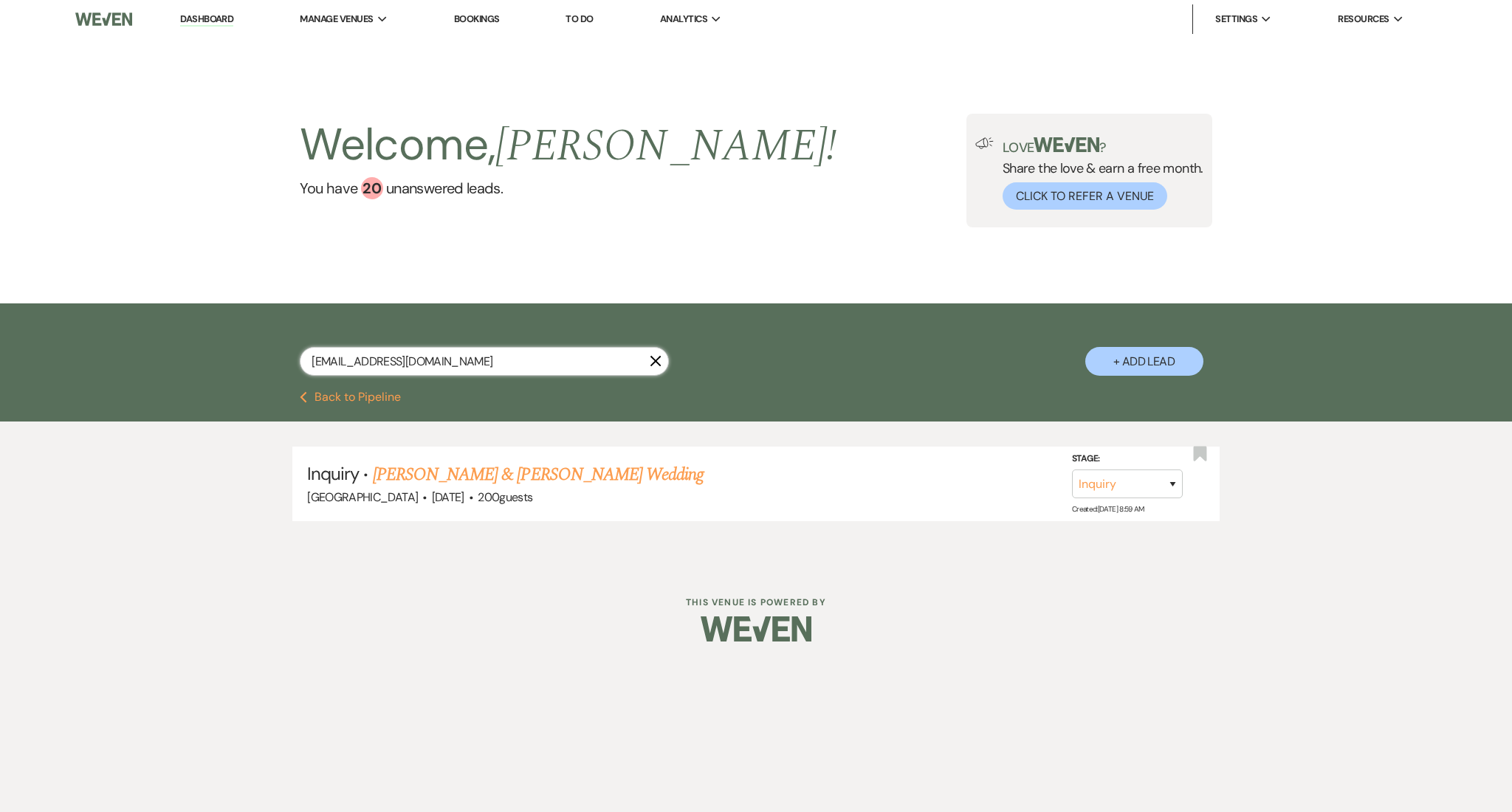
click at [459, 363] on input "jmayfield9156@gmail.com" at bounding box center [484, 362] width 369 height 29
drag, startPoint x: 459, startPoint y: 363, endPoint x: 225, endPoint y: 346, distance: 234.6
click at [225, 346] on div "jmayfield9156@gmail.com X + Add Lead" at bounding box center [756, 349] width 1063 height 77
paste input "kimberly.ferguson@faithtechinc"
click at [494, 468] on link "[PERSON_NAME] EMPLOYEE APPRECIATION-ELECTRICAL CONTRACTOR" at bounding box center [668, 475] width 552 height 27
